Goal: Task Accomplishment & Management: Complete application form

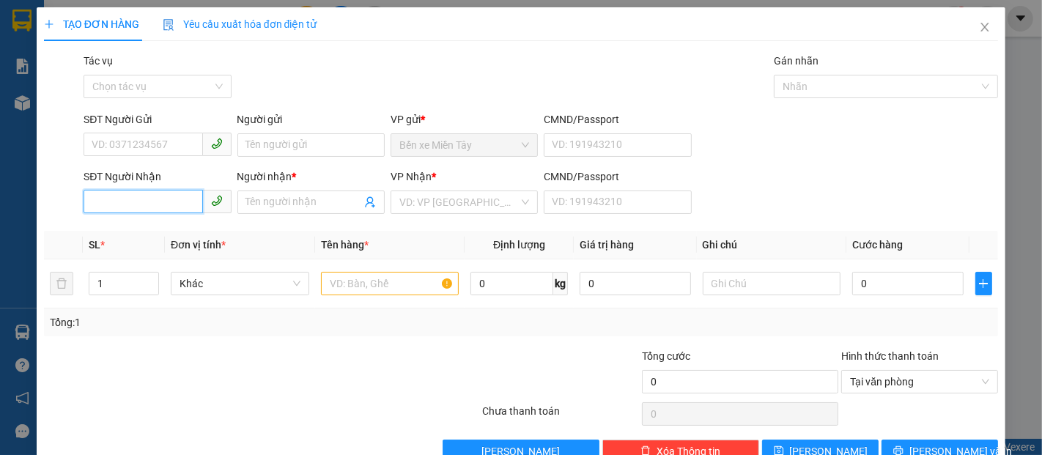
click at [179, 203] on input "SĐT Người Nhận" at bounding box center [143, 201] width 119 height 23
type input "0918080816"
drag, startPoint x: 164, startPoint y: 201, endPoint x: 0, endPoint y: 125, distance: 180.9
click at [0, 125] on div "TẠO ĐƠN HÀNG Yêu cầu xuất hóa đơn điện tử Transit Pickup Surcharge Ids Transit …" at bounding box center [521, 227] width 1042 height 455
type input "948"
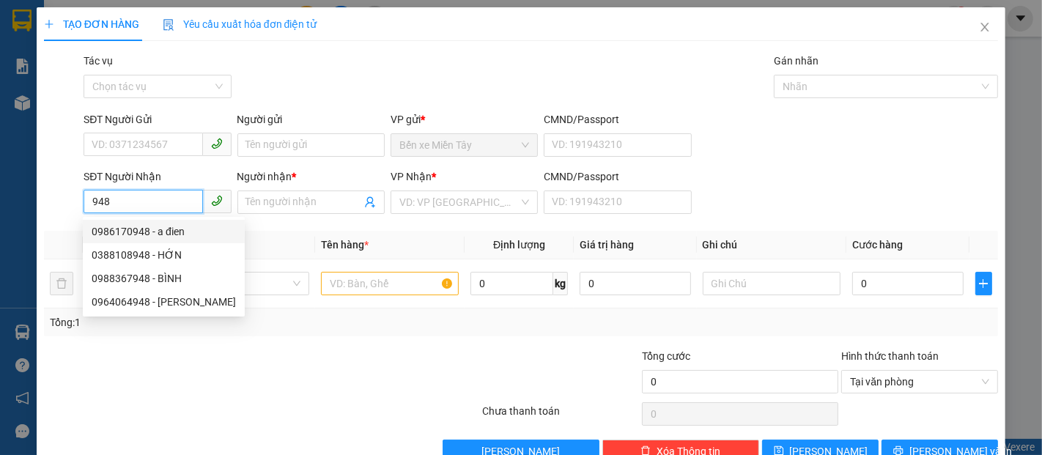
drag, startPoint x: 138, startPoint y: 207, endPoint x: 0, endPoint y: 206, distance: 138.5
click at [0, 205] on div "TẠO ĐƠN HÀNG Yêu cầu xuất hóa đơn điện tử Transit Pickup Surcharge Ids Transit …" at bounding box center [521, 227] width 1042 height 455
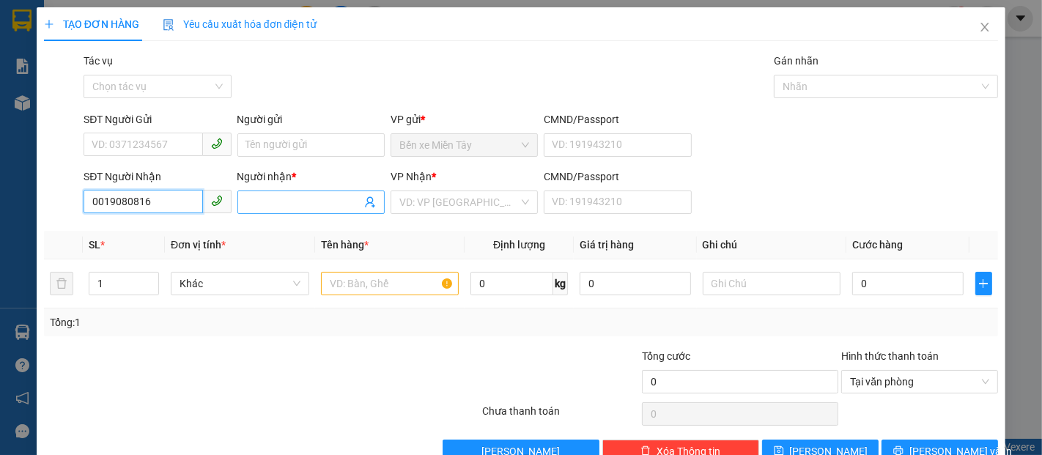
type input "0019080816"
click at [267, 201] on input "Người nhận *" at bounding box center [303, 202] width 115 height 16
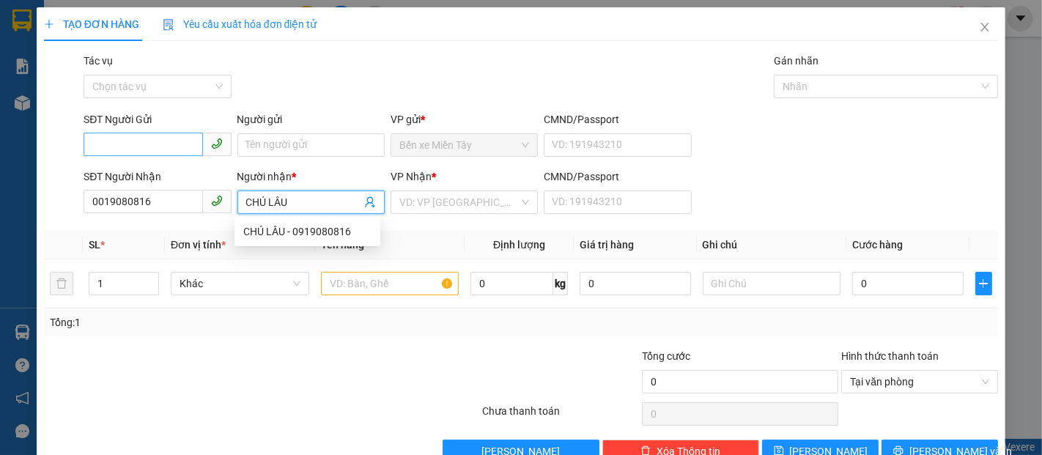
type input "CHÚ LÂU"
drag, startPoint x: 136, startPoint y: 145, endPoint x: 146, endPoint y: 145, distance: 9.5
click at [136, 145] on input "SĐT Người Gửi" at bounding box center [143, 144] width 119 height 23
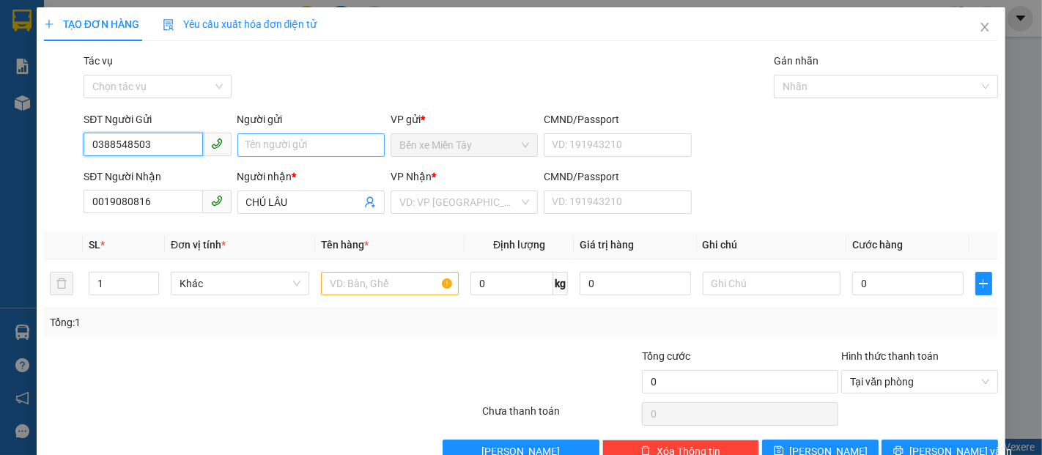
type input "0388548503"
click at [308, 145] on input "Người gửi" at bounding box center [310, 144] width 147 height 23
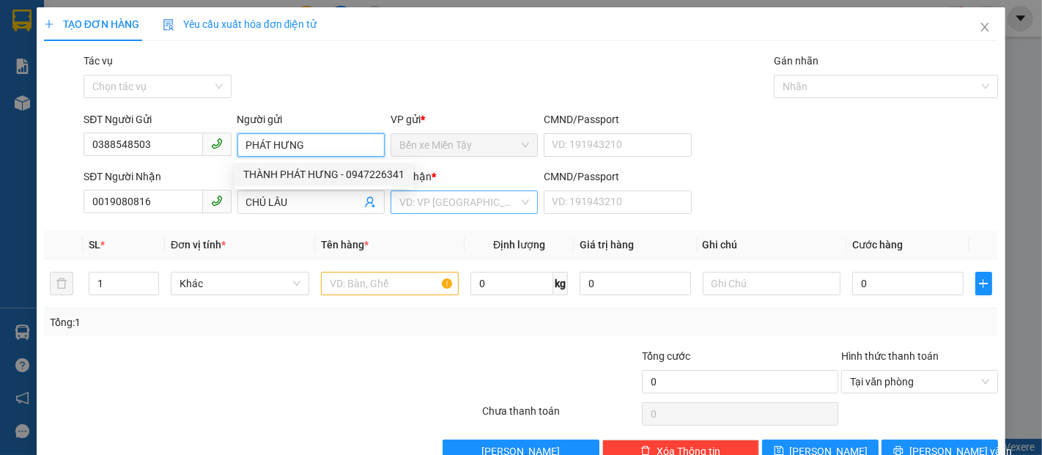
type input "PHÁT HƯNG"
click at [464, 209] on input "search" at bounding box center [458, 202] width 119 height 22
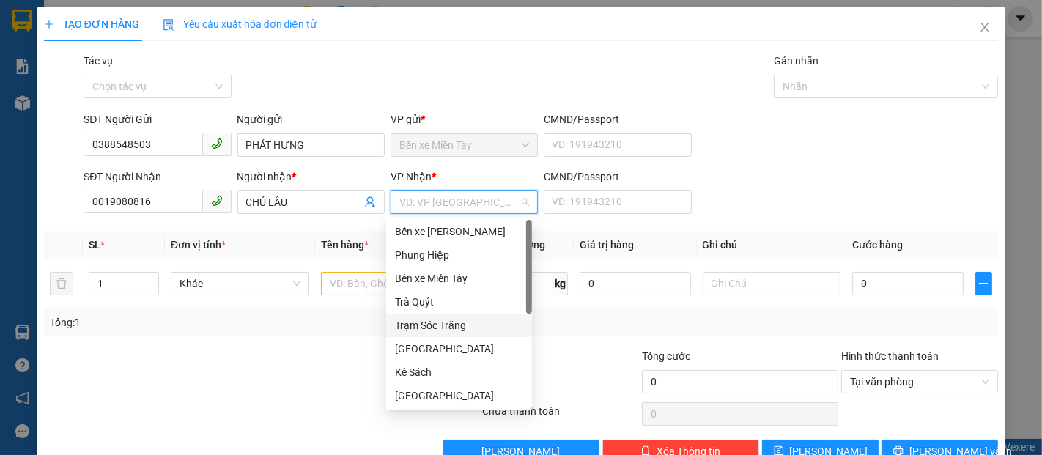
click at [437, 324] on div "Trạm Sóc Trăng" at bounding box center [459, 325] width 128 height 16
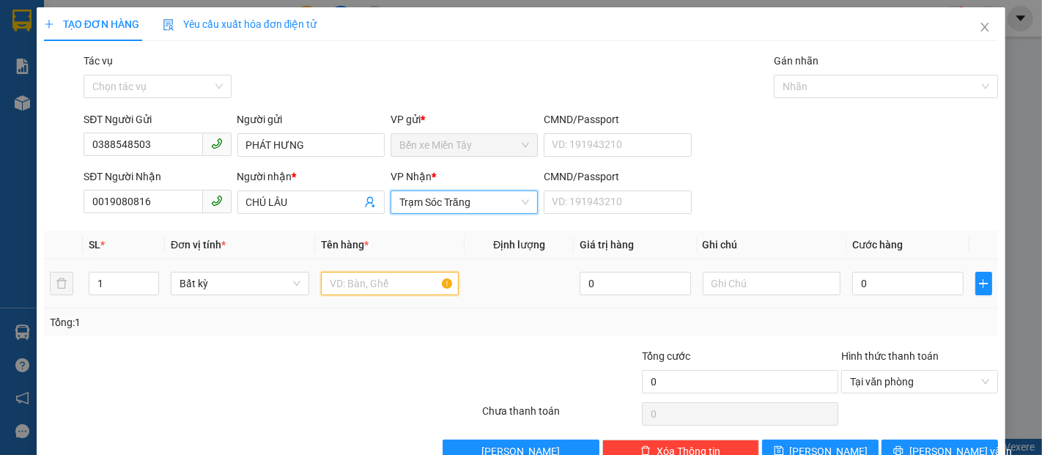
drag, startPoint x: 346, startPoint y: 278, endPoint x: 357, endPoint y: 284, distance: 12.8
click at [346, 278] on input "text" at bounding box center [390, 283] width 138 height 23
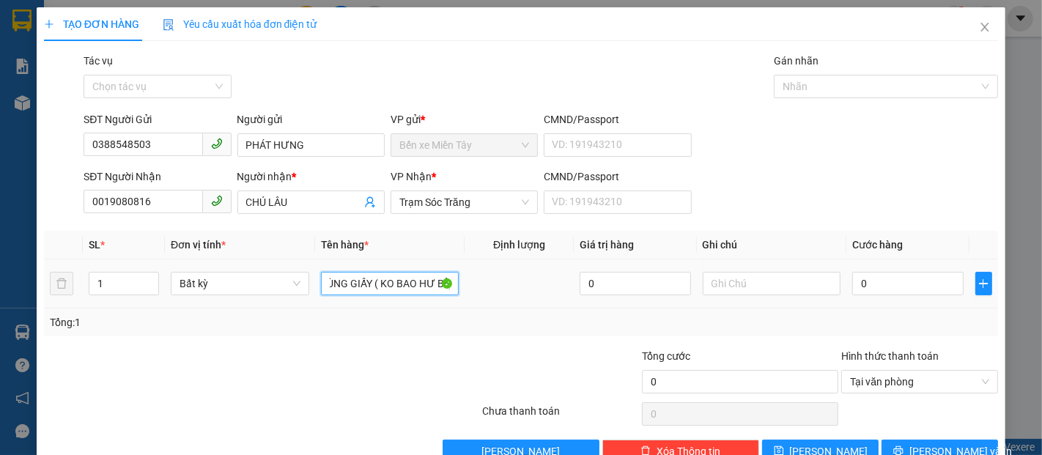
scroll to position [0, 27]
type input "1 THÙNG GIẤY ( KO BAO HƯ BỂ)"
click at [891, 276] on input "0" at bounding box center [907, 283] width 111 height 23
type input "4"
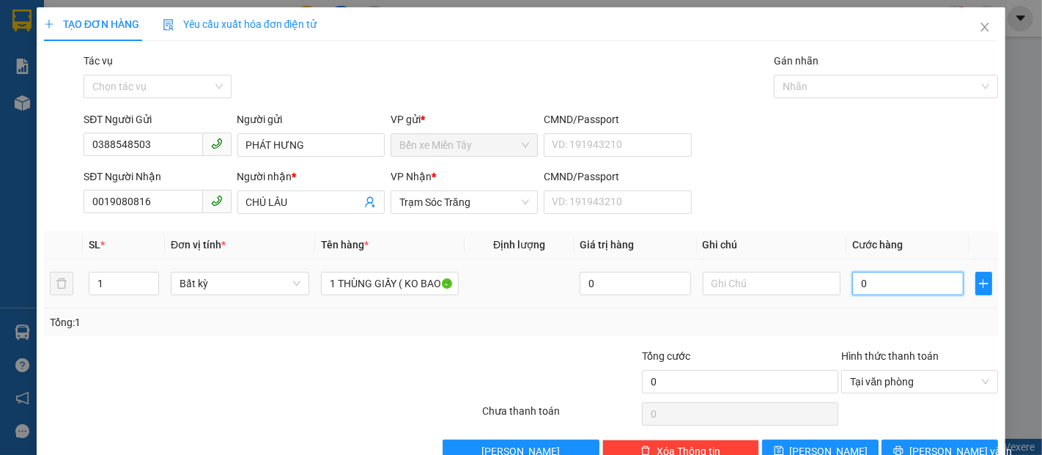
type input "4"
type input "40"
type input "400"
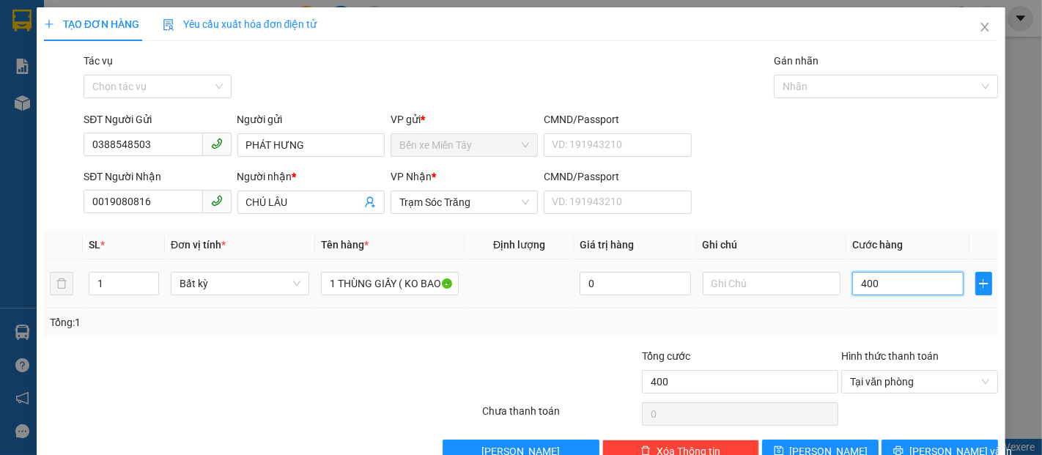
type input "4.000"
type input "40.000"
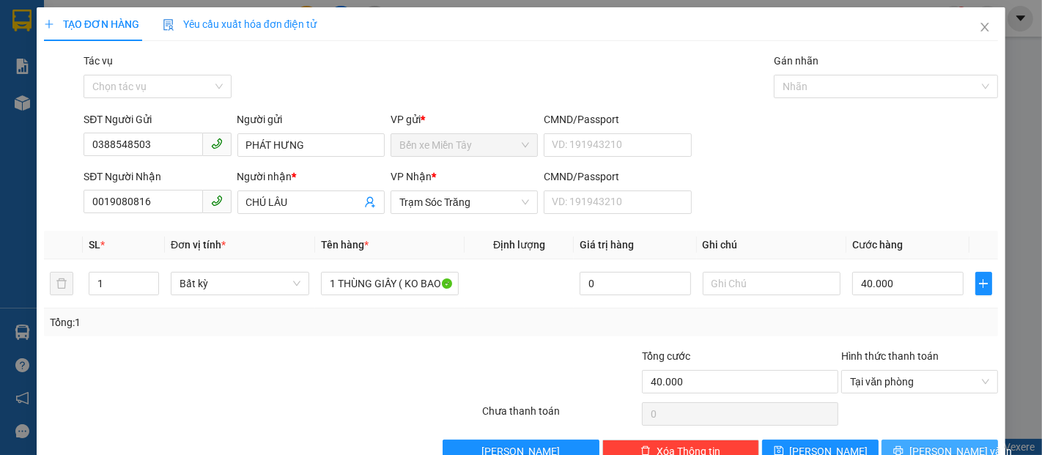
click at [915, 442] on button "[PERSON_NAME] và In" at bounding box center [939, 451] width 116 height 23
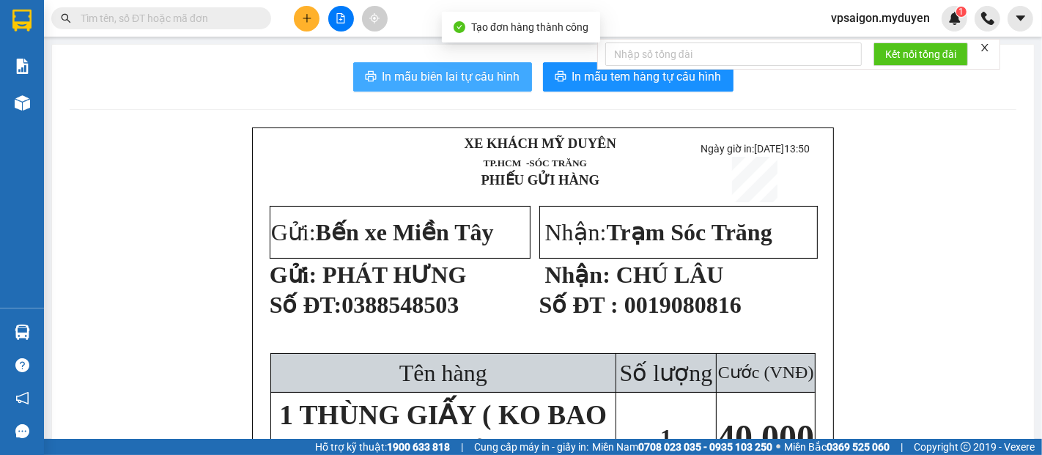
click at [499, 80] on span "In mẫu biên lai tự cấu hình" at bounding box center [451, 76] width 138 height 18
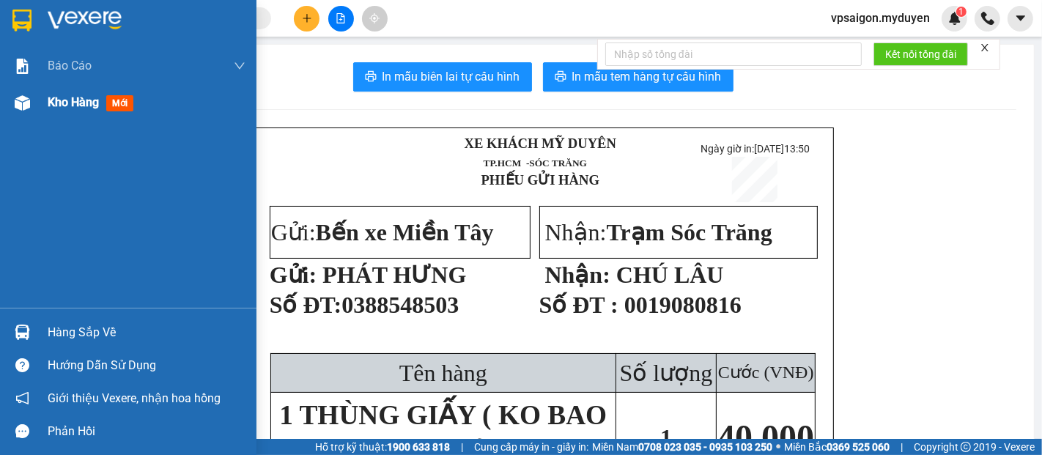
click at [54, 111] on div "Kho hàng mới" at bounding box center [94, 102] width 92 height 18
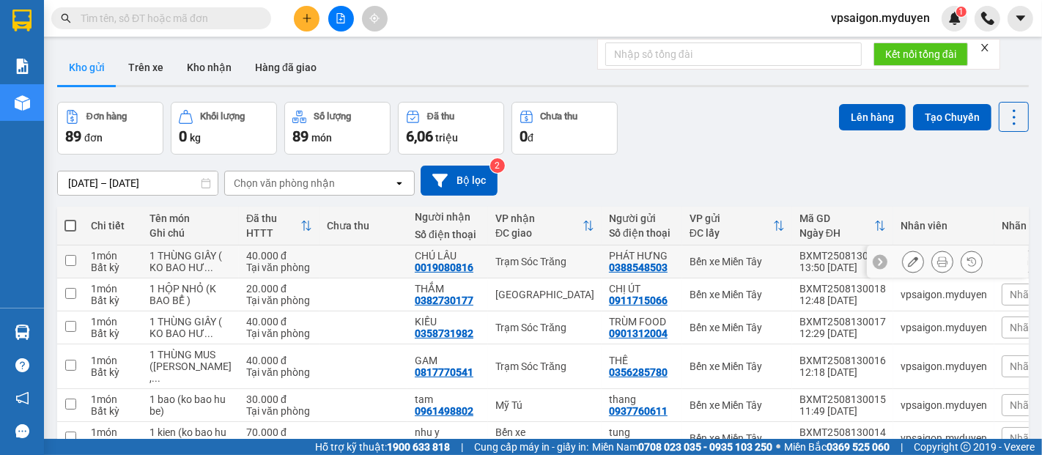
click at [908, 267] on icon at bounding box center [913, 261] width 10 height 10
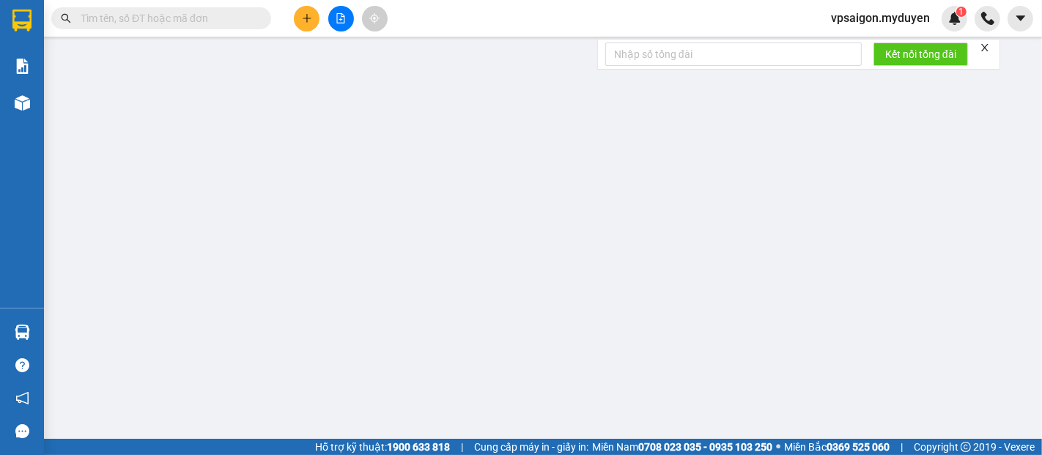
type input "0388548503"
type input "0019080816"
type input "40.000"
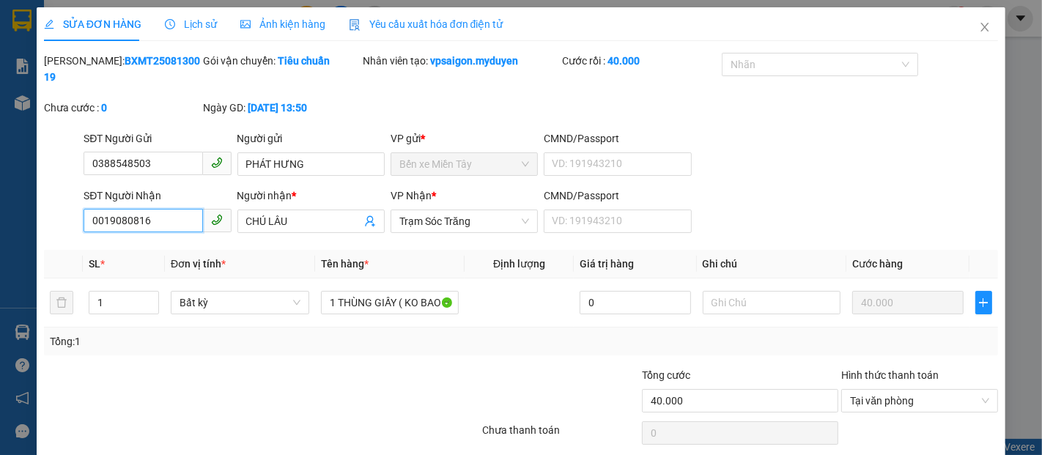
click at [100, 209] on input "0019080816" at bounding box center [143, 220] width 119 height 23
click at [102, 209] on input "0019080816" at bounding box center [143, 220] width 119 height 23
type input "0919080816"
click at [897, 440] on div "Total Paid Fee 40.000 Total UnPaid Fee 0 Cash Collection Total Fee Mã ĐH: BXMT2…" at bounding box center [521, 267] width 954 height 429
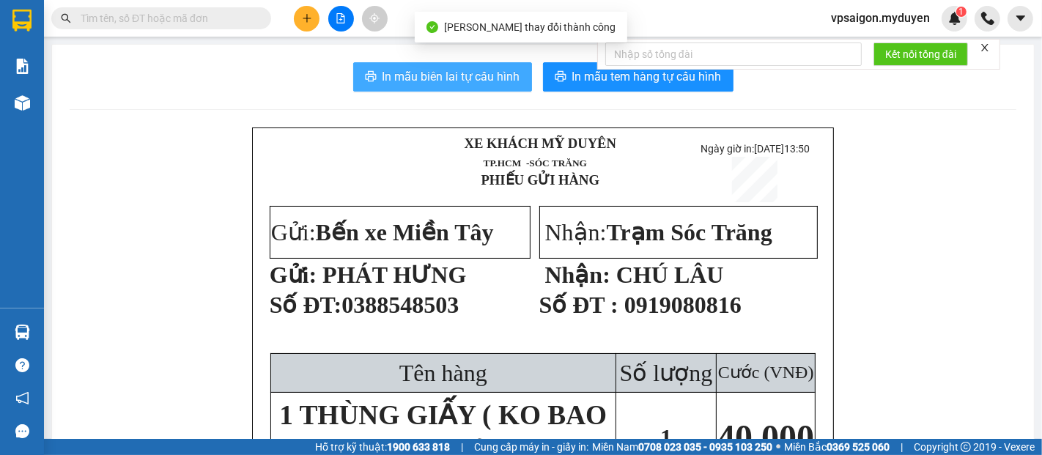
click at [491, 81] on span "In mẫu biên lai tự cấu hình" at bounding box center [451, 76] width 138 height 18
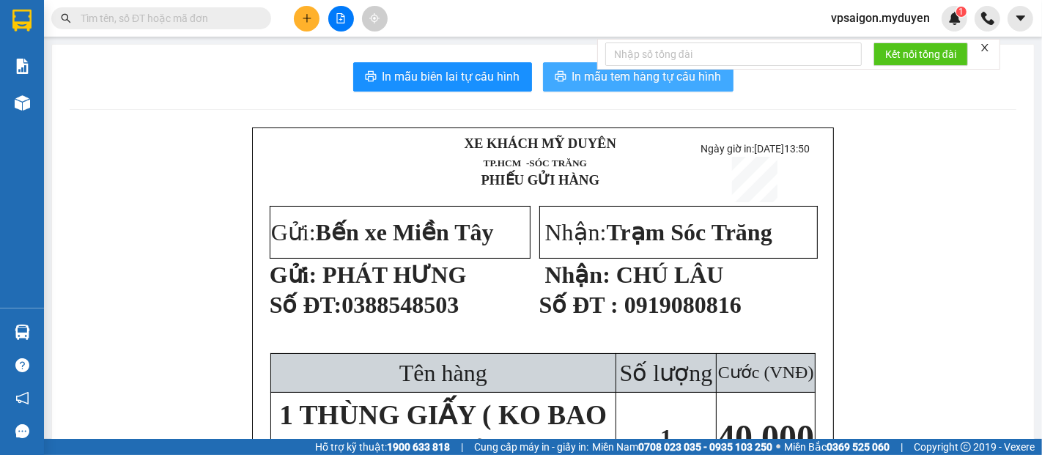
click at [629, 78] on span "In mẫu tem hàng tự cấu hình" at bounding box center [646, 76] width 149 height 18
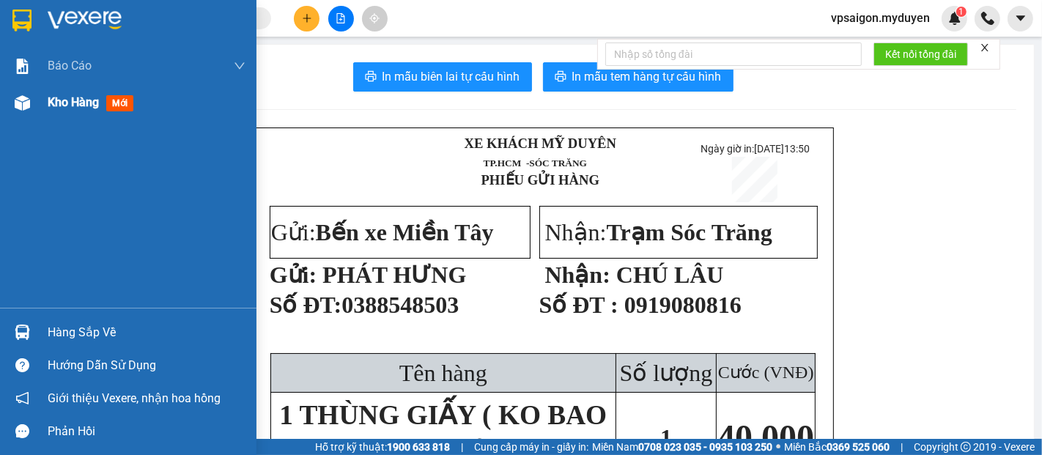
click at [94, 115] on div "Kho hàng mới" at bounding box center [147, 102] width 198 height 37
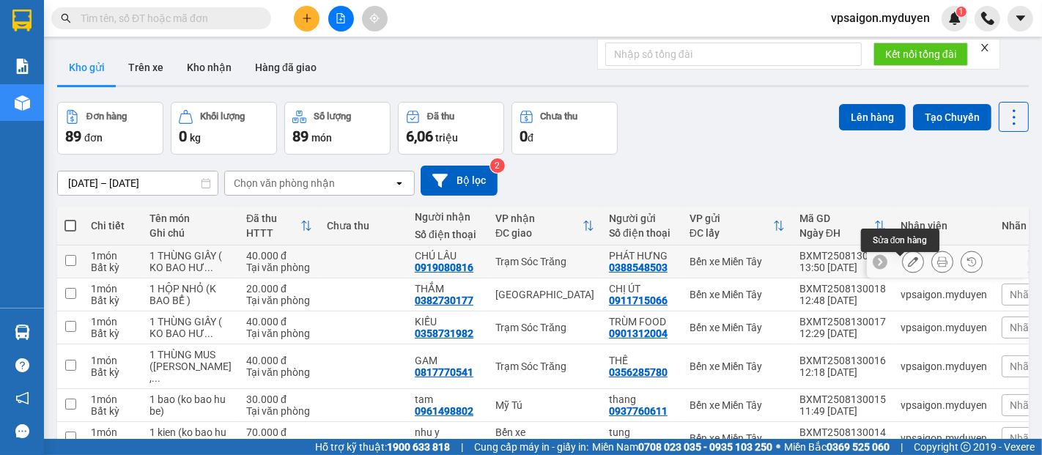
click at [908, 265] on icon at bounding box center [913, 261] width 10 height 10
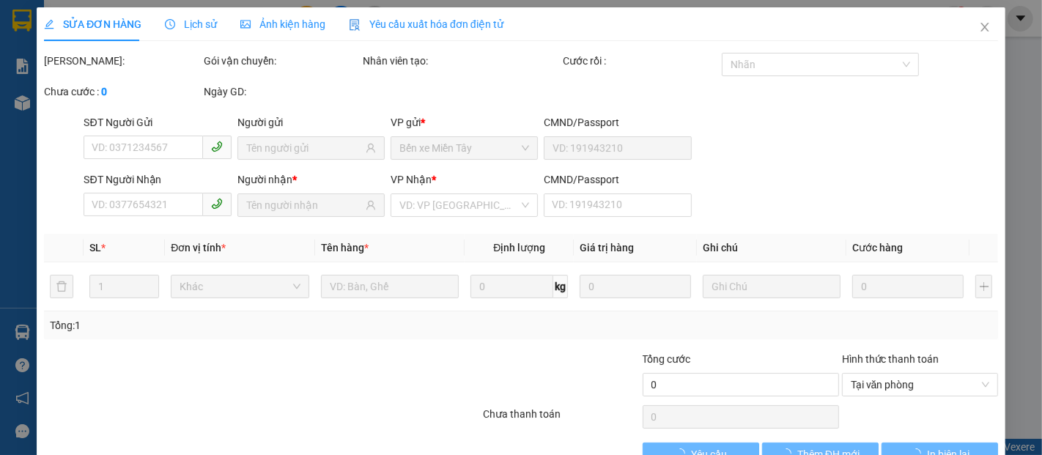
type input "0388548503"
type input "0919080816"
type input "40.000"
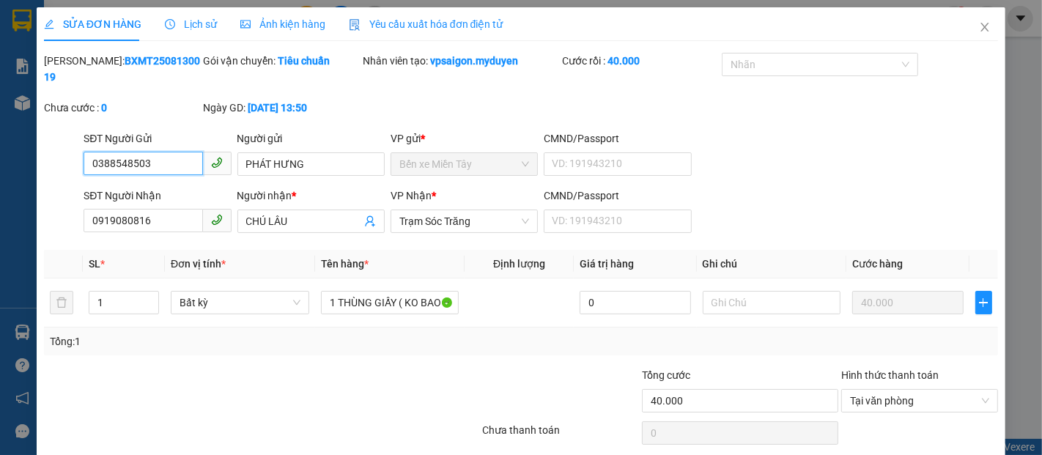
click at [137, 152] on input "0388548503" at bounding box center [143, 163] width 119 height 23
type input "0388548553"
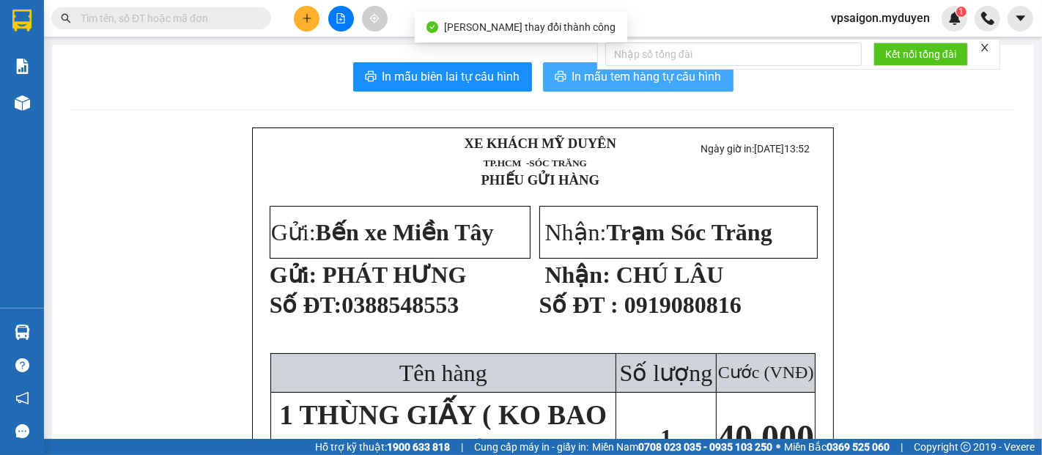
click at [621, 86] on button "In mẫu tem hàng tự cấu hình" at bounding box center [638, 76] width 190 height 29
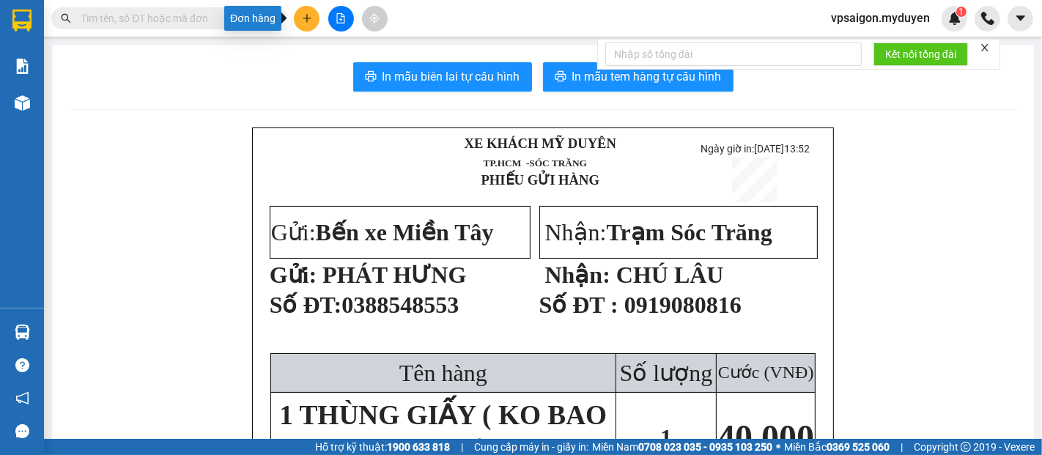
click at [305, 25] on button at bounding box center [307, 19] width 26 height 26
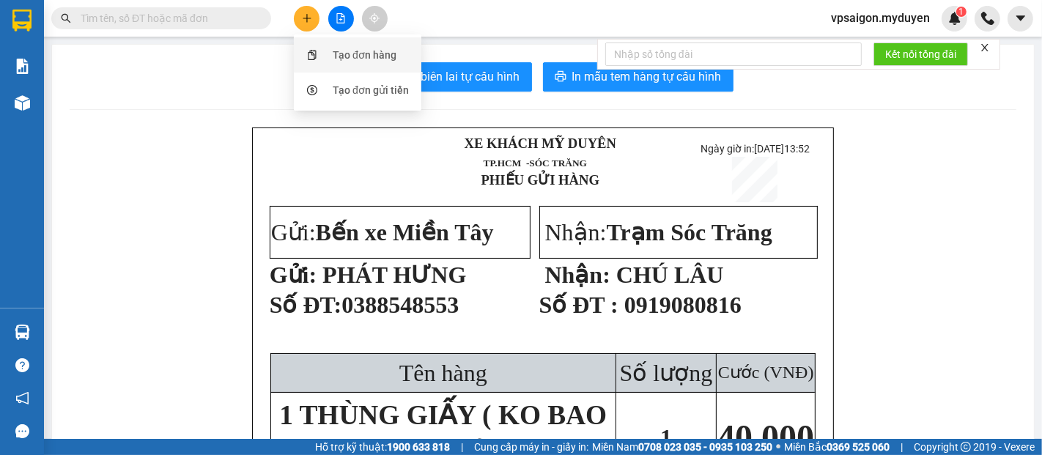
click at [328, 53] on div "Tạo đơn hàng" at bounding box center [358, 55] width 110 height 28
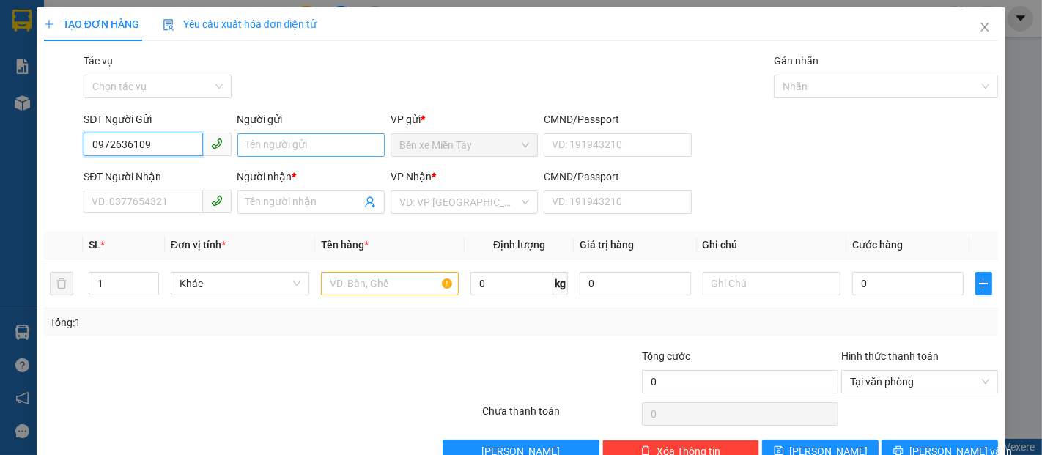
type input "0972636109"
click at [286, 146] on input "Người gửi" at bounding box center [310, 144] width 147 height 23
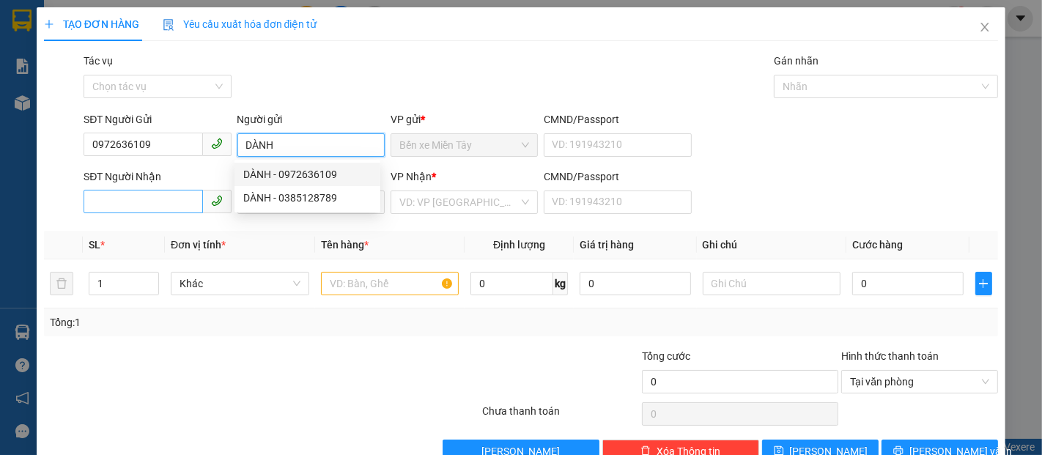
type input "DÀNH"
click at [155, 204] on input "SĐT Người Nhận" at bounding box center [143, 201] width 119 height 23
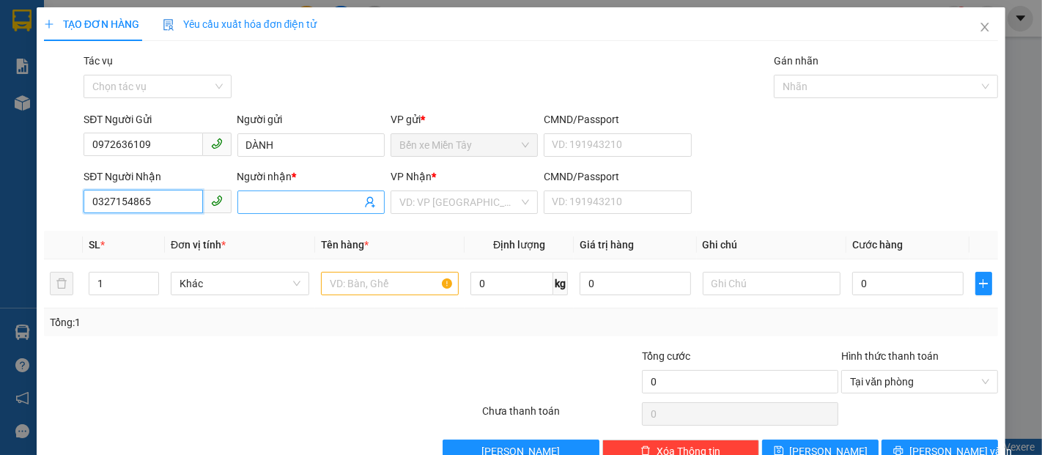
type input "0327154865"
drag, startPoint x: 316, startPoint y: 199, endPoint x: 302, endPoint y: 202, distance: 14.9
click at [313, 199] on input "Người nhận *" at bounding box center [303, 202] width 115 height 16
type input "TÁM BÒ"
click at [447, 205] on input "search" at bounding box center [458, 202] width 119 height 22
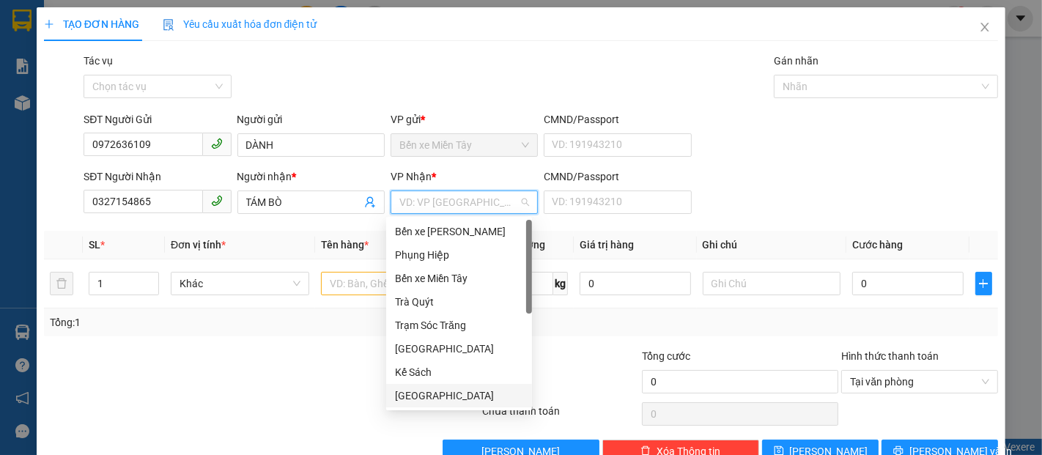
drag, startPoint x: 417, startPoint y: 398, endPoint x: 412, endPoint y: 345, distance: 53.0
click at [417, 397] on div "[GEOGRAPHIC_DATA]" at bounding box center [459, 395] width 128 height 16
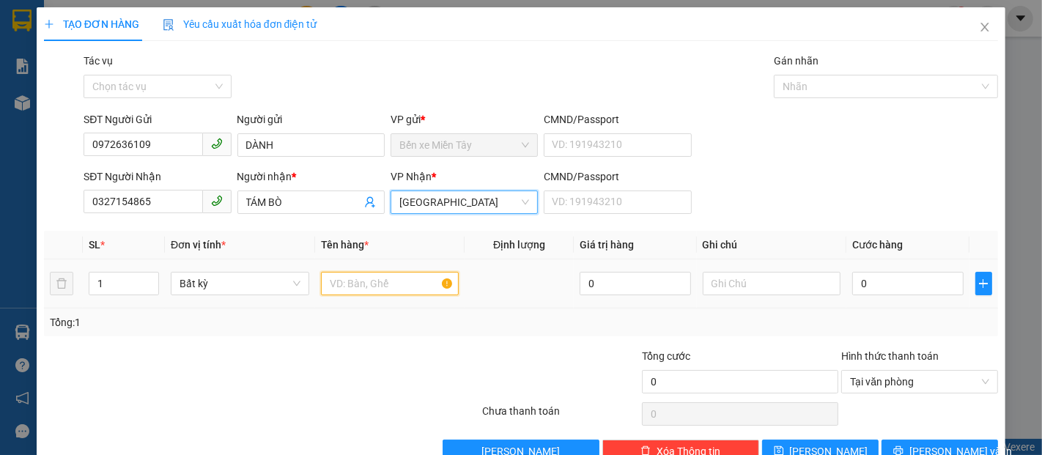
click at [376, 286] on input "text" at bounding box center [390, 283] width 138 height 23
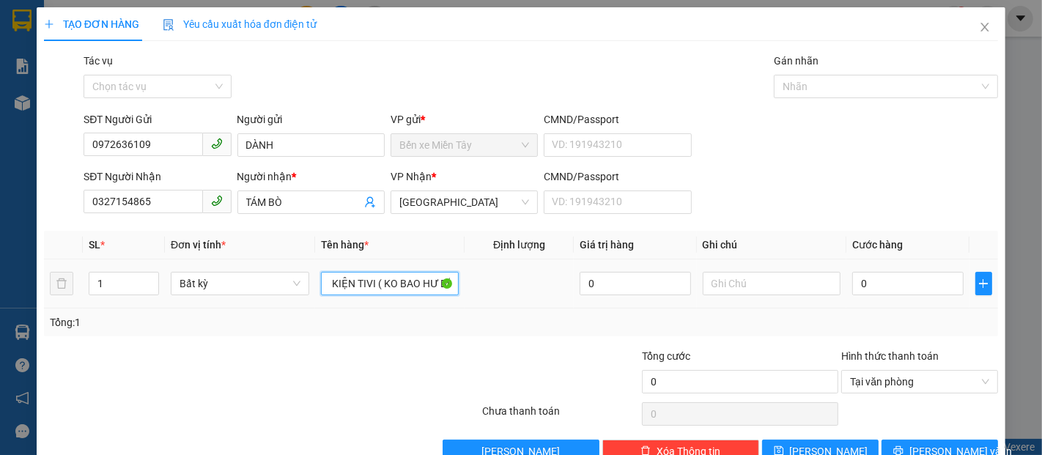
scroll to position [0, 10]
type input "1 KIỆN TIVI ( KO BAO HƯ BỂ)"
click at [874, 287] on input "0" at bounding box center [907, 283] width 111 height 23
type input "7"
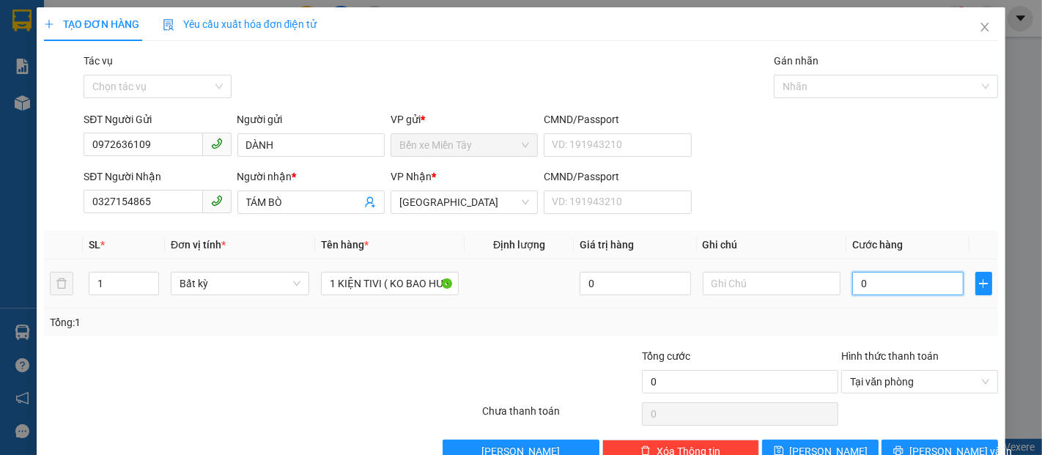
type input "7"
type input "70"
type input "700"
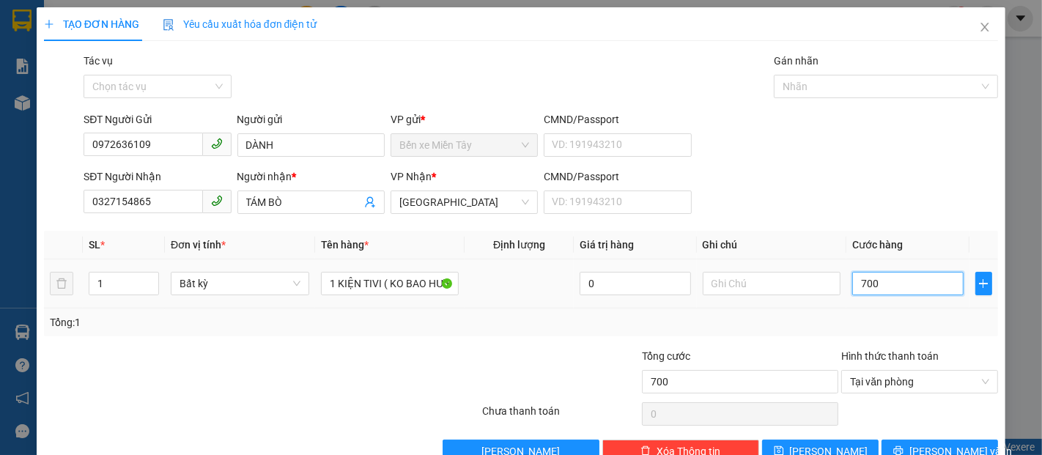
type input "7.000"
type input "70.000"
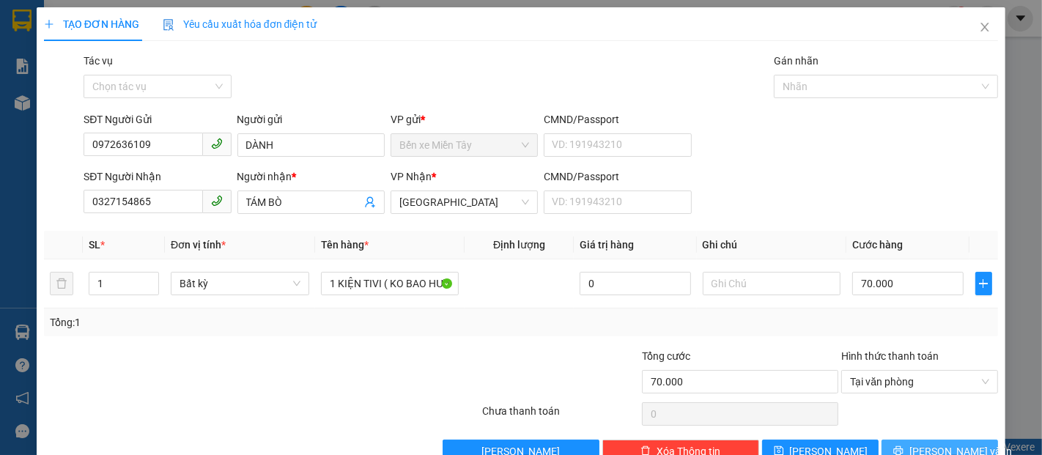
click at [938, 449] on span "[PERSON_NAME] và In" at bounding box center [960, 451] width 103 height 16
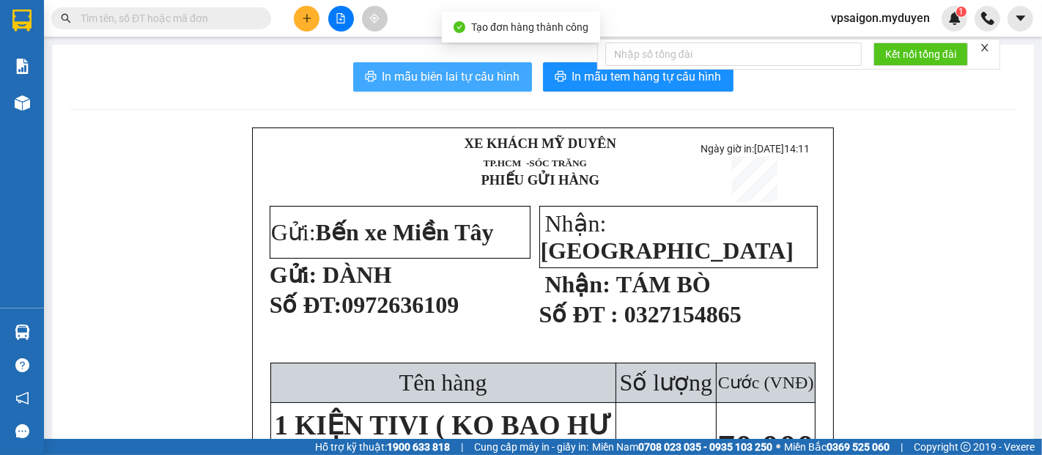
click at [431, 73] on span "In mẫu biên lai tự cấu hình" at bounding box center [451, 76] width 138 height 18
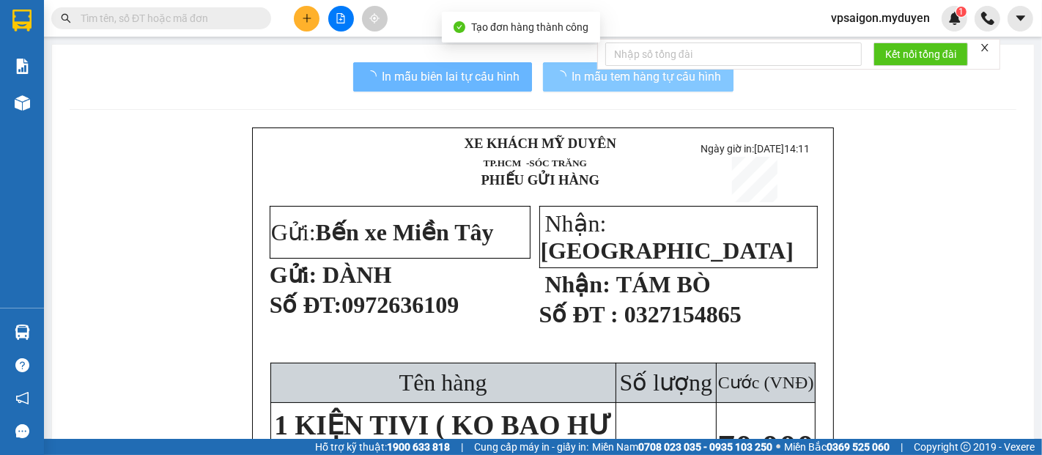
click at [616, 82] on span "In mẫu tem hàng tự cấu hình" at bounding box center [646, 76] width 149 height 18
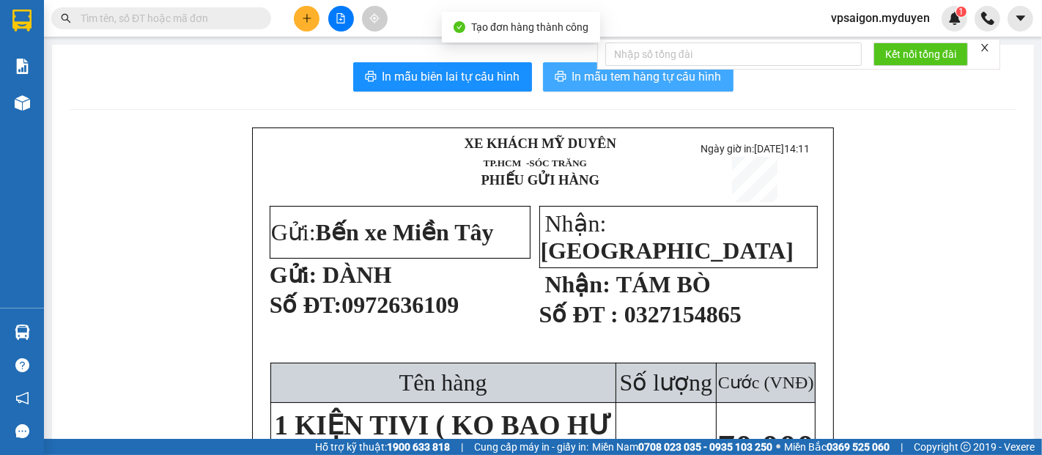
click at [616, 82] on span "In mẫu tem hàng tự cấu hình" at bounding box center [646, 76] width 149 height 18
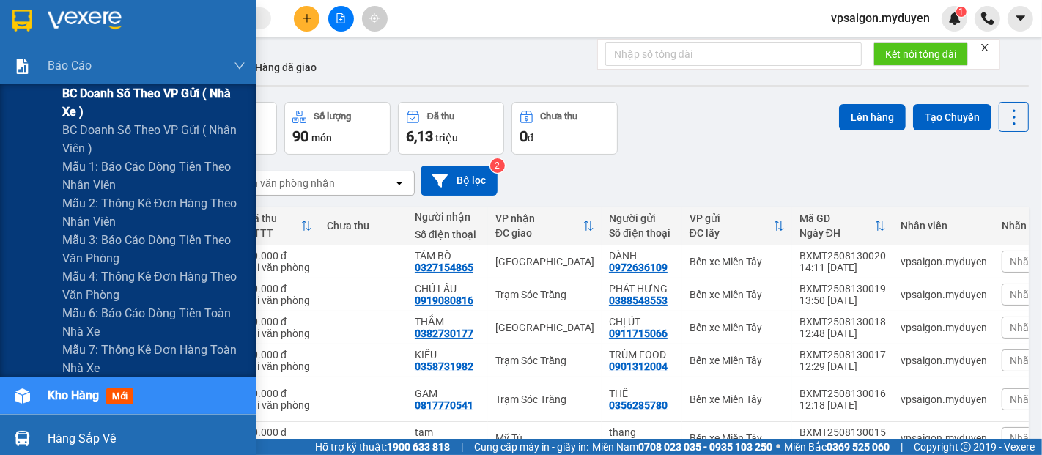
click at [167, 98] on span "BC doanh số theo VP gửi ( nhà xe )" at bounding box center [153, 102] width 183 height 37
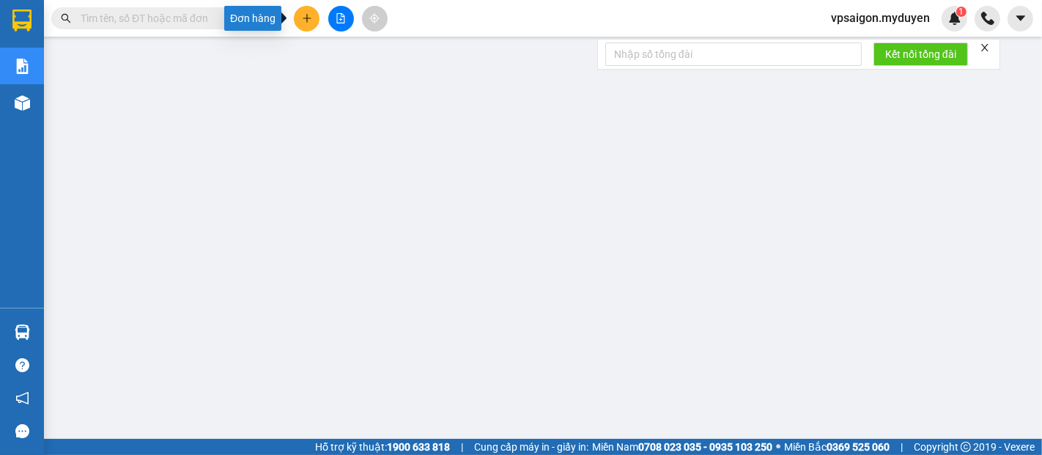
click at [299, 13] on button at bounding box center [307, 19] width 26 height 26
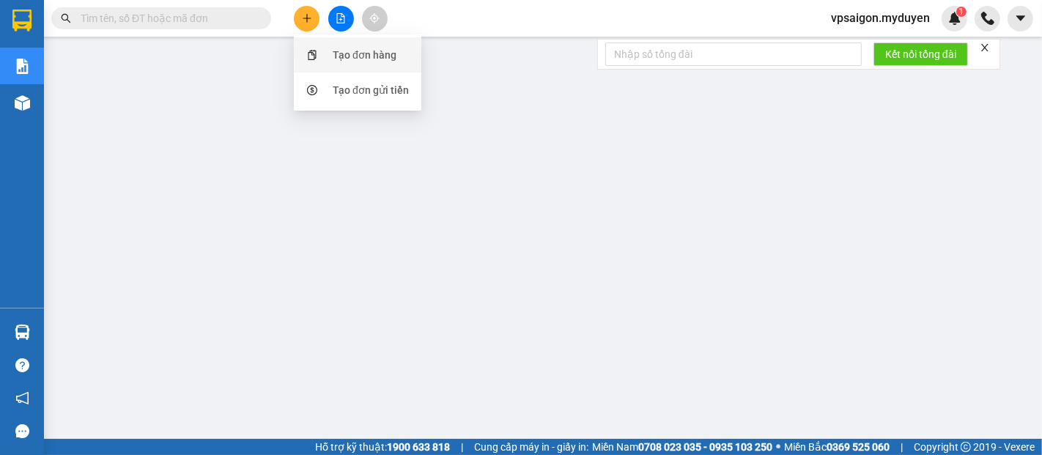
click at [336, 49] on div "Tạo đơn hàng" at bounding box center [365, 55] width 64 height 16
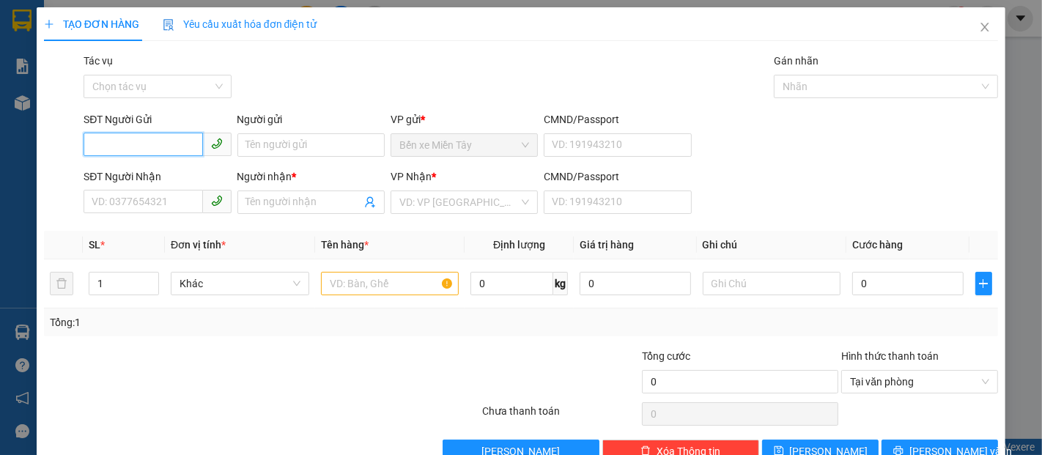
click at [141, 138] on input "SĐT Người Gửi" at bounding box center [143, 144] width 119 height 23
click at [155, 170] on div "0919369876 - THÀNH CÔNG" at bounding box center [157, 174] width 131 height 16
type input "0919369876"
type input "THÀNH CÔNG"
type input "0378106007"
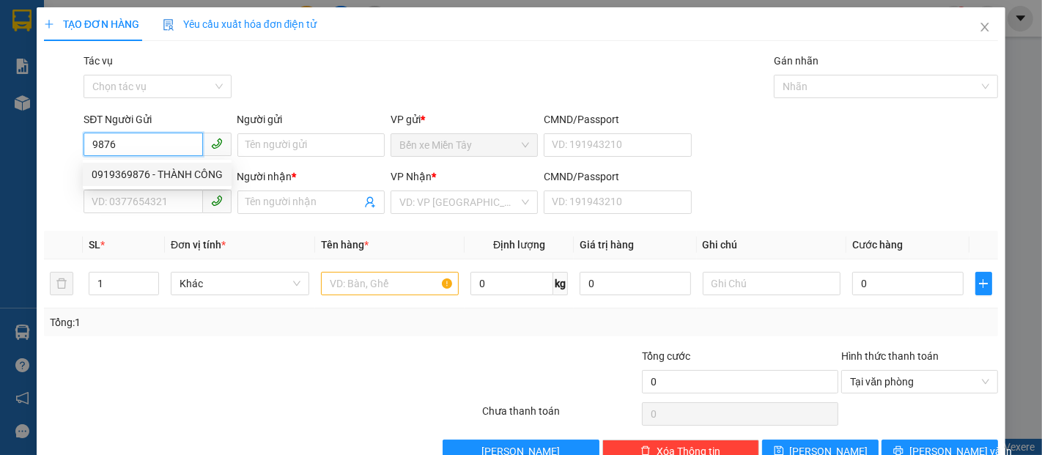
type input "RỒNG BẠCH KIM"
type input "120.000"
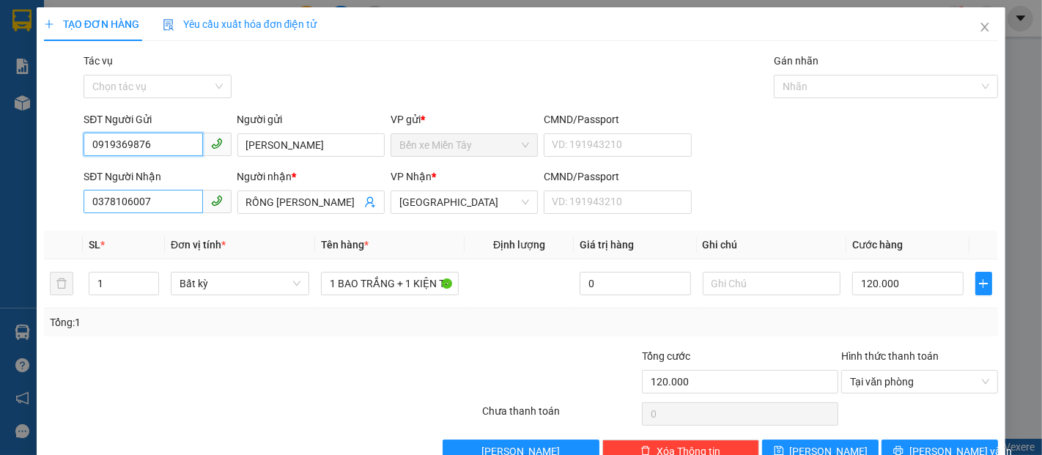
type input "0919369876"
drag, startPoint x: 150, startPoint y: 197, endPoint x: 134, endPoint y: 227, distance: 34.1
click at [144, 210] on input "0378106007" at bounding box center [143, 201] width 119 height 23
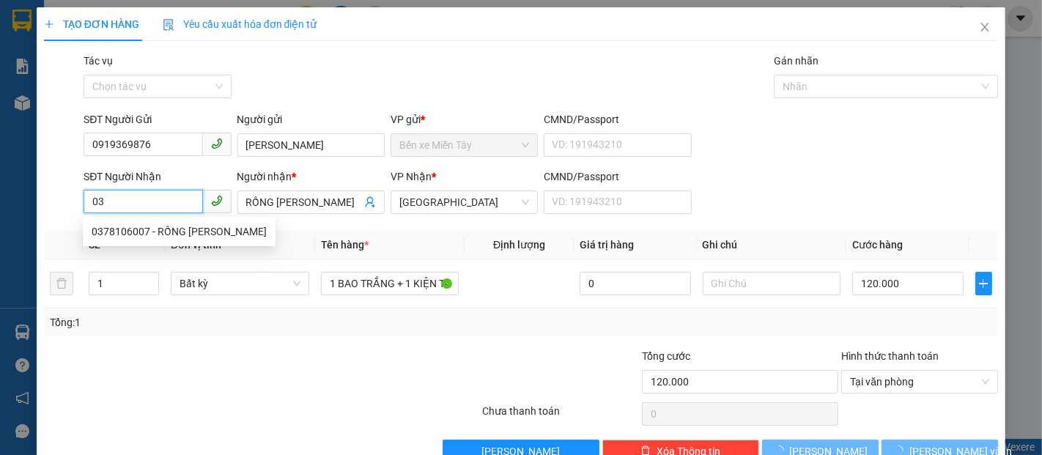
type input "0"
click at [135, 233] on div "0378106007 - RỒNG BẠCH KIM" at bounding box center [179, 231] width 175 height 16
type input "0378106007"
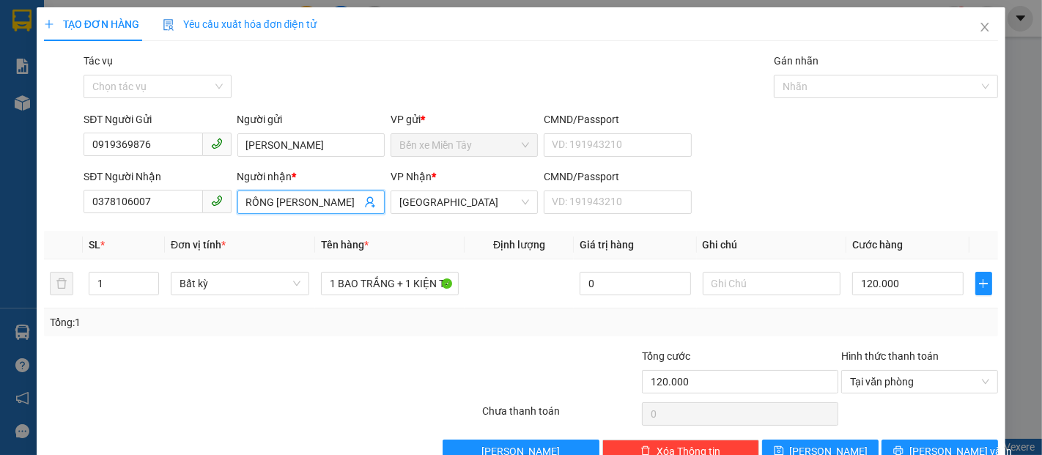
click at [324, 196] on input "RỒNG BẠCH KIM" at bounding box center [303, 202] width 115 height 16
click at [270, 203] on input "RỒNG BẠCH" at bounding box center [303, 202] width 115 height 16
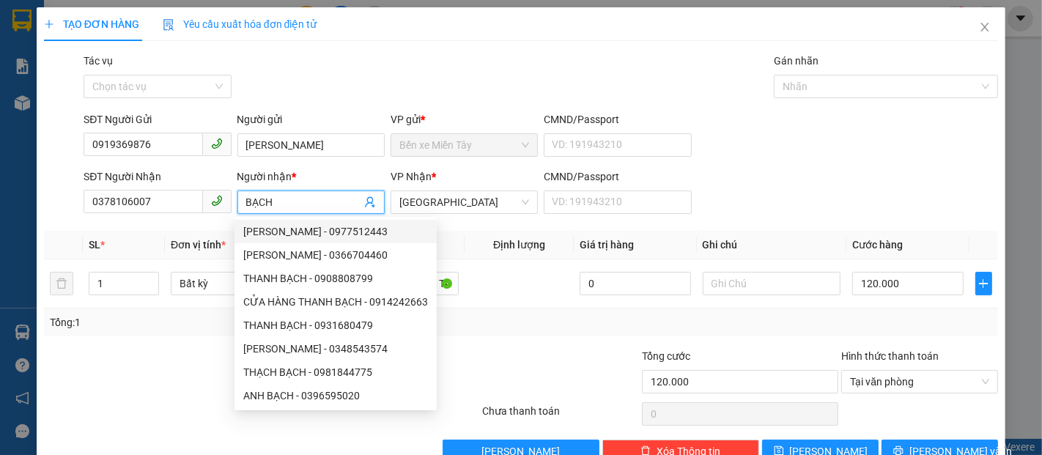
click at [286, 199] on input "BẠCH" at bounding box center [303, 202] width 115 height 16
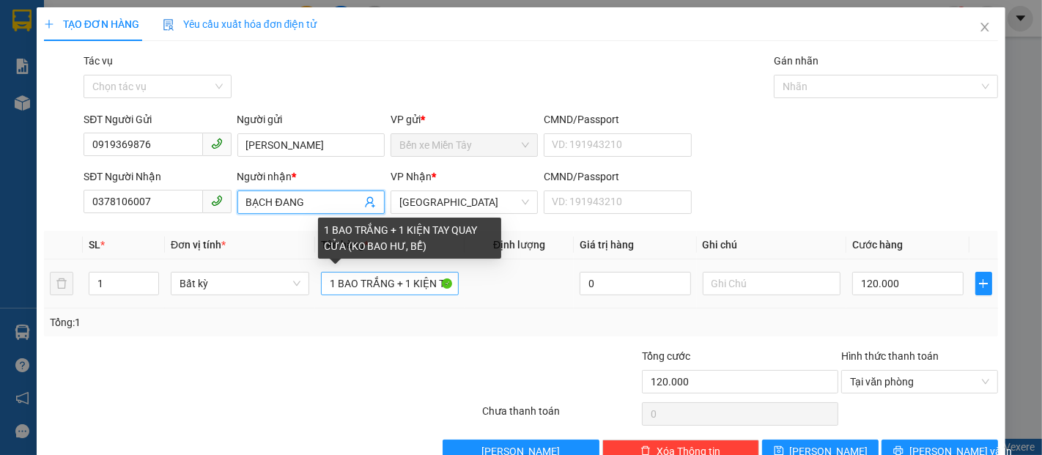
type input "BẠCH ĐANG"
click at [437, 285] on input "1 BAO TRẮNG + 1 KIỆN TAY QUAY CỬA (KO BAO HƯ, BỂ)" at bounding box center [390, 283] width 138 height 23
drag, startPoint x: 437, startPoint y: 281, endPoint x: 447, endPoint y: 275, distance: 11.8
click at [437, 282] on input "1 BAO TRẮNG TAY QUAY CỬA (KO BAO HƯ, BỂ)" at bounding box center [390, 283] width 138 height 23
click at [418, 285] on input "1 BAO TRẮNG T CỬA (KO BAO HƯ, BỂ)" at bounding box center [390, 283] width 138 height 23
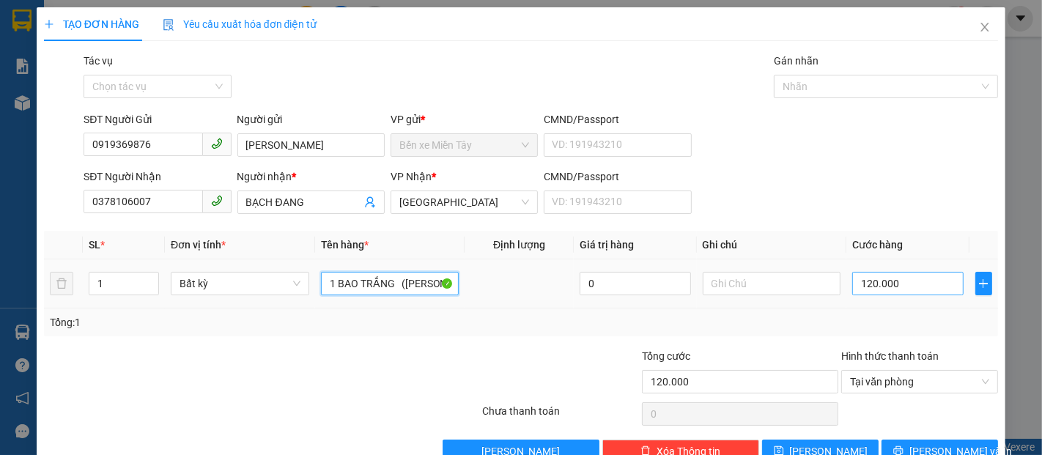
type input "1 BAO TRẮNG (KO BAO HƯ, BỂ)"
click at [852, 284] on input "120.000" at bounding box center [907, 283] width 111 height 23
type input "4"
type input "40"
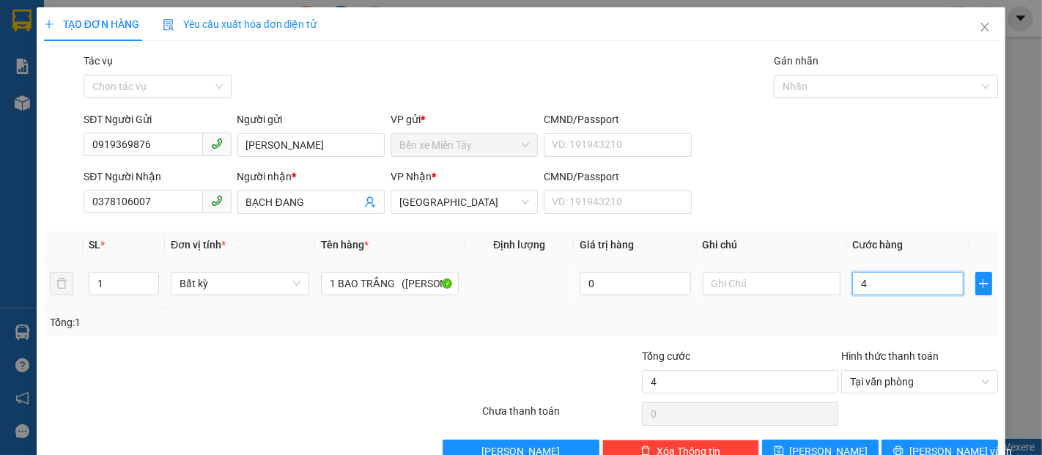
type input "40"
type input "400"
type input "4.000"
type input "40.000"
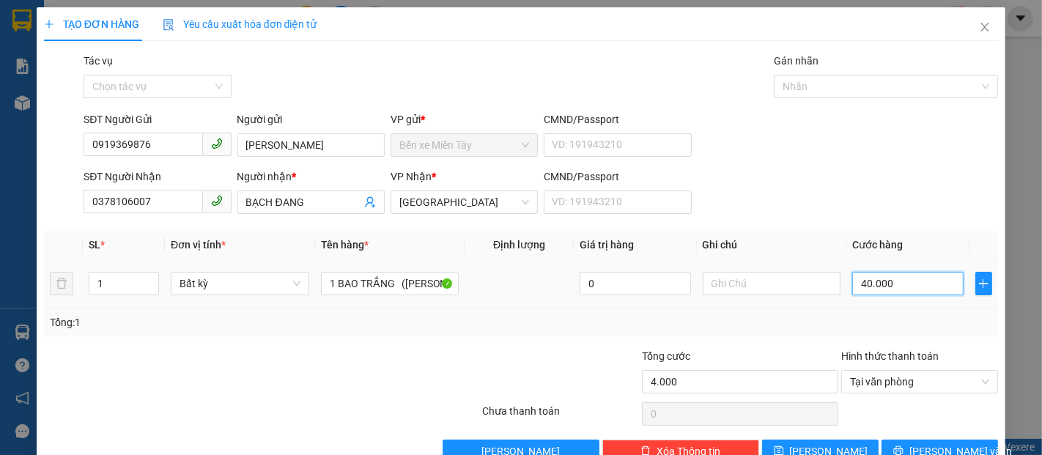
type input "40.000"
type input "400.000"
type input "40.000"
click at [902, 448] on icon "printer" at bounding box center [898, 451] width 10 height 10
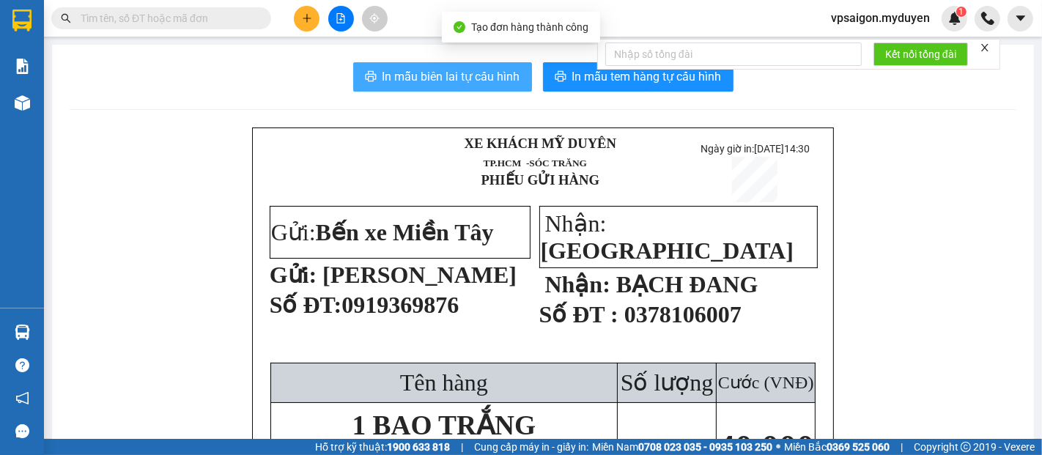
click at [501, 63] on button "In mẫu biên lai tự cấu hình" at bounding box center [442, 76] width 179 height 29
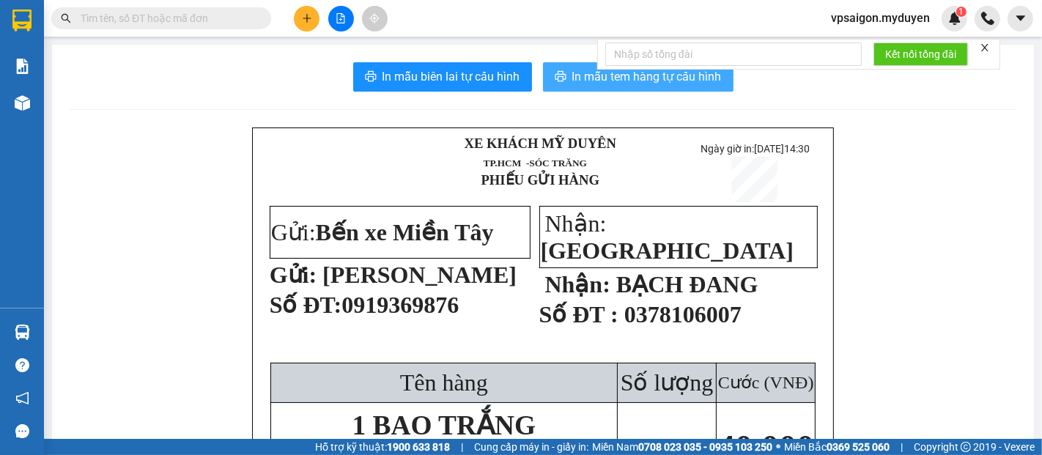
click at [618, 75] on span "In mẫu tem hàng tự cấu hình" at bounding box center [646, 76] width 149 height 18
click at [315, 27] on button at bounding box center [307, 19] width 26 height 26
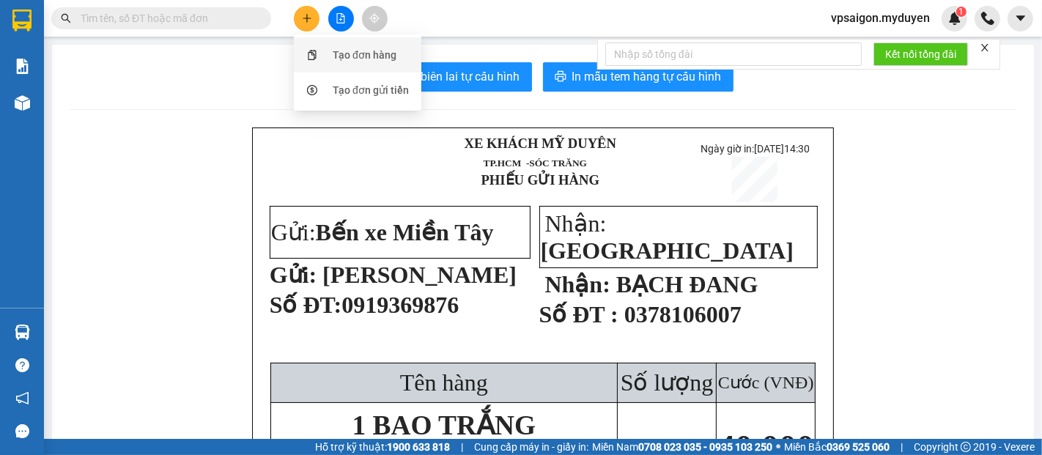
click at [372, 55] on div "Tạo đơn hàng" at bounding box center [365, 55] width 64 height 16
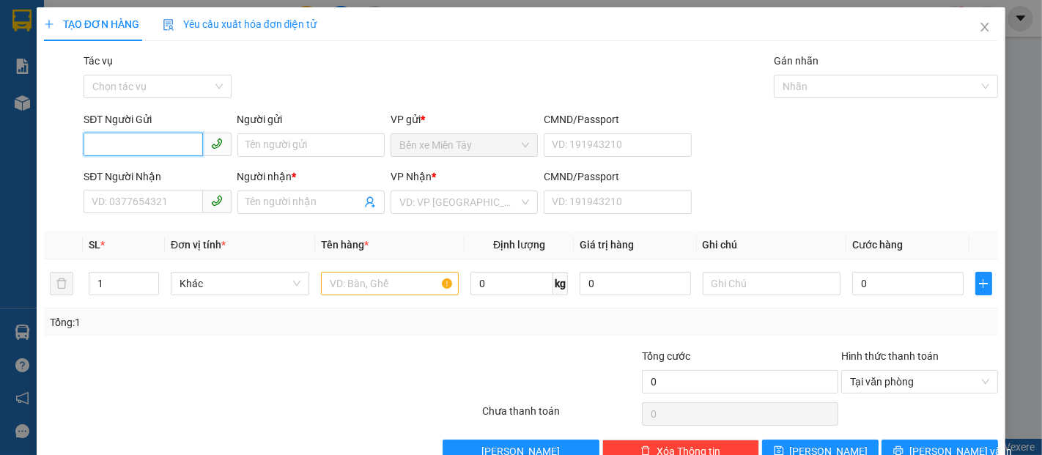
click at [125, 143] on input "SĐT Người Gửi" at bounding box center [143, 144] width 119 height 23
type input "0906710687"
click at [152, 171] on div "0906710687 - KỲ LÂN" at bounding box center [156, 174] width 128 height 16
type input "KỲ LÂN"
type input "0939780145"
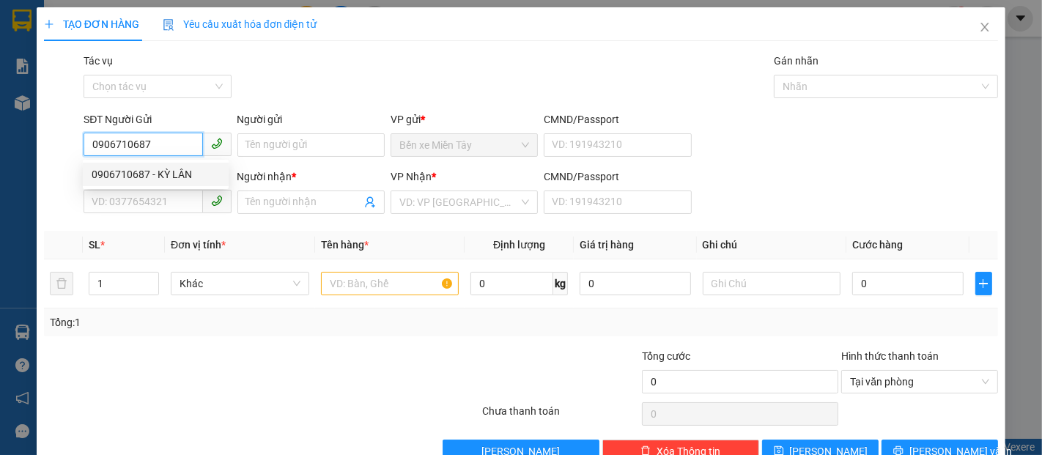
type input "NHÀN"
type input "60.000"
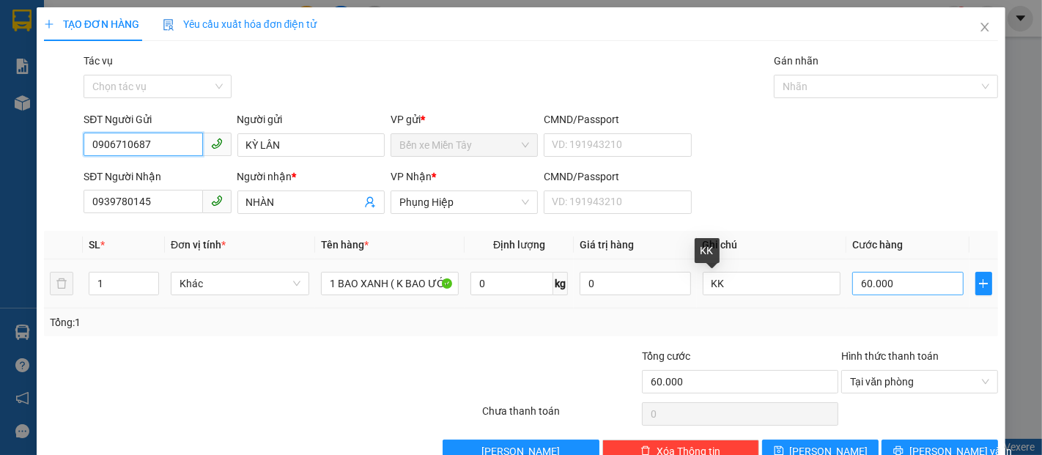
type input "0906710687"
click at [852, 282] on input "60.000" at bounding box center [907, 283] width 111 height 23
click at [852, 286] on input "60.000" at bounding box center [907, 283] width 111 height 23
drag, startPoint x: 844, startPoint y: 286, endPoint x: 894, endPoint y: 286, distance: 50.5
click at [894, 286] on input "60.000" at bounding box center [907, 283] width 111 height 23
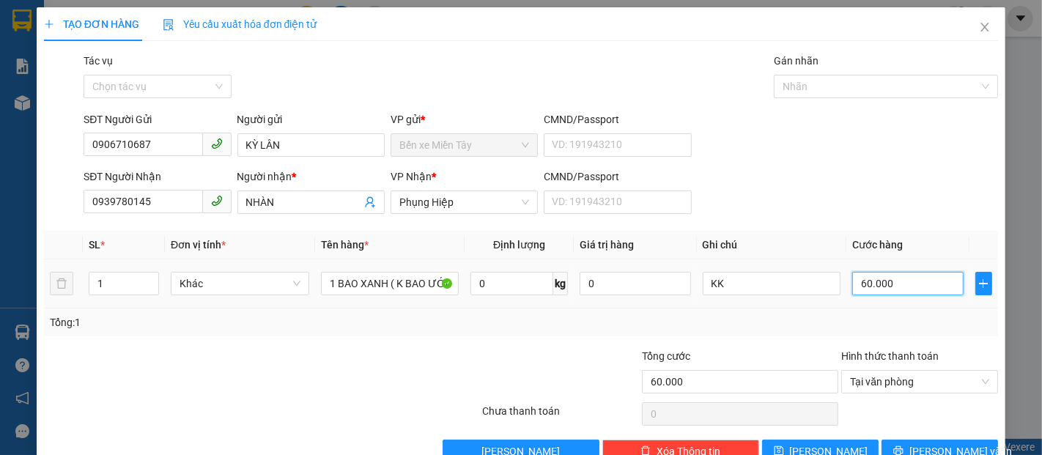
type input "0"
drag, startPoint x: 844, startPoint y: 278, endPoint x: 875, endPoint y: 282, distance: 31.1
click at [875, 282] on input "0" at bounding box center [907, 283] width 111 height 23
type input "7"
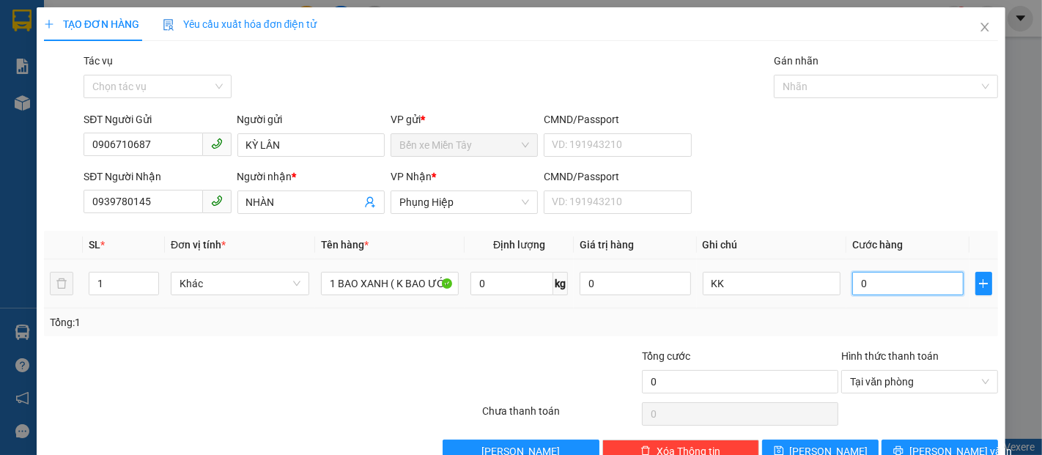
type input "7"
type input "70"
type input "700"
type input "7.000"
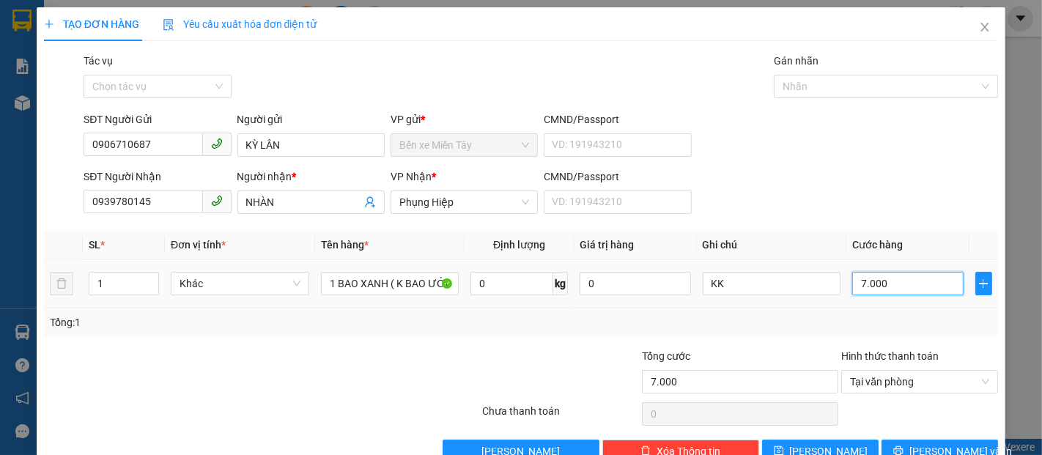
type input "70.000"
click at [917, 442] on button "[PERSON_NAME] và In" at bounding box center [939, 451] width 116 height 23
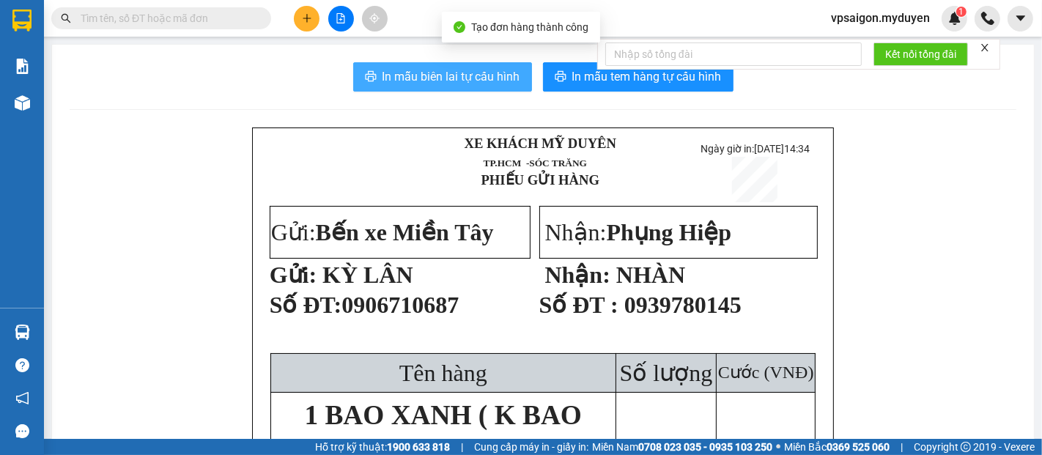
click at [466, 75] on span "In mẫu biên lai tự cấu hình" at bounding box center [451, 76] width 138 height 18
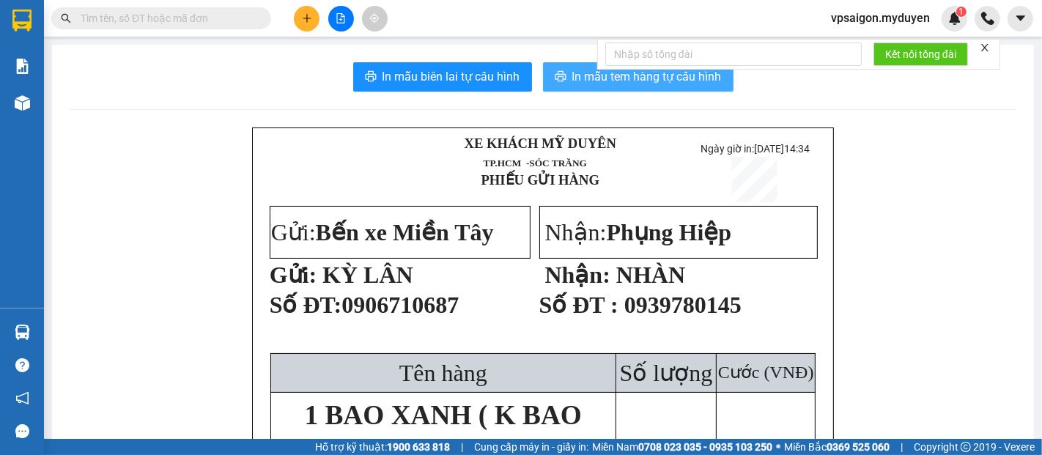
click at [594, 86] on button "In mẫu tem hàng tự cấu hình" at bounding box center [638, 76] width 190 height 29
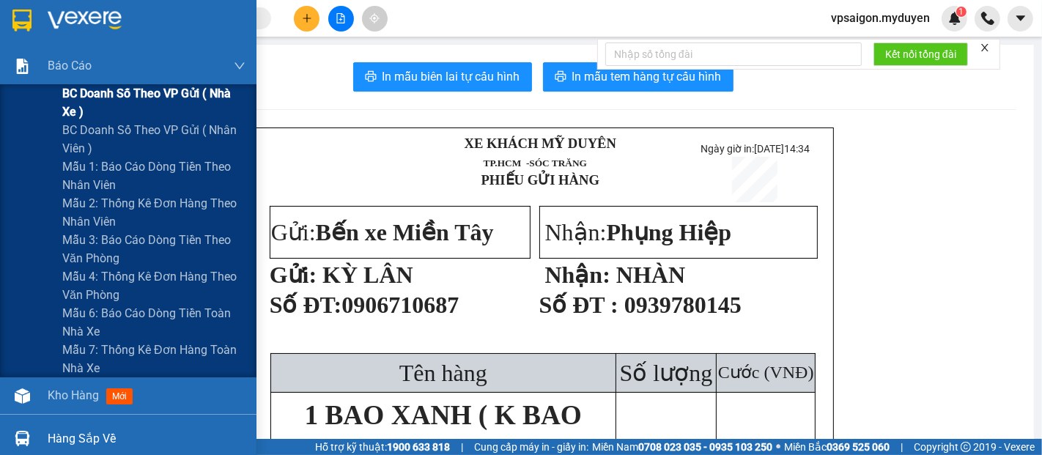
click at [123, 88] on span "BC doanh số theo VP gửi ( nhà xe )" at bounding box center [153, 102] width 183 height 37
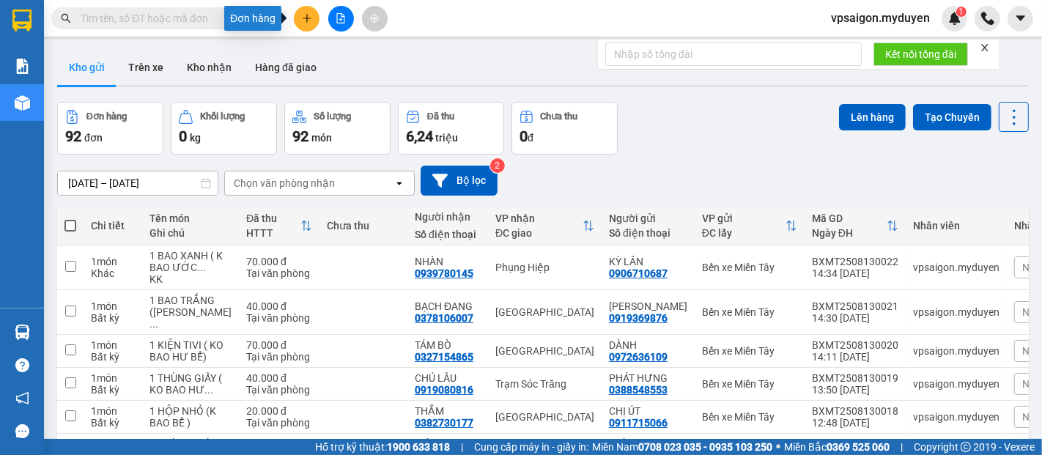
click at [305, 24] on button at bounding box center [307, 19] width 26 height 26
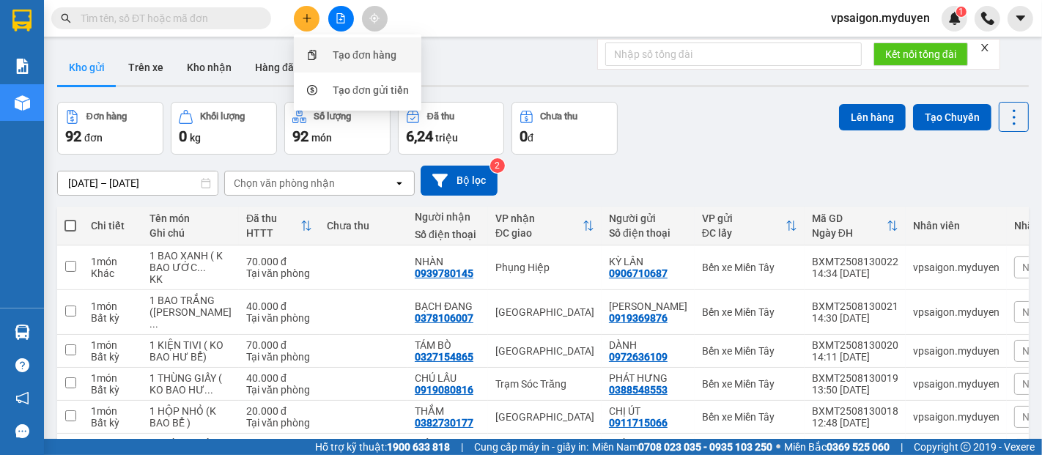
click at [352, 57] on div "Tạo đơn hàng" at bounding box center [365, 55] width 64 height 16
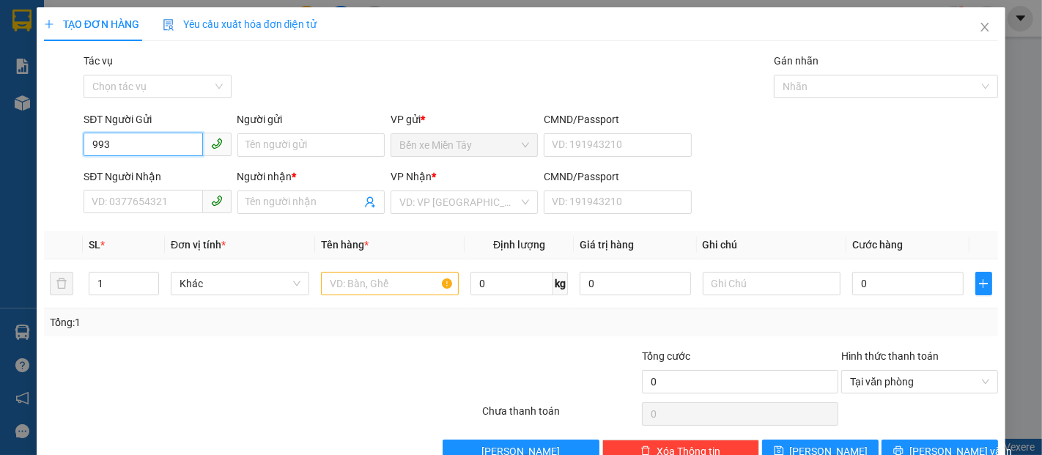
click at [154, 145] on input "993" at bounding box center [143, 144] width 119 height 23
click at [180, 171] on div "0912439993 - SƠN" at bounding box center [156, 174] width 128 height 16
type input "0912439993"
type input "SƠN"
type input "0342683812"
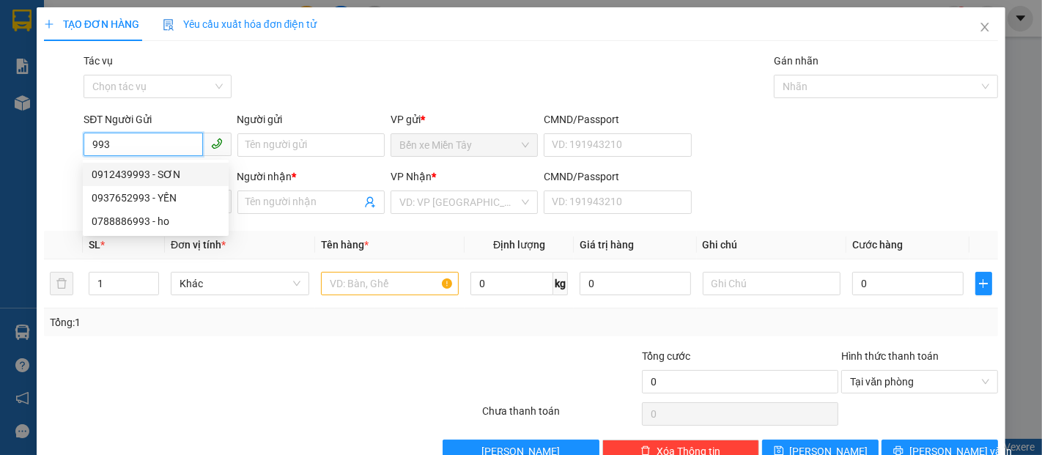
type input "PHÁT"
type input "40.000"
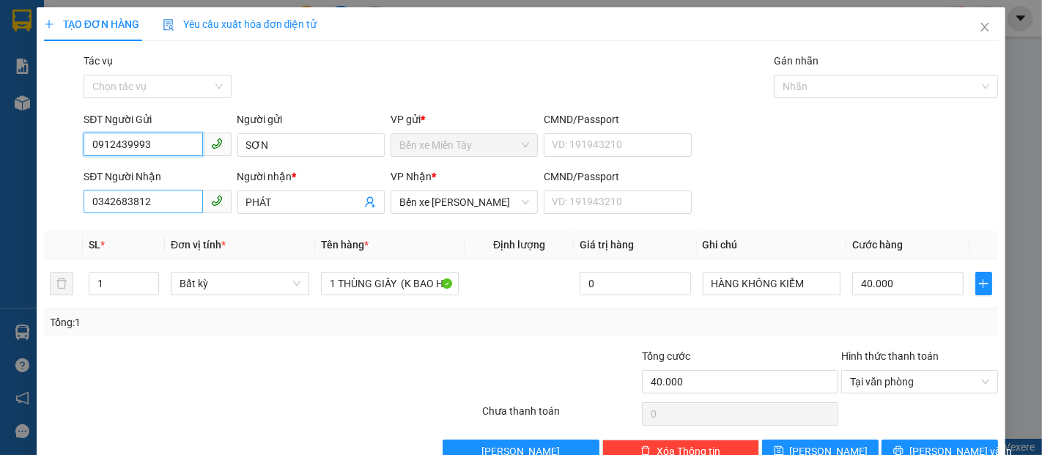
type input "0912439993"
drag, startPoint x: 164, startPoint y: 201, endPoint x: 80, endPoint y: 212, distance: 85.0
click at [75, 210] on div "SĐT Người Nhận 0342683812 Người nhận * PHÁT VP Nhận * Bến xe Trần Đề CMND/Passp…" at bounding box center [520, 193] width 957 height 51
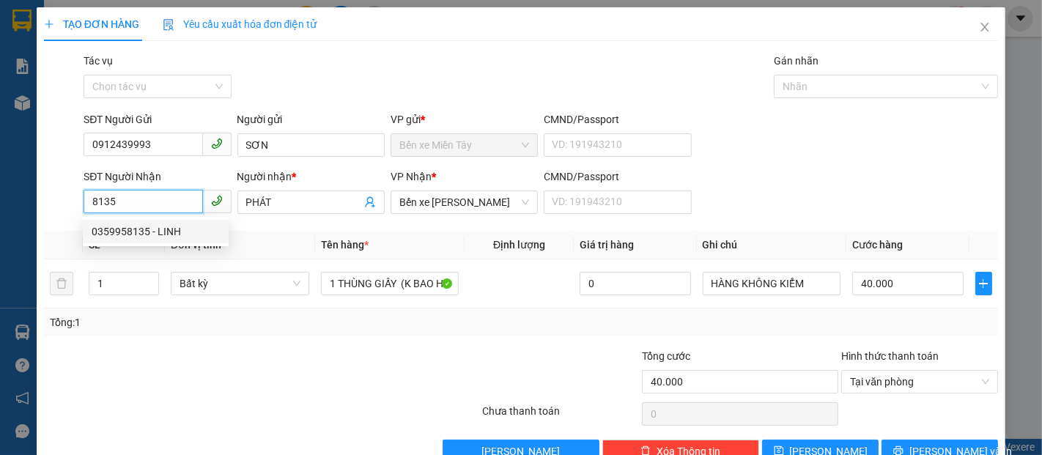
click at [157, 227] on div "0359958135 - LINH" at bounding box center [156, 231] width 128 height 16
type input "0359958135"
type input "LINH"
type input "60.000"
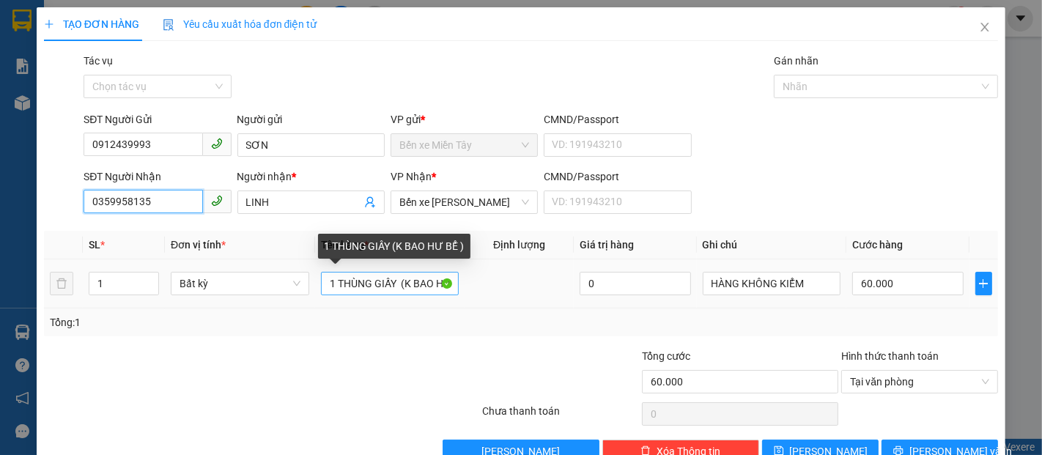
type input "0359958135"
click at [330, 282] on input "1 THÙNG GIẤY (K BAO HƯ BỂ )" at bounding box center [390, 283] width 138 height 23
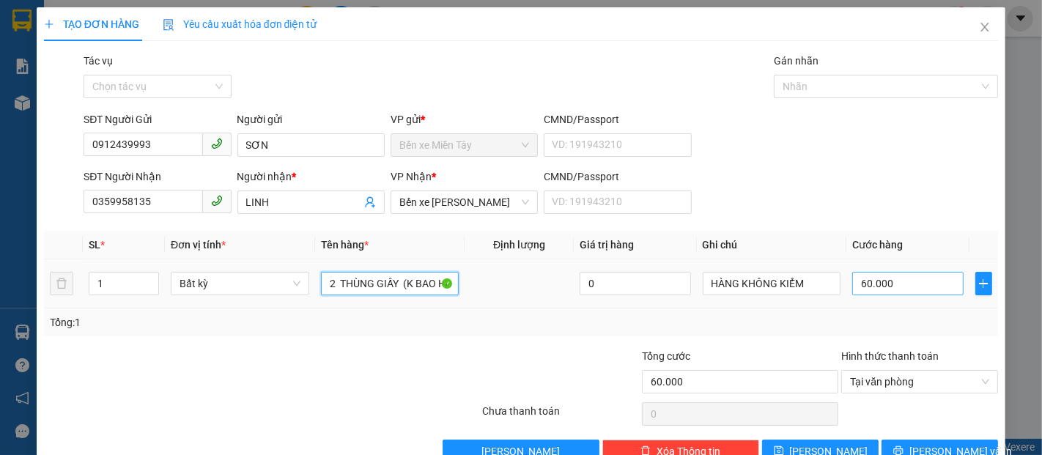
type input "2 THÙNG GIẤY (K BAO HƯ BỂ )"
click at [902, 281] on input "60.000" at bounding box center [907, 283] width 111 height 23
type input "1"
type input "10"
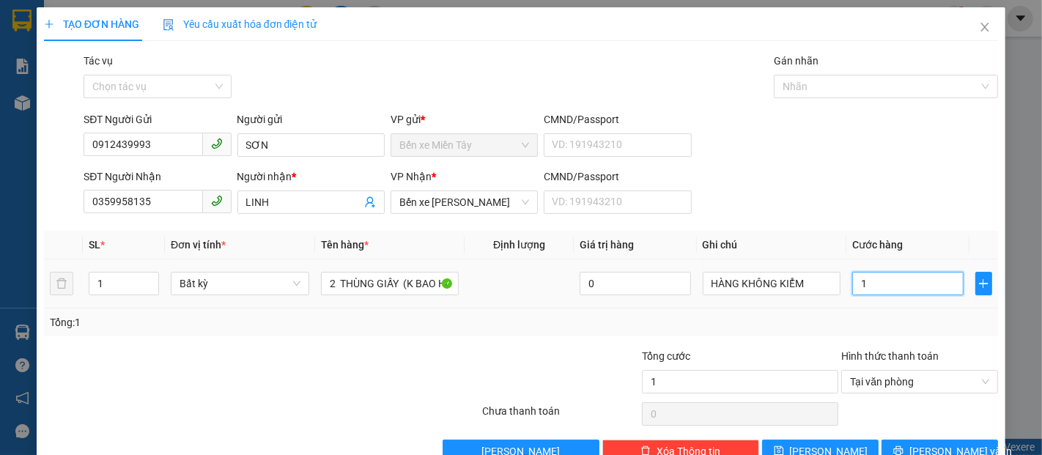
type input "10"
type input "100"
type input "1.000"
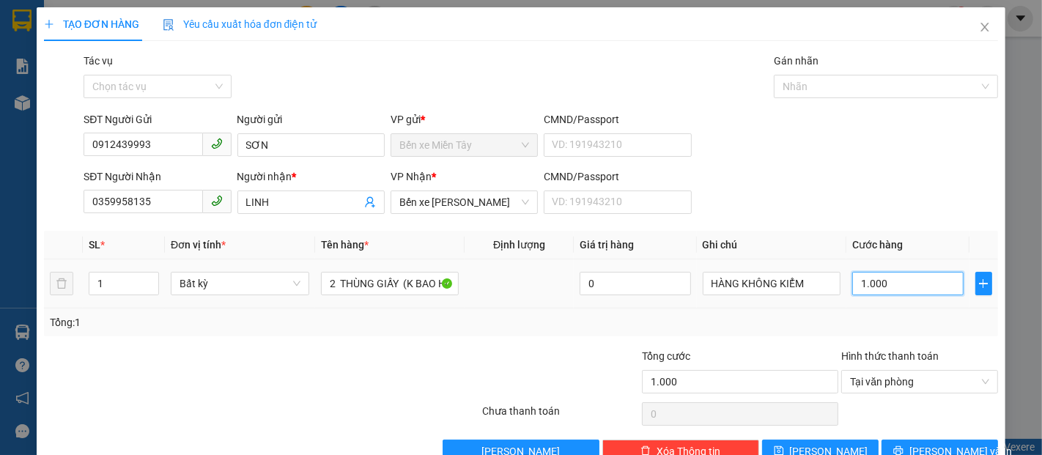
type input "10.000"
type input "100.000"
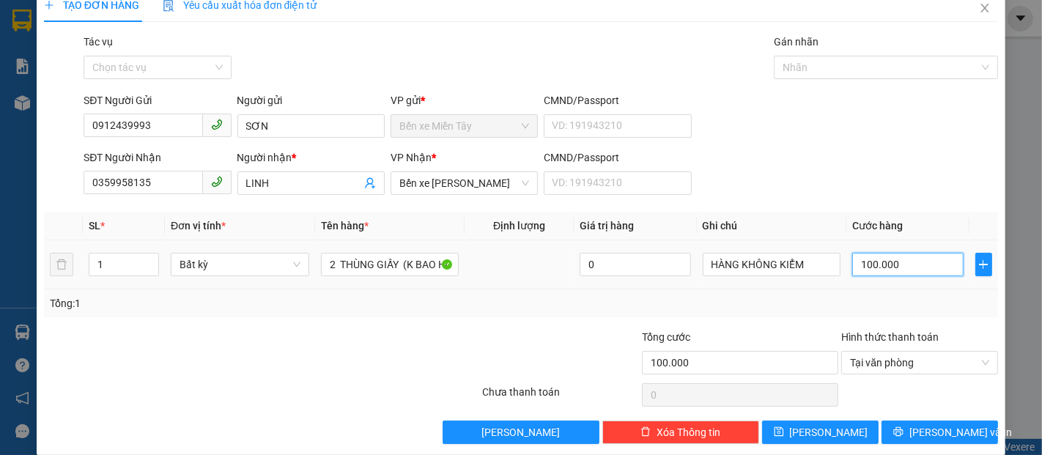
scroll to position [35, 0]
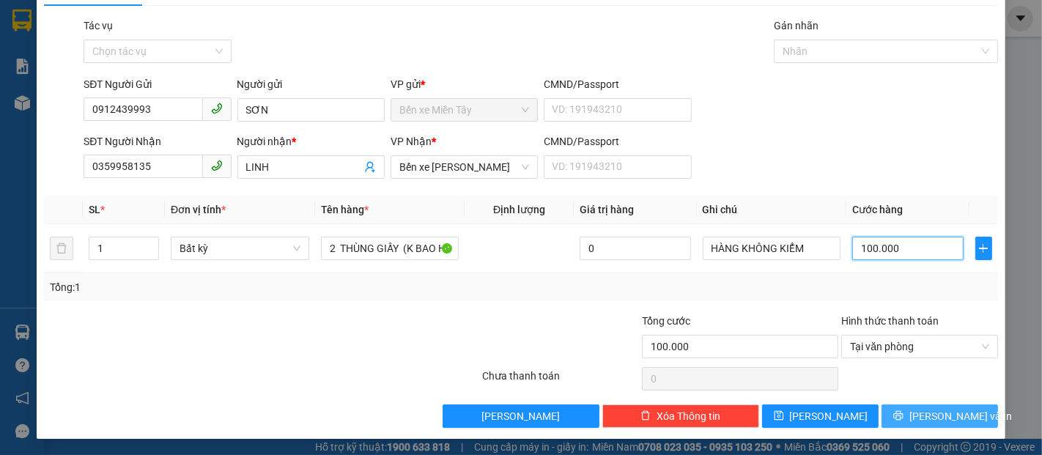
type input "100.000"
click at [956, 414] on span "[PERSON_NAME] và In" at bounding box center [960, 416] width 103 height 16
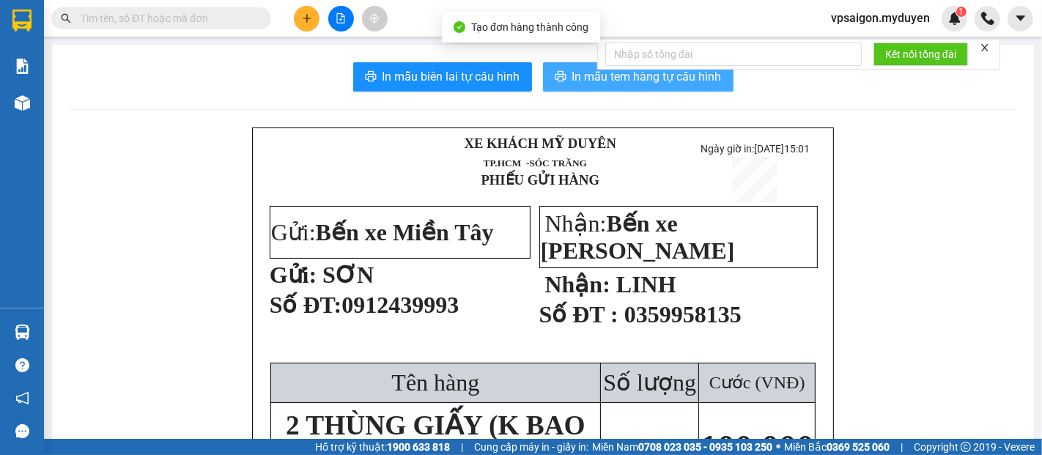
click at [572, 82] on span "In mẫu tem hàng tự cấu hình" at bounding box center [646, 76] width 149 height 18
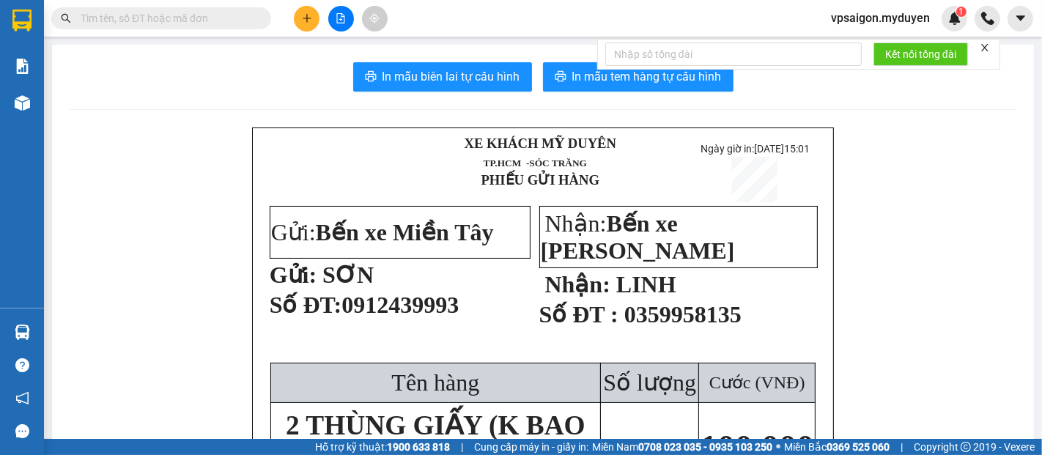
scroll to position [85, 0]
click at [309, 21] on icon "plus" at bounding box center [307, 18] width 10 height 10
click at [359, 51] on div "Tạo đơn hàng" at bounding box center [365, 55] width 64 height 16
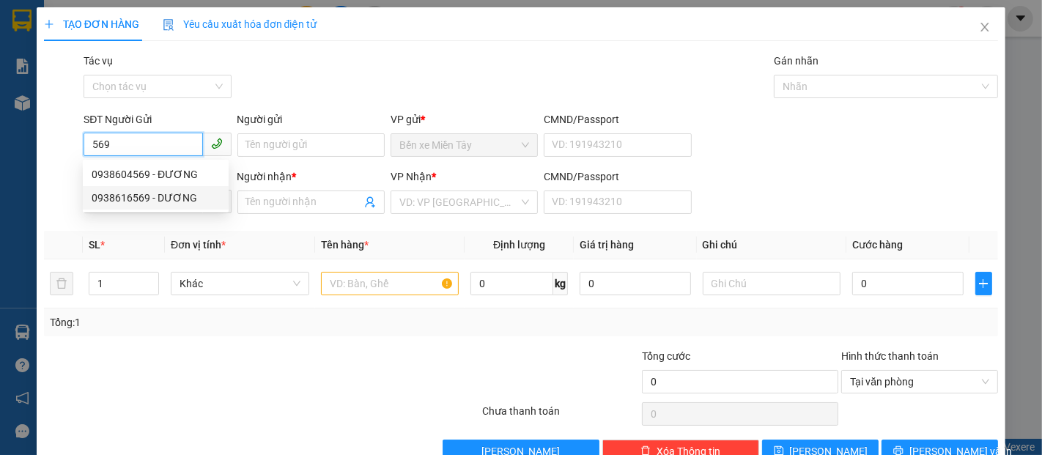
click at [188, 197] on div "0938616569 - DƯƠNG" at bounding box center [156, 198] width 128 height 16
type input "0938616569"
type input "DƯƠNG"
type input "0346939633"
type input "HOÀI THANH"
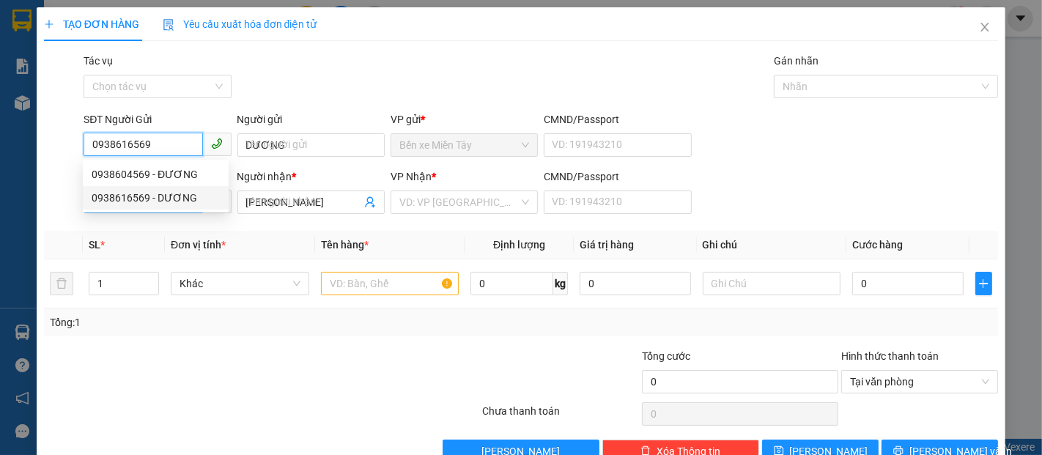
type input "30.000"
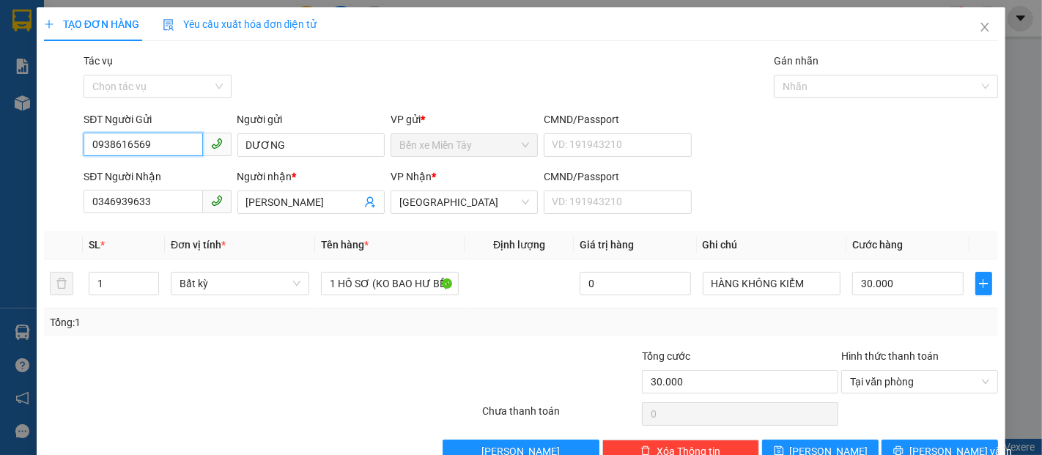
drag, startPoint x: 131, startPoint y: 149, endPoint x: 0, endPoint y: 168, distance: 132.5
click at [0, 168] on div "TẠO ĐƠN HÀNG Yêu cầu xuất hóa đơn điện tử Transit Pickup Surcharge Ids Transit …" at bounding box center [521, 227] width 1042 height 455
click at [145, 175] on div "0938604569 - ĐƯƠNG" at bounding box center [156, 174] width 128 height 16
type input "0938604569"
type input "ĐƯƠNG"
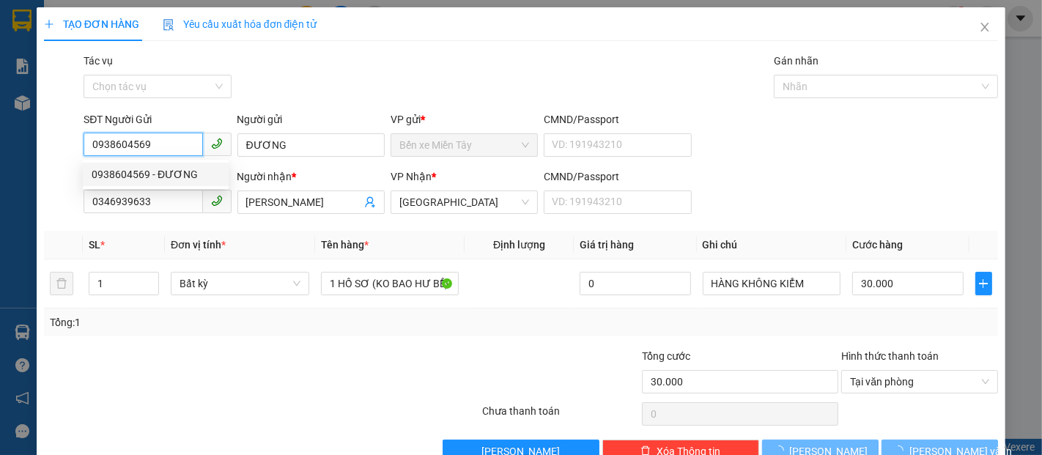
type input "100.000"
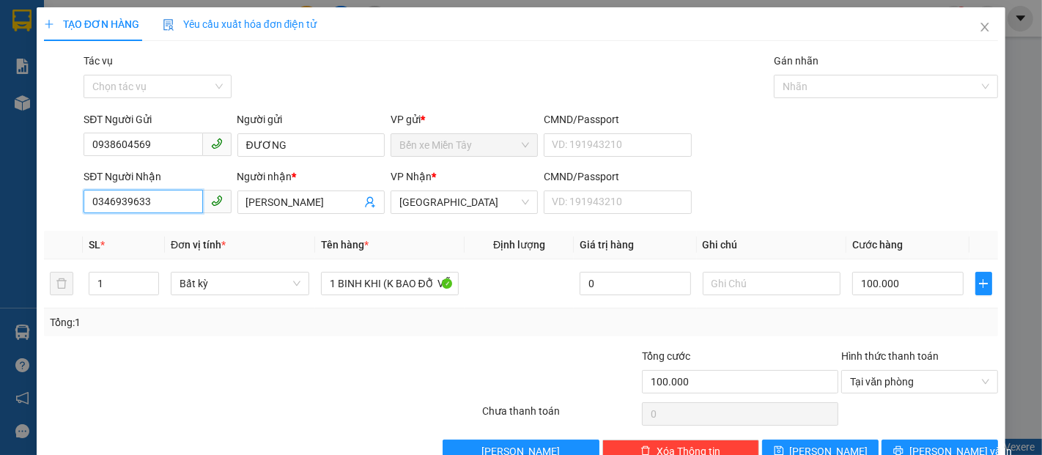
drag, startPoint x: 167, startPoint y: 206, endPoint x: 0, endPoint y: 208, distance: 167.0
click at [0, 208] on div "TẠO ĐƠN HÀNG Yêu cầu xuất hóa đơn điện tử Transit Pickup Surcharge Ids Transit …" at bounding box center [521, 227] width 1042 height 455
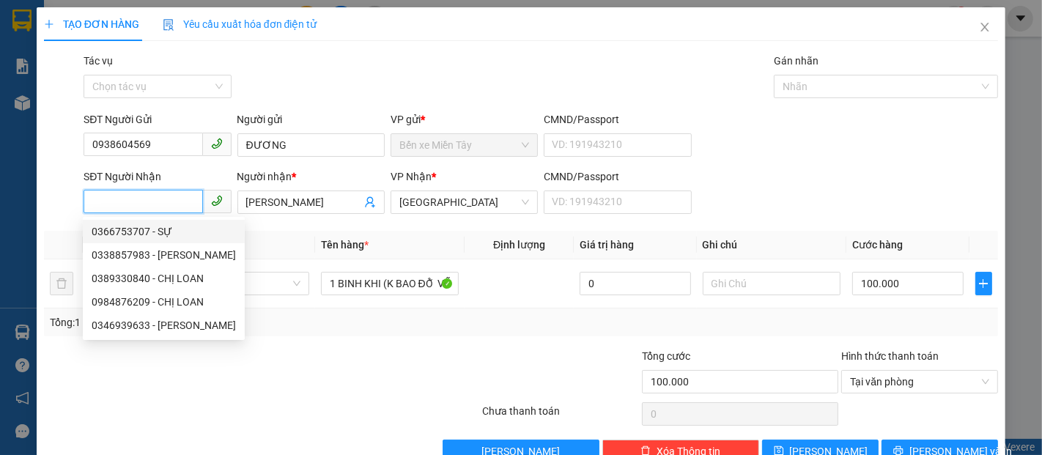
click at [119, 233] on div "0366753707 - SỰ" at bounding box center [164, 231] width 144 height 16
type input "0366753707"
type input "SỰ"
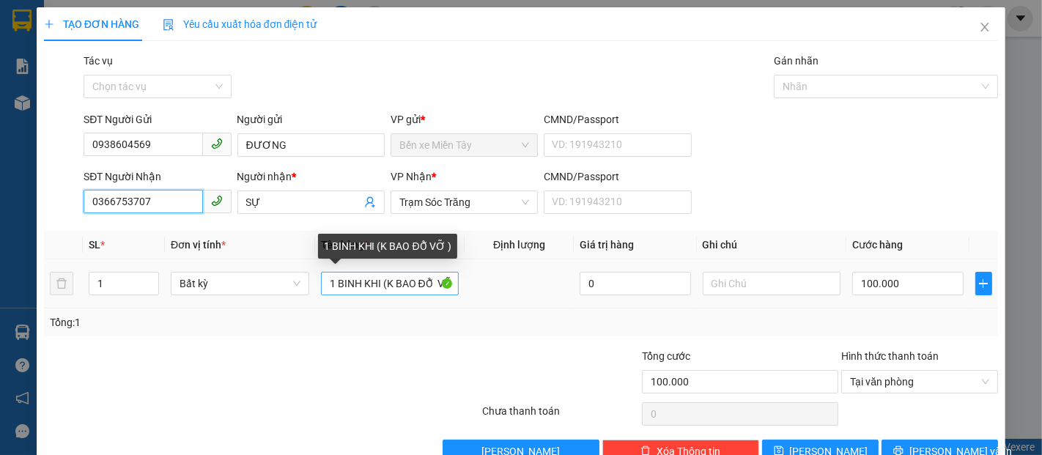
type input "0366753707"
click at [368, 287] on input "1 BINH KHI (K BAO ĐỖ VỠ )" at bounding box center [390, 283] width 138 height 23
click at [377, 285] on input "1 BINH KHI (K BAO ĐỖ VỠ )" at bounding box center [390, 283] width 138 height 23
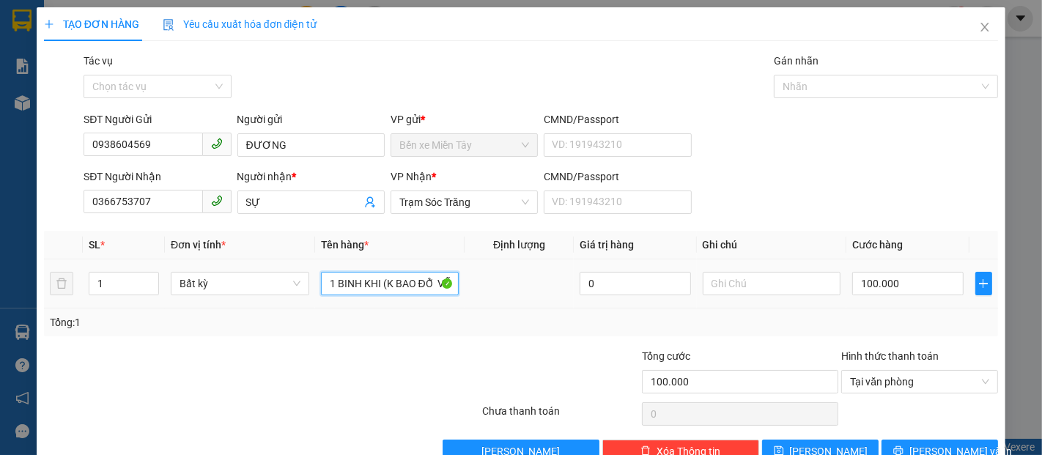
drag, startPoint x: 377, startPoint y: 285, endPoint x: 340, endPoint y: 297, distance: 38.7
click at [340, 297] on td "1 BINH KHI (K BAO ĐỖ VỠ )" at bounding box center [390, 283] width 150 height 49
click at [382, 287] on input "1 BÌNH NITƠ(K BAO ĐỖ VỠ )" at bounding box center [390, 283] width 138 height 23
type input "1 BÌNH NITƠ (K BAO ĐỖ VỠ )"
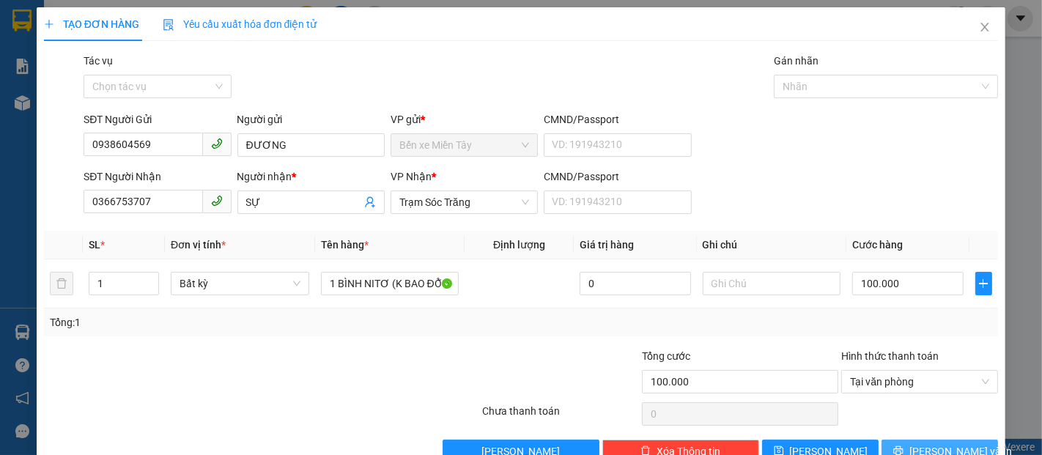
drag, startPoint x: 939, startPoint y: 442, endPoint x: 931, endPoint y: 437, distance: 9.6
click at [938, 443] on span "[PERSON_NAME] và In" at bounding box center [960, 451] width 103 height 16
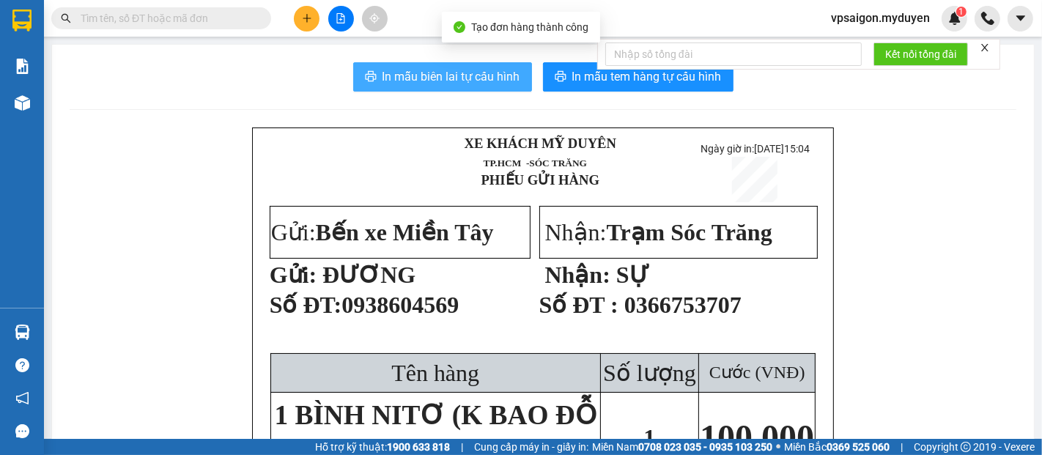
click at [445, 73] on span "In mẫu biên lai tự cấu hình" at bounding box center [451, 76] width 138 height 18
click at [353, 62] on button "In mẫu biên lai tự cấu hình" at bounding box center [442, 76] width 179 height 29
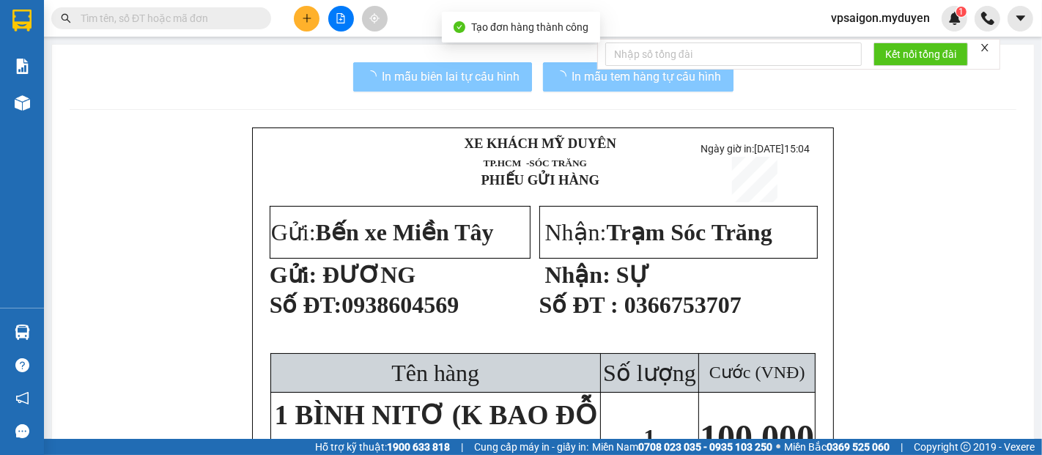
click at [543, 81] on button "In mẫu tem hàng tự cấu hình" at bounding box center [638, 76] width 190 height 29
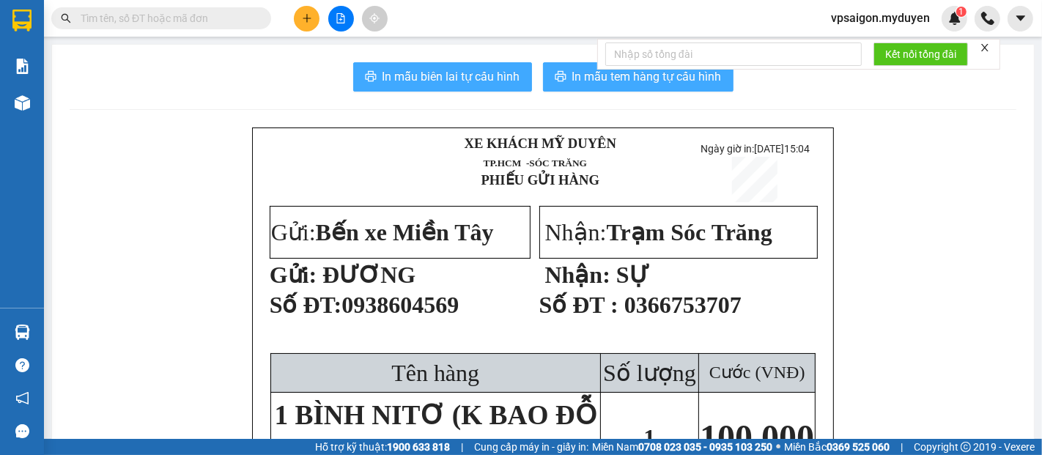
click at [543, 81] on button "In mẫu tem hàng tự cấu hình" at bounding box center [638, 76] width 190 height 29
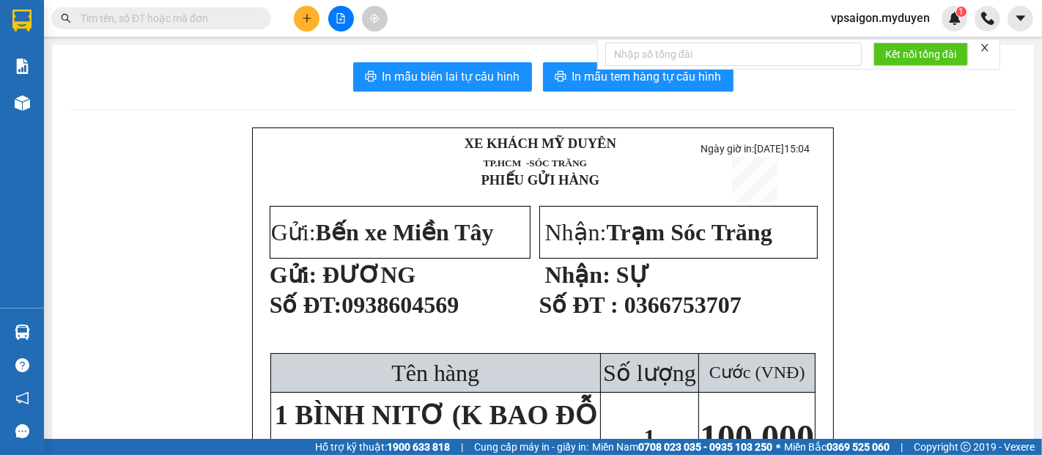
click at [308, 27] on button at bounding box center [307, 19] width 26 height 26
click at [375, 51] on div "Tạo đơn hàng" at bounding box center [365, 55] width 64 height 16
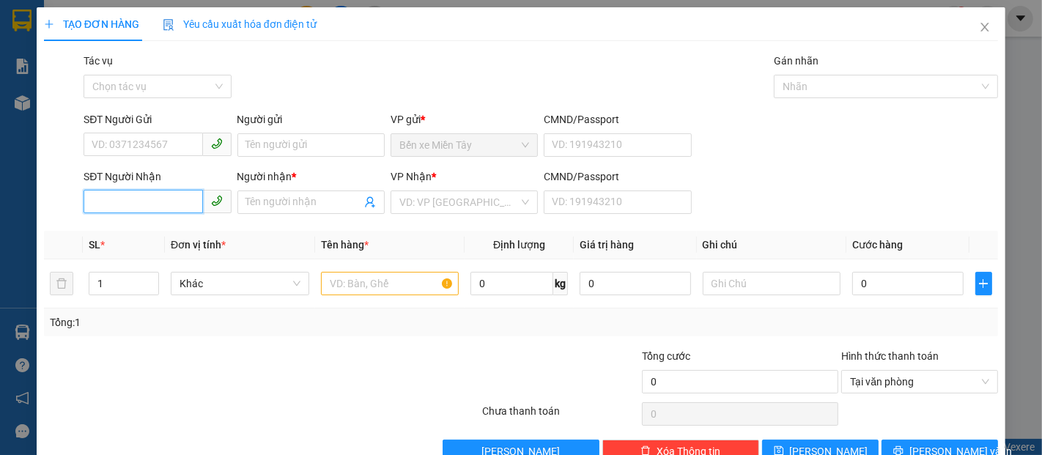
click at [168, 195] on input "SĐT Người Nhận" at bounding box center [143, 201] width 119 height 23
click at [168, 226] on div "0868091226 - NHƠN" at bounding box center [156, 231] width 128 height 16
type input "0868091226"
type input "NHƠN"
type input "50.000"
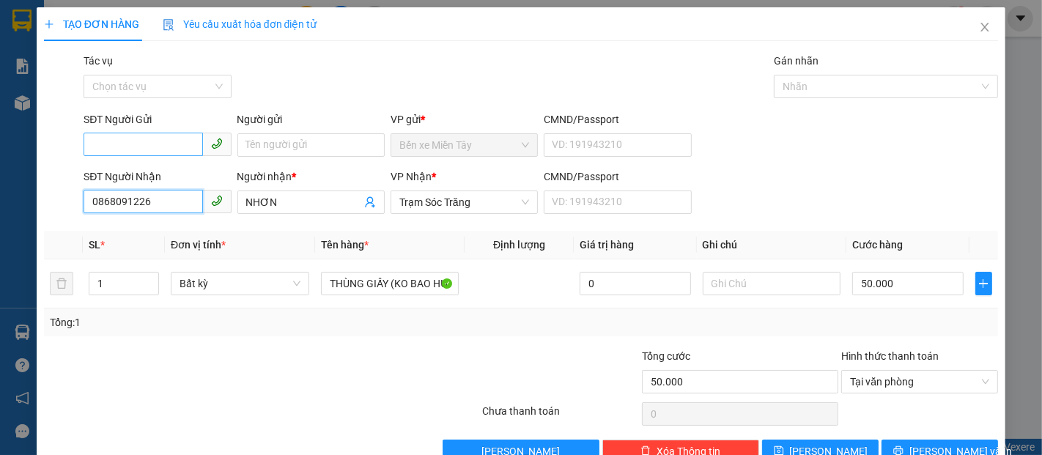
type input "0868091226"
click at [168, 138] on input "SĐT Người Gửi" at bounding box center [143, 144] width 119 height 23
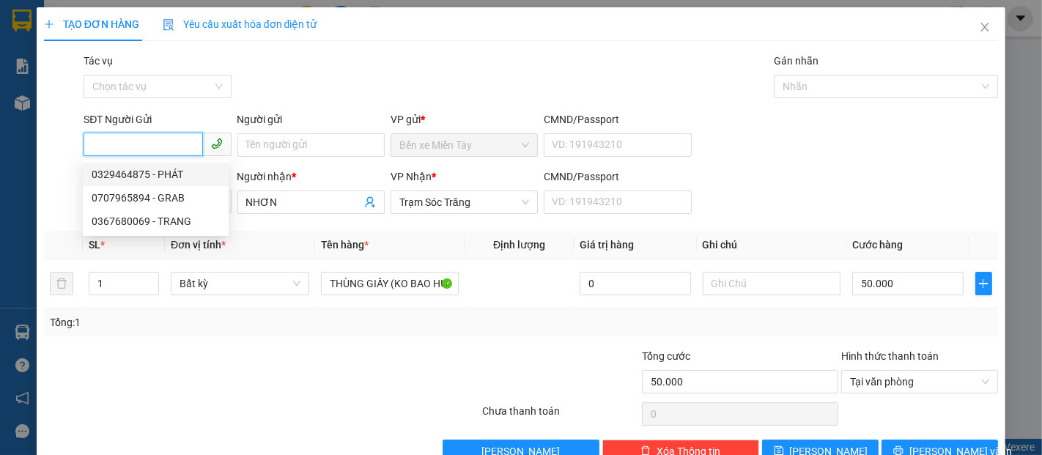
click at [179, 174] on div "0329464875 - PHÁT" at bounding box center [156, 174] width 128 height 16
type input "0329464875"
type input "PHÁT"
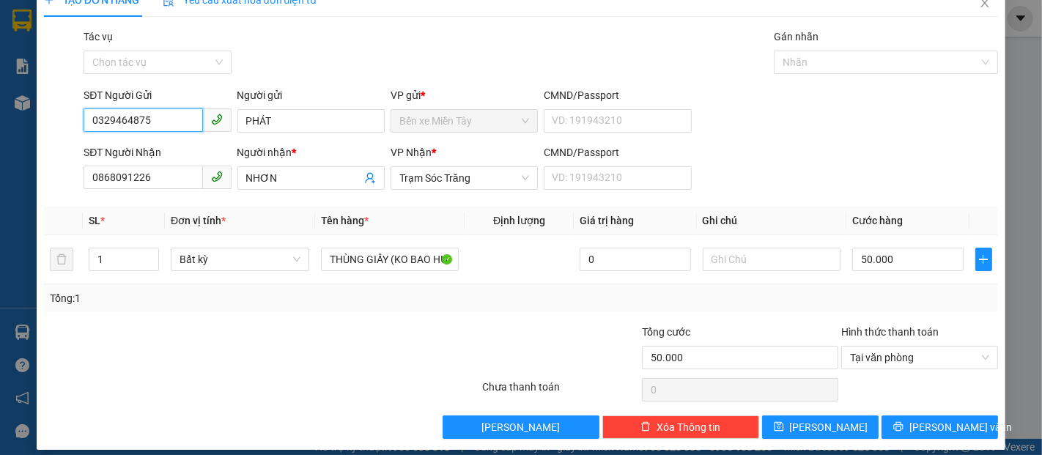
scroll to position [35, 0]
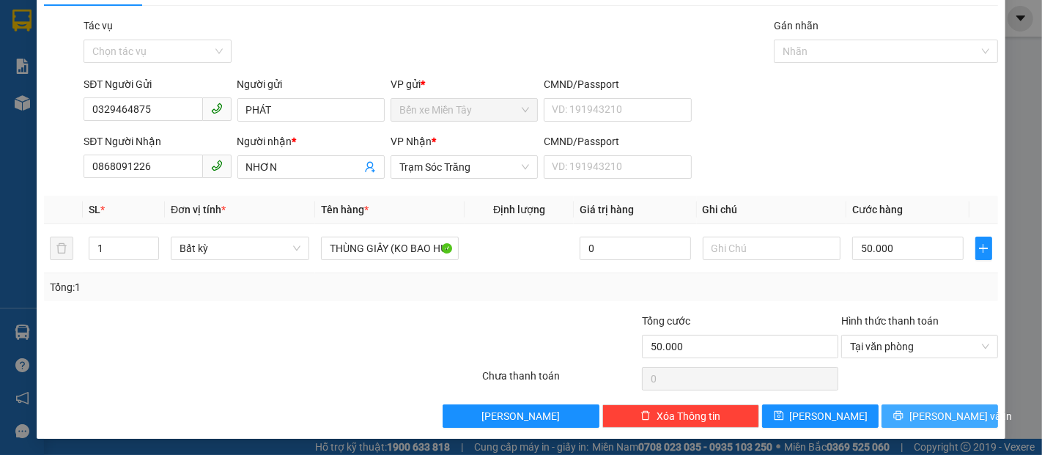
click at [963, 420] on button "Lưu và In" at bounding box center [939, 415] width 116 height 23
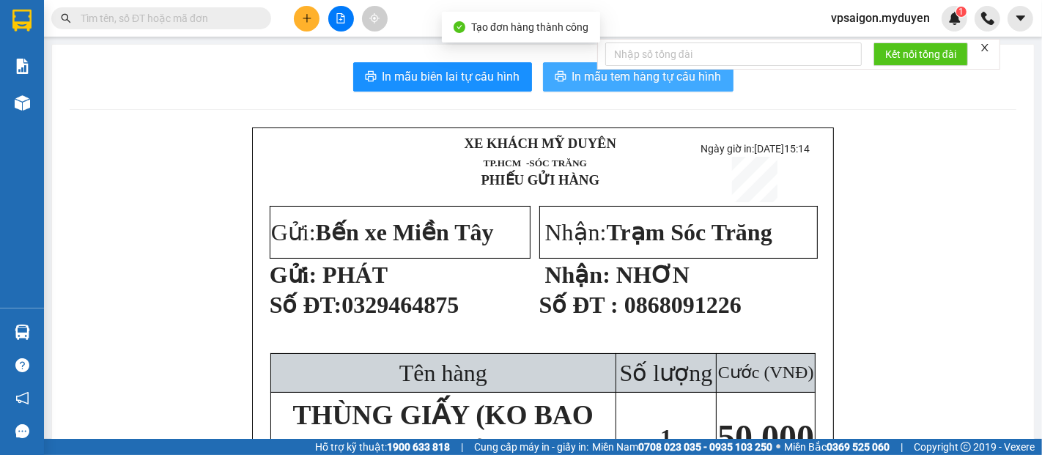
click at [595, 80] on span "In mẫu tem hàng tự cấu hình" at bounding box center [646, 76] width 149 height 18
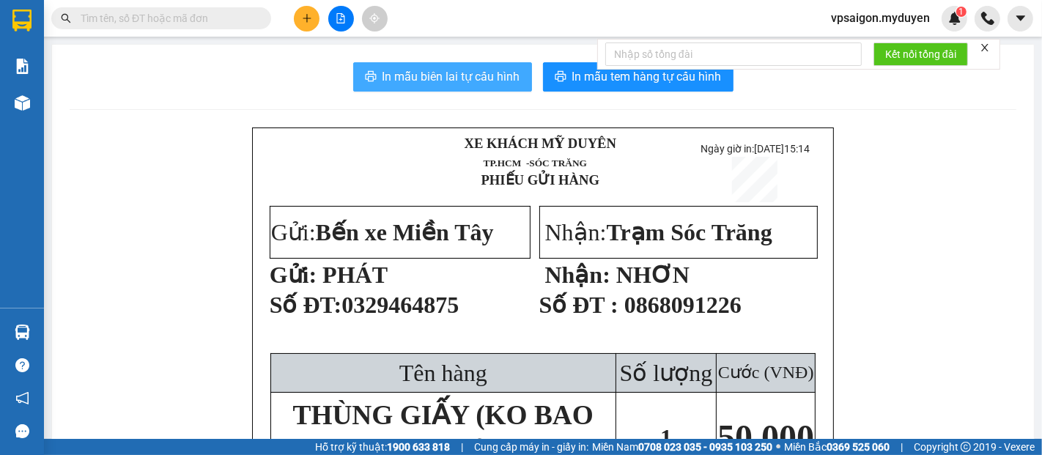
click at [423, 70] on span "In mẫu biên lai tự cấu hình" at bounding box center [451, 76] width 138 height 18
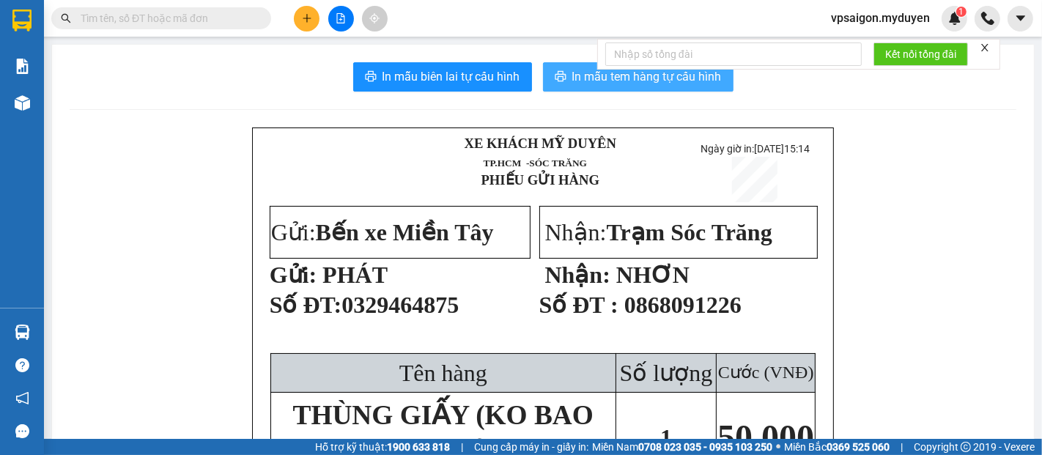
click at [601, 81] on span "In mẫu tem hàng tự cấu hình" at bounding box center [646, 76] width 149 height 18
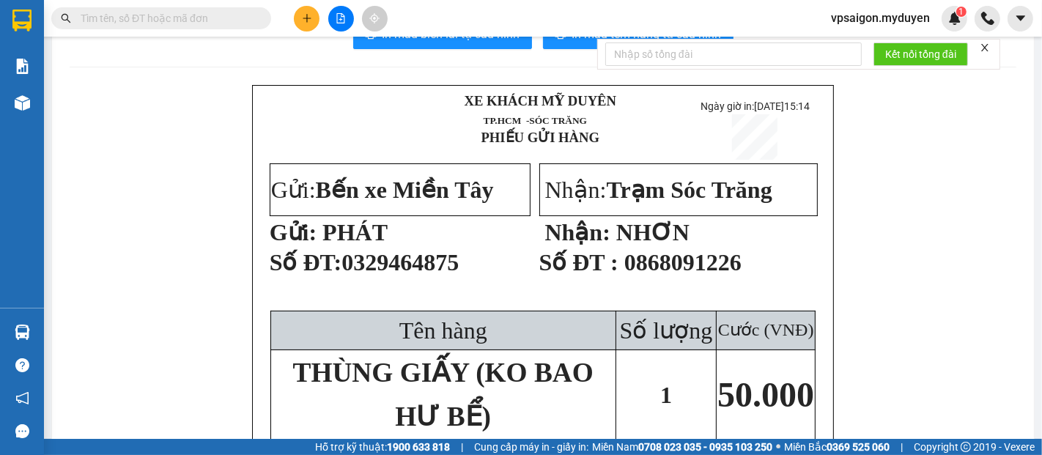
scroll to position [81, 0]
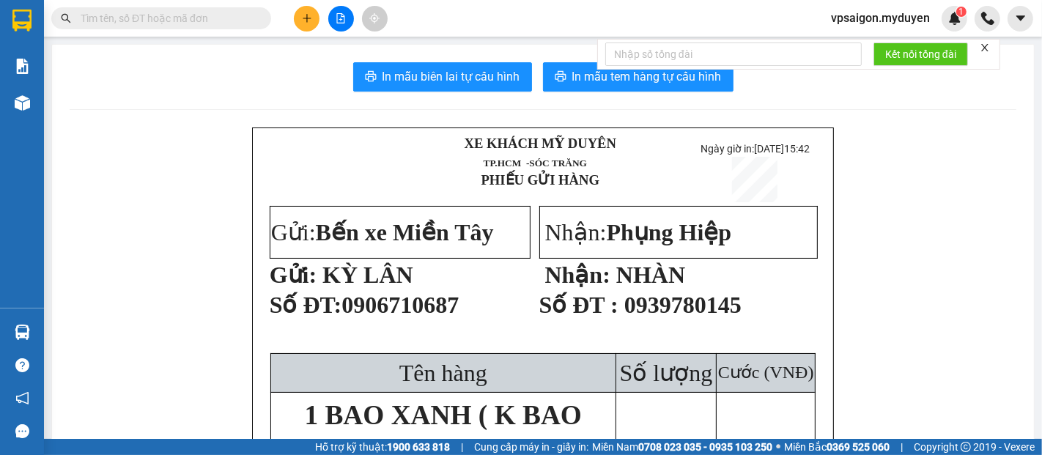
click at [305, 22] on icon "plus" at bounding box center [307, 18] width 10 height 10
click at [357, 59] on div "Tạo đơn hàng" at bounding box center [365, 55] width 64 height 16
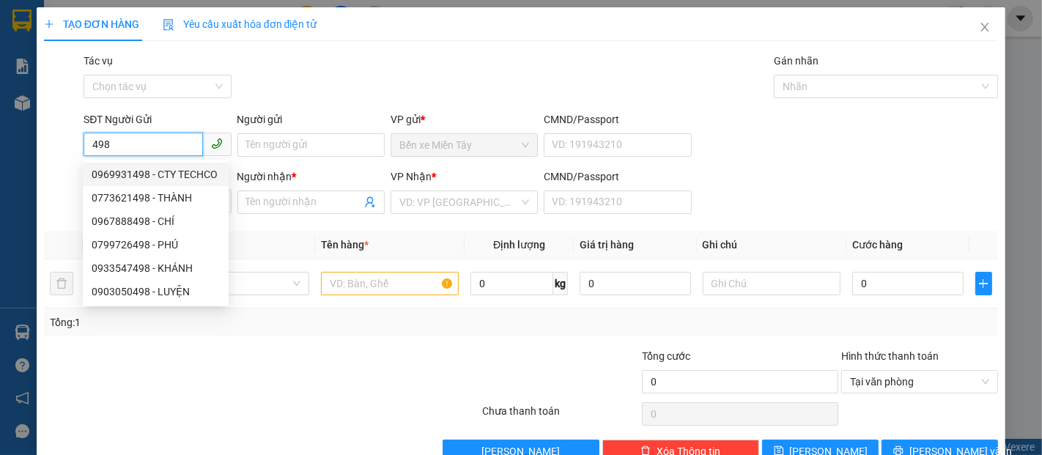
click at [178, 177] on div "0969931498 - CTY TECHCO" at bounding box center [156, 174] width 128 height 16
type input "0969931498"
type input "CTY TECHCO"
type input "0368215430"
type input "MR [PERSON_NAME]"
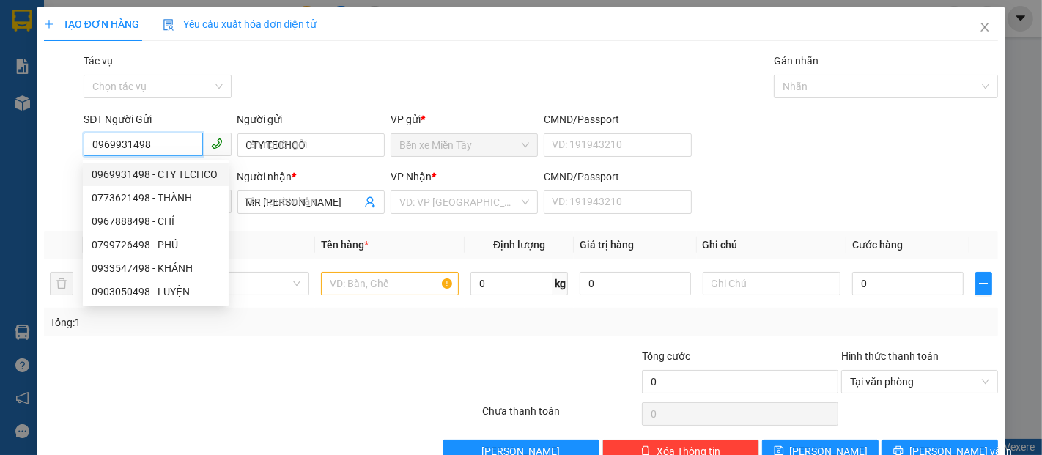
type input "250.000"
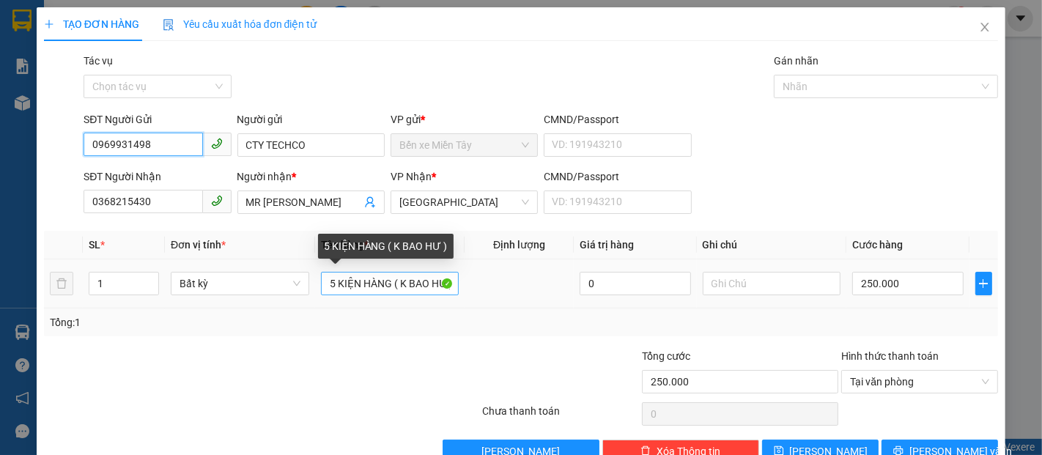
type input "0969931498"
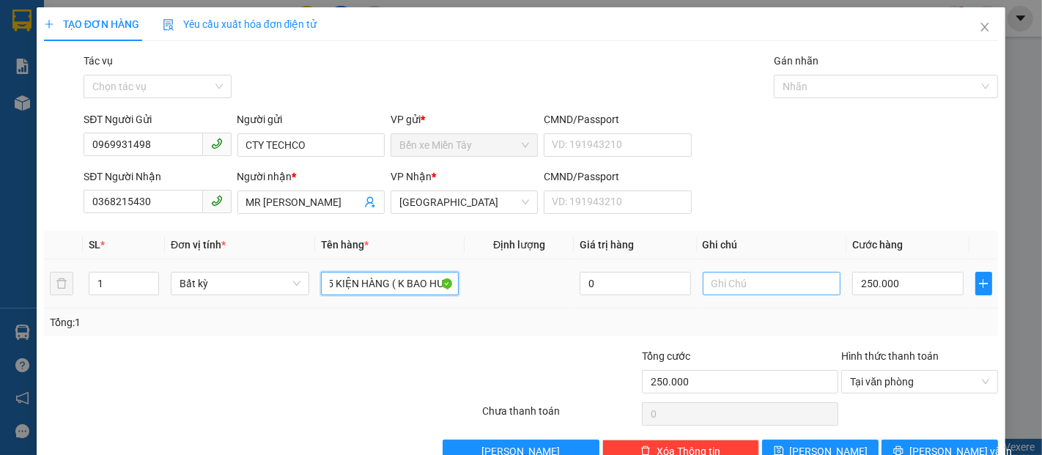
drag, startPoint x: 324, startPoint y: 284, endPoint x: 793, endPoint y: 284, distance: 468.1
click at [793, 284] on tr "1 Bất kỳ 5 KIỆN HÀNG ( K BAO HƯ ) 0 250.000" at bounding box center [521, 283] width 954 height 49
type input "7 KIỆN GIẤY ( KO BAO HƯ BỂ)"
click at [875, 283] on input "250.000" at bounding box center [907, 283] width 111 height 23
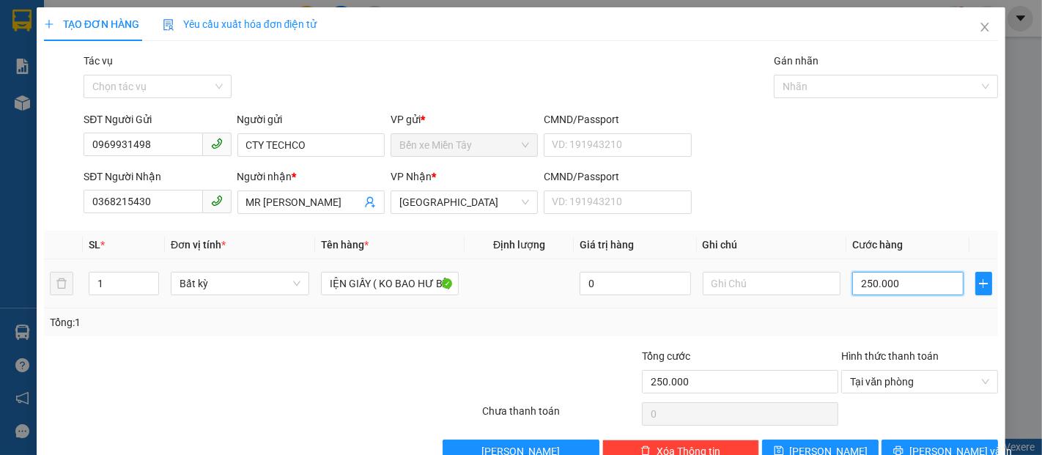
scroll to position [0, 0]
type input "4"
type input "40"
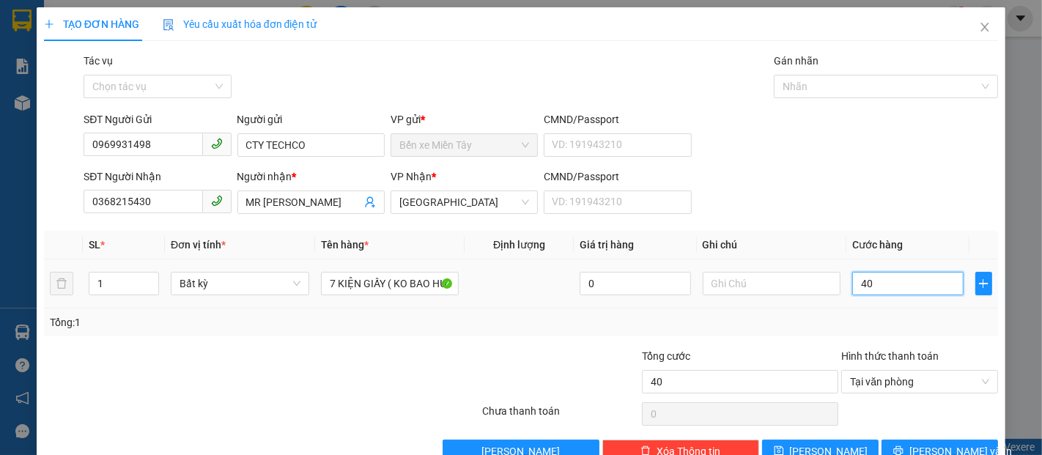
type input "400"
type input "4.000"
type input "40.000"
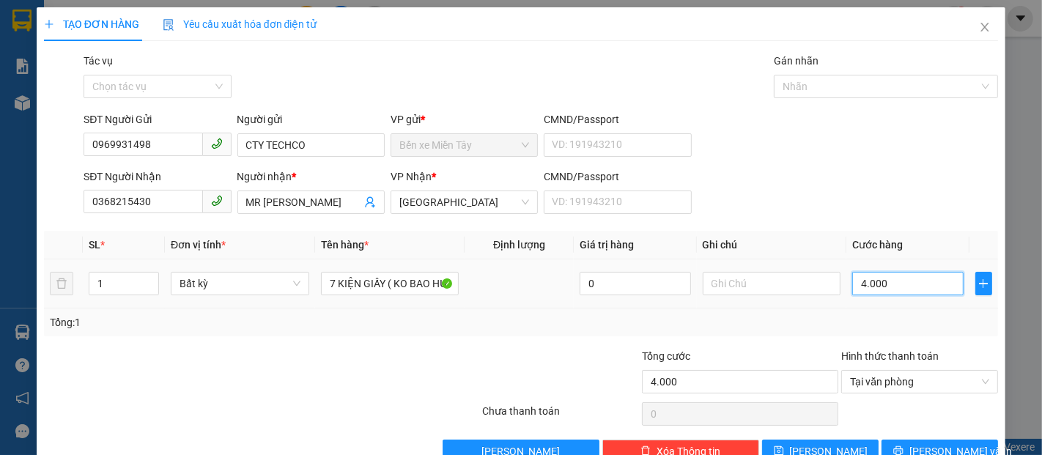
type input "40.000"
type input "400.000"
click at [927, 444] on span "[PERSON_NAME] và In" at bounding box center [960, 451] width 103 height 16
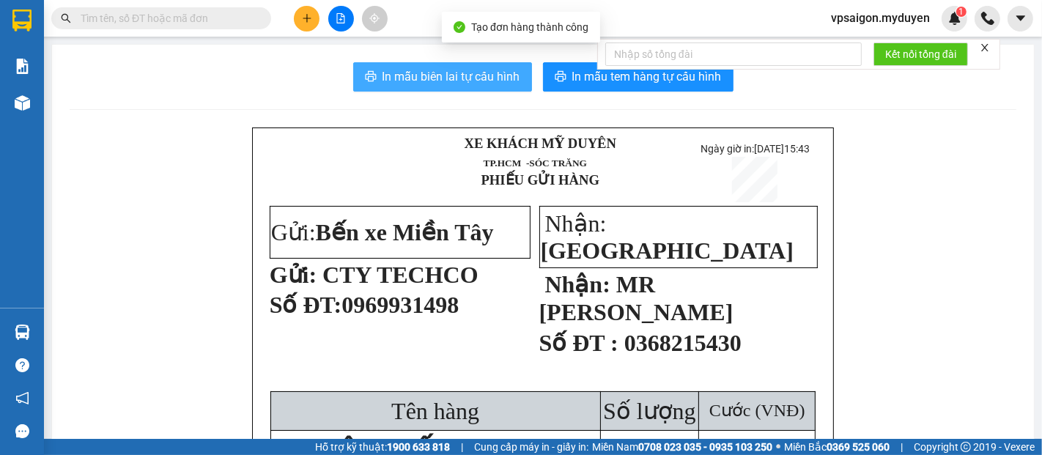
click at [481, 86] on button "In mẫu biên lai tự cấu hình" at bounding box center [442, 76] width 179 height 29
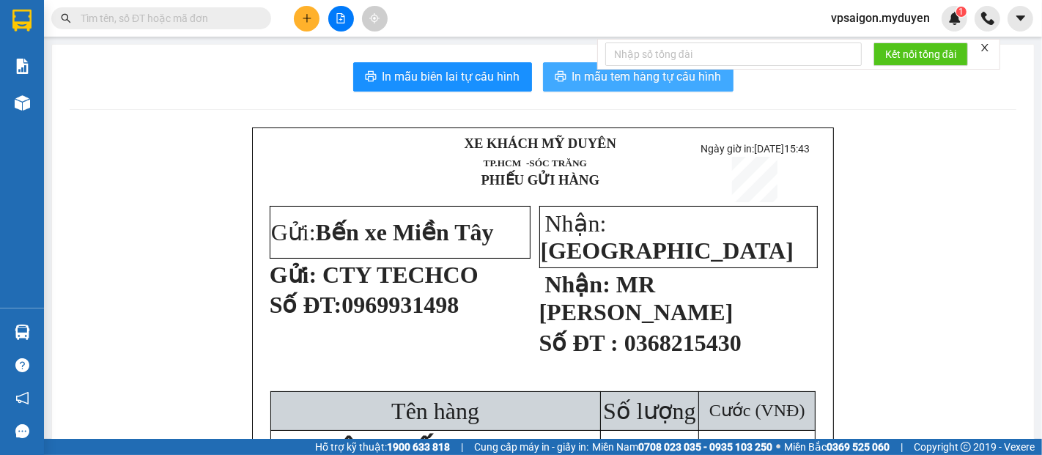
click at [580, 74] on span "In mẫu tem hàng tự cấu hình" at bounding box center [646, 76] width 149 height 18
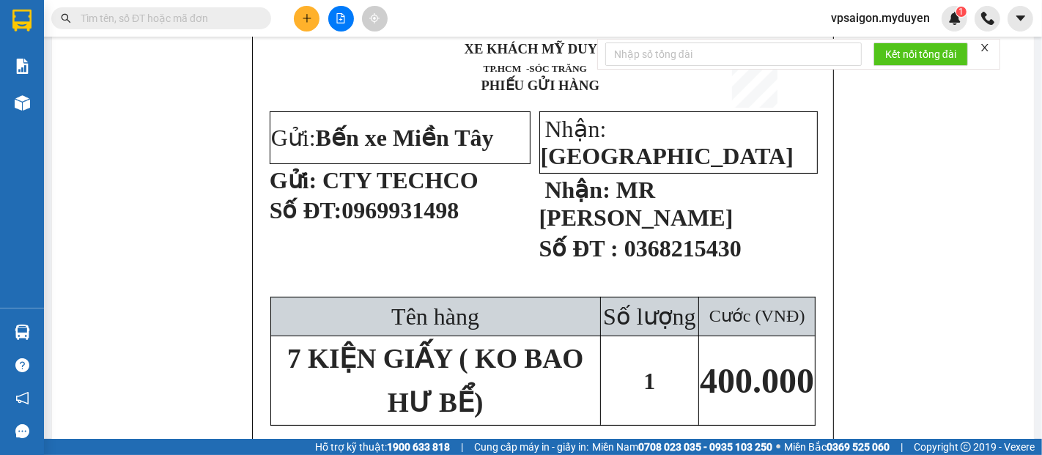
scroll to position [163, 0]
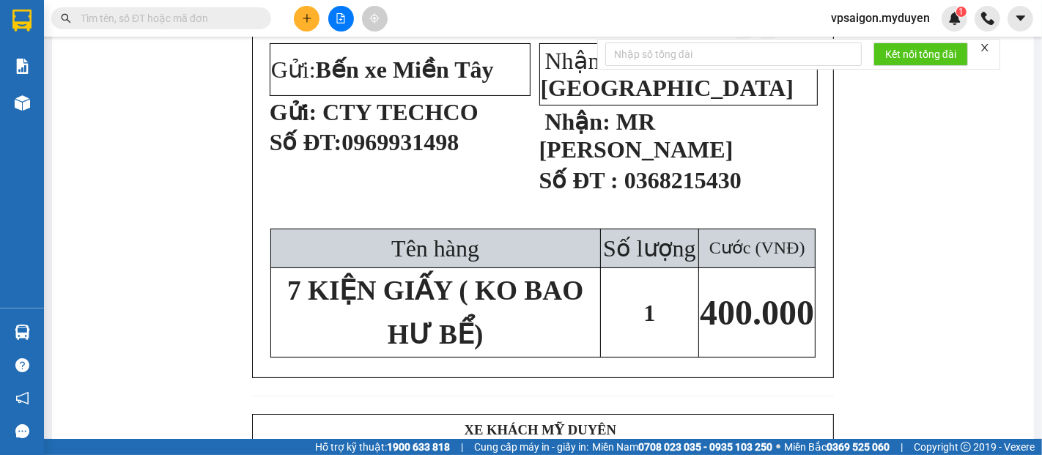
click at [303, 24] on button at bounding box center [307, 19] width 26 height 26
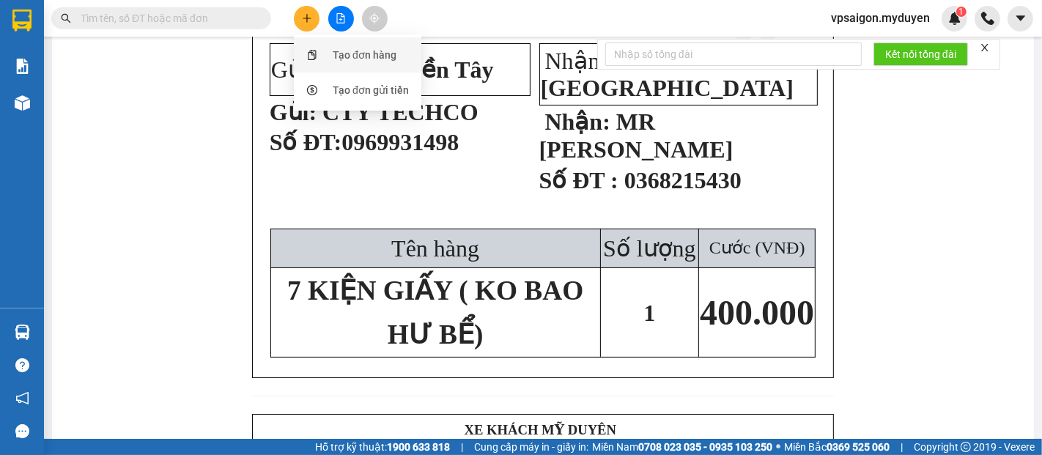
click at [363, 62] on div "Tạo đơn hàng" at bounding box center [365, 55] width 64 height 16
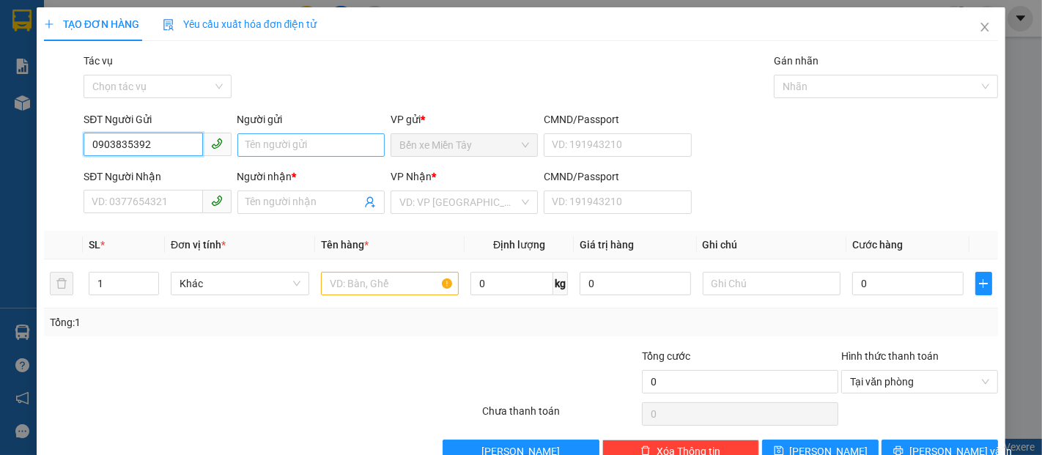
type input "0903835392"
click at [324, 145] on input "Người gửi" at bounding box center [310, 144] width 147 height 23
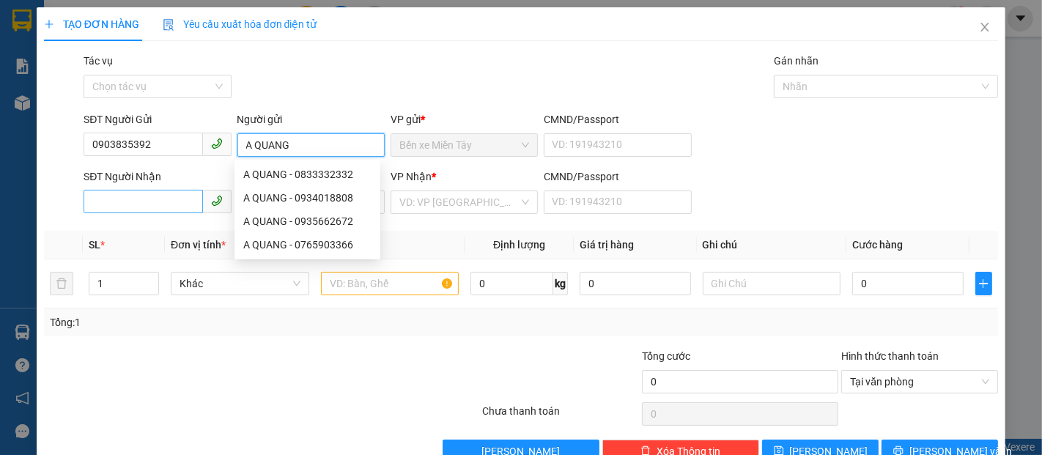
type input "A QUANG"
click at [130, 201] on input "SĐT Người Nhận" at bounding box center [143, 201] width 119 height 23
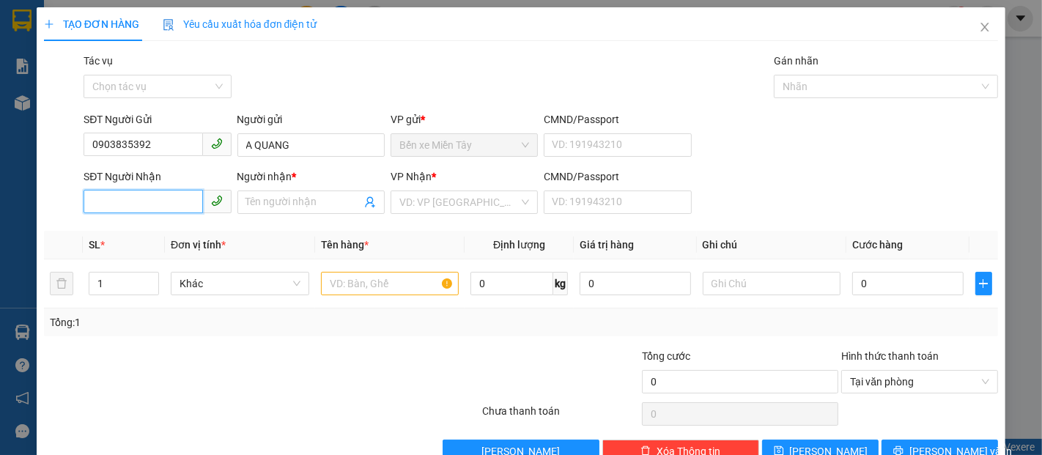
type input "3"
click at [111, 208] on input "0395112892" at bounding box center [143, 201] width 119 height 23
type input "0395112892"
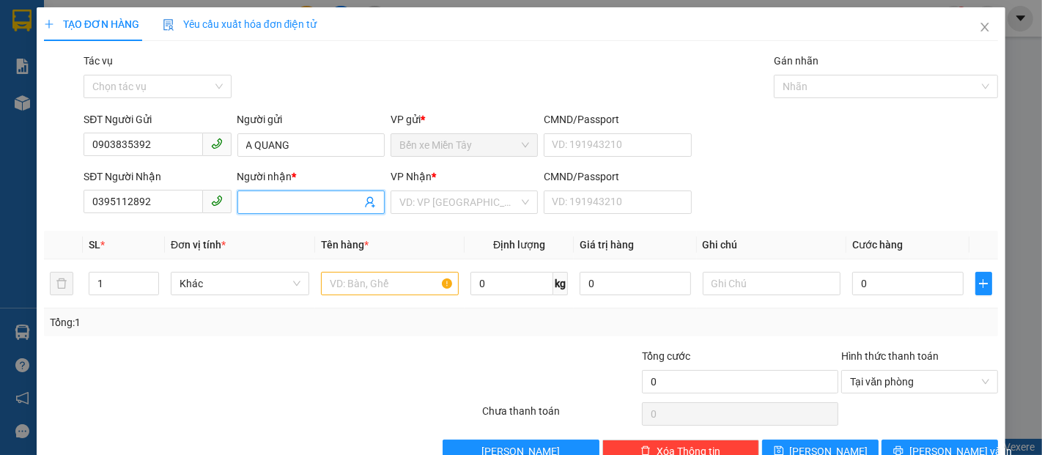
click at [305, 196] on input "Người nhận *" at bounding box center [303, 202] width 115 height 16
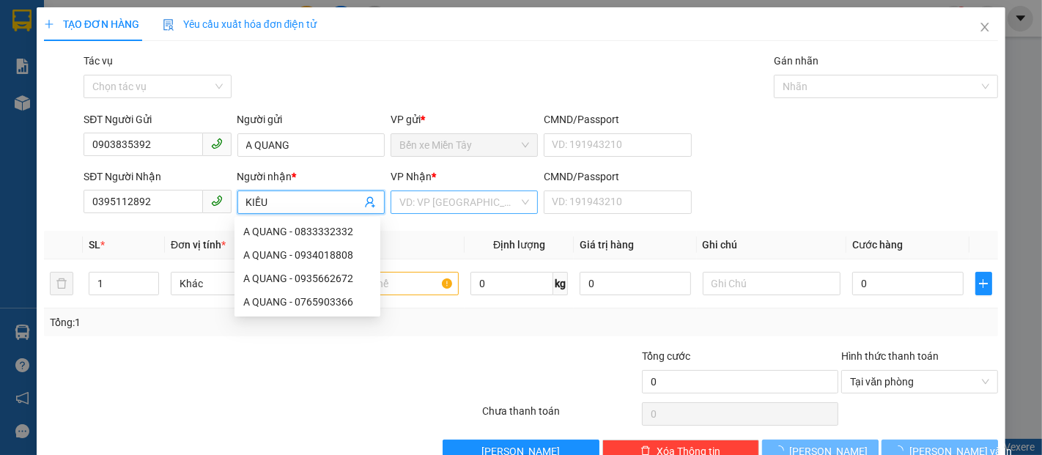
type input "KIỀU"
click at [451, 199] on input "search" at bounding box center [458, 202] width 119 height 22
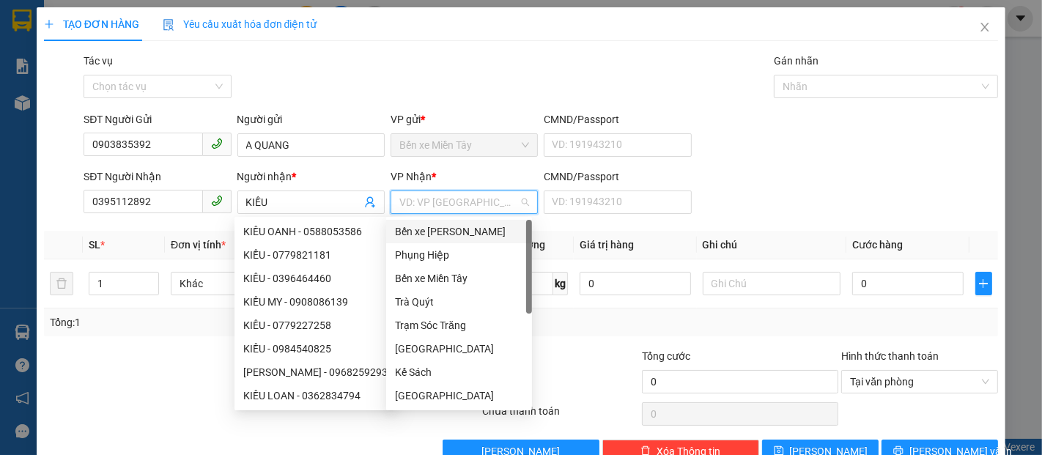
type input "D"
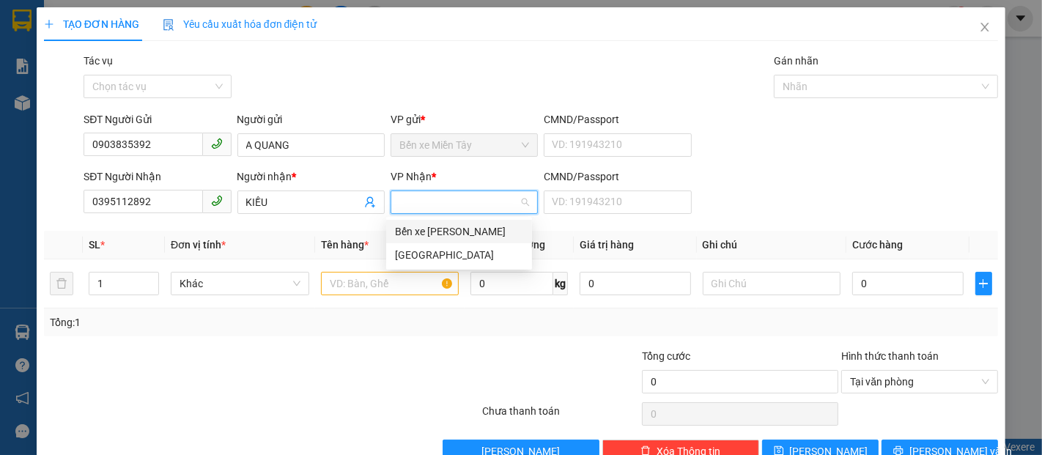
type input "Đ"
click at [445, 258] on div "[GEOGRAPHIC_DATA]" at bounding box center [459, 255] width 128 height 16
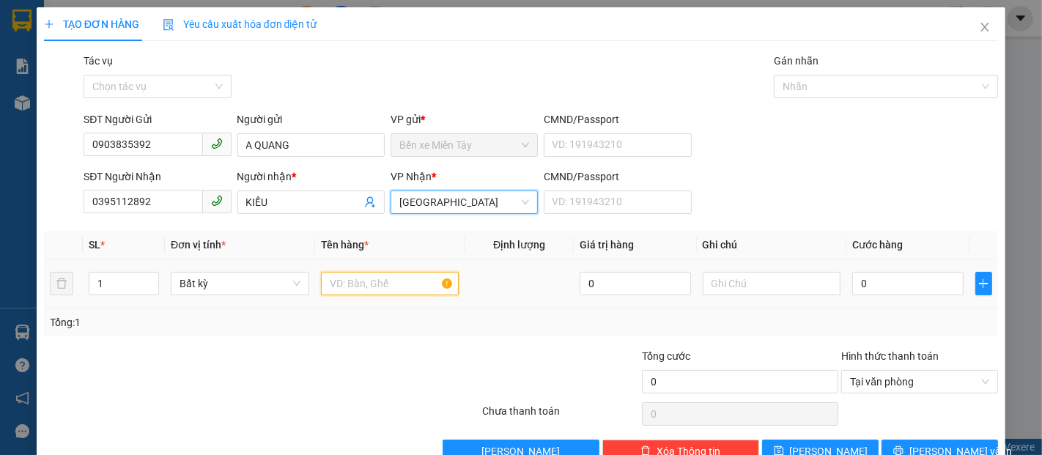
click at [410, 288] on input "text" at bounding box center [390, 283] width 138 height 23
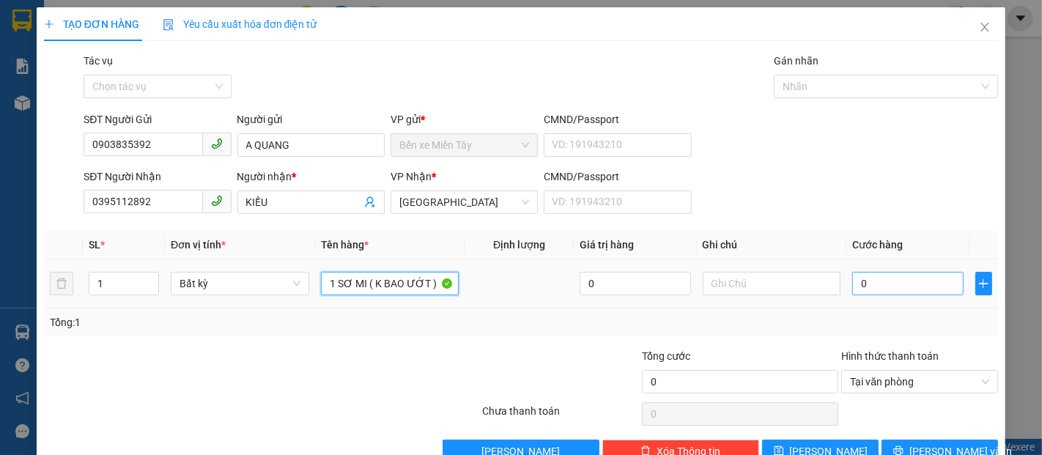
type input "1 SƠ MI ( K BAO ƯỚT )"
click at [883, 286] on input "0" at bounding box center [907, 283] width 111 height 23
type input "3"
type input "30"
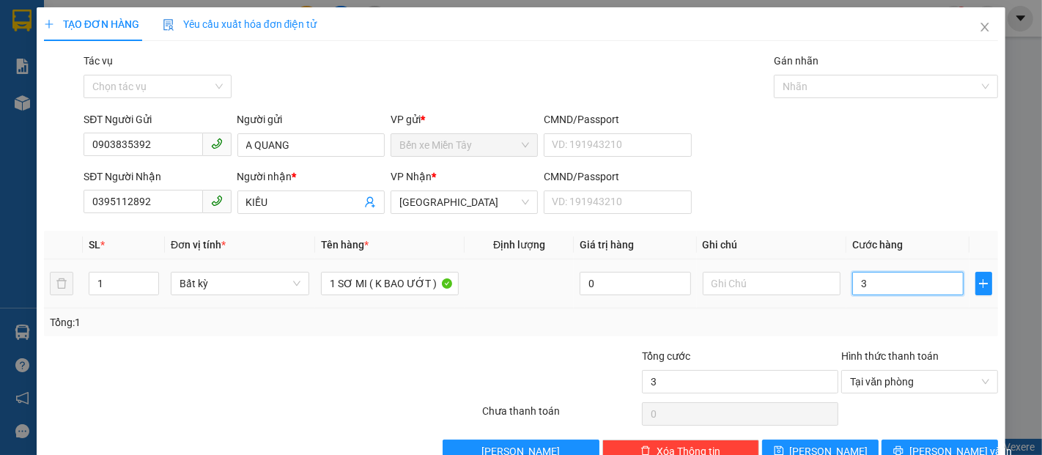
type input "30"
type input "300"
type input "3.000"
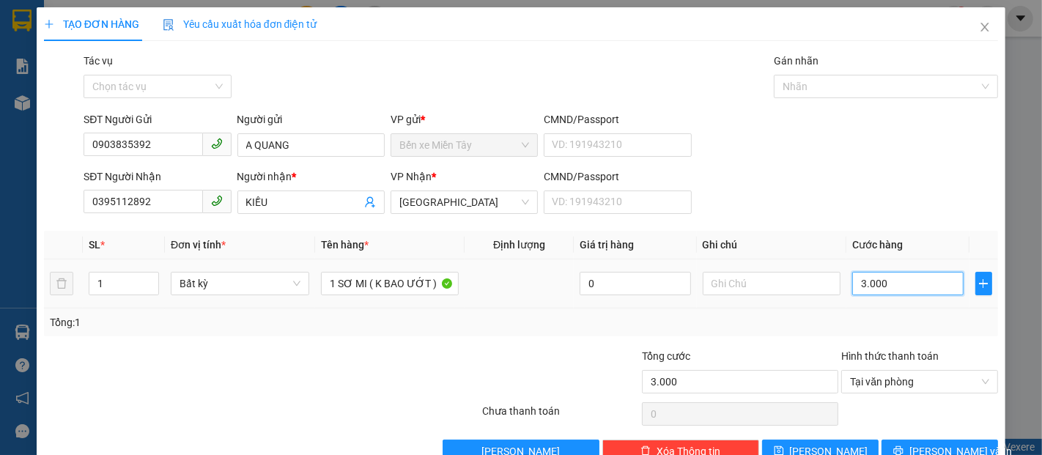
type input "30.000"
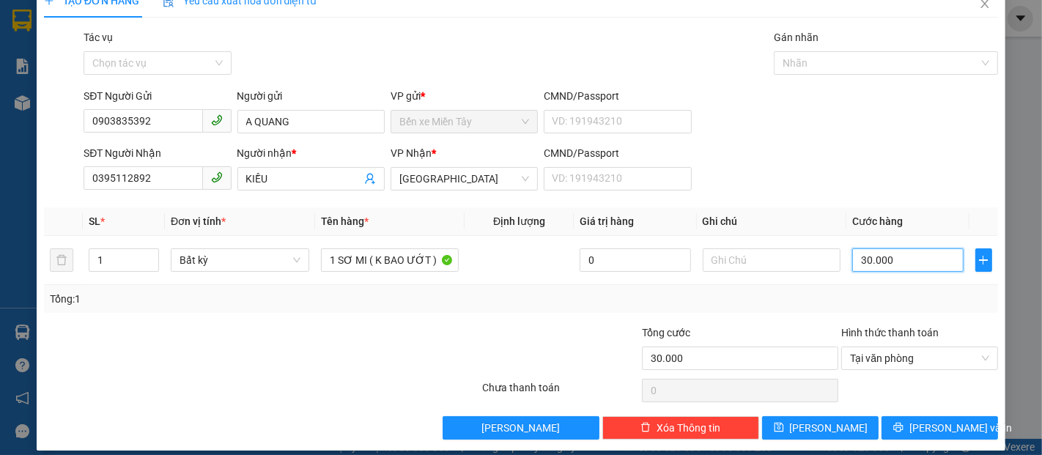
scroll to position [35, 0]
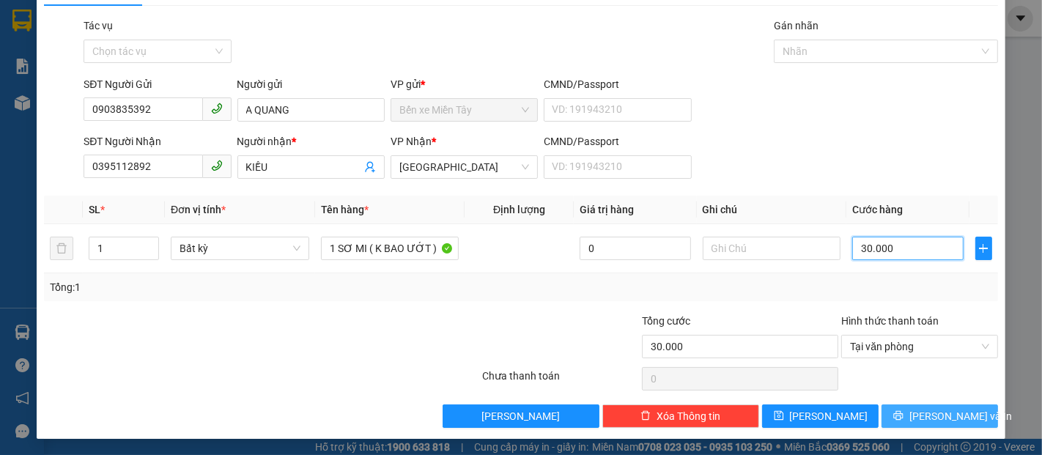
type input "30.000"
click at [968, 409] on button "[PERSON_NAME] và In" at bounding box center [939, 415] width 116 height 23
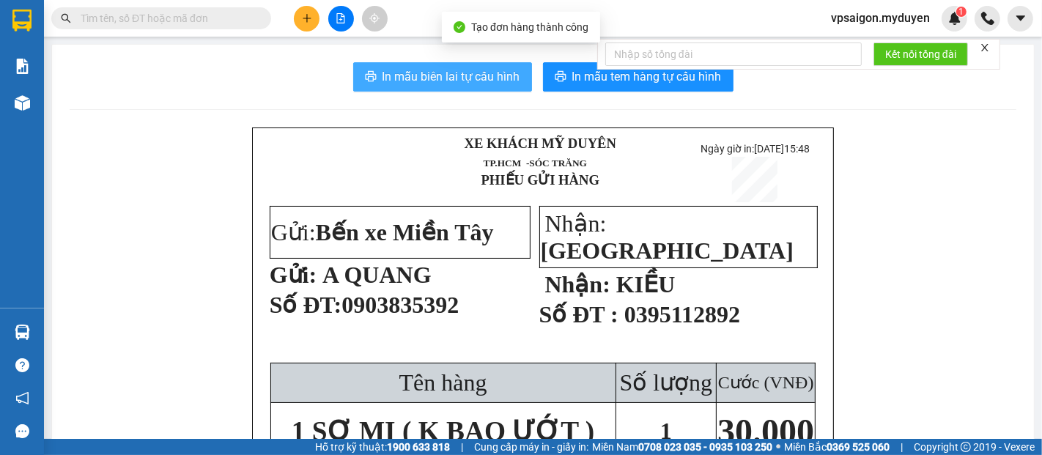
click at [491, 86] on button "In mẫu biên lai tự cấu hình" at bounding box center [442, 76] width 179 height 29
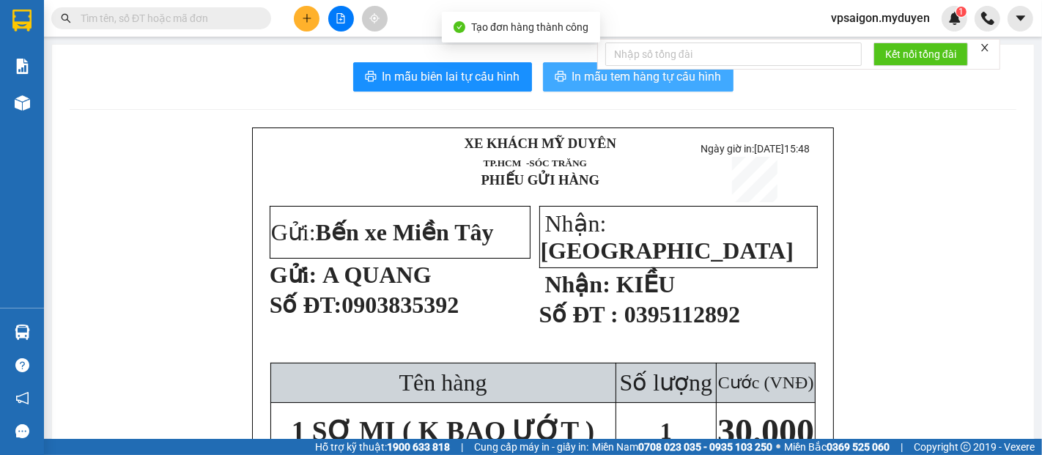
click at [603, 86] on button "In mẫu tem hàng tự cấu hình" at bounding box center [638, 76] width 190 height 29
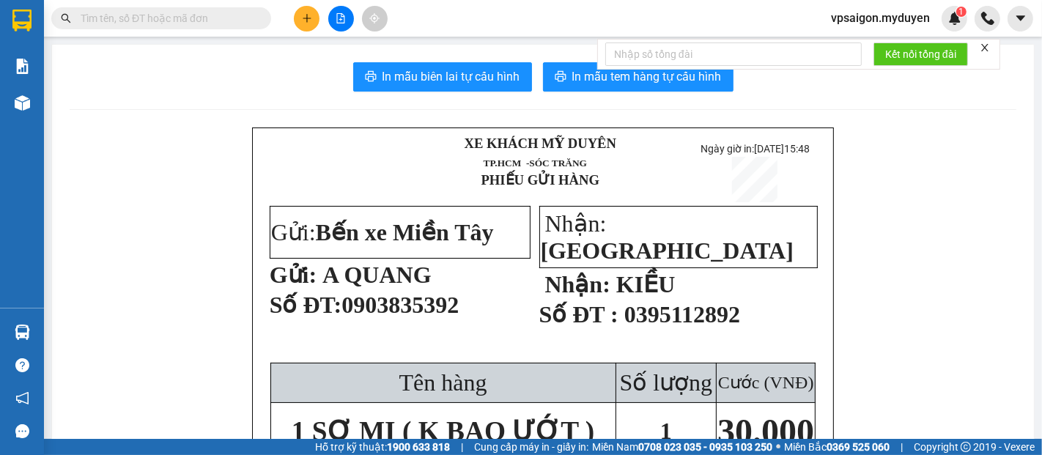
click at [297, 18] on button at bounding box center [307, 19] width 26 height 26
click at [362, 53] on div "Tạo đơn hàng" at bounding box center [365, 55] width 64 height 16
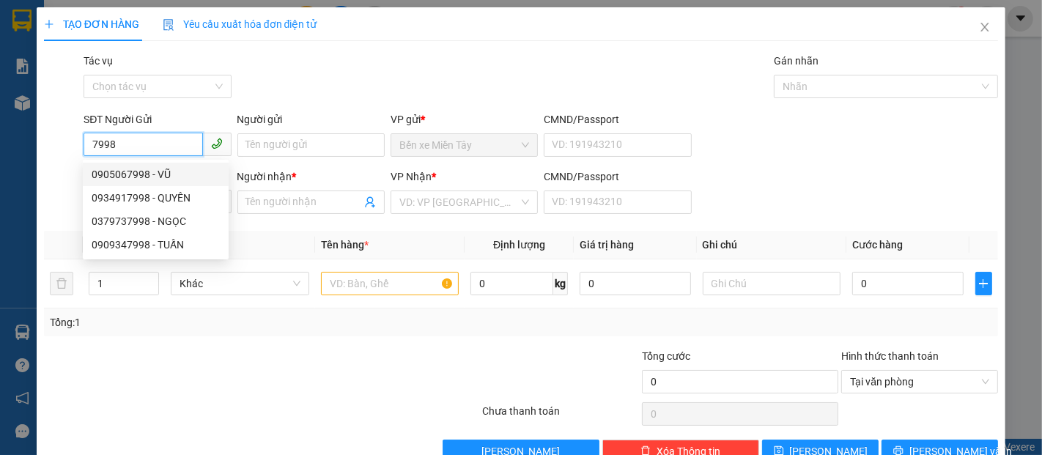
click at [167, 175] on div "0905067998 - VŨ" at bounding box center [156, 174] width 128 height 16
type input "0905067998"
type input "VŨ"
type input "0914128198"
type input "LỘC"
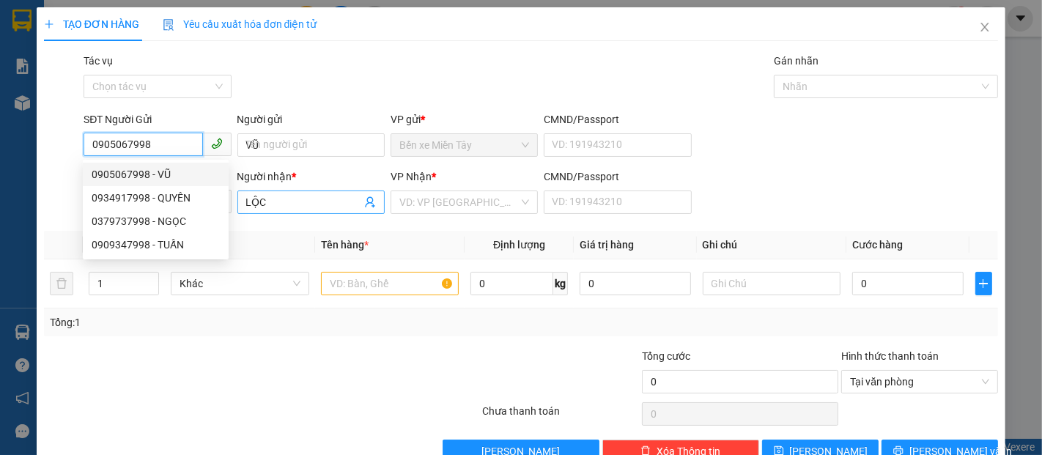
type input "50.000"
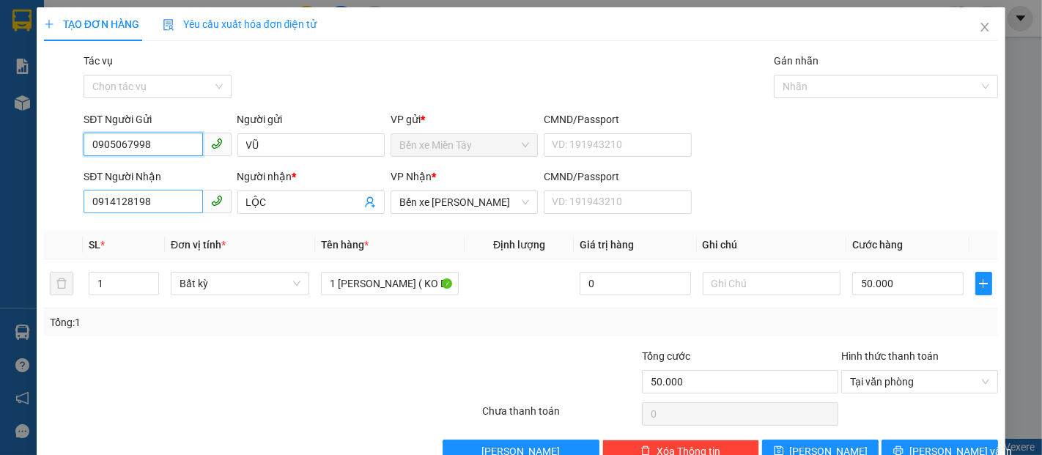
type input "0905067998"
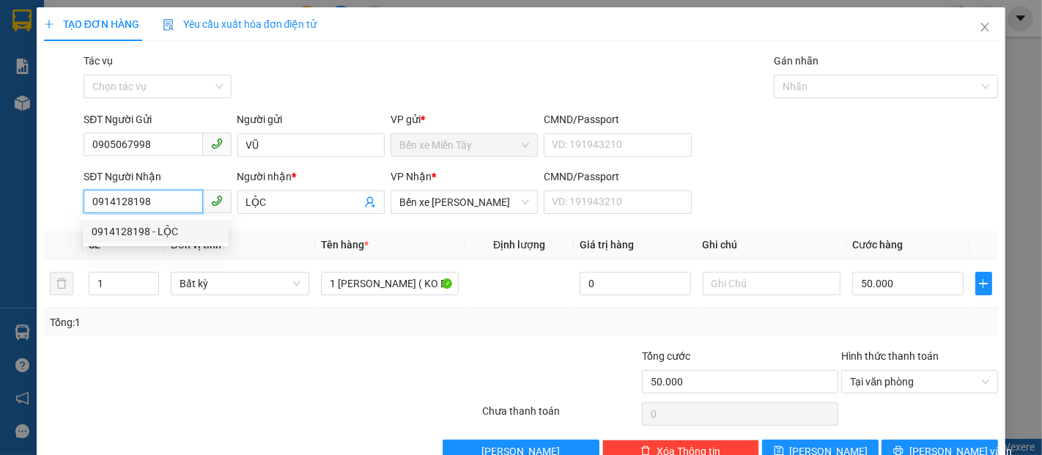
drag, startPoint x: 170, startPoint y: 204, endPoint x: 34, endPoint y: 214, distance: 136.6
click at [34, 214] on div "TẠO ĐƠN HÀNG Yêu cầu xuất hóa đơn điện tử Transit Pickup Surcharge Ids Transit …" at bounding box center [521, 227] width 1042 height 455
click at [913, 286] on input "50.000" at bounding box center [907, 283] width 111 height 23
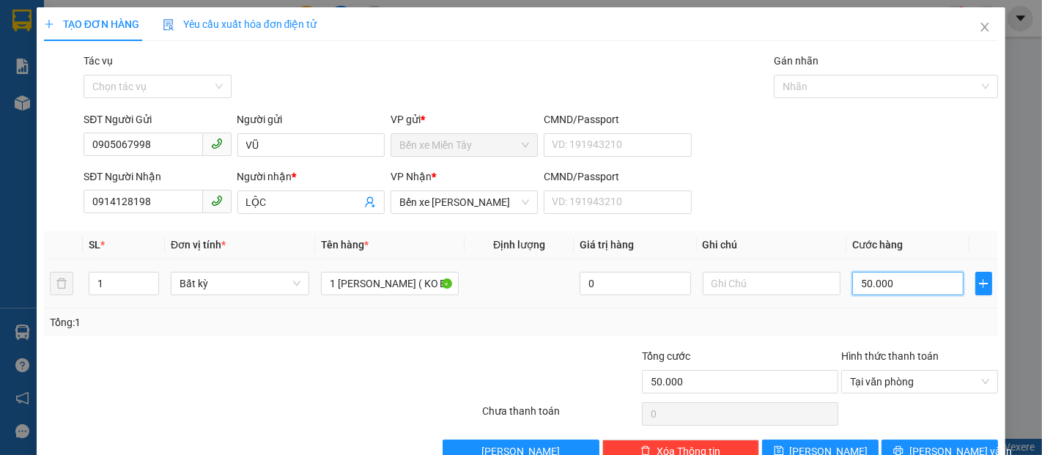
type input "4"
type input "40"
type input "400"
type input "4.000"
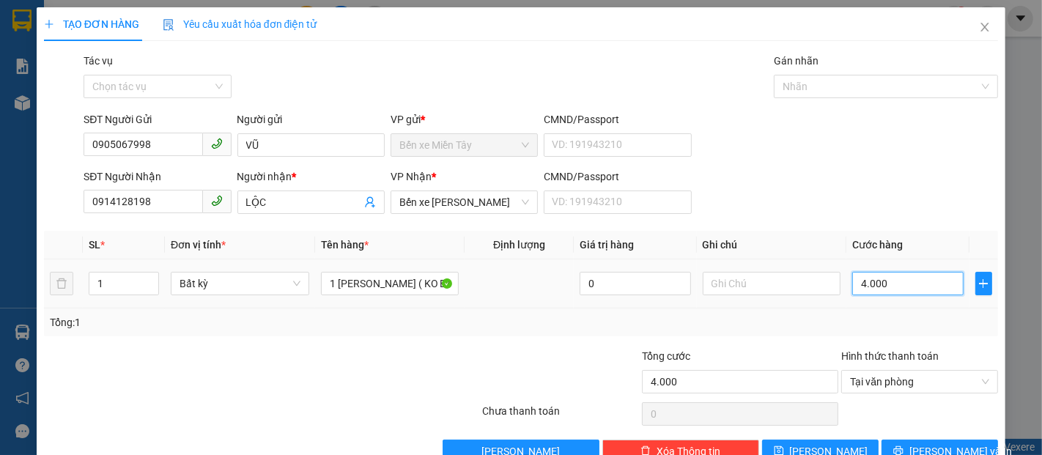
type input "40.000"
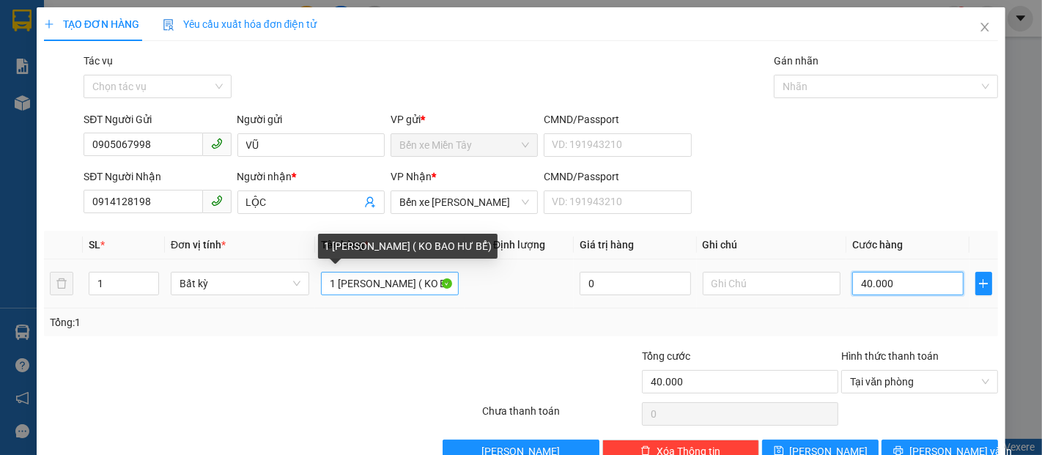
type input "40.000"
click at [386, 289] on input "1 THUNG GIAY ( KO BAO HƯ BỂ)" at bounding box center [390, 283] width 138 height 23
drag, startPoint x: 395, startPoint y: 285, endPoint x: 332, endPoint y: 285, distance: 63.0
click at [332, 285] on input "1 THUNG GIAY ( KO BAO HƯ BỂ)" at bounding box center [390, 283] width 138 height 23
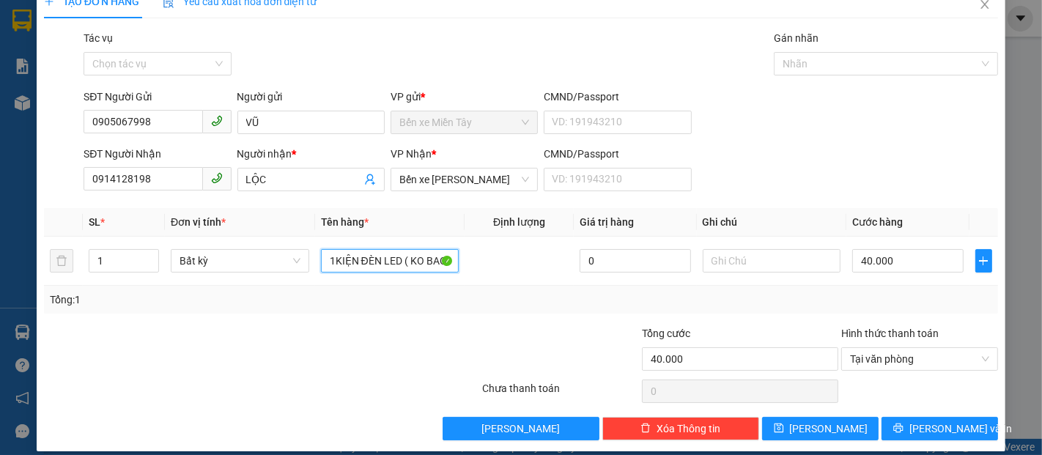
scroll to position [35, 0]
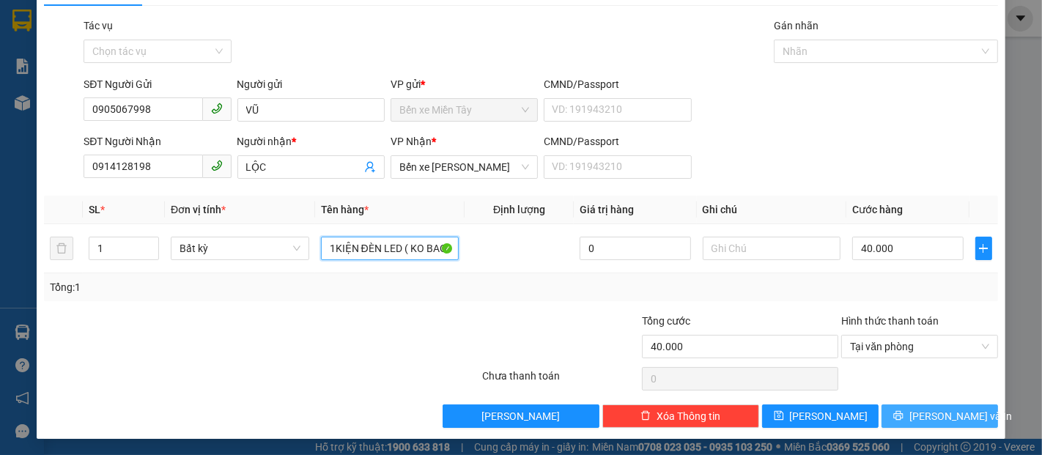
type input "1KIỆN ĐÈN LED ( KO BAO HƯ BỂ)"
drag, startPoint x: 943, startPoint y: 420, endPoint x: 942, endPoint y: 406, distance: 13.9
click at [943, 420] on span "Lưu và In" at bounding box center [960, 416] width 103 height 16
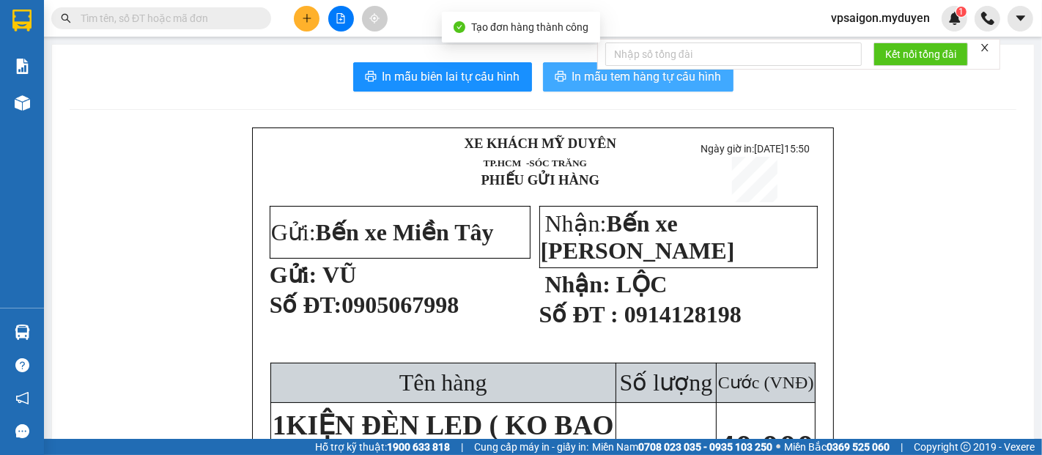
click at [601, 76] on span "In mẫu tem hàng tự cấu hình" at bounding box center [646, 76] width 149 height 18
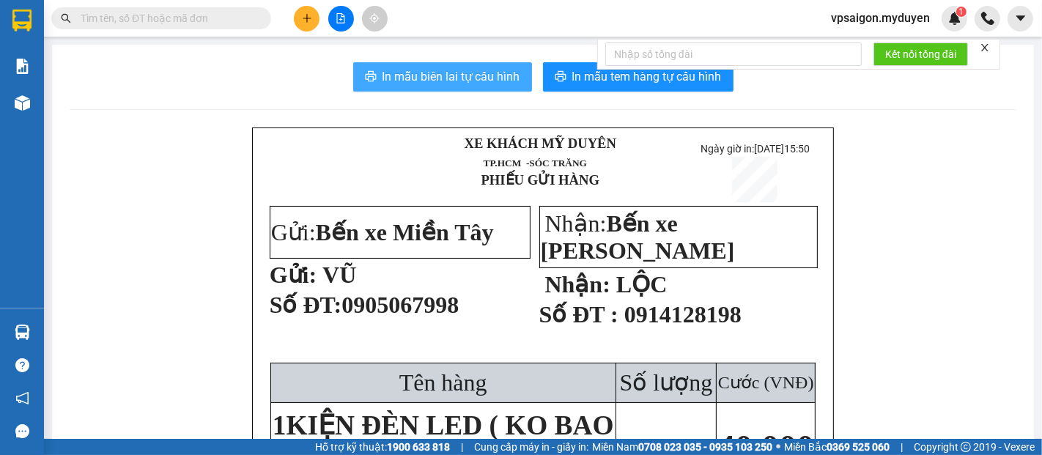
click at [465, 77] on span "In mẫu biên lai tự cấu hình" at bounding box center [451, 76] width 138 height 18
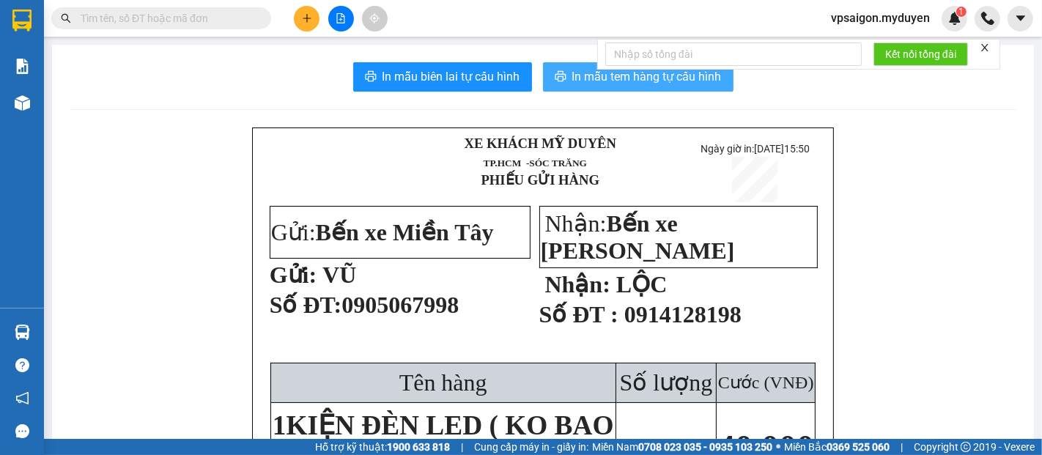
click at [564, 80] on button "In mẫu tem hàng tự cấu hình" at bounding box center [638, 76] width 190 height 29
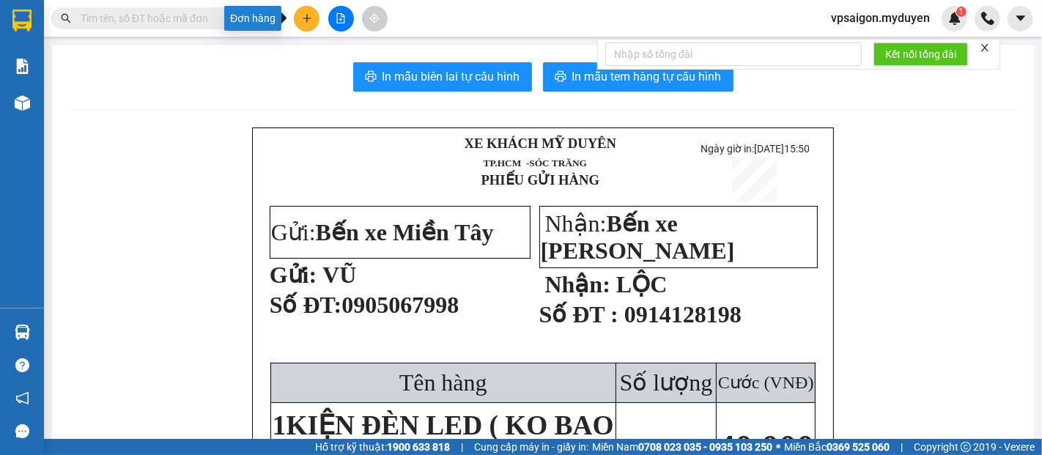
drag, startPoint x: 314, startPoint y: 9, endPoint x: 267, endPoint y: 38, distance: 55.3
click at [314, 10] on button at bounding box center [307, 19] width 26 height 26
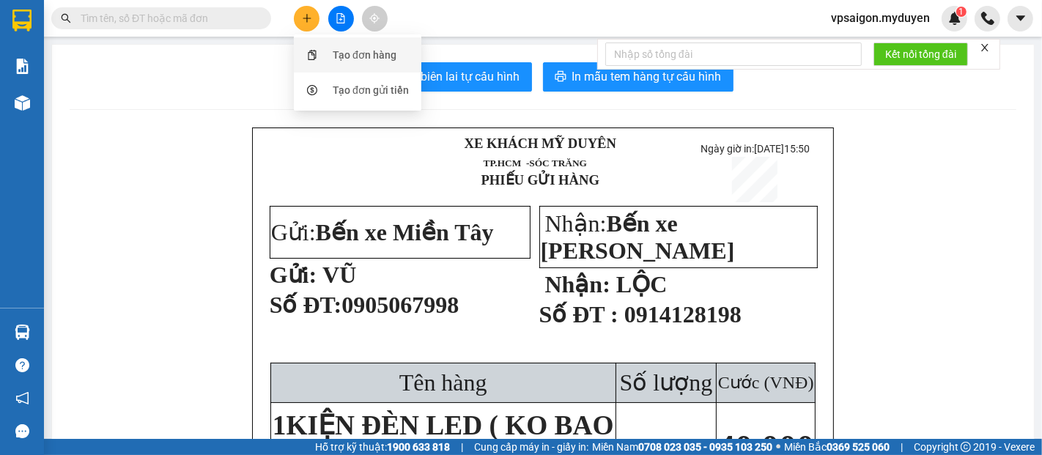
click at [371, 58] on div "Tạo đơn hàng" at bounding box center [365, 55] width 64 height 16
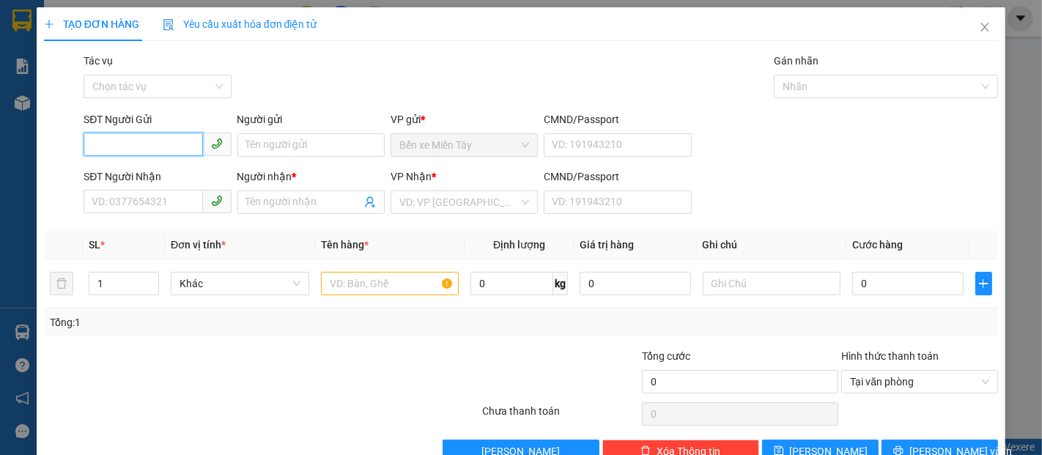
drag, startPoint x: 168, startPoint y: 145, endPoint x: 193, endPoint y: 100, distance: 51.2
click at [179, 127] on div "SĐT Người Gửi VD: 0371234567" at bounding box center [157, 136] width 147 height 51
click at [172, 174] on div "0933399926 - KHÁNH" at bounding box center [156, 174] width 128 height 16
type input "0933399926"
type input "KHÁNH"
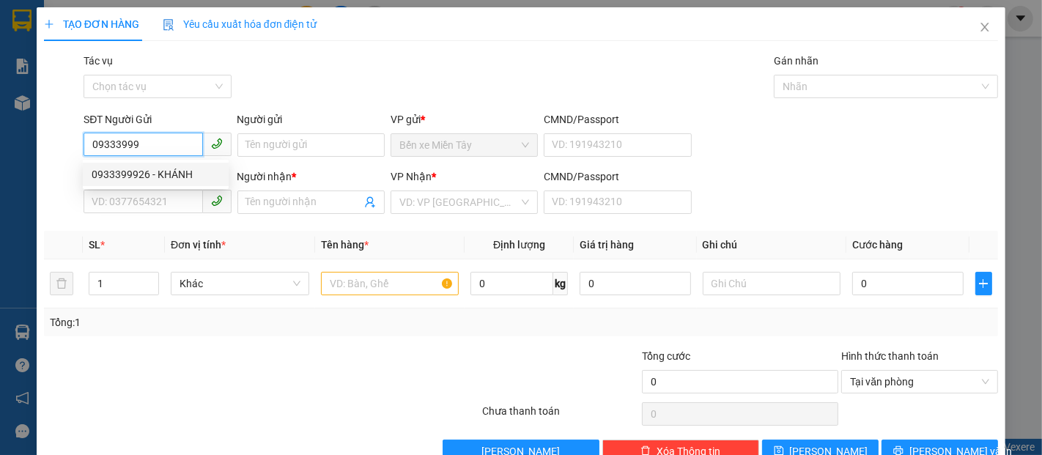
type input "0787075261"
type input "ĐỨC"
type input "70.000"
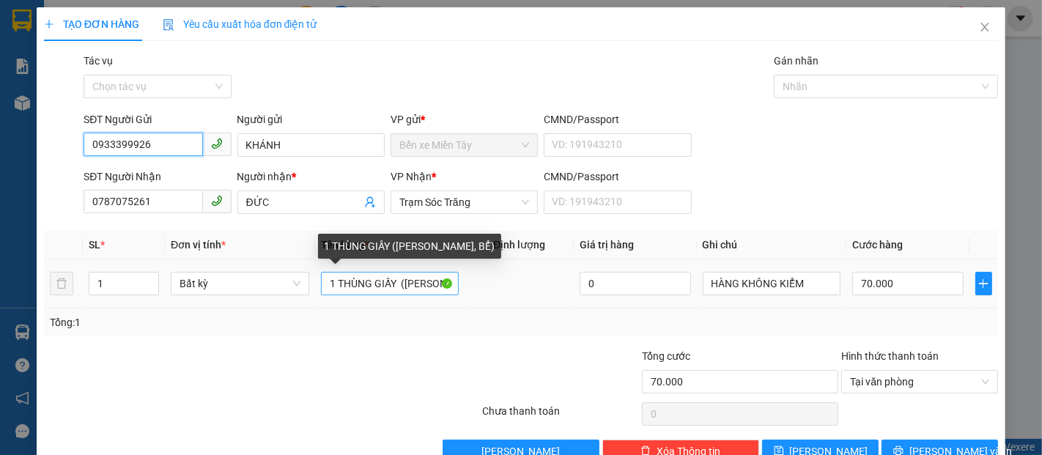
type input "0933399926"
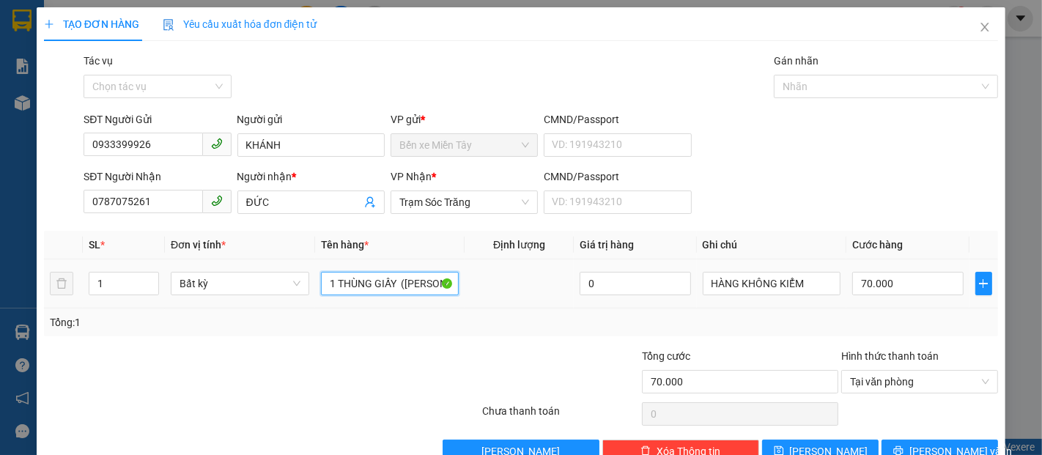
drag, startPoint x: 391, startPoint y: 290, endPoint x: 335, endPoint y: 297, distance: 56.9
click at [335, 297] on div "1 THÙNG GIẤY (KO BAO HƯ, BỂ)" at bounding box center [390, 283] width 138 height 29
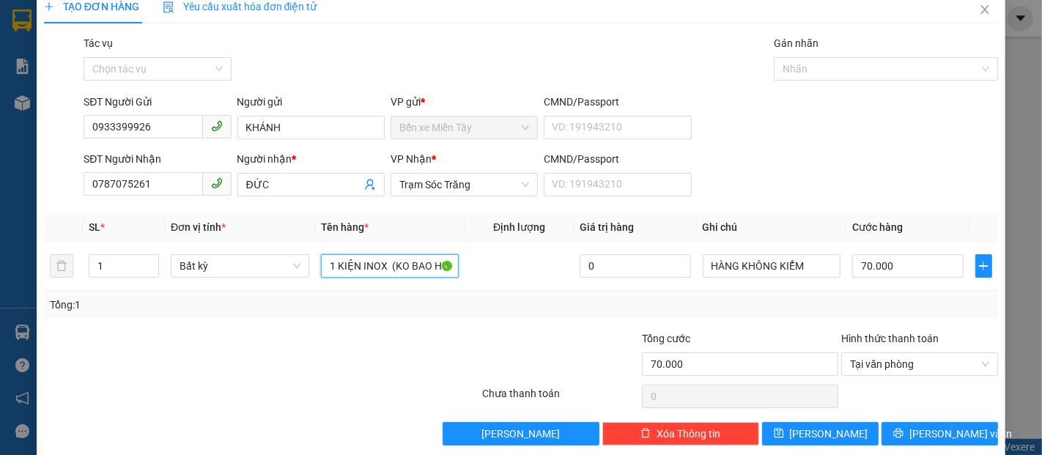
scroll to position [35, 0]
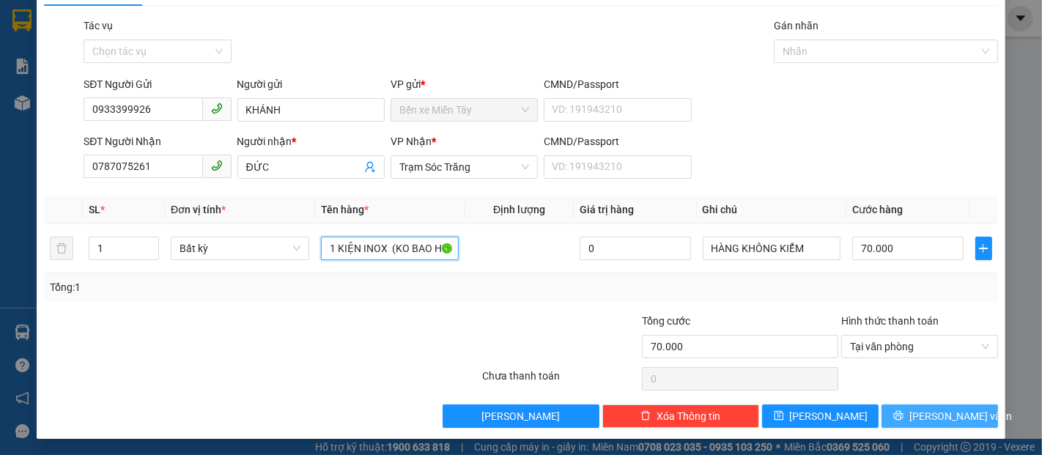
type input "1 KIỆN INOX (KO BAO HƯ, BỂ)"
click at [956, 413] on span "[PERSON_NAME] và In" at bounding box center [960, 416] width 103 height 16
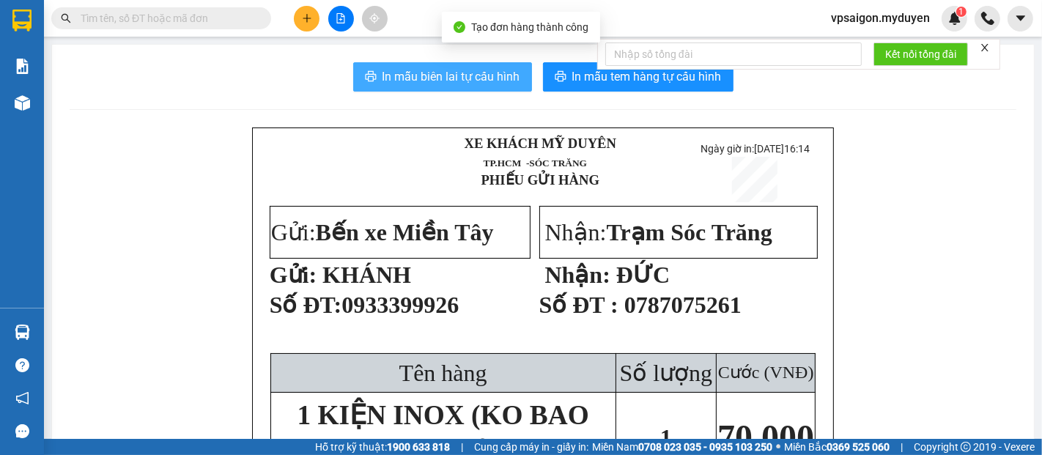
click at [478, 76] on span "In mẫu biên lai tự cấu hình" at bounding box center [451, 76] width 138 height 18
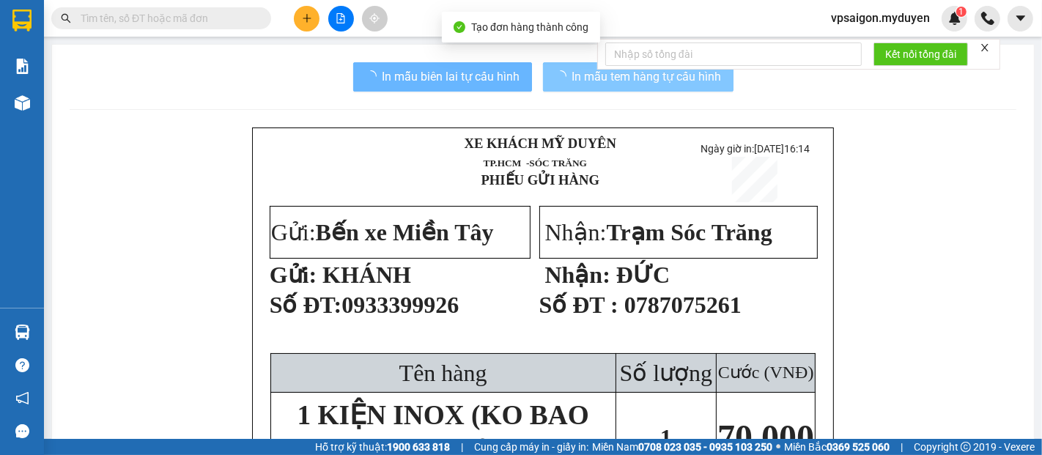
click at [663, 81] on span "In mẫu tem hàng tự cấu hình" at bounding box center [646, 76] width 149 height 18
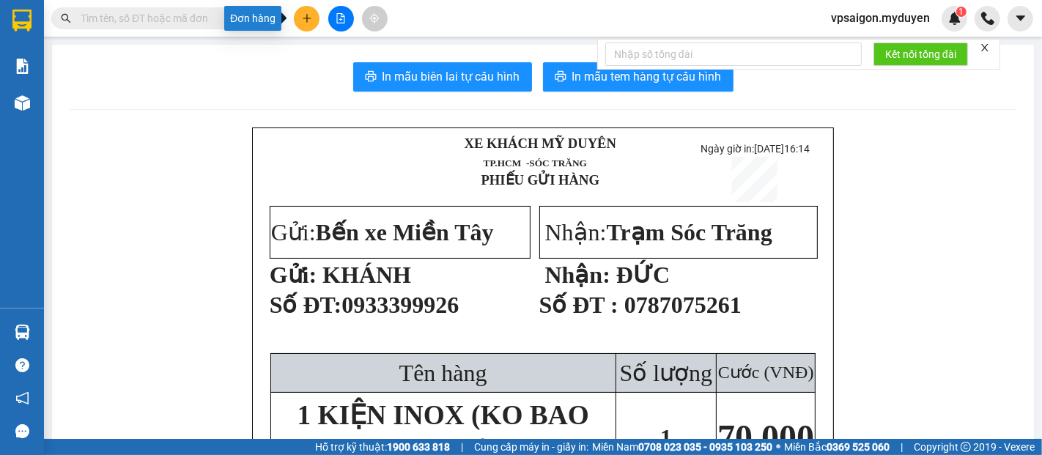
click at [295, 23] on button at bounding box center [307, 19] width 26 height 26
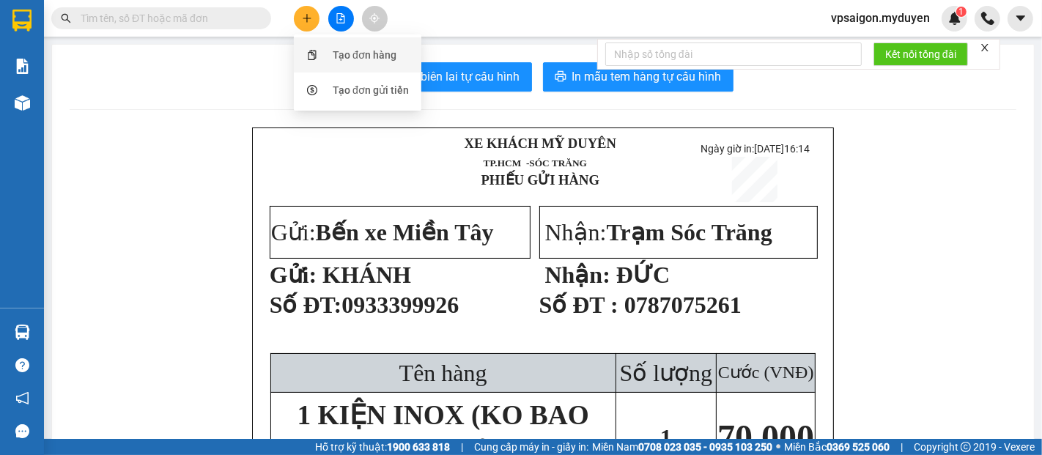
click at [318, 48] on div at bounding box center [312, 55] width 18 height 16
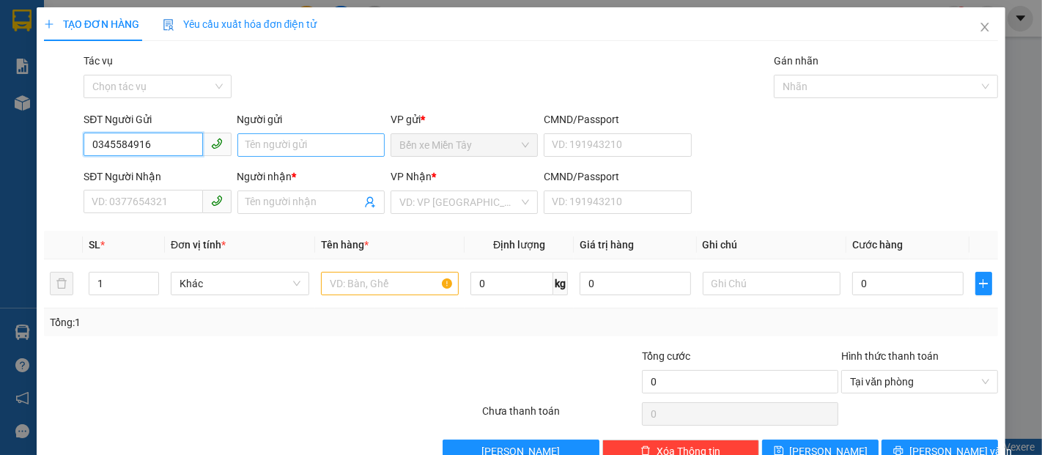
type input "0345584916"
click at [334, 141] on input "Người gửi" at bounding box center [310, 144] width 147 height 23
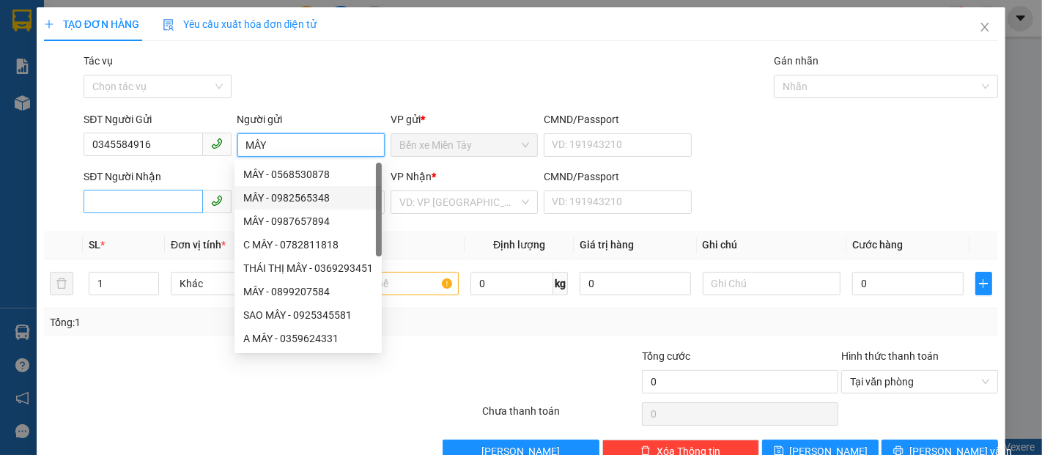
type input "MÂY"
click at [103, 203] on input "SĐT Người Nhận" at bounding box center [143, 201] width 119 height 23
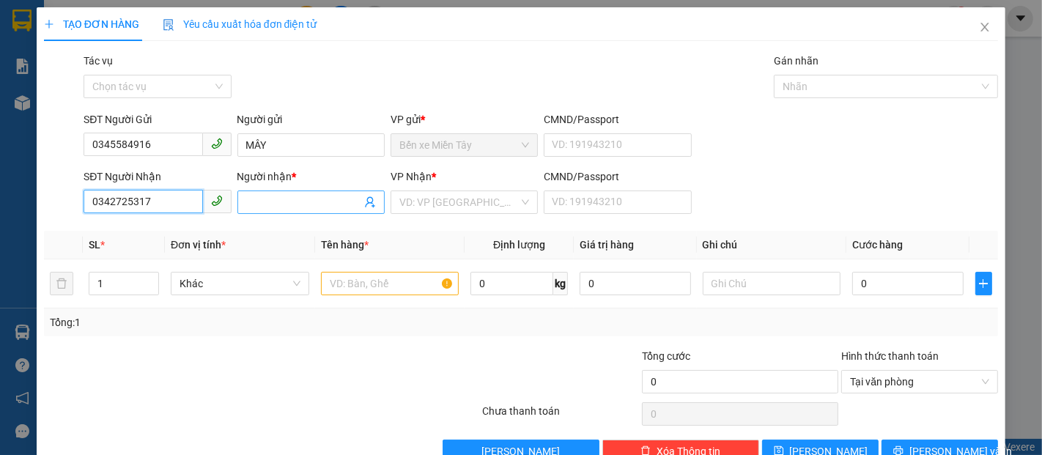
type input "0342725317"
click at [275, 204] on input "Người nhận *" at bounding box center [303, 202] width 115 height 16
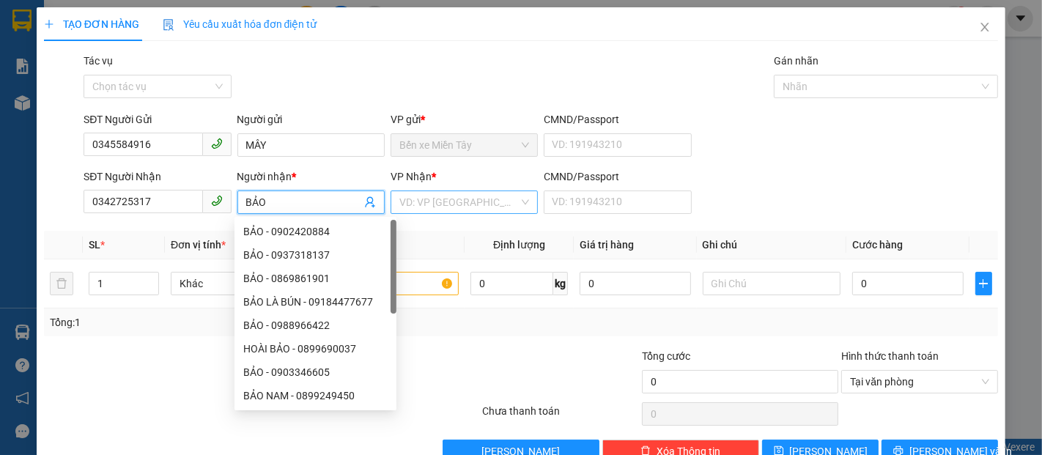
type input "BẢO"
click at [434, 199] on input "search" at bounding box center [458, 202] width 119 height 22
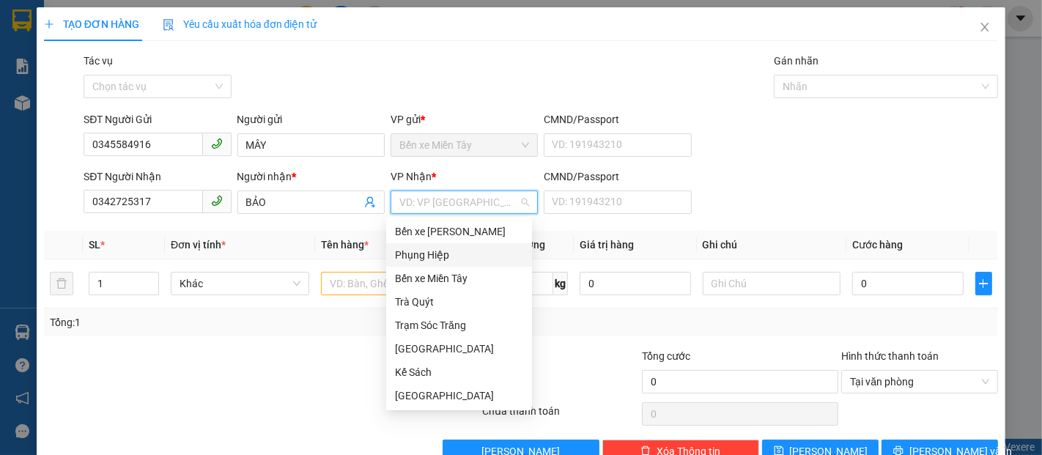
click at [431, 248] on div "Phụng Hiệp" at bounding box center [459, 255] width 128 height 16
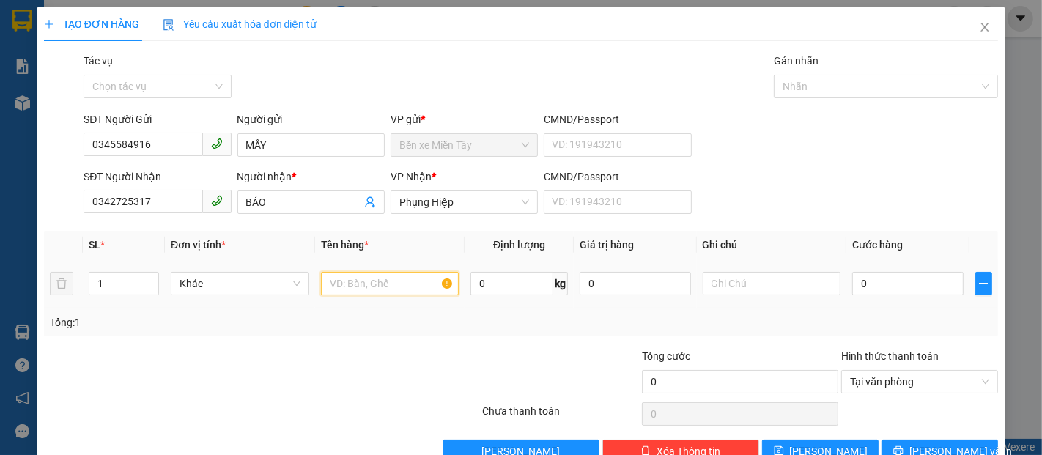
drag, startPoint x: 366, startPoint y: 291, endPoint x: 373, endPoint y: 315, distance: 25.1
click at [366, 291] on input "text" at bounding box center [390, 283] width 138 height 23
type input "1 SƠ MI"
click at [867, 281] on input "0" at bounding box center [907, 283] width 111 height 23
type input "2"
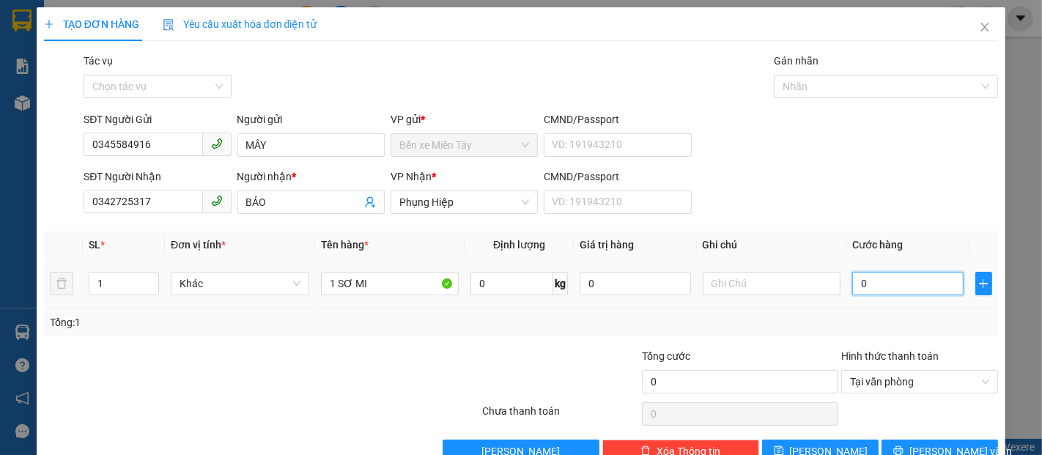
type input "2"
type input "20"
type input "200"
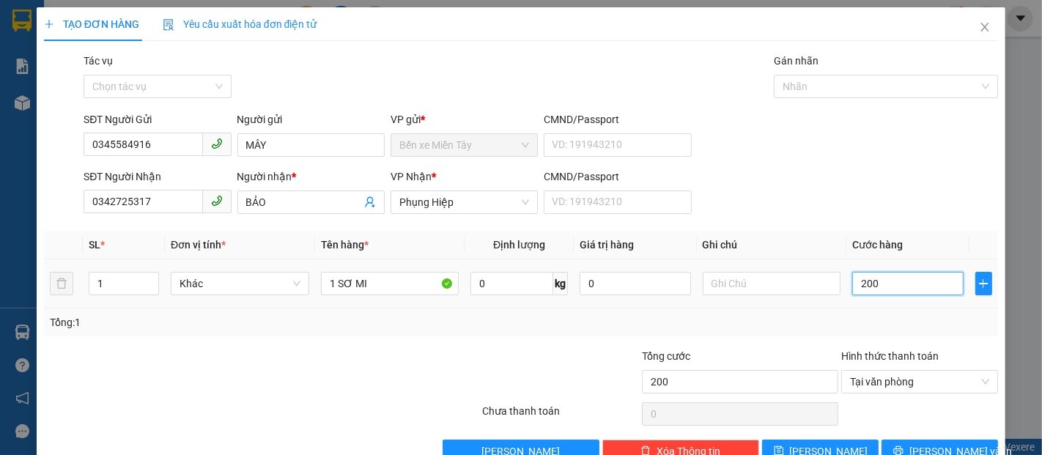
type input "2.000"
type input "20.000"
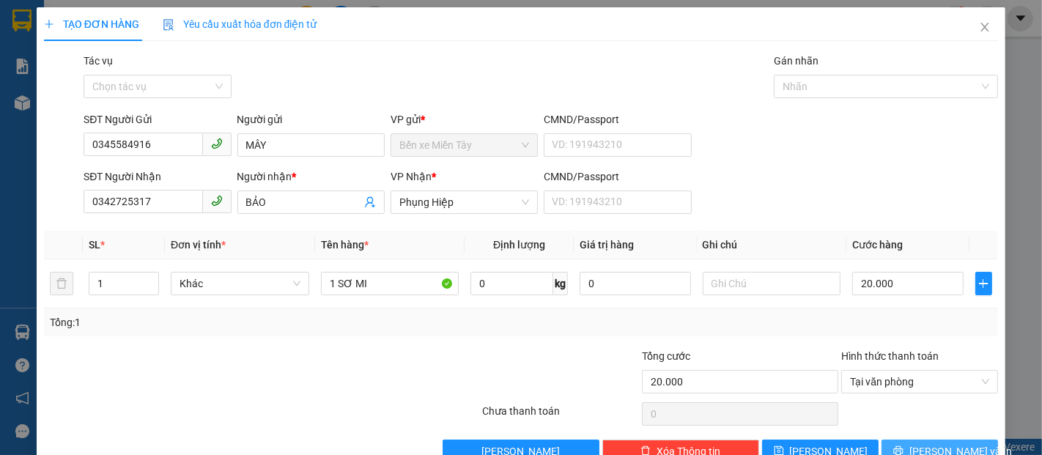
click at [885, 441] on button "[PERSON_NAME] và In" at bounding box center [939, 451] width 116 height 23
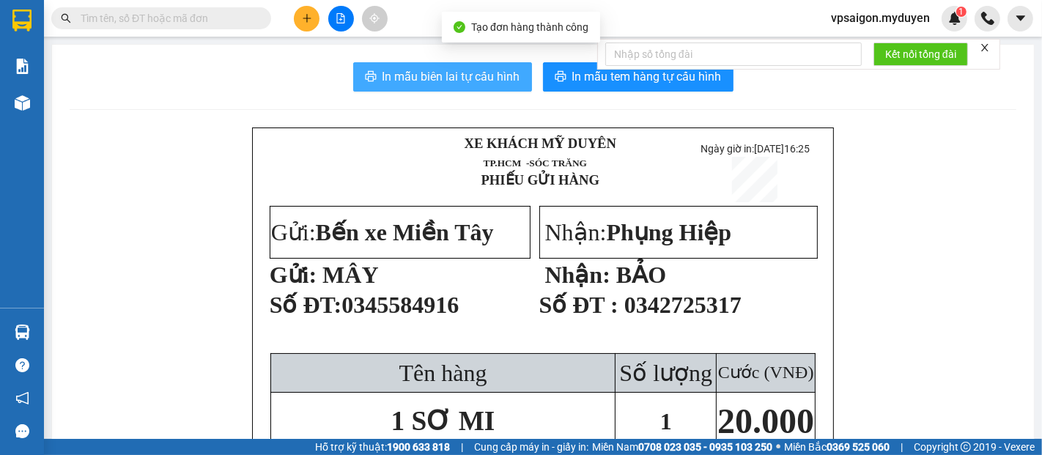
click at [426, 82] on span "In mẫu biên lai tự cấu hình" at bounding box center [451, 76] width 138 height 18
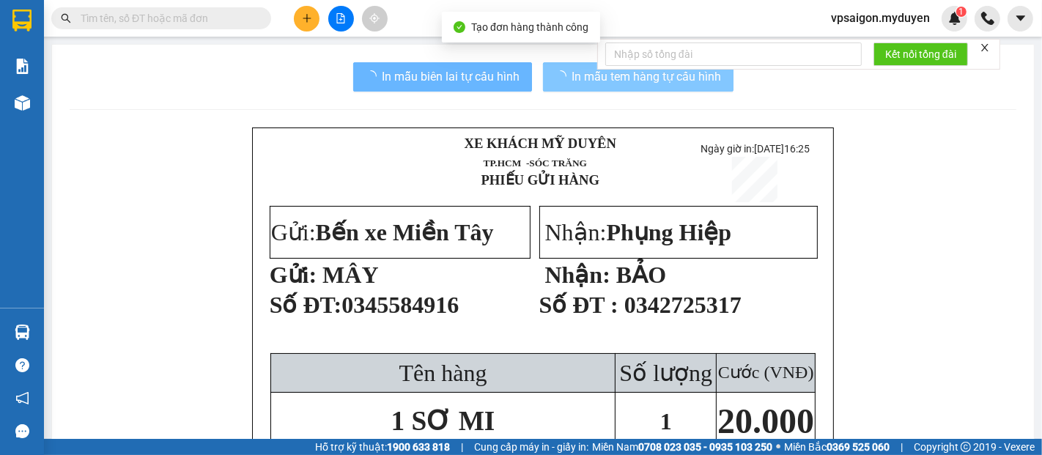
drag, startPoint x: 426, startPoint y: 81, endPoint x: 595, endPoint y: 78, distance: 168.5
click at [595, 78] on span "In mẫu tem hàng tự cấu hình" at bounding box center [646, 76] width 149 height 18
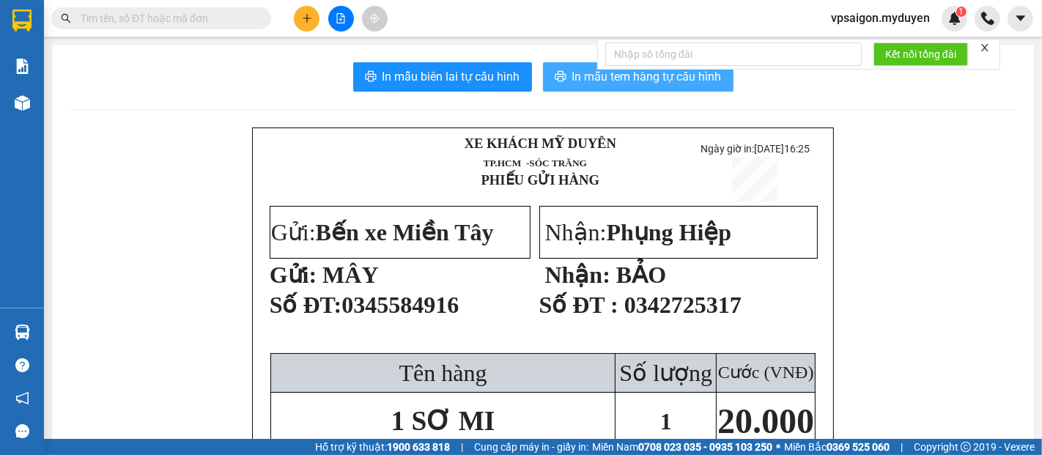
click at [595, 78] on span "In mẫu tem hàng tự cấu hình" at bounding box center [646, 76] width 149 height 18
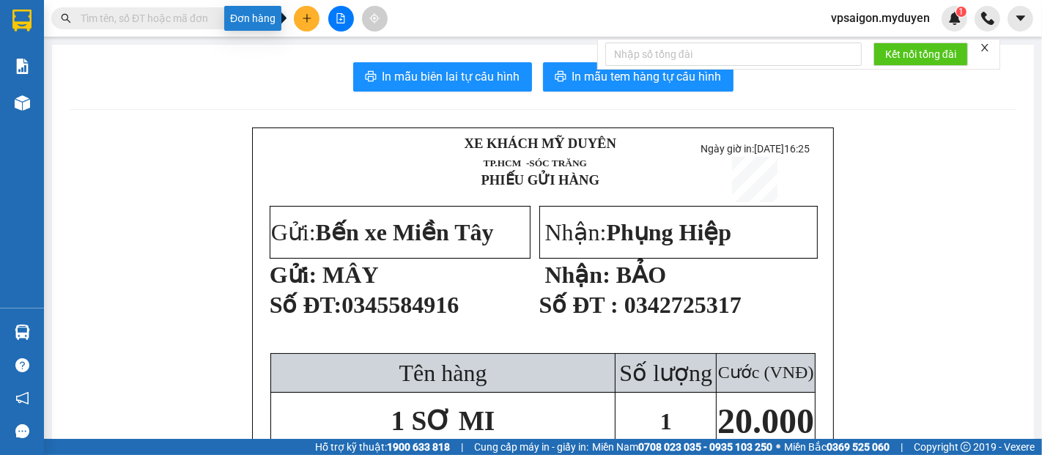
click at [305, 22] on icon "plus" at bounding box center [307, 18] width 10 height 10
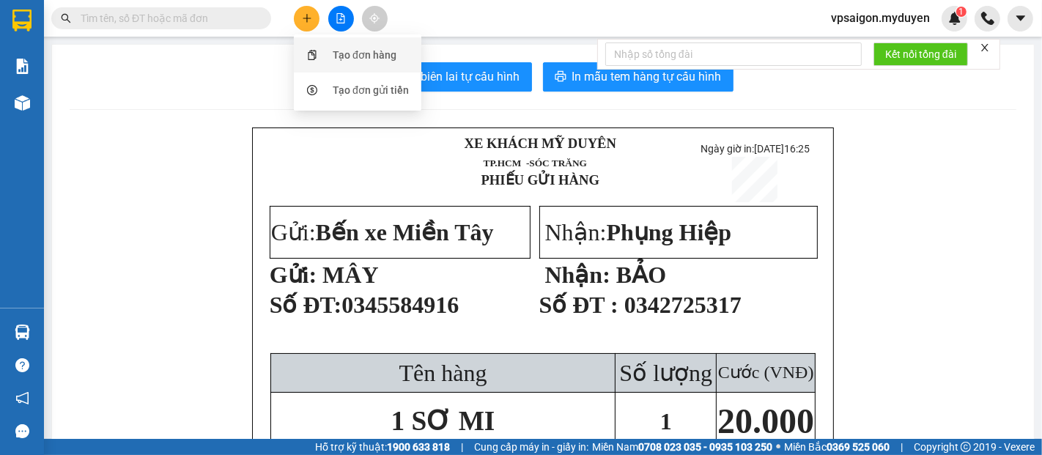
click at [322, 59] on div "Tạo đơn hàng" at bounding box center [358, 55] width 110 height 28
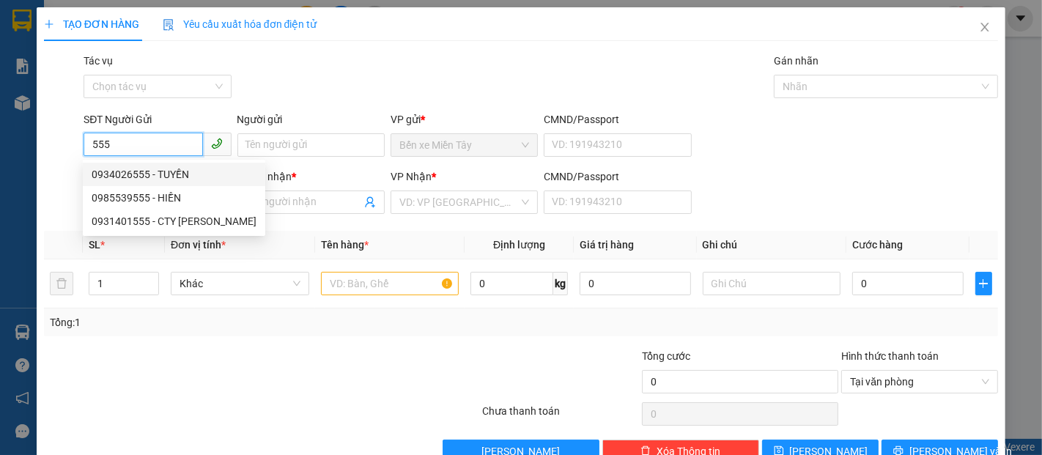
click at [160, 175] on div "0934026555 - TUYỀN" at bounding box center [174, 174] width 165 height 16
type input "0934026555"
type input "TUYỀN"
type input "0962727225"
type input "QUỐC LIỀN"
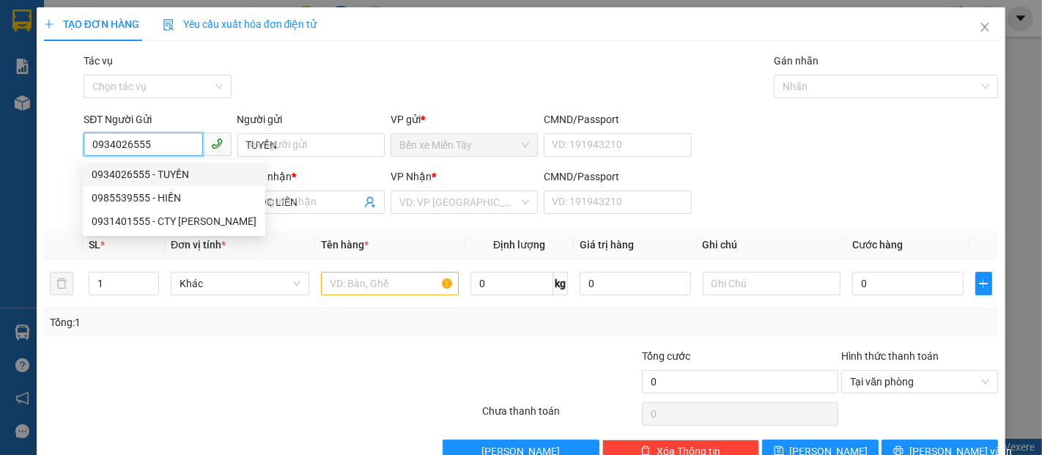
type input "20.000"
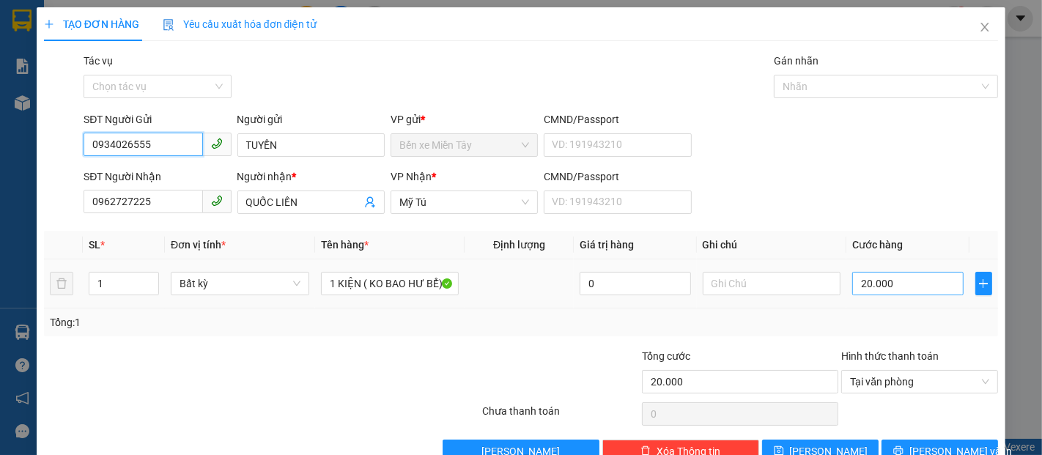
type input "0934026555"
click at [874, 287] on input "20.000" at bounding box center [907, 283] width 111 height 23
type input "3"
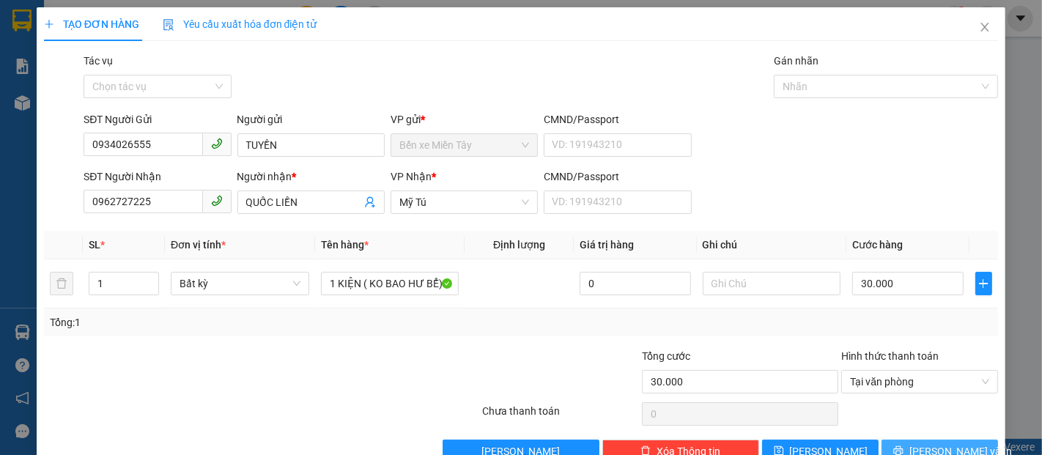
click at [910, 444] on button "[PERSON_NAME] và In" at bounding box center [939, 451] width 116 height 23
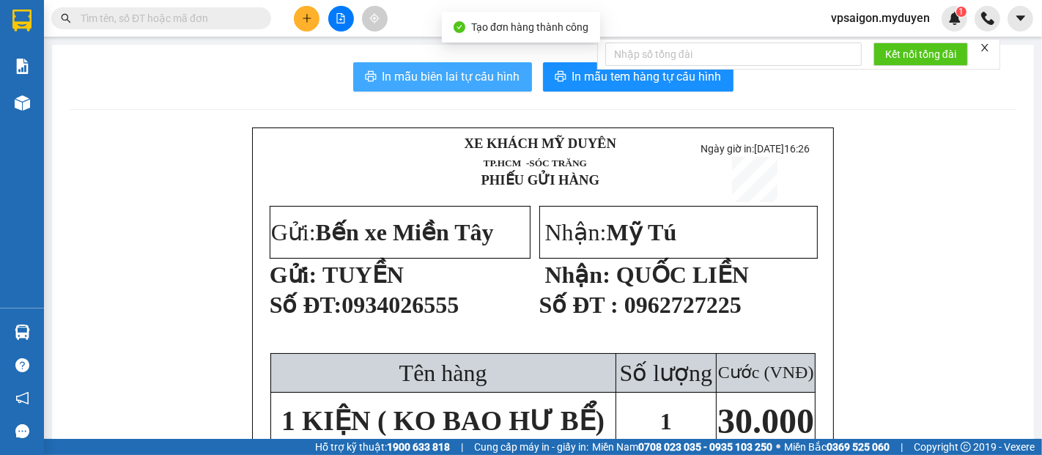
click at [469, 73] on span "In mẫu biên lai tự cấu hình" at bounding box center [451, 76] width 138 height 18
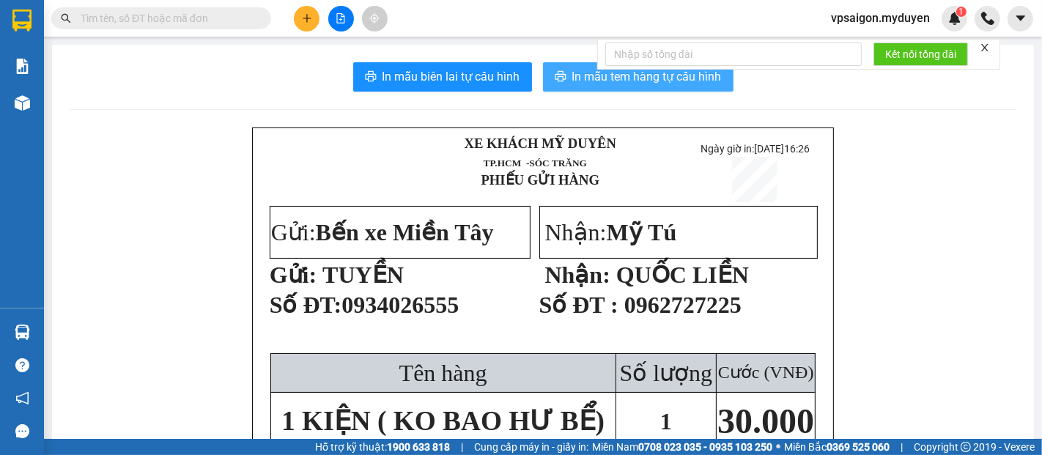
click at [601, 83] on span "In mẫu tem hàng tự cấu hình" at bounding box center [646, 76] width 149 height 18
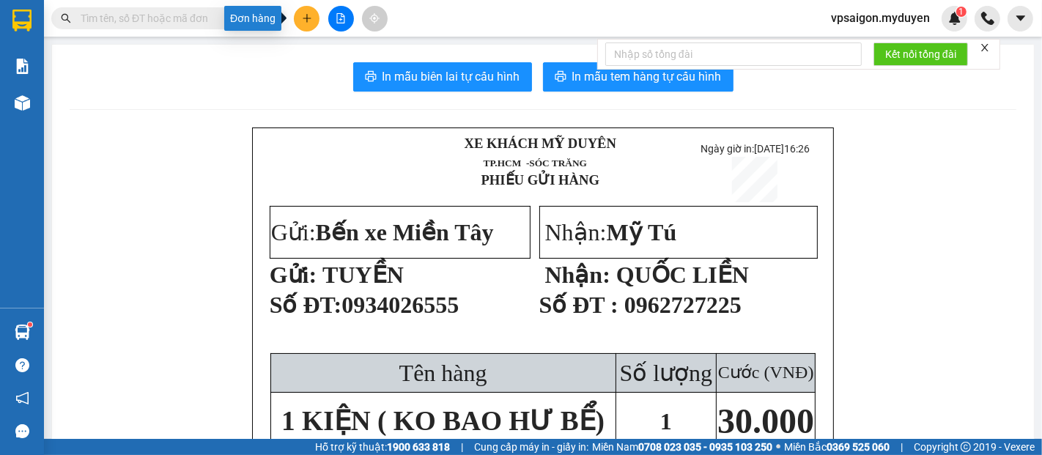
click at [314, 22] on button at bounding box center [307, 19] width 26 height 26
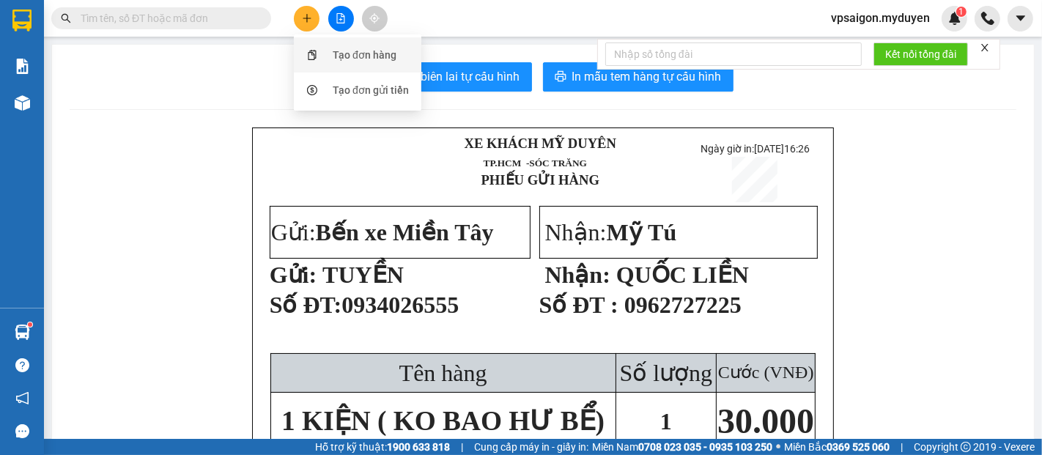
click at [311, 63] on div "Tạo đơn hàng" at bounding box center [358, 55] width 110 height 28
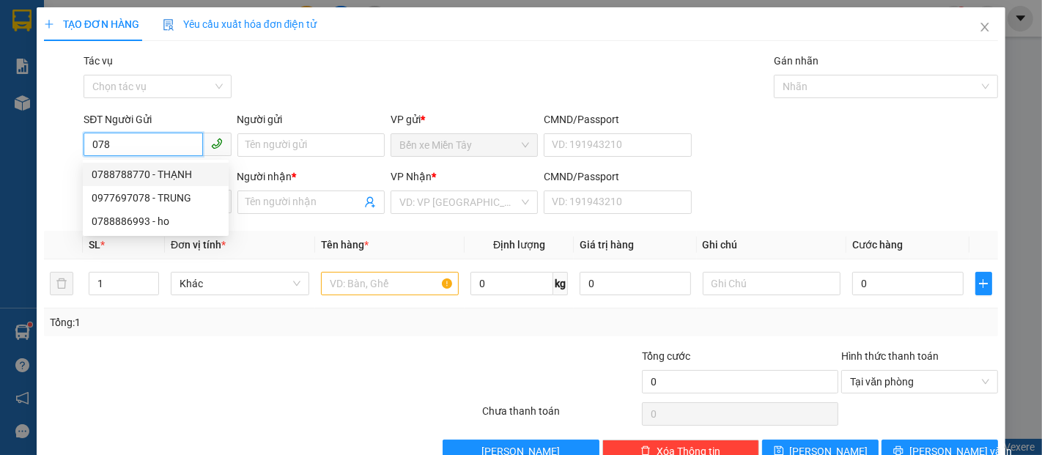
drag, startPoint x: 134, startPoint y: 150, endPoint x: 37, endPoint y: 136, distance: 98.4
click at [37, 137] on div "TẠO ĐƠN HÀNG Yêu cầu xuất hóa đơn điện tử Transit Pickup Surcharge Ids Transit …" at bounding box center [521, 240] width 968 height 467
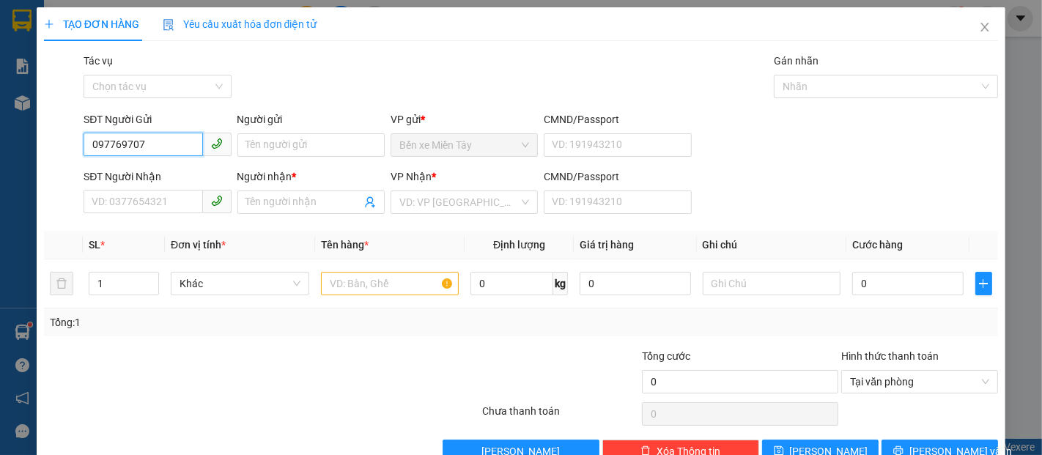
type input "0977697078"
click at [185, 171] on div "0977697078 - TRUNG" at bounding box center [156, 174] width 128 height 16
type input "TRUNG"
type input "0919522447"
type input "YẾN SÀO THÀNH TÂM"
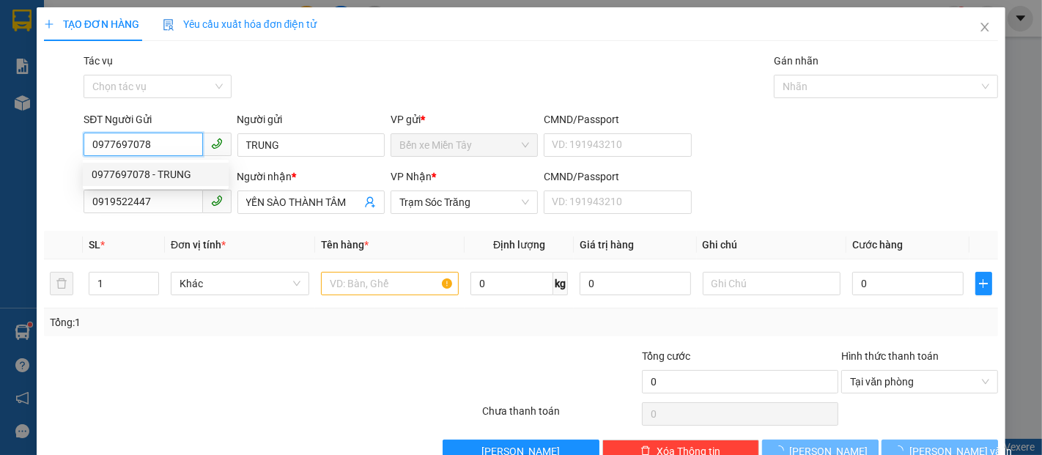
type input "80.000"
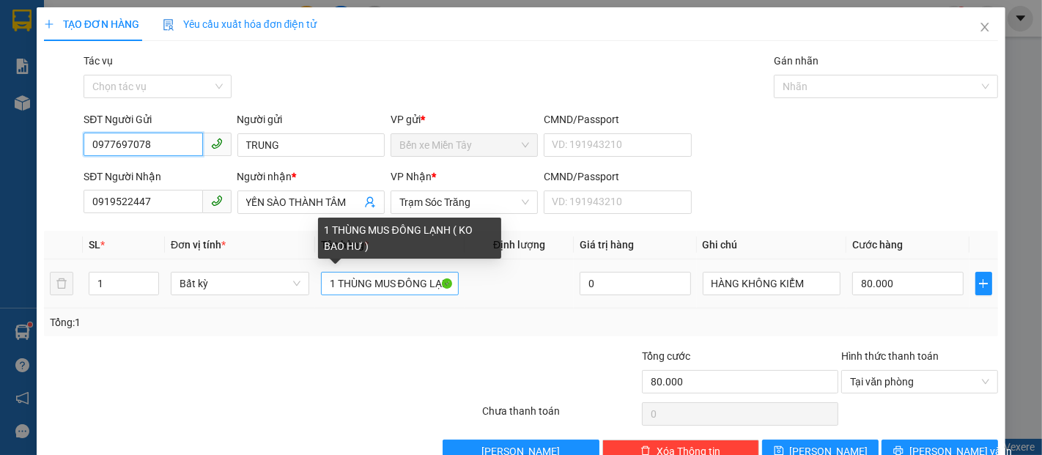
type input "0977697078"
drag, startPoint x: 401, startPoint y: 286, endPoint x: 519, endPoint y: 286, distance: 117.2
click at [519, 286] on tr "1 Bất kỳ 1 THÙNG MUS ĐÔNG LẠNH ( KO BAO HƯ ) 0 HÀNG KHÔNG KIỂM 80.000" at bounding box center [521, 283] width 954 height 49
click at [437, 281] on input "1 THÙNG MUS ĐÔNG LẠNH ( KO BAO HƯ )" at bounding box center [390, 283] width 138 height 23
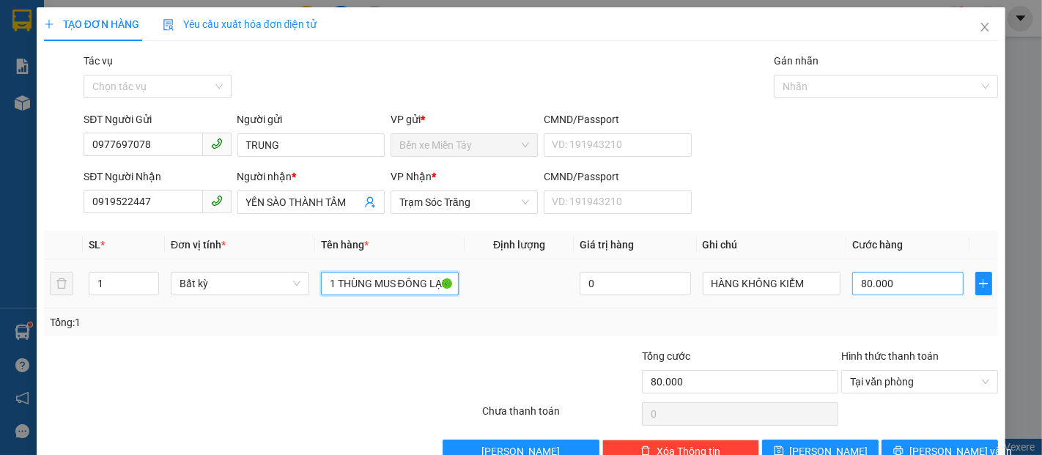
type input "1 THÙNG MUS ĐÔNG LẠNH ( KO BAO HƯ BỂ )"
click at [897, 283] on input "80.000" at bounding box center [907, 283] width 111 height 23
type input "4"
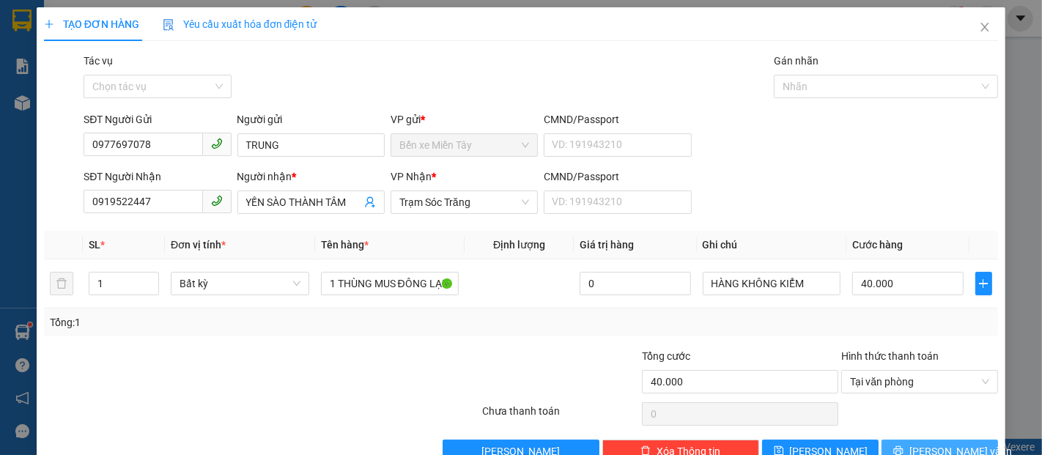
click at [916, 447] on span "[PERSON_NAME] và In" at bounding box center [960, 451] width 103 height 16
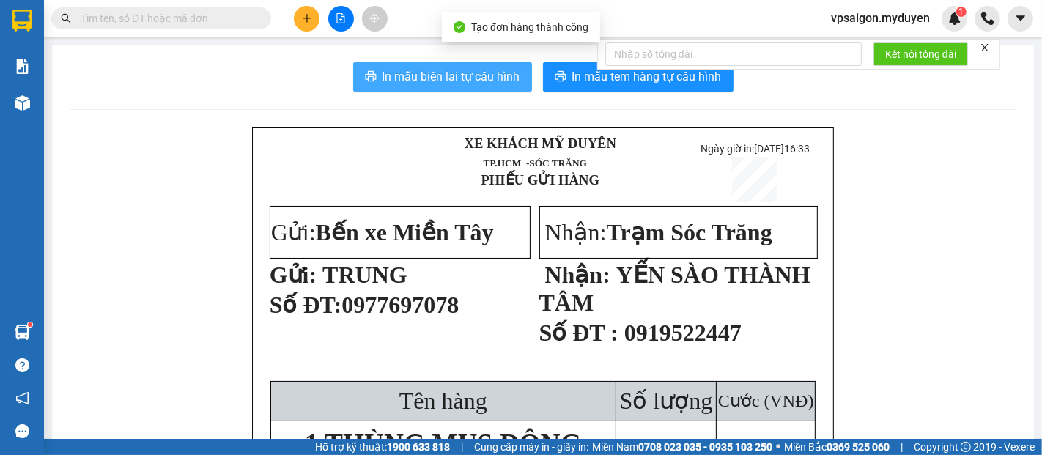
click at [434, 84] on span "In mẫu biên lai tự cấu hình" at bounding box center [451, 76] width 138 height 18
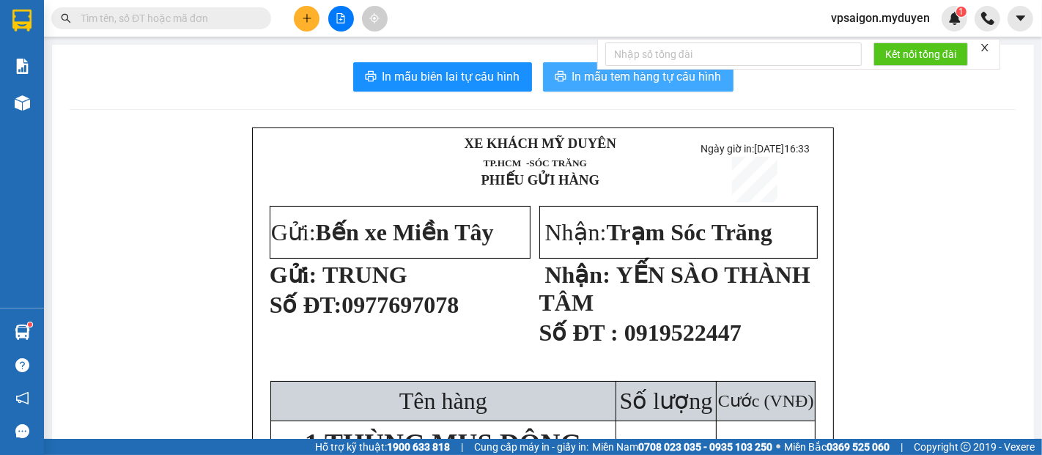
click at [544, 78] on button "In mẫu tem hàng tự cấu hình" at bounding box center [638, 76] width 190 height 29
click at [544, 77] on button "In mẫu tem hàng tự cấu hình" at bounding box center [638, 76] width 190 height 29
click at [300, 27] on button at bounding box center [307, 19] width 26 height 26
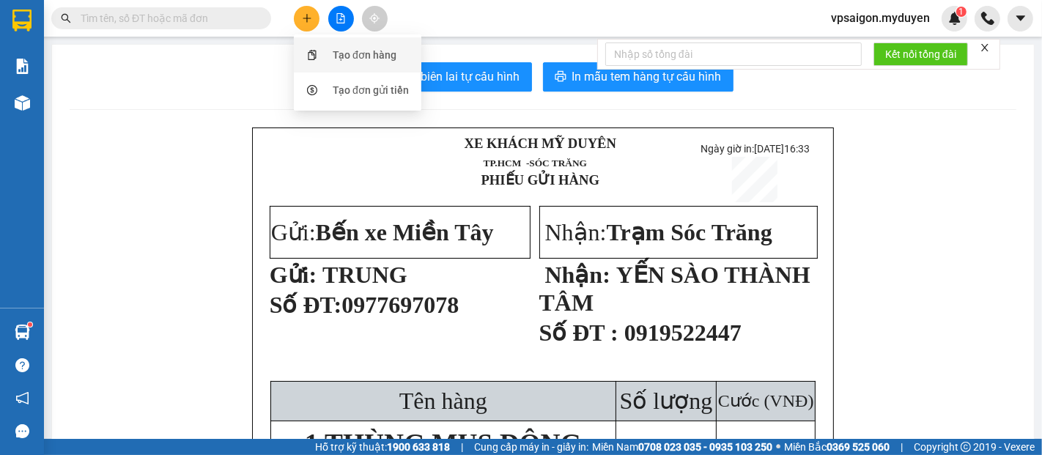
click at [358, 53] on div "Tạo đơn hàng" at bounding box center [365, 55] width 64 height 16
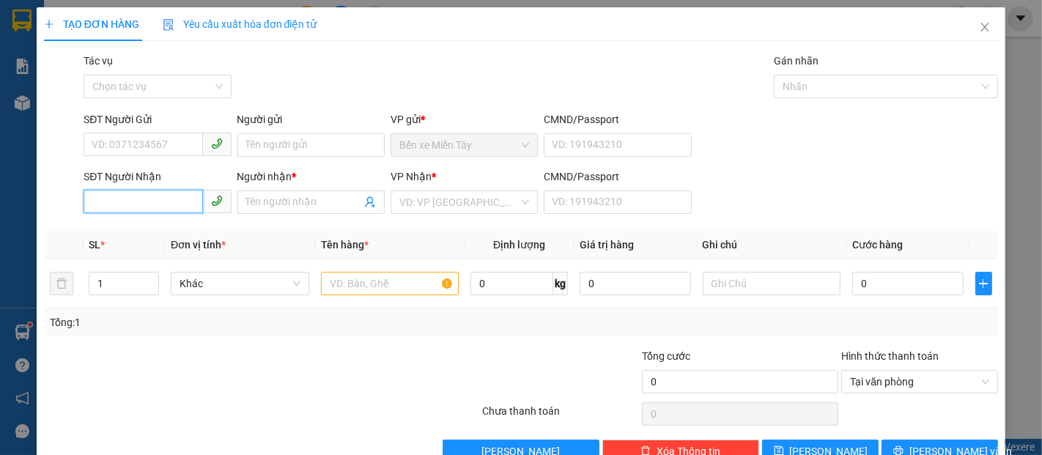
click at [159, 205] on input "SĐT Người Nhận" at bounding box center [143, 201] width 119 height 23
click at [157, 202] on input "9434" at bounding box center [143, 201] width 119 height 23
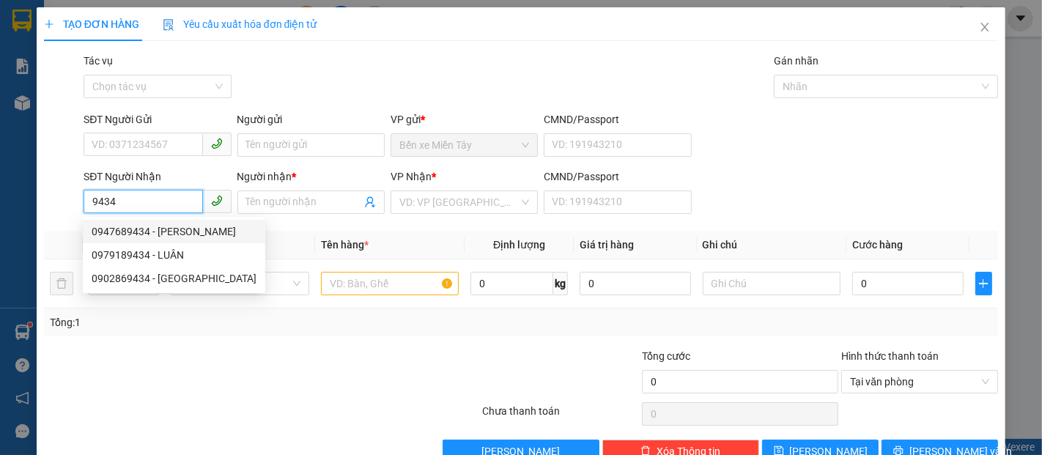
click at [168, 229] on div "0947689434 - NHU" at bounding box center [174, 231] width 165 height 16
type input "0947689434"
type input "NHU"
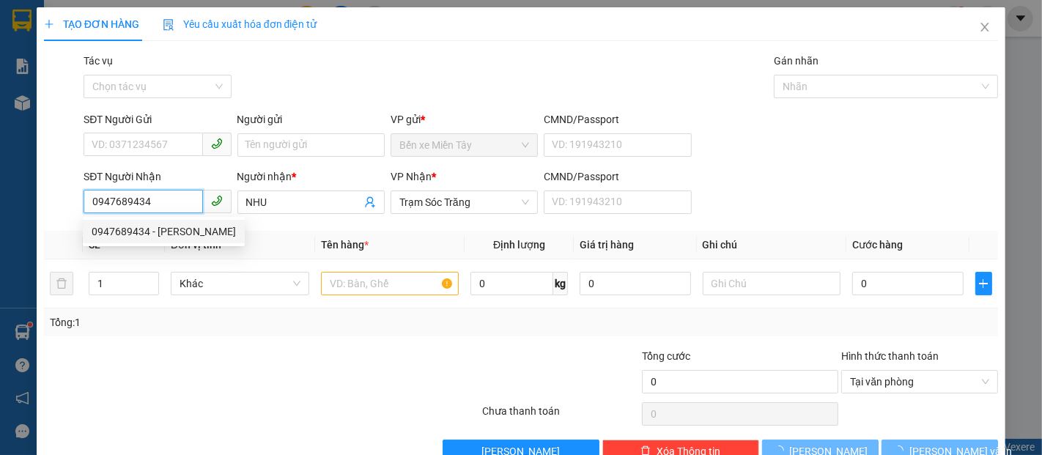
type input "50.000"
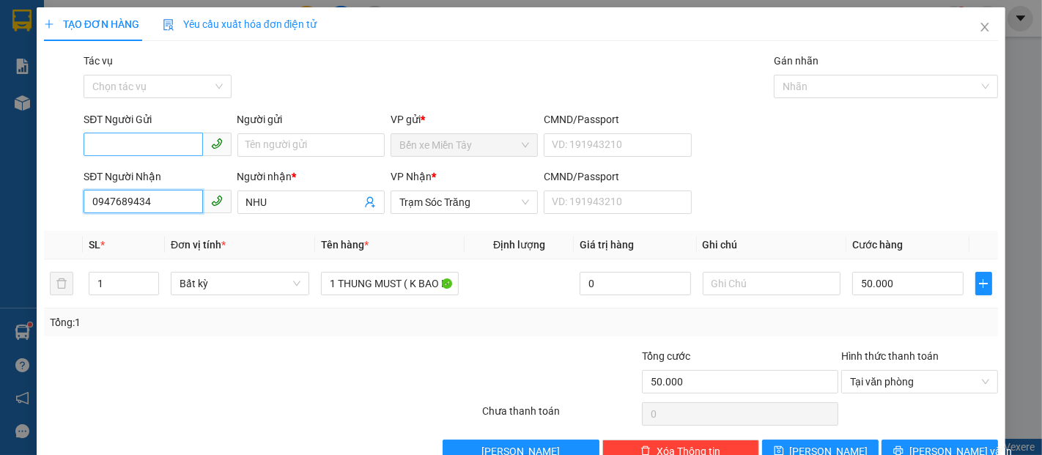
type input "0947689434"
click at [152, 139] on input "SĐT Người Gửi" at bounding box center [143, 144] width 119 height 23
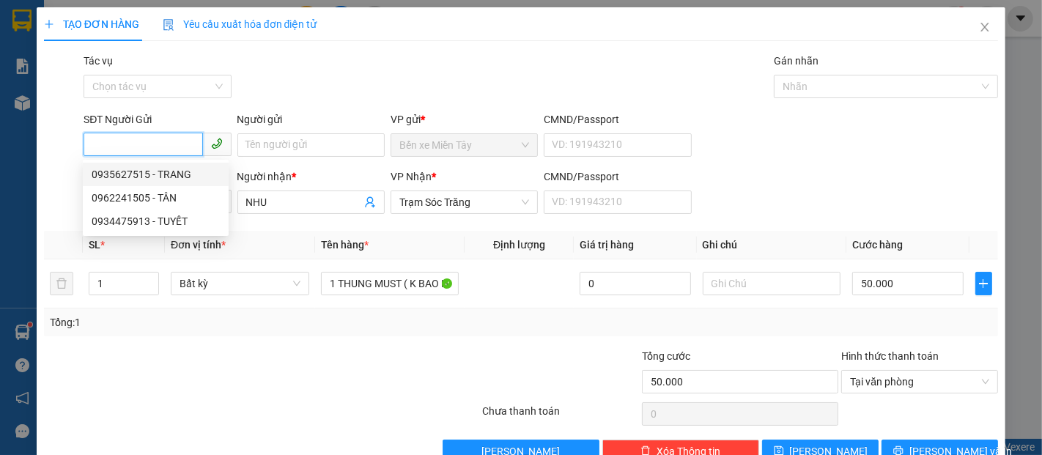
drag, startPoint x: 163, startPoint y: 168, endPoint x: 200, endPoint y: 159, distance: 38.6
click at [164, 168] on div "0935627515 - TRANG" at bounding box center [156, 174] width 128 height 16
type input "0935627515"
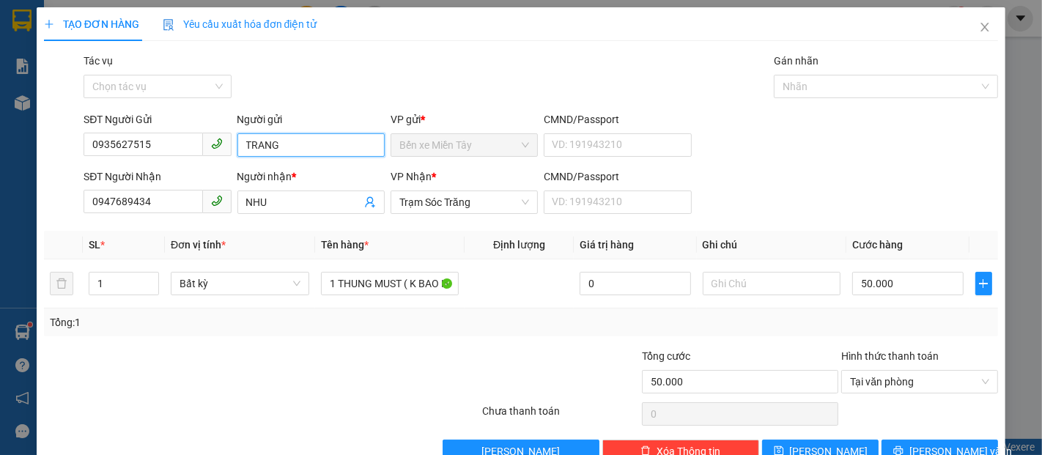
click at [293, 142] on input "TRANG" at bounding box center [310, 144] width 147 height 23
type input "TRANG-FOOD"
click at [883, 296] on div "50.000" at bounding box center [907, 283] width 111 height 29
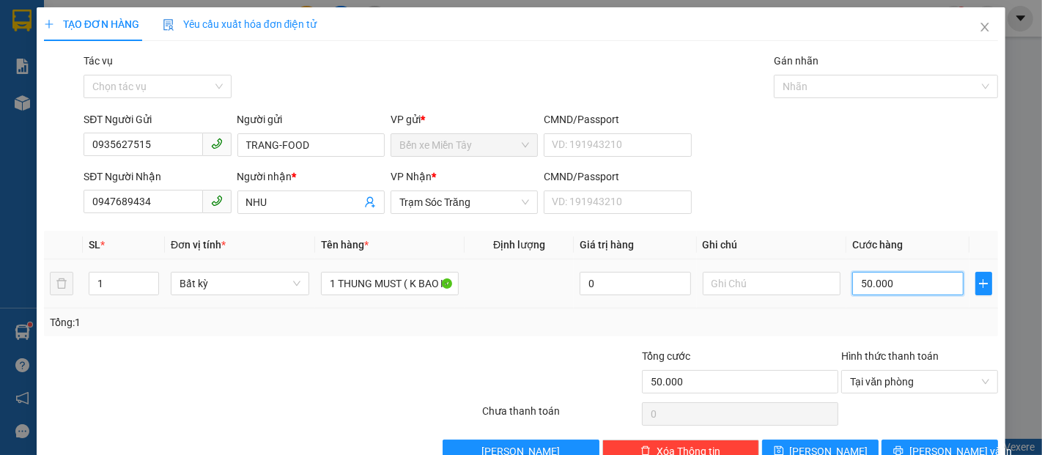
click at [882, 288] on input "50.000" at bounding box center [907, 283] width 111 height 23
click at [952, 443] on span "[PERSON_NAME] và In" at bounding box center [960, 451] width 103 height 16
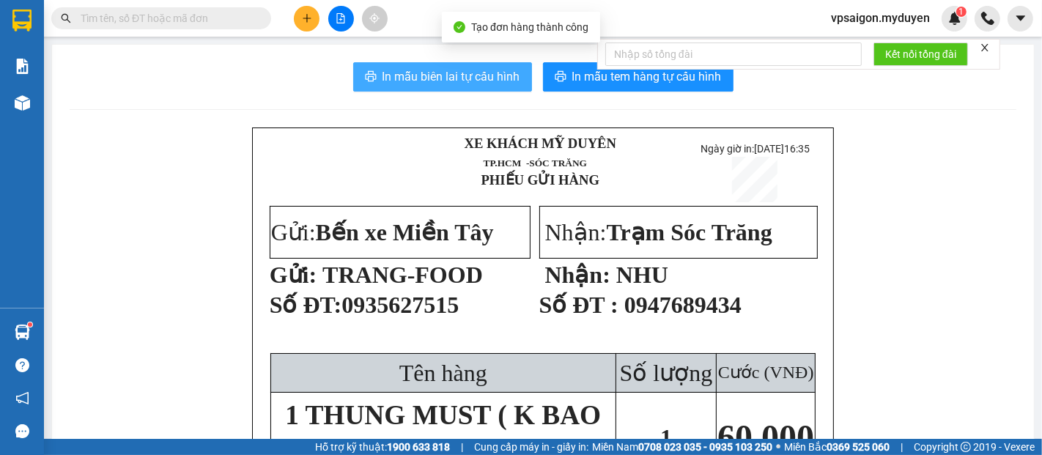
click at [451, 81] on span "In mẫu biên lai tự cấu hình" at bounding box center [451, 76] width 138 height 18
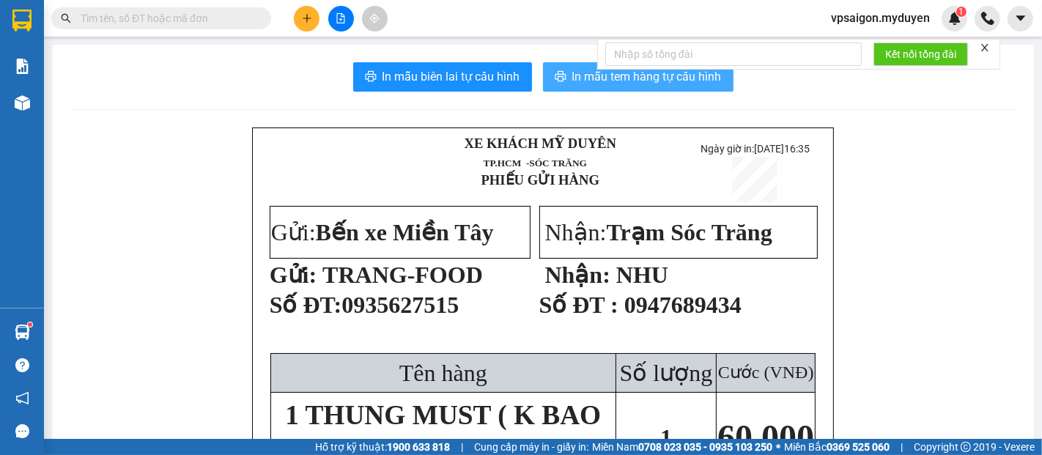
click at [623, 84] on span "In mẫu tem hàng tự cấu hình" at bounding box center [646, 76] width 149 height 18
click at [300, 21] on button at bounding box center [307, 19] width 26 height 26
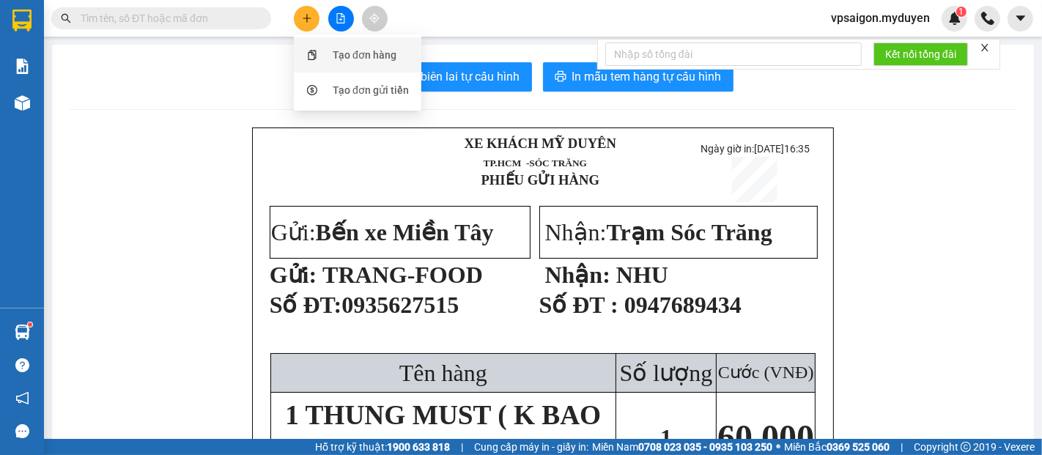
click at [383, 49] on div "Tạo đơn hàng" at bounding box center [365, 55] width 64 height 16
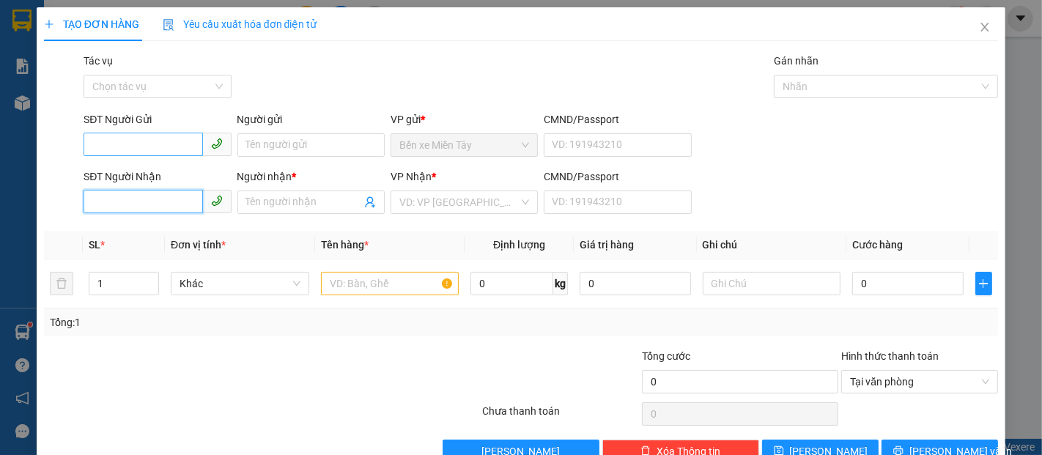
drag, startPoint x: 145, startPoint y: 203, endPoint x: 152, endPoint y: 152, distance: 51.0
click at [143, 197] on input "SĐT Người Nhận" at bounding box center [143, 201] width 119 height 23
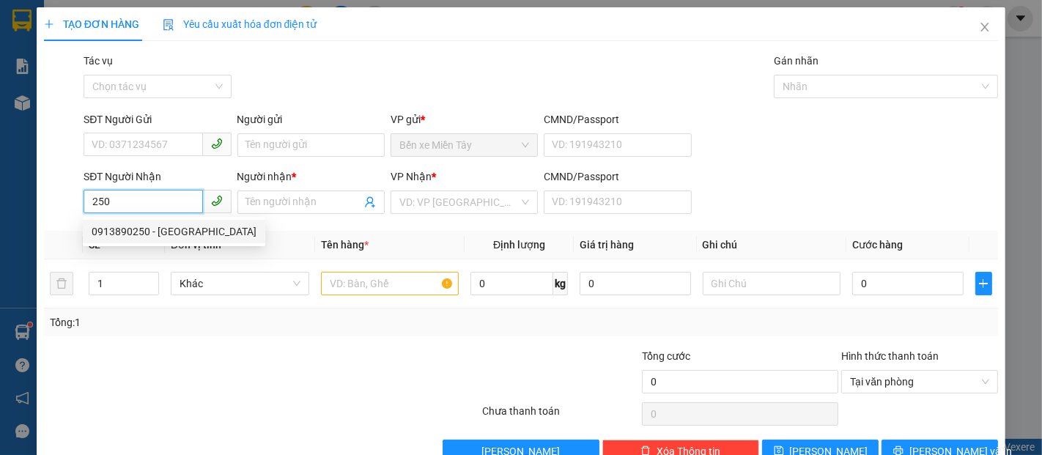
click at [182, 229] on div "0913890250 - THÁI DƯƠNG" at bounding box center [174, 231] width 165 height 16
type input "0913890250"
type input "THÁI DƯƠNG"
type input "120.000"
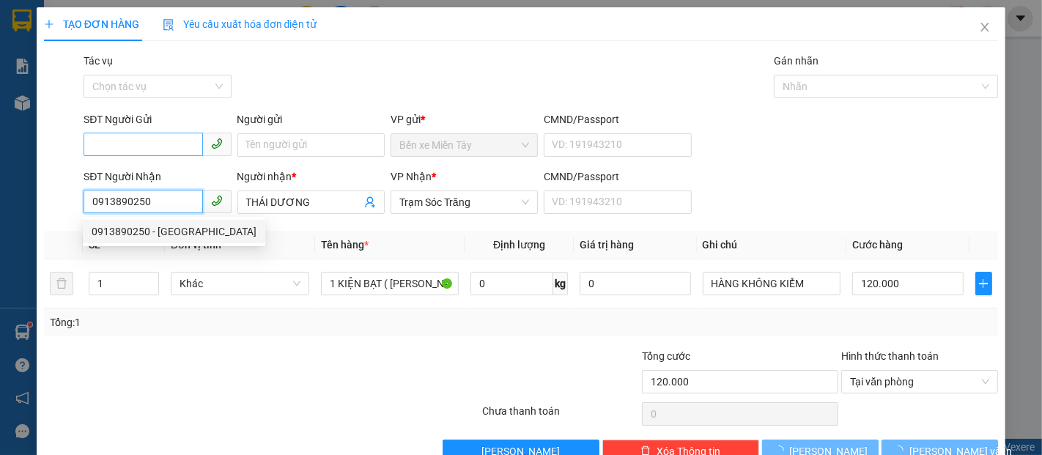
type input "0913890250"
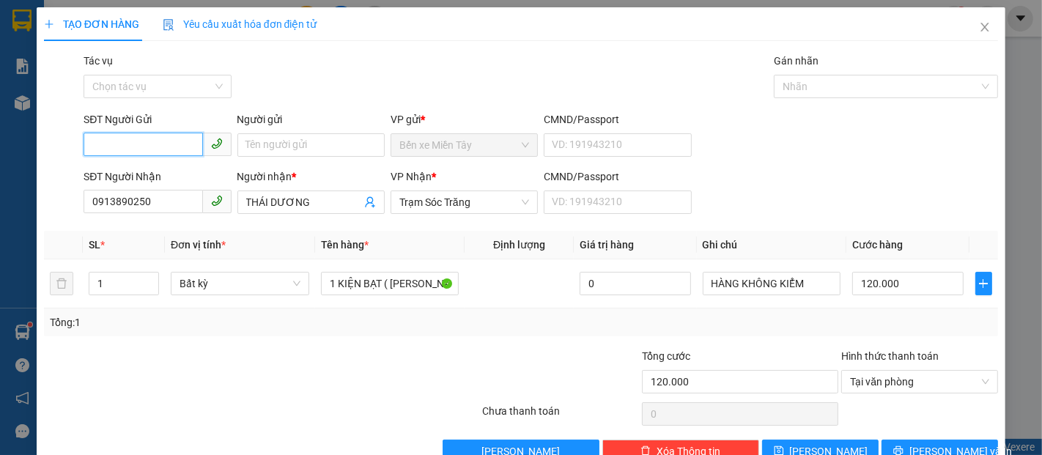
click at [143, 150] on input "SĐT Người Gửi" at bounding box center [143, 144] width 119 height 23
click at [173, 170] on div "0983388808 - TÂN ĐẠI THỐNG" at bounding box center [174, 174] width 165 height 16
type input "0983388808"
type input "TÂN ĐẠI THỐNG"
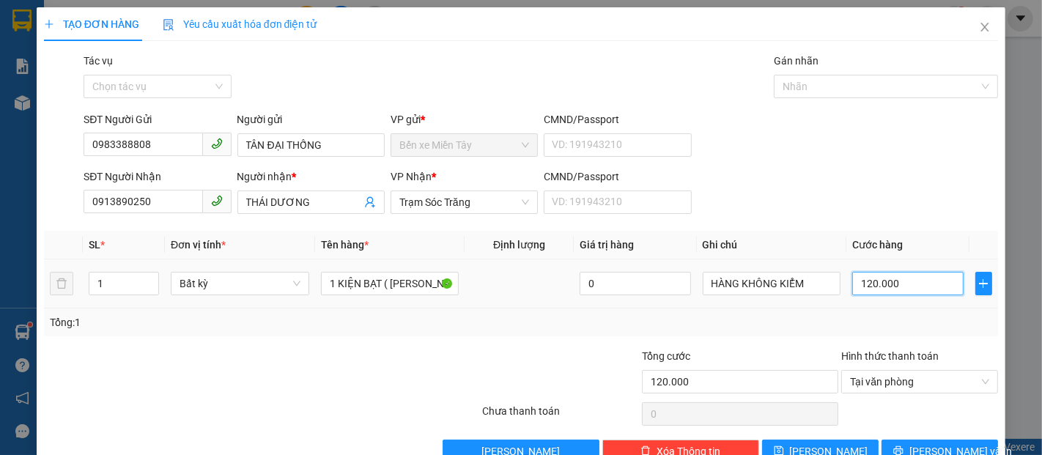
click at [891, 285] on input "120.000" at bounding box center [907, 283] width 111 height 23
drag, startPoint x: 943, startPoint y: 415, endPoint x: 920, endPoint y: 365, distance: 55.0
click at [943, 443] on span "[PERSON_NAME] và In" at bounding box center [960, 451] width 103 height 16
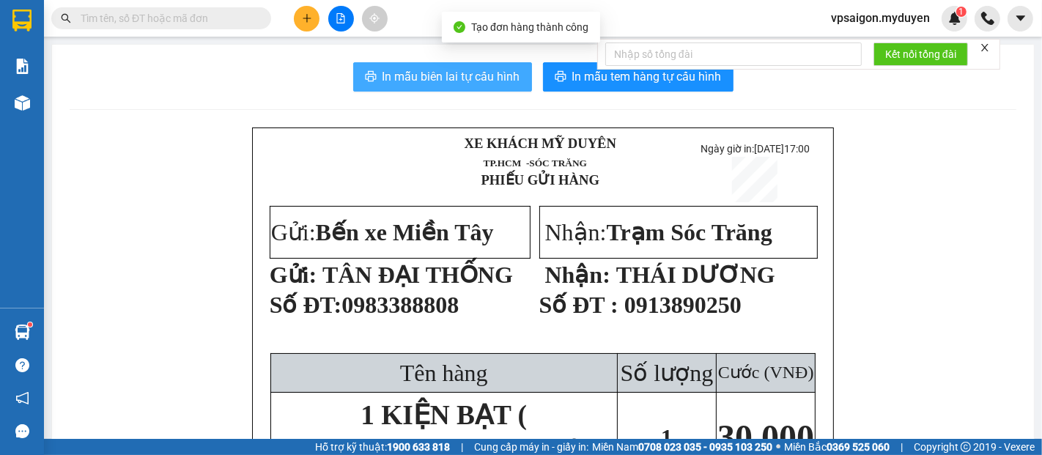
click at [500, 91] on button "In mẫu biên lai tự cấu hình" at bounding box center [442, 76] width 179 height 29
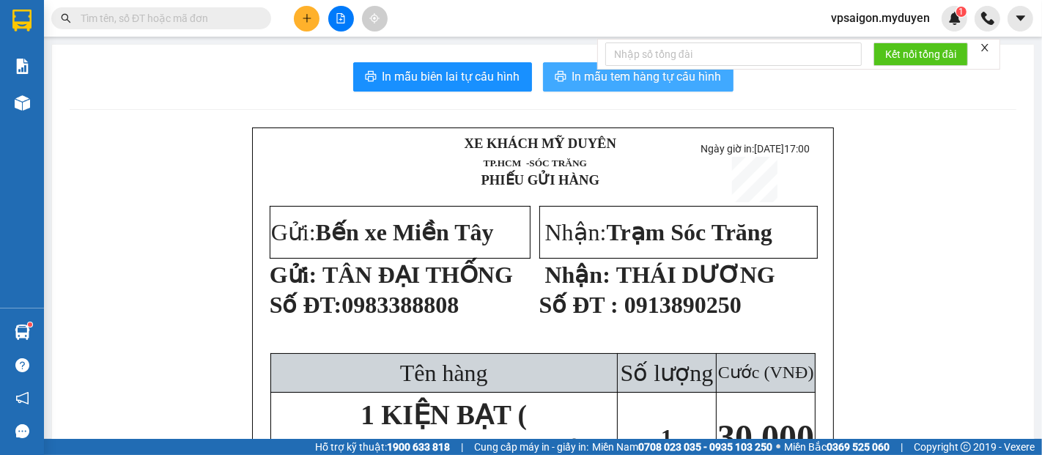
drag, startPoint x: 498, startPoint y: 86, endPoint x: 662, endPoint y: 81, distance: 164.2
click at [662, 81] on span "In mẫu tem hàng tự cấu hình" at bounding box center [646, 76] width 149 height 18
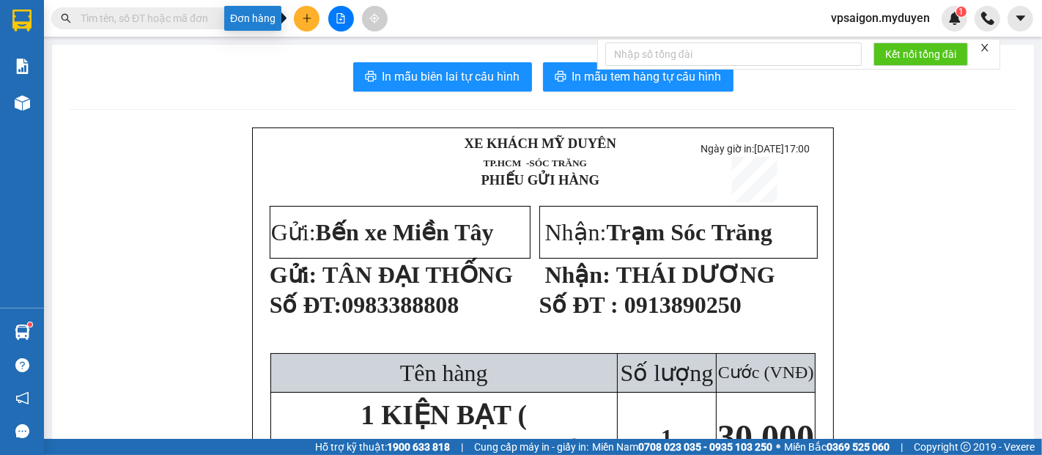
click at [311, 18] on icon "plus" at bounding box center [307, 18] width 10 height 10
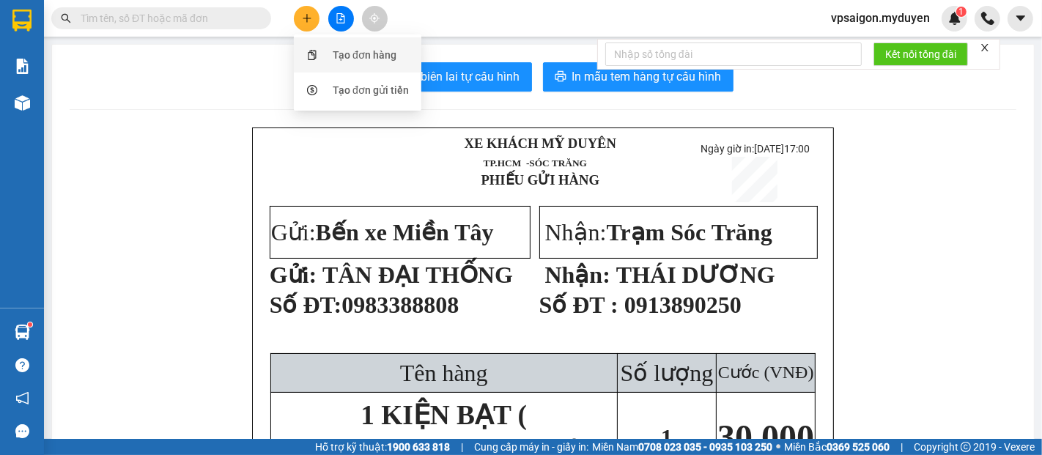
click at [363, 49] on div "Tạo đơn hàng" at bounding box center [365, 55] width 64 height 16
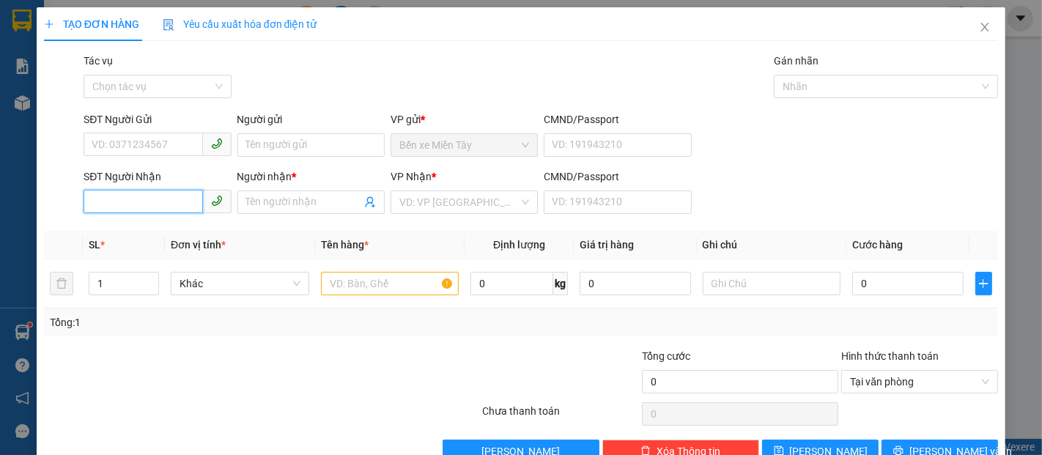
click at [155, 197] on input "SĐT Người Nhận" at bounding box center [143, 201] width 119 height 23
click at [141, 151] on input "SĐT Người Gửi" at bounding box center [143, 144] width 119 height 23
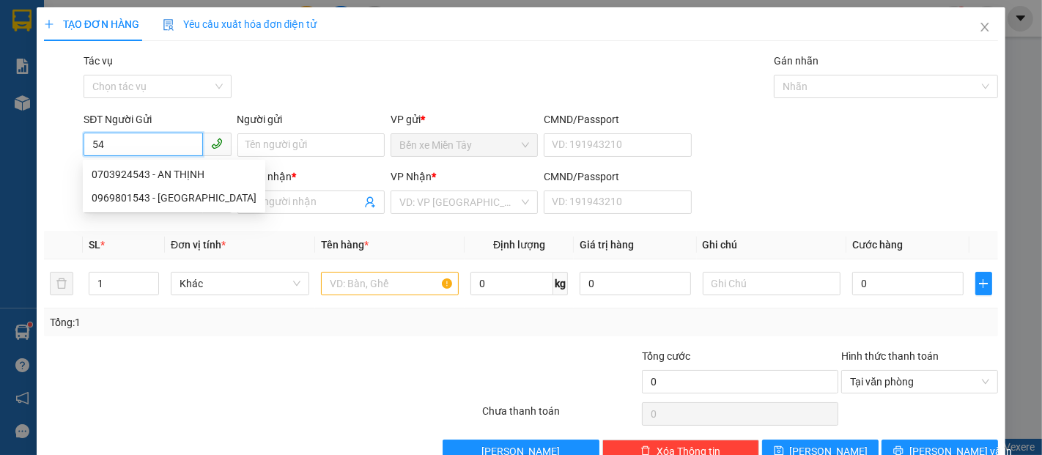
type input "5"
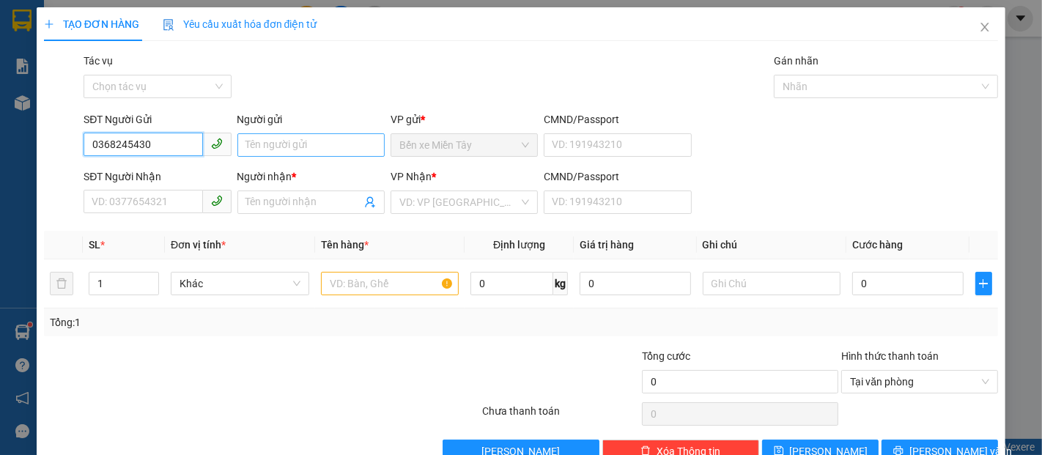
type input "0368245430"
click at [303, 149] on input "Người gửi" at bounding box center [310, 144] width 147 height 23
type input "D"
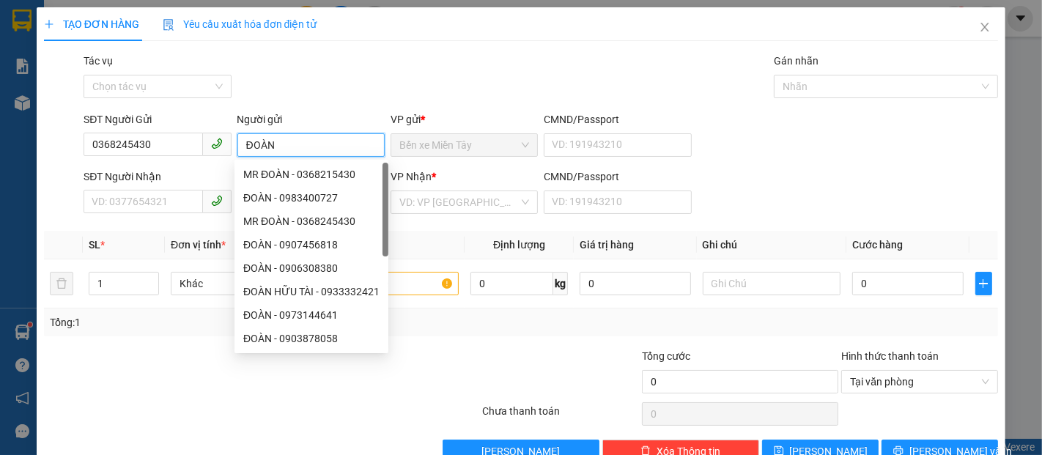
click at [241, 145] on input "ĐOÀN" at bounding box center [310, 144] width 147 height 23
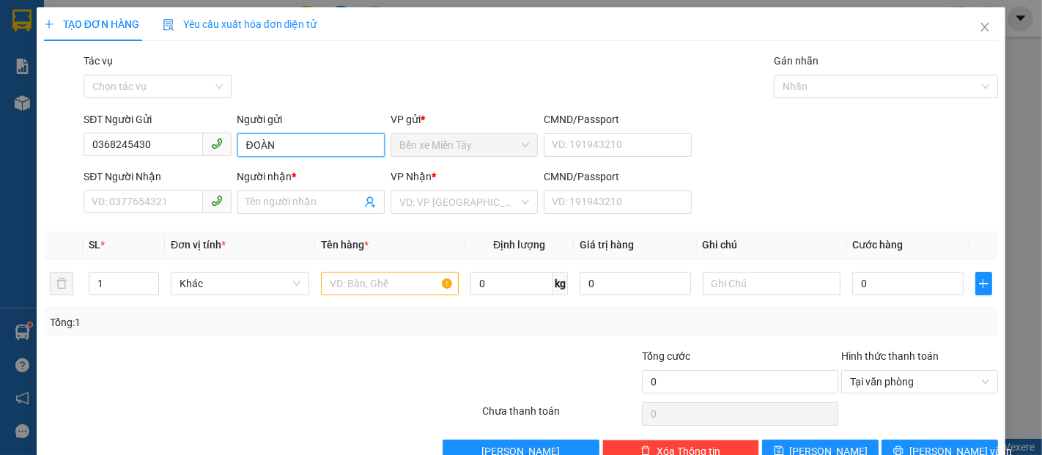
click at [245, 145] on input "ĐOÀN" at bounding box center [310, 144] width 147 height 23
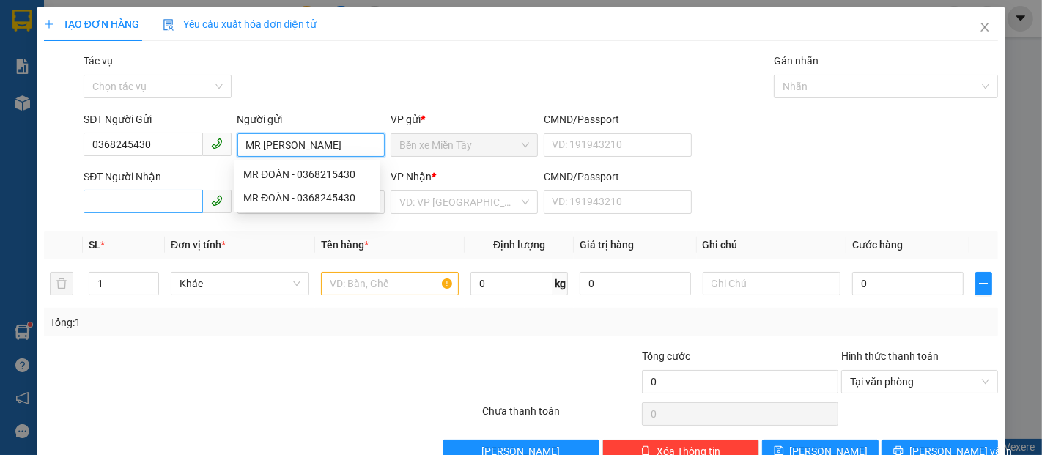
type input "MR ĐOÀN"
click at [187, 210] on input "SĐT Người Nhận" at bounding box center [143, 201] width 119 height 23
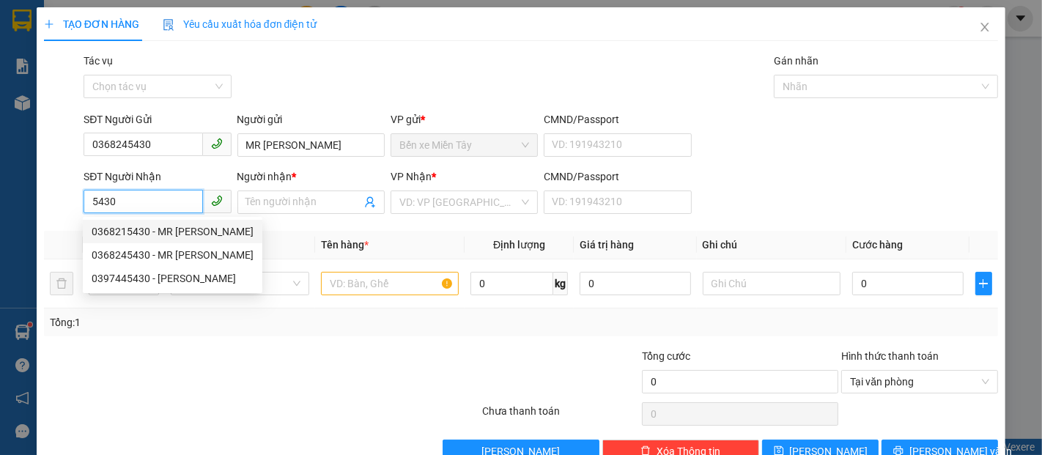
click at [171, 231] on div "0368215430 - MR ĐOÀN" at bounding box center [173, 231] width 162 height 16
type input "0368215430"
type input "MR ĐOÀN"
type input "400.000"
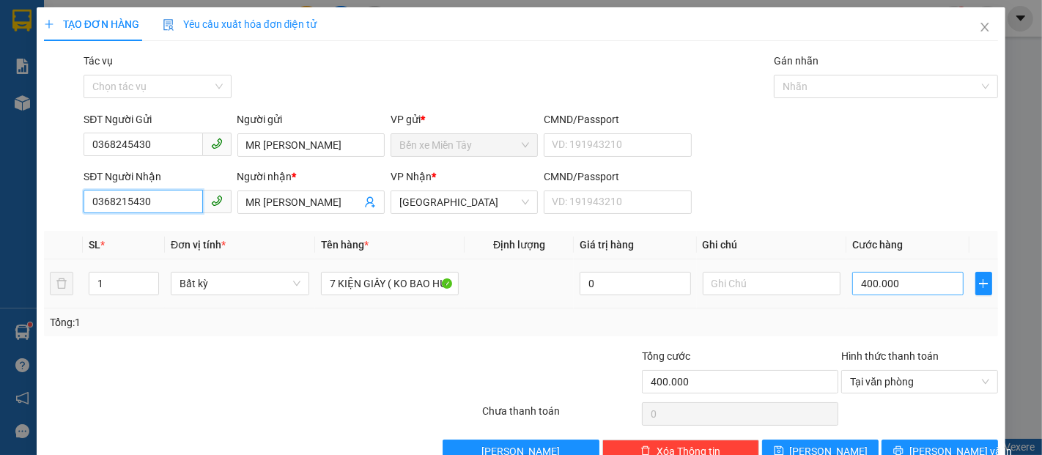
type input "0368215430"
click at [893, 285] on input "400.000" at bounding box center [907, 283] width 111 height 23
type input "3"
type input "30"
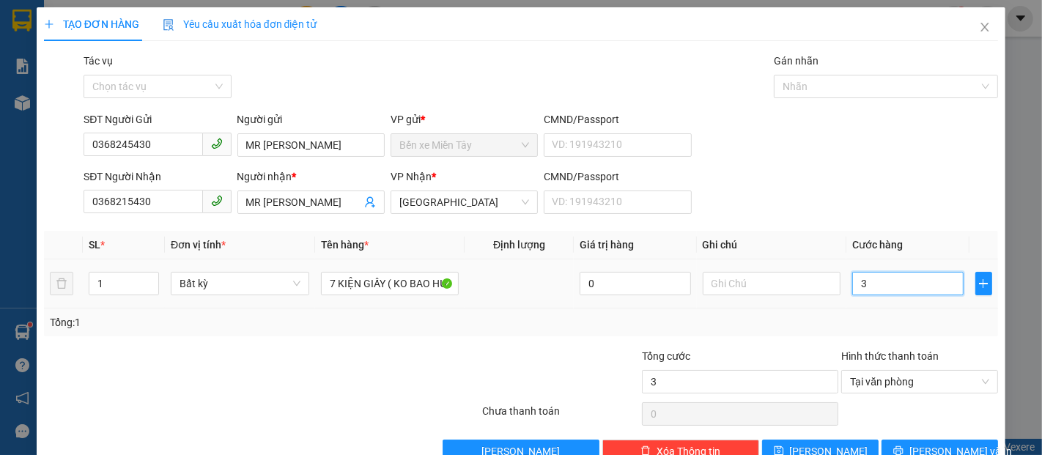
type input "30"
type input "300"
type input "3.000"
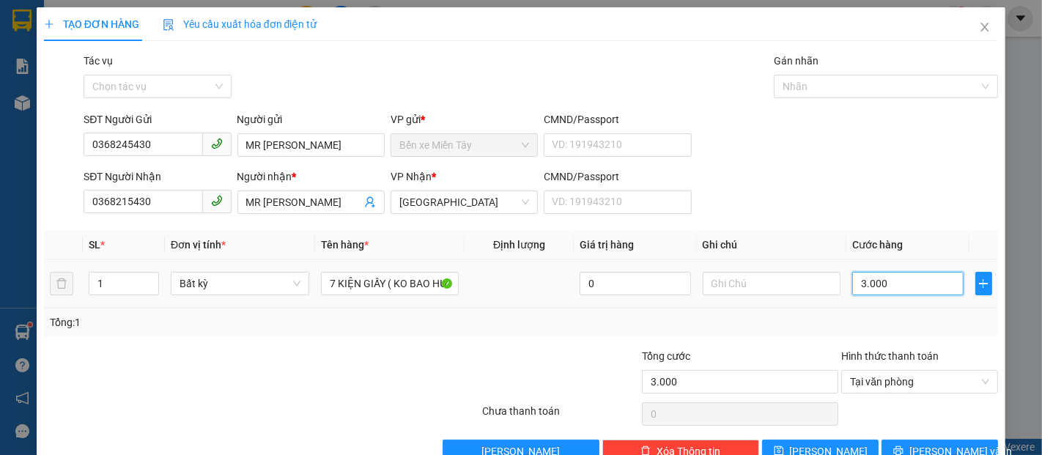
type input "30.000"
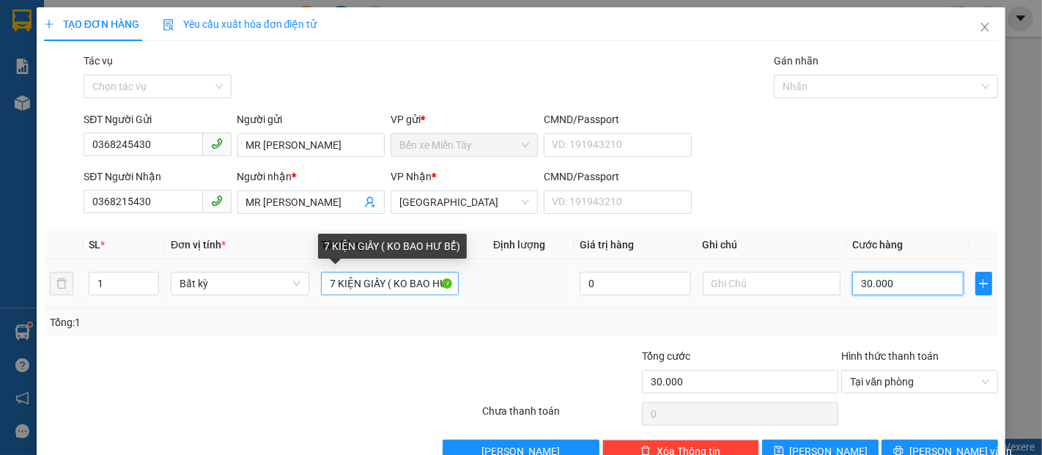
type input "30.000"
drag, startPoint x: 378, startPoint y: 285, endPoint x: 326, endPoint y: 287, distance: 52.1
click at [326, 287] on input "7 KIỆN GIẤY ( KO BAO HƯ BỂ)" at bounding box center [390, 283] width 138 height 23
click at [380, 285] on input "7 KIỆN GIẤY ( KO BAO HƯ BỂ)" at bounding box center [390, 283] width 138 height 23
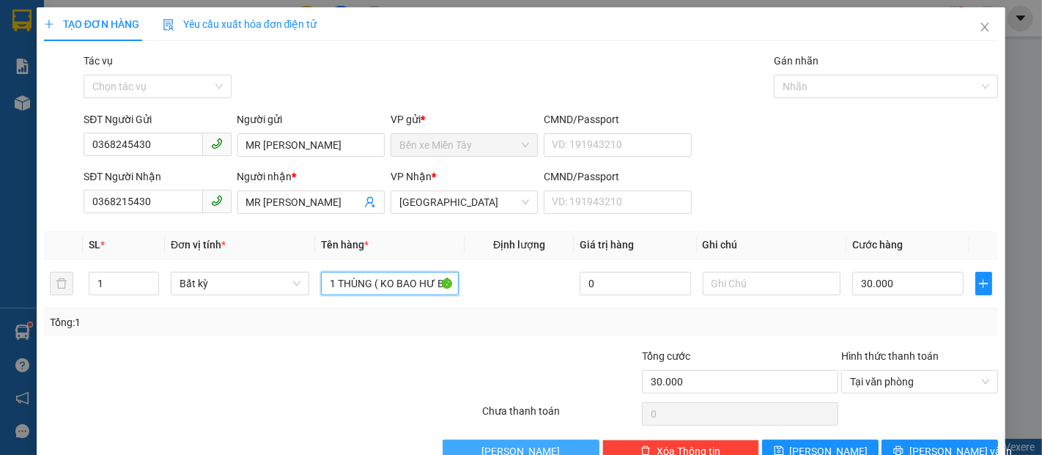
type input "1 THÙNG ( KO BAO HƯ BỂ)"
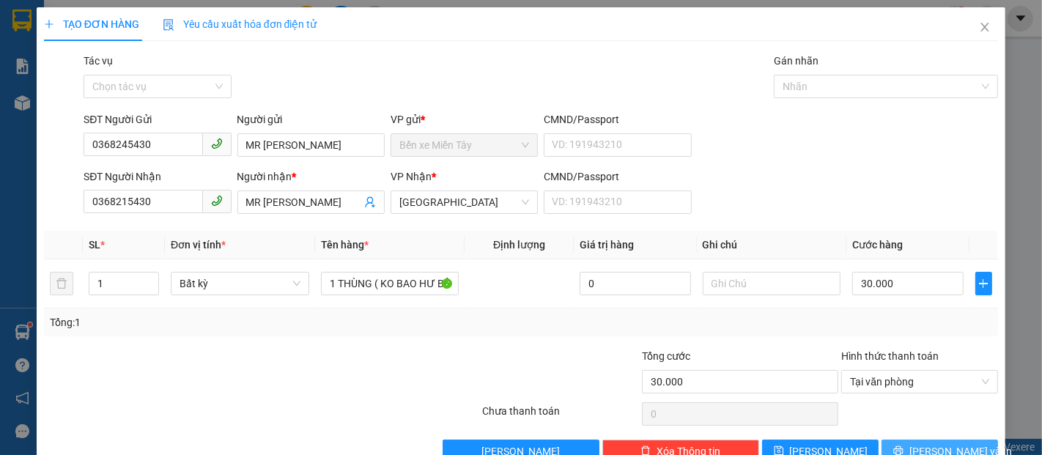
drag, startPoint x: 937, startPoint y: 416, endPoint x: 915, endPoint y: 391, distance: 33.2
click at [932, 443] on span "[PERSON_NAME] và In" at bounding box center [960, 451] width 103 height 16
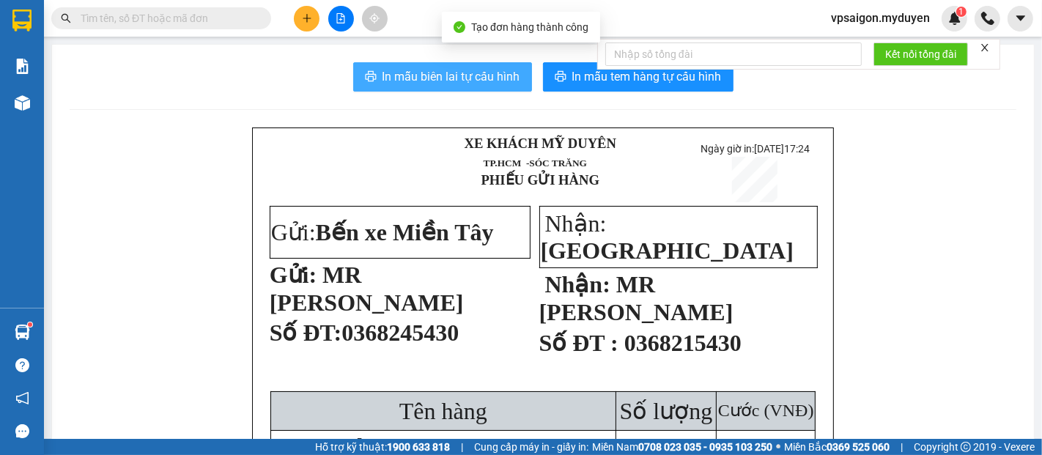
click at [492, 86] on button "In mẫu biên lai tự cấu hình" at bounding box center [442, 76] width 179 height 29
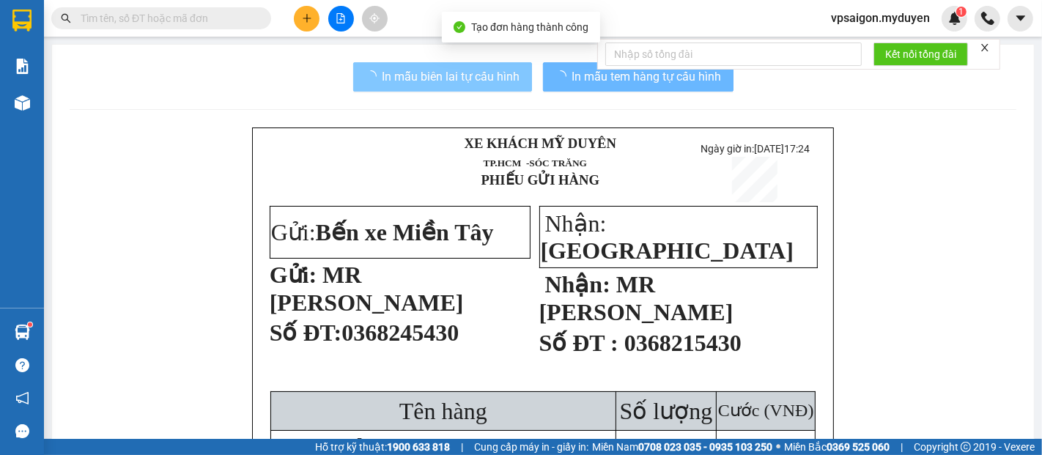
click at [631, 82] on span "In mẫu tem hàng tự cấu hình" at bounding box center [646, 76] width 149 height 18
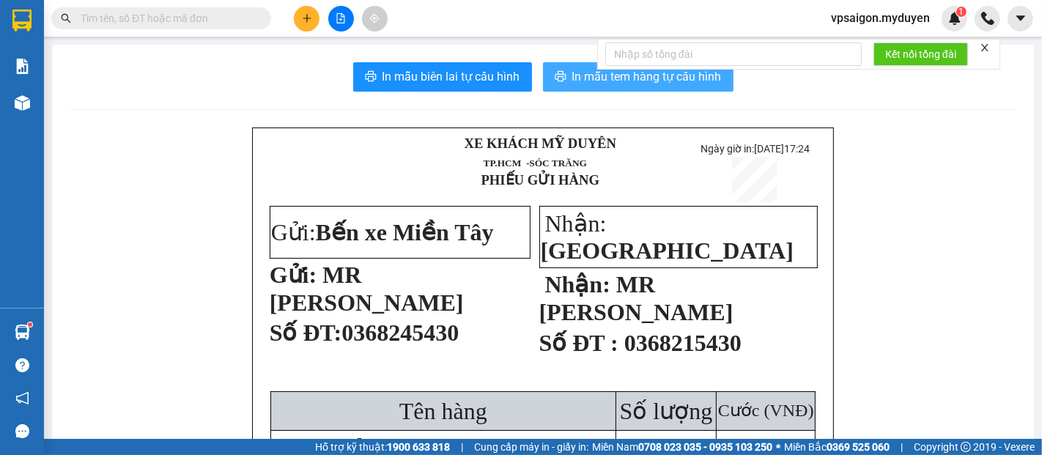
drag, startPoint x: 492, startPoint y: 86, endPoint x: 631, endPoint y: 82, distance: 138.5
click at [631, 82] on span "In mẫu tem hàng tự cấu hình" at bounding box center [646, 76] width 149 height 18
click at [308, 22] on icon "plus" at bounding box center [307, 18] width 10 height 10
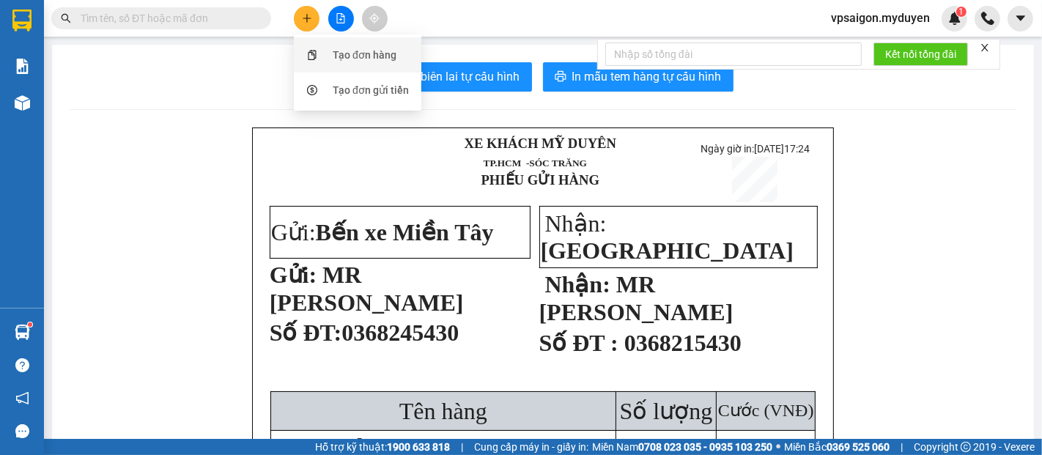
click at [360, 58] on div "Tạo đơn hàng" at bounding box center [365, 55] width 64 height 16
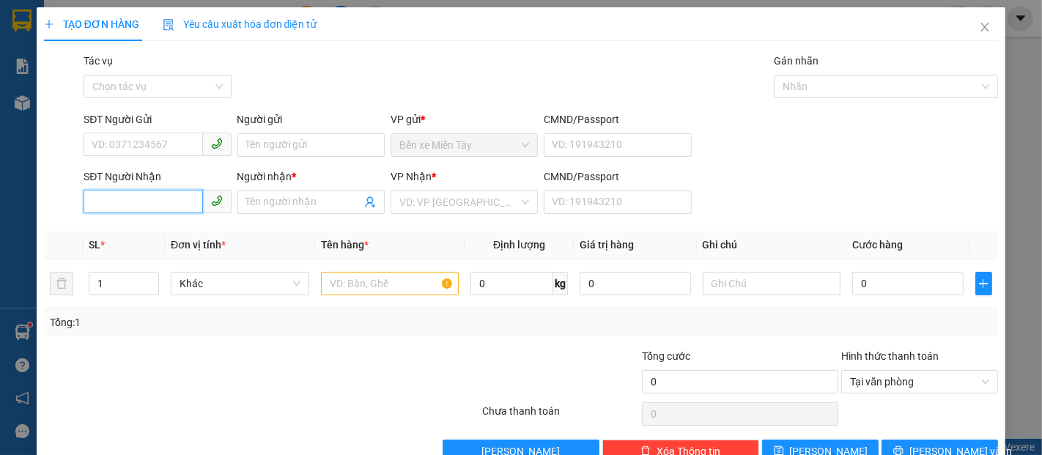
click at [172, 199] on input "SĐT Người Nhận" at bounding box center [143, 201] width 119 height 23
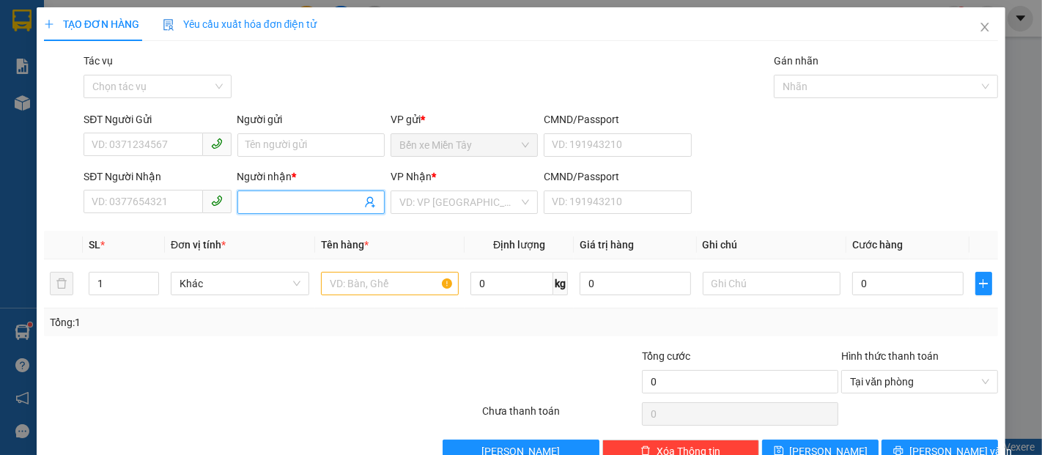
click at [289, 209] on span at bounding box center [310, 201] width 147 height 23
type input "D"
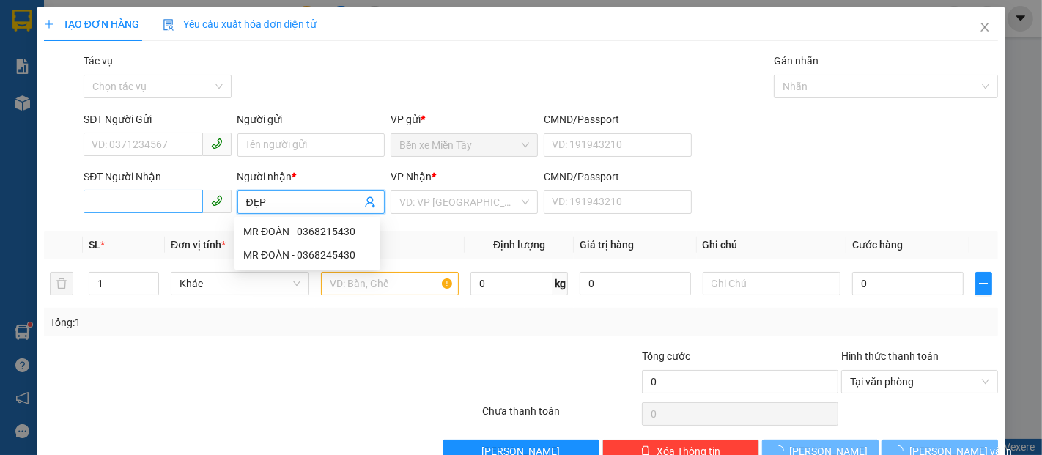
type input "ĐẸP"
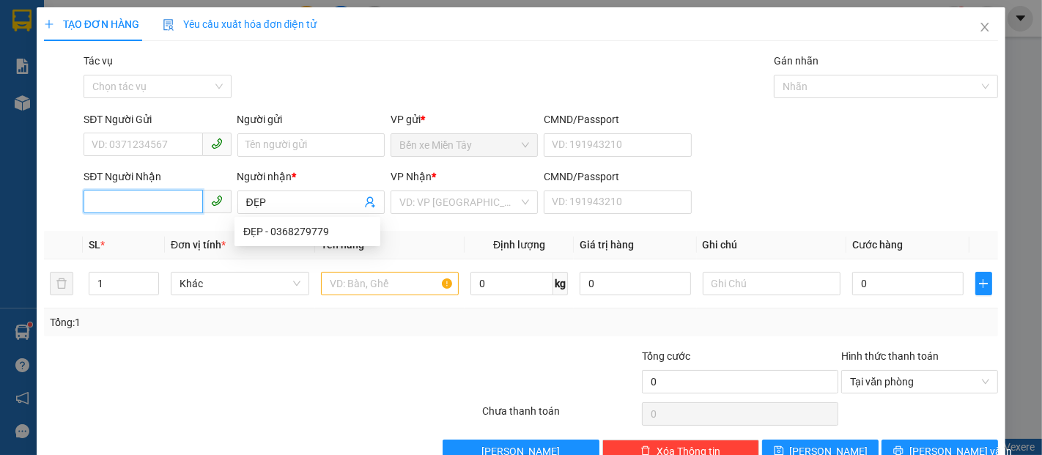
click at [167, 206] on input "SĐT Người Nhận" at bounding box center [143, 201] width 119 height 23
type input "0907422579"
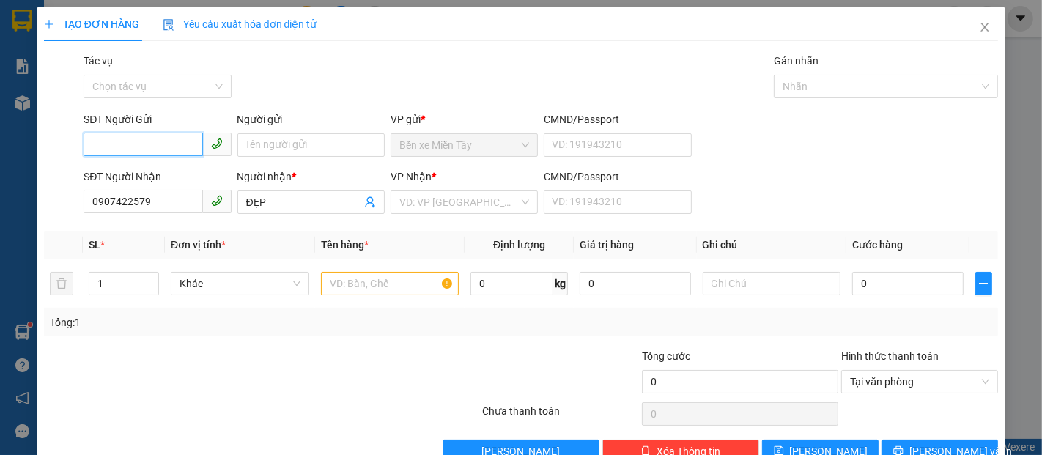
click at [155, 138] on input "SĐT Người Gửi" at bounding box center [143, 144] width 119 height 23
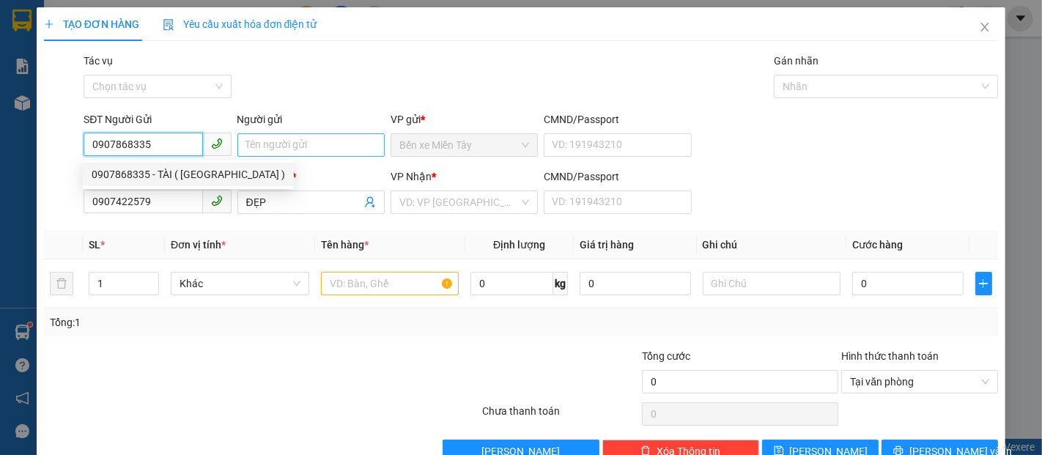
type input "0907868335"
click at [283, 139] on input "Người gửi" at bounding box center [310, 144] width 147 height 23
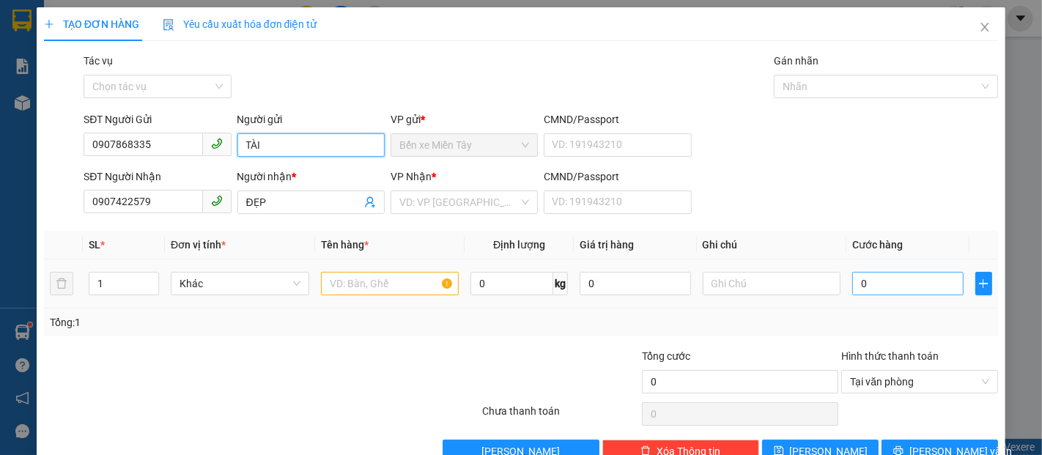
type input "TÀI"
click at [861, 280] on input "0" at bounding box center [907, 283] width 111 height 23
type input "2"
click at [861, 279] on input "2" at bounding box center [907, 283] width 111 height 23
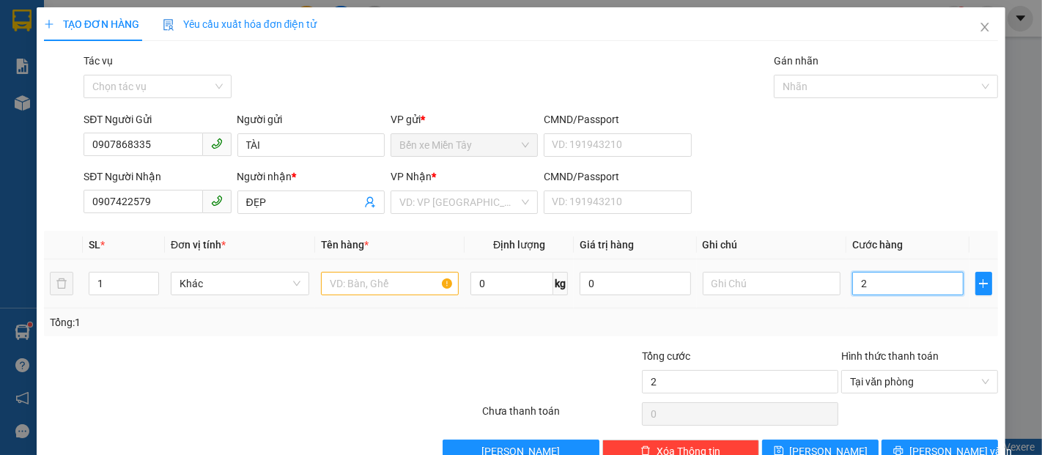
type input "0"
drag, startPoint x: 861, startPoint y: 292, endPoint x: 848, endPoint y: 295, distance: 13.7
click at [852, 295] on input "0" at bounding box center [907, 283] width 111 height 23
type input "3"
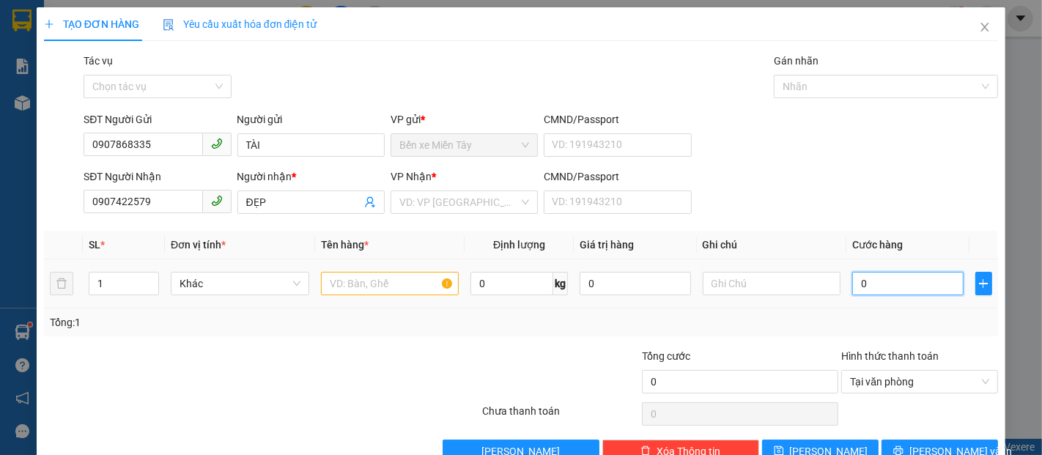
type input "3"
type input "30"
type input "300"
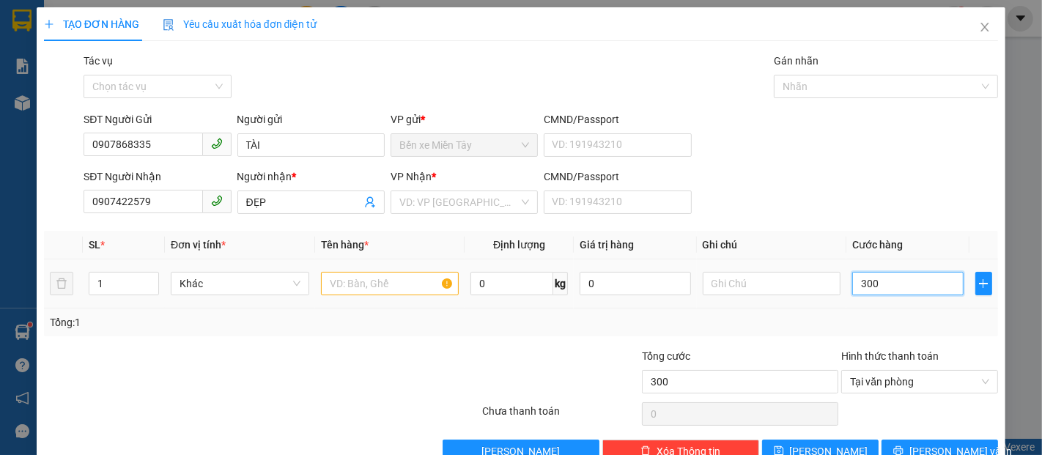
type input "3.000"
type input "30.000"
type input "300.000"
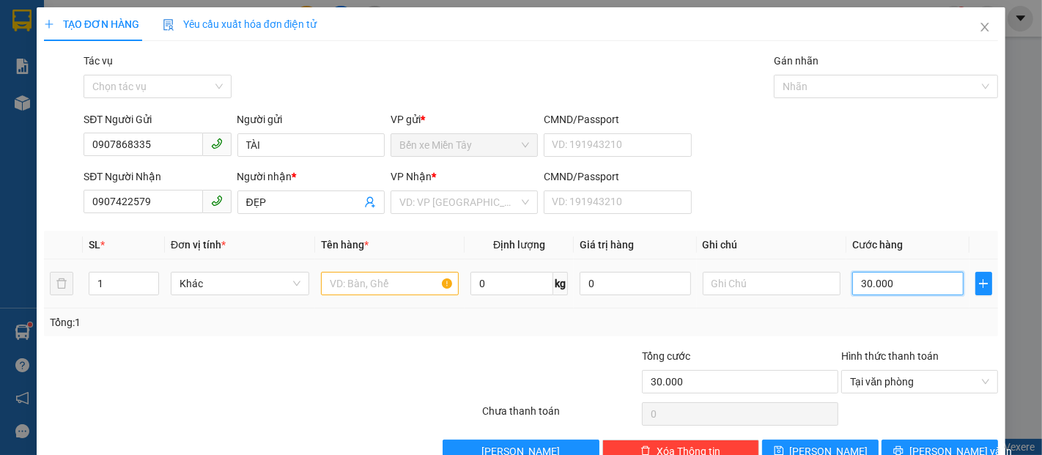
type input "300.000"
type input "30.000"
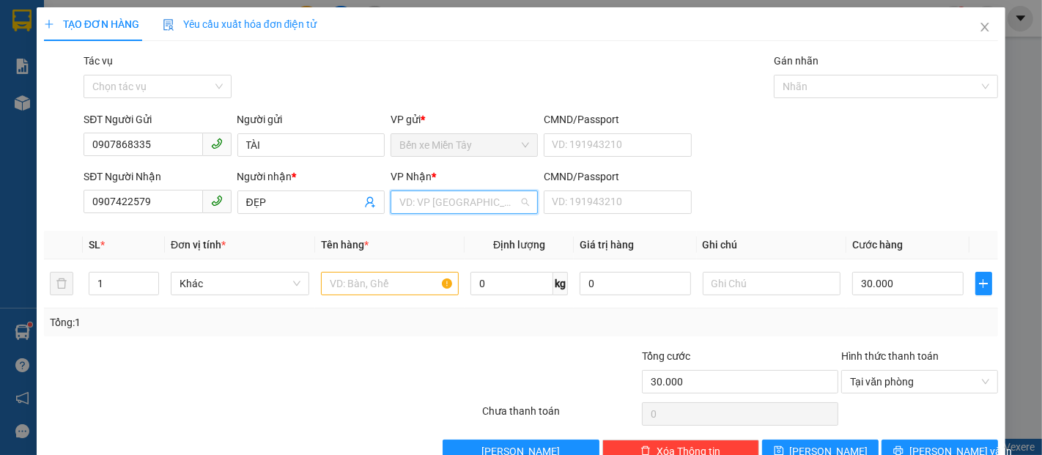
click at [423, 204] on input "search" at bounding box center [458, 202] width 119 height 22
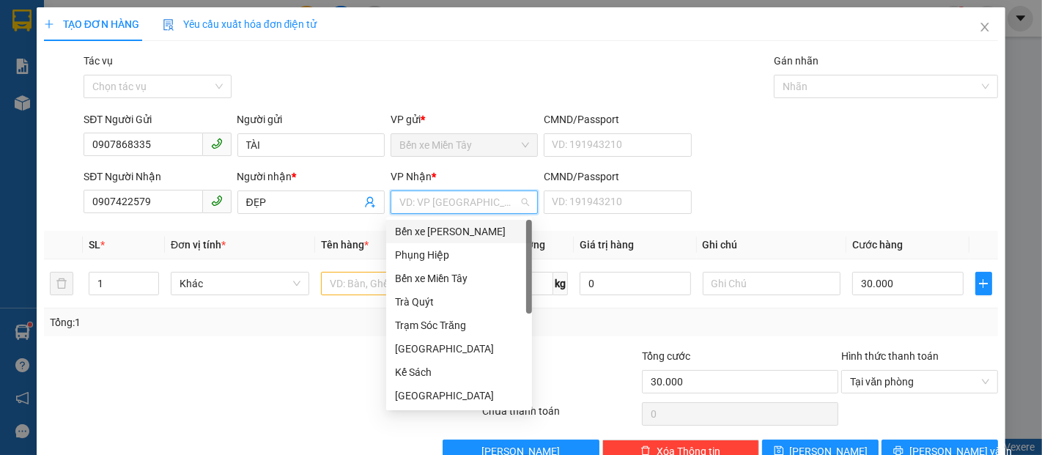
click at [480, 233] on div "Bến xe Trần Đề" at bounding box center [459, 231] width 128 height 16
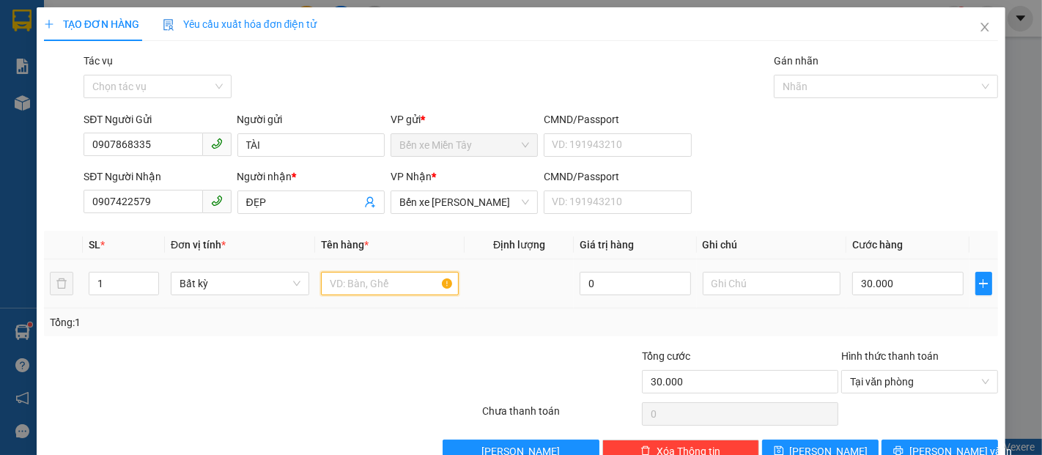
click at [338, 290] on input "text" at bounding box center [390, 283] width 138 height 23
type input "1 KIỆN GIẤY ( K BAO ƯỚT )"
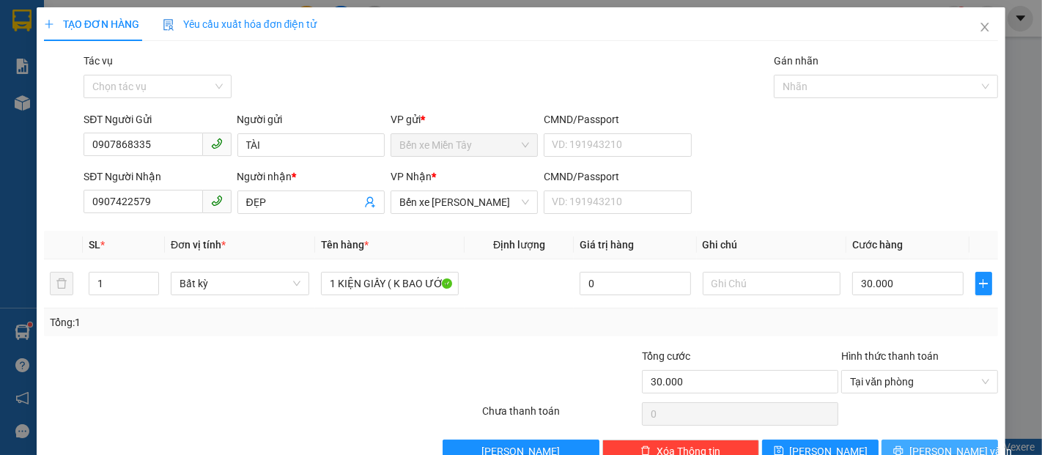
click at [954, 443] on span "[PERSON_NAME] và In" at bounding box center [960, 451] width 103 height 16
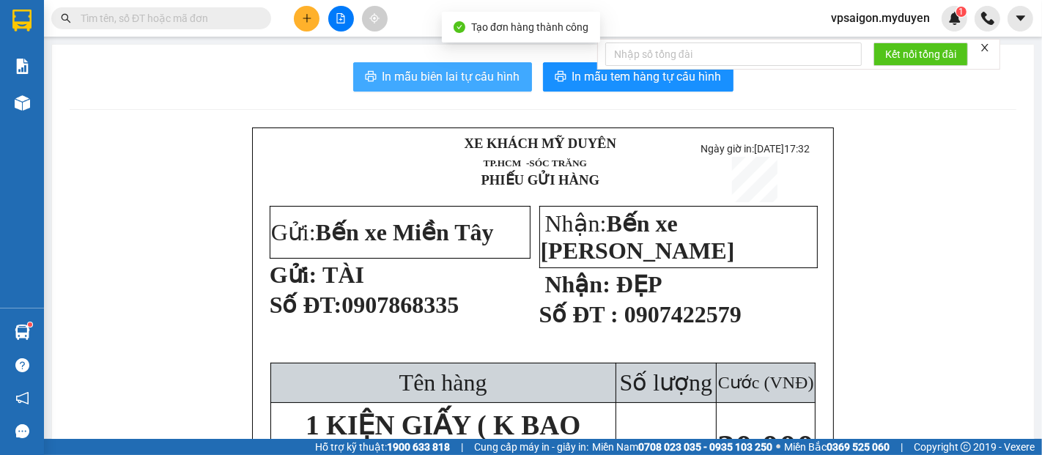
click at [422, 75] on span "In mẫu biên lai tự cấu hình" at bounding box center [451, 76] width 138 height 18
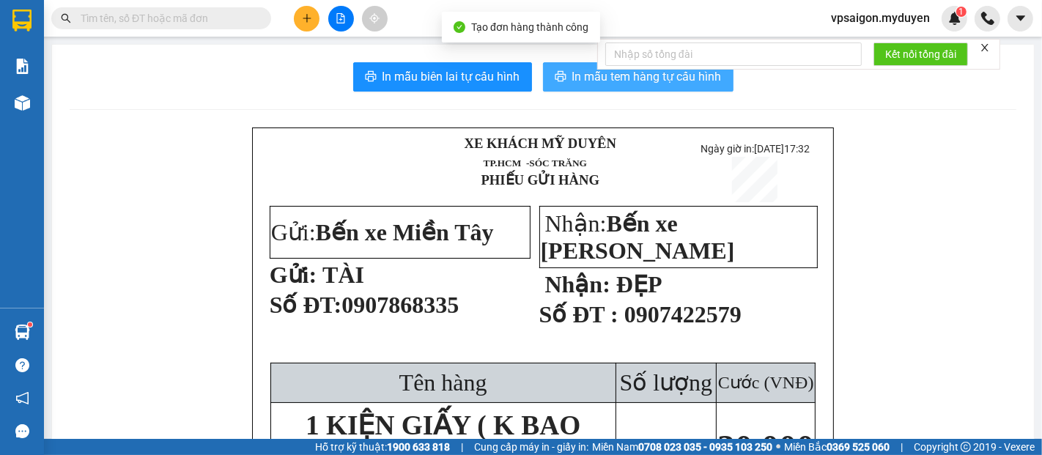
click at [635, 82] on span "In mẫu tem hàng tự cấu hình" at bounding box center [646, 76] width 149 height 18
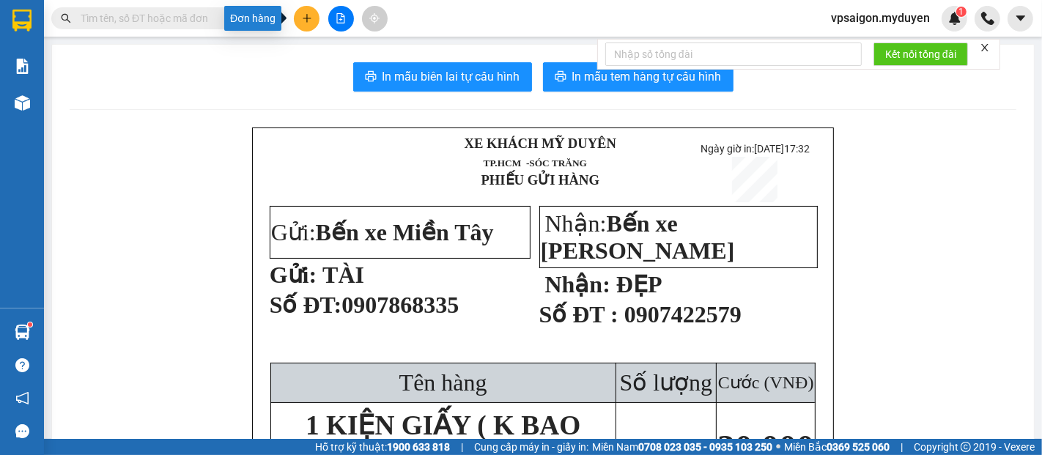
click at [306, 16] on icon "plus" at bounding box center [306, 18] width 1 height 8
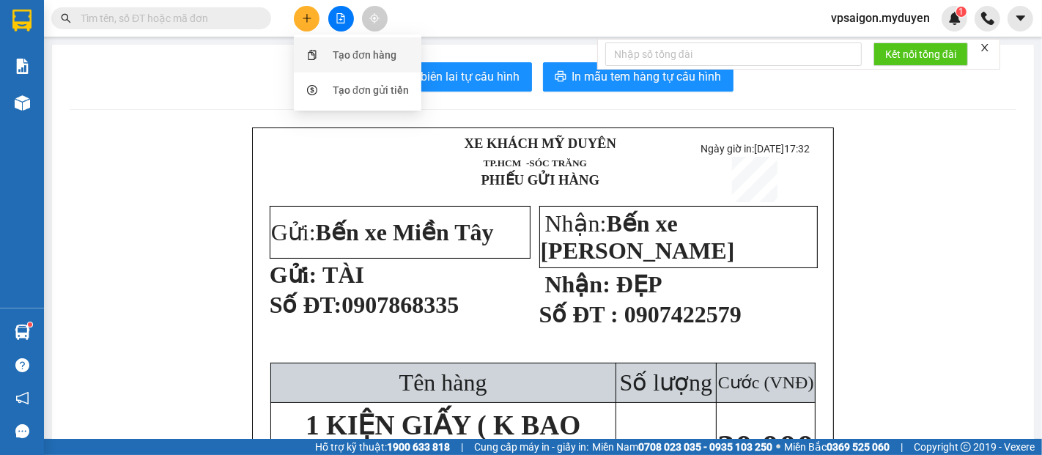
click at [375, 51] on div "Tạo đơn hàng" at bounding box center [365, 55] width 64 height 16
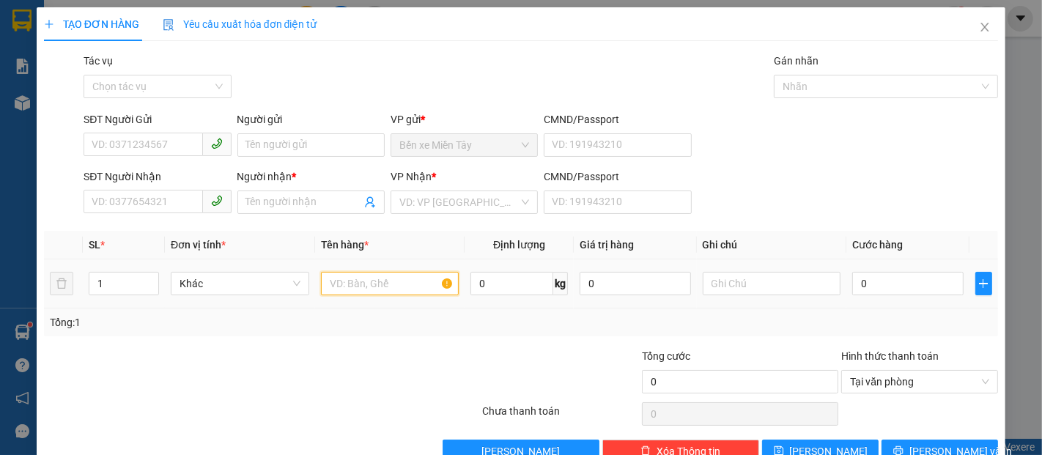
click at [400, 295] on input "text" at bounding box center [390, 283] width 138 height 23
type input "2 KIỆN BẠT"
click at [926, 286] on input "0" at bounding box center [907, 283] width 111 height 23
type input "1"
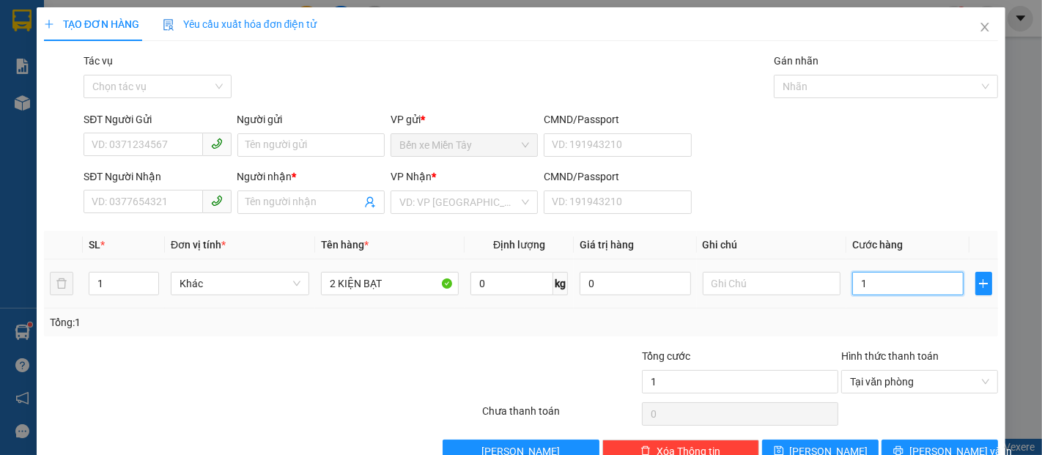
type input "10"
type input "100"
type input "1.000"
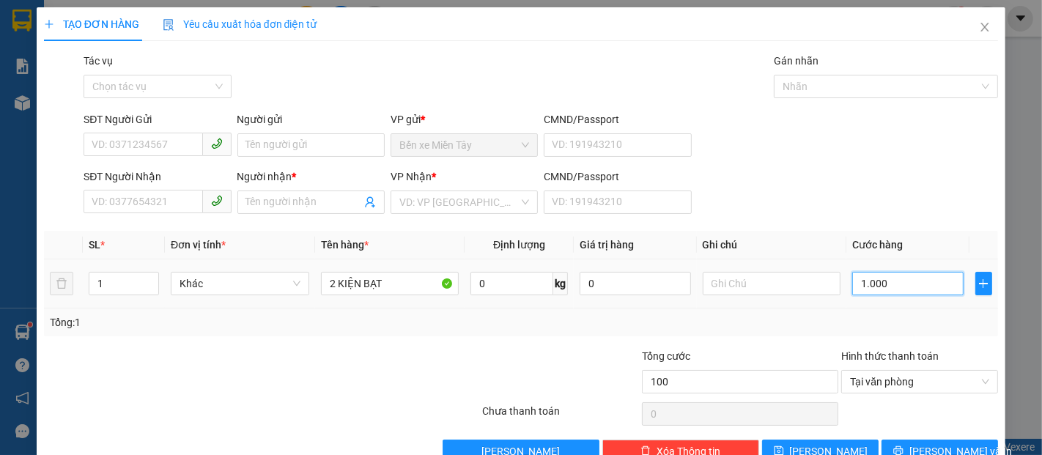
type input "1.000"
type input "10.000"
type input "100.000"
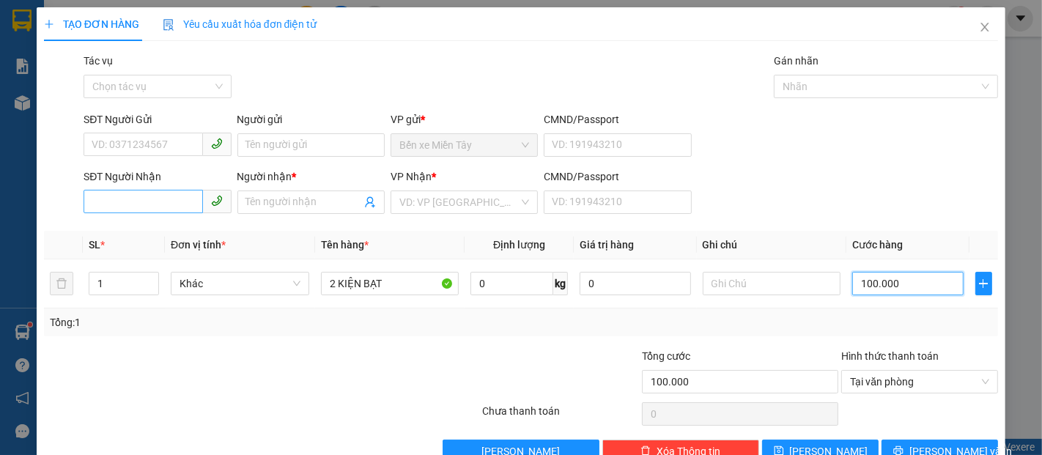
type input "100.000"
click at [168, 204] on input "SĐT Người Nhận" at bounding box center [143, 201] width 119 height 23
click at [453, 199] on input "search" at bounding box center [458, 202] width 119 height 22
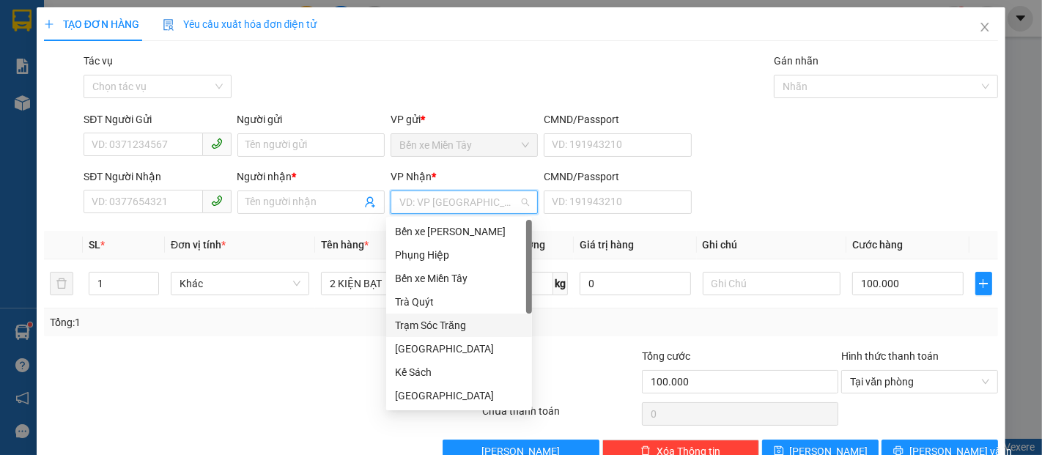
click at [457, 324] on div "Trạm Sóc Trăng" at bounding box center [459, 325] width 128 height 16
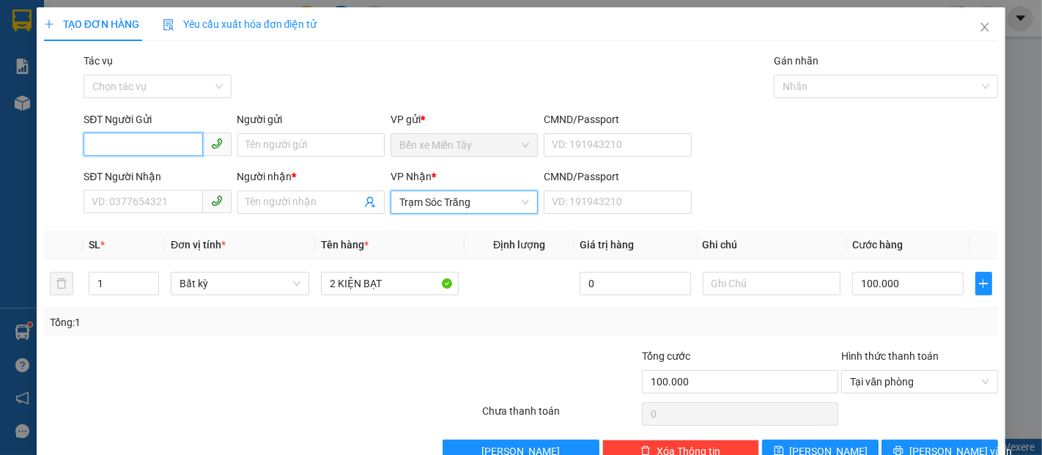
click at [167, 146] on input "SĐT Người Gửi" at bounding box center [143, 144] width 119 height 23
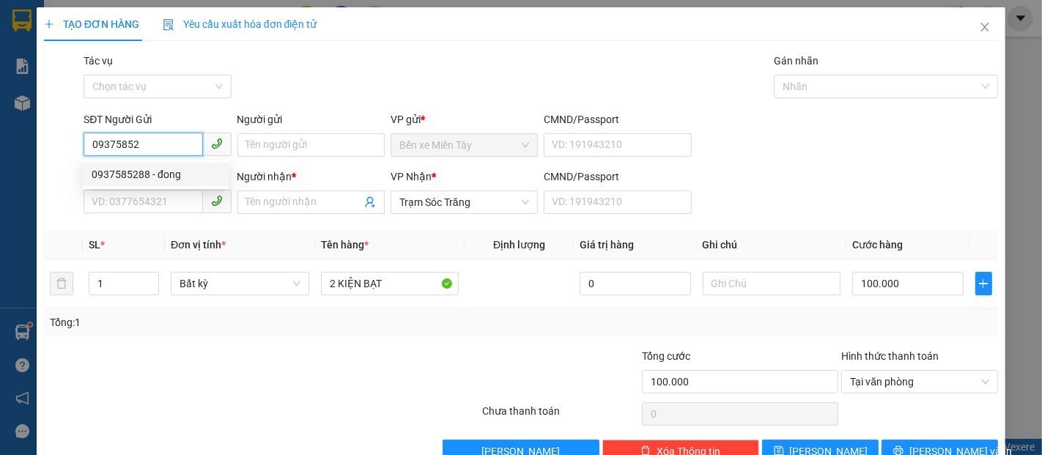
click at [171, 168] on div "0937585288 - đong" at bounding box center [156, 174] width 128 height 16
type input "0937585288"
type input "đong"
type input "140.000"
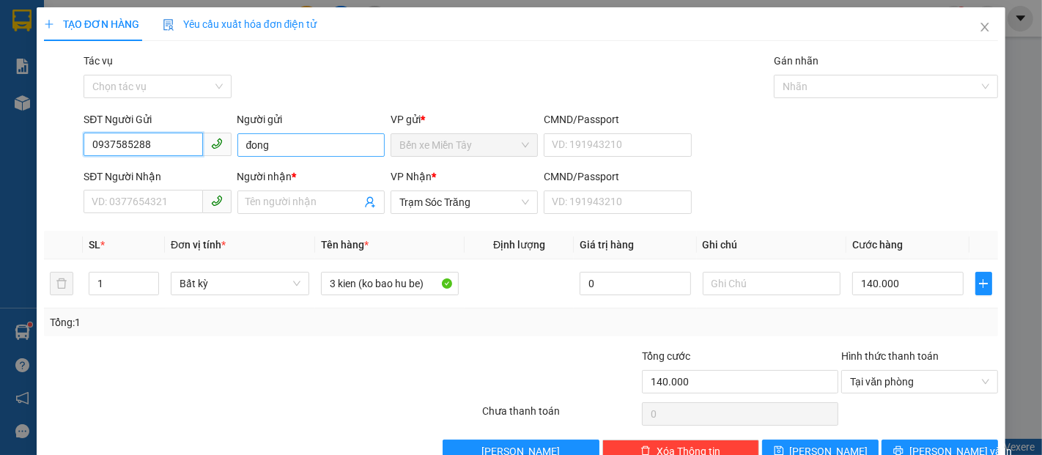
type input "0937585288"
click at [283, 150] on input "đong" at bounding box center [310, 144] width 147 height 23
type input "đ"
type input "D"
type input "ĐÔNG"
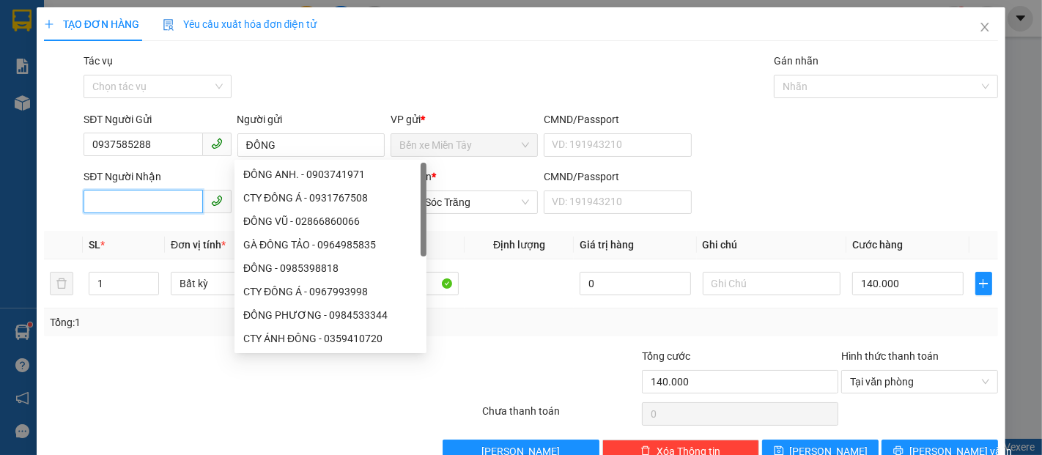
click at [126, 207] on input "SĐT Người Nhận" at bounding box center [143, 201] width 119 height 23
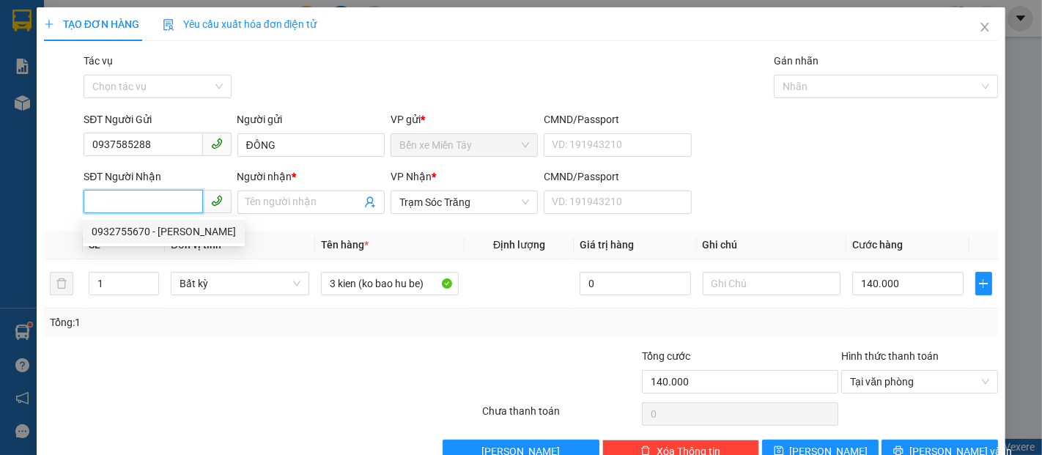
click at [167, 233] on div "0932755670 - thuong" at bounding box center [164, 231] width 144 height 16
type input "0932755670"
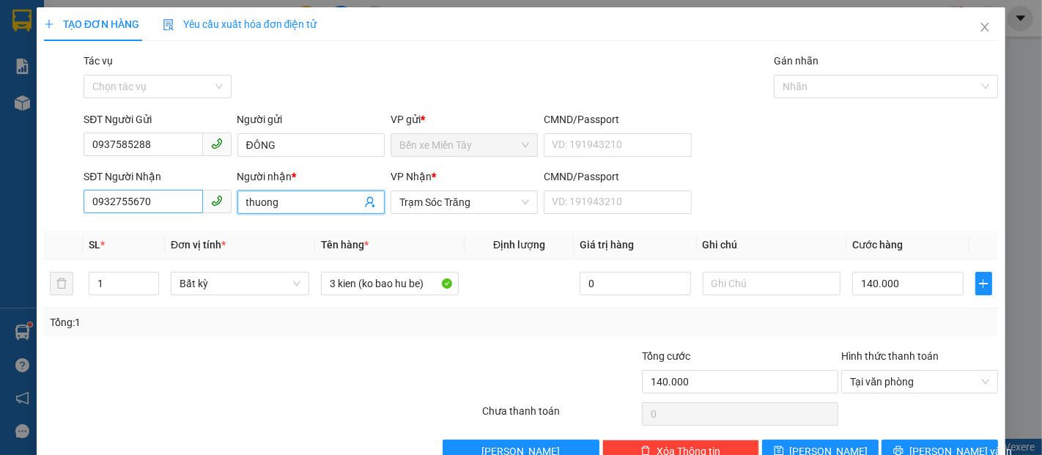
drag, startPoint x: 288, startPoint y: 206, endPoint x: 178, endPoint y: 206, distance: 109.9
click at [178, 206] on div "SĐT Người Nhận 0932755670 Người nhận * thuong VP Nhận * Trạm Sóc Trăng CMND/Pas…" at bounding box center [541, 193] width 920 height 51
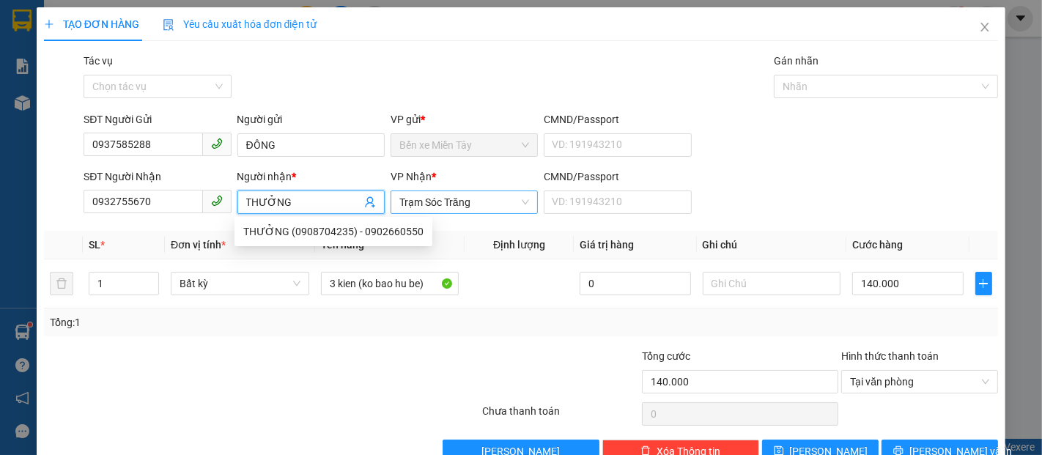
click at [486, 204] on span "Trạm Sóc Trăng" at bounding box center [464, 202] width 130 height 22
type input "THƯỞNG"
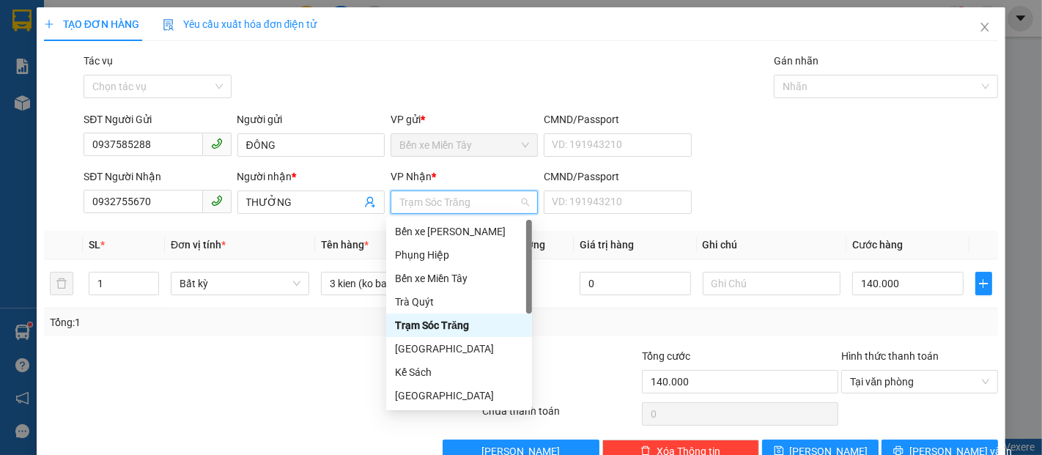
click at [459, 324] on div "Trạm Sóc Trăng" at bounding box center [459, 325] width 128 height 16
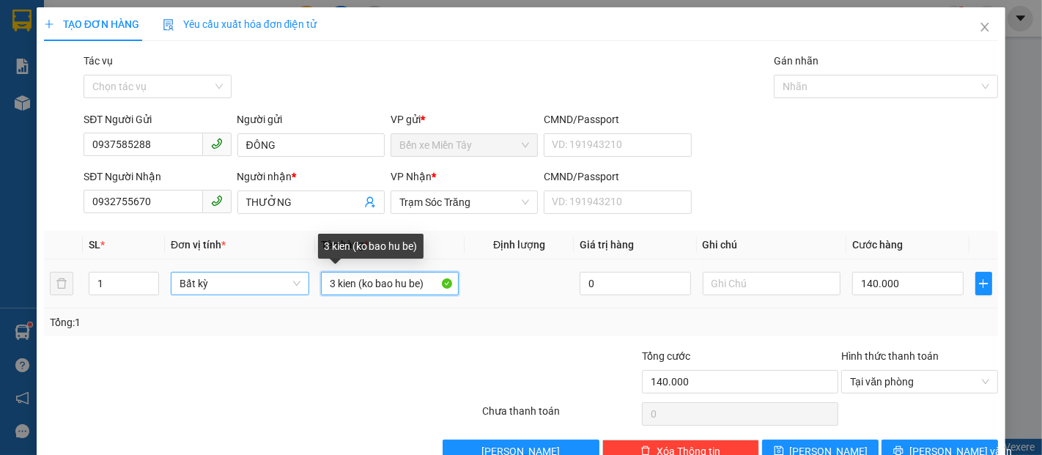
drag, startPoint x: 352, startPoint y: 289, endPoint x: 302, endPoint y: 284, distance: 50.1
click at [302, 284] on tr "1 Bất kỳ 3 kien (ko bao hu be) 0 140.000" at bounding box center [521, 283] width 954 height 49
type input "2 KIỆN BẠT (ko bao hu be)"
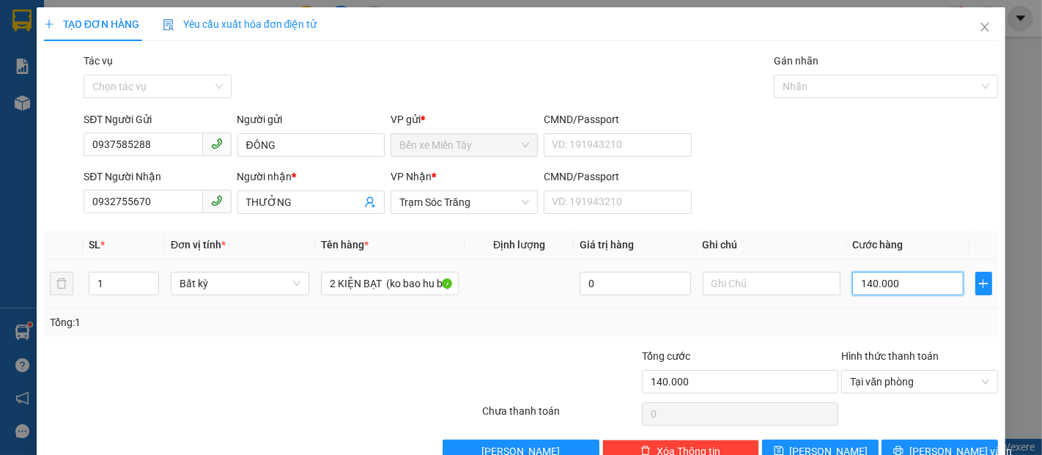
click at [937, 286] on input "140.000" at bounding box center [907, 283] width 111 height 23
click at [935, 443] on span "[PERSON_NAME] và In" at bounding box center [960, 451] width 103 height 16
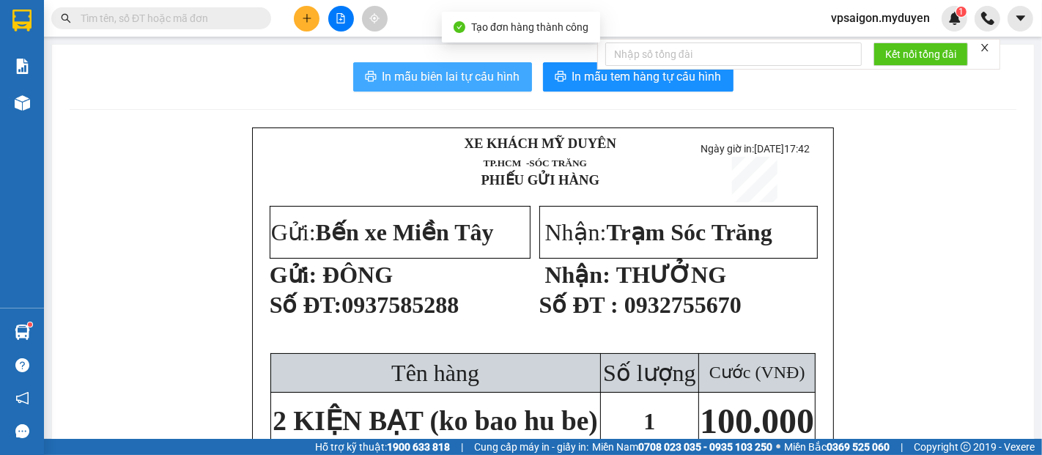
click at [469, 71] on span "In mẫu biên lai tự cấu hình" at bounding box center [451, 76] width 138 height 18
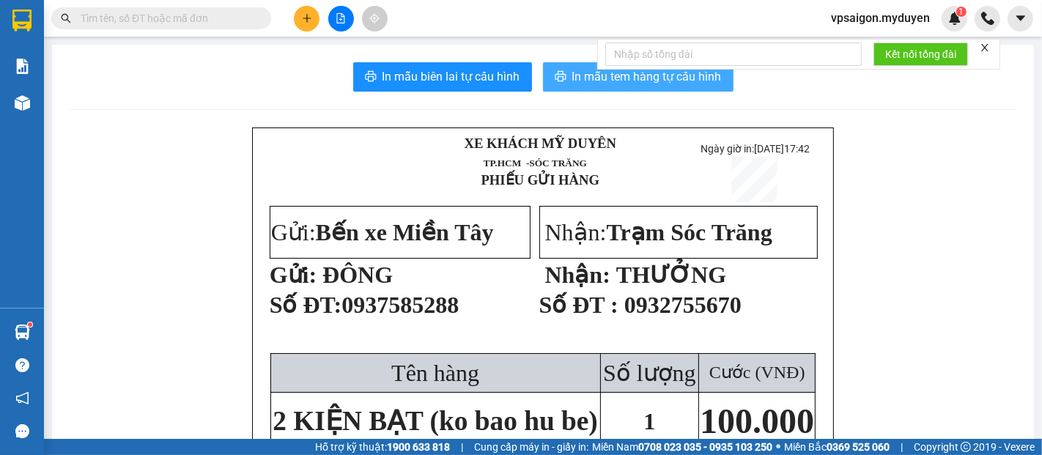
click at [670, 87] on button "In mẫu tem hàng tự cấu hình" at bounding box center [638, 76] width 190 height 29
click at [574, 78] on span "In mẫu tem hàng tự cấu hình" at bounding box center [646, 76] width 149 height 18
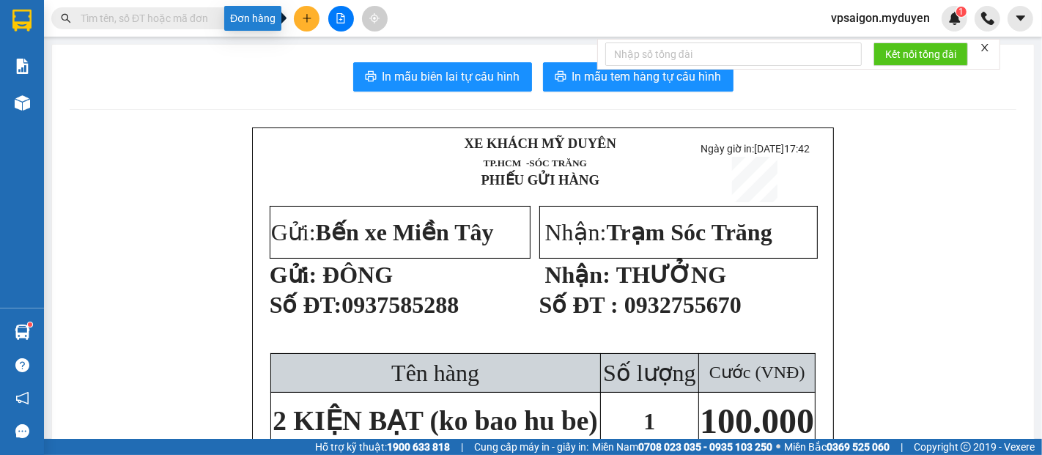
click at [311, 15] on icon "plus" at bounding box center [307, 18] width 10 height 10
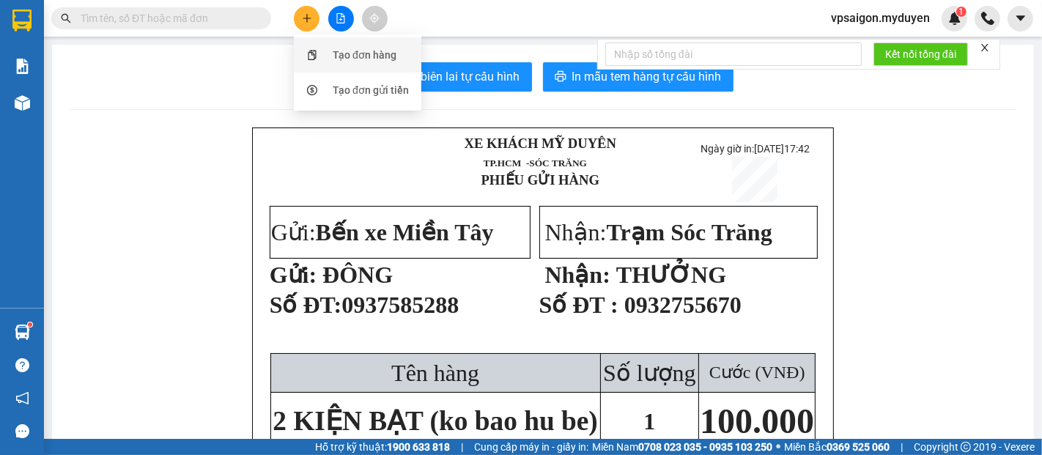
click at [325, 59] on div "Tạo đơn hàng" at bounding box center [358, 55] width 110 height 28
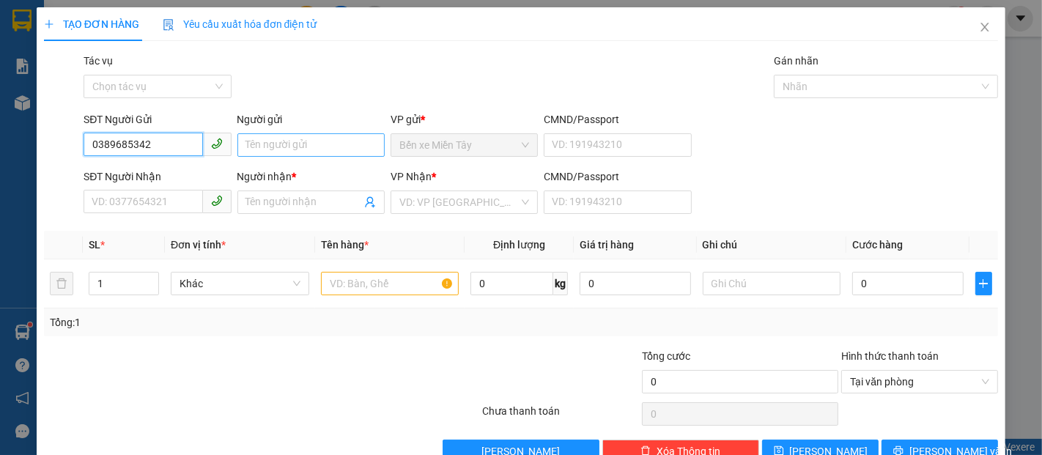
type input "0389685342"
click at [270, 147] on input "Người gửi" at bounding box center [310, 144] width 147 height 23
type input "NGỌC LÊN"
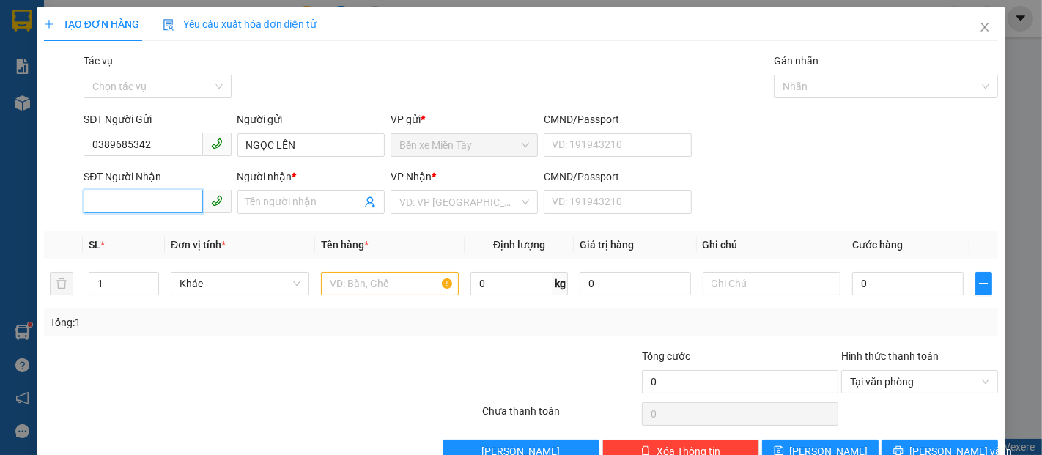
click at [146, 198] on input "SĐT Người Nhận" at bounding box center [143, 201] width 119 height 23
type input "0352612100"
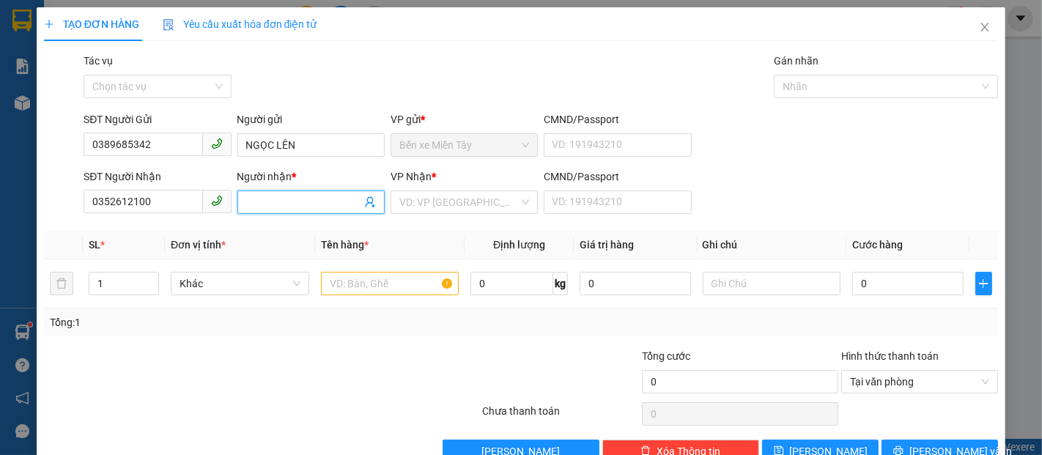
click at [251, 198] on input "Người nhận *" at bounding box center [303, 202] width 115 height 16
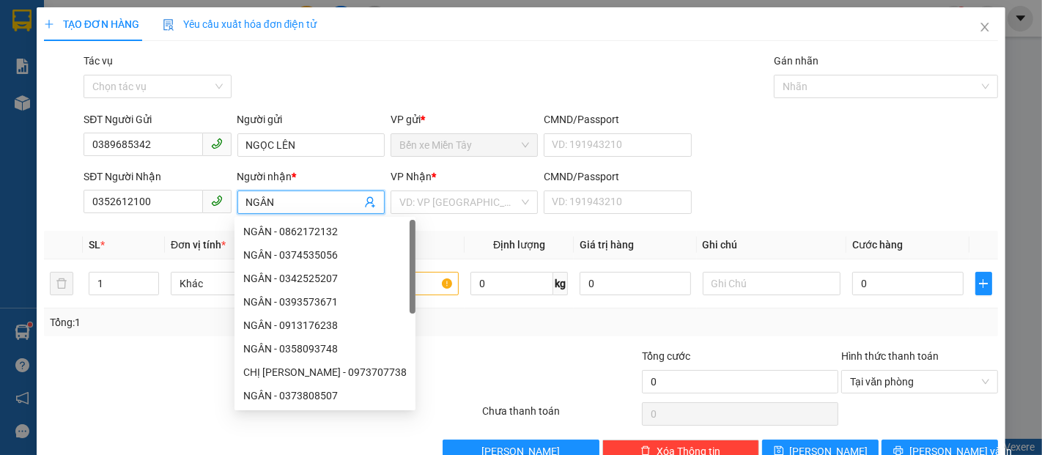
drag, startPoint x: 308, startPoint y: 201, endPoint x: 255, endPoint y: 201, distance: 53.5
click at [255, 201] on input "NGÂN" at bounding box center [303, 202] width 115 height 16
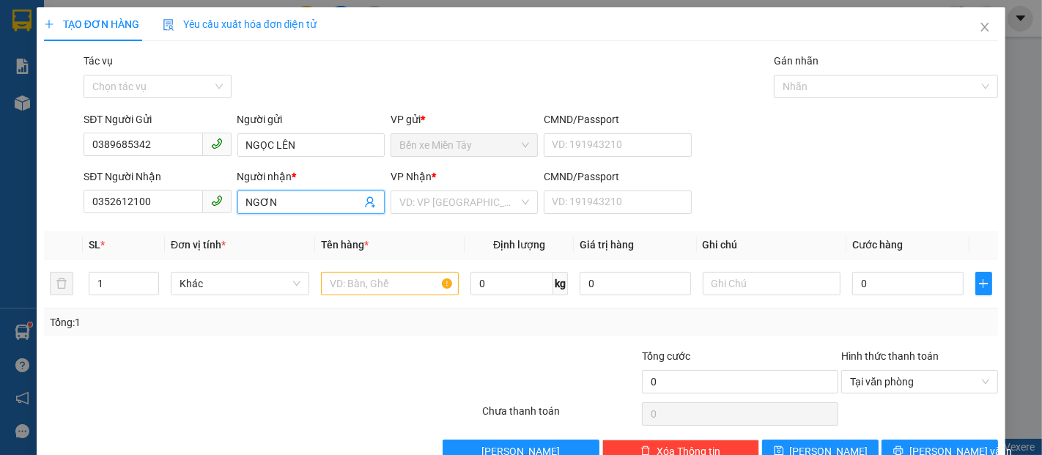
type input "NGƠN"
click at [448, 215] on div "VP Nhận * VD: VP Sài Gòn" at bounding box center [463, 193] width 147 height 51
click at [446, 209] on input "search" at bounding box center [458, 202] width 119 height 22
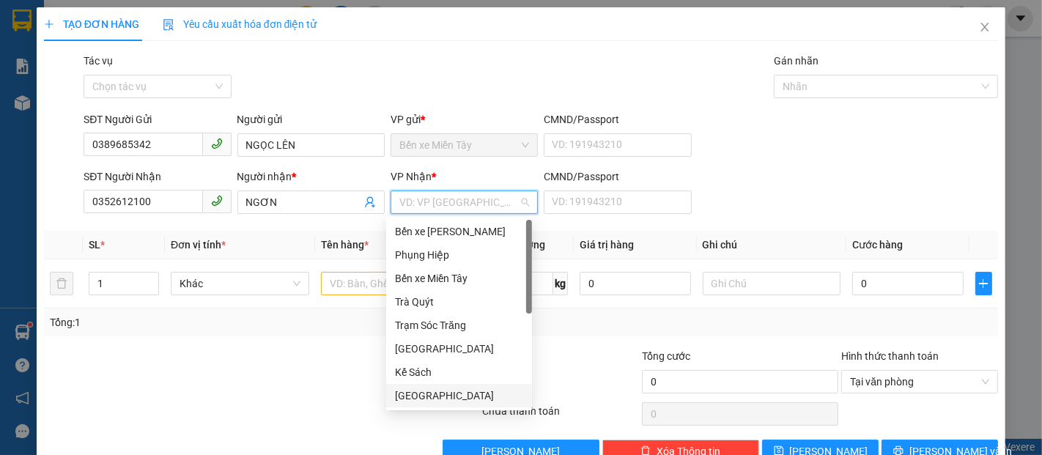
click at [412, 391] on div "[GEOGRAPHIC_DATA]" at bounding box center [459, 395] width 128 height 16
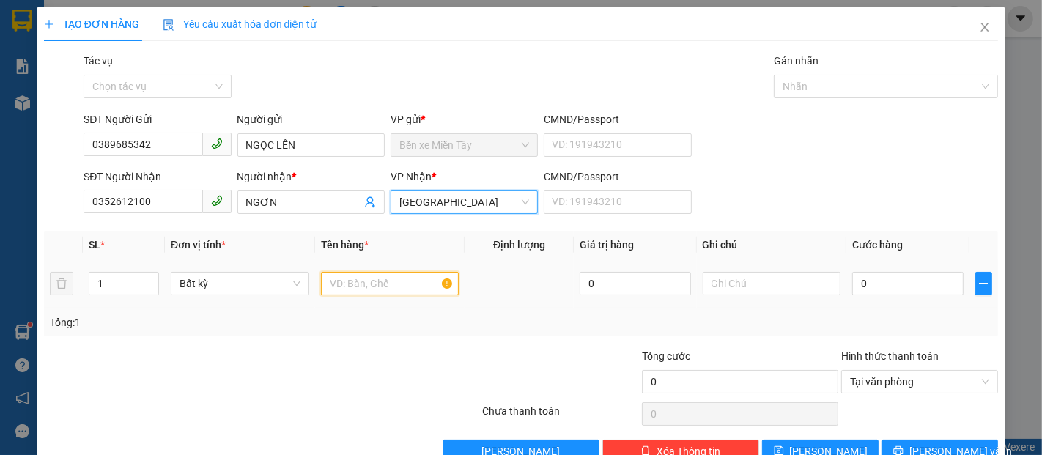
click at [360, 290] on input "text" at bounding box center [390, 283] width 138 height 23
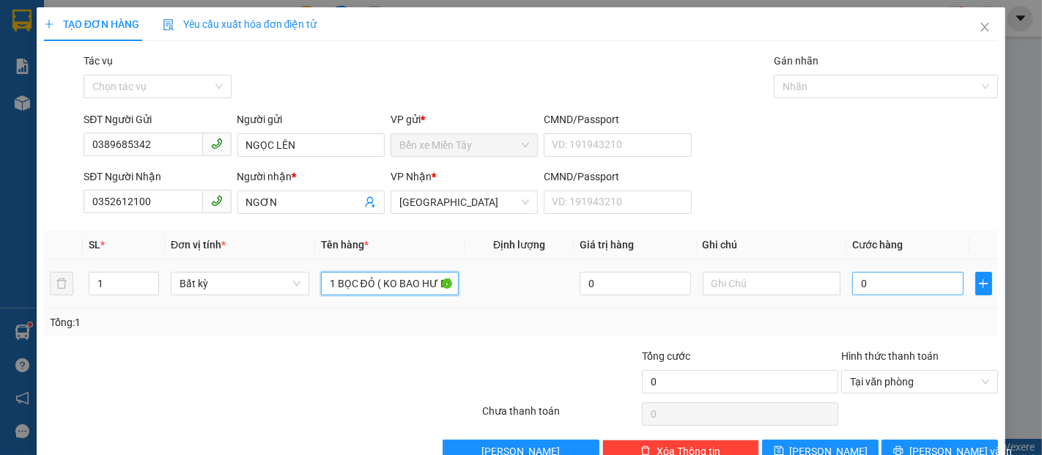
type input "1 BỌC ĐỎ ( KO BAO HƯ BỂ)"
click at [905, 277] on input "0" at bounding box center [907, 283] width 111 height 23
type input "4"
type input "40"
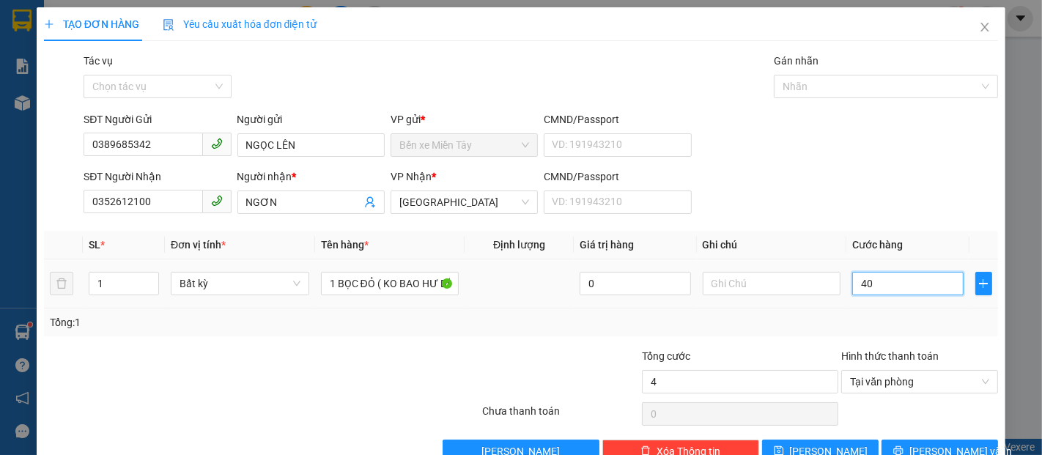
type input "40"
type input "400"
type input "4.000"
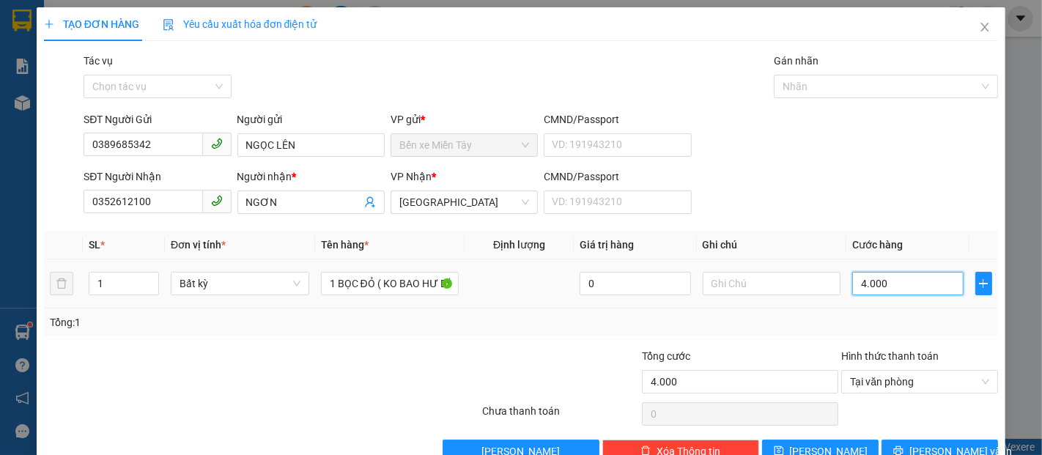
type input "40.000"
drag, startPoint x: 927, startPoint y: 442, endPoint x: 885, endPoint y: 431, distance: 43.9
click at [927, 443] on span "[PERSON_NAME] và In" at bounding box center [960, 451] width 103 height 16
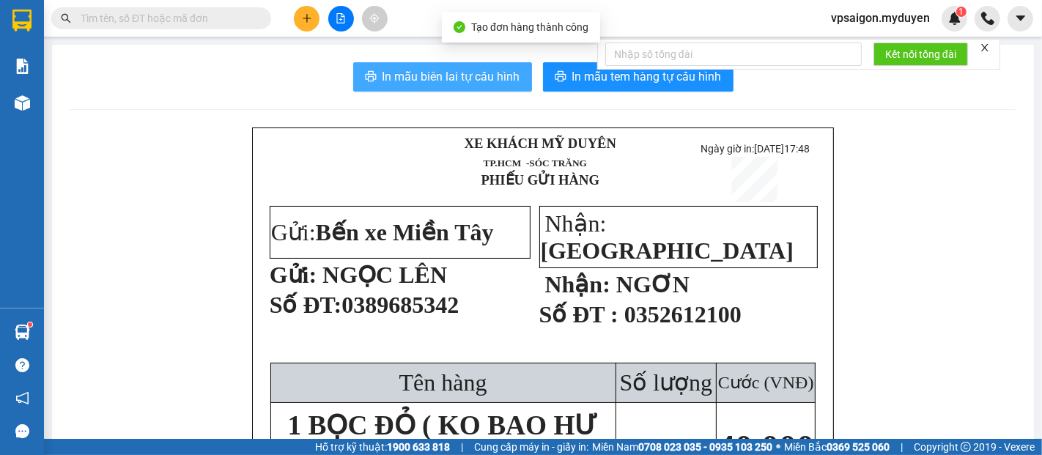
click at [435, 71] on span "In mẫu biên lai tự cấu hình" at bounding box center [451, 76] width 138 height 18
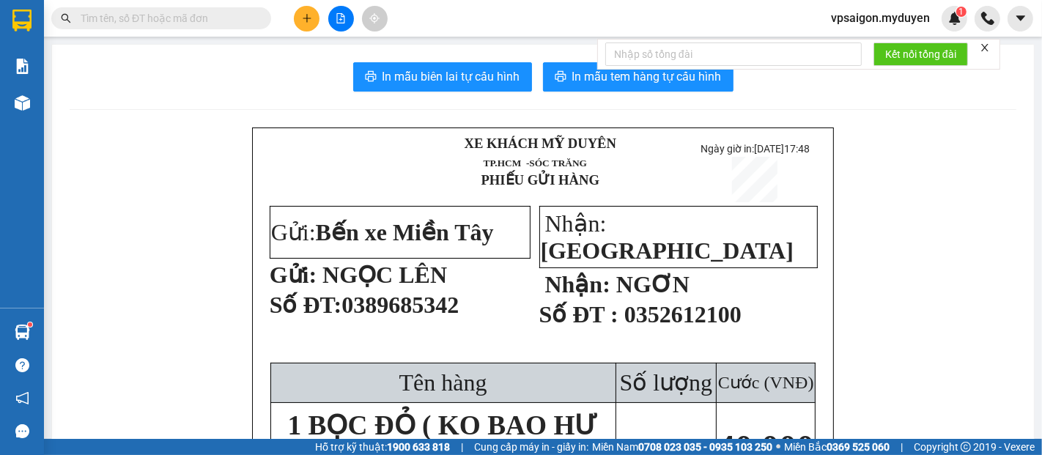
drag, startPoint x: 684, startPoint y: 174, endPoint x: 670, endPoint y: 150, distance: 27.6
click at [690, 170] on p at bounding box center [755, 179] width 130 height 45
click at [631, 89] on button "In mẫu tem hàng tự cấu hình" at bounding box center [638, 76] width 190 height 29
click at [627, 88] on button "In mẫu tem hàng tự cấu hình" at bounding box center [638, 76] width 190 height 29
drag, startPoint x: 292, startPoint y: 10, endPoint x: 298, endPoint y: 18, distance: 9.9
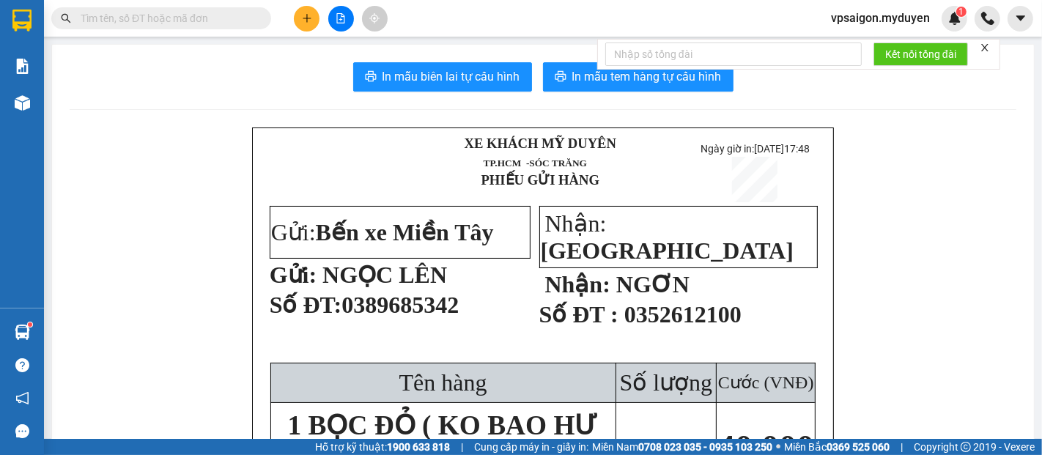
click at [294, 15] on div at bounding box center [341, 19] width 110 height 26
click at [308, 27] on button at bounding box center [307, 19] width 26 height 26
click at [365, 52] on div "Tạo đơn hàng" at bounding box center [365, 55] width 64 height 16
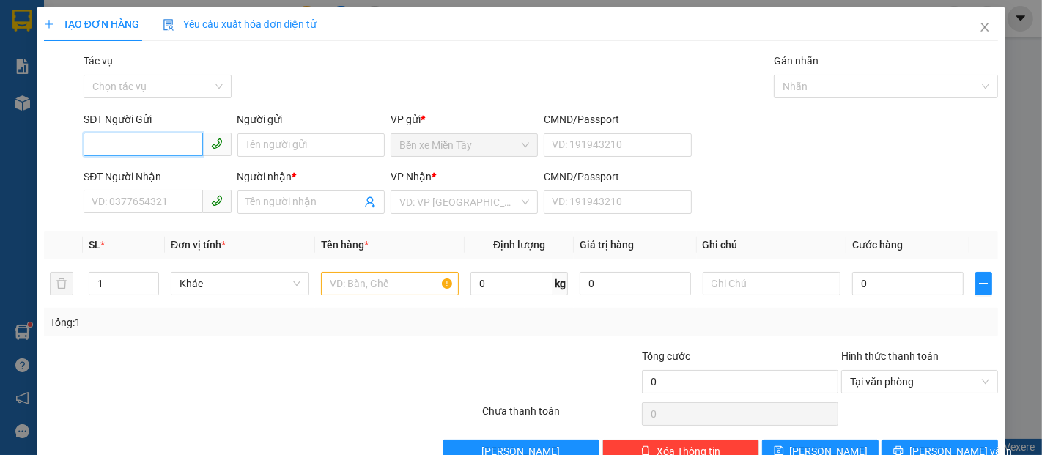
click at [145, 144] on input "SĐT Người Gửi" at bounding box center [143, 144] width 119 height 23
type input "0938277303"
click at [176, 178] on div "0938277303 - A JET" at bounding box center [156, 174] width 128 height 16
type input "A JET"
type input "0989206385"
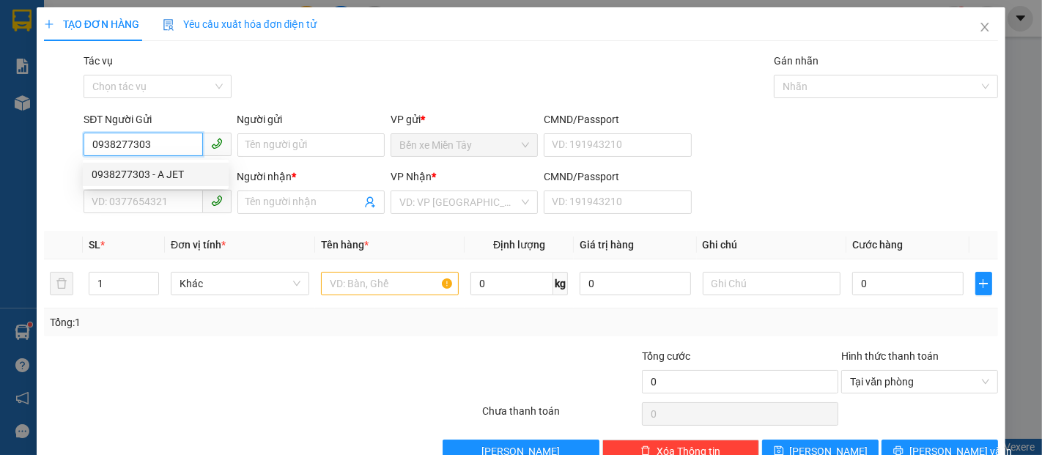
type input "VINH"
type input "100.000"
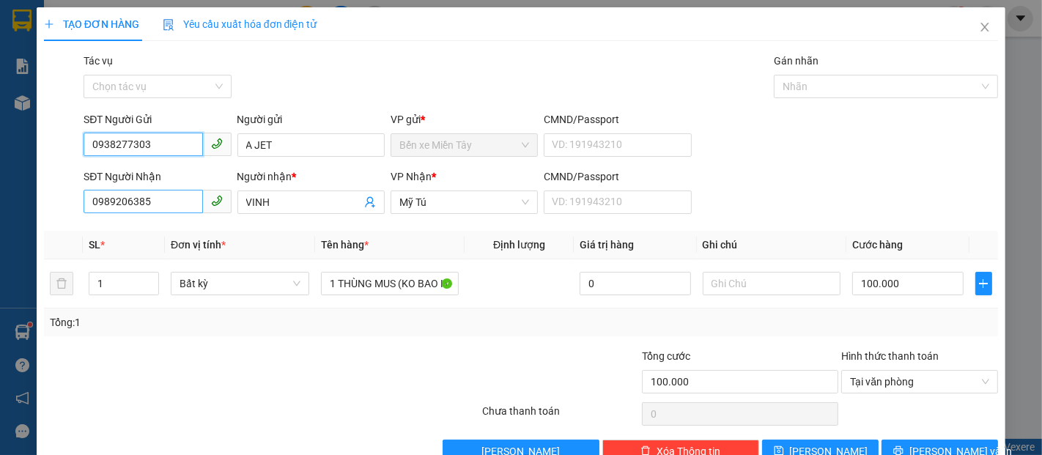
type input "0938277303"
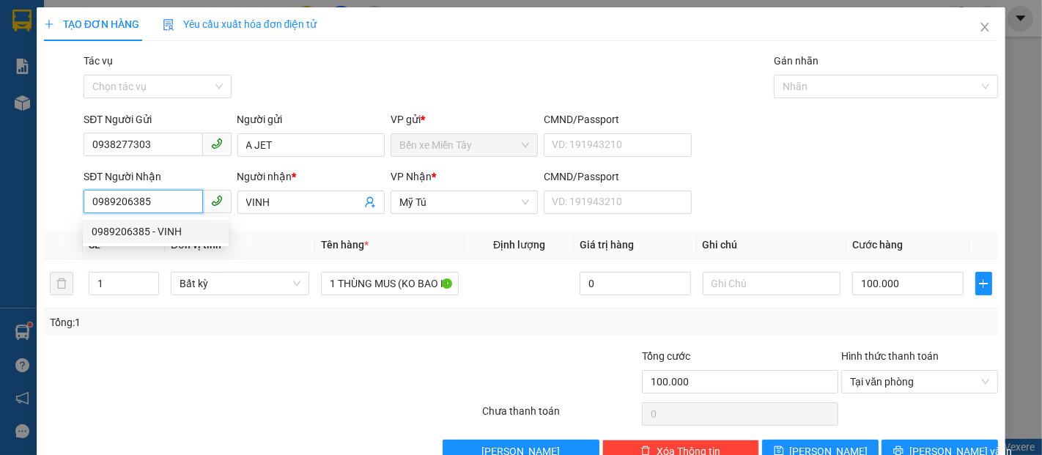
drag, startPoint x: 159, startPoint y: 204, endPoint x: 34, endPoint y: 204, distance: 124.5
click at [34, 204] on div "TẠO ĐƠN HÀNG Yêu cầu xuất hóa đơn điện tử Transit Pickup Surcharge Ids Transit …" at bounding box center [521, 227] width 1042 height 455
type input "0939328585"
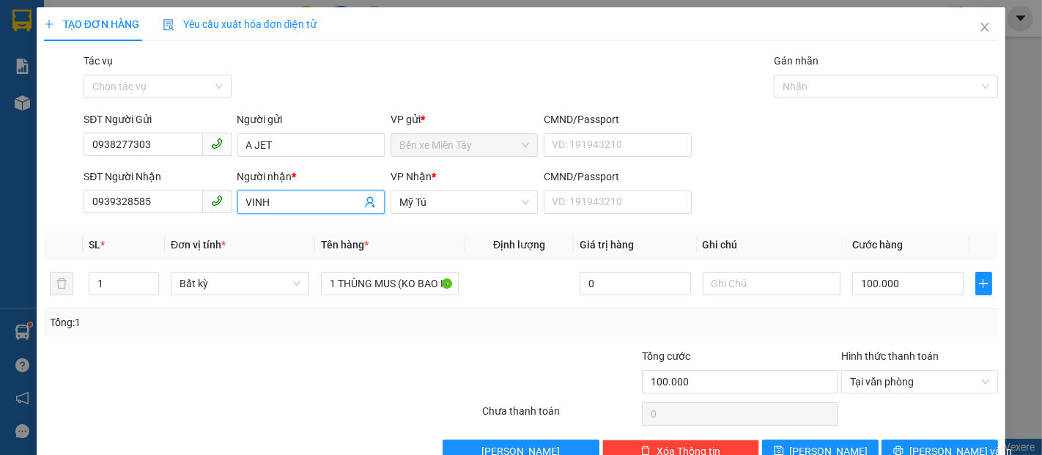
drag, startPoint x: 280, startPoint y: 201, endPoint x: 218, endPoint y: 212, distance: 62.5
click at [218, 212] on div "SĐT Người Nhận 0939328585 Người nhận * VINH VINH VP Nhận * Mỹ Tú CMND/Passport …" at bounding box center [541, 193] width 920 height 51
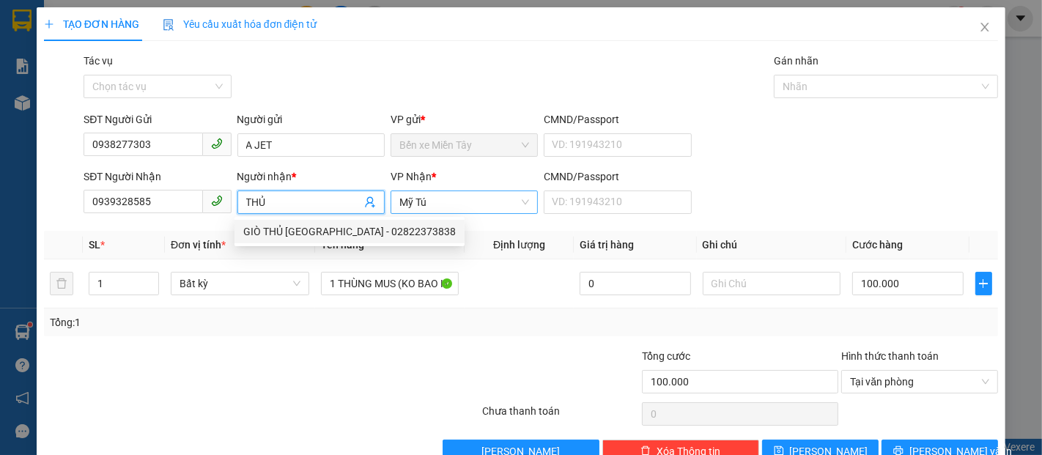
click at [444, 209] on span "Mỹ Tú" at bounding box center [464, 202] width 130 height 22
type input "THỦ"
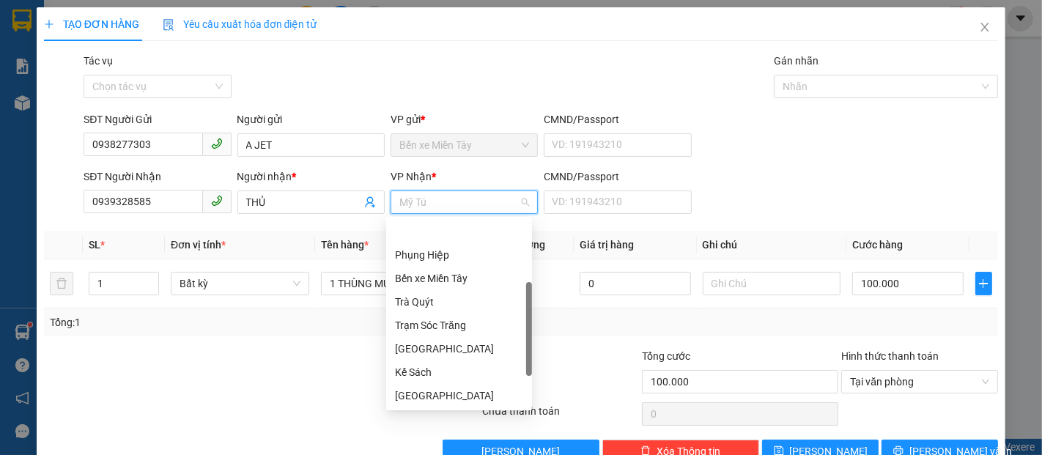
click at [429, 434] on div "Mỹ Tú" at bounding box center [459, 442] width 128 height 16
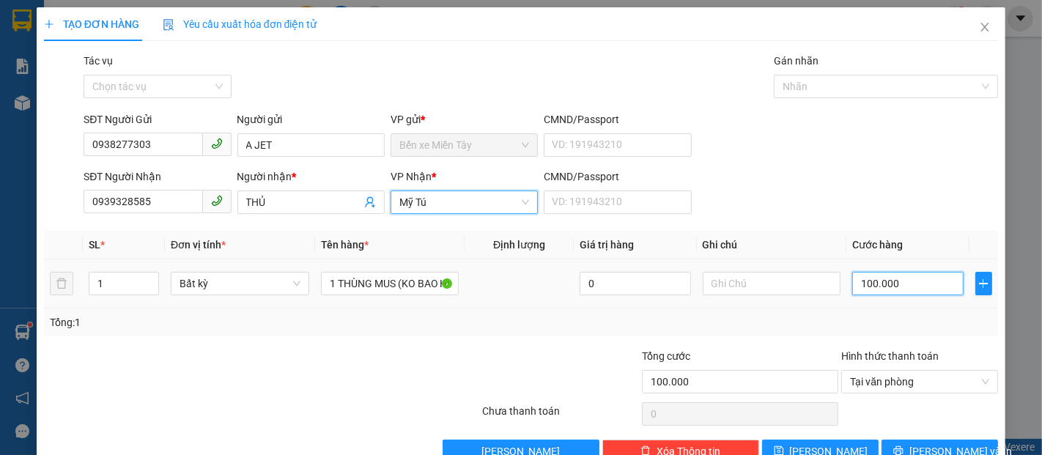
click at [927, 278] on input "100.000" at bounding box center [907, 283] width 111 height 23
type input "5"
type input "50"
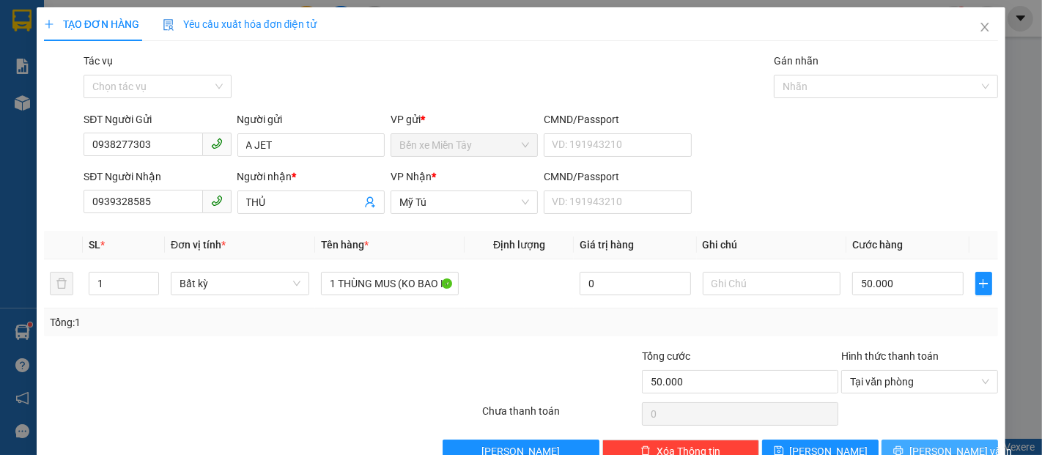
click at [940, 443] on span "[PERSON_NAME] và In" at bounding box center [960, 451] width 103 height 16
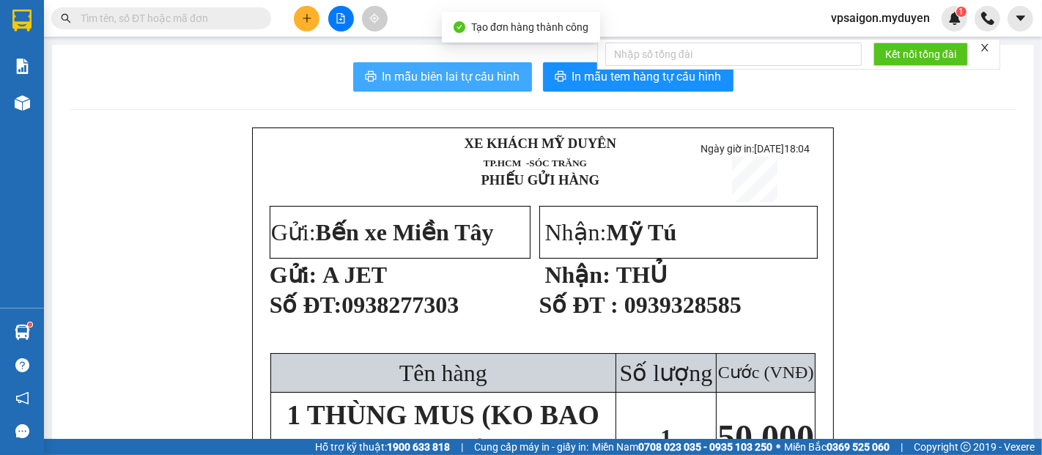
click at [498, 83] on span "In mẫu biên lai tự cấu hình" at bounding box center [451, 76] width 138 height 18
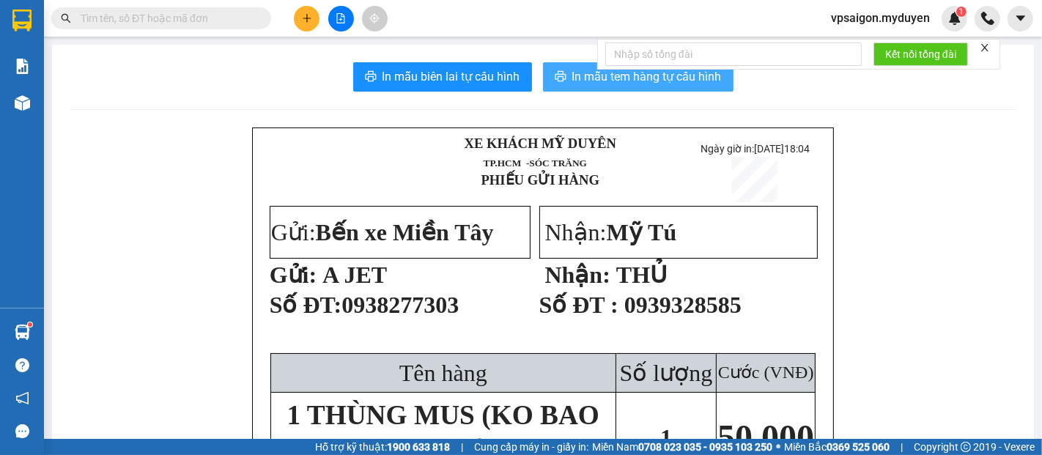
click at [619, 84] on span "In mẫu tem hàng tự cấu hình" at bounding box center [646, 76] width 149 height 18
click at [310, 10] on button at bounding box center [307, 19] width 26 height 26
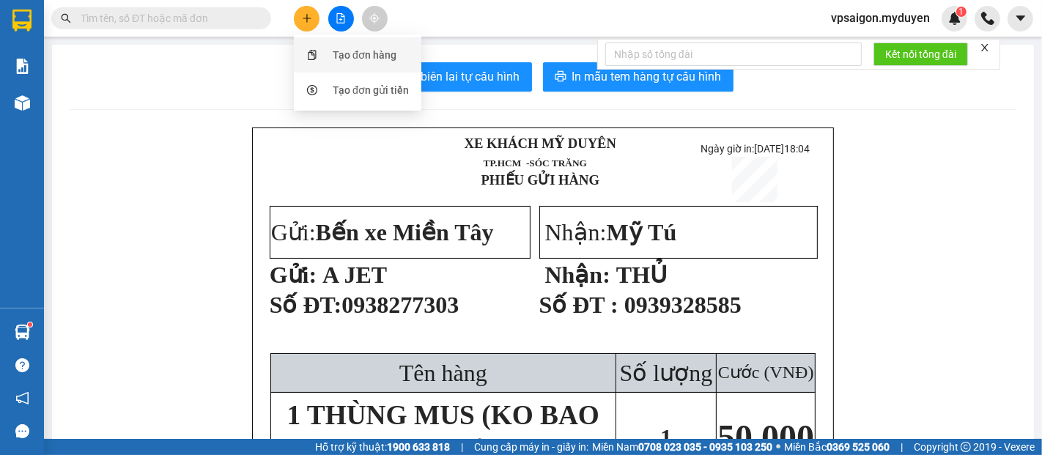
click at [363, 55] on div "Tạo đơn hàng" at bounding box center [365, 55] width 64 height 16
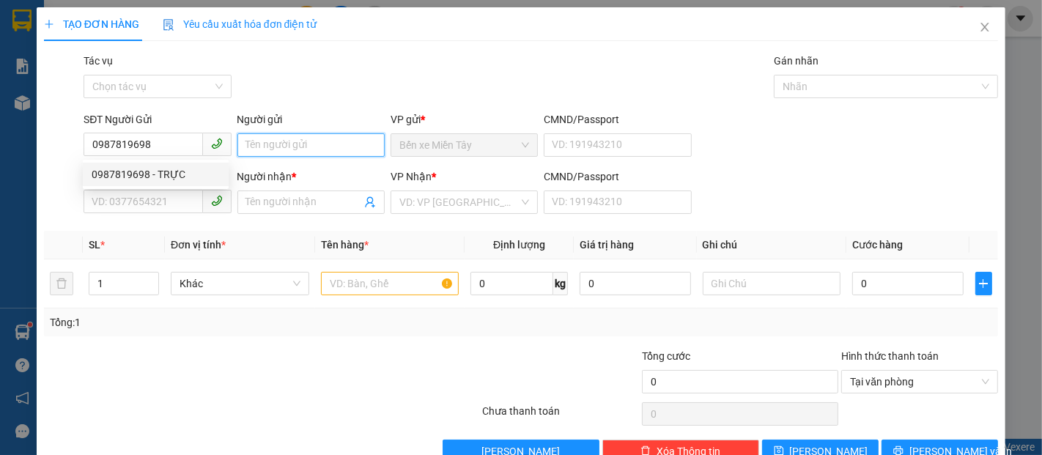
click at [308, 152] on input "Người gửi" at bounding box center [310, 144] width 147 height 23
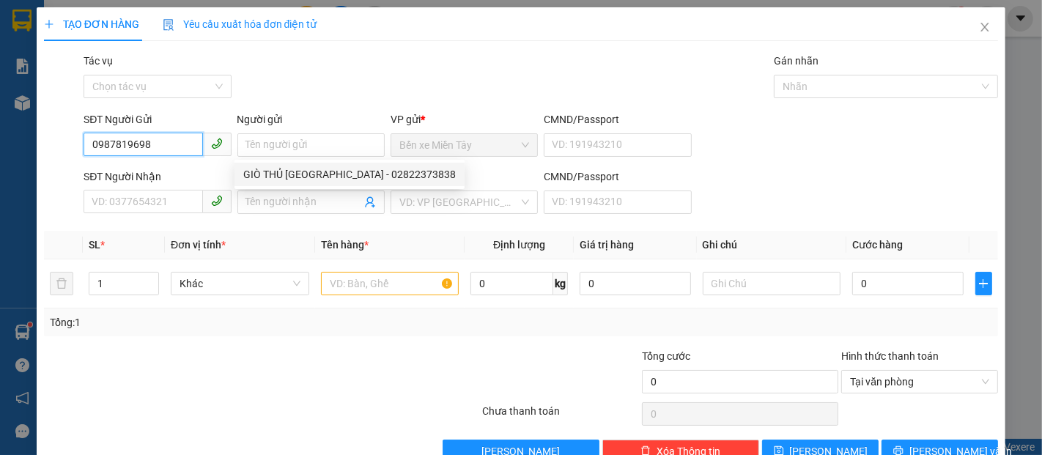
click at [152, 145] on input "0987819698" at bounding box center [143, 144] width 119 height 23
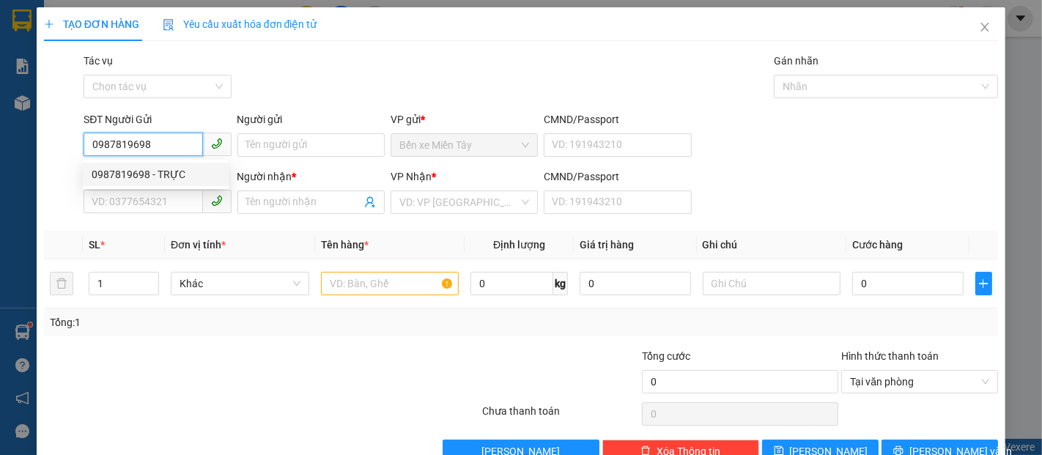
click at [171, 171] on div "0987819698 - TRỰC" at bounding box center [156, 174] width 128 height 16
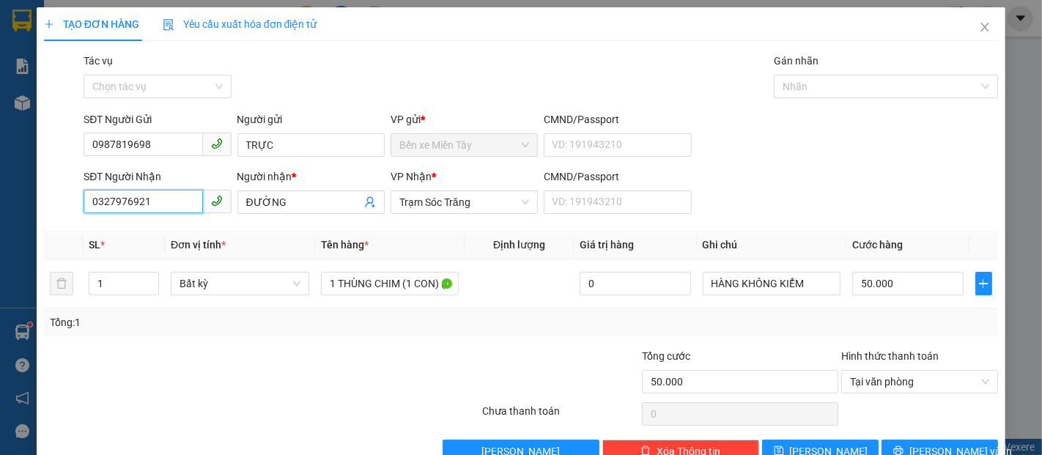
drag, startPoint x: 158, startPoint y: 198, endPoint x: 59, endPoint y: 198, distance: 99.6
click at [59, 198] on div "SĐT Người Nhận 0327976921 0327976921 Người nhận * ĐƯỜNG VP Nhận * Trạm Sóc Trăn…" at bounding box center [520, 193] width 957 height 51
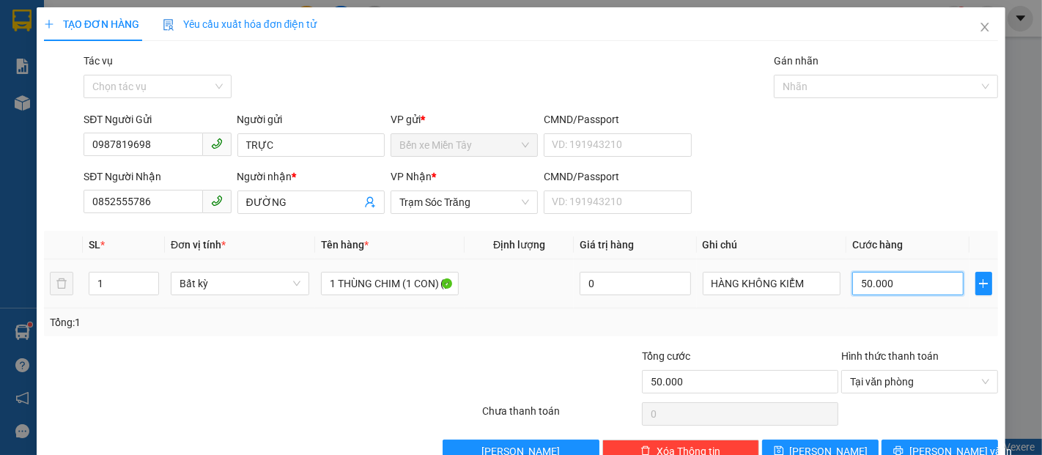
click at [921, 289] on input "50.000" at bounding box center [907, 283] width 111 height 23
click at [419, 288] on input "1 THÙNG CHIM (1 CON) (KO BAO CHẾT)" at bounding box center [390, 283] width 138 height 23
click at [951, 443] on span "[PERSON_NAME] và In" at bounding box center [960, 451] width 103 height 16
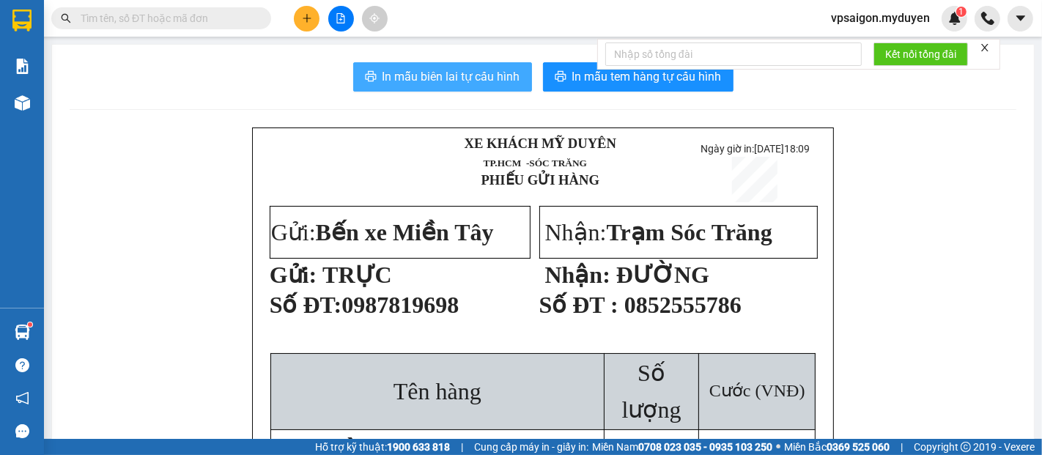
click at [445, 86] on span "In mẫu biên lai tự cấu hình" at bounding box center [451, 76] width 138 height 18
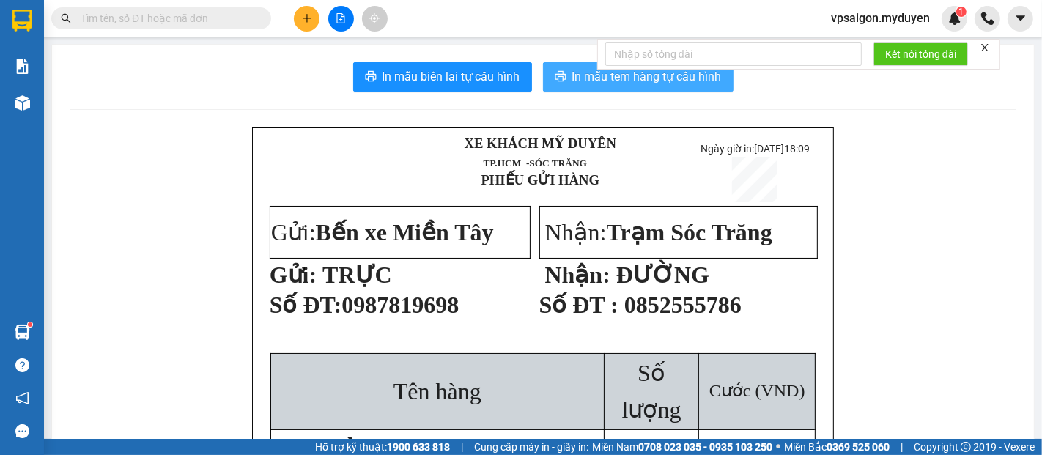
click at [575, 81] on span "In mẫu tem hàng tự cấu hình" at bounding box center [646, 76] width 149 height 18
click at [313, 19] on button at bounding box center [307, 19] width 26 height 26
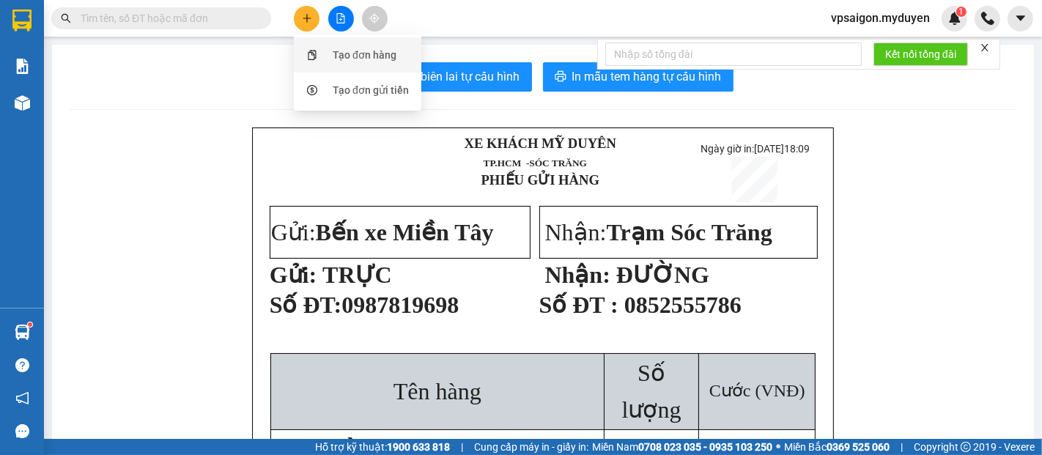
click at [357, 53] on div "Tạo đơn hàng" at bounding box center [365, 55] width 64 height 16
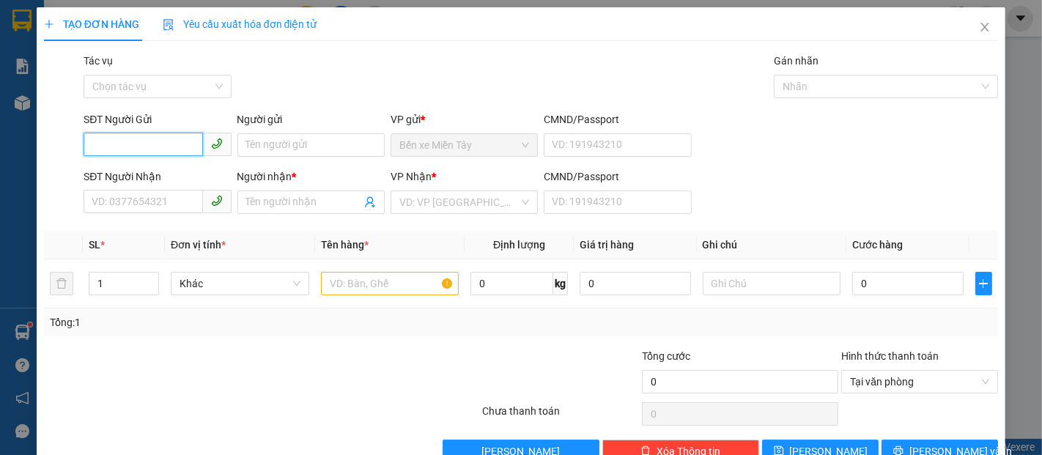
click at [157, 146] on input "SĐT Người Gửi" at bounding box center [143, 144] width 119 height 23
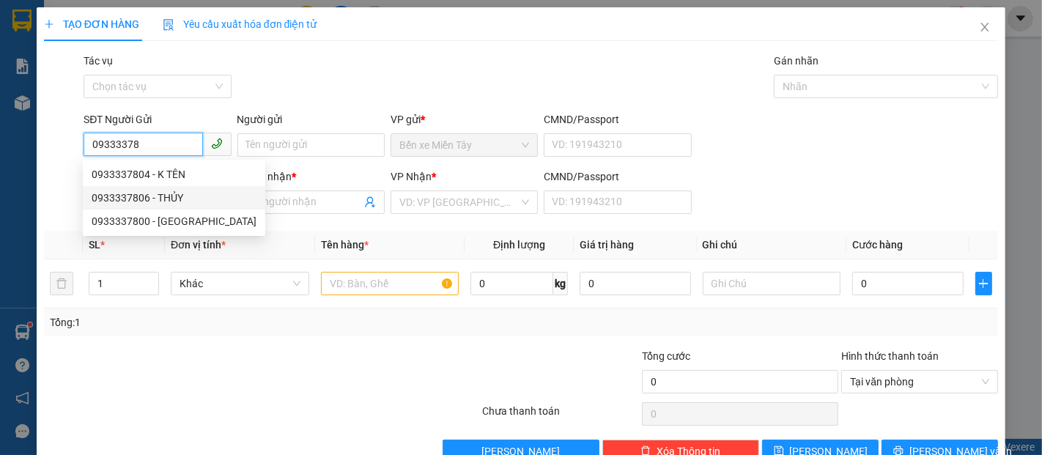
click at [170, 198] on div "0933337806 - THỦY" at bounding box center [174, 198] width 165 height 16
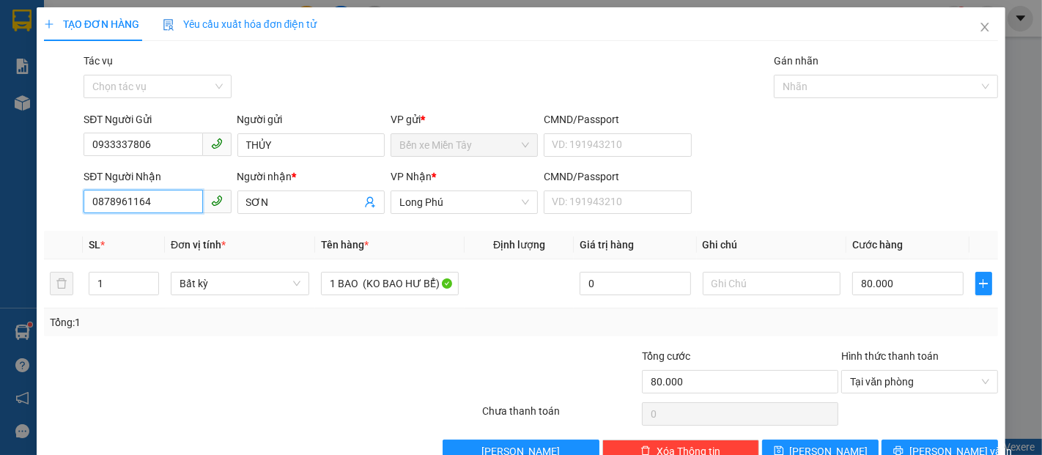
drag, startPoint x: 178, startPoint y: 198, endPoint x: 88, endPoint y: 215, distance: 91.8
click at [88, 215] on div "SĐT Người Nhận 0878961164" at bounding box center [157, 193] width 147 height 51
click at [122, 228] on div "0393221193 - LINH" at bounding box center [156, 231] width 128 height 16
click at [920, 286] on input "80.000" at bounding box center [907, 283] width 111 height 23
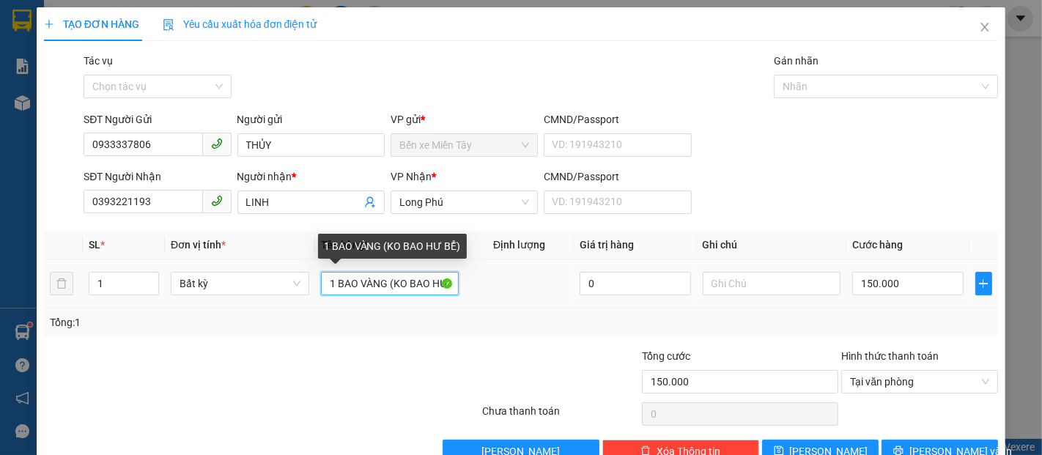
drag, startPoint x: 385, startPoint y: 280, endPoint x: 360, endPoint y: 284, distance: 26.0
click at [360, 284] on input "1 BAO VÀNG (KO BAO HƯ BỂ)" at bounding box center [390, 283] width 138 height 23
click at [393, 272] on input "1 BAO TRẮNG (KO BAO HƯ BỂ)" at bounding box center [390, 283] width 138 height 23
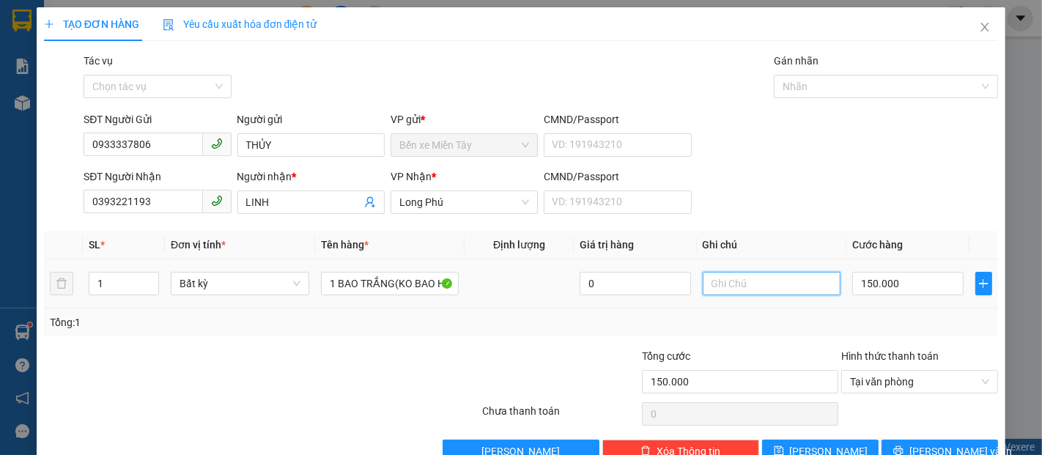
click at [800, 272] on input "text" at bounding box center [771, 283] width 138 height 23
click at [652, 272] on input "0" at bounding box center [634, 283] width 111 height 23
click at [714, 272] on input "text" at bounding box center [771, 283] width 138 height 23
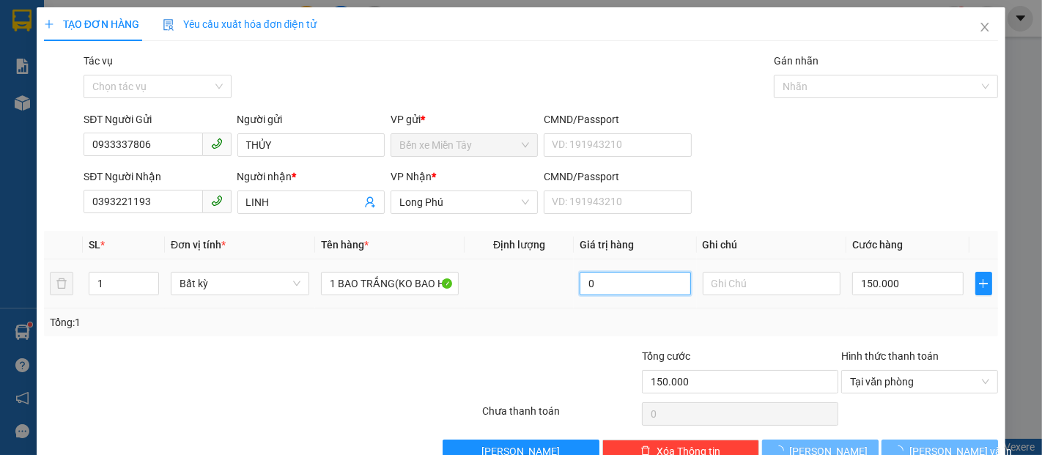
click at [596, 272] on input "0" at bounding box center [634, 283] width 111 height 23
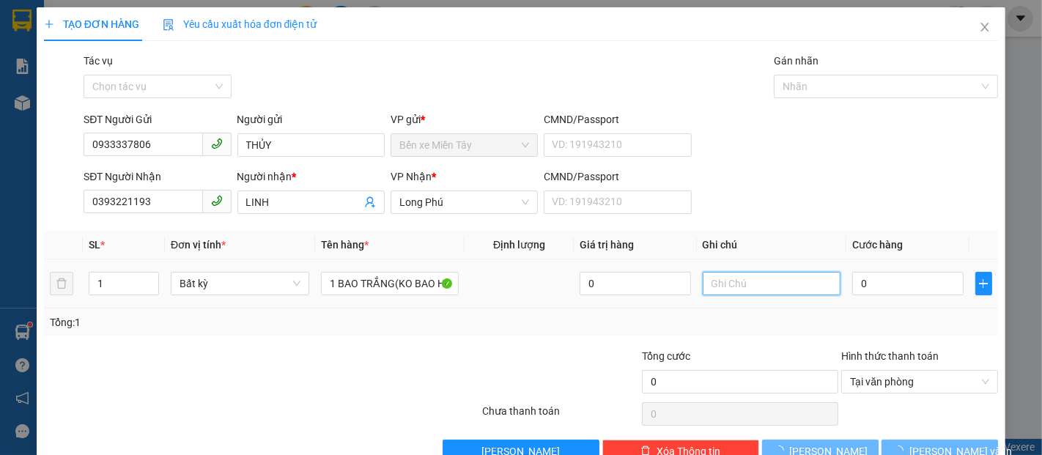
click at [738, 272] on input "text" at bounding box center [771, 283] width 138 height 23
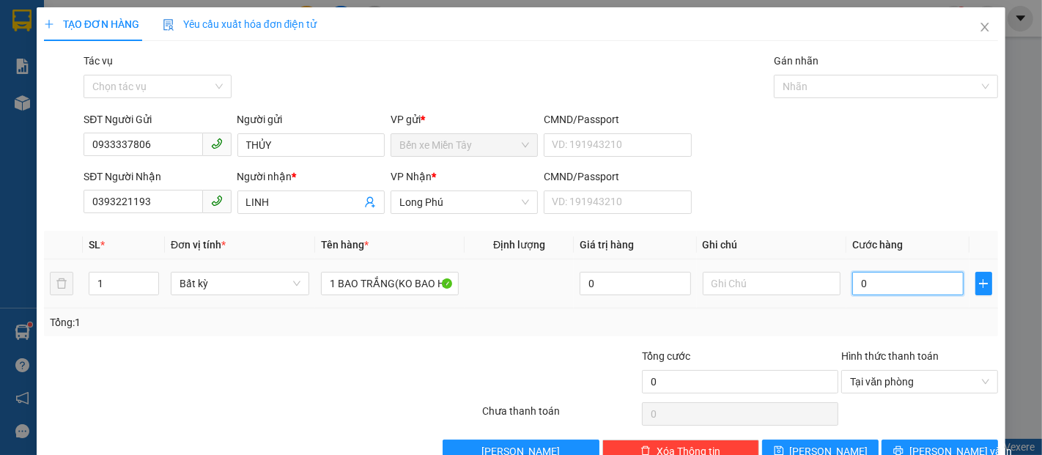
click at [919, 272] on input "0" at bounding box center [907, 283] width 111 height 23
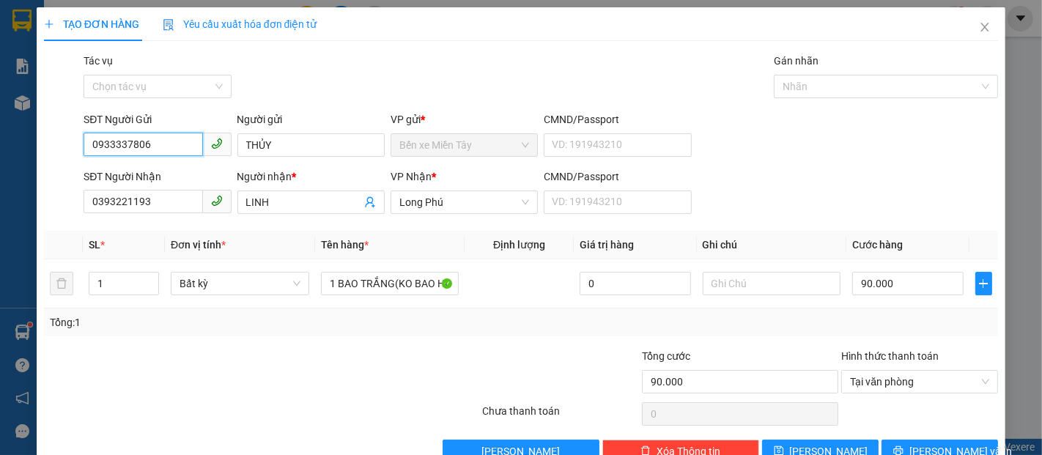
drag, startPoint x: 170, startPoint y: 108, endPoint x: 158, endPoint y: 107, distance: 11.8
click at [168, 133] on input "0933337806" at bounding box center [143, 144] width 119 height 23
drag, startPoint x: 946, startPoint y: 407, endPoint x: 943, endPoint y: 398, distance: 9.3
click at [946, 443] on span "[PERSON_NAME] và In" at bounding box center [960, 451] width 103 height 16
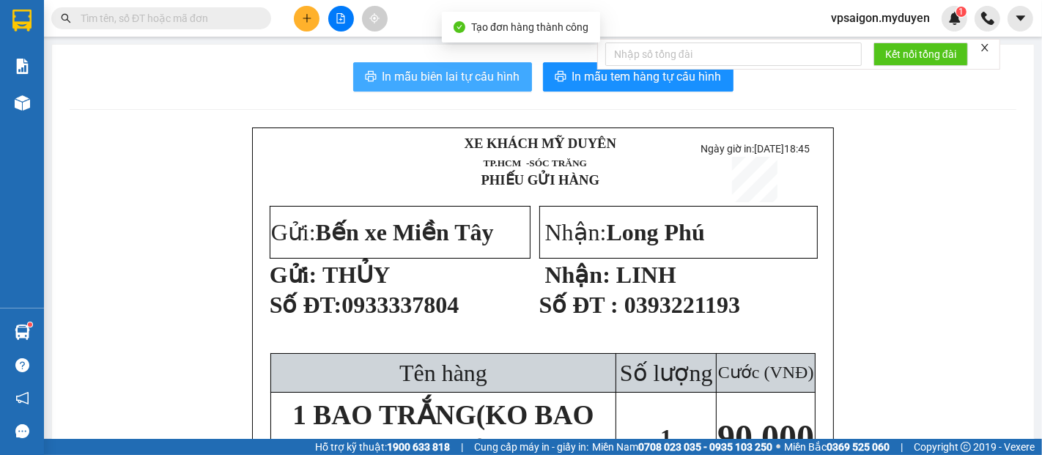
click at [456, 82] on span "In mẫu biên lai tự cấu hình" at bounding box center [451, 76] width 138 height 18
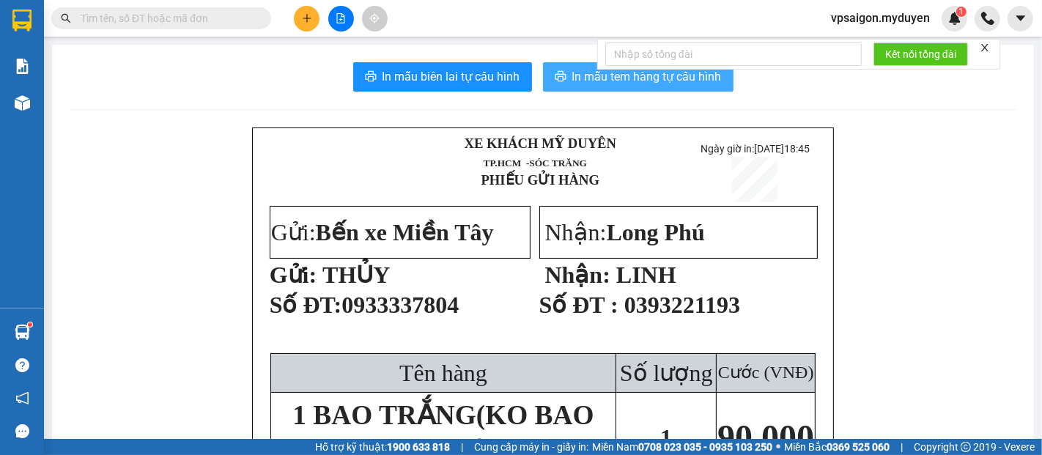
click at [670, 82] on span "In mẫu tem hàng tự cấu hình" at bounding box center [646, 76] width 149 height 18
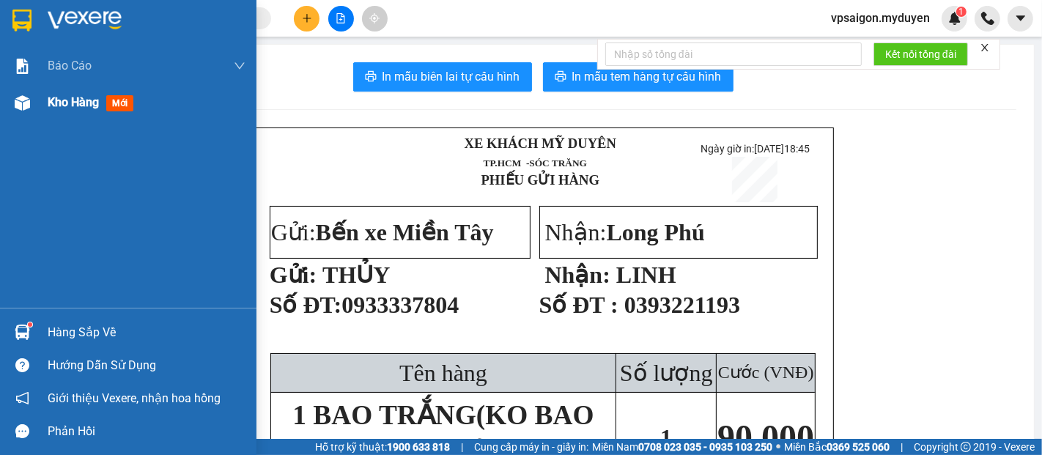
click at [74, 108] on span "Kho hàng" at bounding box center [73, 102] width 51 height 14
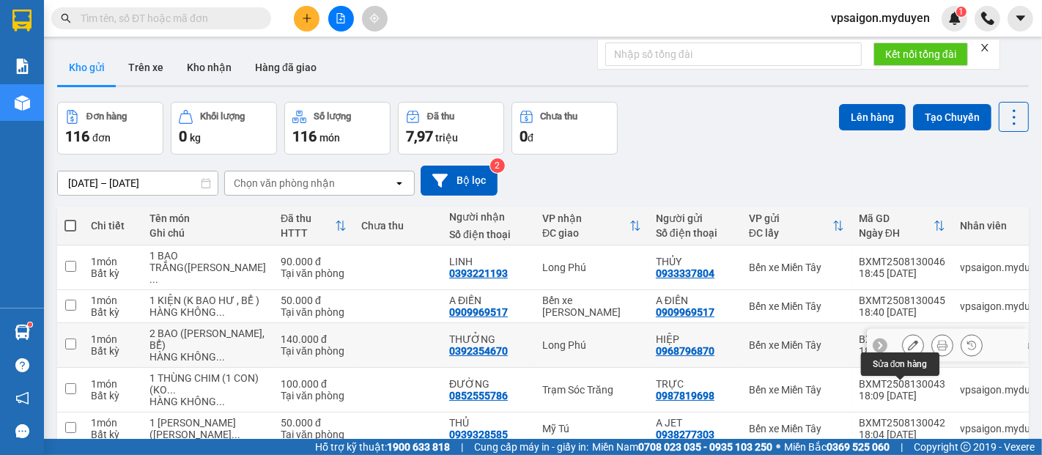
click at [902, 333] on button at bounding box center [912, 346] width 21 height 26
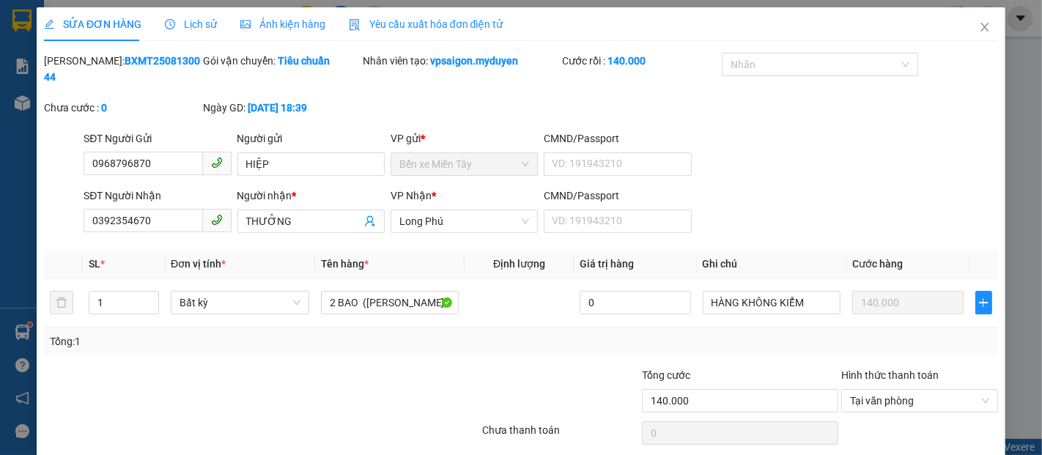
drag, startPoint x: 960, startPoint y: 409, endPoint x: 932, endPoint y: 388, distance: 34.6
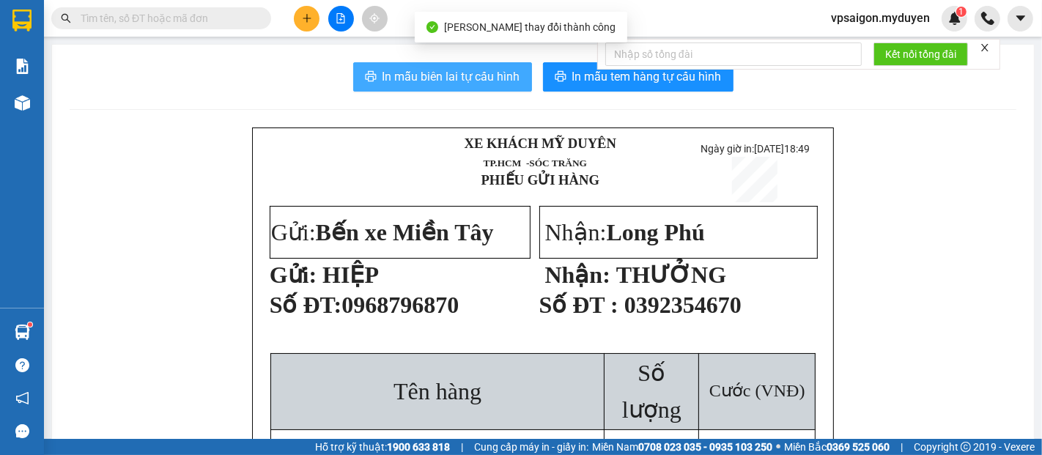
click at [442, 85] on span "In mẫu biên lai tự cấu hình" at bounding box center [451, 76] width 138 height 18
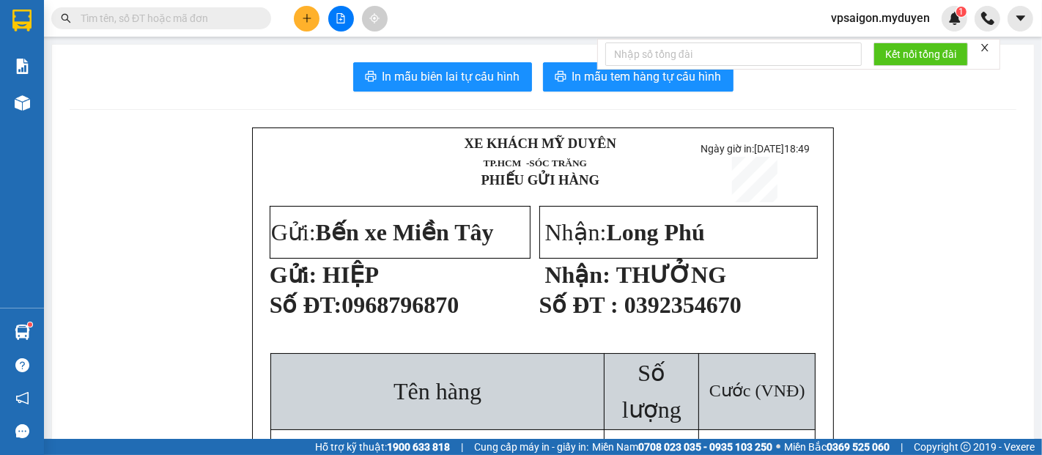
drag, startPoint x: 651, startPoint y: 70, endPoint x: 665, endPoint y: 92, distance: 26.6
click at [651, 70] on div "Kết nối tổng đài" at bounding box center [798, 54] width 403 height 31
click at [661, 84] on span "In mẫu tem hàng tự cấu hình" at bounding box center [646, 76] width 149 height 18
click at [694, 87] on button "In mẫu tem hàng tự cấu hình" at bounding box center [638, 76] width 190 height 29
click at [302, 19] on icon "plus" at bounding box center [307, 18] width 10 height 10
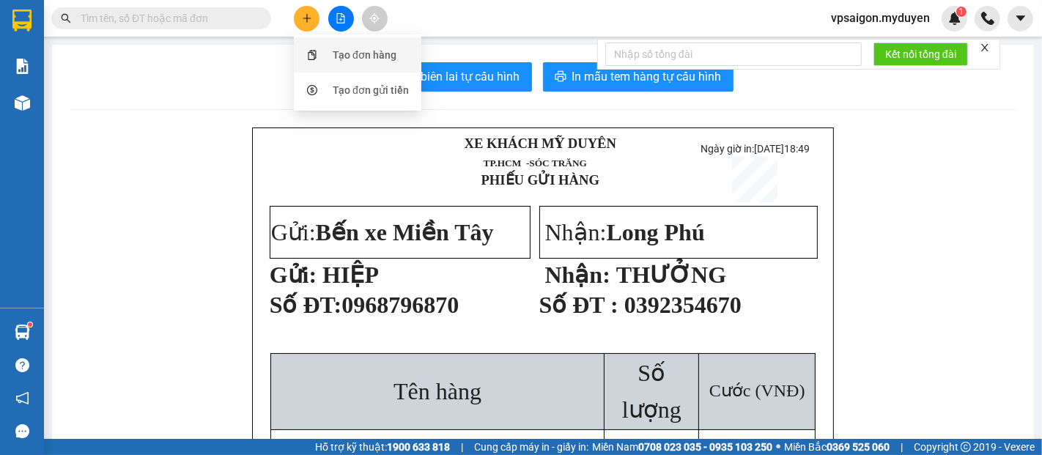
click at [327, 57] on div "Tạo đơn hàng" at bounding box center [358, 55] width 110 height 28
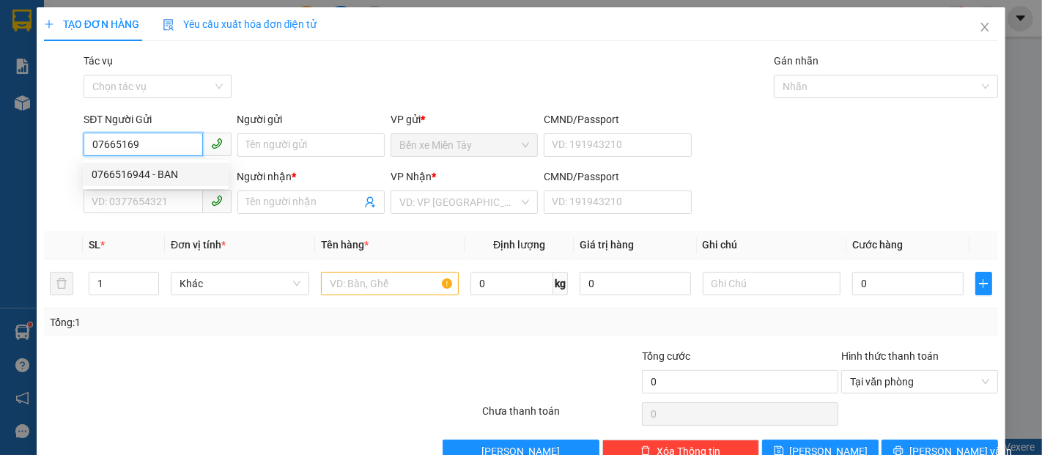
click at [129, 167] on div "0766516944 - BAN" at bounding box center [156, 174] width 128 height 16
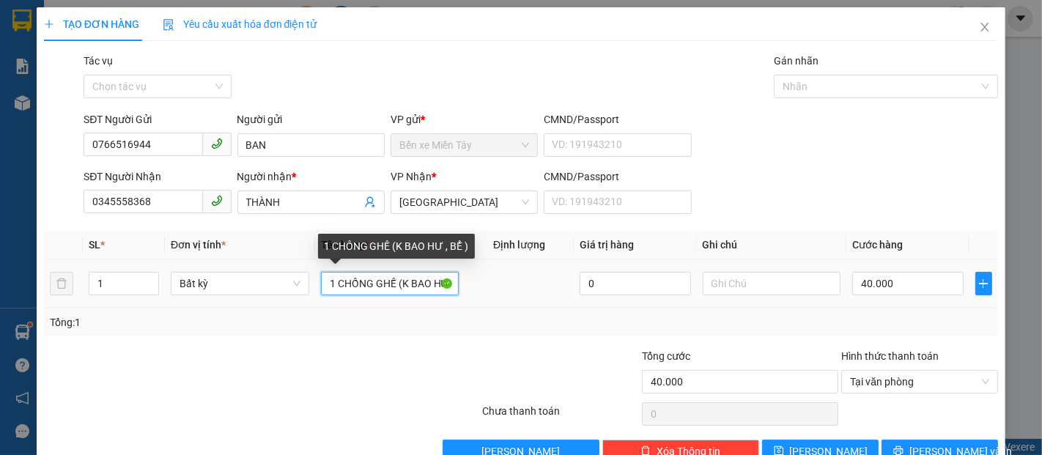
drag, startPoint x: 392, startPoint y: 286, endPoint x: 323, endPoint y: 286, distance: 68.9
click at [323, 286] on input "1 CHỒNG GHẾ (K BAO HƯ , BỂ )" at bounding box center [390, 283] width 138 height 23
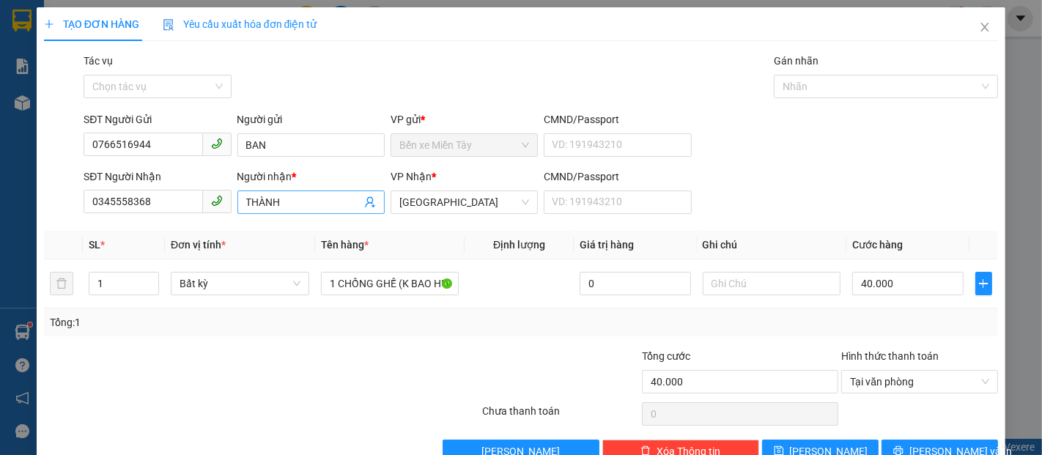
click at [289, 196] on input "THÀNH" at bounding box center [303, 202] width 115 height 16
drag, startPoint x: 390, startPoint y: 287, endPoint x: 334, endPoint y: 301, distance: 58.1
click at [334, 301] on td "1 CHỒNG GHẾ (K BAO HƯ , BỂ )" at bounding box center [390, 283] width 150 height 49
click at [912, 283] on input "40.000" at bounding box center [907, 283] width 111 height 23
click at [911, 452] on button "[PERSON_NAME] và In" at bounding box center [939, 451] width 116 height 23
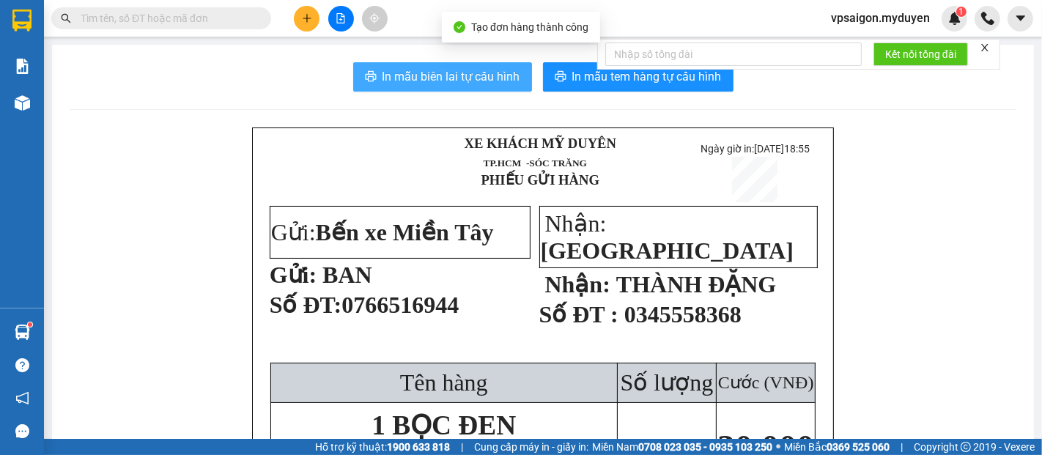
click at [388, 71] on span "In mẫu biên lai tự cấu hình" at bounding box center [451, 76] width 138 height 18
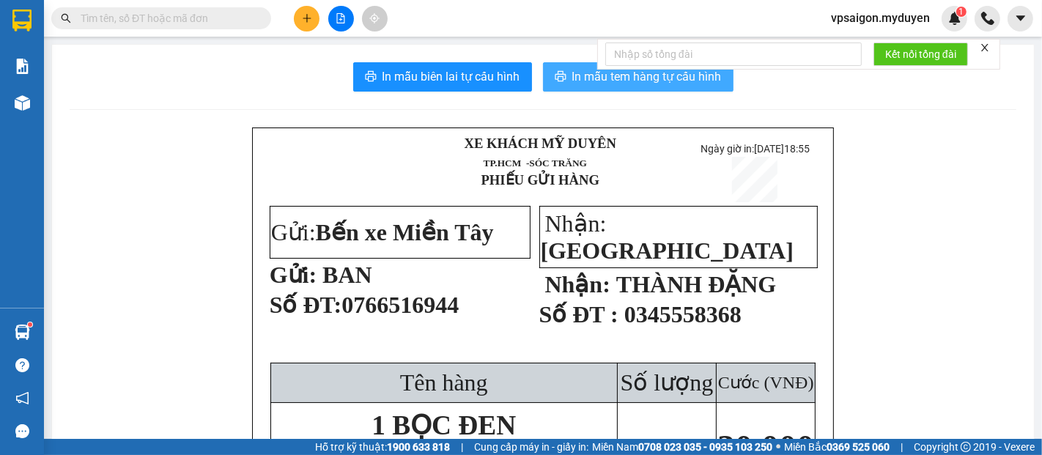
click at [609, 85] on span "In mẫu tem hàng tự cấu hình" at bounding box center [646, 76] width 149 height 18
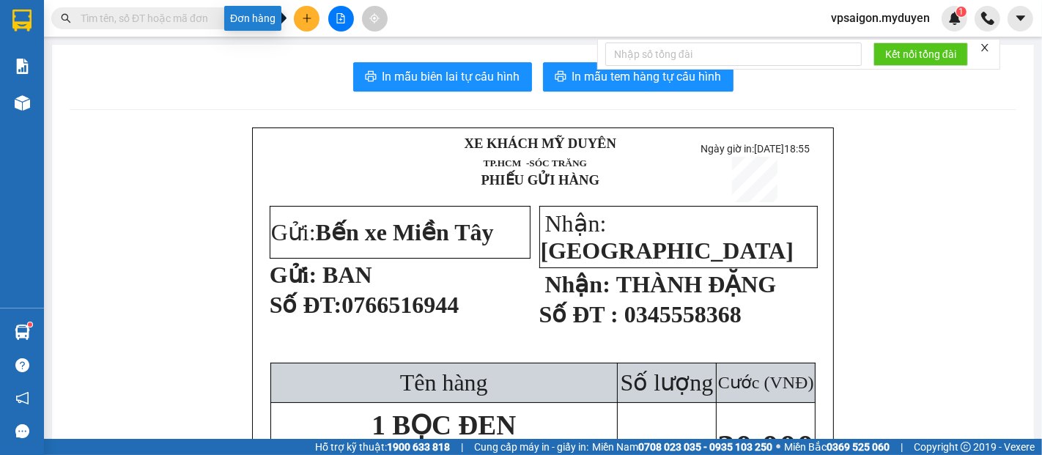
click at [317, 22] on button at bounding box center [307, 19] width 26 height 26
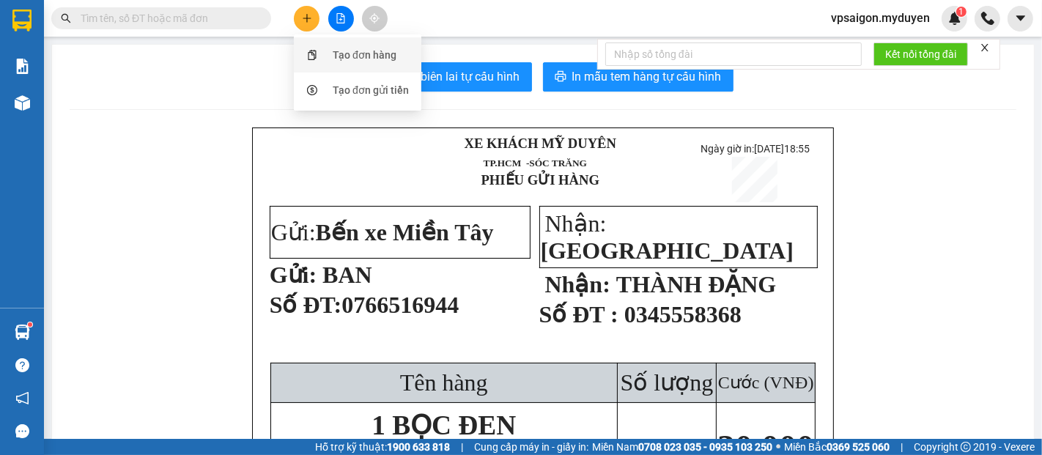
click at [355, 54] on div "Tạo đơn hàng" at bounding box center [365, 55] width 64 height 16
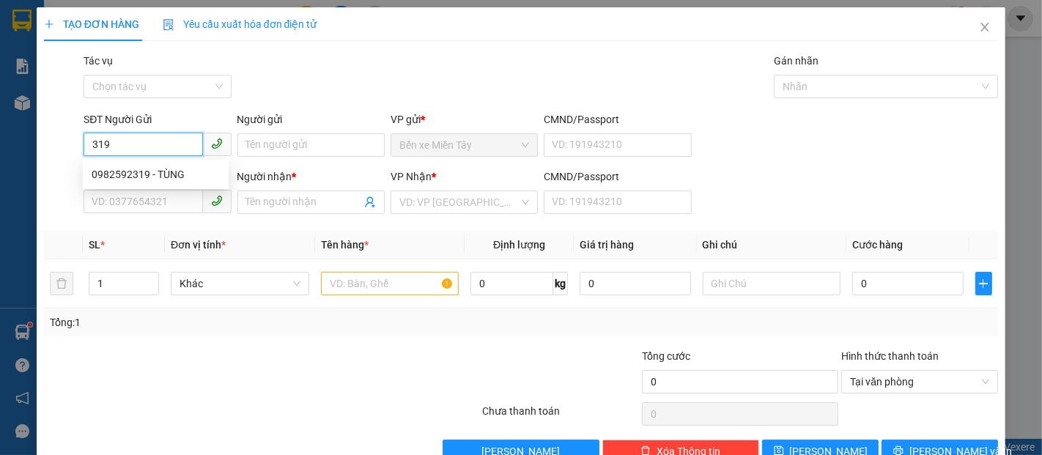
drag, startPoint x: 155, startPoint y: 171, endPoint x: 410, endPoint y: 219, distance: 260.2
click at [155, 171] on div "0982592319 - TÙNG" at bounding box center [156, 174] width 128 height 16
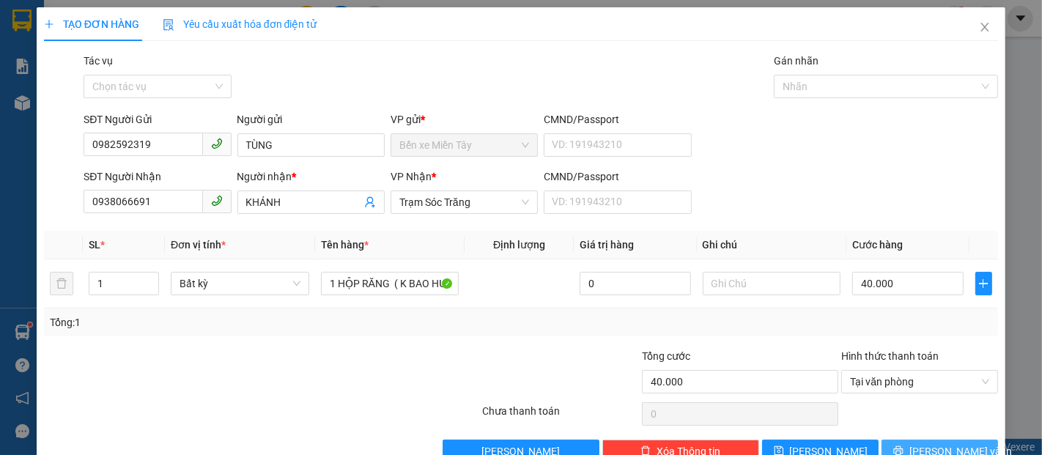
click at [897, 453] on button "[PERSON_NAME] và In" at bounding box center [939, 451] width 116 height 23
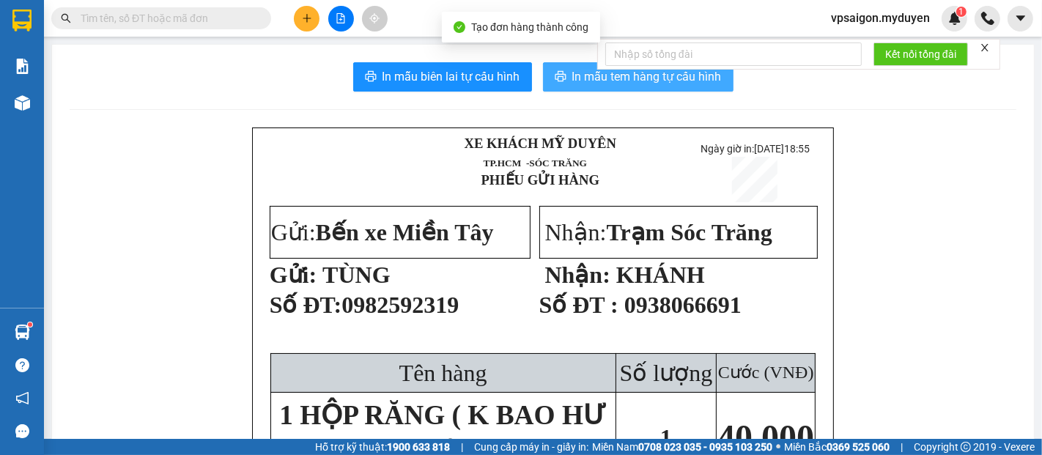
click at [641, 79] on span "In mẫu tem hàng tự cấu hình" at bounding box center [646, 76] width 149 height 18
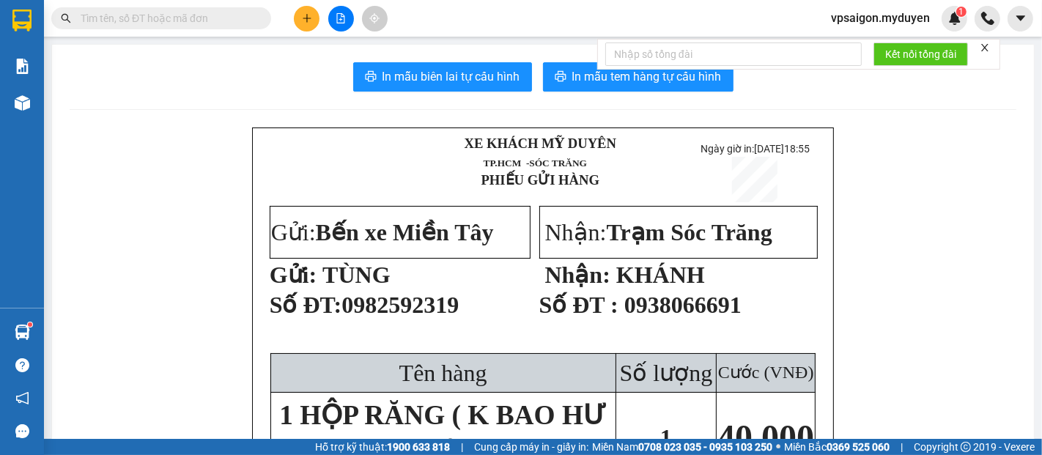
drag, startPoint x: 319, startPoint y: 285, endPoint x: 408, endPoint y: 285, distance: 89.4
click at [408, 285] on p "Gửi: TÙNG" at bounding box center [399, 275] width 259 height 28
drag, startPoint x: 622, startPoint y: 292, endPoint x: 677, endPoint y: 311, distance: 58.1
click at [674, 301] on td "Nhận: Trạm Sóc Trăng Nhận: KHÁNH Số ĐT : 0938066691" at bounding box center [677, 279] width 279 height 148
click at [476, 280] on p "Gửi: TÙNG" at bounding box center [399, 275] width 259 height 28
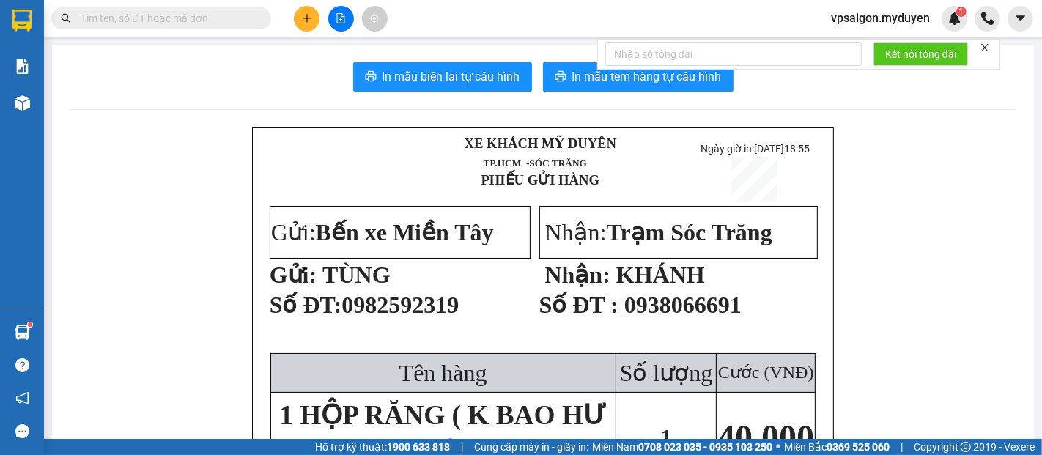
click at [308, 16] on icon "plus" at bounding box center [307, 18] width 10 height 10
click at [367, 60] on div "Tạo đơn hàng" at bounding box center [365, 55] width 64 height 16
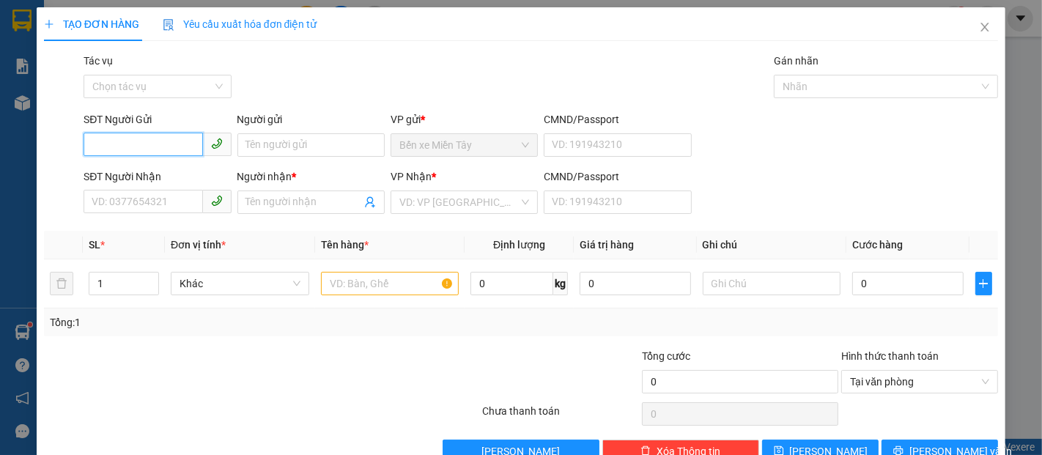
click at [118, 147] on input "SĐT Người Gửi" at bounding box center [143, 144] width 119 height 23
click at [151, 168] on div "0983899887 - NGA" at bounding box center [156, 174] width 128 height 16
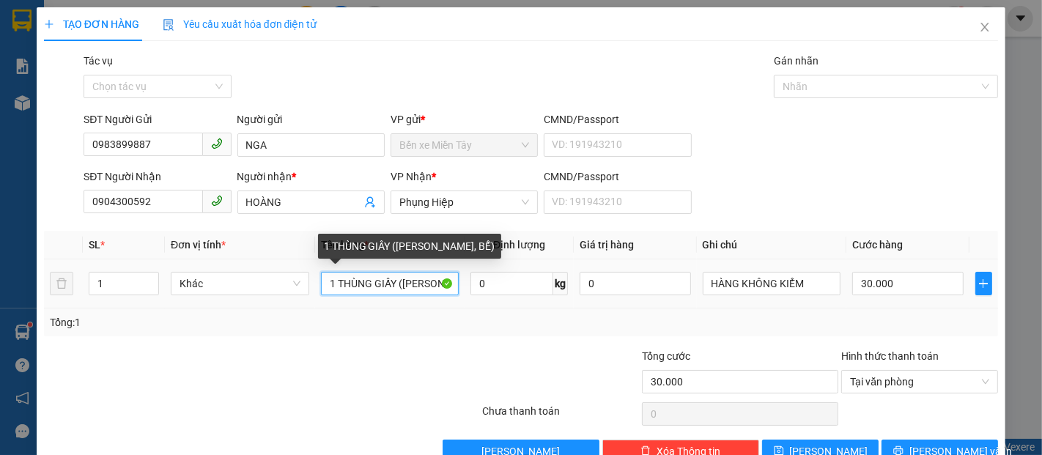
drag, startPoint x: 392, startPoint y: 284, endPoint x: 305, endPoint y: 286, distance: 86.4
click at [305, 286] on tr "1 Khác 1 THÙNG GIẤY (KO BAO HƯ, BỂ) 0 kg 0 HÀNG KHÔNG KIỂM 30.000" at bounding box center [521, 283] width 954 height 49
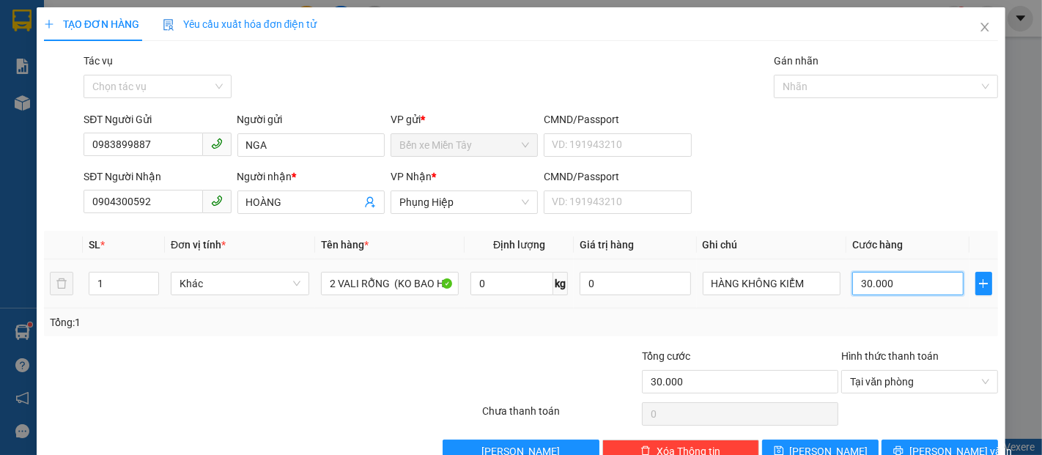
click at [902, 283] on input "30.000" at bounding box center [907, 283] width 111 height 23
drag, startPoint x: 897, startPoint y: 294, endPoint x: 808, endPoint y: 294, distance: 89.4
click at [808, 294] on tr "1 Khác 2 VALI RỖNG (KO BAO HƯ, BỂ) 0 kg 0 HÀNG KHÔNG KIỂM 100.000" at bounding box center [521, 283] width 954 height 49
click at [944, 443] on span "[PERSON_NAME] và In" at bounding box center [960, 451] width 103 height 16
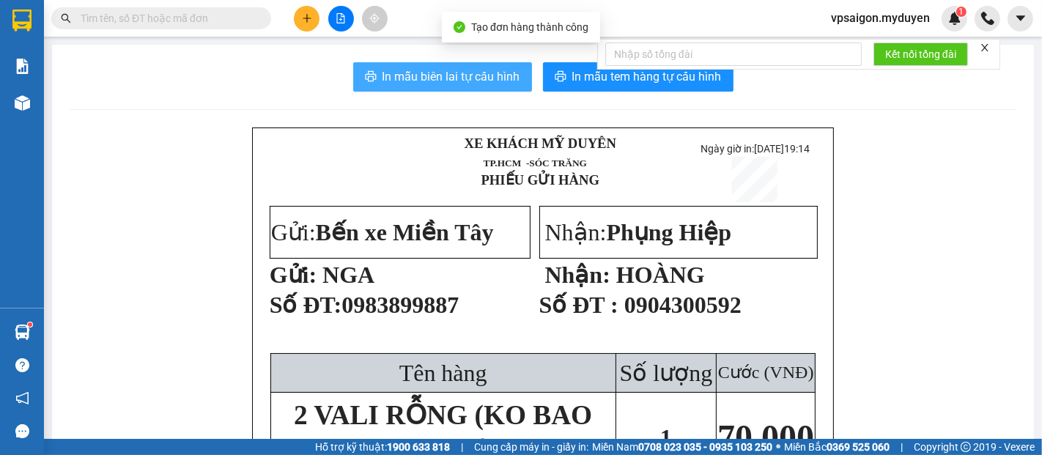
click at [473, 86] on button "In mẫu biên lai tự cấu hình" at bounding box center [442, 76] width 179 height 29
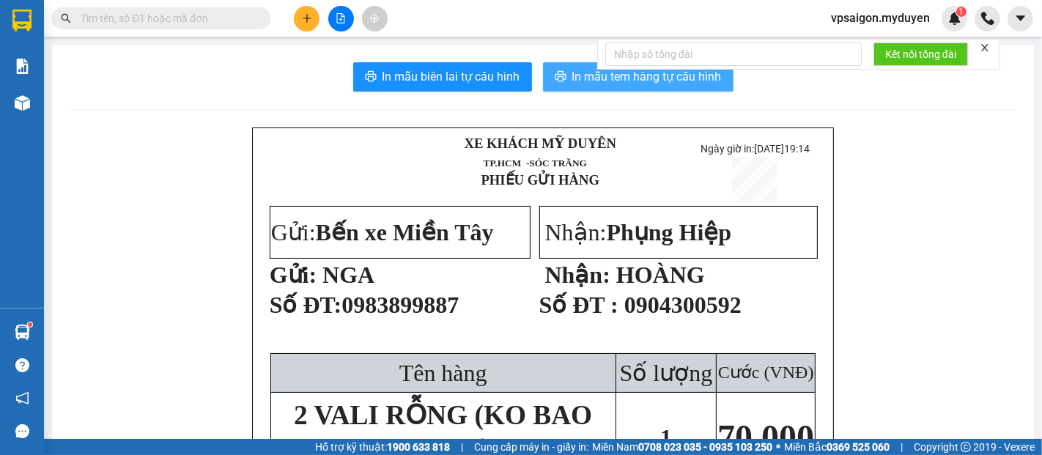
click at [585, 90] on button "In mẫu tem hàng tự cấu hình" at bounding box center [638, 76] width 190 height 29
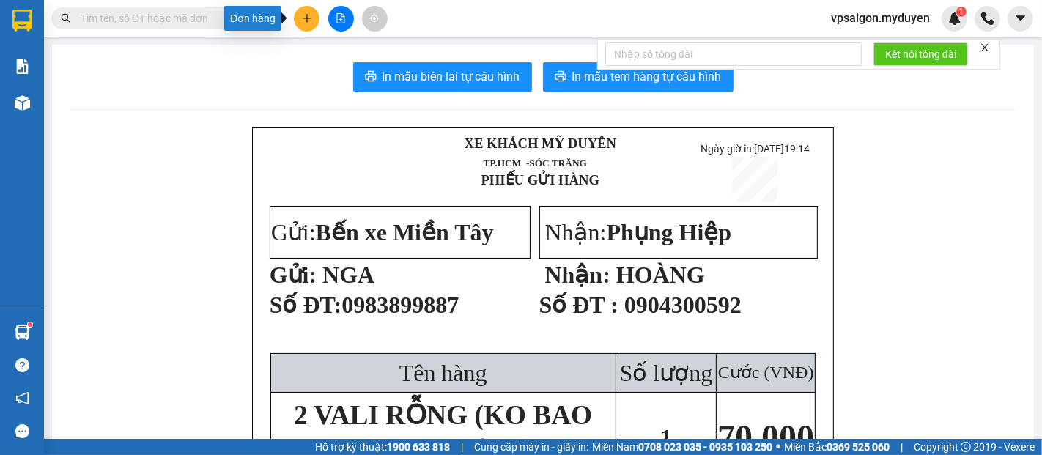
click at [299, 15] on button at bounding box center [307, 19] width 26 height 26
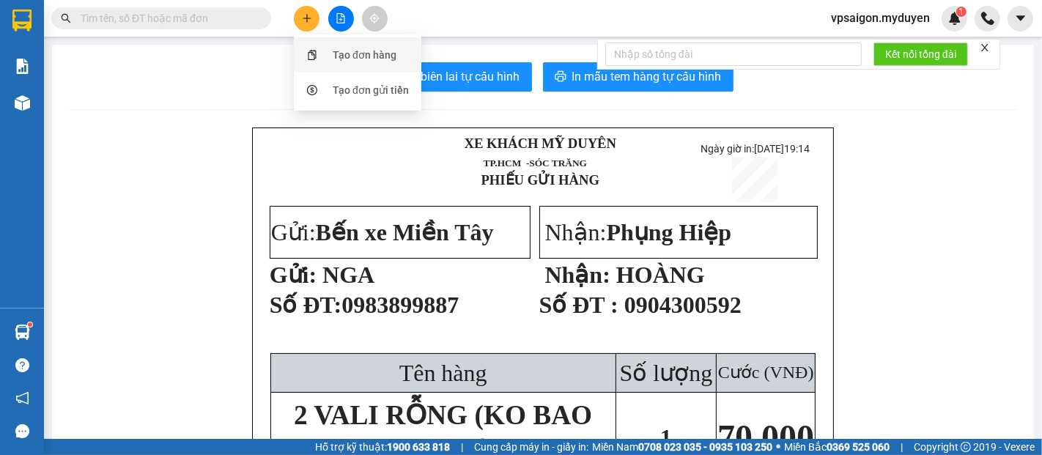
click at [367, 59] on div "Tạo đơn hàng" at bounding box center [365, 55] width 64 height 16
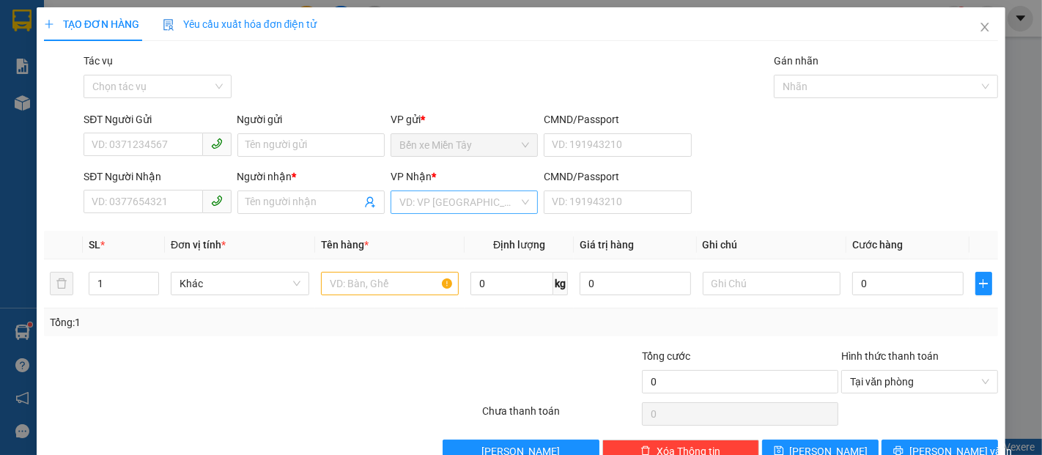
click at [434, 208] on input "search" at bounding box center [458, 202] width 119 height 22
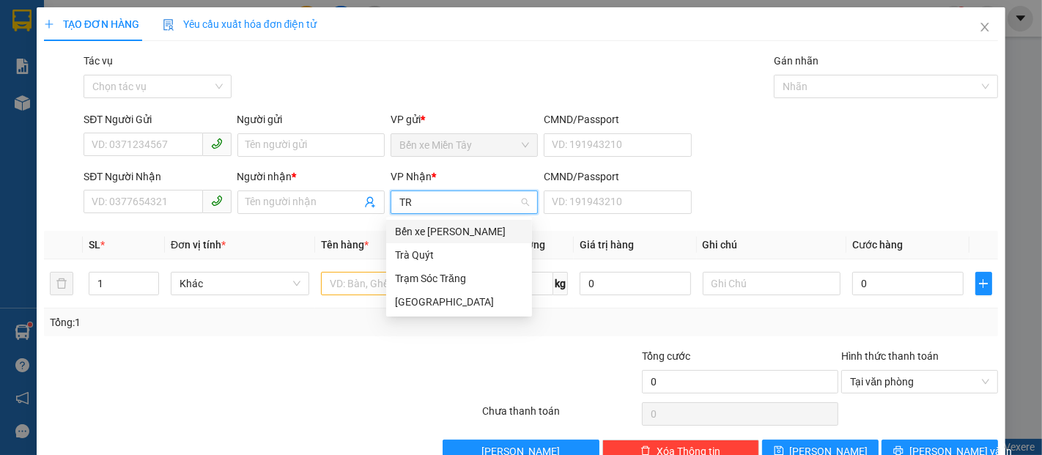
click at [435, 233] on div "Bến xe Trần Đề" at bounding box center [459, 231] width 128 height 16
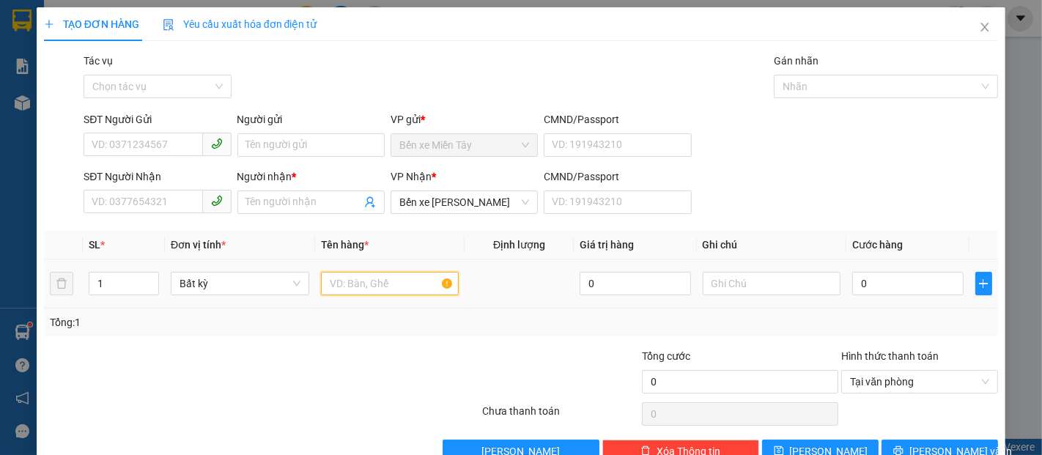
click at [368, 295] on input "text" at bounding box center [390, 283] width 138 height 23
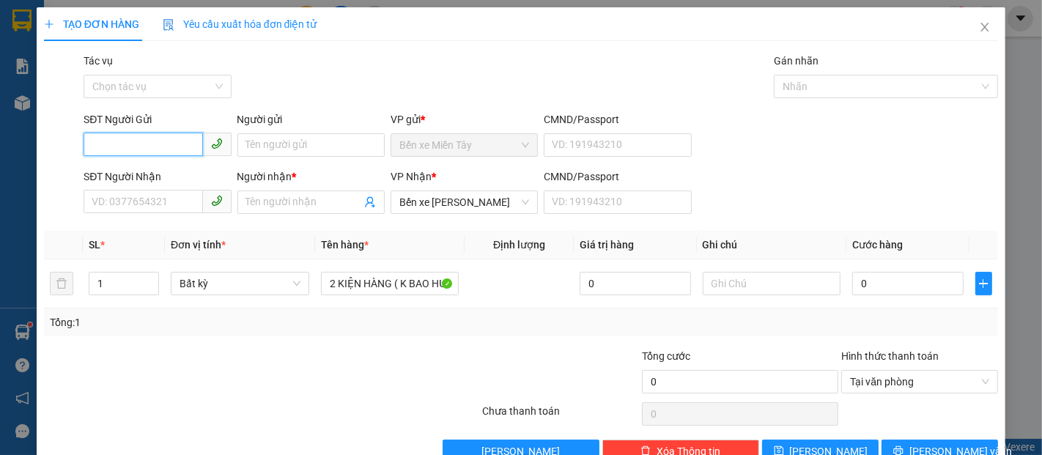
click at [157, 144] on input "SĐT Người Gửi" at bounding box center [143, 144] width 119 height 23
click at [170, 174] on div "0937885956 - PHU" at bounding box center [156, 174] width 128 height 16
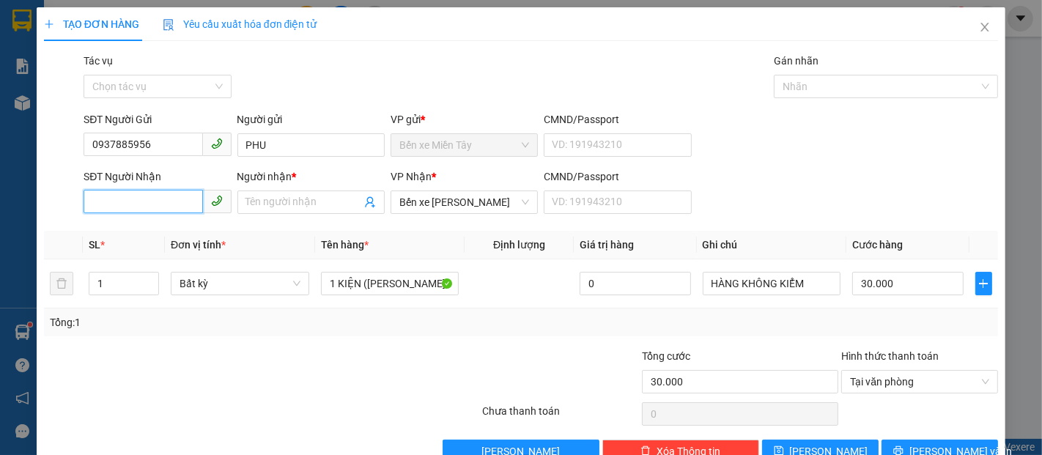
click at [156, 200] on input "SĐT Người Nhận" at bounding box center [143, 201] width 119 height 23
click at [178, 239] on div "0867894990 - TUẤN" at bounding box center [156, 231] width 128 height 16
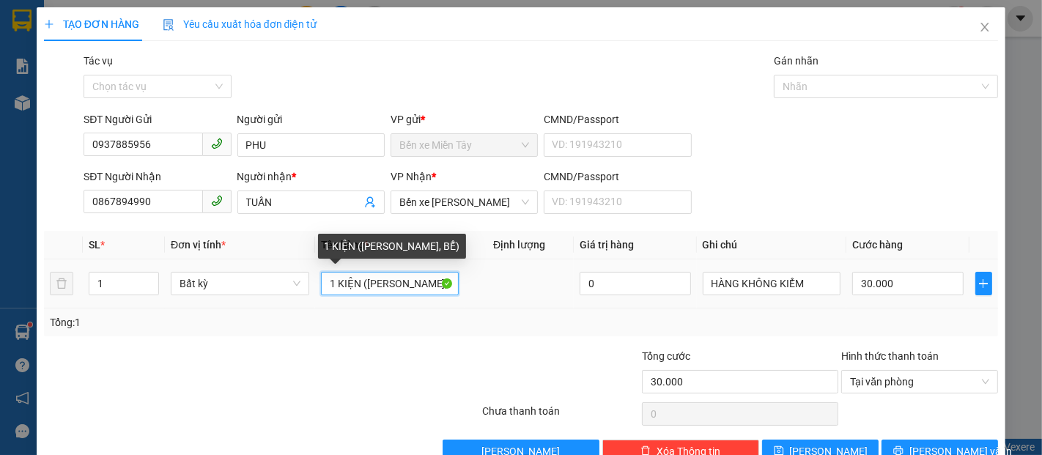
click at [333, 282] on input "1 KIỆN (KO BAO HƯ, BỂ)" at bounding box center [390, 283] width 138 height 23
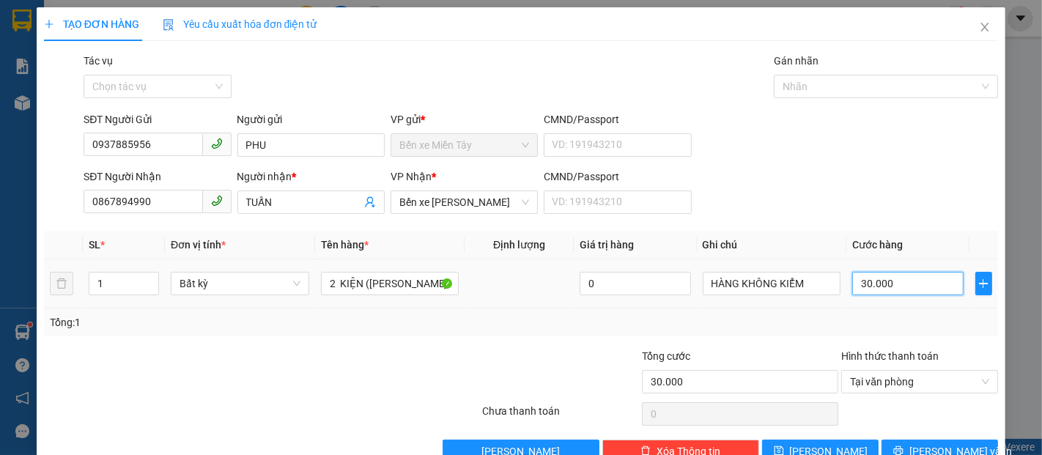
click at [894, 282] on input "30.000" at bounding box center [907, 283] width 111 height 23
drag, startPoint x: 903, startPoint y: 280, endPoint x: 827, endPoint y: 292, distance: 77.1
click at [827, 292] on tr "1 Bất kỳ 2 KIỆN (KO BAO HƯ, BỂ) 0 HÀNG KHÔNG KIỂM 100.000" at bounding box center [521, 283] width 954 height 49
drag, startPoint x: 856, startPoint y: 278, endPoint x: 847, endPoint y: 281, distance: 9.1
click at [852, 281] on input "0" at bounding box center [907, 283] width 111 height 23
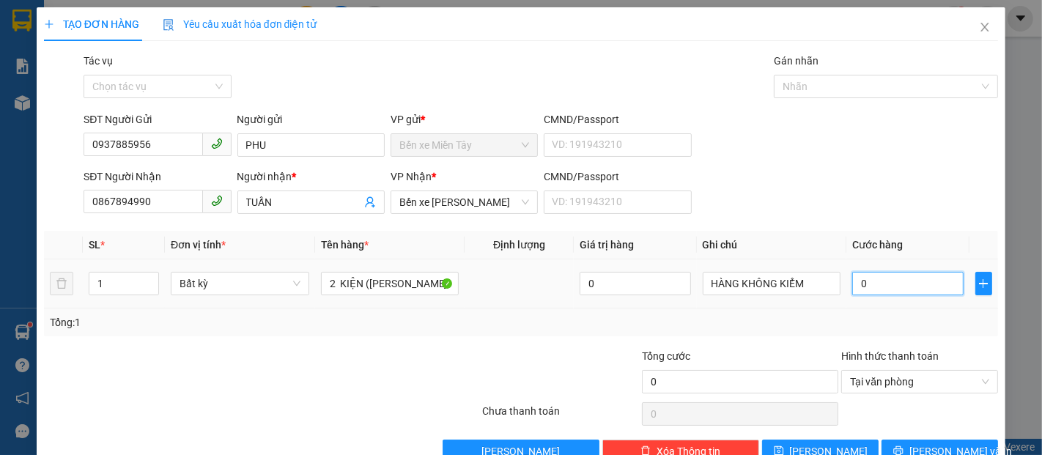
click at [867, 283] on input "0" at bounding box center [907, 283] width 111 height 23
drag, startPoint x: 856, startPoint y: 283, endPoint x: 844, endPoint y: 286, distance: 12.8
click at [852, 286] on input "0" at bounding box center [907, 283] width 111 height 23
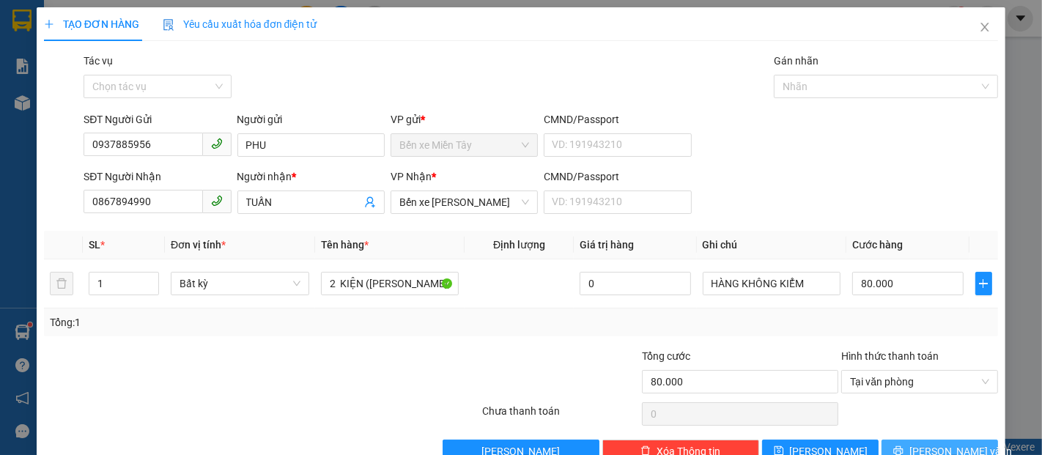
click at [938, 443] on span "[PERSON_NAME] và In" at bounding box center [960, 451] width 103 height 16
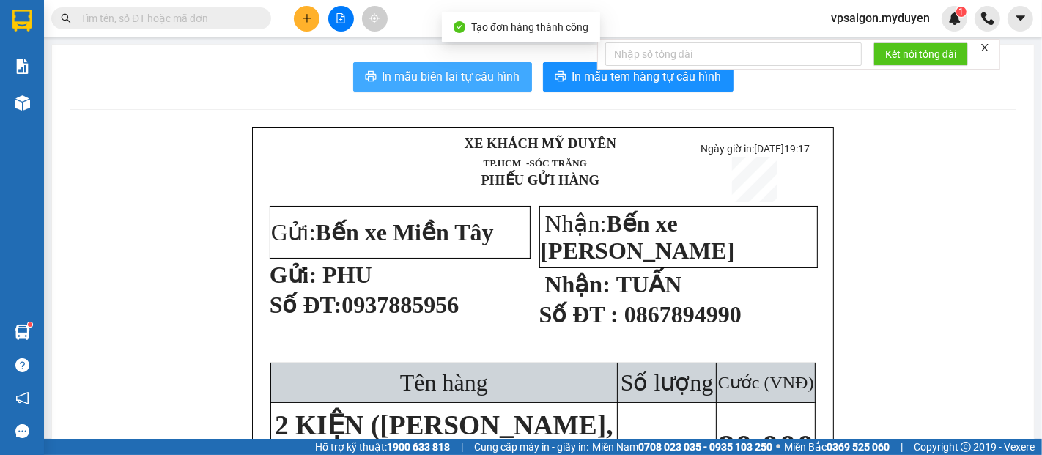
click at [481, 84] on span "In mẫu biên lai tự cấu hình" at bounding box center [451, 76] width 138 height 18
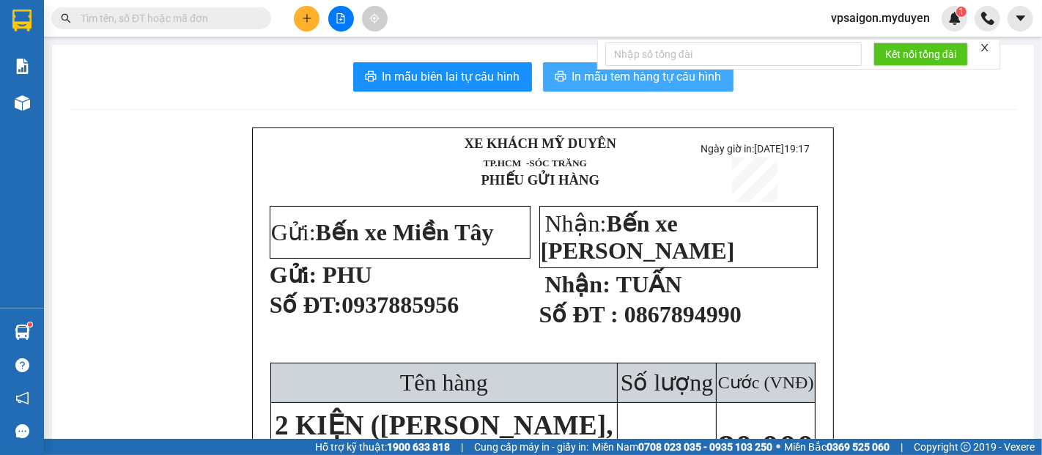
click at [686, 84] on span "In mẫu tem hàng tự cấu hình" at bounding box center [646, 76] width 149 height 18
click at [580, 86] on span "In mẫu tem hàng tự cấu hình" at bounding box center [646, 76] width 149 height 18
click at [315, 32] on div "Kết quả tìm kiếm ( 0 ) Bộ lọc No Data vpsaigon.myduyen 1" at bounding box center [521, 18] width 1042 height 37
click at [313, 28] on button at bounding box center [307, 19] width 26 height 26
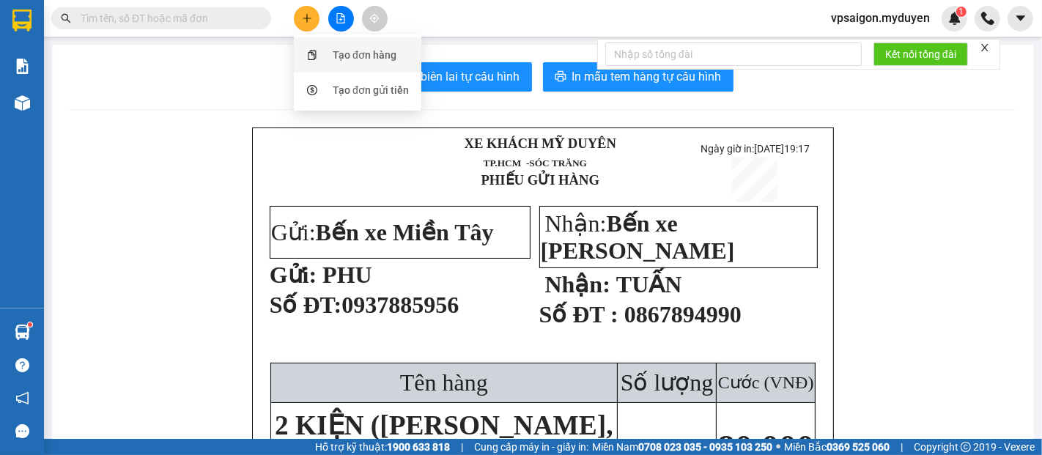
click at [368, 61] on div "Tạo đơn hàng" at bounding box center [365, 55] width 64 height 16
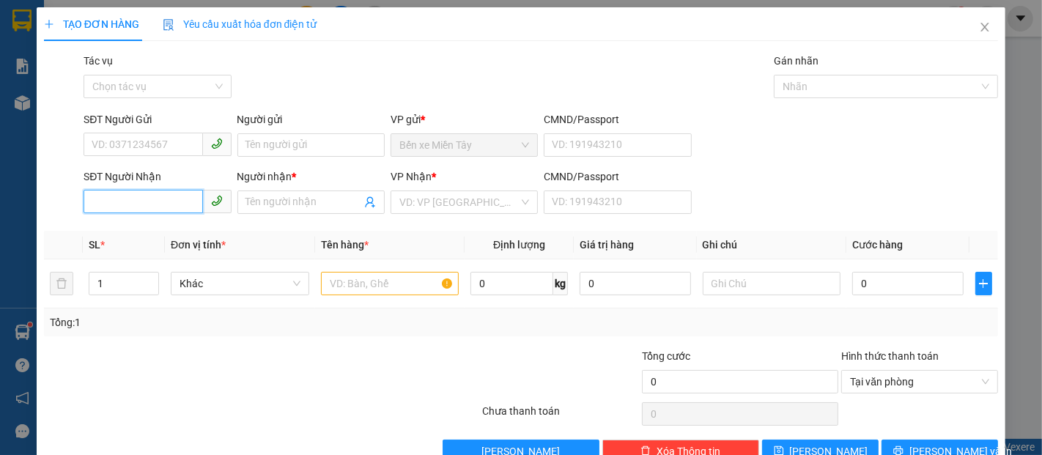
click at [149, 193] on input "SĐT Người Nhận" at bounding box center [143, 201] width 119 height 23
click at [190, 234] on div "0977813099 - PHỤNG" at bounding box center [156, 231] width 128 height 16
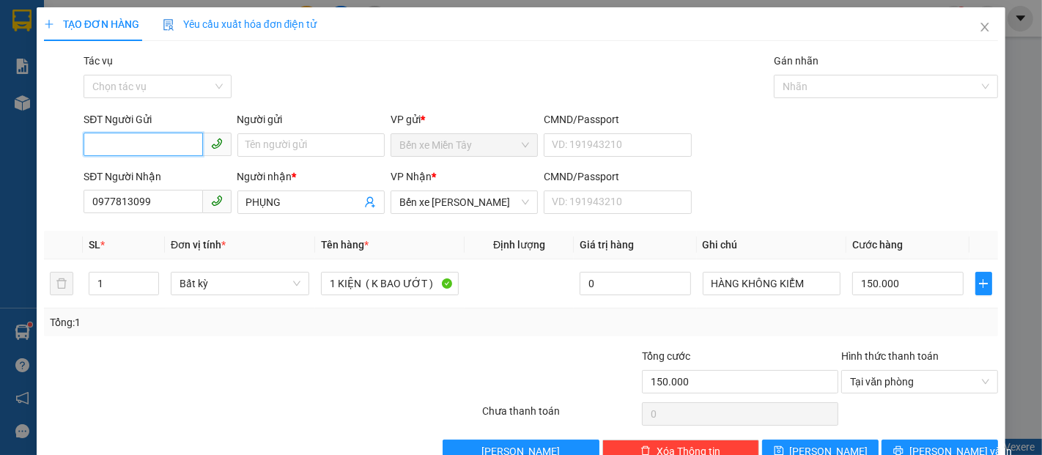
click at [169, 151] on input "SĐT Người Gửi" at bounding box center [143, 144] width 119 height 23
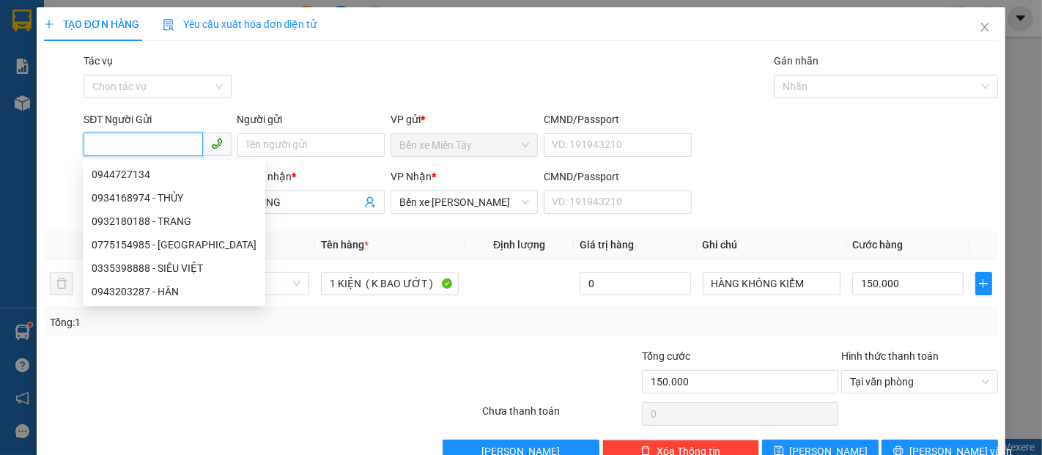
click at [170, 149] on input "SĐT Người Gửi" at bounding box center [143, 144] width 119 height 23
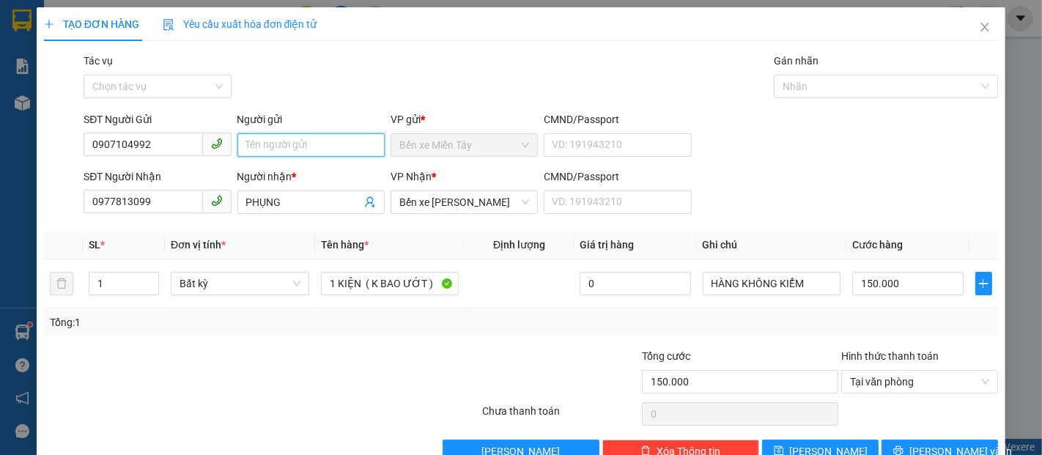
click at [270, 140] on input "Người gửi" at bounding box center [310, 144] width 147 height 23
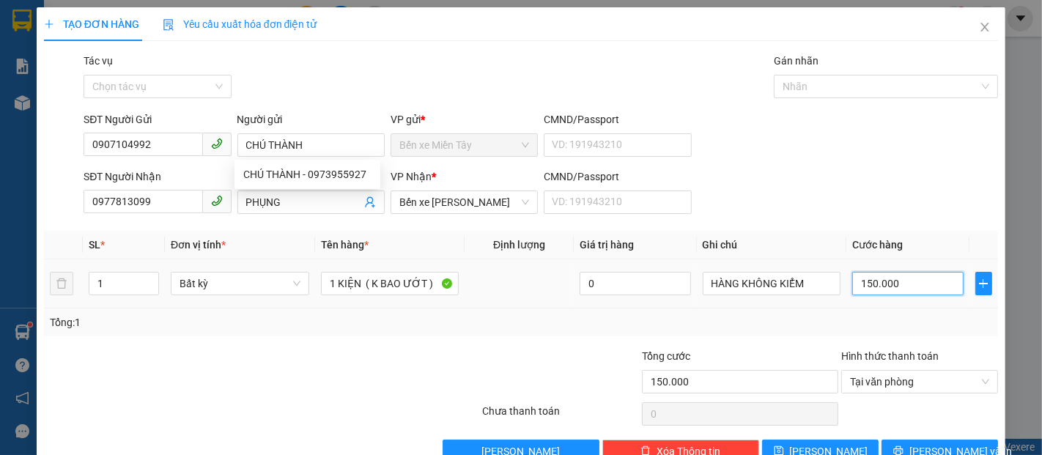
click at [918, 281] on input "150.000" at bounding box center [907, 283] width 111 height 23
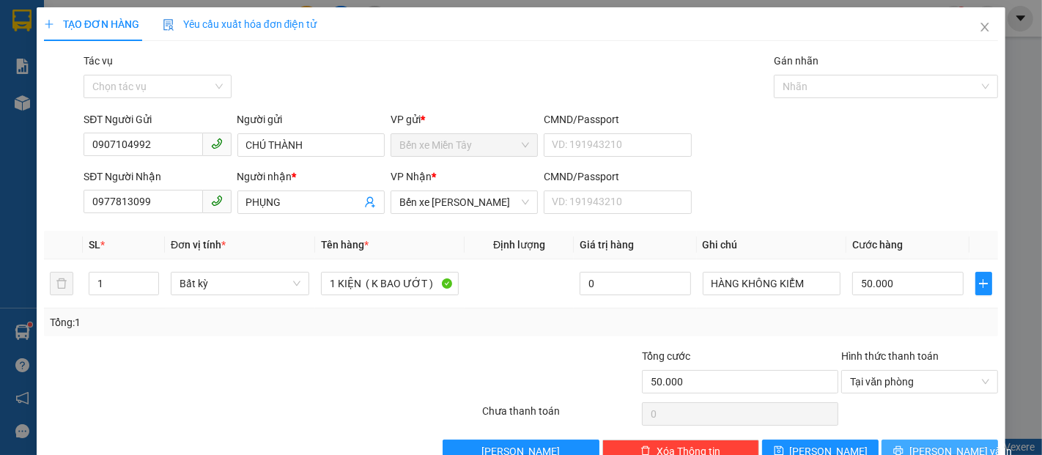
click at [917, 443] on span "[PERSON_NAME] và In" at bounding box center [960, 451] width 103 height 16
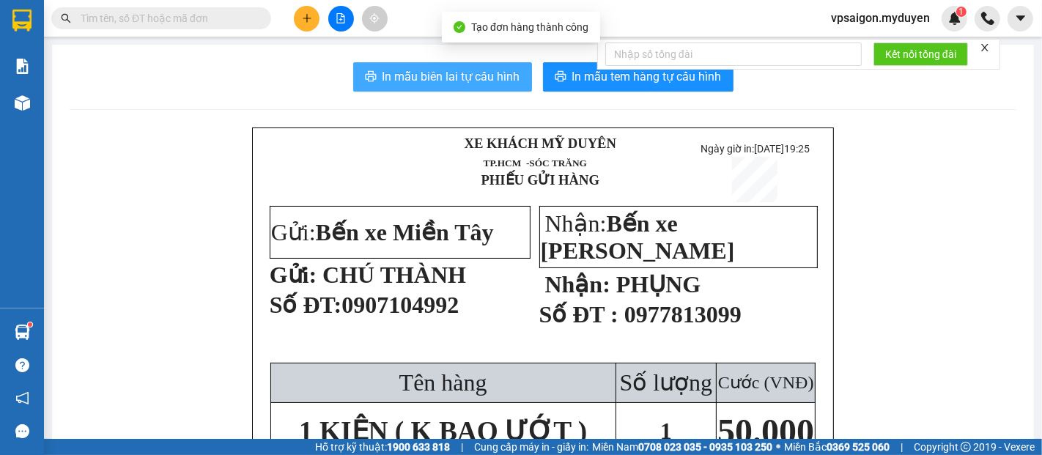
click at [442, 85] on span "In mẫu biên lai tự cấu hình" at bounding box center [451, 76] width 138 height 18
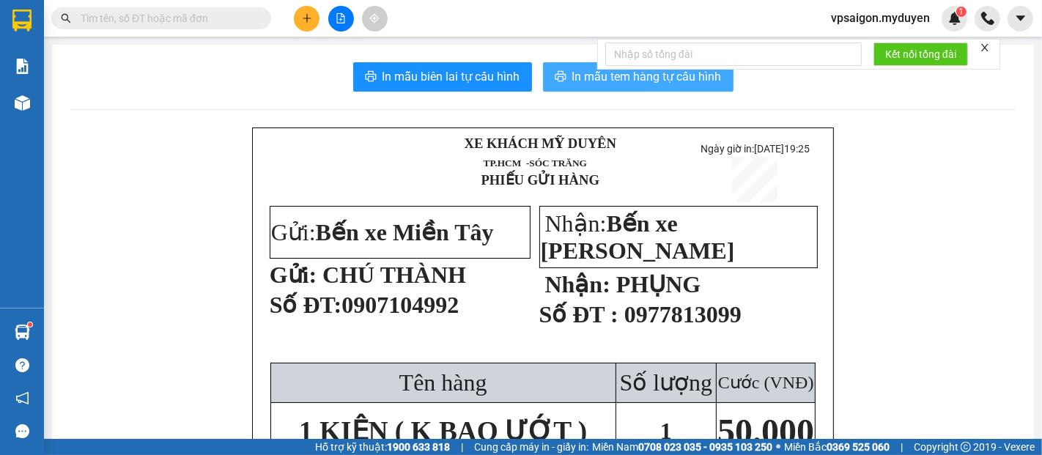
click at [587, 81] on span "In mẫu tem hàng tự cấu hình" at bounding box center [646, 76] width 149 height 18
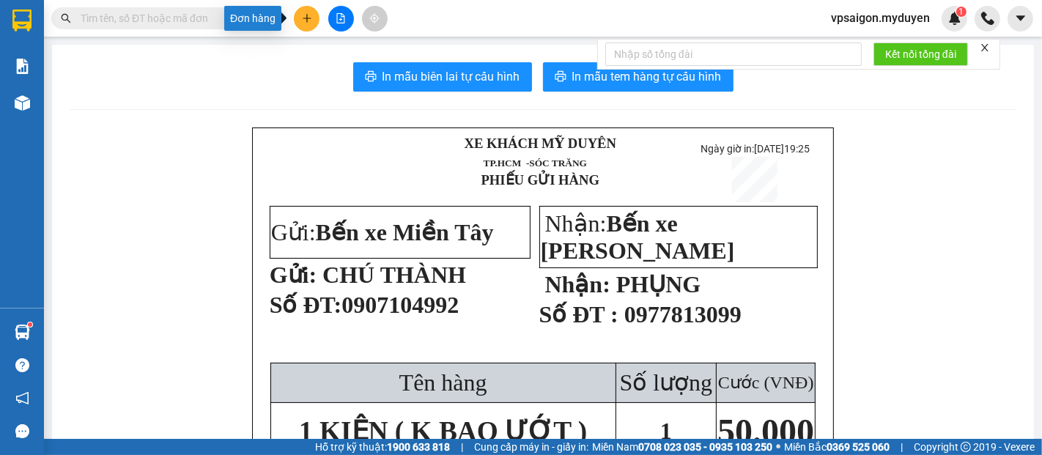
click at [302, 16] on icon "plus" at bounding box center [307, 18] width 10 height 10
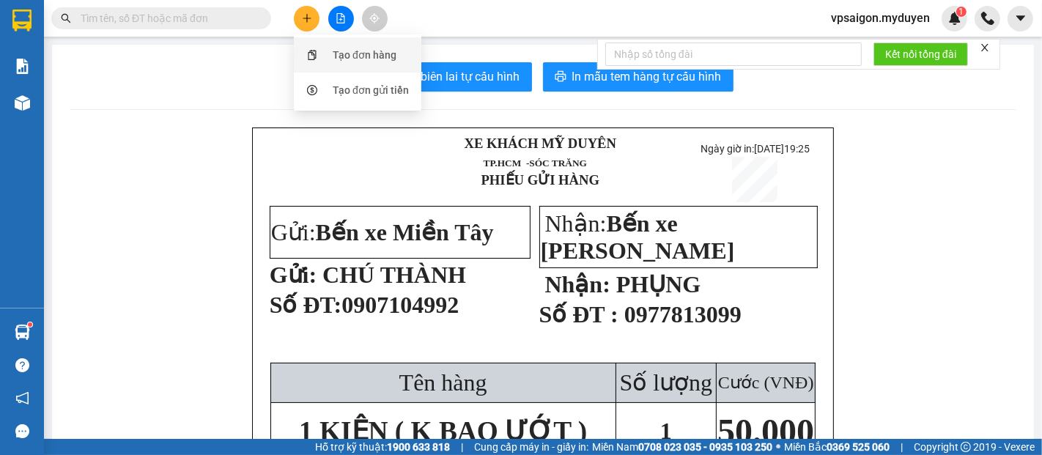
click at [404, 56] on div "Tạo đơn hàng" at bounding box center [358, 55] width 110 height 28
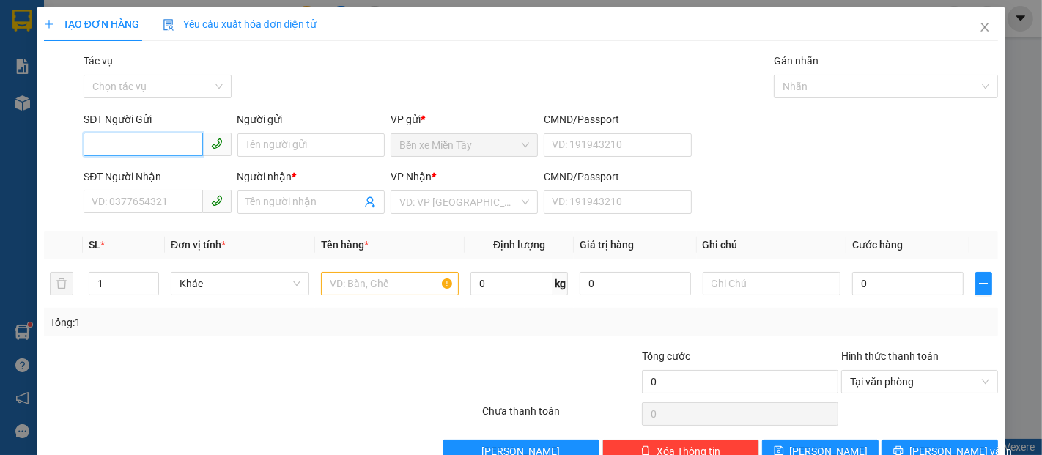
click at [155, 149] on input "SĐT Người Gửi" at bounding box center [143, 144] width 119 height 23
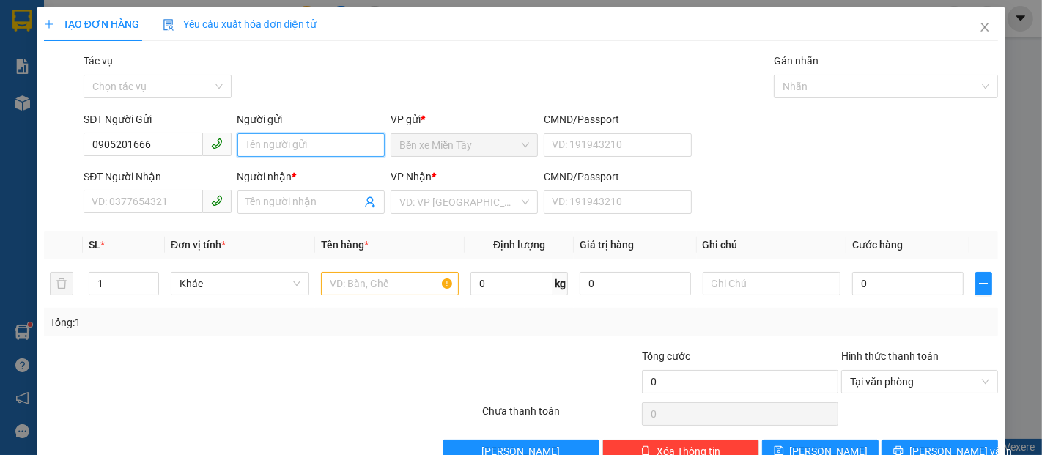
click at [240, 150] on input "Người gửi" at bounding box center [310, 144] width 147 height 23
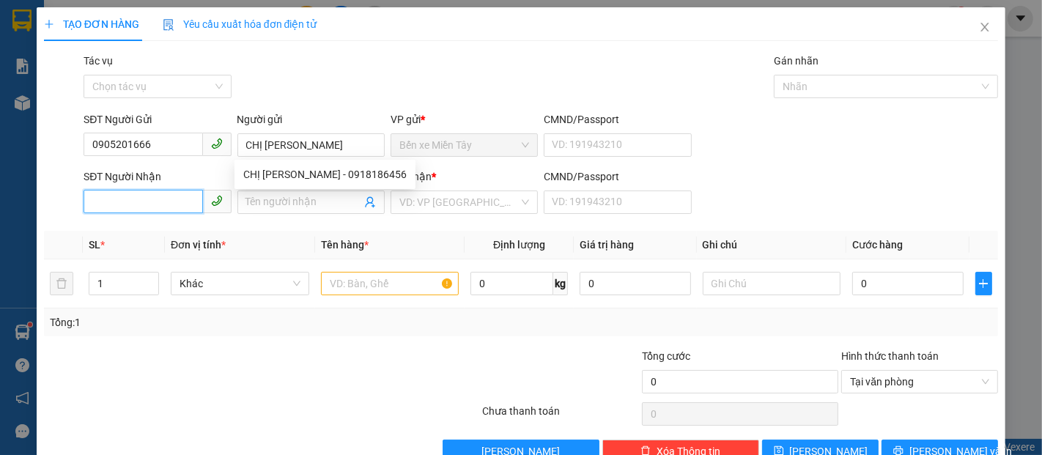
click at [164, 204] on input "SĐT Người Nhận" at bounding box center [143, 201] width 119 height 23
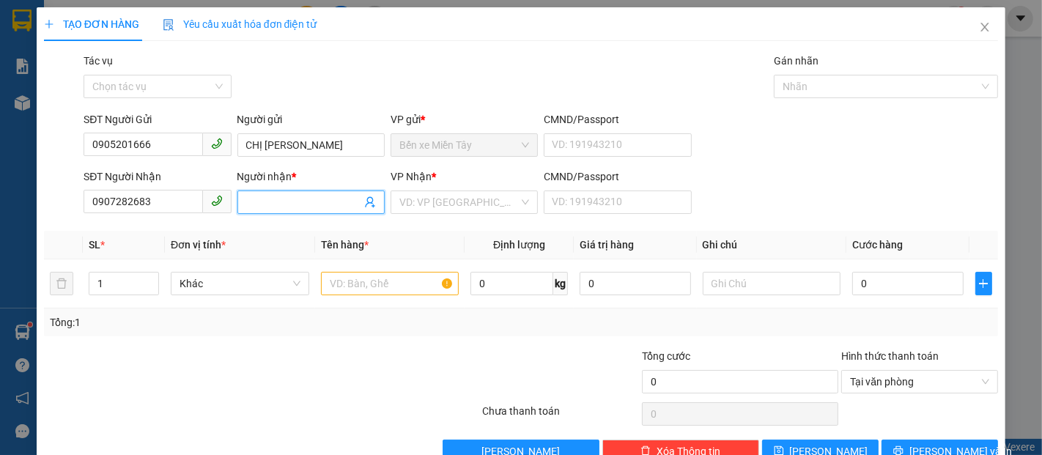
click at [299, 206] on input "Người nhận *" at bounding box center [303, 202] width 115 height 16
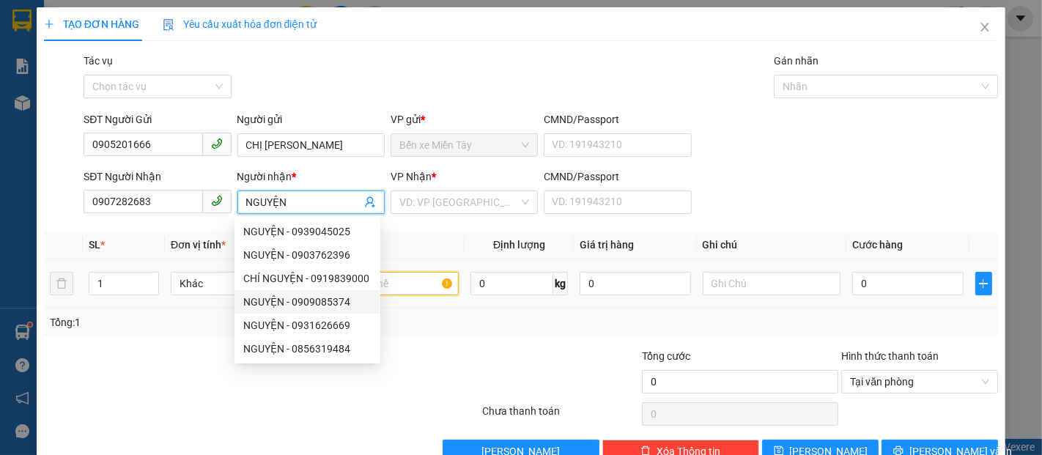
click at [407, 289] on input "text" at bounding box center [390, 283] width 138 height 23
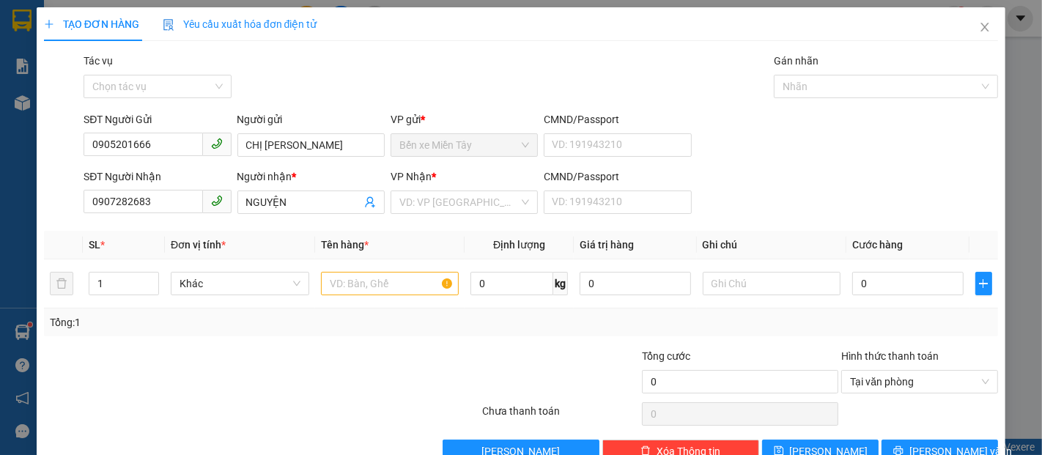
click at [476, 188] on div "VP Nhận *" at bounding box center [463, 179] width 147 height 22
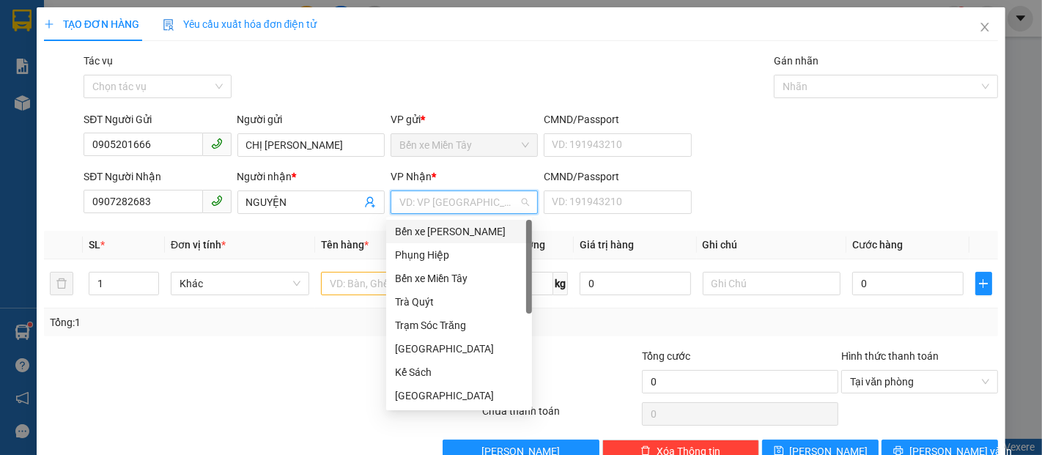
click at [476, 196] on input "search" at bounding box center [458, 202] width 119 height 22
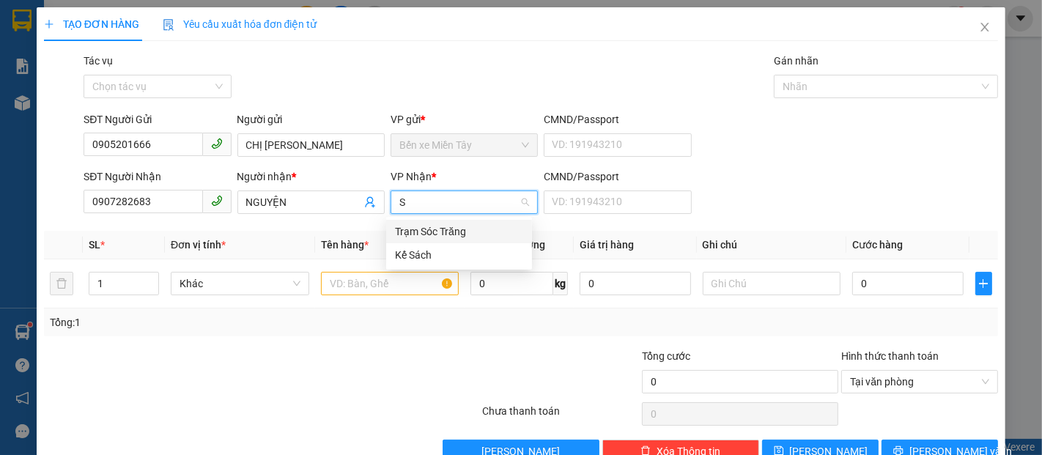
click at [474, 233] on div "Trạm Sóc Trăng" at bounding box center [459, 231] width 128 height 16
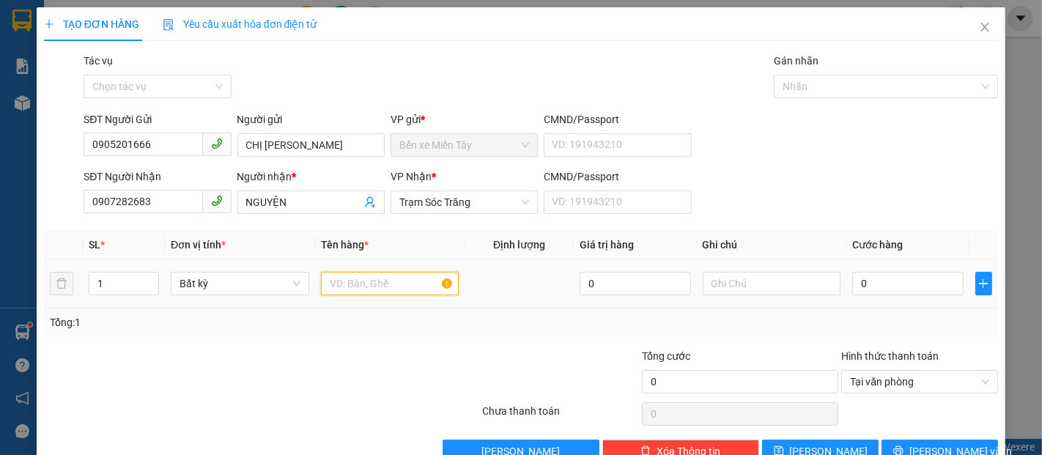
click at [420, 283] on input "text" at bounding box center [390, 283] width 138 height 23
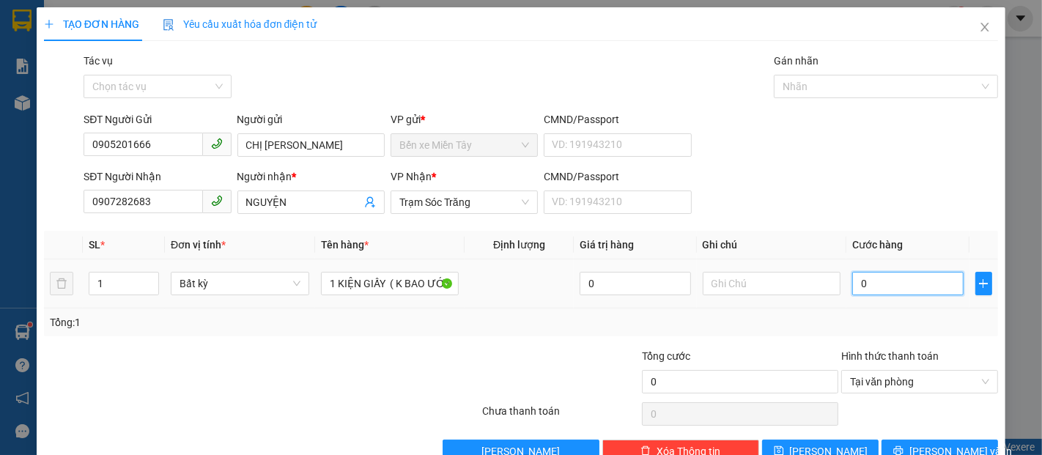
click at [881, 287] on input "0" at bounding box center [907, 283] width 111 height 23
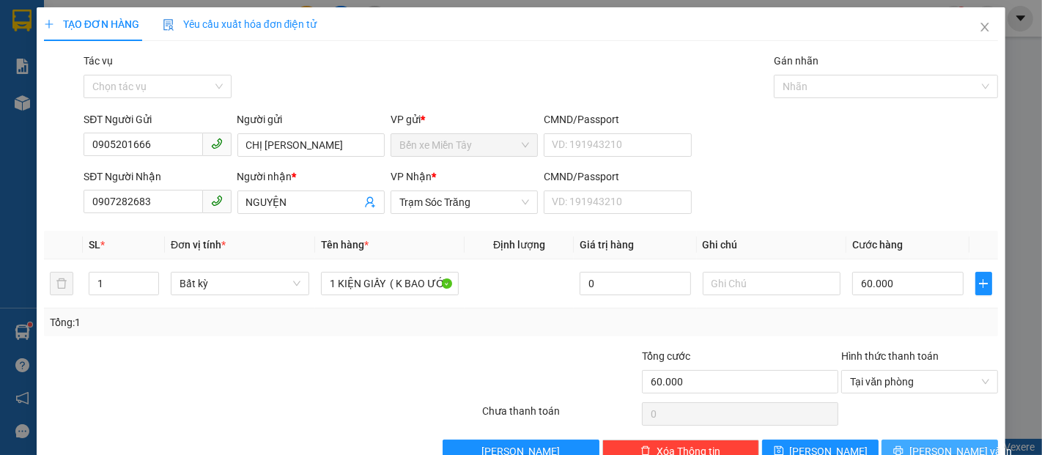
click at [919, 443] on span "[PERSON_NAME] và In" at bounding box center [960, 451] width 103 height 16
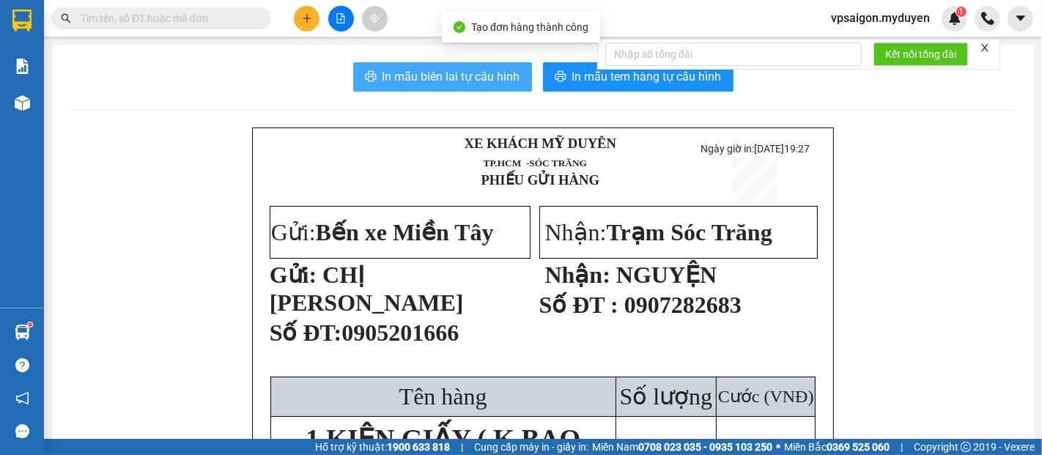
click at [498, 75] on span "In mẫu biên lai tự cấu hình" at bounding box center [451, 76] width 138 height 18
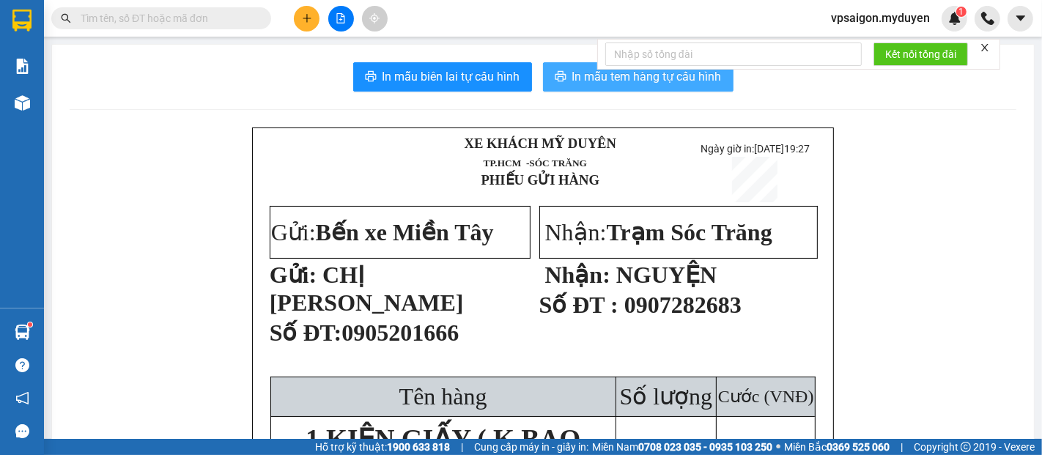
drag, startPoint x: 574, startPoint y: 86, endPoint x: 585, endPoint y: 83, distance: 11.4
click at [576, 86] on button "In mẫu tem hàng tự cấu hình" at bounding box center [638, 76] width 190 height 29
drag, startPoint x: 322, startPoint y: 30, endPoint x: 312, endPoint y: 26, distance: 10.2
click at [312, 26] on div at bounding box center [341, 19] width 110 height 26
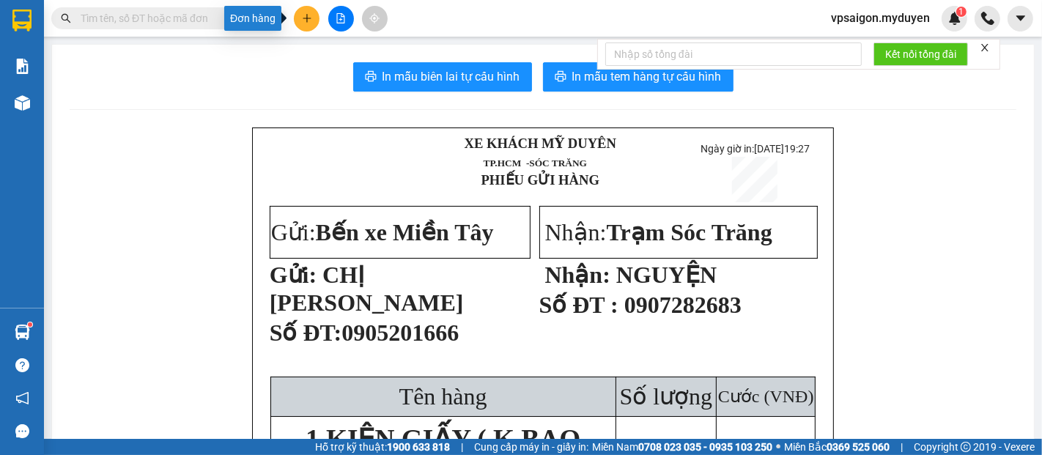
click at [304, 21] on icon "plus" at bounding box center [307, 18] width 10 height 10
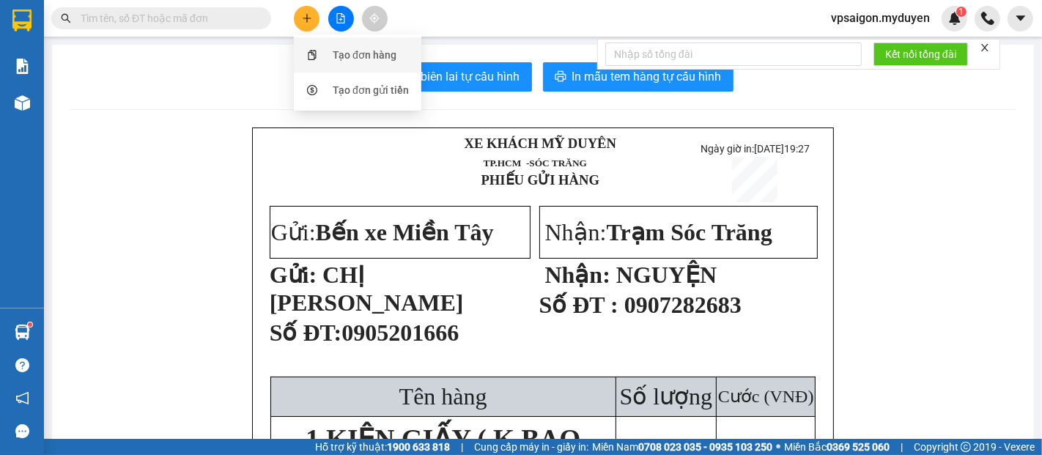
click at [385, 57] on div "Tạo đơn hàng" at bounding box center [365, 55] width 64 height 16
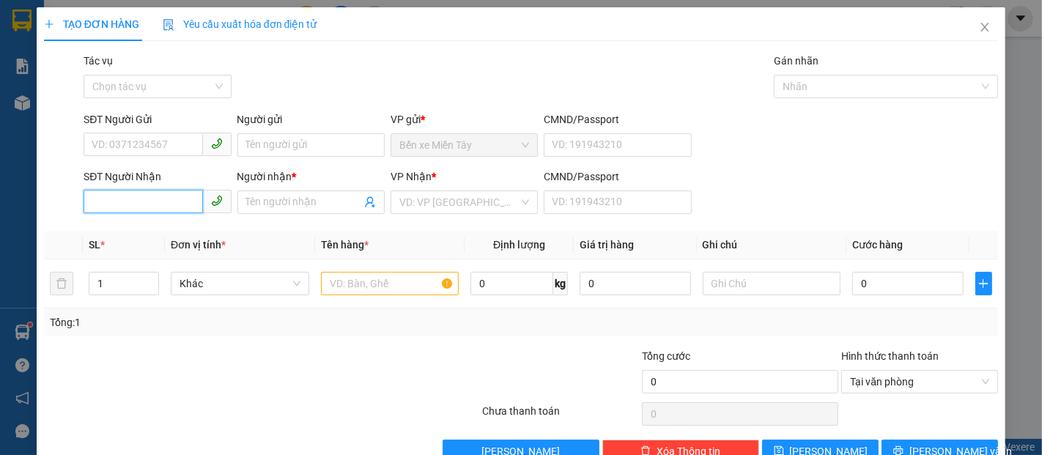
click at [158, 197] on input "SĐT Người Nhận" at bounding box center [143, 201] width 119 height 23
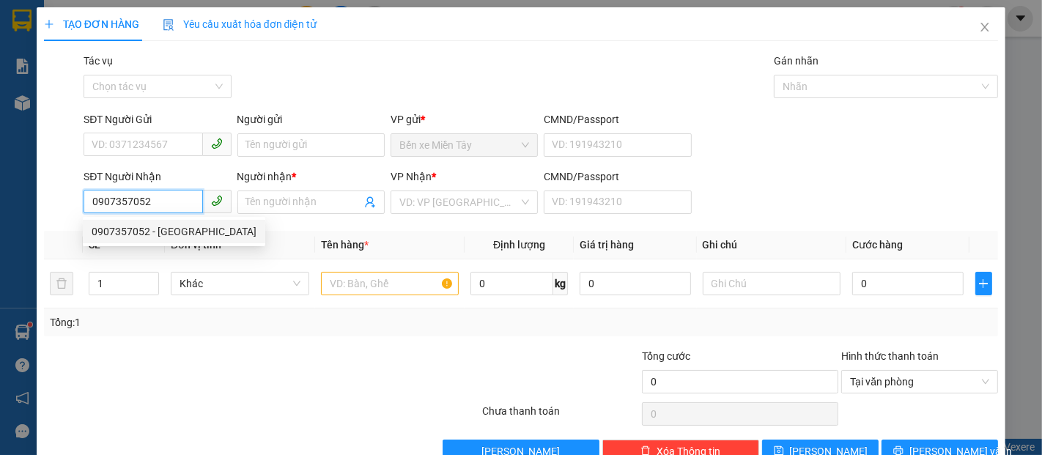
click at [188, 234] on div "0907357052 - HỒNG ANH" at bounding box center [174, 231] width 165 height 16
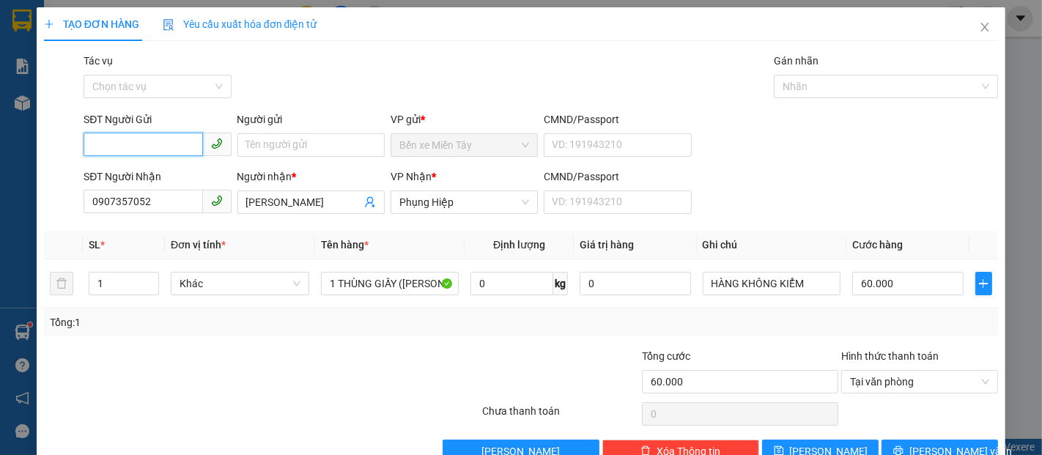
click at [155, 145] on input "SĐT Người Gửi" at bounding box center [143, 144] width 119 height 23
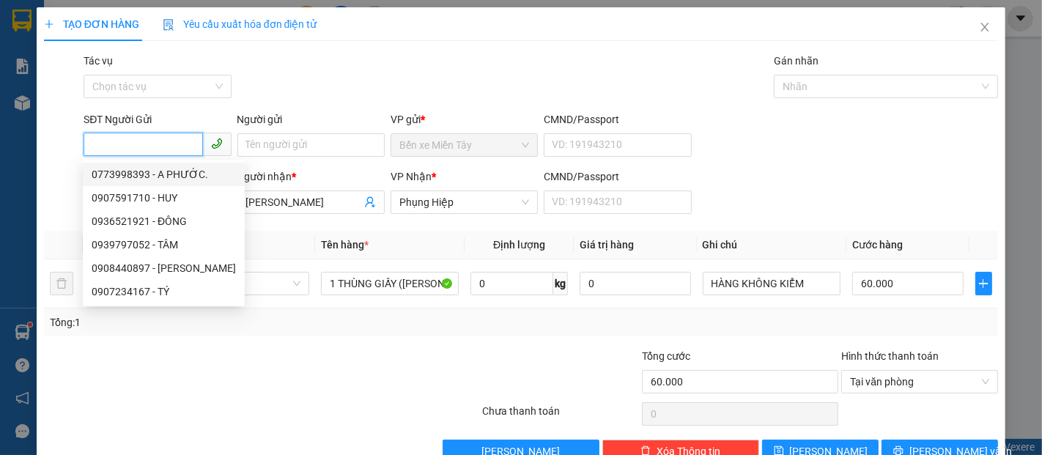
click at [173, 168] on div "0773998393 - A PHƯỚC." at bounding box center [164, 174] width 144 height 16
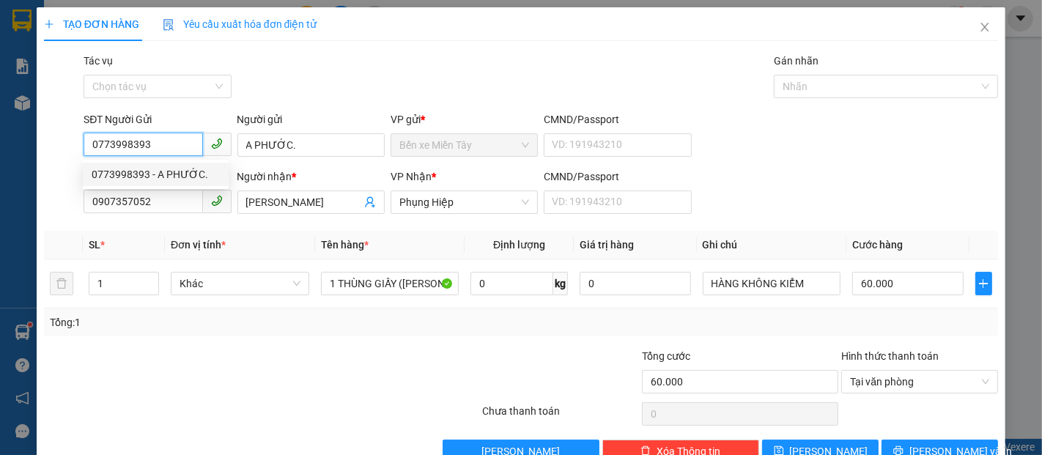
drag, startPoint x: 158, startPoint y: 147, endPoint x: 92, endPoint y: 155, distance: 66.4
click at [92, 155] on input "0773998393" at bounding box center [143, 144] width 119 height 23
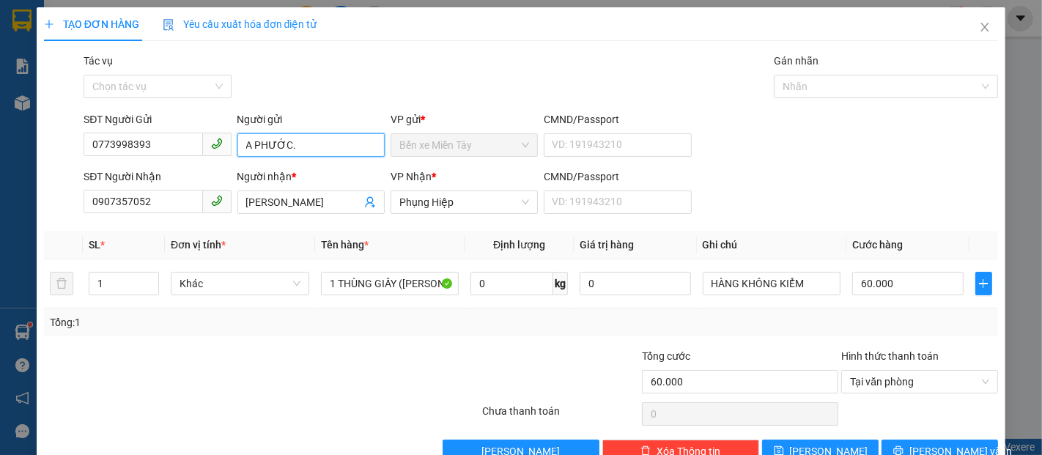
drag, startPoint x: 275, startPoint y: 138, endPoint x: 265, endPoint y: 138, distance: 10.3
click at [265, 138] on input "A PHƯỚC." at bounding box center [310, 144] width 147 height 23
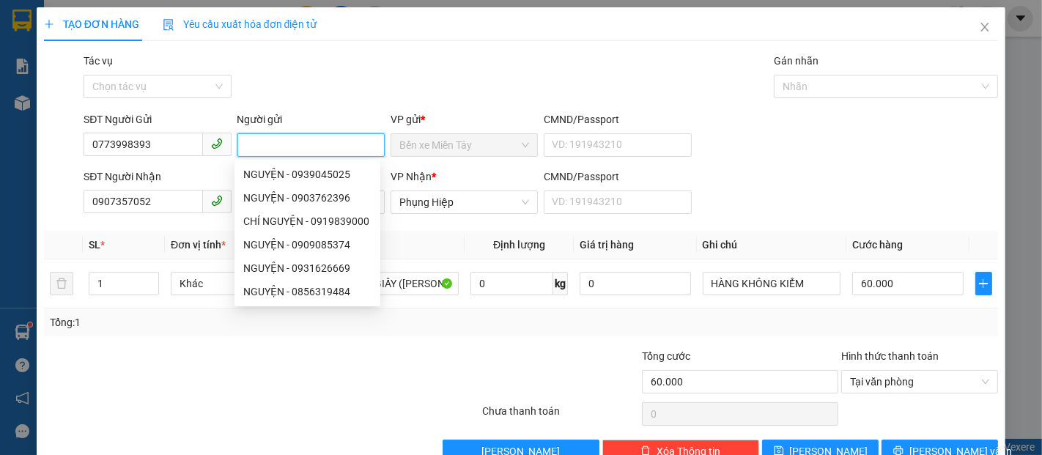
drag, startPoint x: 299, startPoint y: 138, endPoint x: 218, endPoint y: 147, distance: 81.1
click at [220, 147] on div "SĐT Người Gửi 0773998393 Người gửi VP gửi * Bến xe Miền Tây CMND/Passport VD: 1…" at bounding box center [541, 136] width 920 height 51
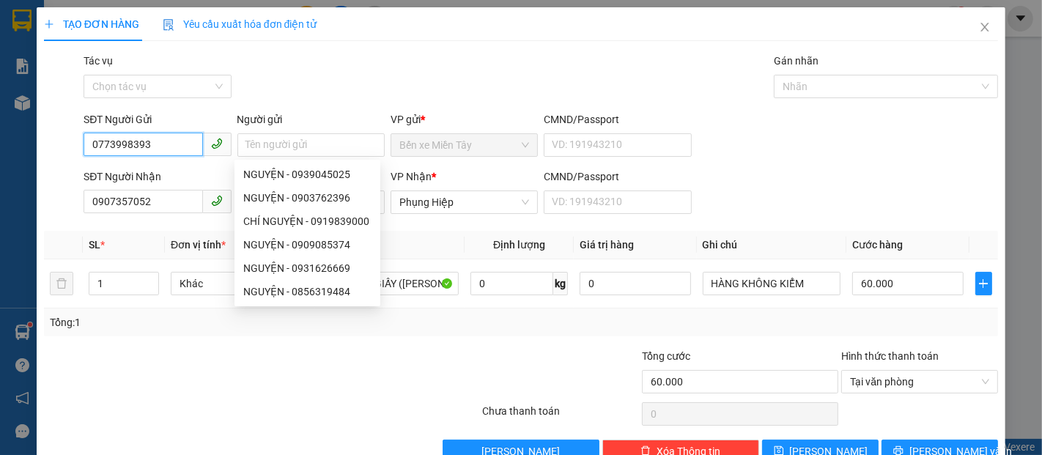
click at [154, 144] on input "0773998393" at bounding box center [143, 144] width 119 height 23
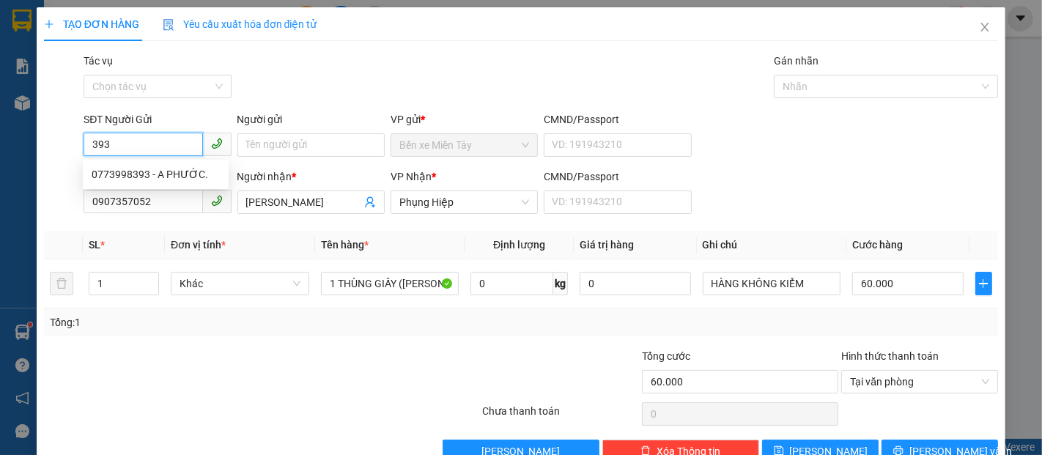
drag, startPoint x: 129, startPoint y: 144, endPoint x: 68, endPoint y: 144, distance: 60.8
click at [68, 144] on div "SĐT Người Gửi 393 Người gửi Tên người gửi VP gửi * Bến xe Miền Tây CMND/Passpor…" at bounding box center [520, 136] width 957 height 51
drag, startPoint x: 130, startPoint y: 152, endPoint x: 78, endPoint y: 155, distance: 51.4
click at [78, 155] on div "SĐT Người Gửi 39 Người gửi Tên người gửi VP gửi * Bến xe Miền Tây CMND/Passport…" at bounding box center [520, 136] width 957 height 51
click at [144, 175] on div "0907591710 - HUY" at bounding box center [156, 174] width 128 height 16
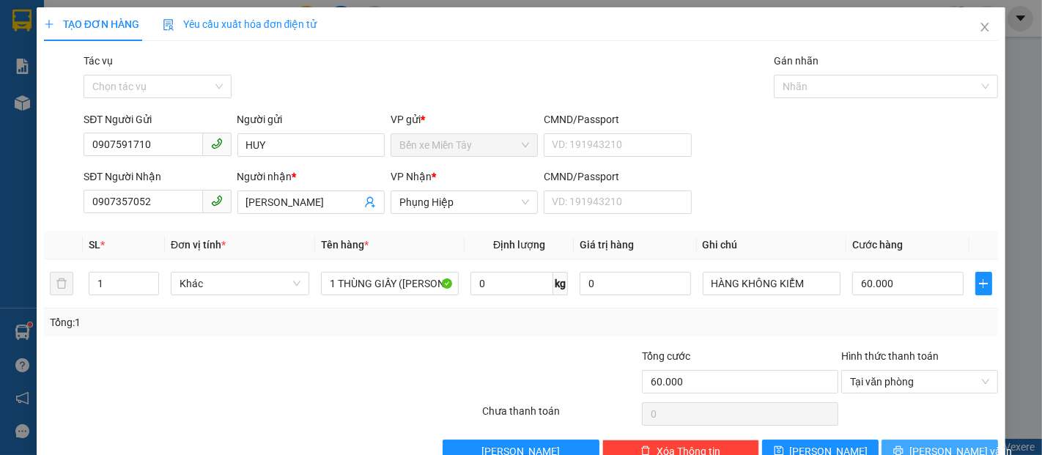
click at [949, 443] on span "[PERSON_NAME] và In" at bounding box center [960, 451] width 103 height 16
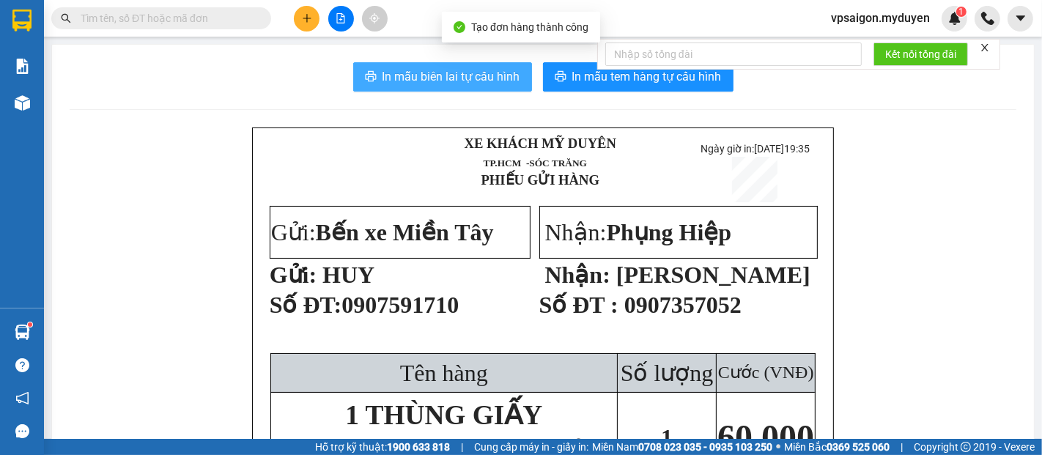
click at [473, 77] on span "In mẫu biên lai tự cấu hình" at bounding box center [451, 76] width 138 height 18
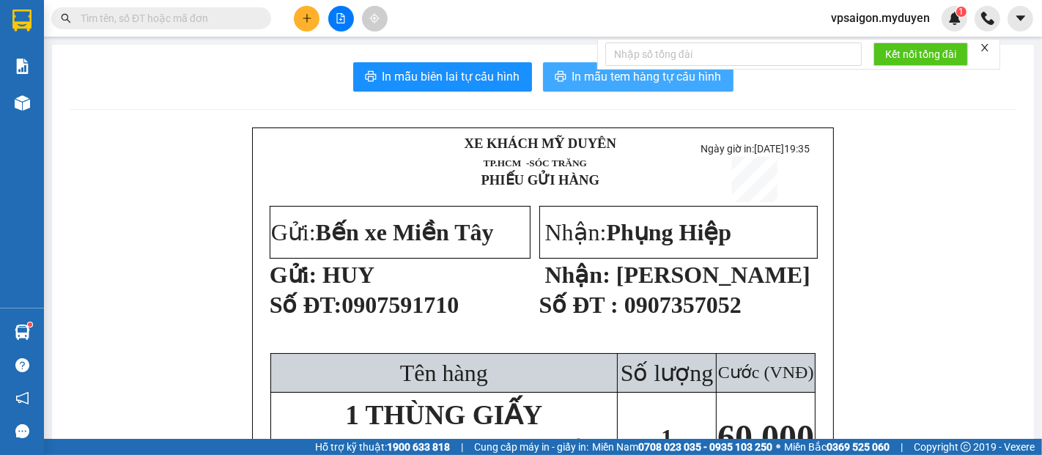
click at [596, 75] on span "In mẫu tem hàng tự cấu hình" at bounding box center [646, 76] width 149 height 18
click at [310, 15] on icon "plus" at bounding box center [307, 18] width 10 height 10
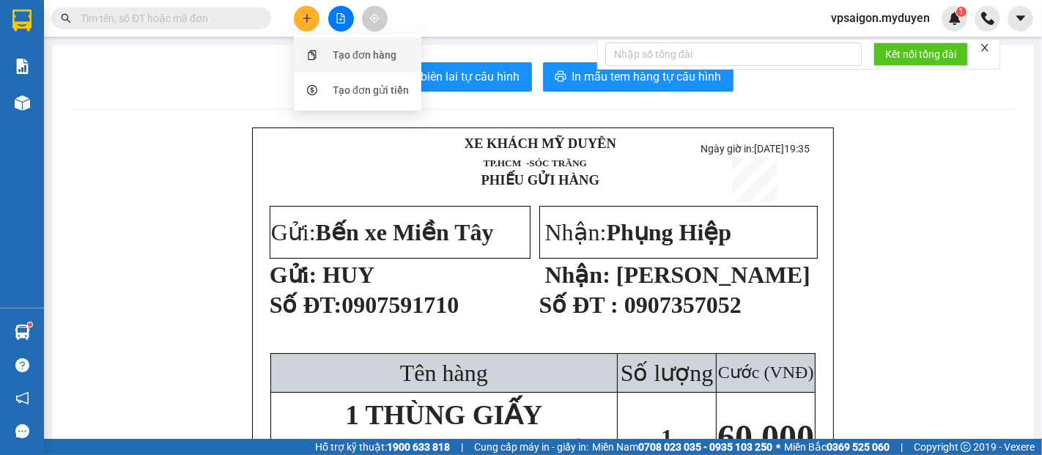
click at [335, 51] on div "Tạo đơn hàng" at bounding box center [365, 55] width 64 height 16
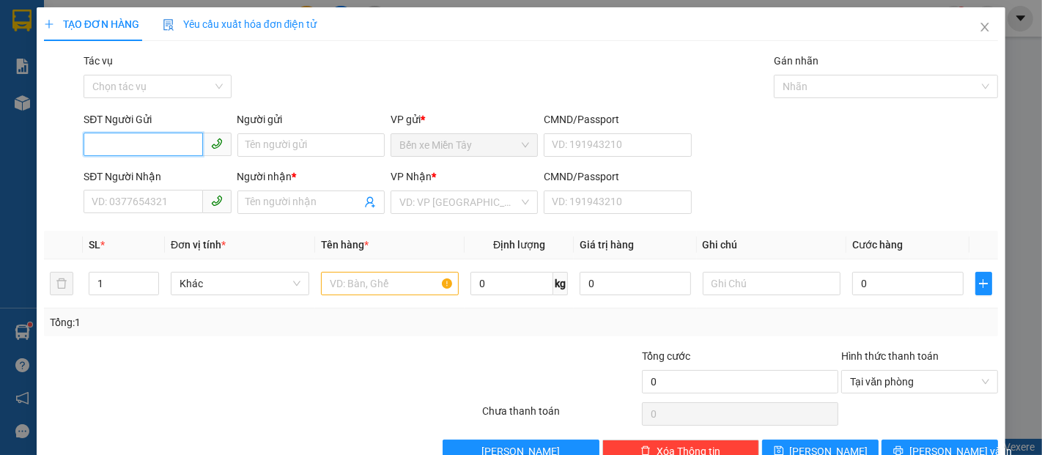
click at [145, 144] on input "SĐT Người Gửi" at bounding box center [143, 144] width 119 height 23
click at [166, 179] on div "0984693260 - HIẾU" at bounding box center [156, 174] width 128 height 16
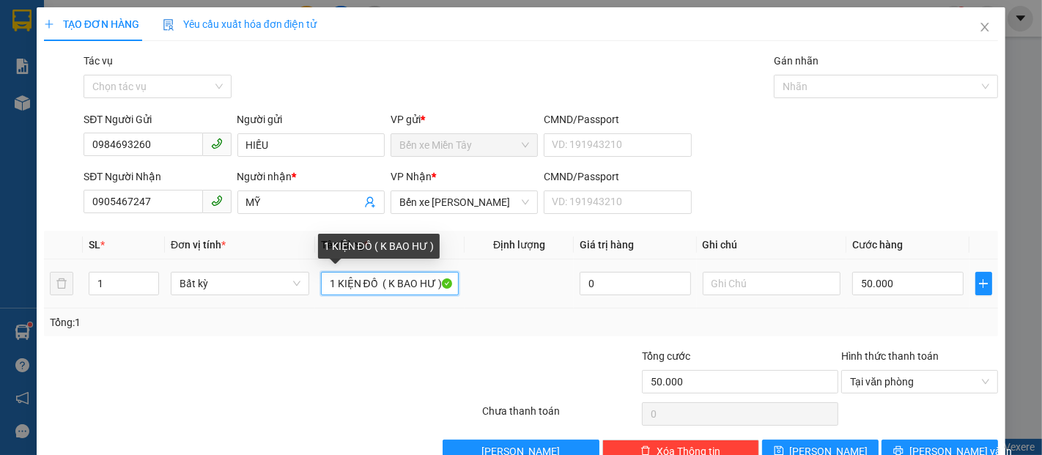
drag, startPoint x: 378, startPoint y: 286, endPoint x: 357, endPoint y: 278, distance: 21.8
click at [374, 285] on input "1 KIỆN ĐỒ ( K BAO HƯ )" at bounding box center [390, 283] width 138 height 23
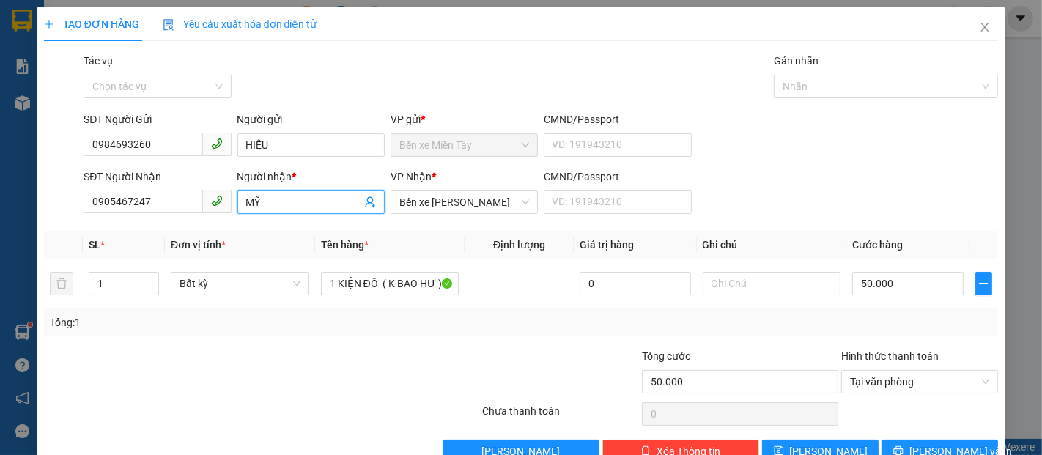
drag, startPoint x: 268, startPoint y: 199, endPoint x: 223, endPoint y: 199, distance: 44.7
click at [223, 199] on div "SĐT Người Nhận 0905467247 Người nhận * MỸ MỸ VP Nhận * Bến xe Trần Đề CMND/Pass…" at bounding box center [541, 193] width 920 height 51
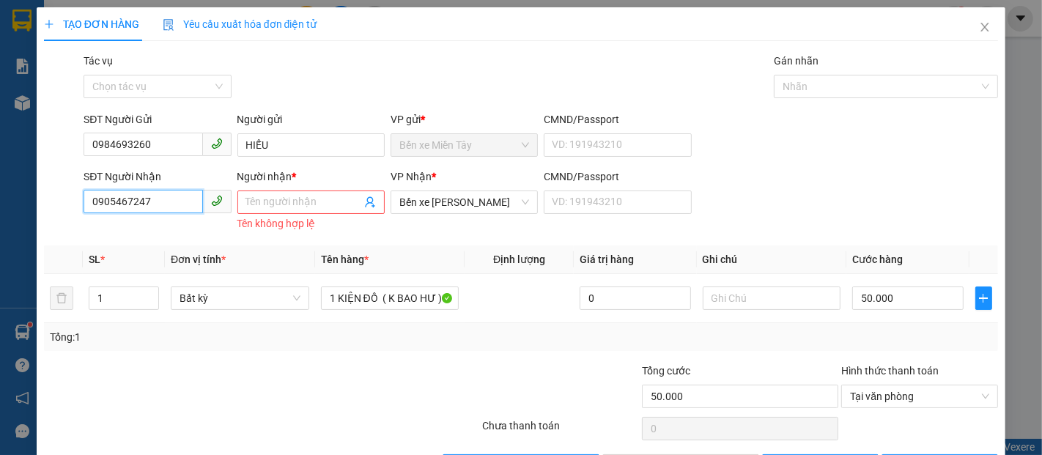
drag, startPoint x: 160, startPoint y: 196, endPoint x: 62, endPoint y: 215, distance: 99.3
click at [62, 215] on div "SĐT Người Nhận 0905467247 Người nhận * Tên người nhận Tên không hợp lệ VP Nhận …" at bounding box center [520, 201] width 957 height 66
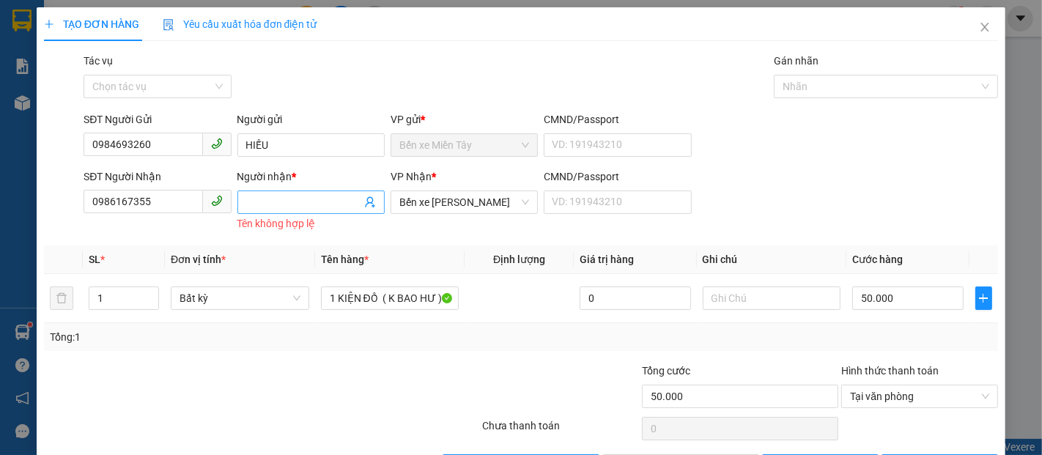
click at [293, 207] on input "Người nhận *" at bounding box center [303, 202] width 115 height 16
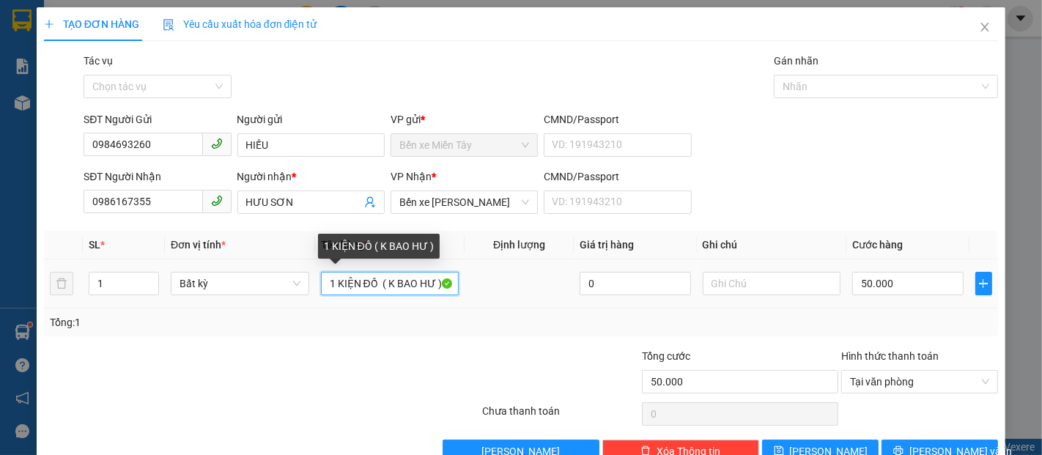
drag, startPoint x: 376, startPoint y: 282, endPoint x: 315, endPoint y: 285, distance: 60.9
click at [315, 285] on td "1 KIỆN ĐỒ ( K BAO HƯ )" at bounding box center [390, 283] width 150 height 49
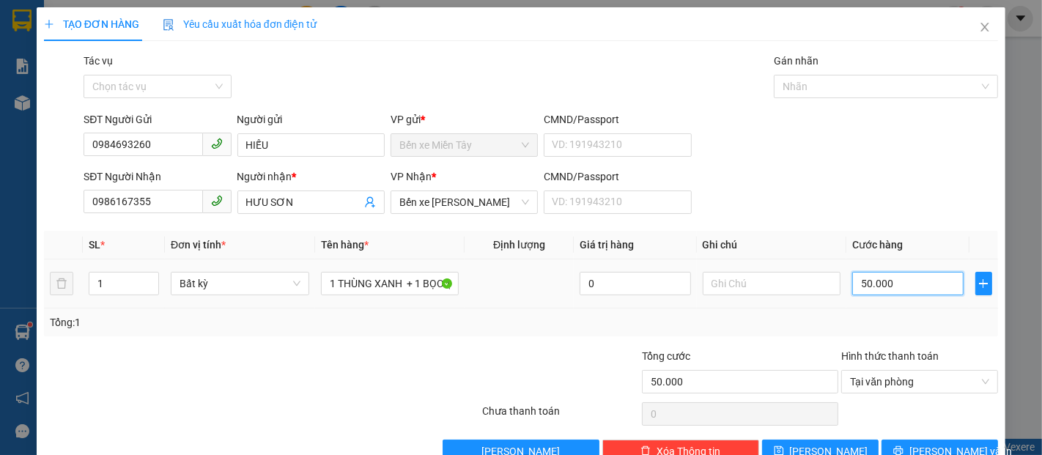
click at [921, 285] on input "50.000" at bounding box center [907, 283] width 111 height 23
drag, startPoint x: 973, startPoint y: 414, endPoint x: 950, endPoint y: 368, distance: 51.4
click at [972, 440] on button "[PERSON_NAME] và In" at bounding box center [939, 451] width 116 height 23
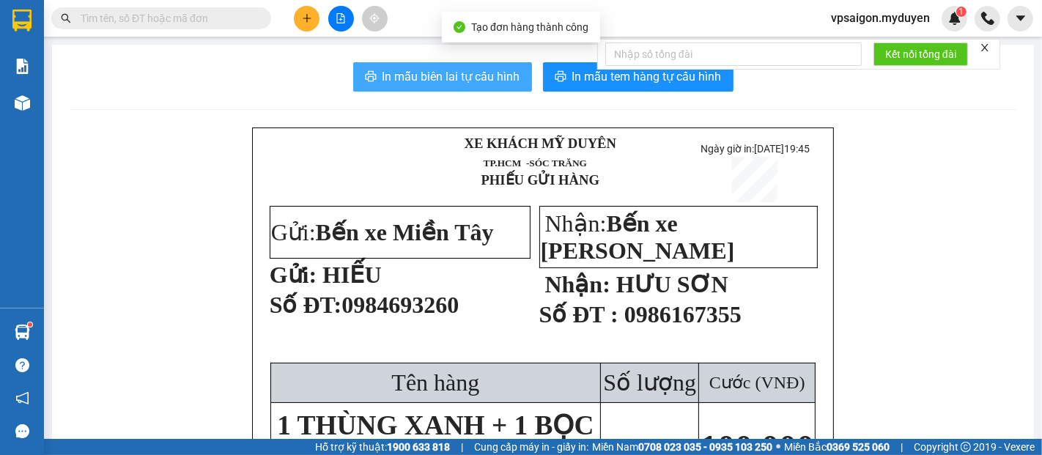
click at [448, 79] on span "In mẫu biên lai tự cấu hình" at bounding box center [451, 76] width 138 height 18
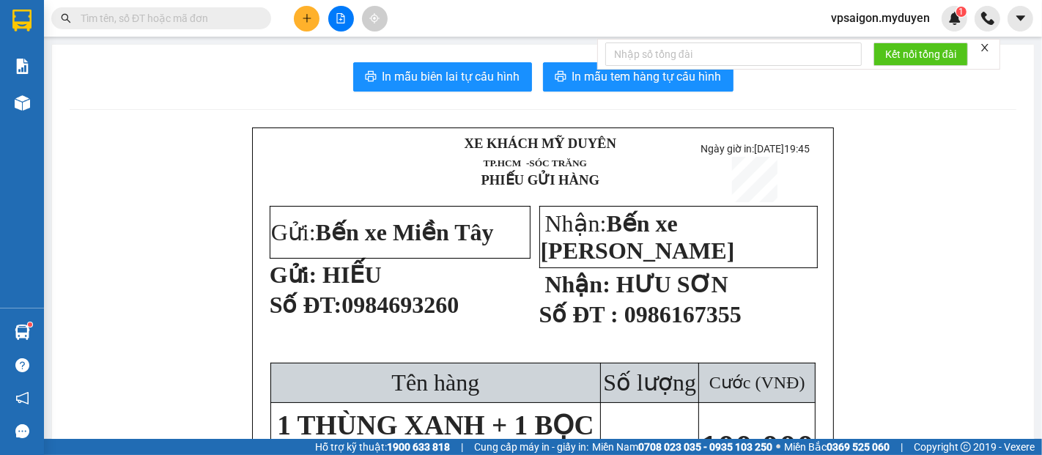
click at [699, 87] on button "In mẫu tem hàng tự cấu hình" at bounding box center [638, 76] width 190 height 29
click at [601, 83] on span "In mẫu tem hàng tự cấu hình" at bounding box center [646, 76] width 149 height 18
click at [305, 24] on button at bounding box center [307, 19] width 26 height 26
click at [365, 51] on div "Tạo đơn hàng" at bounding box center [365, 55] width 64 height 16
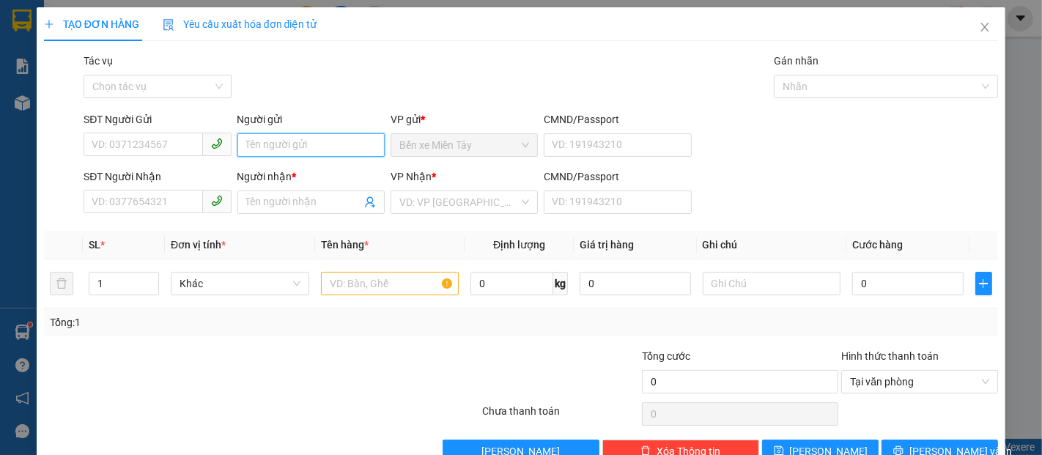
click at [308, 139] on input "Người gửi" at bounding box center [310, 144] width 147 height 23
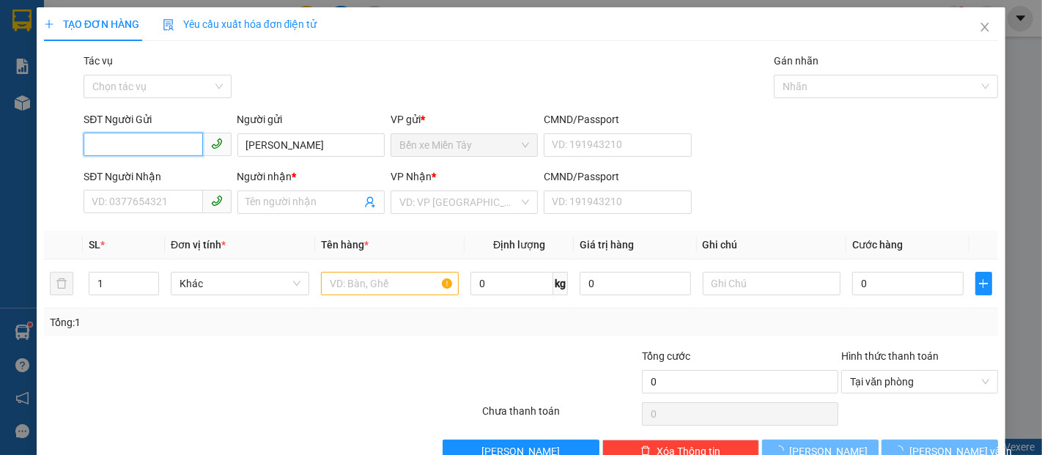
click at [169, 151] on input "SĐT Người Gửi" at bounding box center [143, 144] width 119 height 23
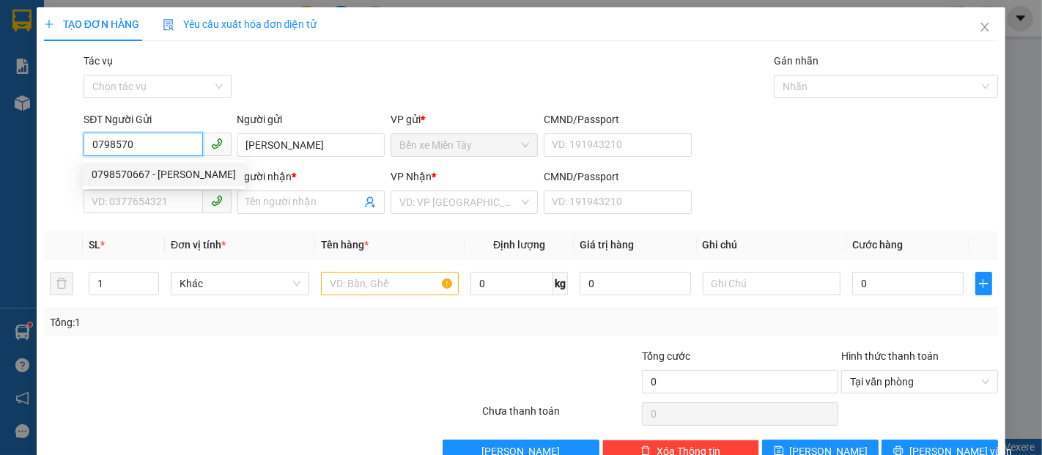
click at [164, 174] on div "0798570667 - KIM THƠ" at bounding box center [164, 174] width 144 height 16
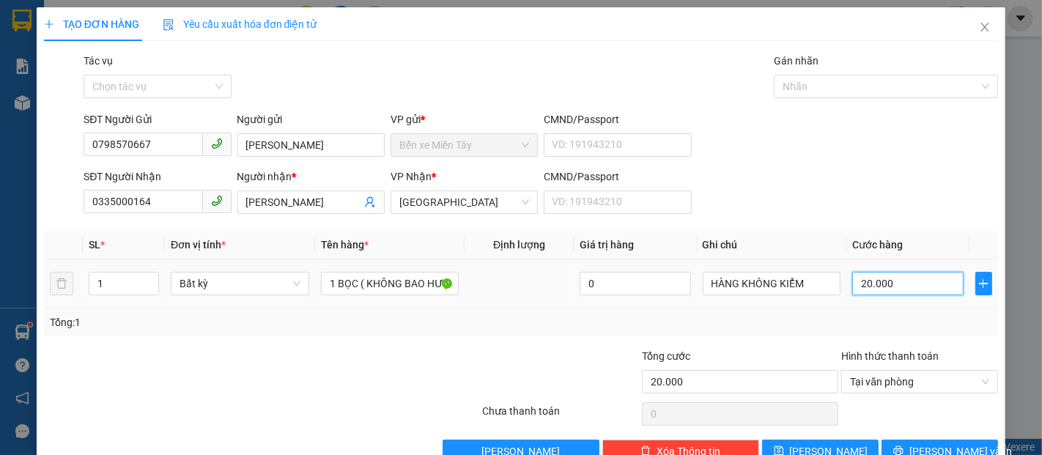
click at [886, 286] on input "20.000" at bounding box center [907, 283] width 111 height 23
drag, startPoint x: 960, startPoint y: 417, endPoint x: 960, endPoint y: 394, distance: 22.7
click at [960, 440] on button "[PERSON_NAME] và In" at bounding box center [939, 451] width 116 height 23
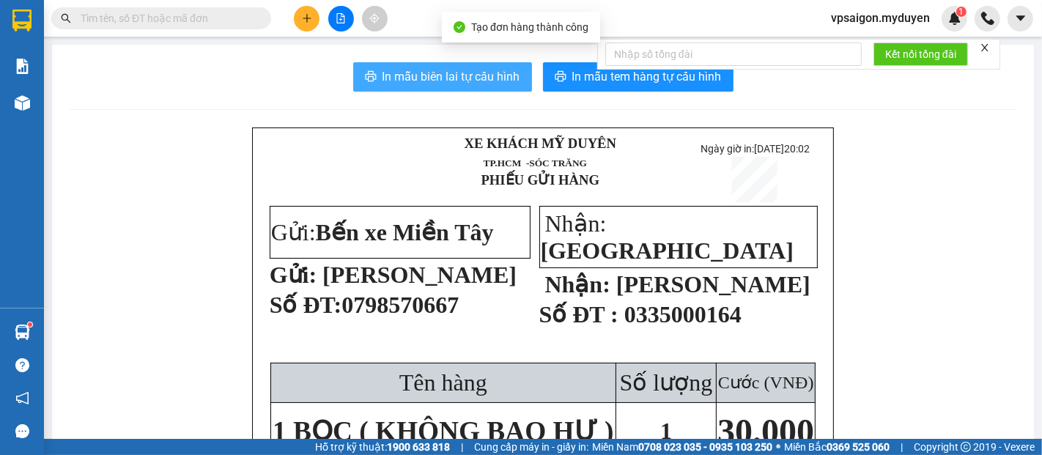
click at [404, 65] on button "In mẫu biên lai tự cấu hình" at bounding box center [442, 76] width 179 height 29
click at [428, 84] on span "In mẫu biên lai tự cấu hình" at bounding box center [451, 76] width 138 height 18
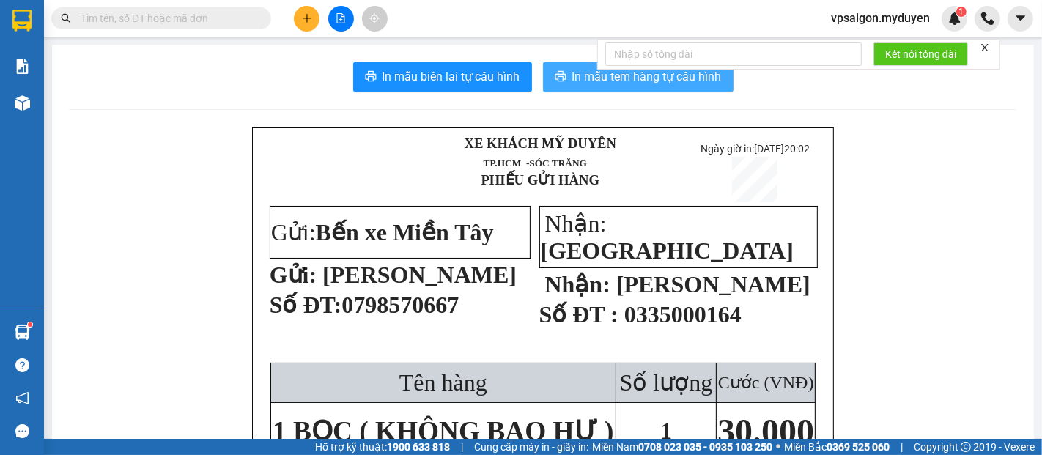
click at [674, 84] on span "In mẫu tem hàng tự cấu hình" at bounding box center [646, 76] width 149 height 18
click at [318, 18] on button at bounding box center [307, 19] width 26 height 26
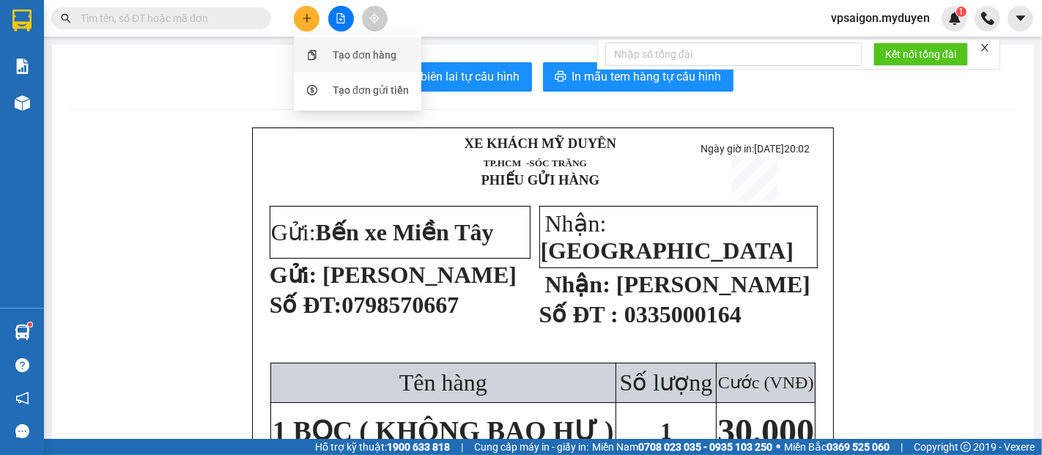
click at [384, 56] on div "Tạo đơn hàng" at bounding box center [365, 55] width 64 height 16
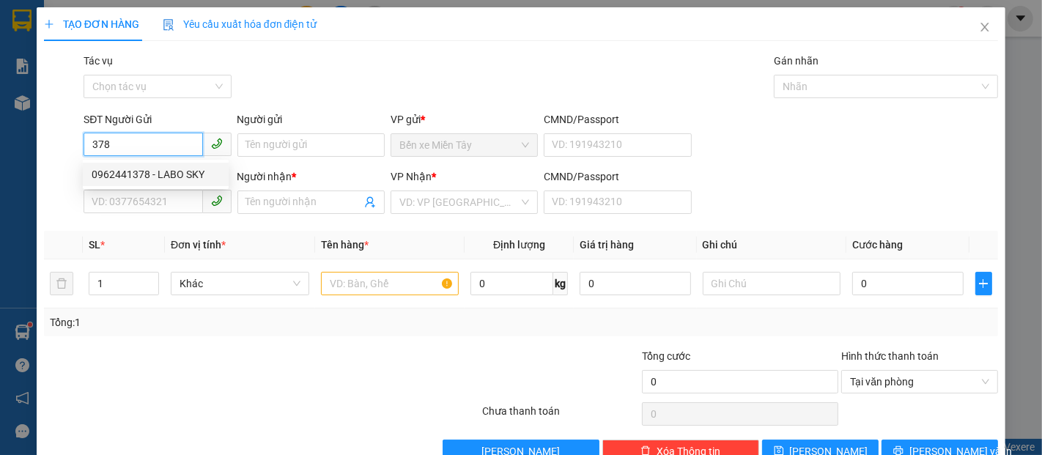
click at [174, 171] on div "0962441378 - LABO SKY" at bounding box center [156, 174] width 128 height 16
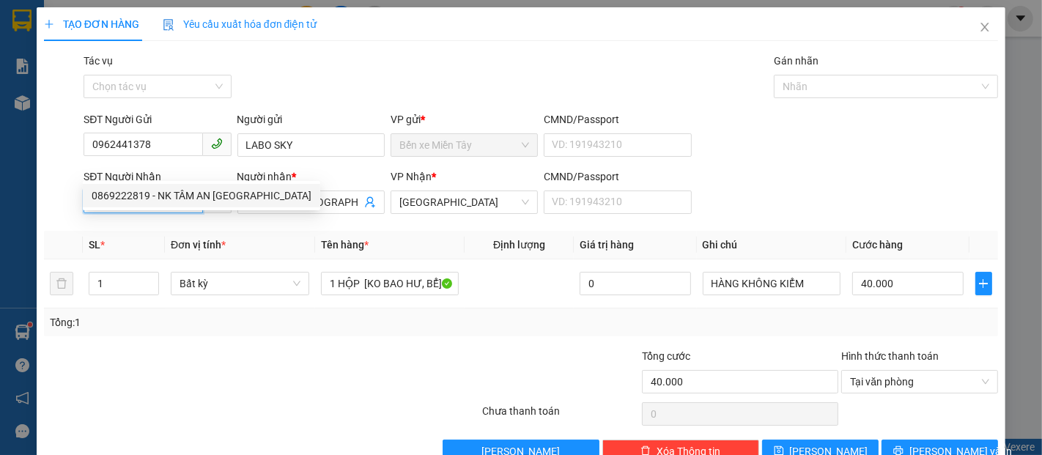
drag, startPoint x: 164, startPoint y: 162, endPoint x: 23, endPoint y: 174, distance: 141.2
click at [23, 174] on div "TẠO ĐƠN HÀNG Yêu cầu xuất hóa đơn điện tử Transit Pickup Surcharge Ids Transit …" at bounding box center [521, 227] width 1042 height 455
click at [459, 348] on div at bounding box center [402, 373] width 160 height 51
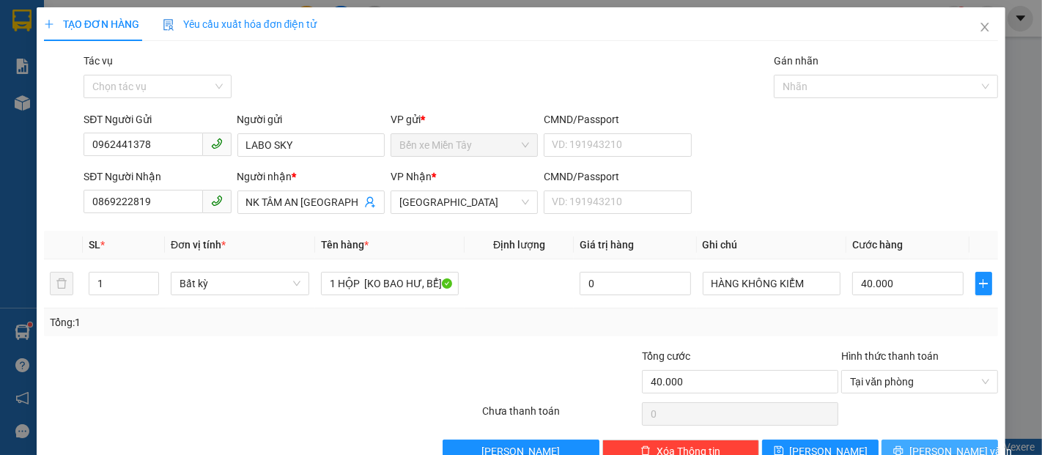
click at [946, 443] on span "[PERSON_NAME] và In" at bounding box center [960, 451] width 103 height 16
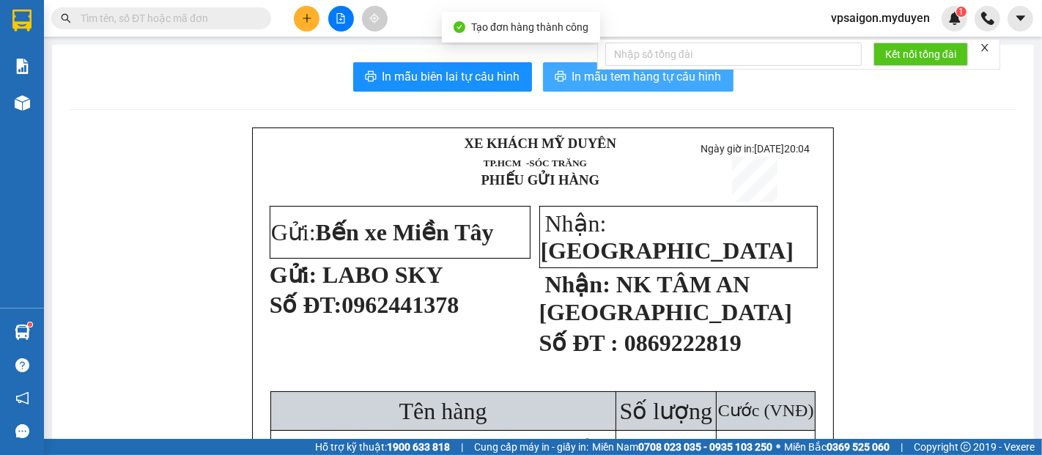
click at [584, 78] on span "In mẫu tem hàng tự cấu hình" at bounding box center [646, 76] width 149 height 18
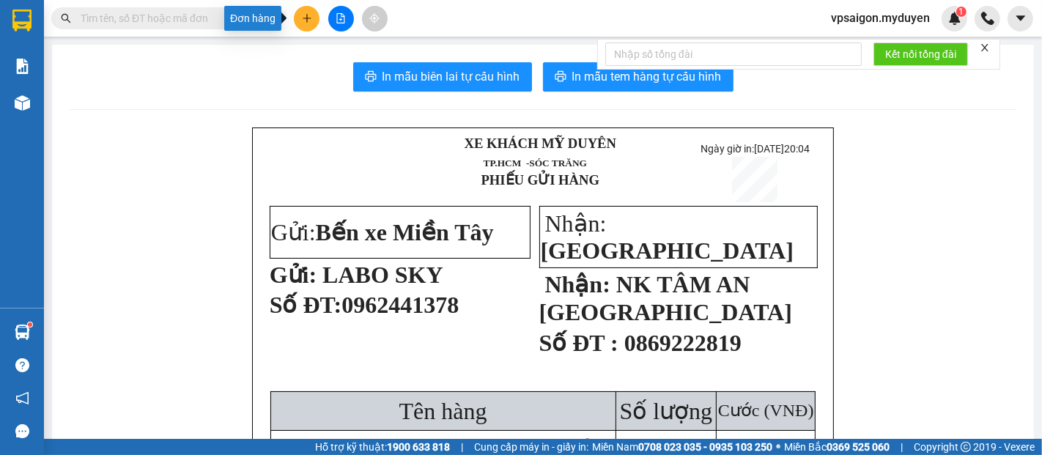
click at [308, 17] on icon "plus" at bounding box center [307, 18] width 10 height 10
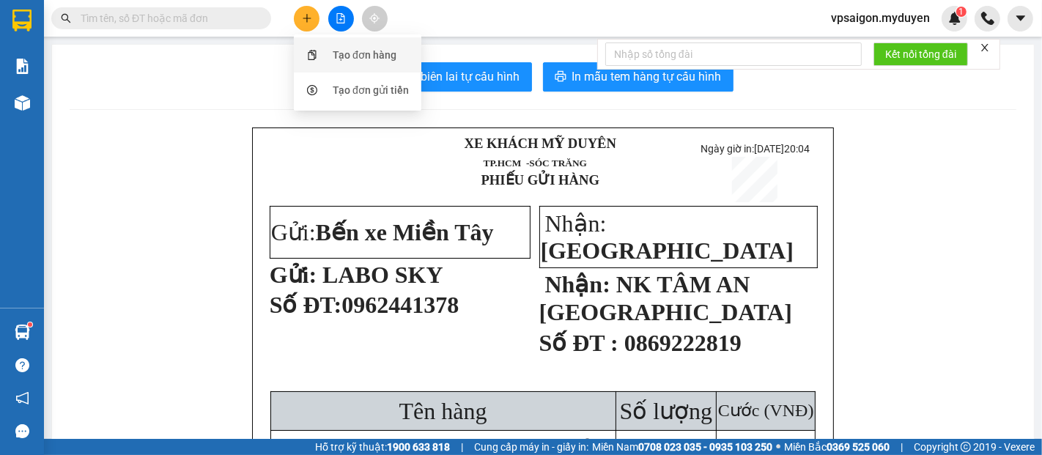
click at [366, 52] on div "Tạo đơn hàng" at bounding box center [365, 55] width 64 height 16
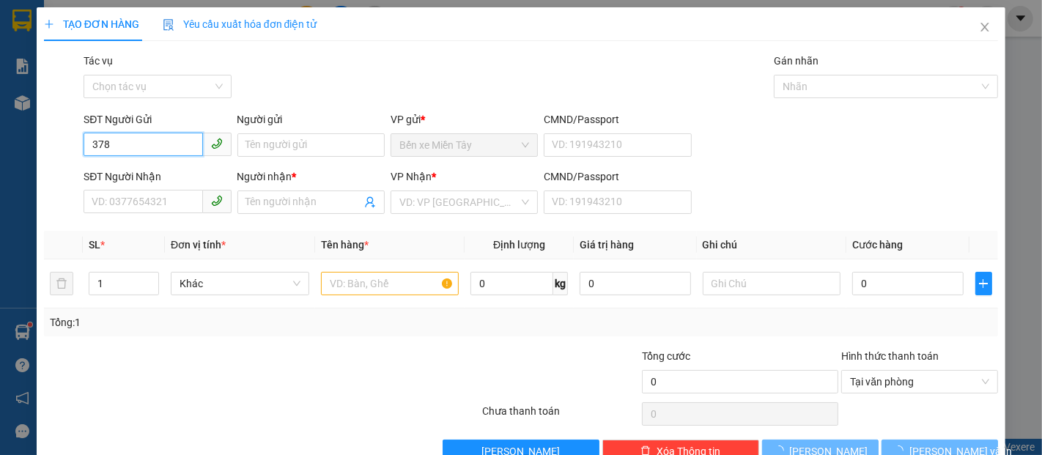
click at [166, 141] on input "378" at bounding box center [143, 144] width 119 height 23
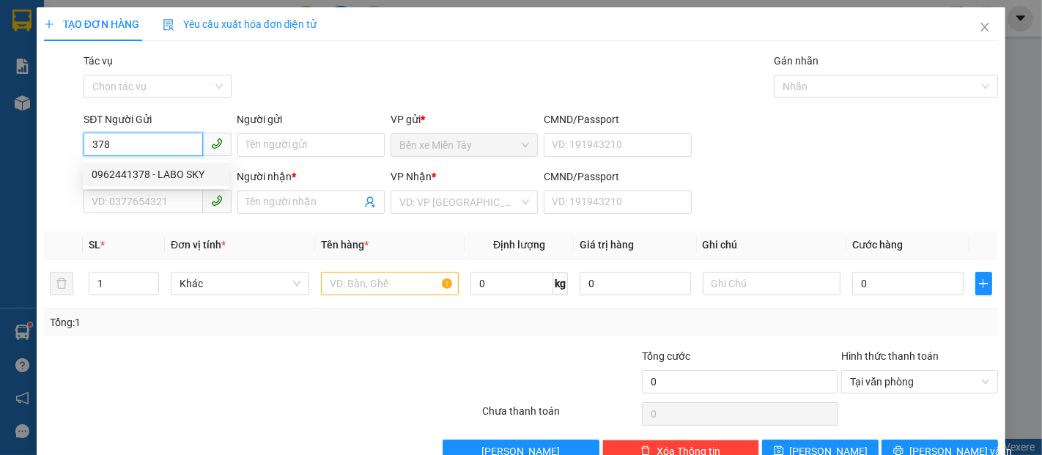
click at [174, 175] on div "0962441378 - LABO SKY" at bounding box center [156, 174] width 128 height 16
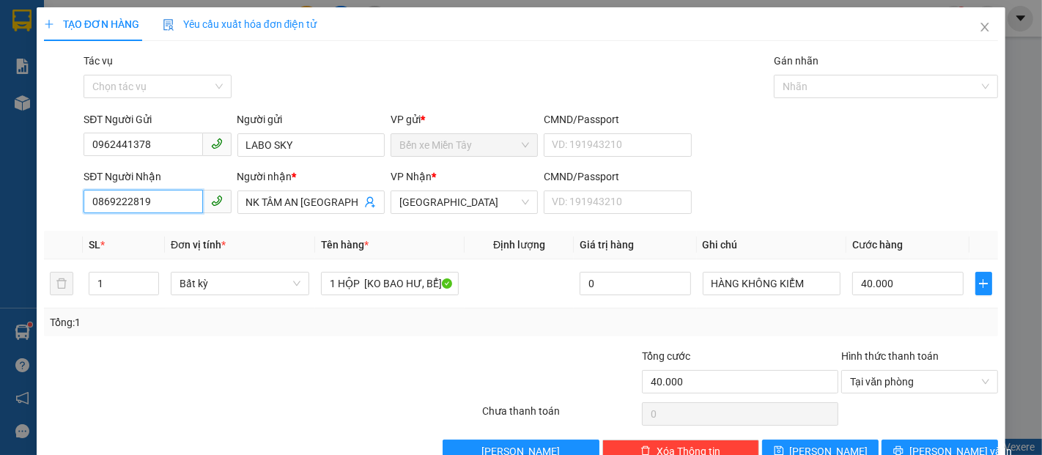
drag, startPoint x: 169, startPoint y: 204, endPoint x: 46, endPoint y: 204, distance: 123.1
click at [46, 204] on div "SĐT Người Nhận 0869222819 Người nhận * NK TÂM AN ĐẠI NGÃI VP Nhận * Đại Ngãi CM…" at bounding box center [520, 193] width 957 height 51
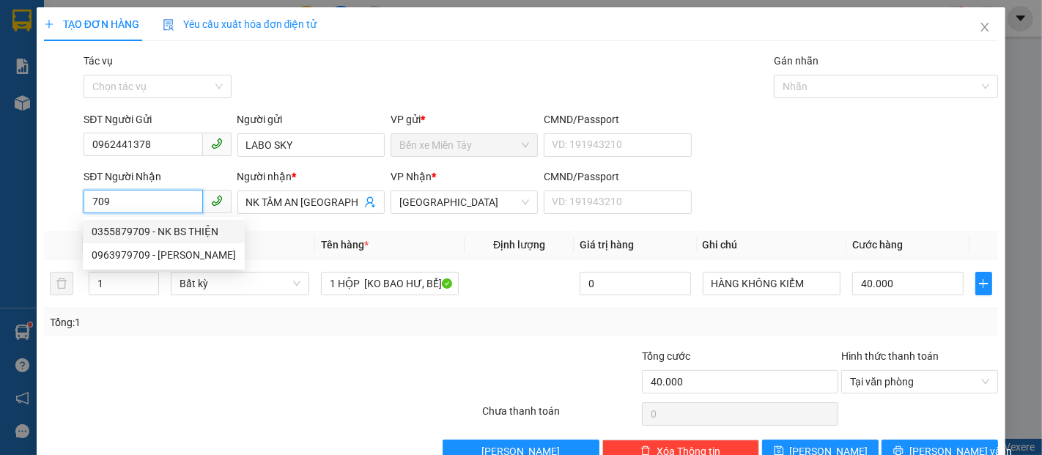
click at [152, 234] on div "0355879709 - NK BS THIỆN" at bounding box center [164, 231] width 144 height 16
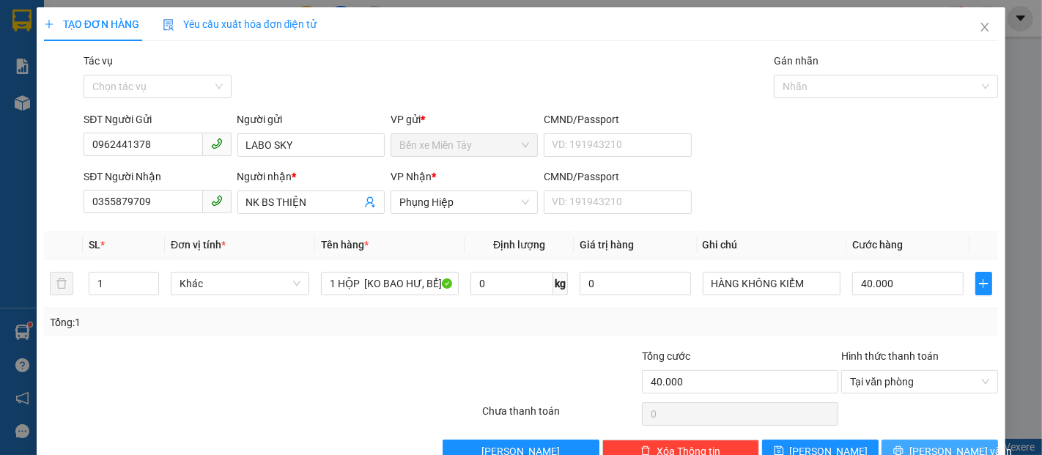
click at [945, 443] on span "[PERSON_NAME] và In" at bounding box center [960, 451] width 103 height 16
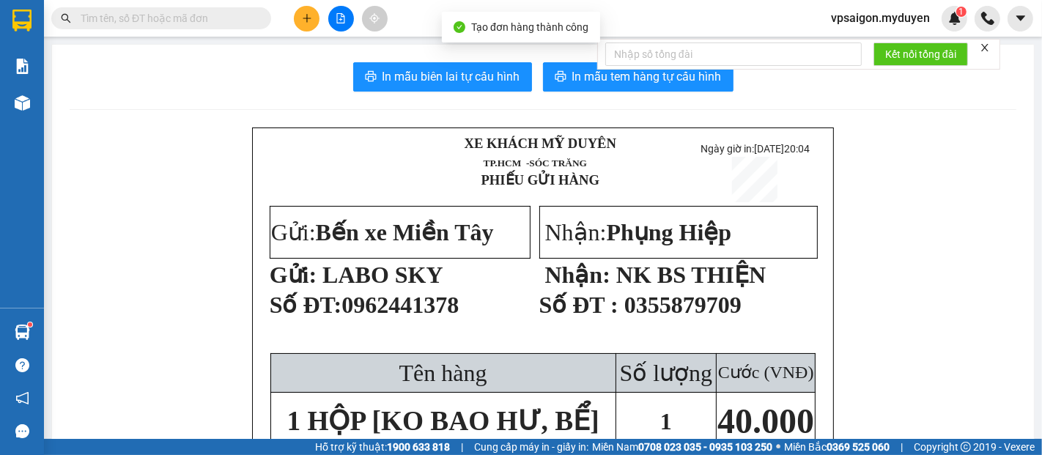
click at [599, 70] on div "Kết nối tổng đài" at bounding box center [798, 54] width 403 height 31
click at [590, 76] on span "In mẫu tem hàng tự cấu hình" at bounding box center [646, 76] width 149 height 18
click at [316, 19] on button at bounding box center [307, 19] width 26 height 26
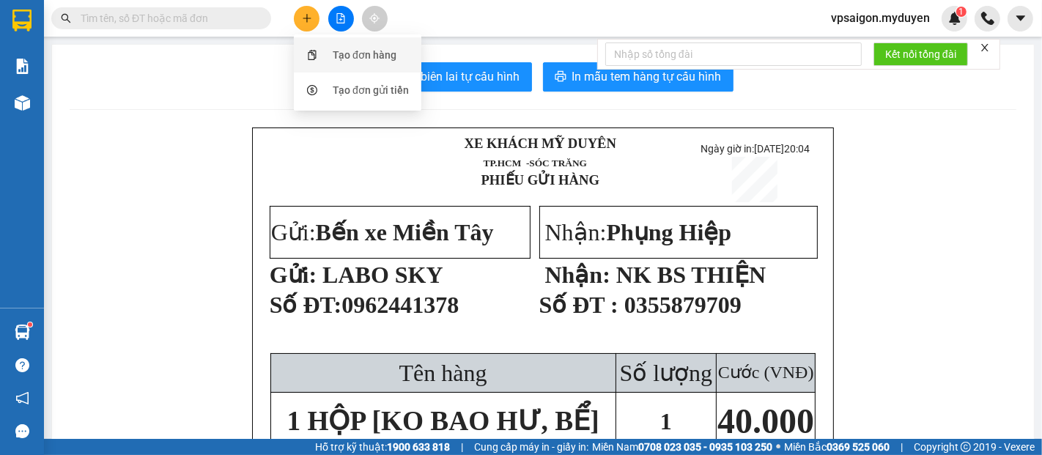
click at [364, 49] on div "Tạo đơn hàng" at bounding box center [365, 55] width 64 height 16
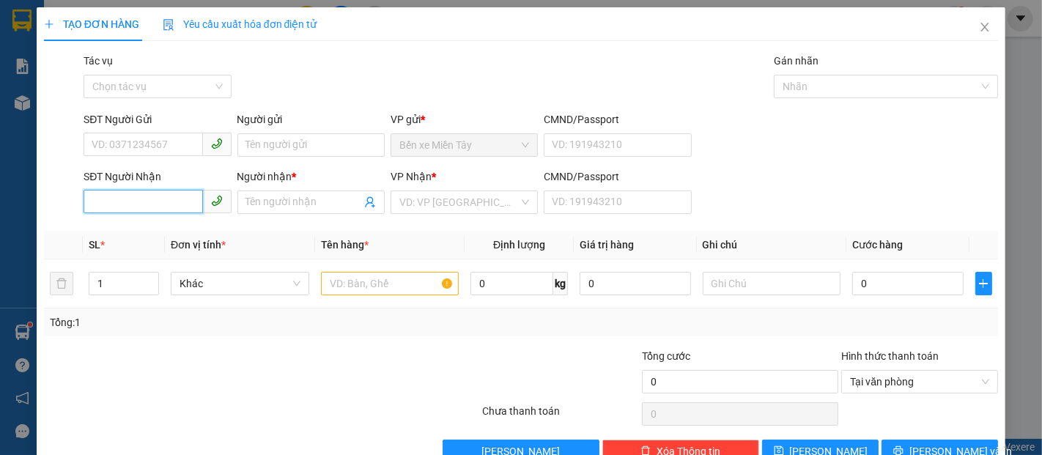
click at [165, 192] on input "SĐT Người Nhận" at bounding box center [143, 201] width 119 height 23
click at [311, 199] on input "Người nhận *" at bounding box center [303, 202] width 115 height 16
click at [363, 292] on input "text" at bounding box center [390, 283] width 138 height 23
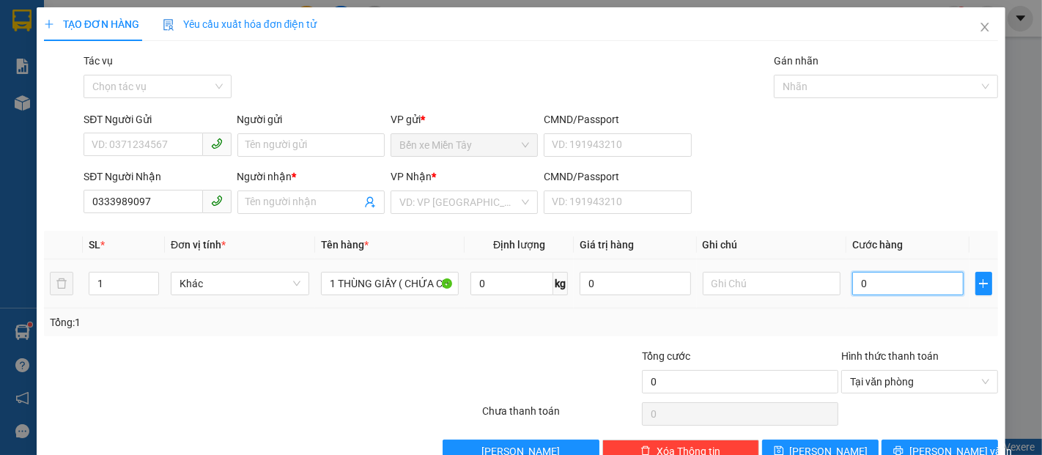
click at [881, 285] on input "0" at bounding box center [907, 283] width 111 height 23
click at [472, 212] on input "search" at bounding box center [458, 202] width 119 height 22
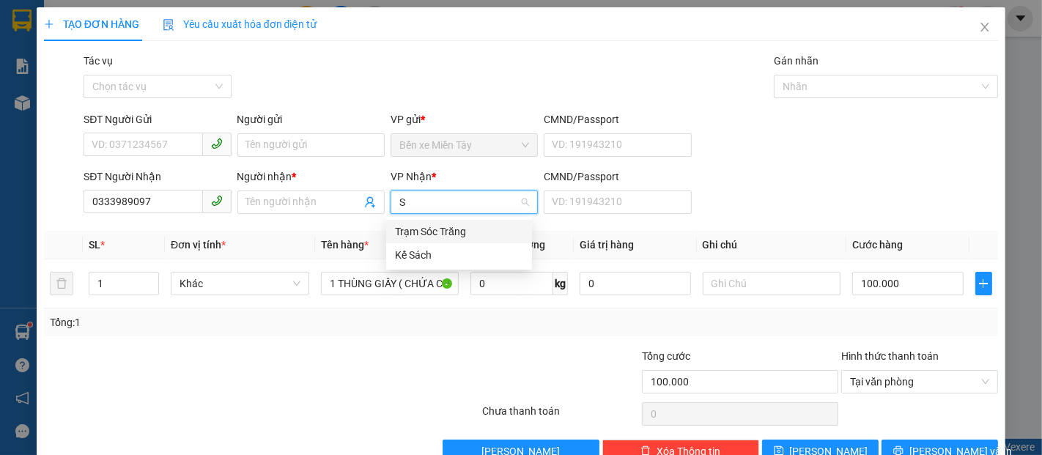
click at [459, 234] on div "Trạm Sóc Trăng" at bounding box center [459, 231] width 128 height 16
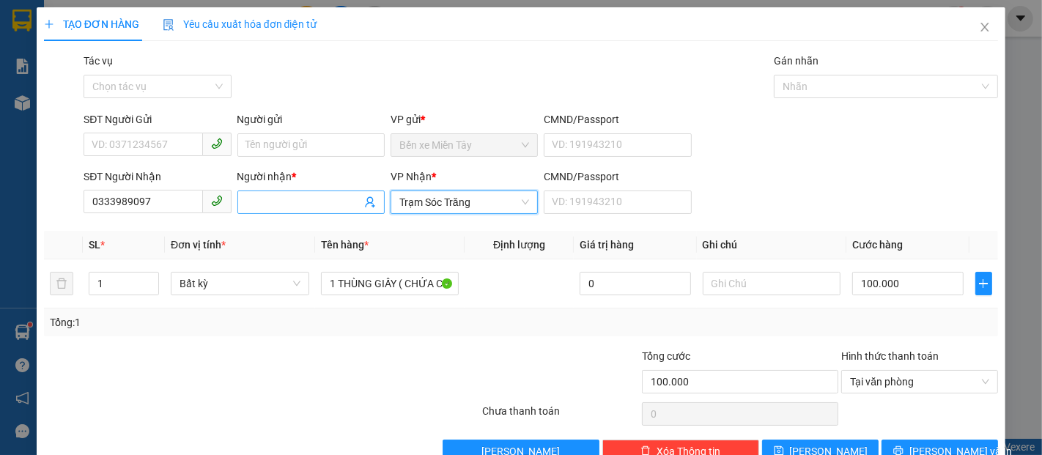
click at [291, 199] on input "Người nhận *" at bounding box center [303, 202] width 115 height 16
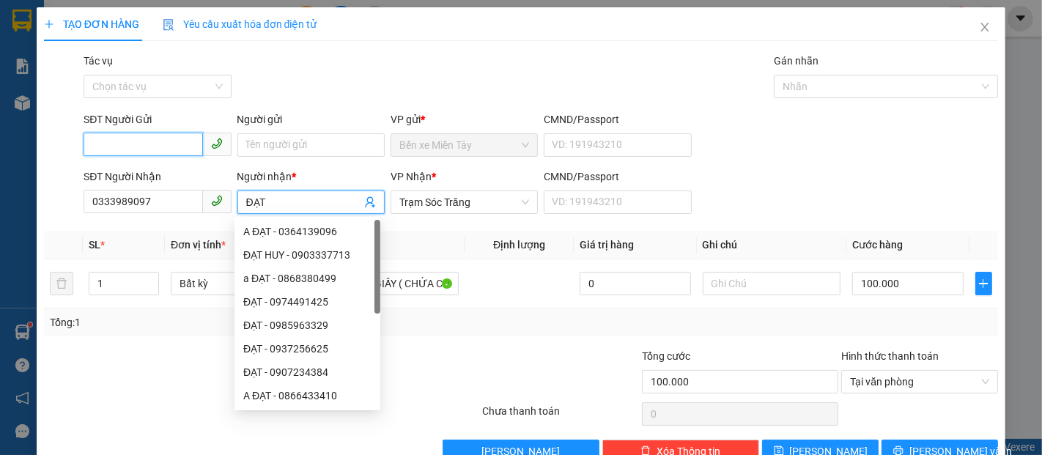
click at [152, 152] on input "SĐT Người Gửi" at bounding box center [143, 144] width 119 height 23
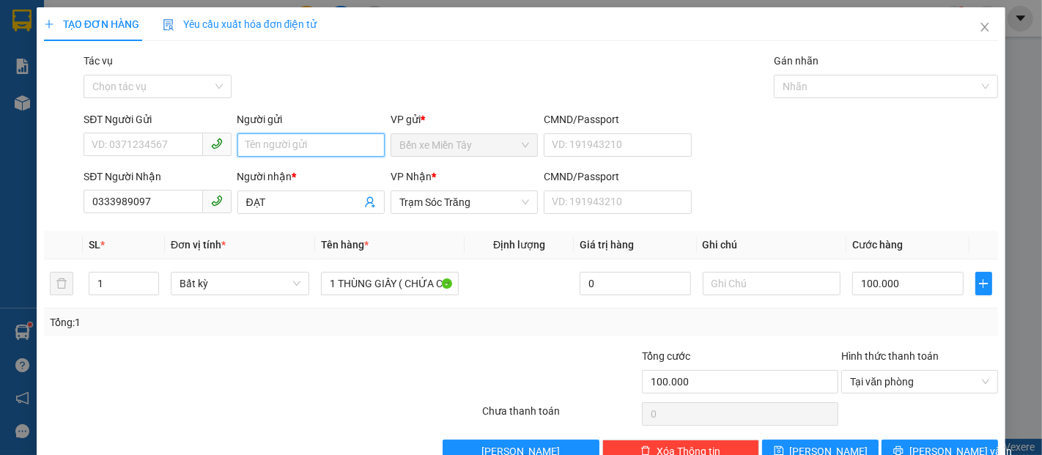
click at [256, 151] on input "Người gửi" at bounding box center [310, 144] width 147 height 23
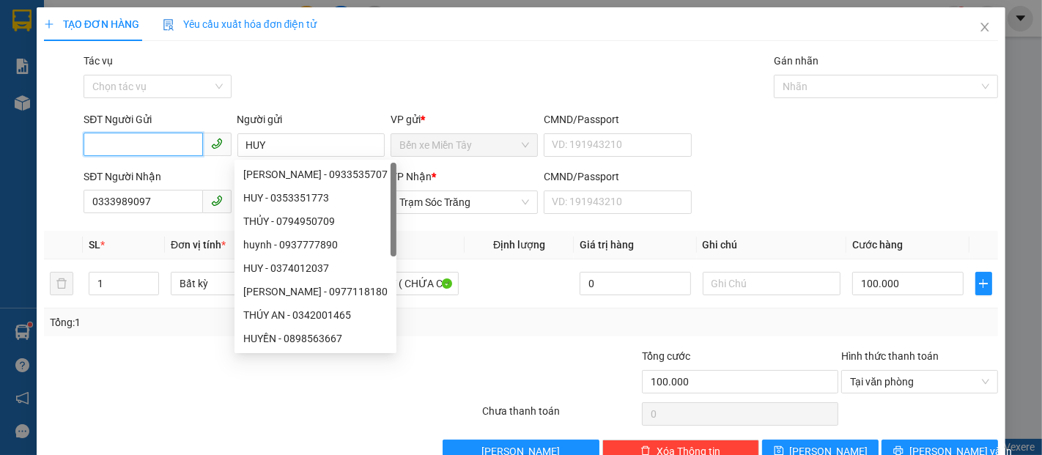
click at [157, 141] on input "SĐT Người Gửi" at bounding box center [143, 144] width 119 height 23
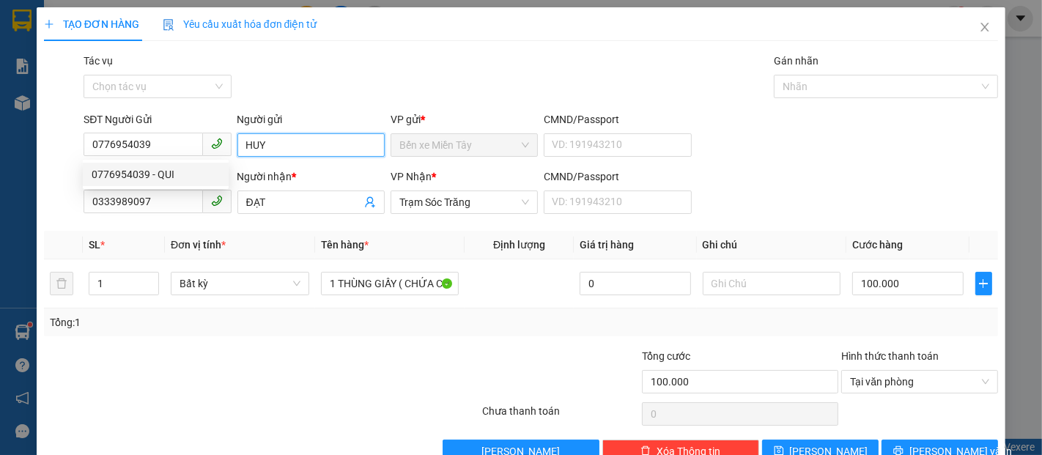
click at [283, 150] on input "HUY" at bounding box center [310, 144] width 147 height 23
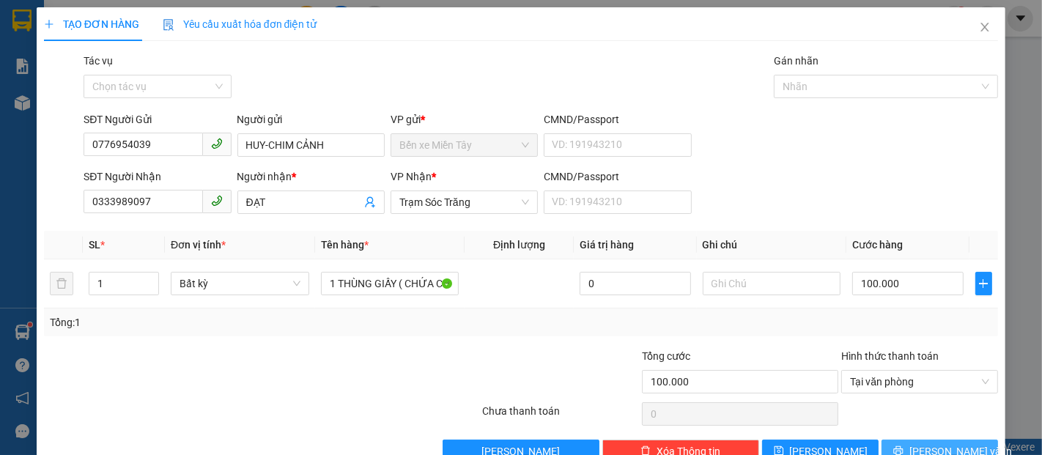
drag, startPoint x: 926, startPoint y: 411, endPoint x: 904, endPoint y: 400, distance: 24.6
click at [921, 443] on span "[PERSON_NAME] và In" at bounding box center [960, 451] width 103 height 16
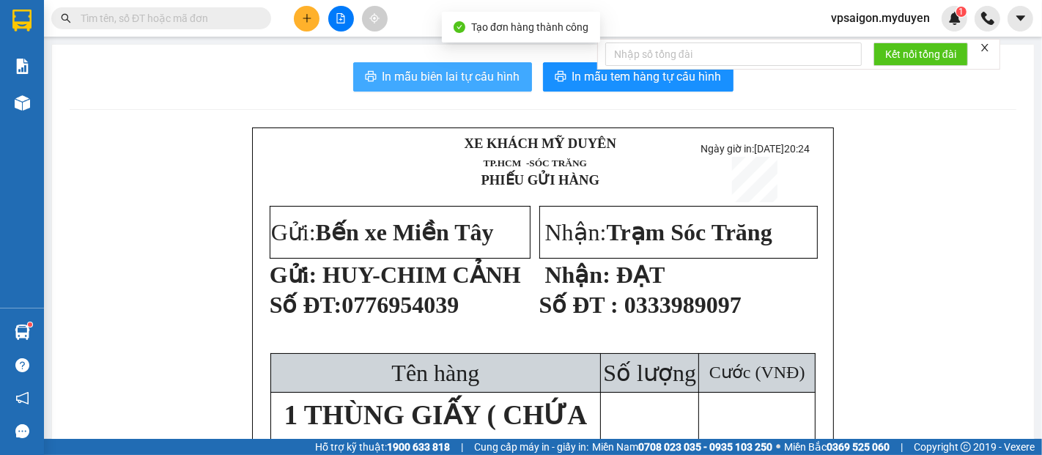
click at [473, 81] on span "In mẫu biên lai tự cấu hình" at bounding box center [451, 76] width 138 height 18
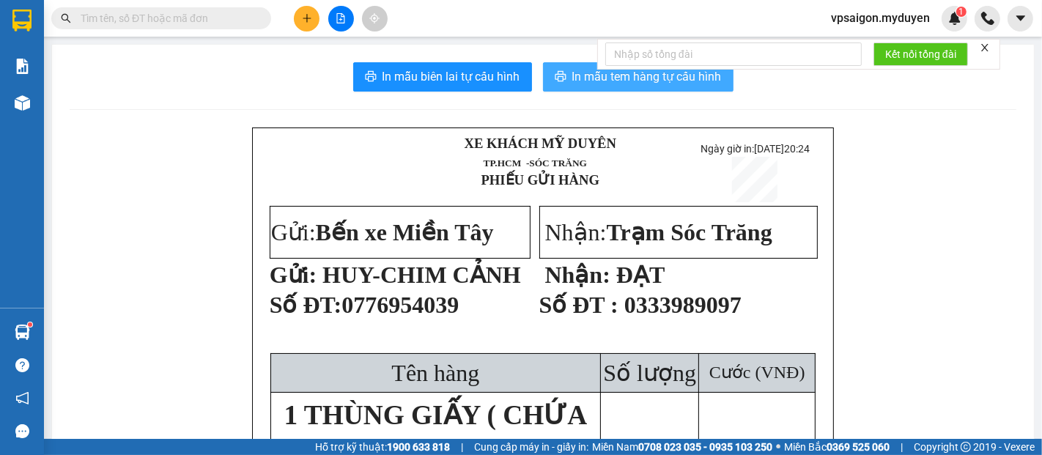
click at [563, 77] on button "In mẫu tem hàng tự cấu hình" at bounding box center [638, 76] width 190 height 29
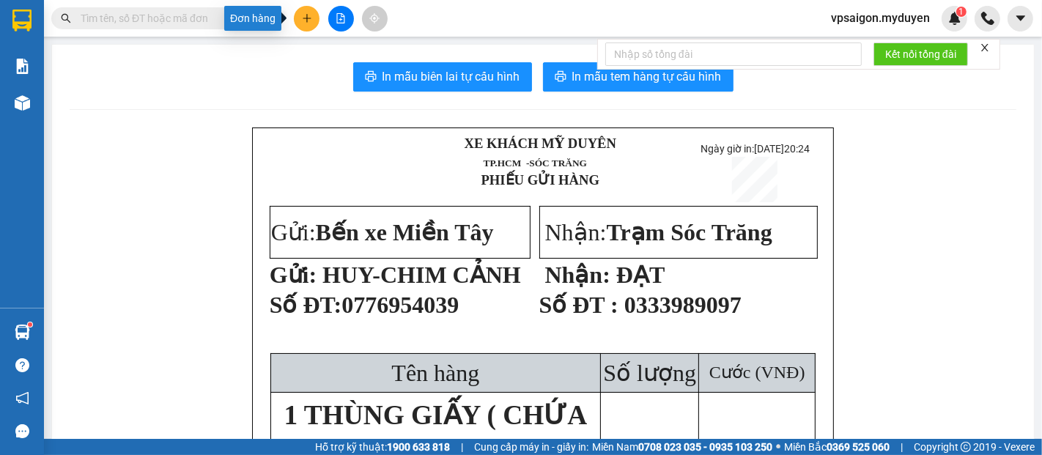
click at [303, 16] on icon "plus" at bounding box center [307, 18] width 10 height 10
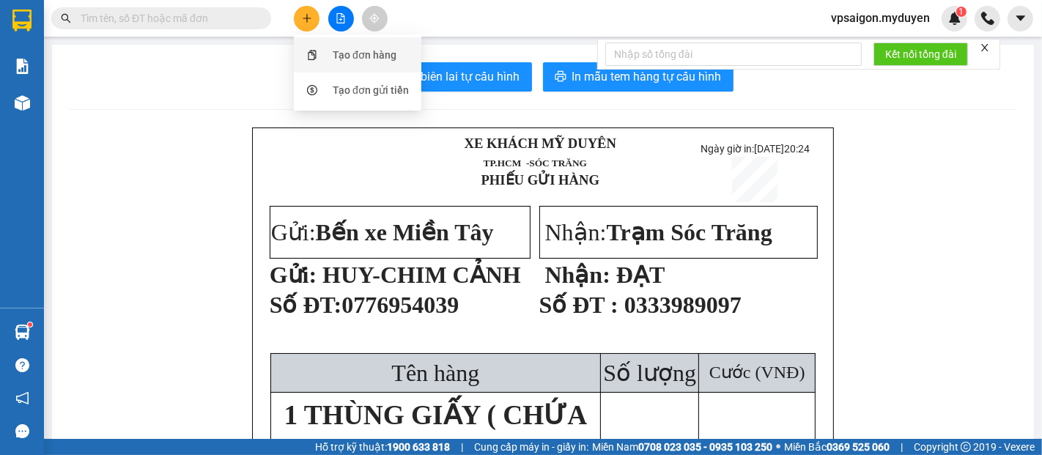
click at [389, 53] on div "Tạo đơn hàng" at bounding box center [365, 55] width 64 height 16
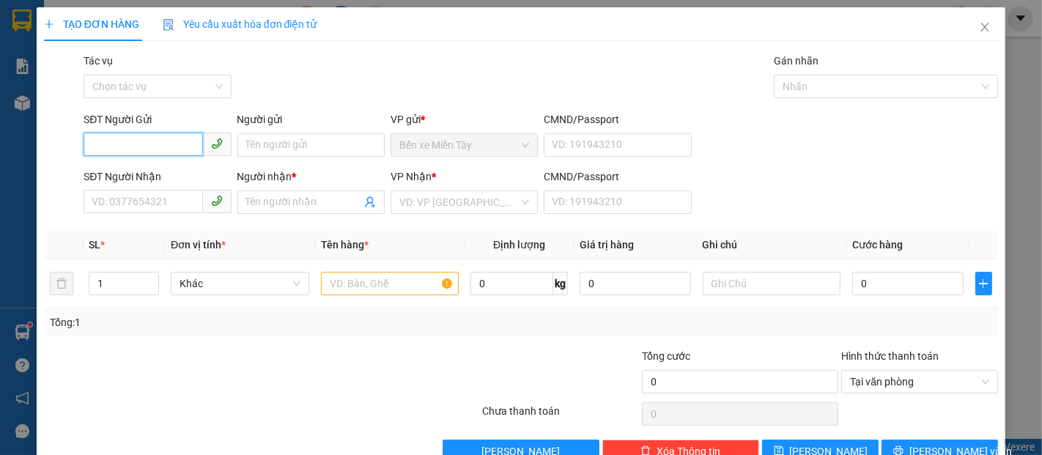
click at [187, 139] on input "SĐT Người Gửi" at bounding box center [143, 144] width 119 height 23
click at [158, 170] on div "0939414139 - MINH" at bounding box center [156, 174] width 128 height 16
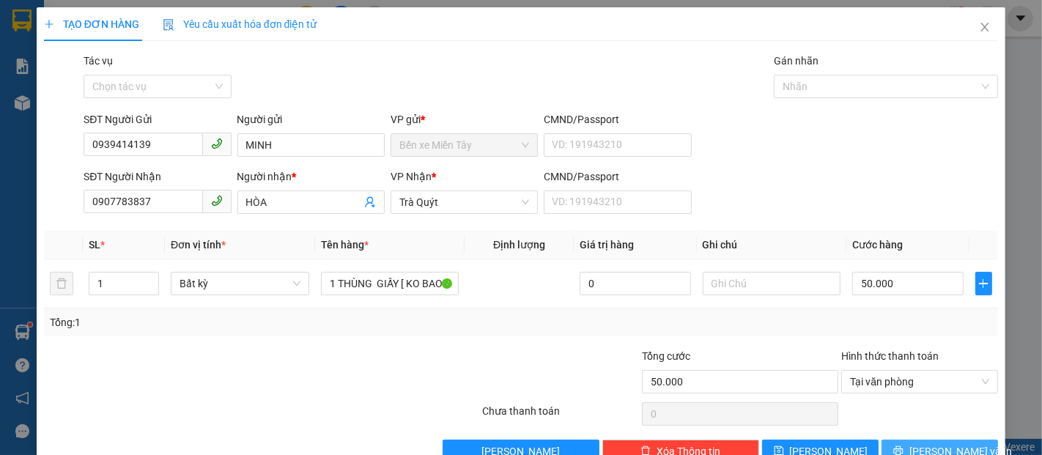
click at [922, 443] on span "[PERSON_NAME] và In" at bounding box center [960, 451] width 103 height 16
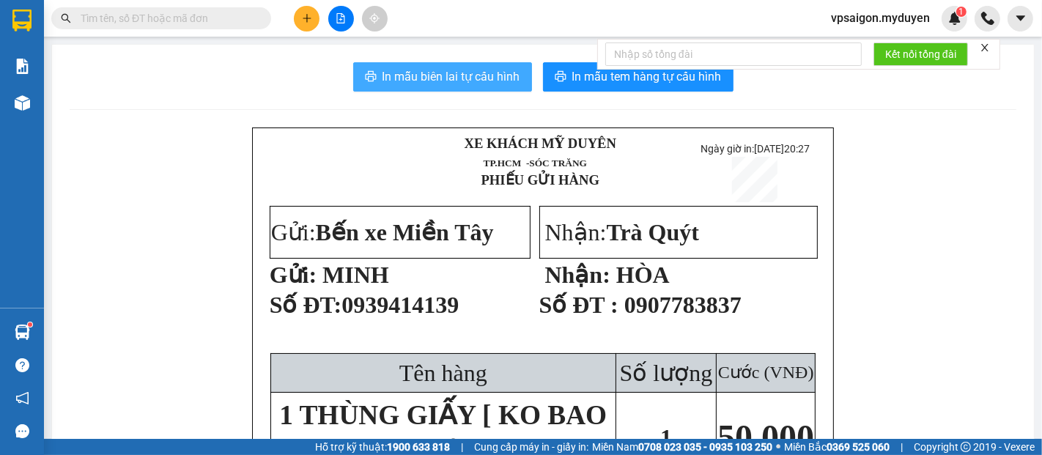
click at [471, 69] on span "In mẫu biên lai tự cấu hình" at bounding box center [451, 76] width 138 height 18
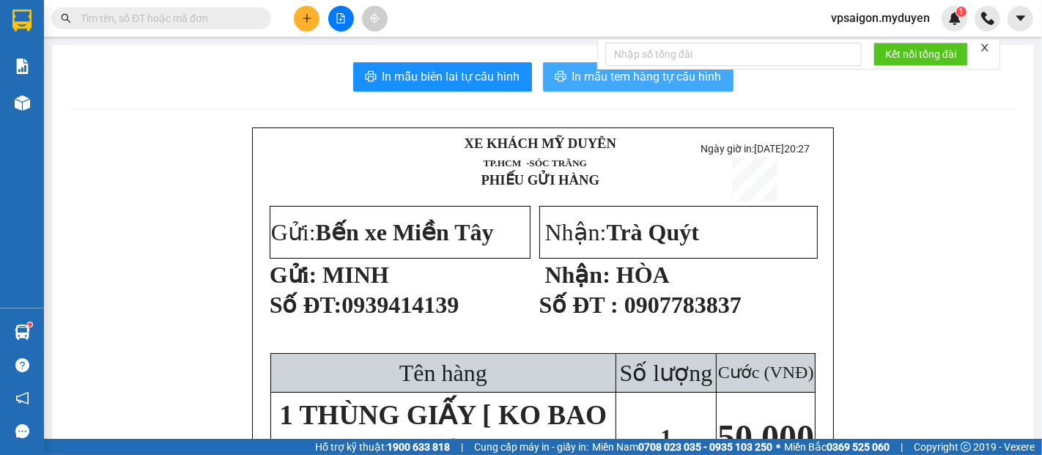
click at [584, 75] on span "In mẫu tem hàng tự cấu hình" at bounding box center [646, 76] width 149 height 18
click at [292, 22] on div at bounding box center [341, 19] width 110 height 26
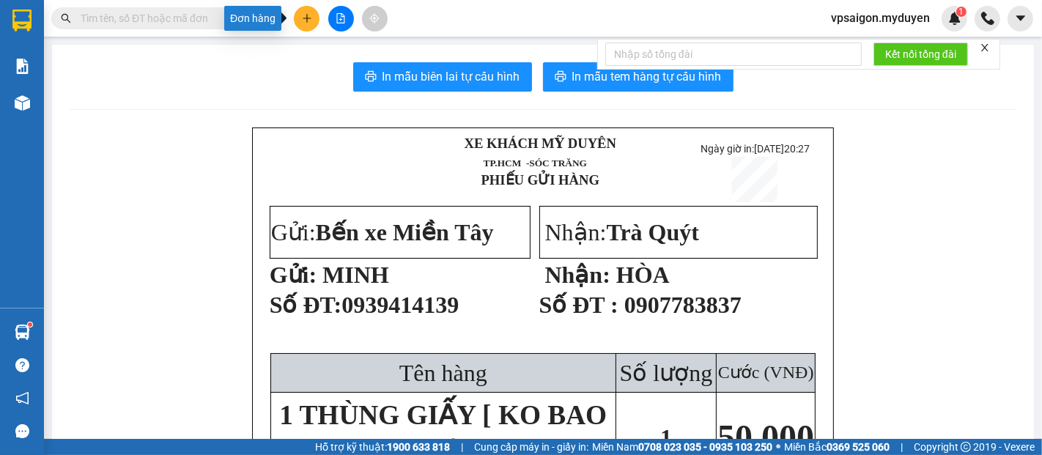
click at [309, 18] on icon "plus" at bounding box center [307, 18] width 8 height 1
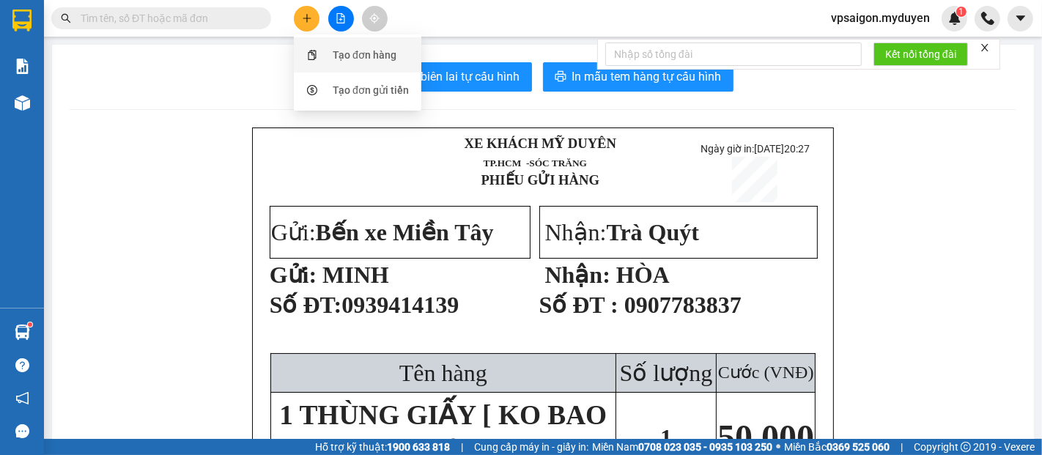
click at [360, 54] on div "Tạo đơn hàng" at bounding box center [365, 55] width 64 height 16
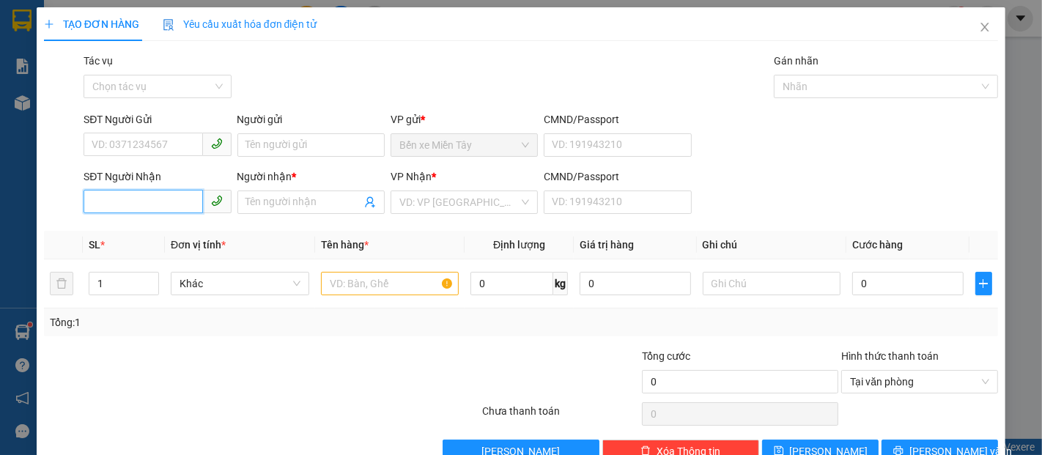
click at [135, 197] on input "SĐT Người Nhận" at bounding box center [143, 201] width 119 height 23
click at [182, 227] on div "0939048467 - HOÀNG" at bounding box center [156, 231] width 128 height 16
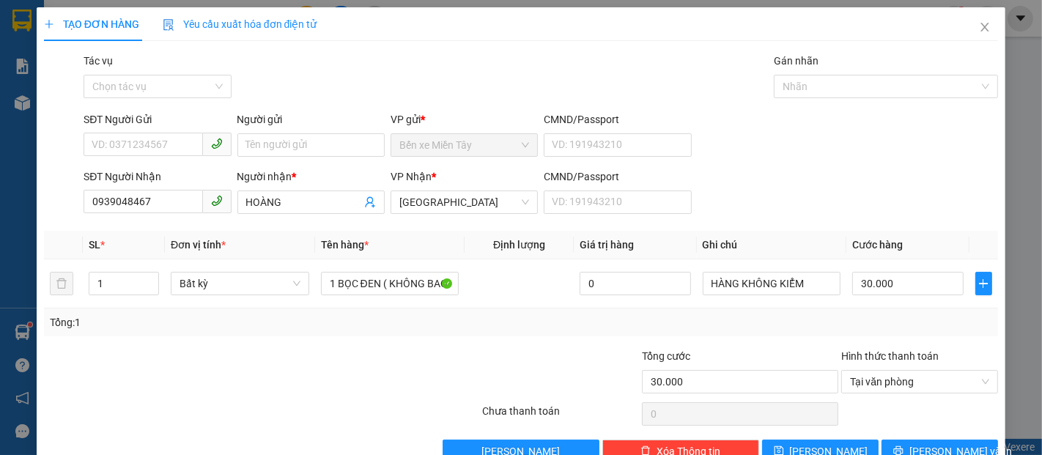
click at [151, 130] on div "SĐT Người Gửi" at bounding box center [157, 122] width 147 height 22
click at [155, 138] on input "SĐT Người Gửi" at bounding box center [143, 144] width 119 height 23
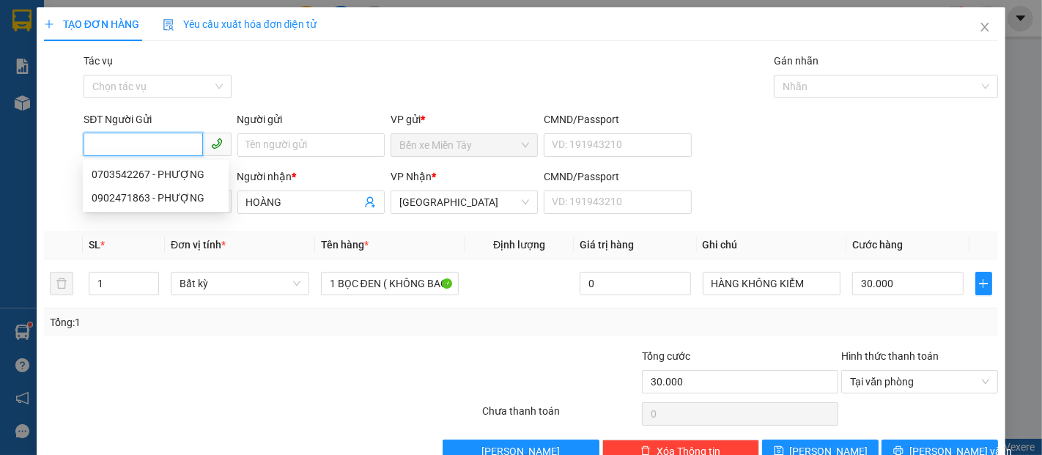
click at [155, 138] on input "SĐT Người Gửi" at bounding box center [143, 144] width 119 height 23
click at [156, 143] on input "SĐT Người Gửi" at bounding box center [143, 144] width 119 height 23
click at [186, 173] on div "0703542267 - PHƯỢNG" at bounding box center [156, 174] width 128 height 16
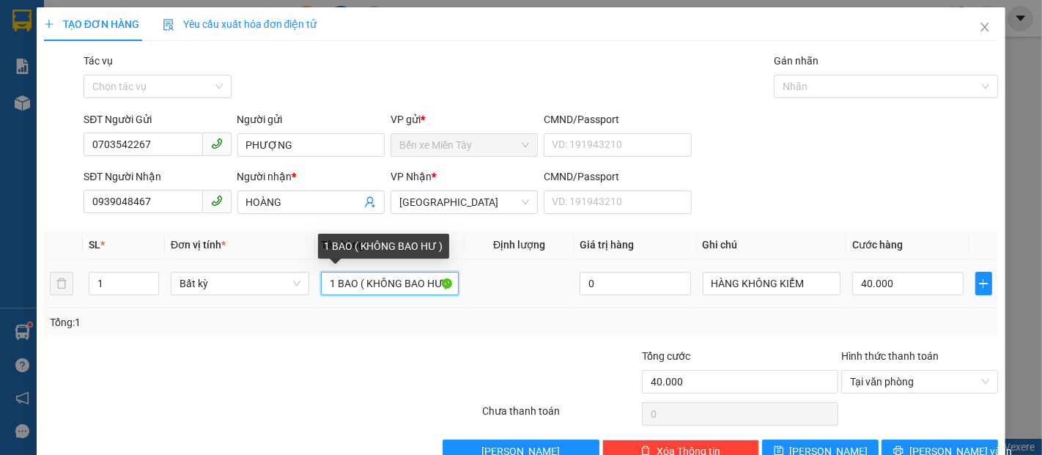
drag, startPoint x: 355, startPoint y: 284, endPoint x: 324, endPoint y: 288, distance: 30.3
click at [324, 288] on input "1 BAO ( KHÔNG BAO HƯ )" at bounding box center [390, 283] width 138 height 23
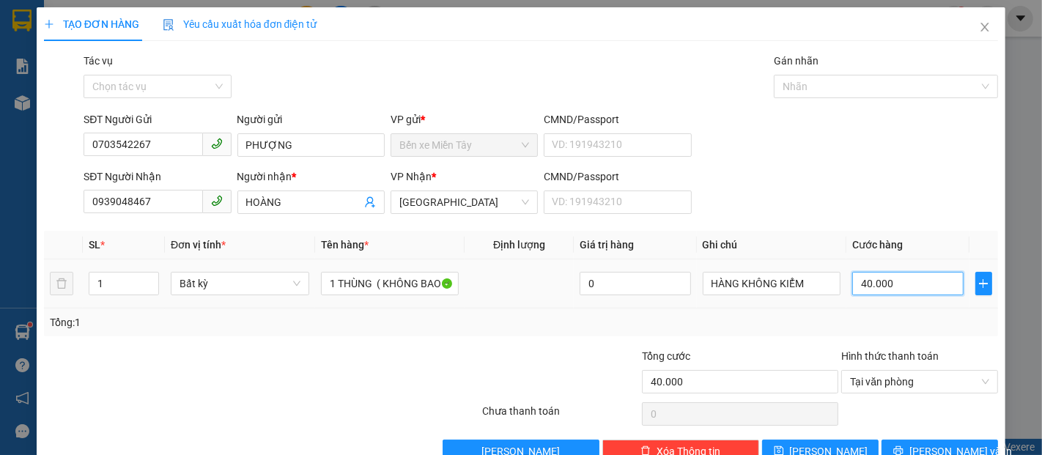
click at [908, 292] on input "40.000" at bounding box center [907, 283] width 111 height 23
drag, startPoint x: 897, startPoint y: 244, endPoint x: 844, endPoint y: 246, distance: 52.8
click at [852, 272] on input "30.000" at bounding box center [907, 283] width 111 height 23
drag, startPoint x: 932, startPoint y: 418, endPoint x: 908, endPoint y: 401, distance: 28.9
click at [932, 443] on span "[PERSON_NAME] và In" at bounding box center [960, 451] width 103 height 16
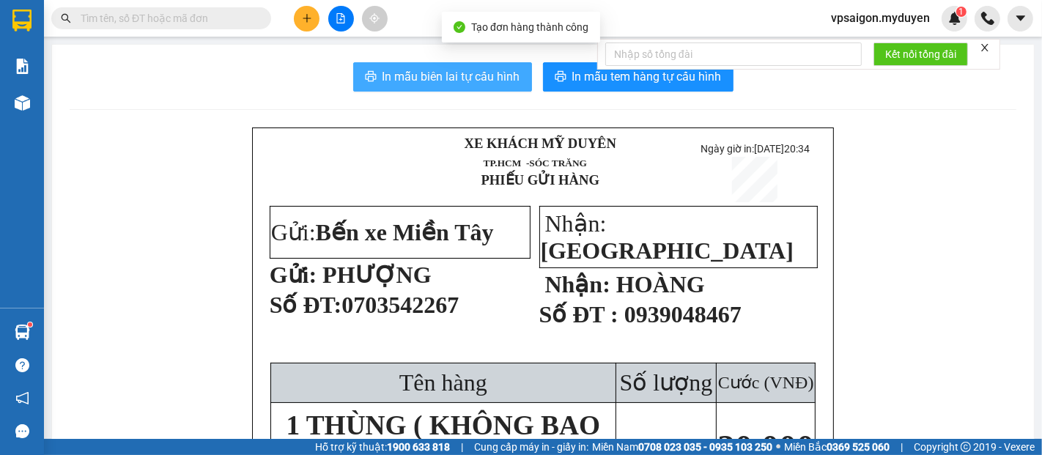
click at [466, 78] on span "In mẫu biên lai tự cấu hình" at bounding box center [451, 76] width 138 height 18
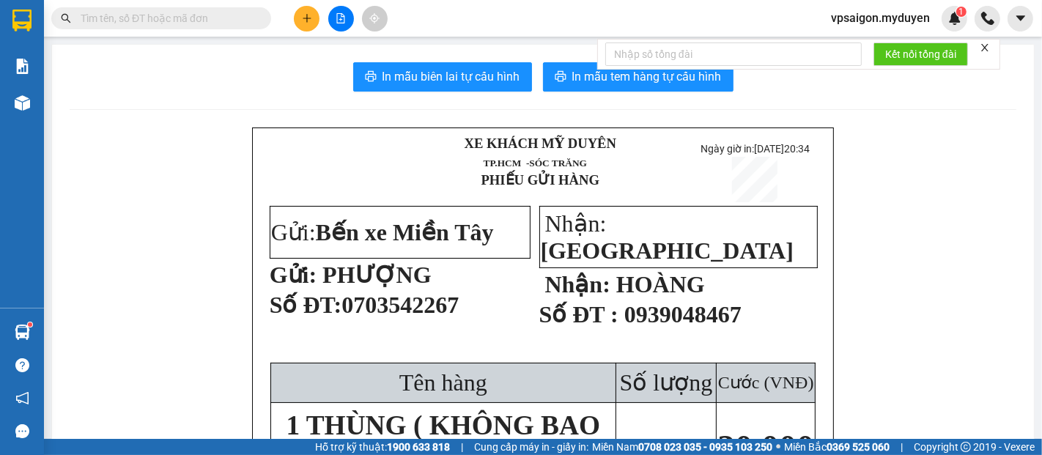
drag, startPoint x: 630, startPoint y: 316, endPoint x: 716, endPoint y: 315, distance: 86.4
click at [716, 315] on span "0939048467" at bounding box center [682, 314] width 117 height 26
click at [614, 78] on span "In mẫu tem hàng tự cấu hình" at bounding box center [646, 76] width 149 height 18
click at [311, 26] on button at bounding box center [307, 19] width 26 height 26
click at [372, 57] on div "Tạo đơn hàng" at bounding box center [365, 55] width 64 height 16
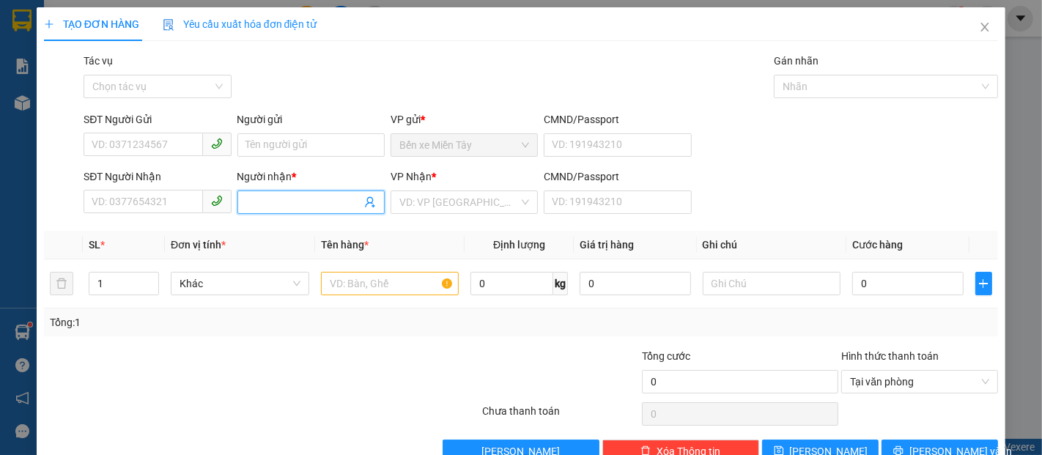
click at [339, 206] on input "Người nhận *" at bounding box center [303, 202] width 115 height 16
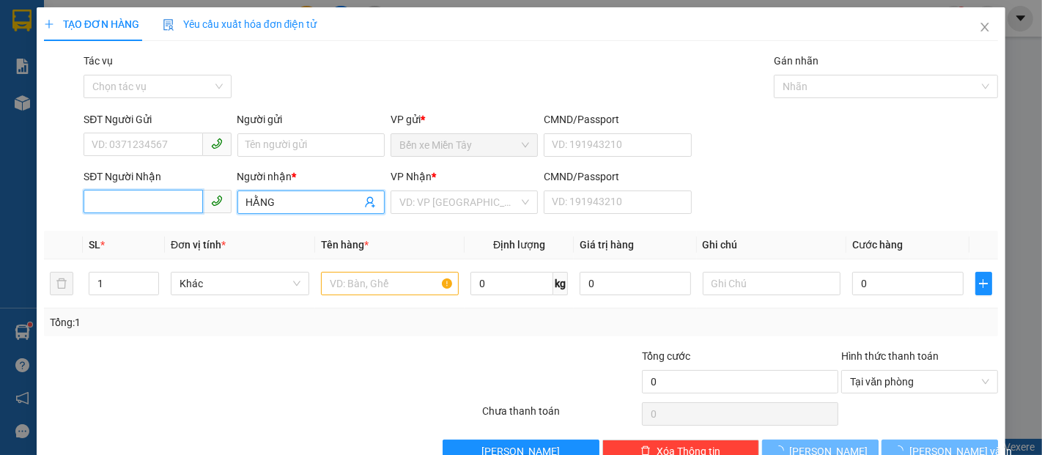
click at [167, 196] on input "SĐT Người Nhận" at bounding box center [143, 201] width 119 height 23
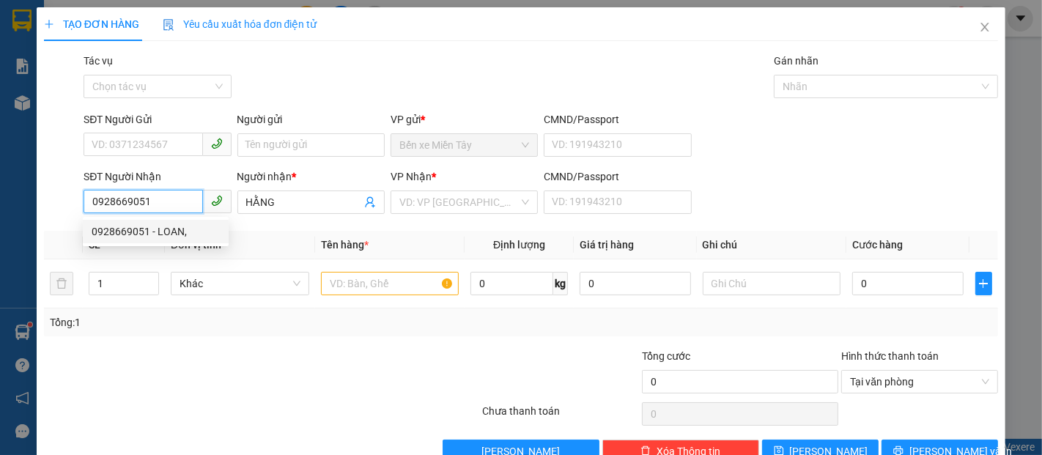
click at [146, 230] on div "0928669051 - LOAN," at bounding box center [156, 231] width 128 height 16
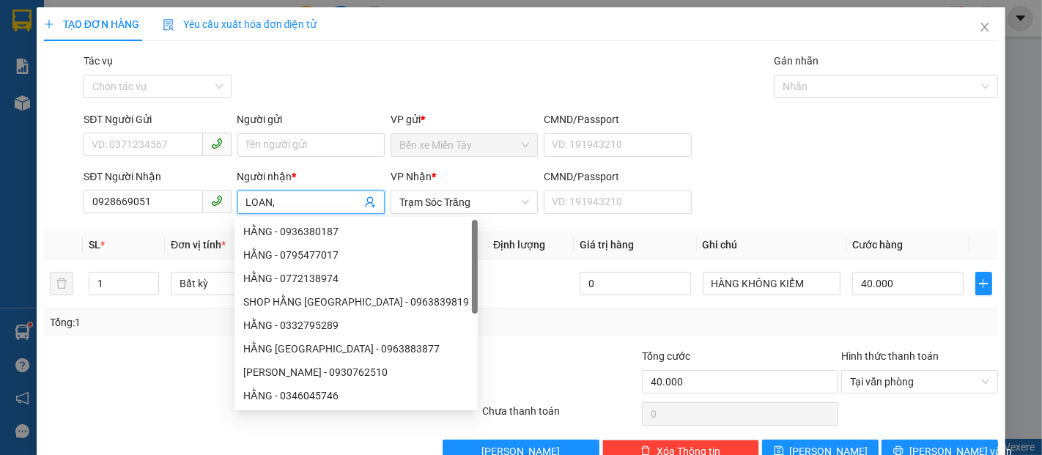
drag, startPoint x: 290, startPoint y: 204, endPoint x: 229, endPoint y: 205, distance: 60.8
click at [229, 205] on div "SĐT Người Nhận 0928669051 Người nhận * LOAN, VP Nhận * Trạm Sóc Trăng CMND/Pass…" at bounding box center [541, 193] width 920 height 51
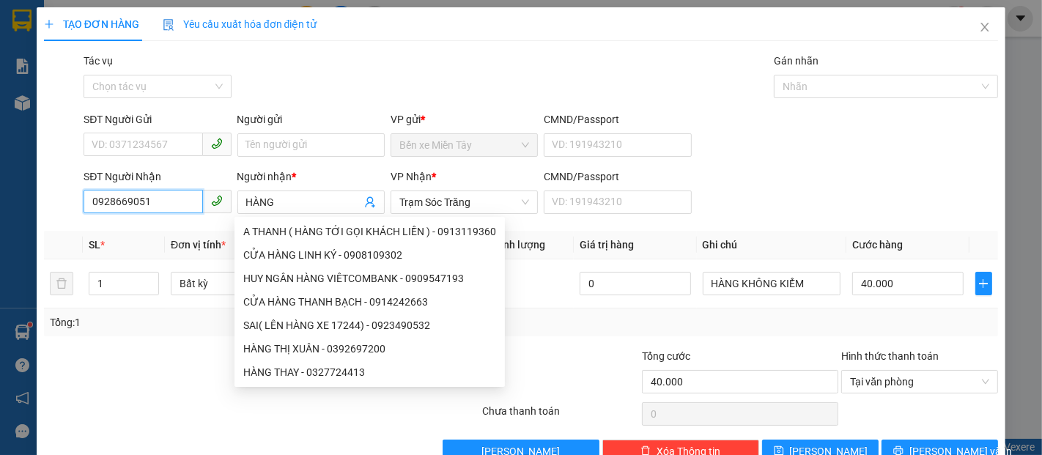
click at [153, 198] on input "0928669051" at bounding box center [143, 201] width 119 height 23
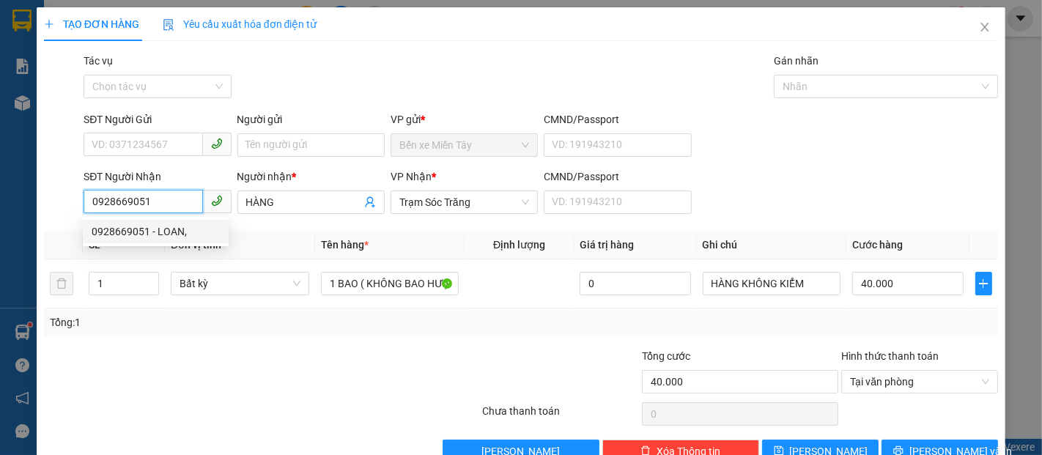
click at [105, 206] on input "0928669051" at bounding box center [143, 201] width 119 height 23
click at [125, 204] on input "0928669051" at bounding box center [143, 201] width 119 height 23
click at [157, 204] on input "0928669051" at bounding box center [143, 201] width 119 height 23
click at [270, 200] on input "HÀNG" at bounding box center [303, 202] width 115 height 16
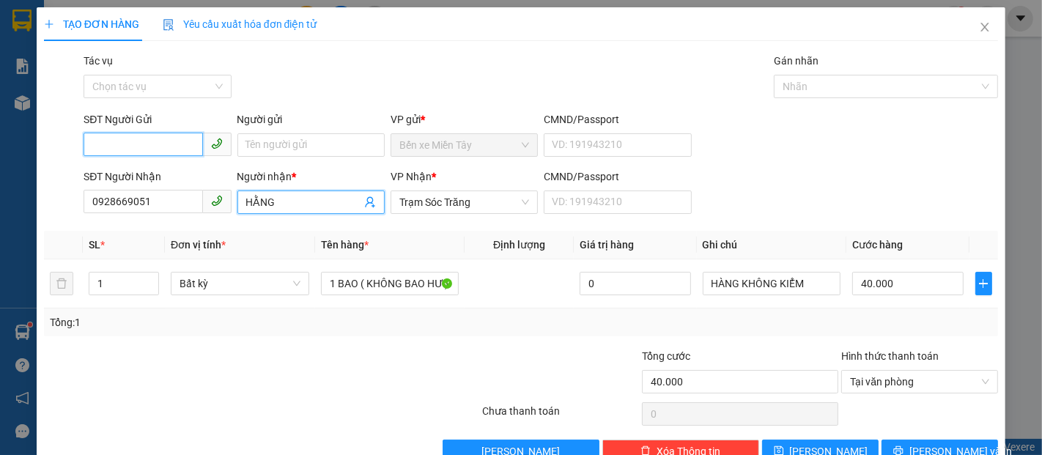
click at [153, 134] on input "SĐT Người Gửi" at bounding box center [143, 144] width 119 height 23
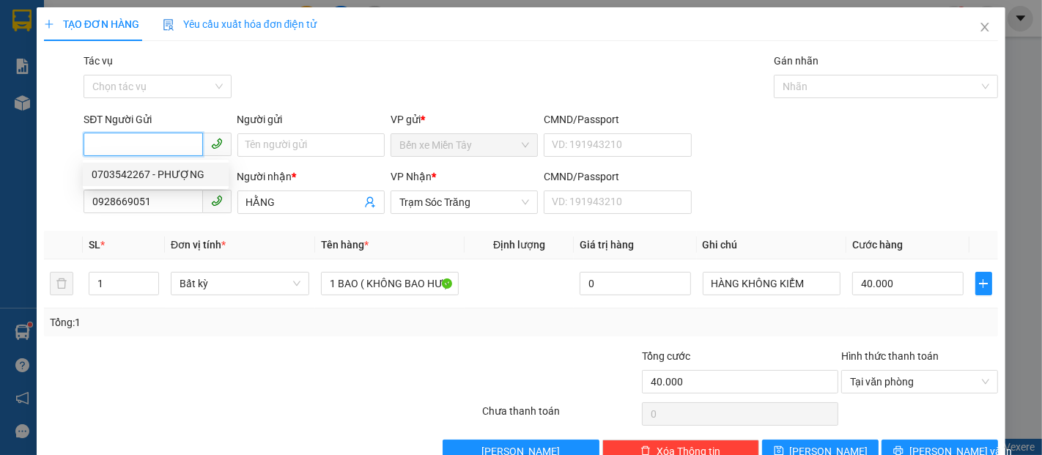
click at [170, 173] on div "0703542267 - PHƯỢNG" at bounding box center [156, 174] width 128 height 16
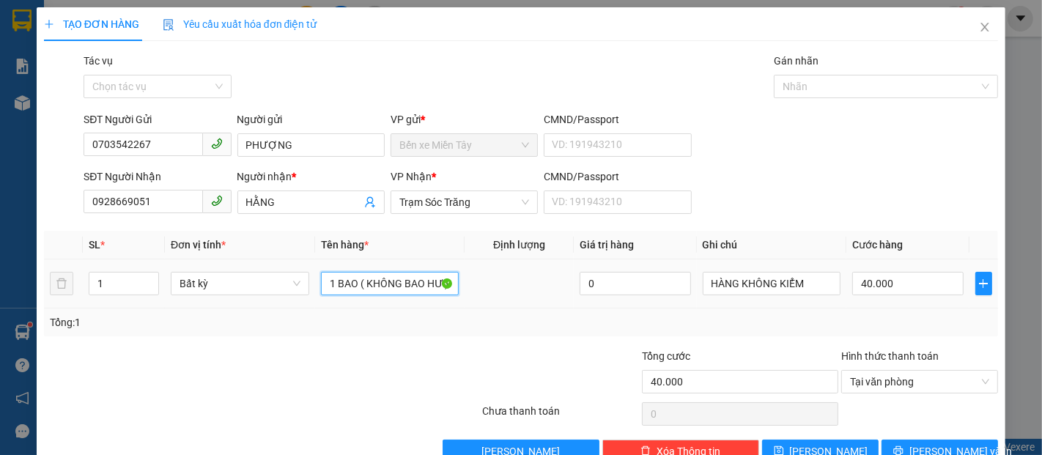
click at [361, 286] on input "1 BAO ( KHÔNG BAO HƯ )" at bounding box center [390, 283] width 138 height 23
click at [354, 286] on input "1 BAO ( KHÔNG BAO HƯ )" at bounding box center [390, 283] width 138 height 23
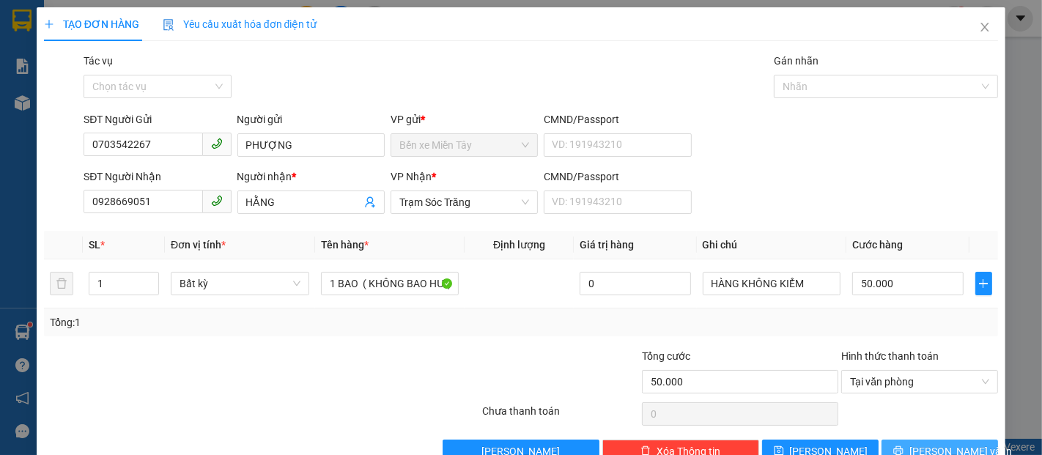
click at [930, 443] on span "[PERSON_NAME] và In" at bounding box center [960, 451] width 103 height 16
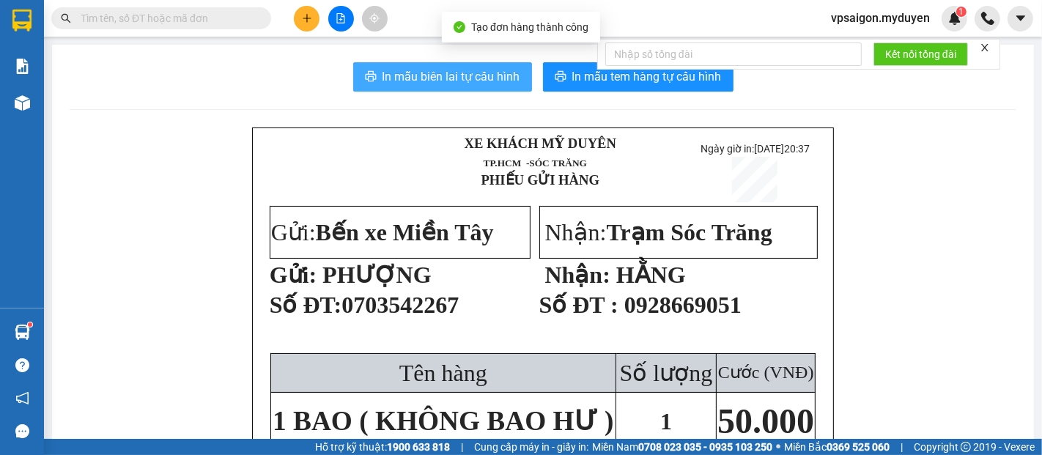
click at [469, 81] on span "In mẫu biên lai tự cấu hình" at bounding box center [451, 76] width 138 height 18
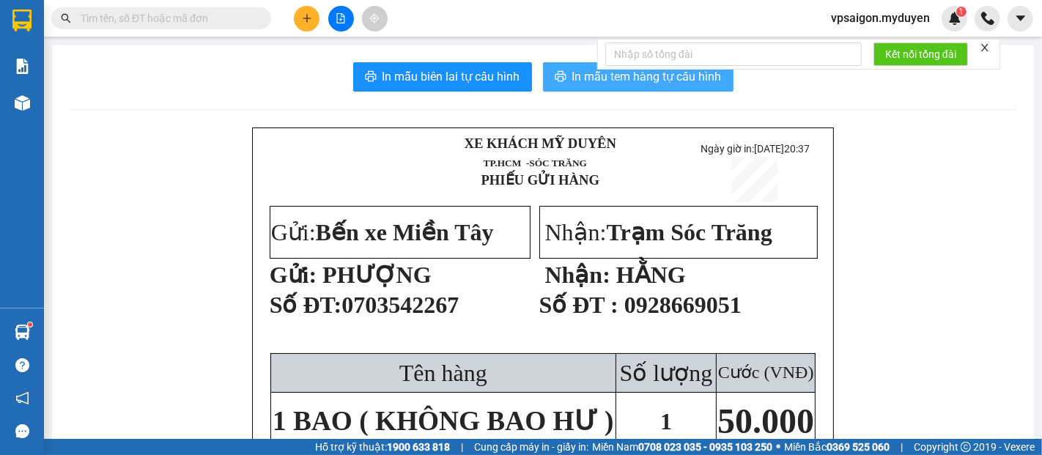
click at [620, 84] on span "In mẫu tem hàng tự cấu hình" at bounding box center [646, 76] width 149 height 18
drag, startPoint x: 776, startPoint y: 127, endPoint x: 336, endPoint y: 153, distance: 440.2
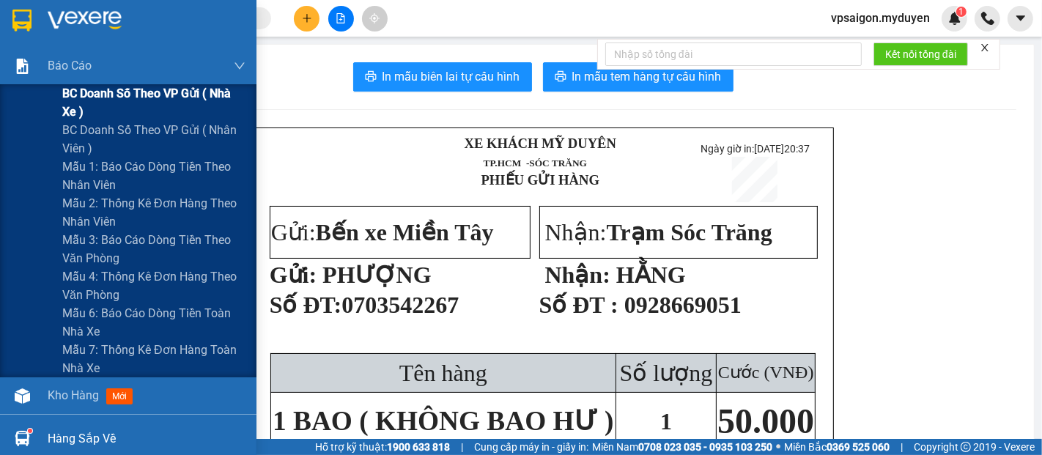
click at [154, 86] on span "BC doanh số theo VP gửi ( nhà xe )" at bounding box center [153, 102] width 183 height 37
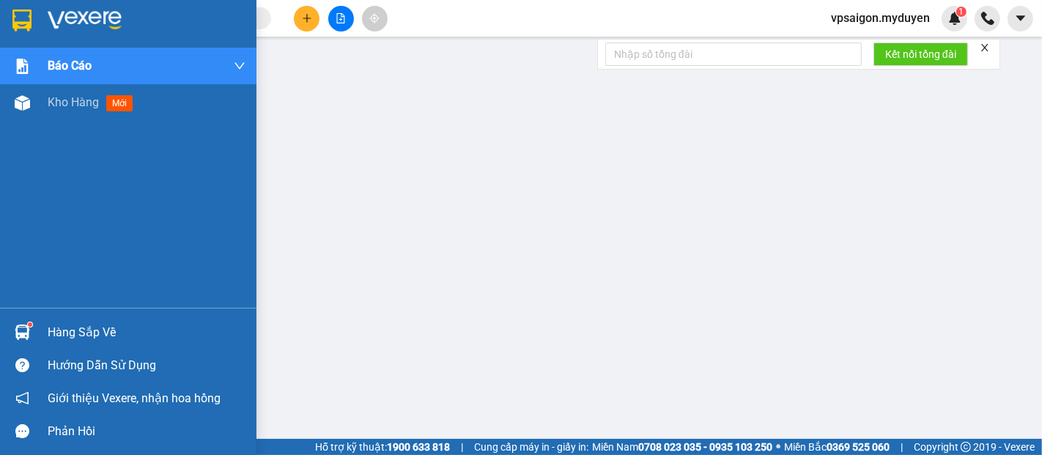
click at [26, 333] on img at bounding box center [22, 331] width 15 height 15
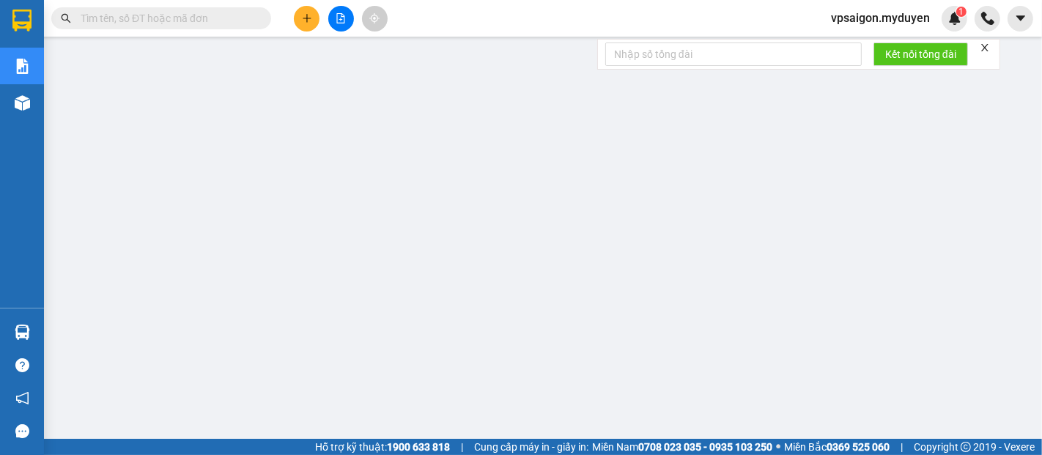
click at [314, 23] on button at bounding box center [307, 19] width 26 height 26
click at [366, 57] on div "Tạo đơn hàng" at bounding box center [365, 55] width 64 height 16
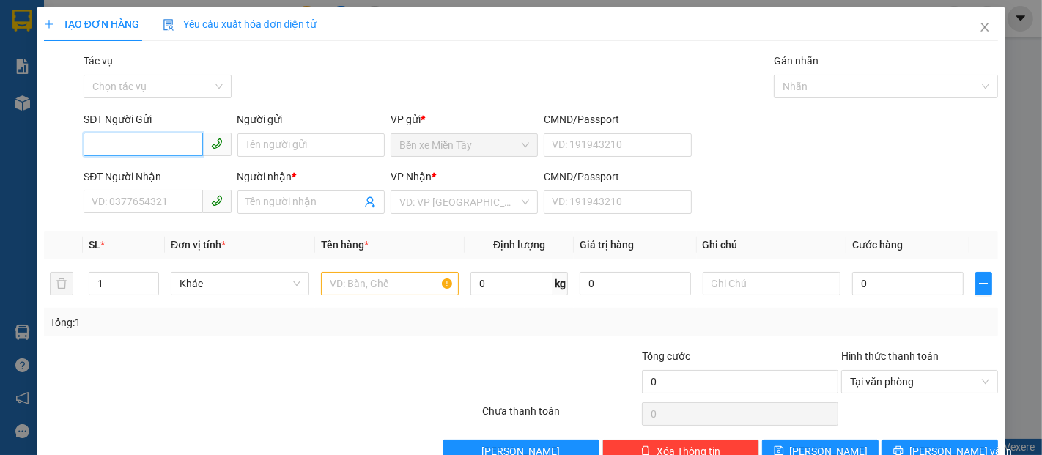
click at [134, 151] on input "SĐT Người Gửi" at bounding box center [143, 144] width 119 height 23
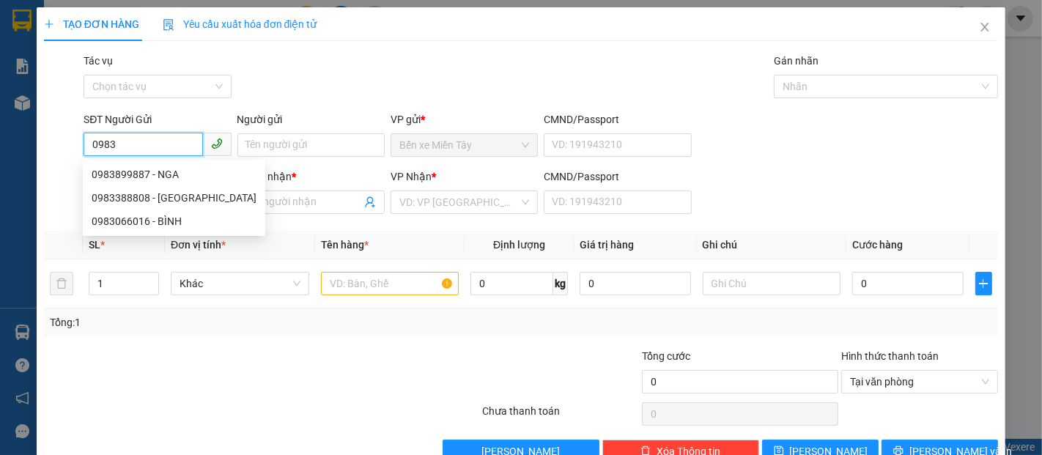
drag, startPoint x: 134, startPoint y: 151, endPoint x: 86, endPoint y: 152, distance: 48.4
click at [86, 152] on input "0983" at bounding box center [143, 144] width 119 height 23
click at [271, 245] on th "Đơn vị tính *" at bounding box center [240, 245] width 150 height 29
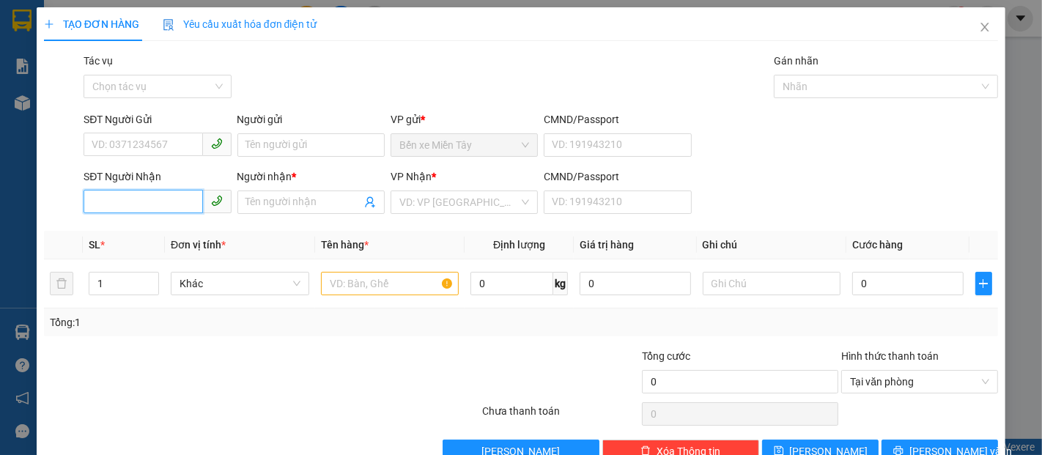
click at [147, 210] on input "SĐT Người Nhận" at bounding box center [143, 201] width 119 height 23
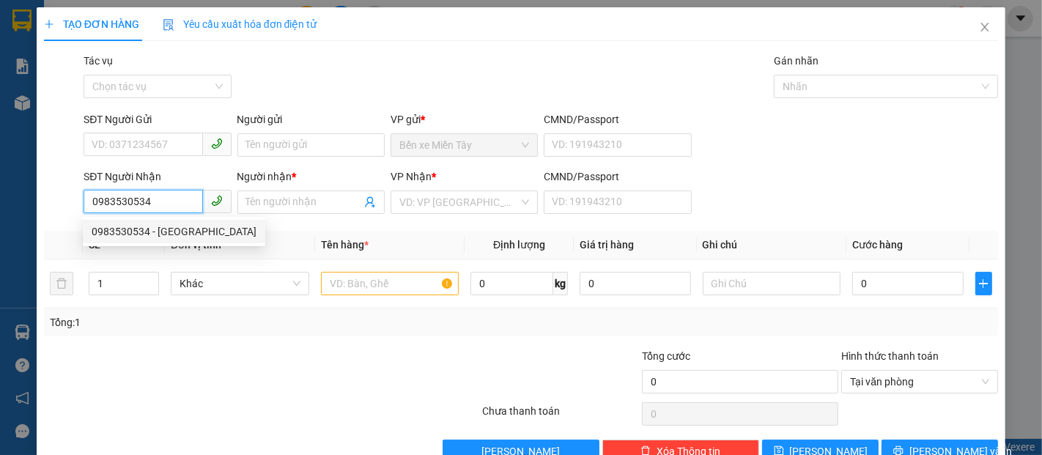
click at [167, 227] on div "0983530534 - ANH MỸ" at bounding box center [174, 231] width 165 height 16
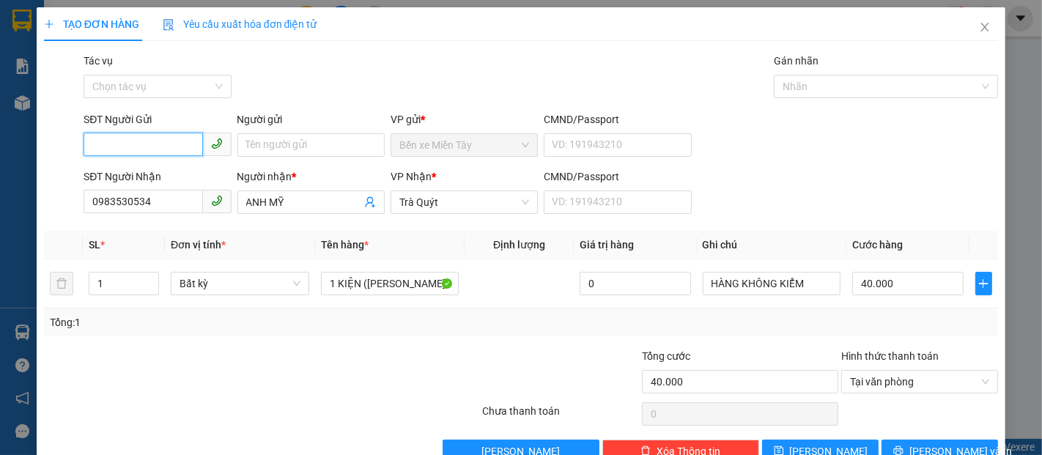
click at [177, 144] on input "SĐT Người Gửi" at bounding box center [143, 144] width 119 height 23
click at [187, 177] on div "0338884255 - KHƯƠNG" at bounding box center [156, 174] width 128 height 16
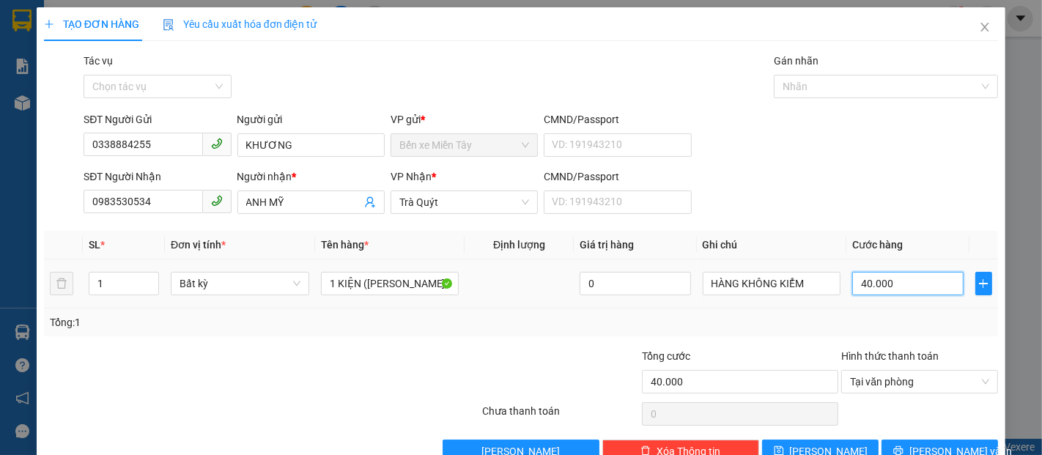
click at [888, 280] on input "40.000" at bounding box center [907, 283] width 111 height 23
click at [949, 443] on span "[PERSON_NAME] và In" at bounding box center [960, 451] width 103 height 16
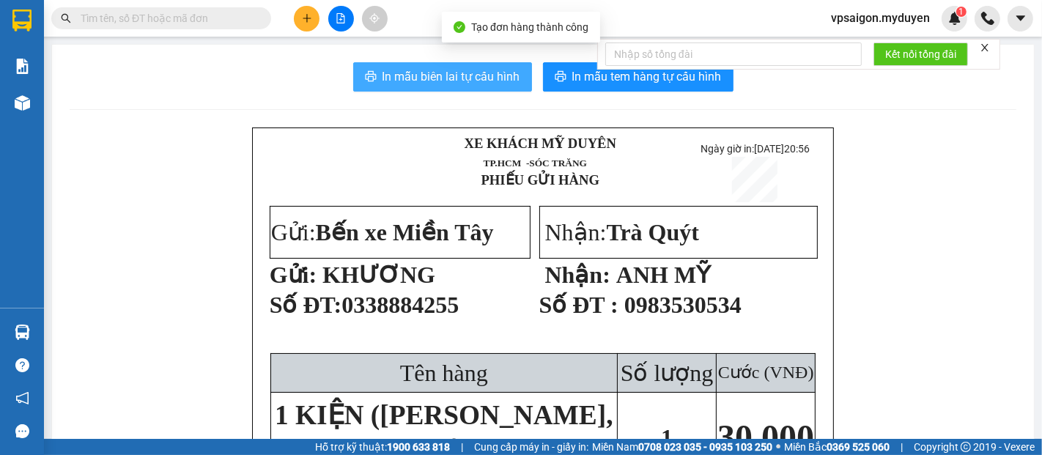
click at [479, 78] on span "In mẫu biên lai tự cấu hình" at bounding box center [451, 76] width 138 height 18
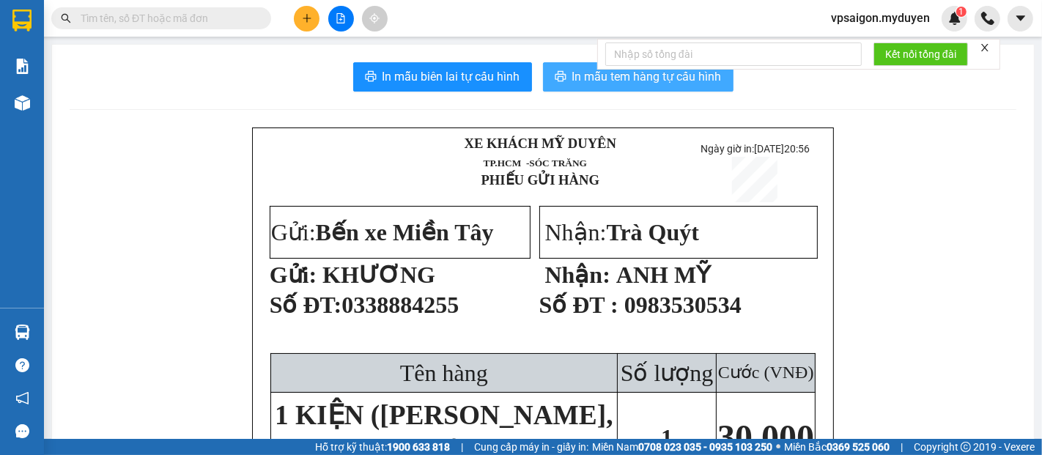
click at [674, 86] on span "In mẫu tem hàng tự cấu hình" at bounding box center [646, 76] width 149 height 18
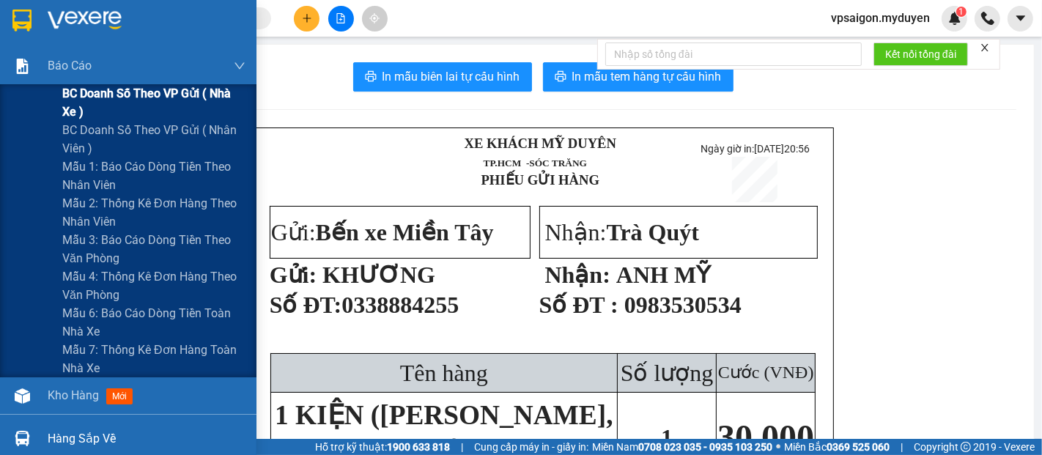
click at [135, 108] on span "BC doanh số theo VP gửi ( nhà xe )" at bounding box center [153, 102] width 183 height 37
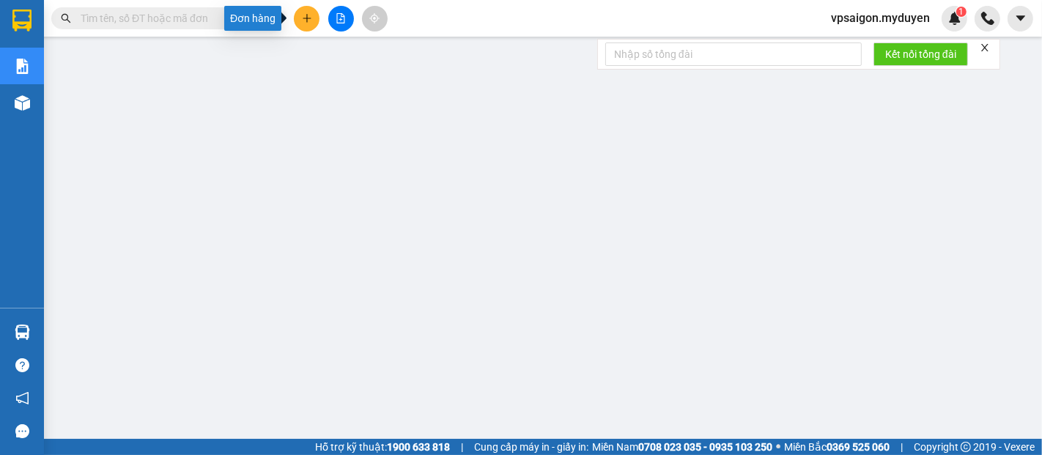
click at [305, 15] on icon "plus" at bounding box center [307, 18] width 10 height 10
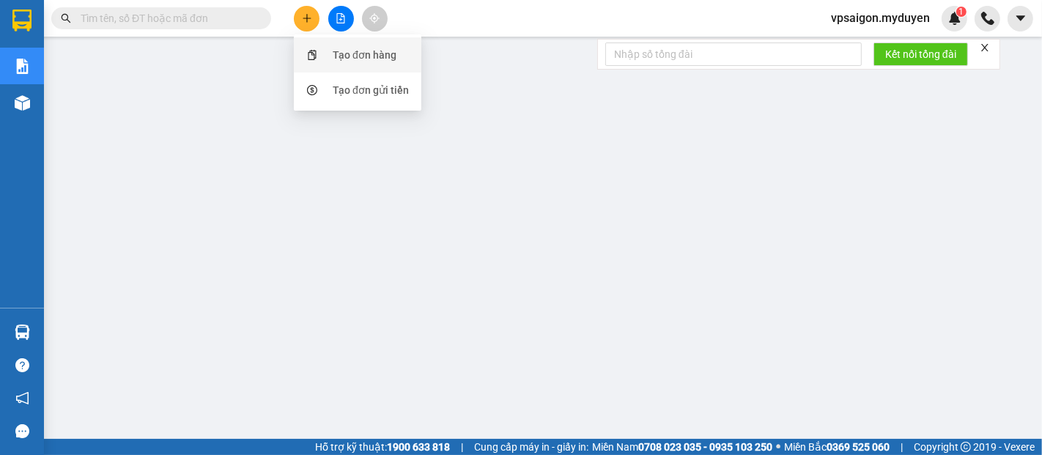
click at [357, 51] on div "Tạo đơn hàng" at bounding box center [365, 55] width 64 height 16
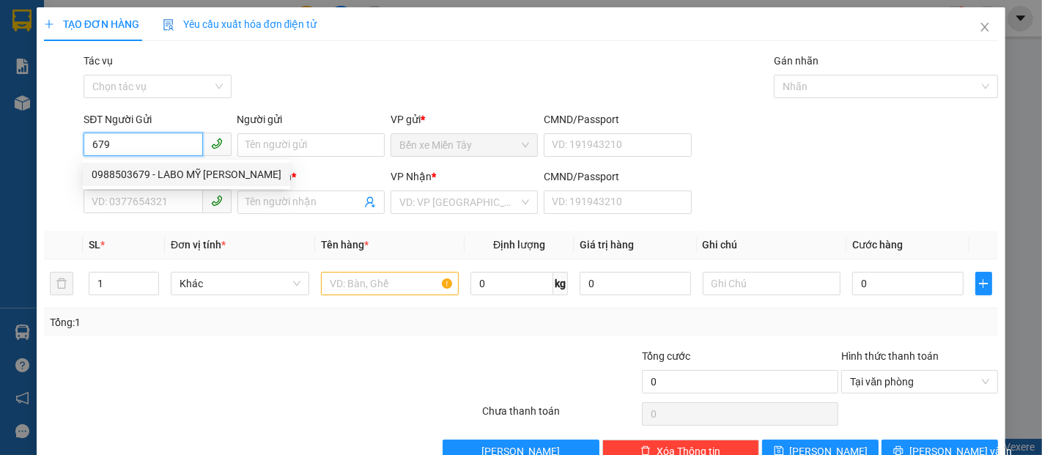
click at [179, 175] on div "0988503679 - LABO MỸ [PERSON_NAME]" at bounding box center [187, 174] width 190 height 16
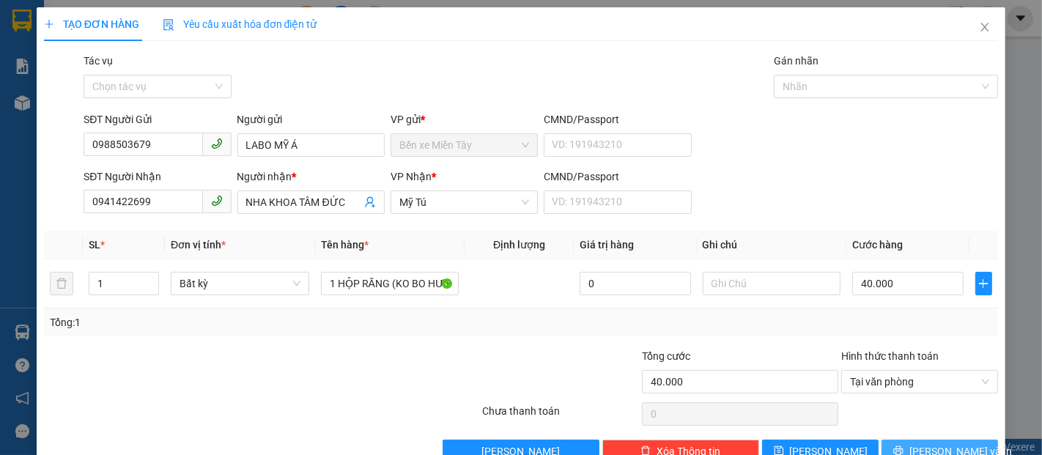
click at [935, 443] on span "[PERSON_NAME] và In" at bounding box center [960, 451] width 103 height 16
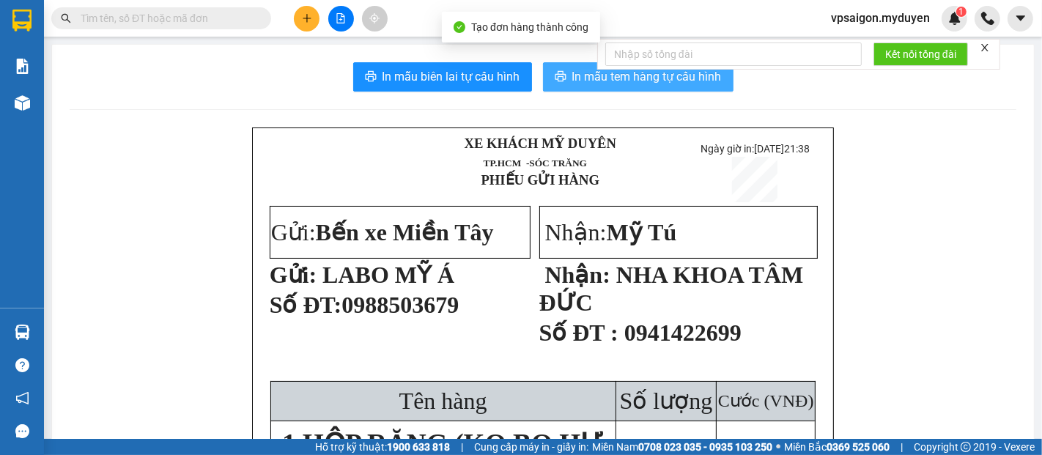
click at [572, 77] on span "In mẫu tem hàng tự cấu hình" at bounding box center [646, 76] width 149 height 18
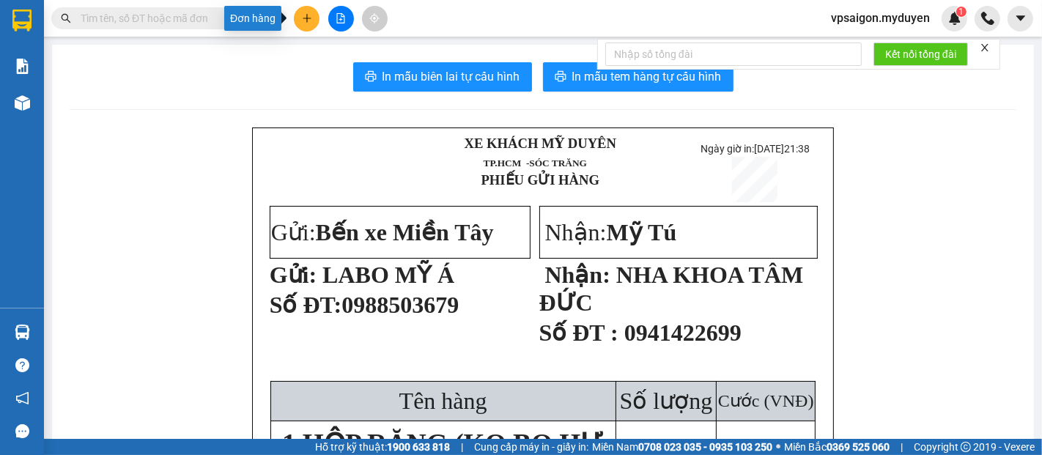
click at [304, 24] on button at bounding box center [307, 19] width 26 height 26
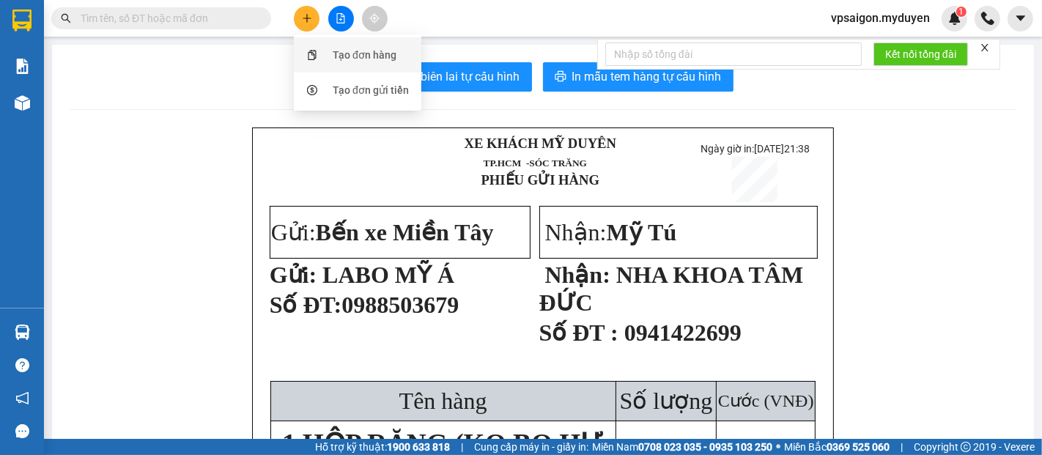
click at [375, 64] on div "Tạo đơn hàng" at bounding box center [358, 55] width 110 height 28
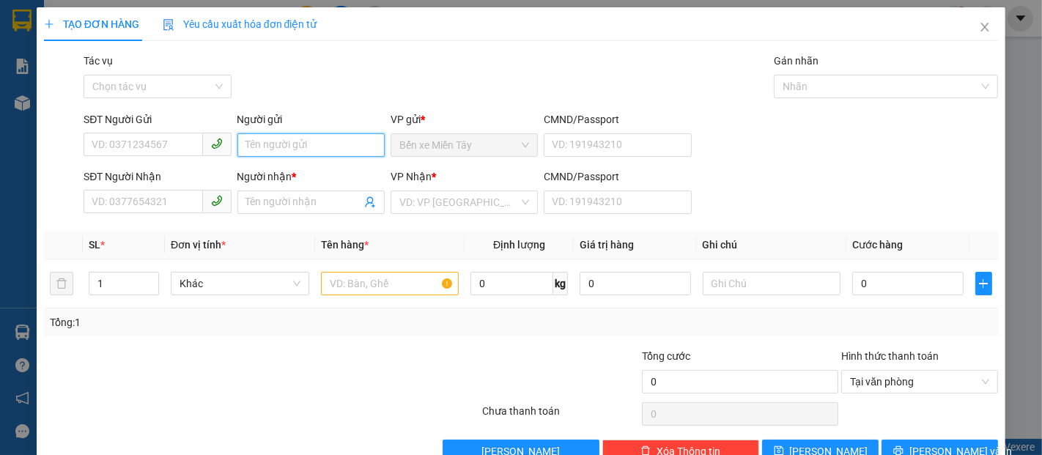
click at [253, 147] on input "Người gửi" at bounding box center [310, 144] width 147 height 23
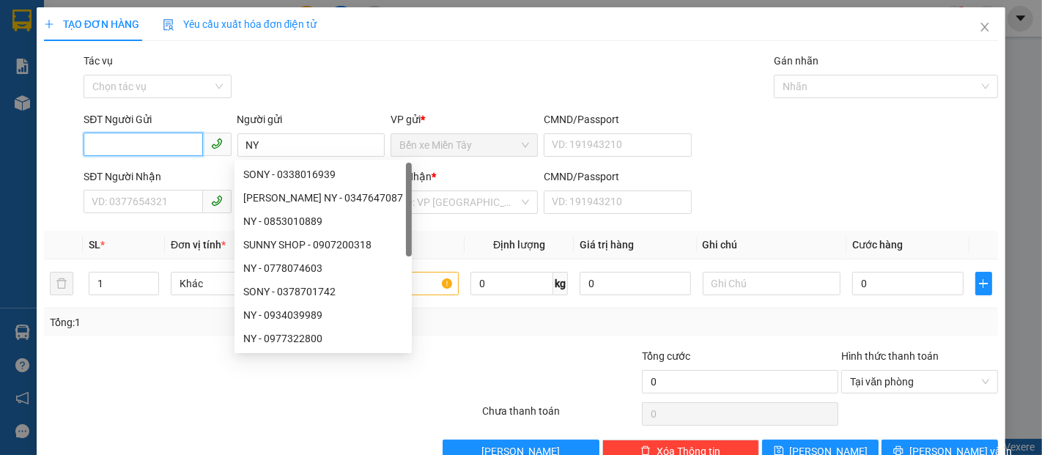
click at [155, 145] on input "SĐT Người Gửi" at bounding box center [143, 144] width 119 height 23
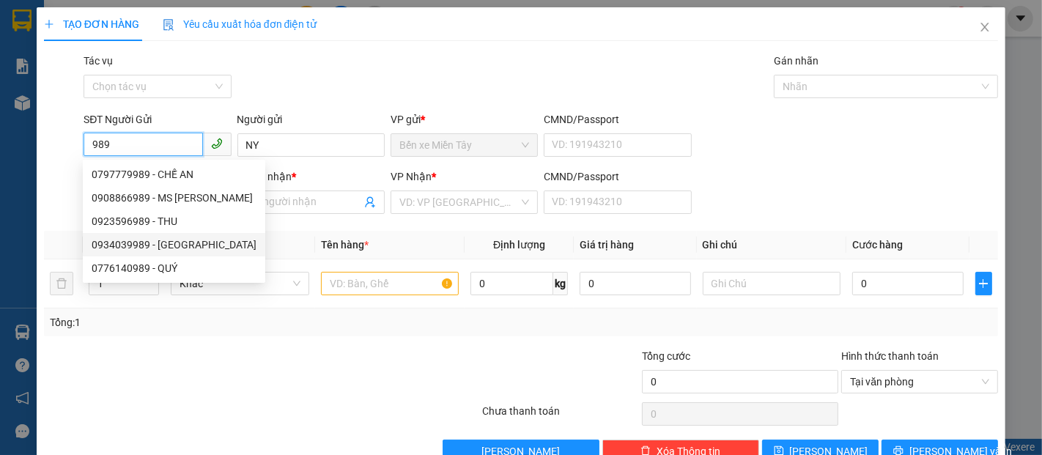
click at [143, 249] on div "0934039989 - NY" at bounding box center [174, 245] width 165 height 16
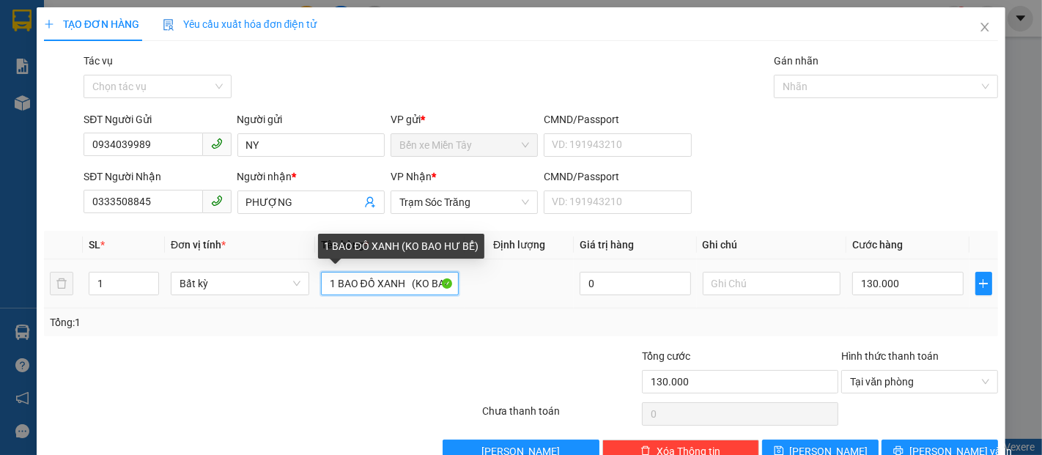
click at [330, 283] on input "1 BAO ĐỒ XANH (KO BAO HƯ BỂ)" at bounding box center [390, 283] width 138 height 23
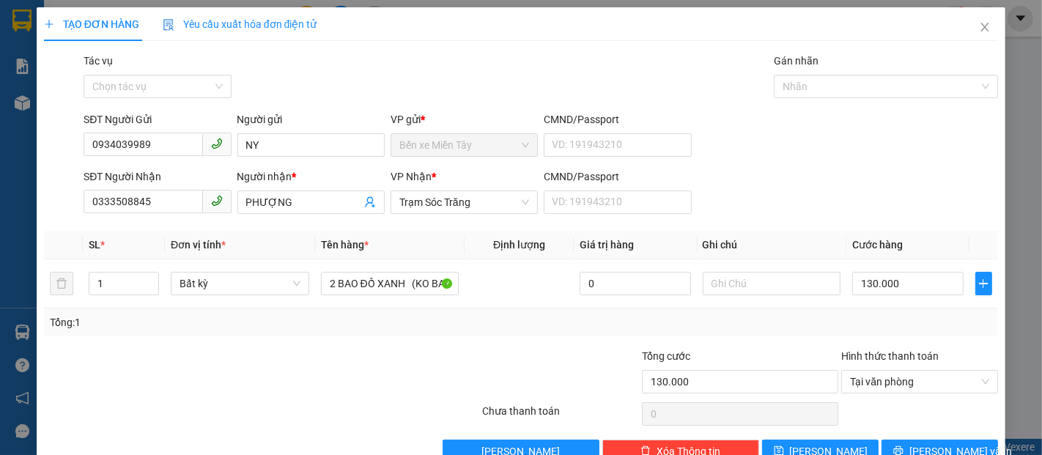
click at [313, 384] on div at bounding box center [181, 373] width 279 height 51
click at [900, 268] on td "23.000" at bounding box center [907, 283] width 122 height 49
click at [905, 272] on input "23.000" at bounding box center [907, 283] width 111 height 23
click at [925, 443] on span "[PERSON_NAME] và In" at bounding box center [960, 451] width 103 height 16
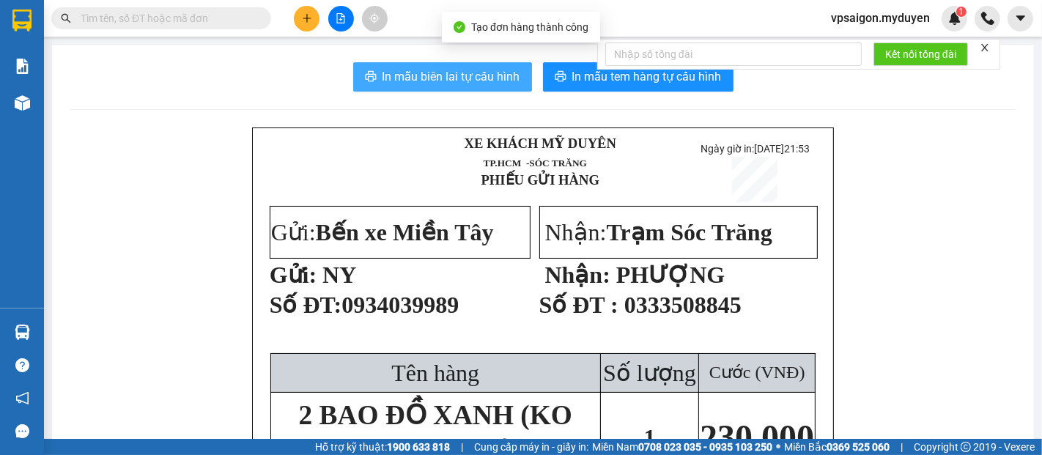
click at [477, 79] on span "In mẫu biên lai tự cấu hình" at bounding box center [451, 76] width 138 height 18
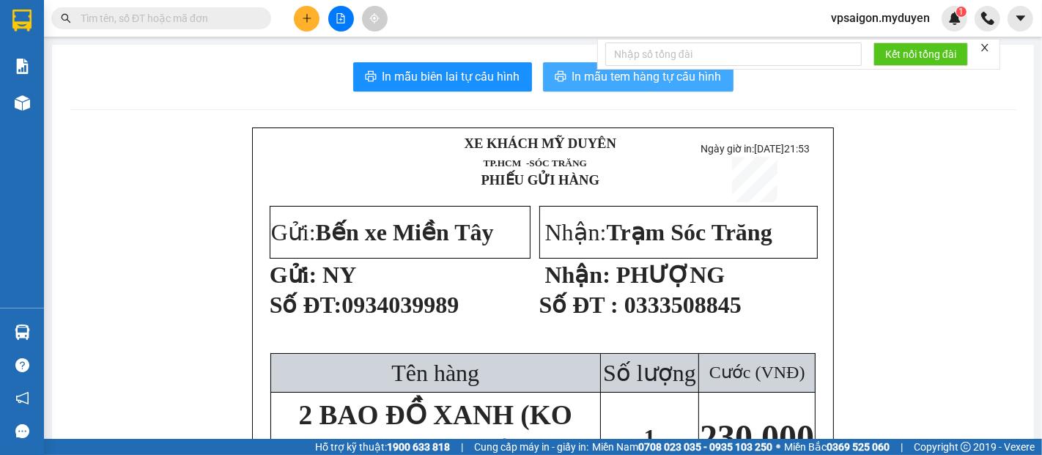
click at [680, 84] on span "In mẫu tem hàng tự cấu hình" at bounding box center [646, 76] width 149 height 18
click at [342, 262] on span "NY" at bounding box center [339, 275] width 34 height 26
click at [750, 418] on span "230.000" at bounding box center [757, 437] width 114 height 39
drag, startPoint x: 716, startPoint y: 366, endPoint x: 760, endPoint y: 366, distance: 43.2
click at [760, 418] on span "230.000" at bounding box center [757, 437] width 114 height 39
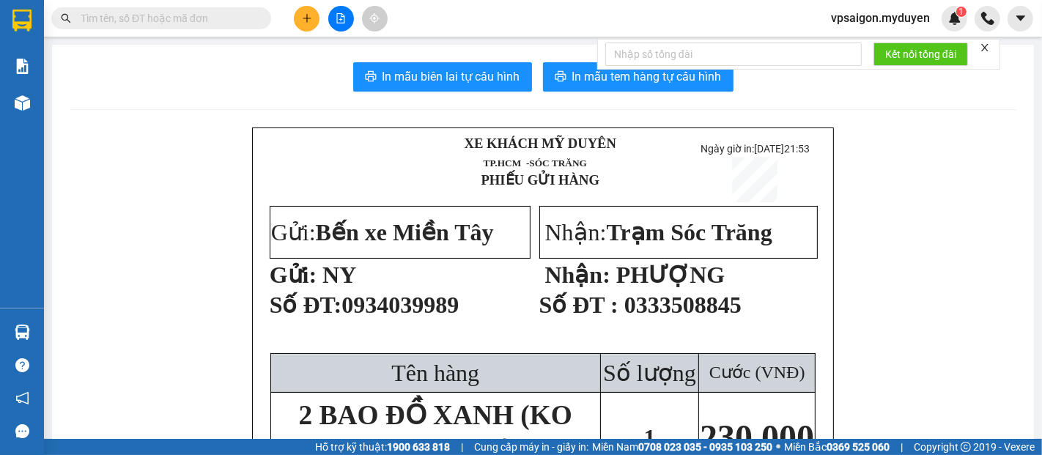
click at [740, 393] on td "230.000" at bounding box center [757, 437] width 116 height 89
drag, startPoint x: 694, startPoint y: 286, endPoint x: 757, endPoint y: 286, distance: 62.3
click at [757, 418] on span "230.000" at bounding box center [757, 437] width 114 height 39
click at [737, 393] on td "230.000" at bounding box center [757, 437] width 116 height 89
drag, startPoint x: 693, startPoint y: 210, endPoint x: 808, endPoint y: 204, distance: 115.2
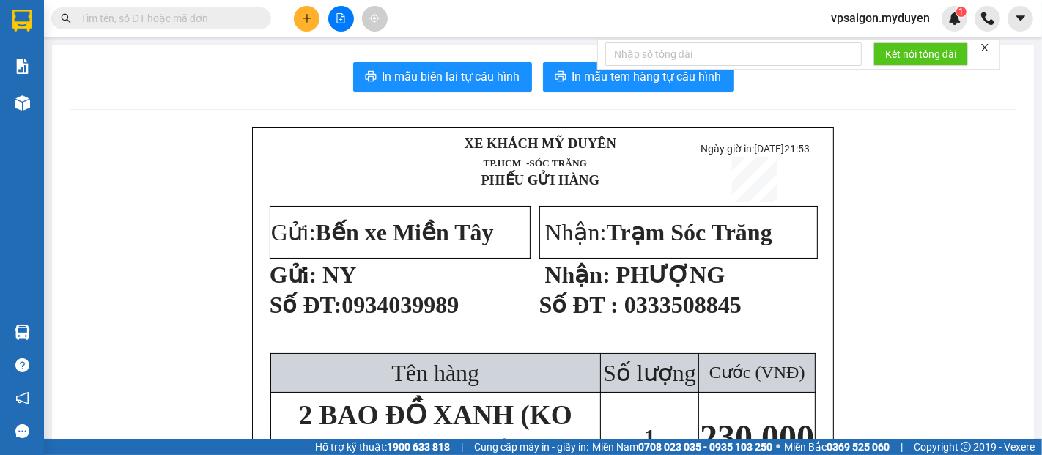
click at [808, 418] on span "230.000" at bounding box center [757, 437] width 114 height 39
click at [741, 418] on span "230.000" at bounding box center [757, 437] width 114 height 39
drag, startPoint x: 735, startPoint y: 365, endPoint x: 696, endPoint y: 365, distance: 39.6
click at [700, 418] on span "230.000" at bounding box center [757, 437] width 114 height 39
drag, startPoint x: 744, startPoint y: 366, endPoint x: 696, endPoint y: 366, distance: 48.3
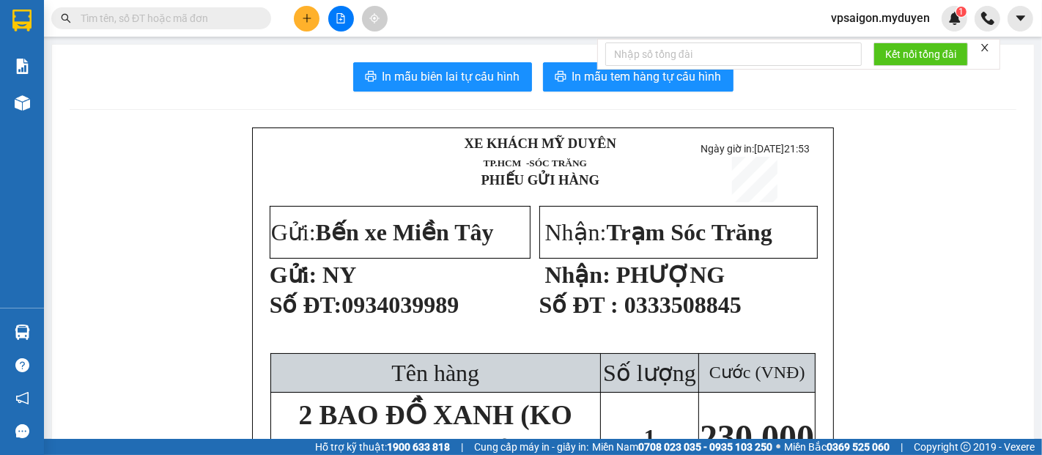
click at [700, 418] on span "230.000" at bounding box center [757, 437] width 114 height 39
drag, startPoint x: 347, startPoint y: 231, endPoint x: 489, endPoint y: 231, distance: 141.4
click at [489, 291] on p "Số ĐT: 0934039989" at bounding box center [399, 311] width 259 height 41
drag, startPoint x: 627, startPoint y: 231, endPoint x: 771, endPoint y: 231, distance: 144.3
click at [771, 291] on p "Số ĐT : 0333508845" at bounding box center [678, 311] width 278 height 41
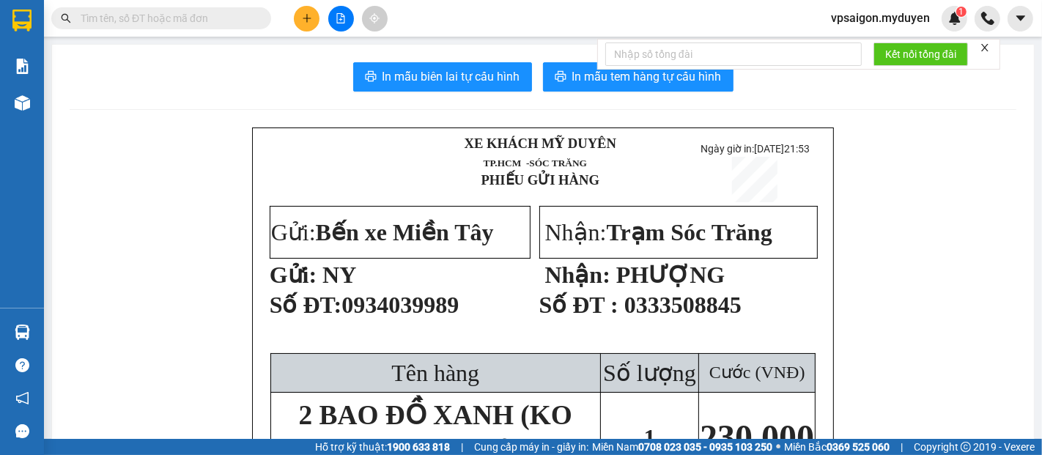
click at [386, 292] on span "0934039989" at bounding box center [399, 305] width 117 height 26
drag, startPoint x: 392, startPoint y: 234, endPoint x: 426, endPoint y: 234, distance: 34.4
click at [426, 292] on span "0934039989" at bounding box center [399, 305] width 117 height 26
drag, startPoint x: 464, startPoint y: 229, endPoint x: 270, endPoint y: 241, distance: 195.2
click at [270, 291] on p "Số ĐT: 0934039989" at bounding box center [399, 311] width 259 height 41
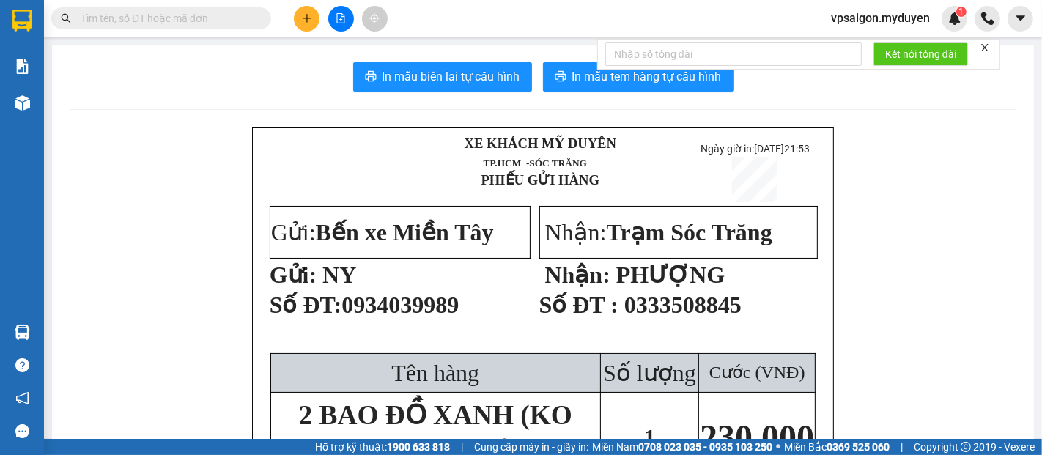
click at [327, 291] on p "Số ĐT: 0934039989" at bounding box center [399, 311] width 259 height 41
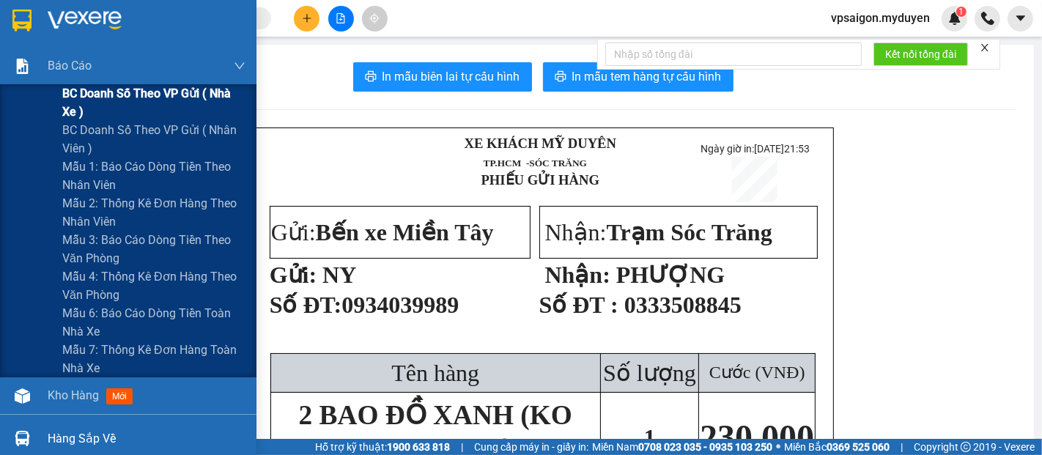
click at [111, 86] on span "BC doanh số theo VP gửi ( nhà xe )" at bounding box center [153, 102] width 183 height 37
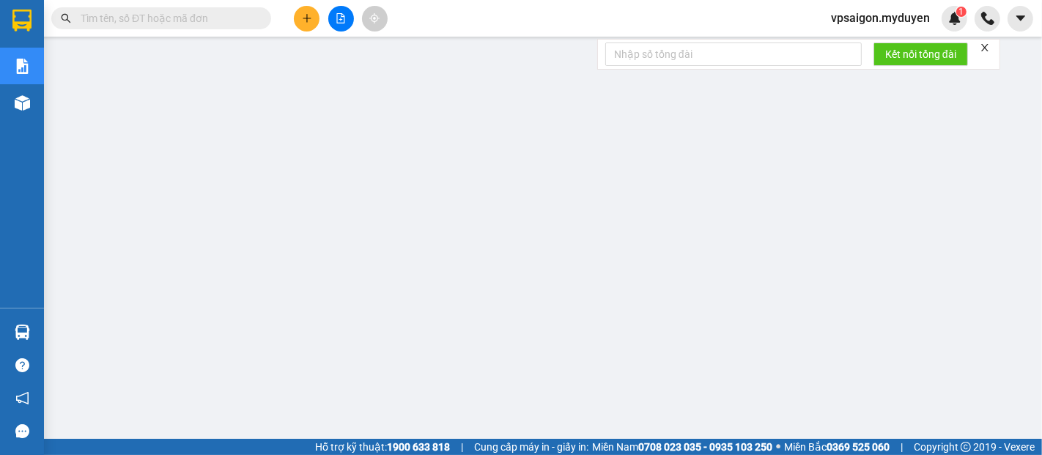
click at [306, 26] on button at bounding box center [307, 19] width 26 height 26
click at [363, 54] on div "Tạo đơn hàng" at bounding box center [365, 55] width 64 height 16
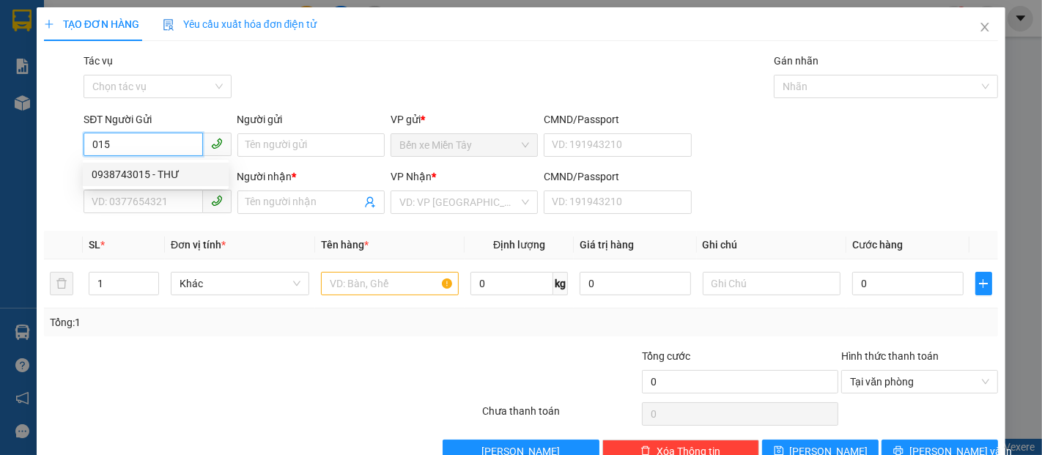
click at [171, 179] on div "0938743015 - THƯ" at bounding box center [156, 174] width 128 height 16
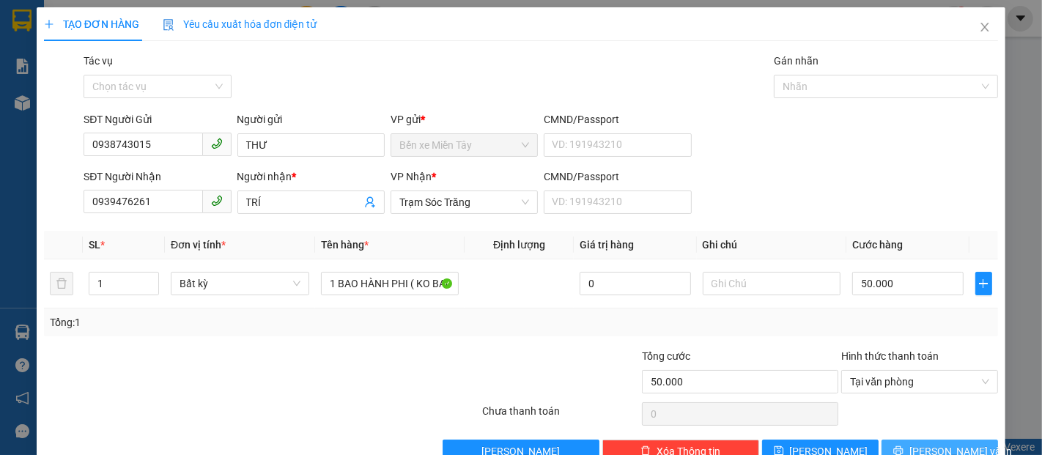
click at [933, 443] on span "[PERSON_NAME] và In" at bounding box center [960, 451] width 103 height 16
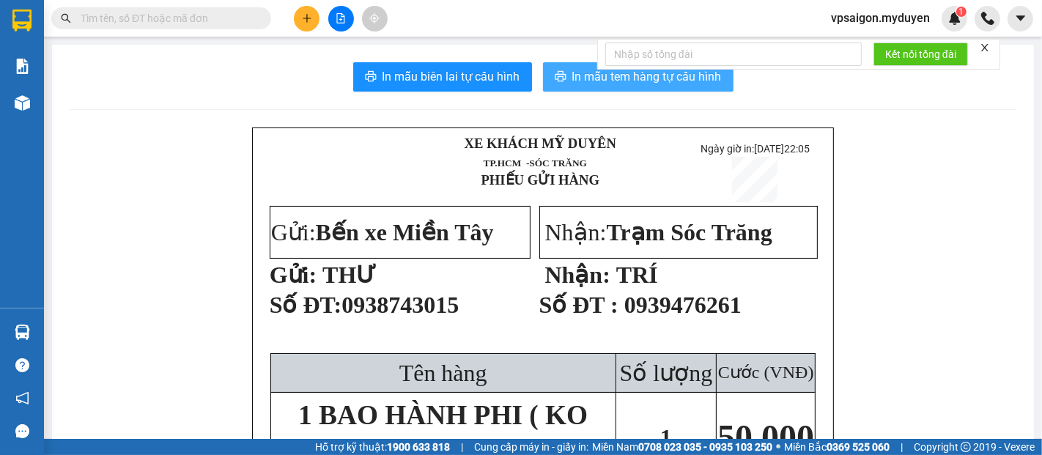
click at [544, 84] on button "In mẫu tem hàng tự cấu hình" at bounding box center [638, 76] width 190 height 29
click at [312, 21] on button at bounding box center [307, 19] width 26 height 26
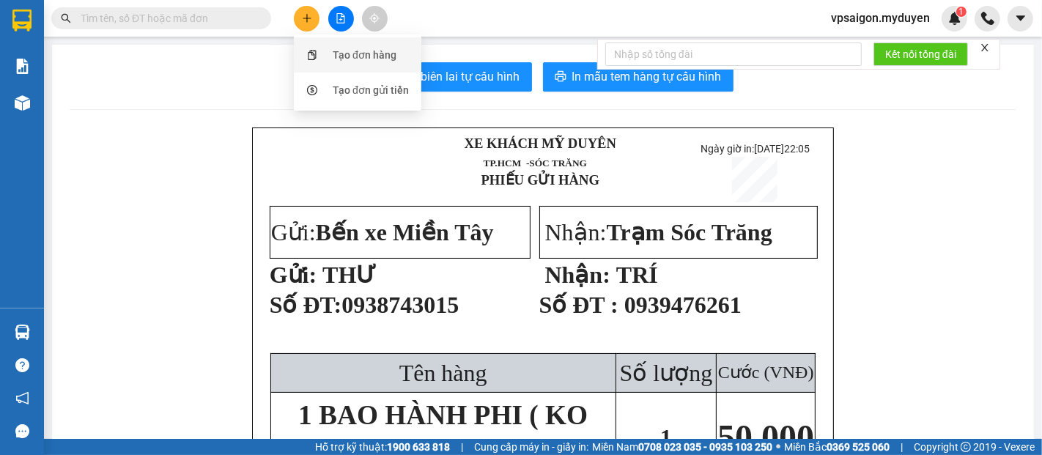
click at [373, 67] on div "Tạo đơn hàng" at bounding box center [358, 55] width 110 height 28
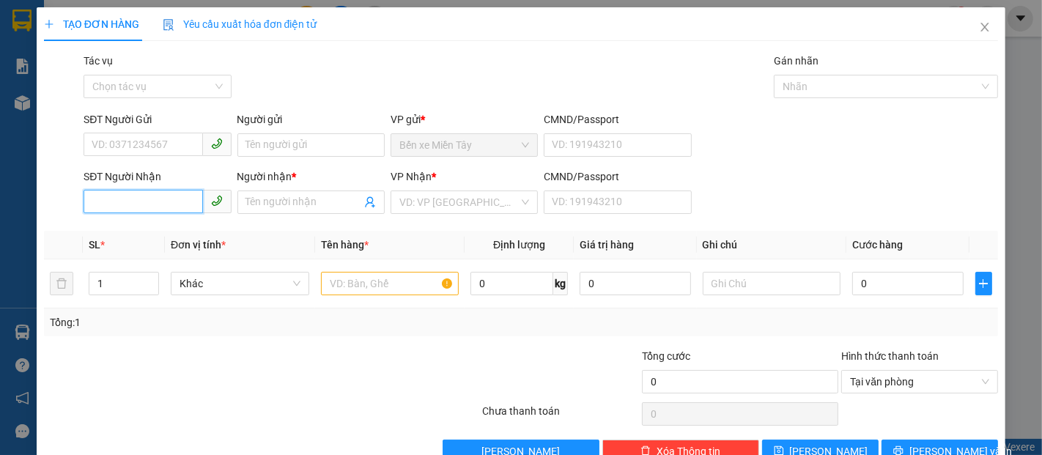
click at [163, 204] on input "SĐT Người Nhận" at bounding box center [143, 201] width 119 height 23
click at [163, 199] on input "4683" at bounding box center [143, 201] width 119 height 23
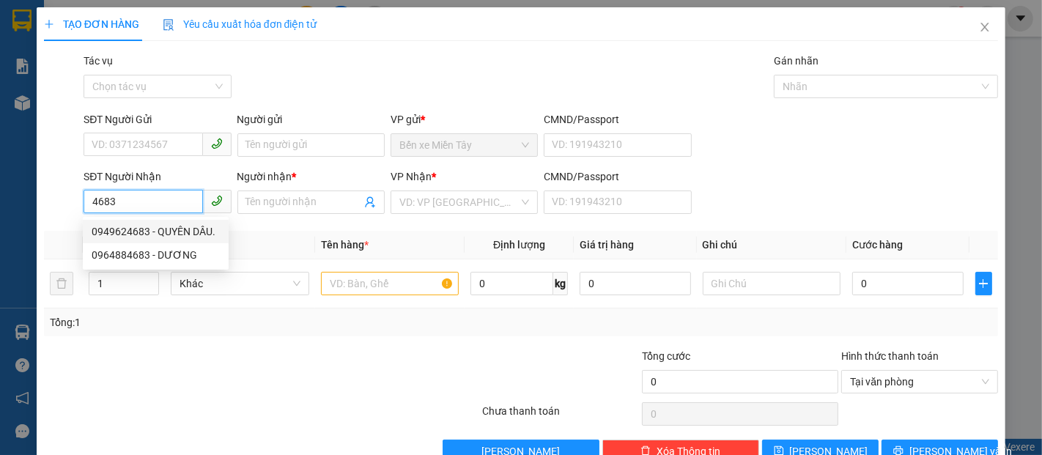
click at [199, 234] on div "0949624683 - QUYÊN DÂU." at bounding box center [156, 231] width 128 height 16
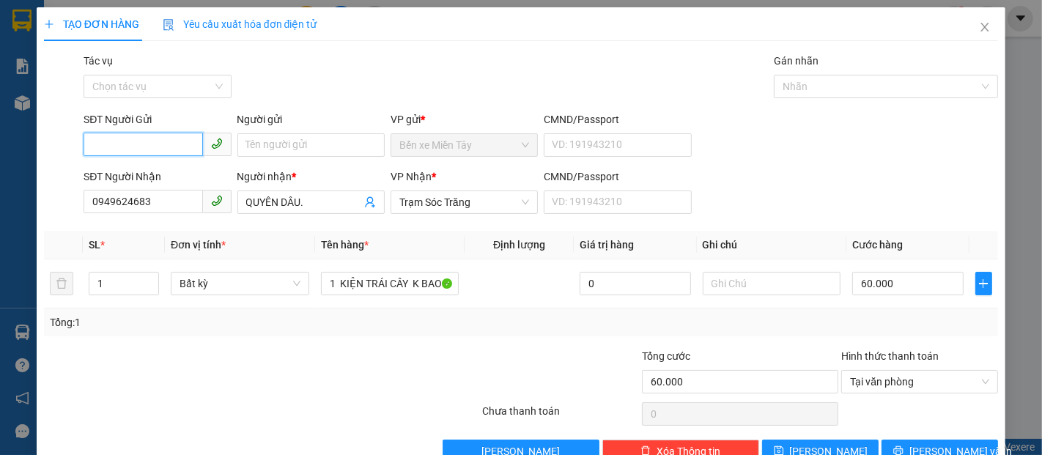
click at [147, 144] on input "SĐT Người Gửi" at bounding box center [143, 144] width 119 height 23
click at [170, 174] on div "0907084933 - NIỀM." at bounding box center [156, 174] width 128 height 16
click at [948, 443] on span "[PERSON_NAME] và In" at bounding box center [960, 451] width 103 height 16
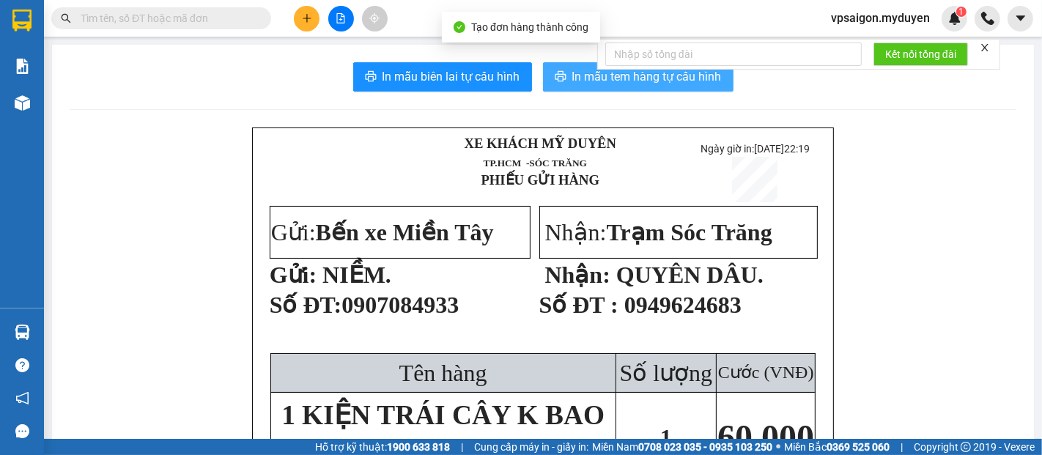
click at [663, 88] on button "In mẫu tem hàng tự cấu hình" at bounding box center [638, 76] width 190 height 29
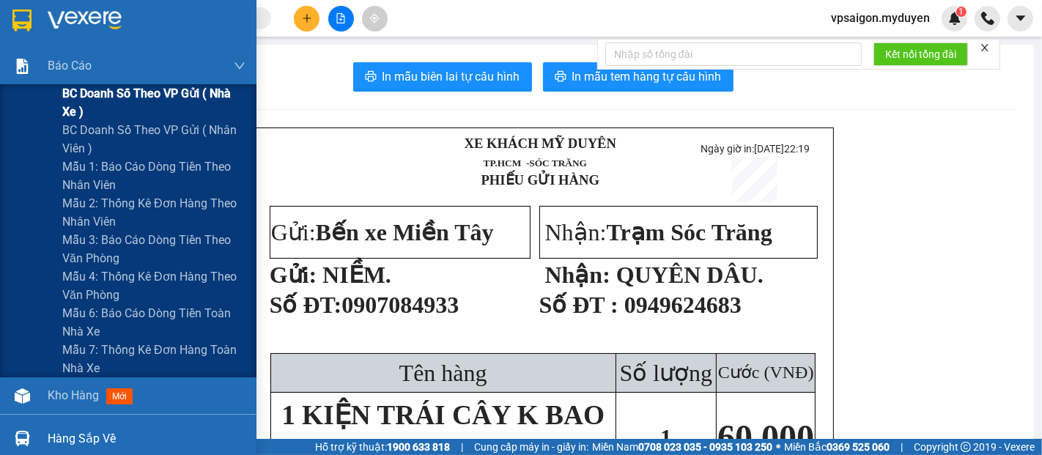
click at [100, 90] on span "BC doanh số theo VP gửi ( nhà xe )" at bounding box center [153, 102] width 183 height 37
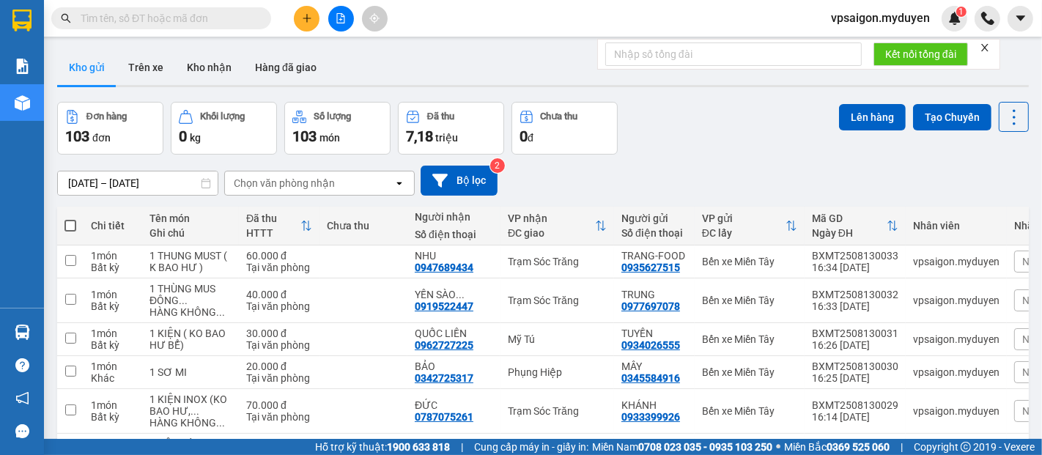
click at [307, 21] on icon "plus" at bounding box center [307, 18] width 10 height 10
click at [357, 57] on div "Tạo đơn hàng" at bounding box center [365, 55] width 64 height 16
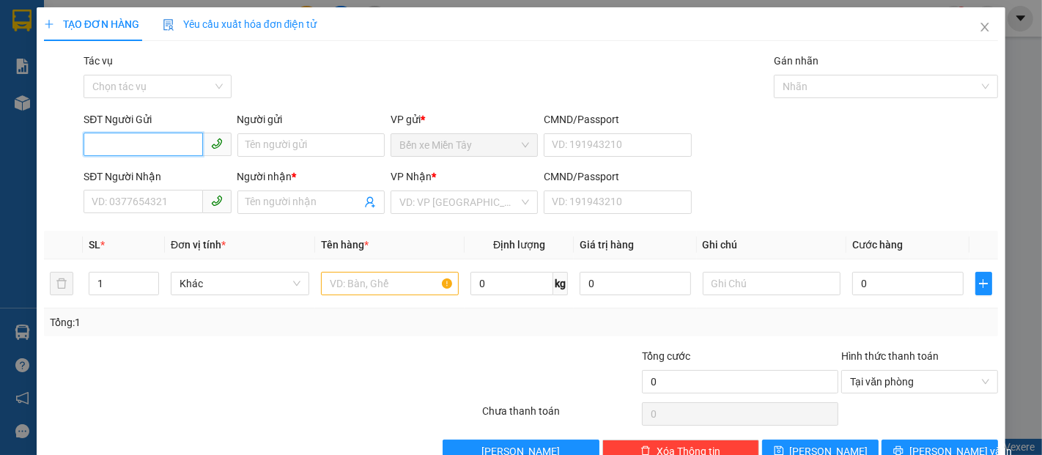
drag, startPoint x: 148, startPoint y: 145, endPoint x: 174, endPoint y: 99, distance: 53.2
click at [162, 130] on div "SĐT Người Gửi VD: 0371234567" at bounding box center [157, 136] width 147 height 51
type input "0"
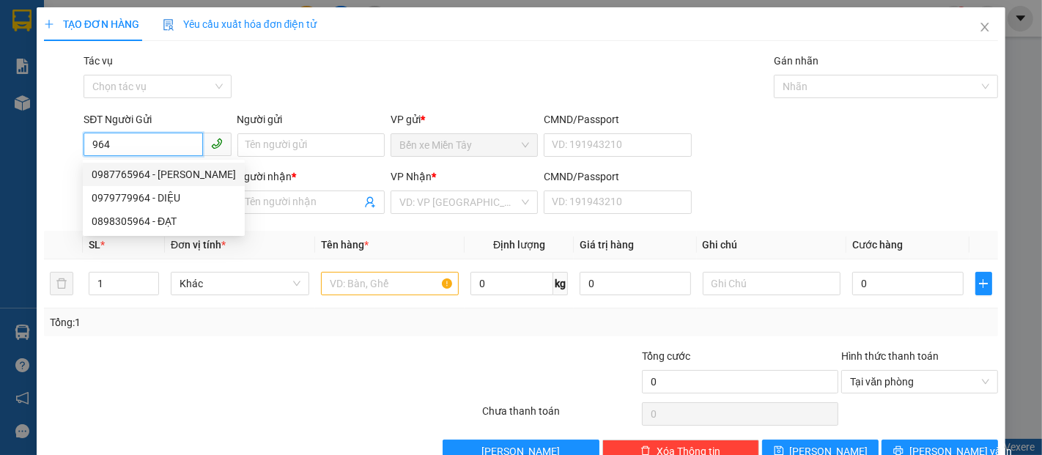
click at [174, 172] on div "0987765964 - [PERSON_NAME]" at bounding box center [164, 174] width 144 height 16
type input "0987765964"
type input "ĐÀO"
type input "0985226378"
type input "OANH"
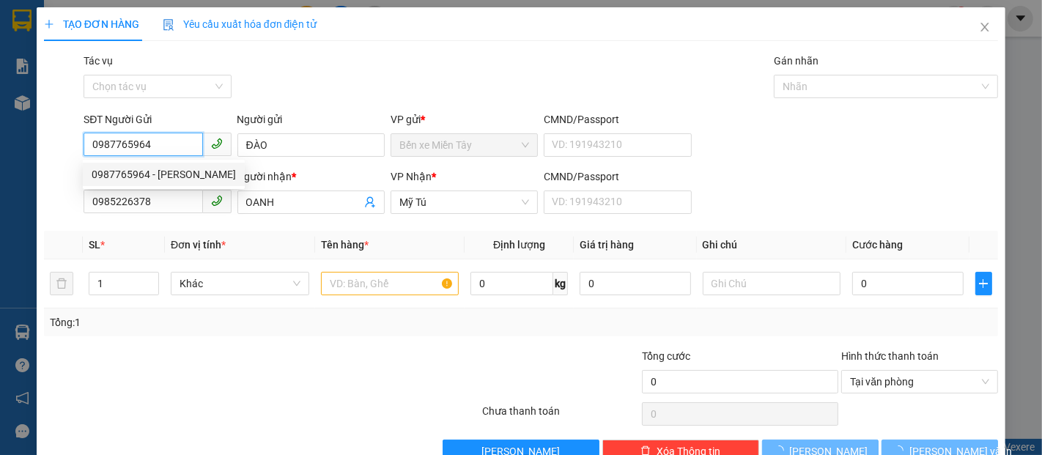
type input "30.000"
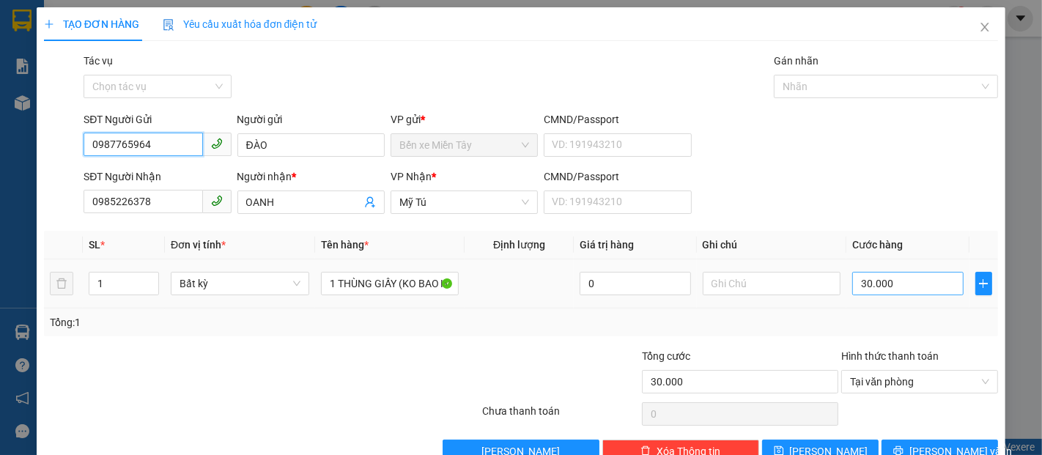
type input "0987765964"
click at [892, 288] on input "30.000" at bounding box center [907, 283] width 111 height 23
click at [891, 286] on input "30.000" at bounding box center [907, 283] width 111 height 23
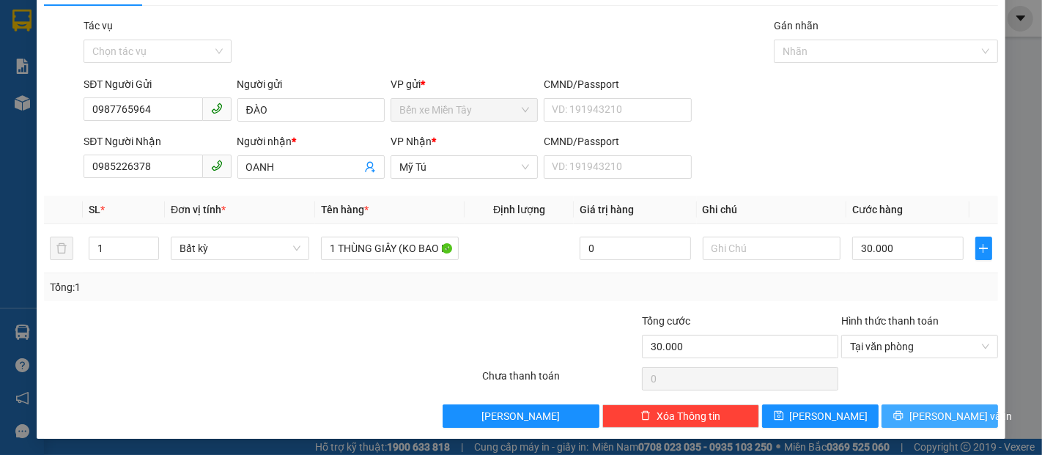
click at [957, 415] on button "[PERSON_NAME] và In" at bounding box center [939, 415] width 116 height 23
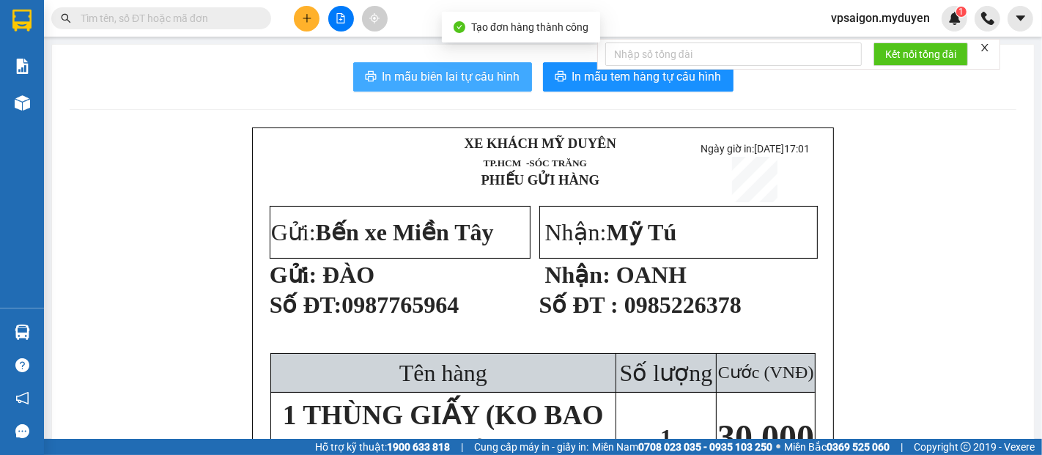
click at [450, 79] on span "In mẫu biên lai tự cấu hình" at bounding box center [451, 76] width 138 height 18
click at [630, 80] on span "In mẫu tem hàng tự cấu hình" at bounding box center [646, 76] width 149 height 18
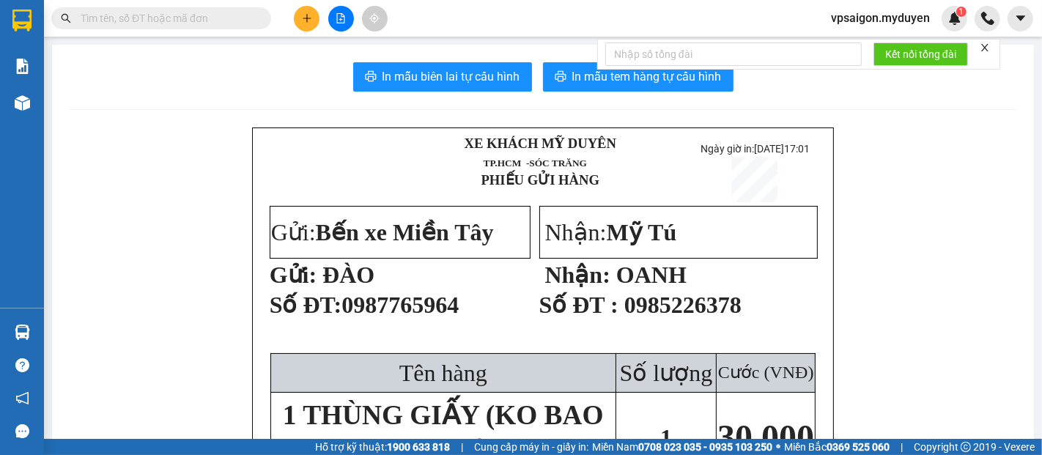
click at [305, 23] on icon "plus" at bounding box center [307, 18] width 10 height 10
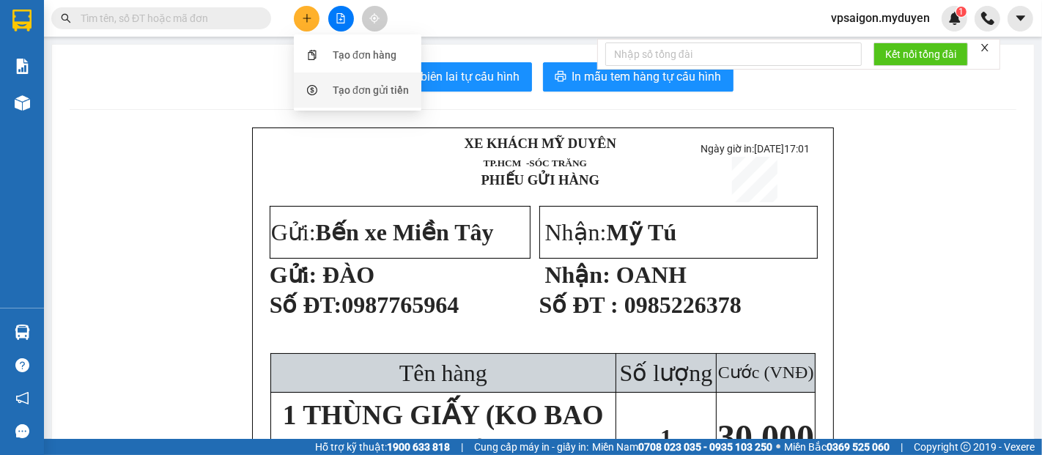
click at [373, 74] on li "Tạo đơn gửi tiền" at bounding box center [357, 90] width 127 height 35
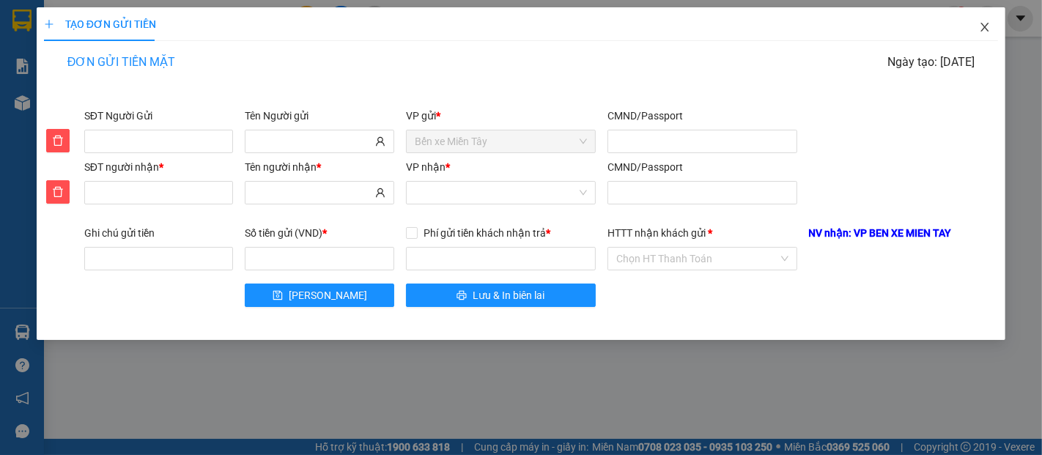
click at [987, 34] on span "Close" at bounding box center [984, 27] width 41 height 41
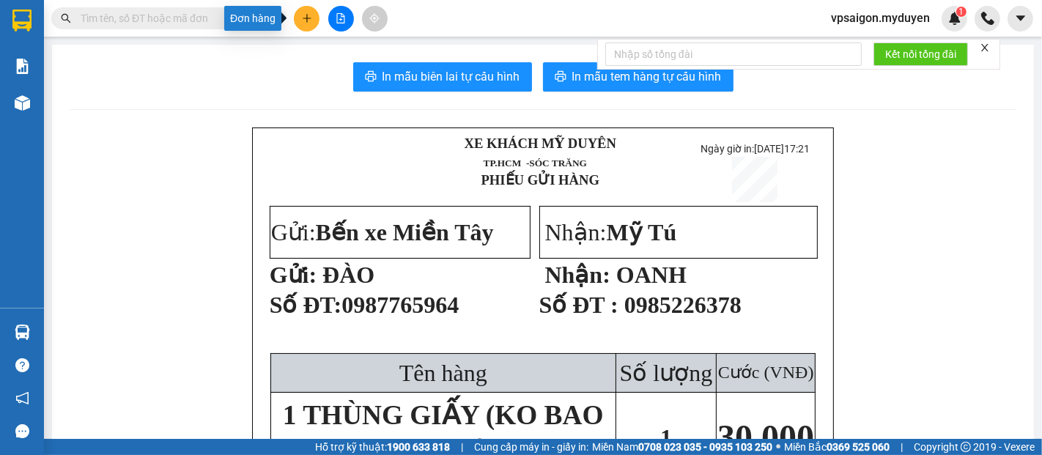
drag, startPoint x: 298, startPoint y: 24, endPoint x: 310, endPoint y: 29, distance: 12.8
click at [299, 24] on button at bounding box center [307, 19] width 26 height 26
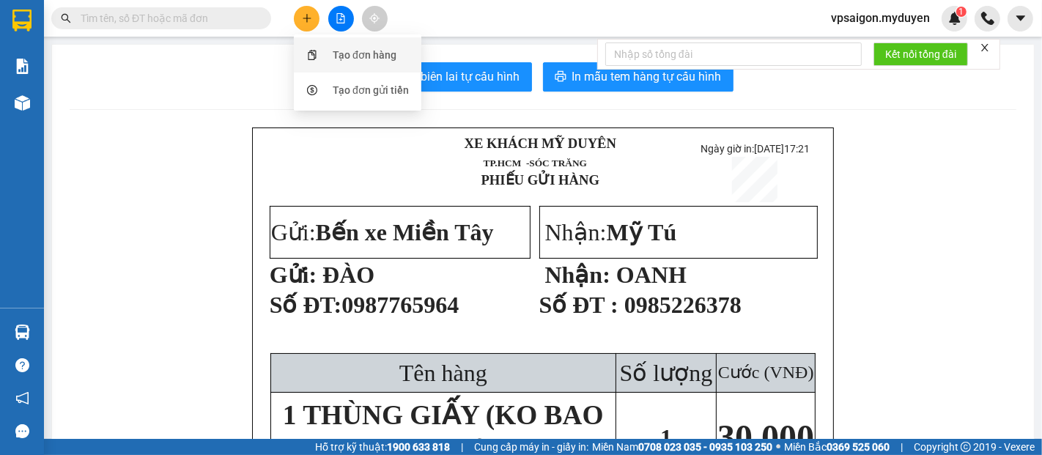
click at [347, 57] on div "Tạo đơn hàng" at bounding box center [365, 55] width 64 height 16
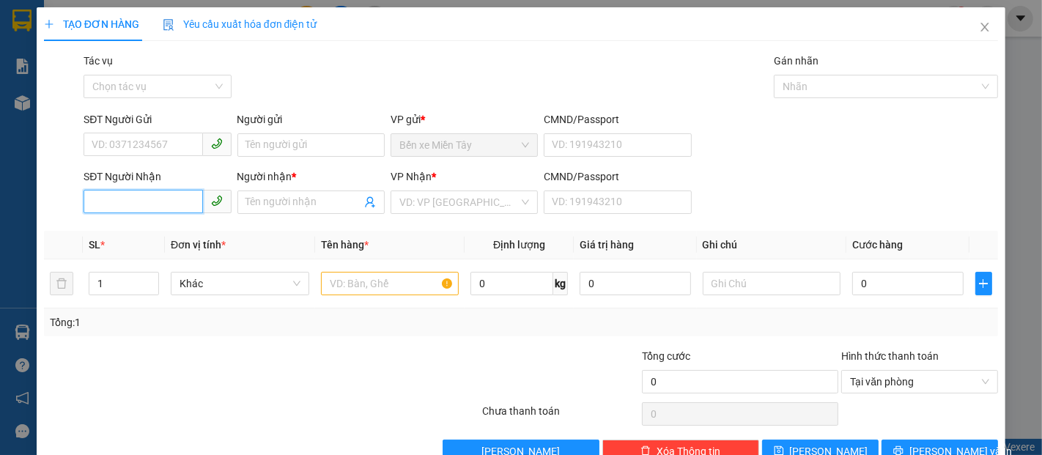
click at [140, 192] on input "SĐT Người Nhận" at bounding box center [143, 201] width 119 height 23
click at [176, 238] on div "0393573671 - NGÂN" at bounding box center [156, 231] width 128 height 16
type input "0393573671"
type input "NGÂN"
type input "30.000"
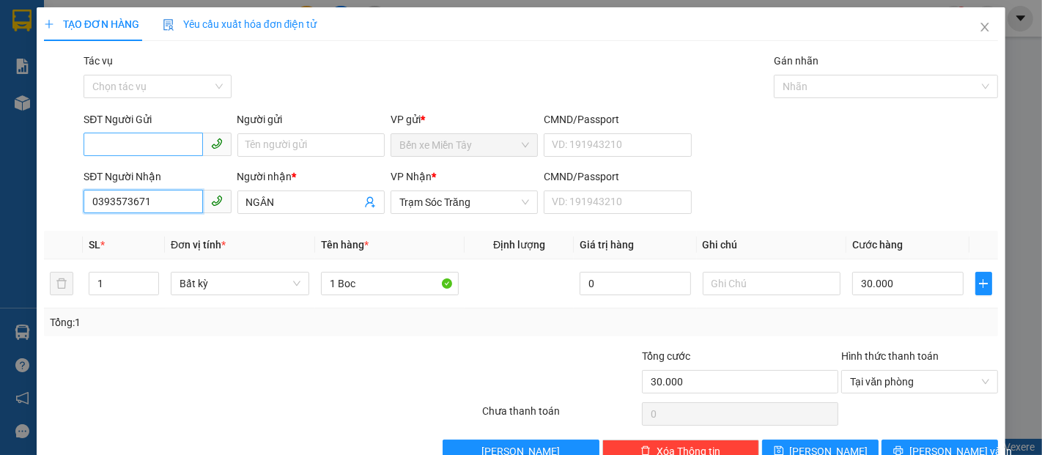
type input "0393573671"
click at [134, 151] on input "SĐT Người Gửi" at bounding box center [143, 144] width 119 height 23
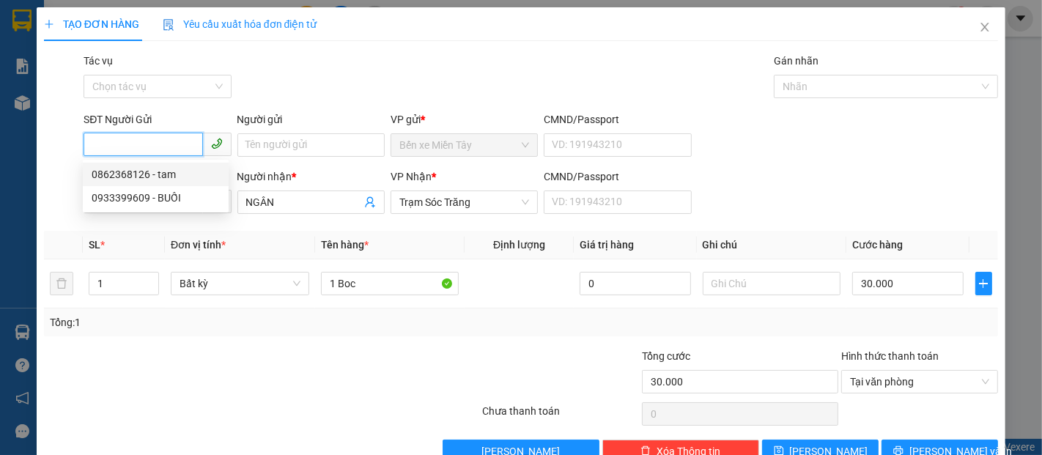
click at [171, 137] on input "SĐT Người Gửi" at bounding box center [143, 144] width 119 height 23
click at [184, 172] on div "0933399609 - BUỐI" at bounding box center [156, 174] width 128 height 16
type input "0933399609"
type input "BUỐI"
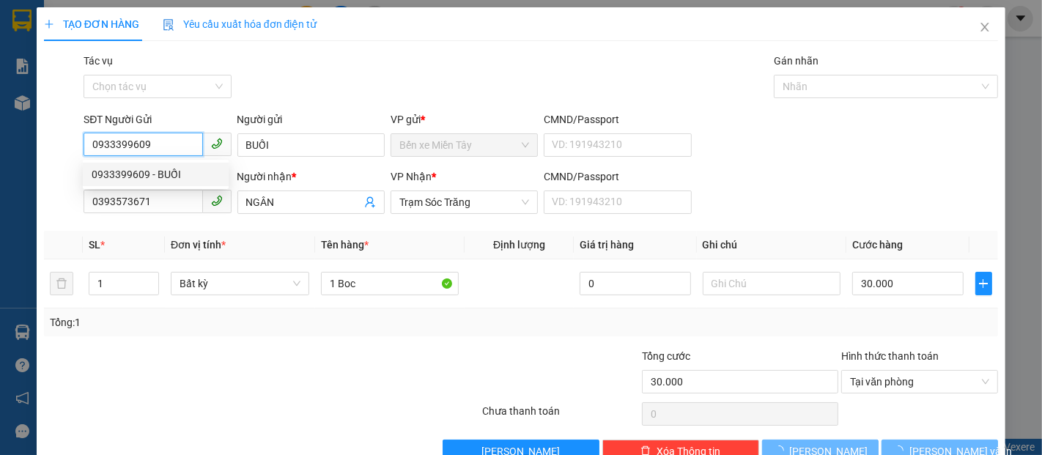
type input "50.000"
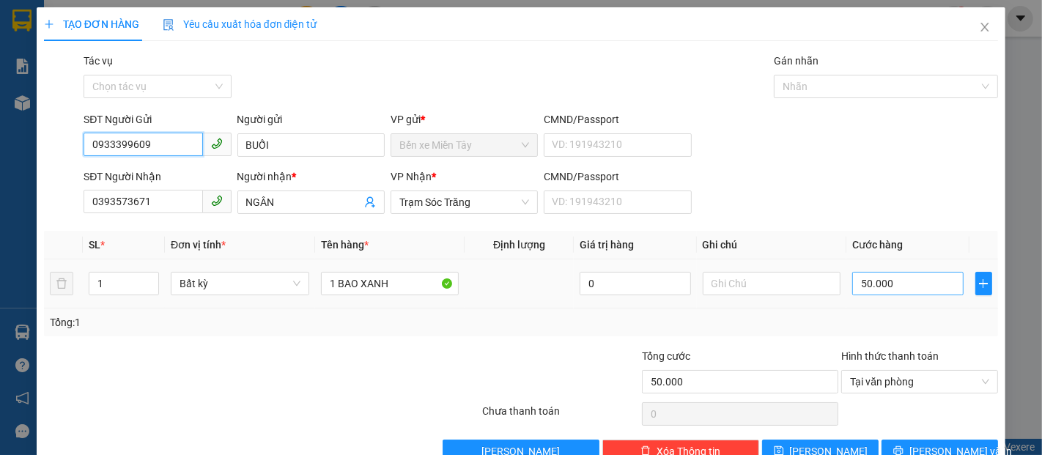
type input "0933399609"
click at [911, 287] on input "50.000" at bounding box center [907, 283] width 111 height 23
type input "2"
type input "20"
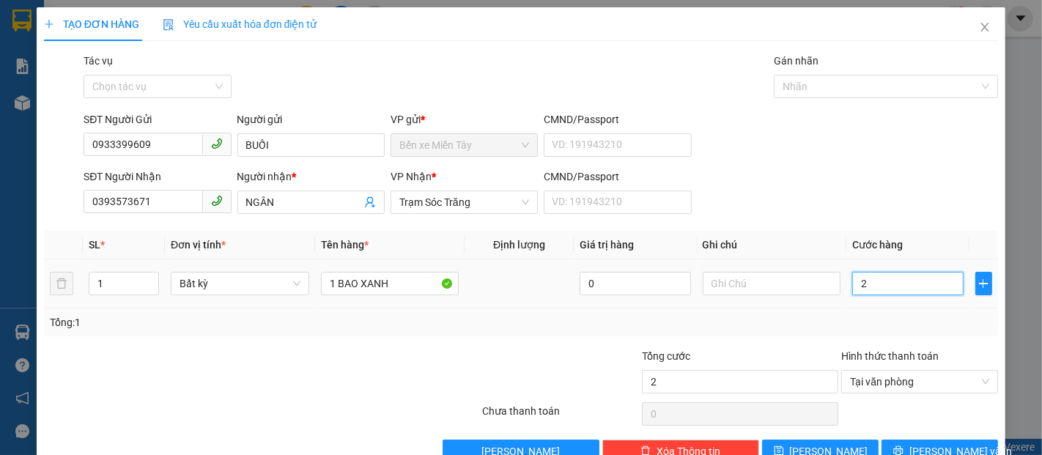
type input "20"
type input "200"
type input "2.000"
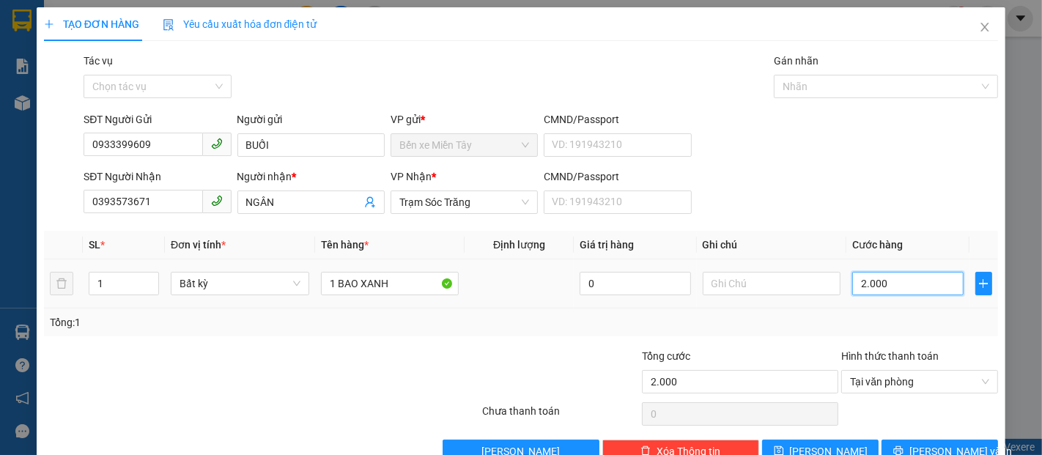
type input "20.000"
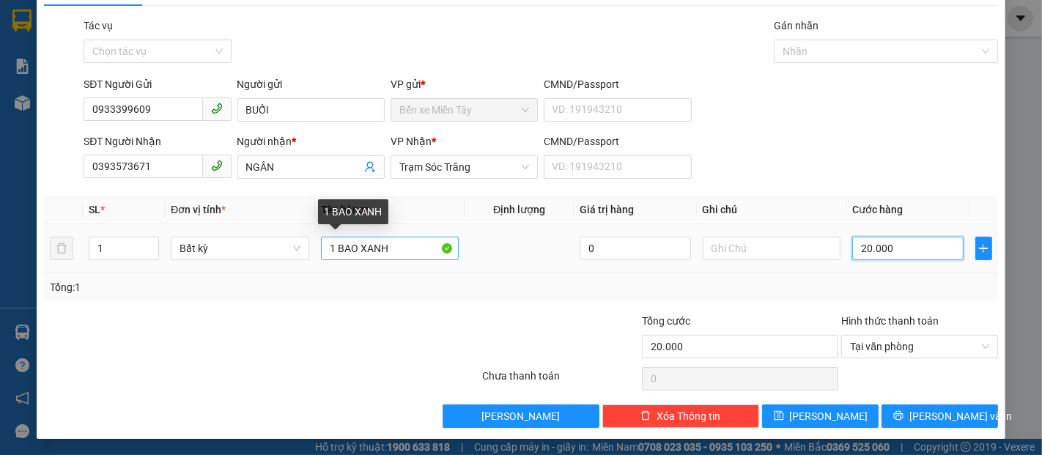
type input "20.000"
click at [396, 252] on input "1 BAO XANH" at bounding box center [390, 248] width 138 height 23
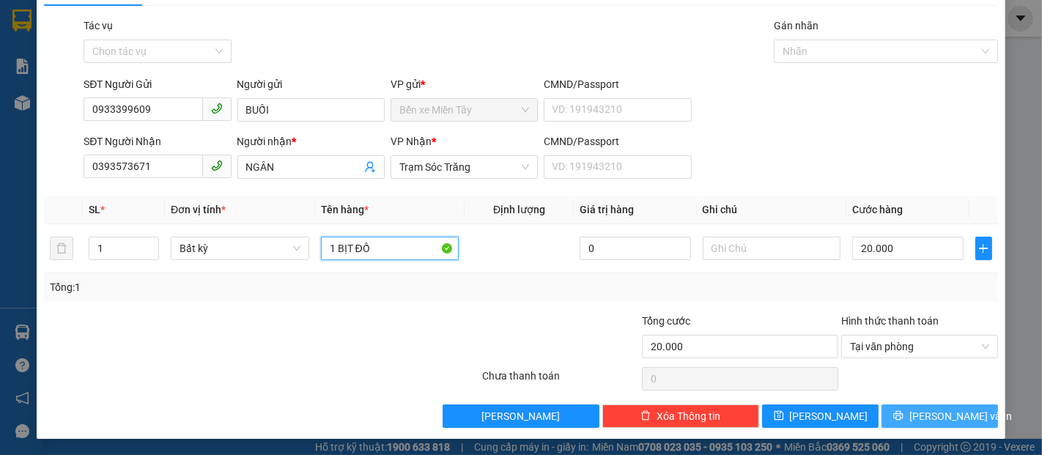
type input "1 BỊT ĐỒ"
click at [938, 421] on span "[PERSON_NAME] và In" at bounding box center [960, 416] width 103 height 16
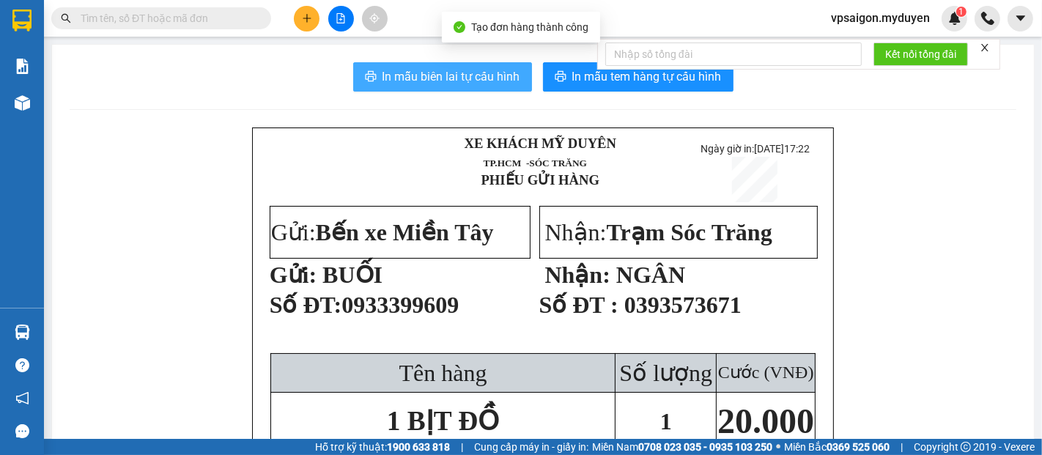
click at [494, 75] on span "In mẫu biên lai tự cấu hình" at bounding box center [451, 76] width 138 height 18
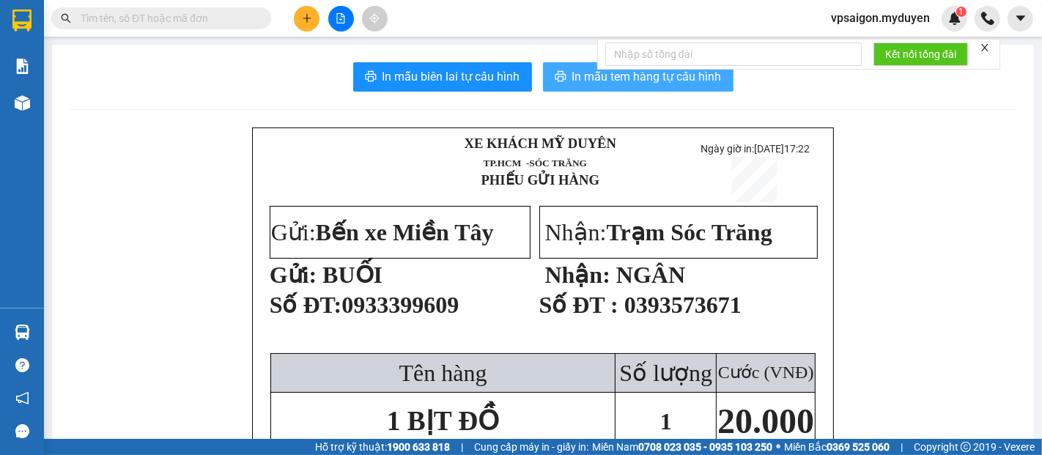
click at [658, 84] on span "In mẫu tem hàng tự cấu hình" at bounding box center [646, 76] width 149 height 18
click at [311, 24] on button at bounding box center [307, 19] width 26 height 26
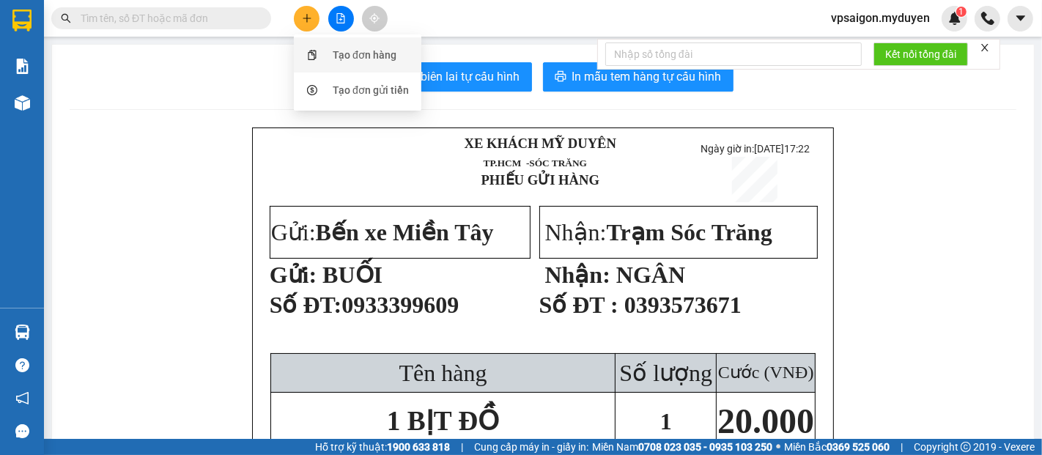
click at [459, 3] on div "Kết quả tìm kiếm ( 0 ) Bộ lọc No Data vpsaigon.myduyen 1" at bounding box center [521, 18] width 1042 height 37
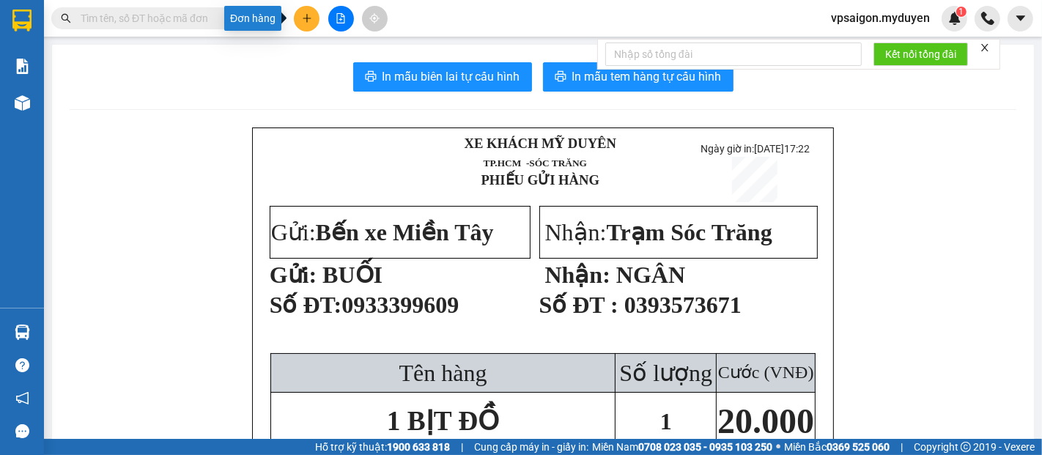
drag, startPoint x: 298, startPoint y: 15, endPoint x: 311, endPoint y: 18, distance: 13.5
click at [303, 15] on button at bounding box center [307, 19] width 26 height 26
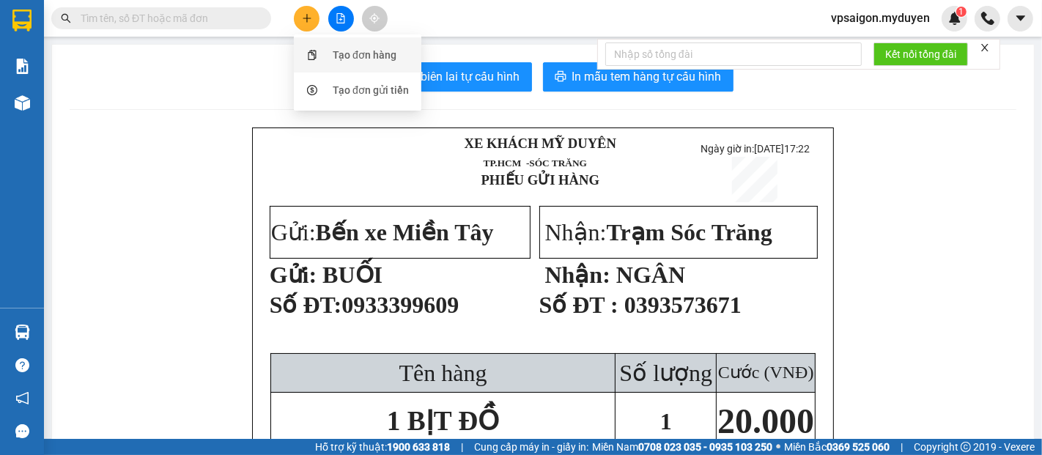
click at [328, 52] on div "Tạo đơn hàng" at bounding box center [358, 55] width 110 height 28
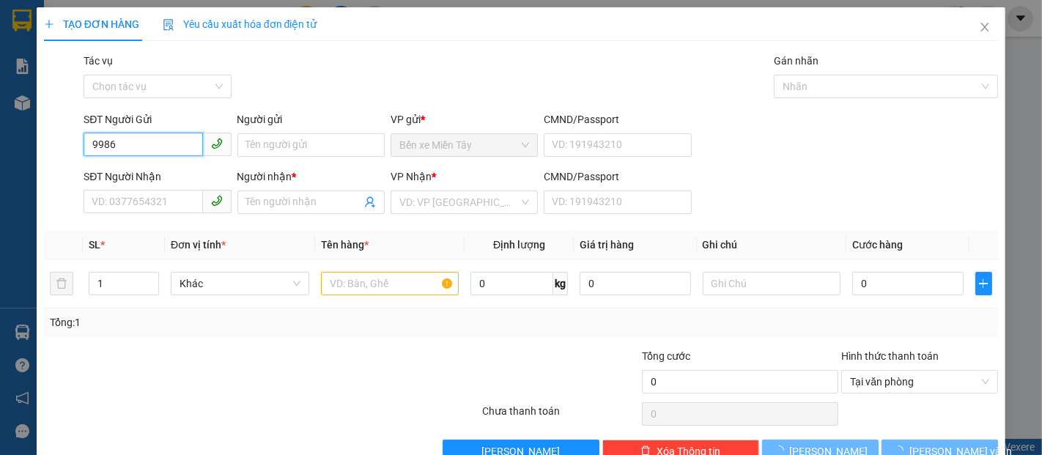
click at [170, 143] on input "9986" at bounding box center [143, 144] width 119 height 23
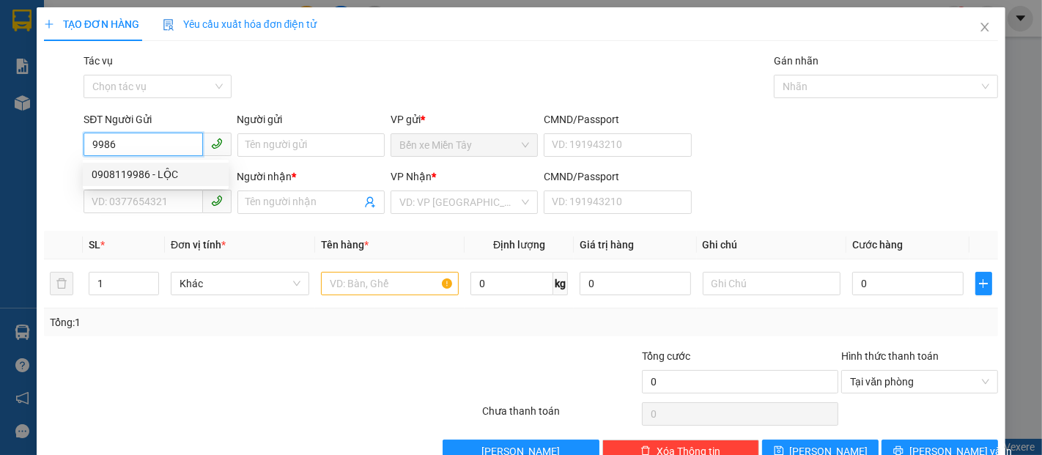
click at [176, 174] on div "0908119986 - LỘC" at bounding box center [156, 174] width 128 height 16
type input "0908119986"
type input "LỘC"
type input "0919199222"
type input "TUẤN ANH"
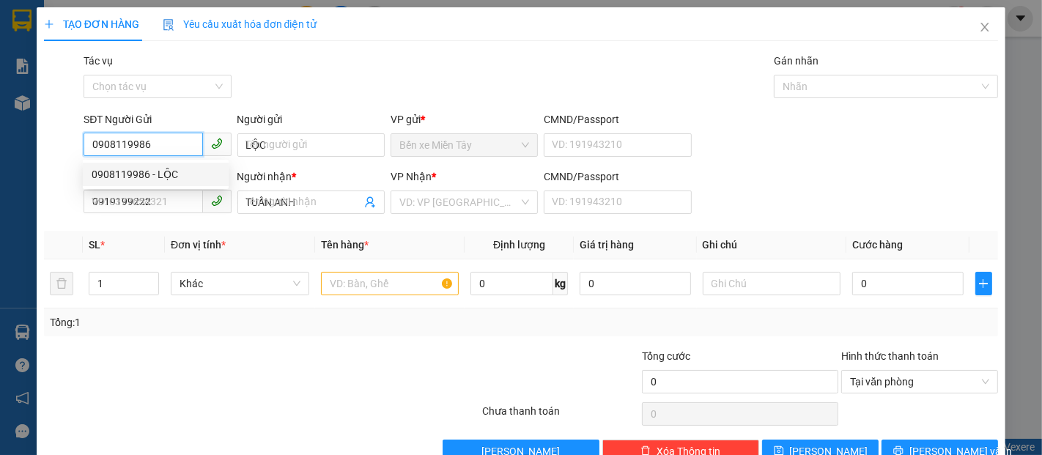
type input "150.000"
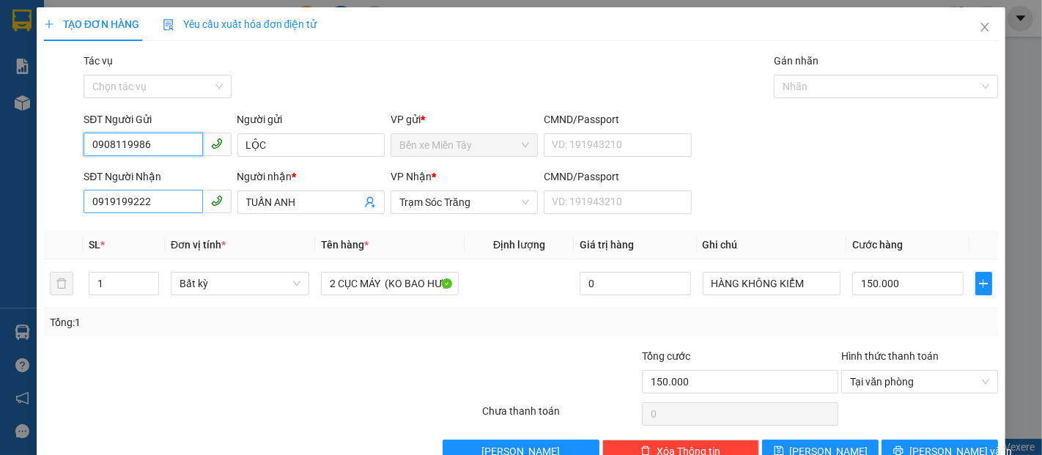
type input "0908119986"
click at [178, 202] on input "0919199222" at bounding box center [143, 201] width 119 height 23
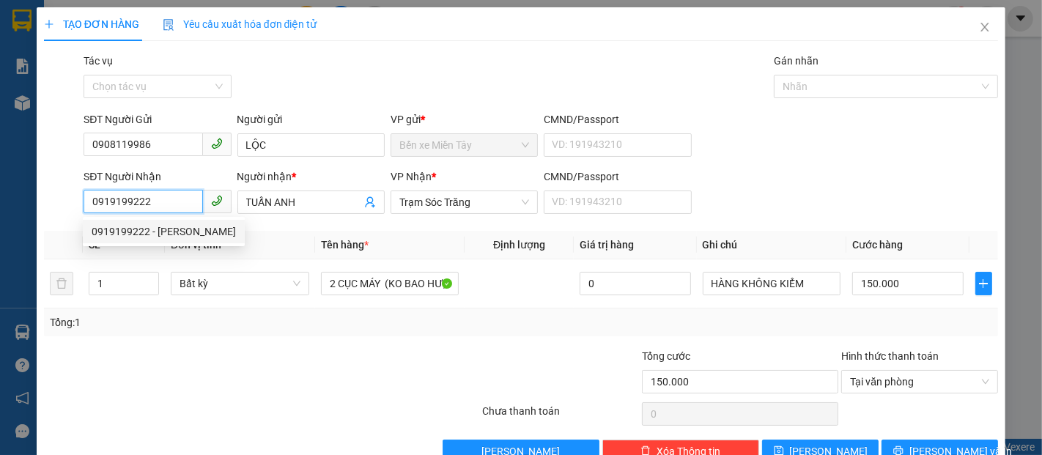
drag, startPoint x: 154, startPoint y: 203, endPoint x: 67, endPoint y: 216, distance: 87.4
click at [67, 216] on div "SĐT Người Nhận 0919199222 Người nhận * TUẤN ANH VP Nhận * Trạm Sóc Trăng CMND/P…" at bounding box center [520, 193] width 957 height 51
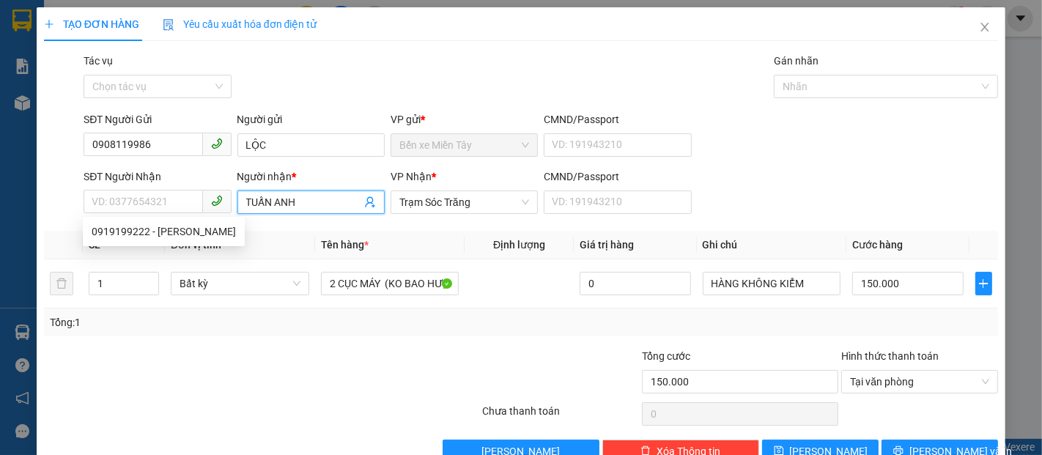
drag, startPoint x: 328, startPoint y: 211, endPoint x: 256, endPoint y: 209, distance: 71.8
click at [256, 209] on span "TUẤN ANH" at bounding box center [310, 201] width 147 height 23
type input "TUẤN AH"
drag, startPoint x: 289, startPoint y: 207, endPoint x: 185, endPoint y: 208, distance: 103.3
click at [185, 208] on div "SĐT Người Nhận VD: 0377654321 Người nhận * TUẤN AH TUẤN AH VP Nhận * Trạm Sóc T…" at bounding box center [541, 193] width 920 height 51
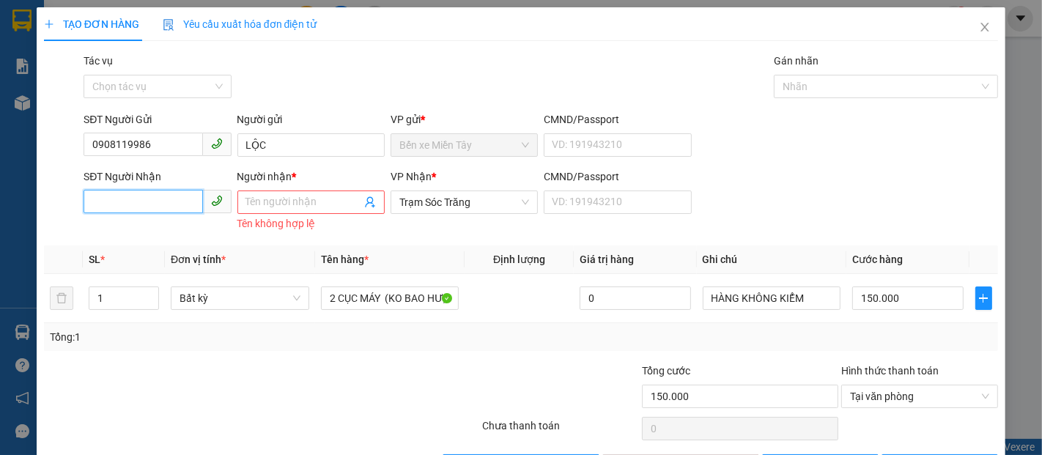
click at [163, 207] on input "SĐT Người Nhận" at bounding box center [143, 201] width 119 height 23
type input "0353865779"
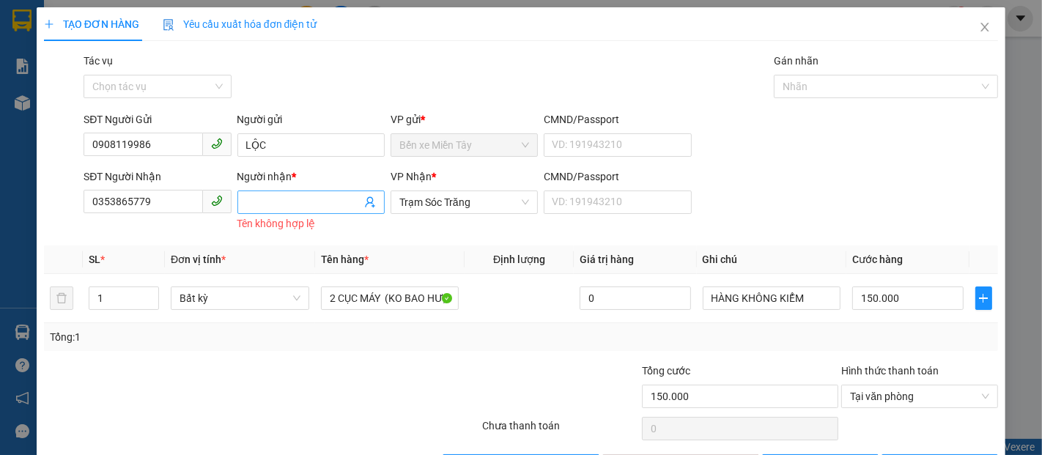
click at [270, 198] on input "Người nhận *" at bounding box center [303, 202] width 115 height 16
click at [293, 207] on input "Người nhận *" at bounding box center [303, 202] width 115 height 16
type input "U"
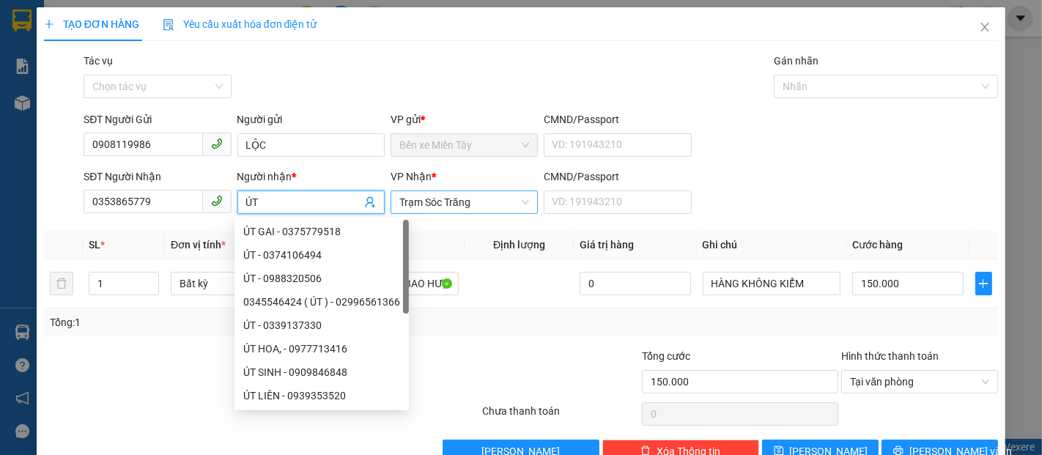
click at [486, 198] on span "Trạm Sóc Trăng" at bounding box center [464, 202] width 130 height 22
type input "ÚT"
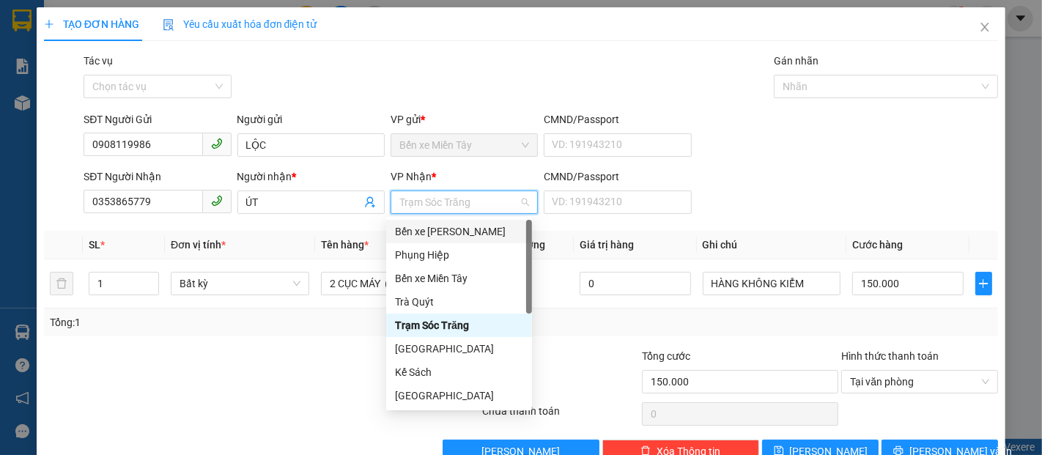
click at [469, 236] on div "Bến xe [PERSON_NAME]" at bounding box center [459, 231] width 128 height 16
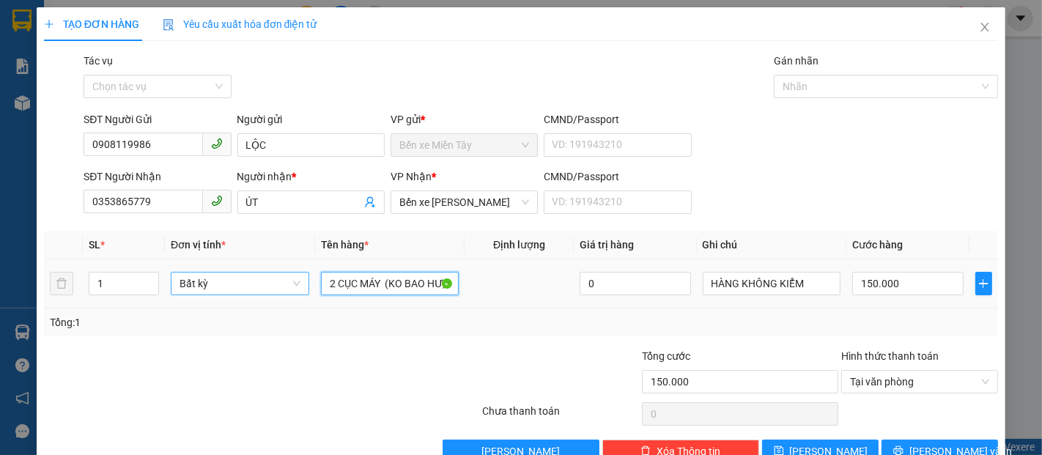
drag, startPoint x: 383, startPoint y: 282, endPoint x: 292, endPoint y: 283, distance: 90.8
click at [292, 283] on tr "1 Bất kỳ 2 CỤC MÁY (KO BAO HƯ, BỂ) 0 HÀNG KHÔNG KIỂM 150.000" at bounding box center [521, 283] width 954 height 49
type input "([PERSON_NAME], BỂ)"
click at [913, 281] on input "150.000" at bounding box center [907, 283] width 111 height 23
type input "0"
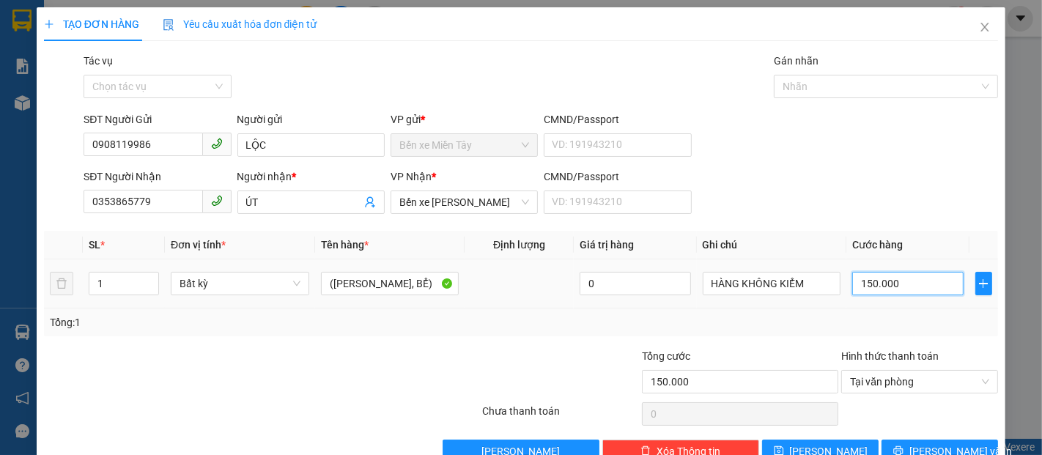
type input "0"
drag, startPoint x: 900, startPoint y: 288, endPoint x: 844, endPoint y: 291, distance: 55.7
click at [852, 291] on input "0" at bounding box center [907, 283] width 111 height 23
type input "1"
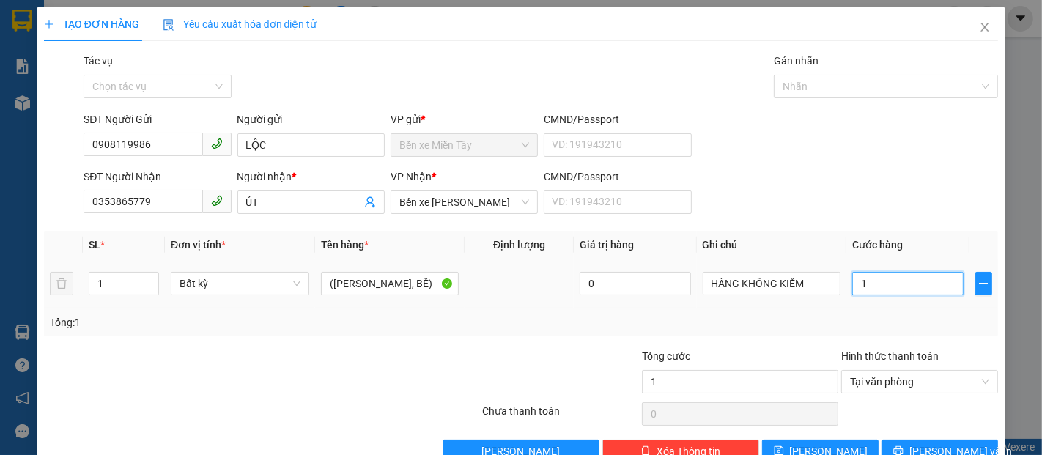
type input "0"
type input "8"
drag, startPoint x: 861, startPoint y: 286, endPoint x: 837, endPoint y: 286, distance: 24.9
click at [846, 286] on td "08" at bounding box center [907, 283] width 122 height 49
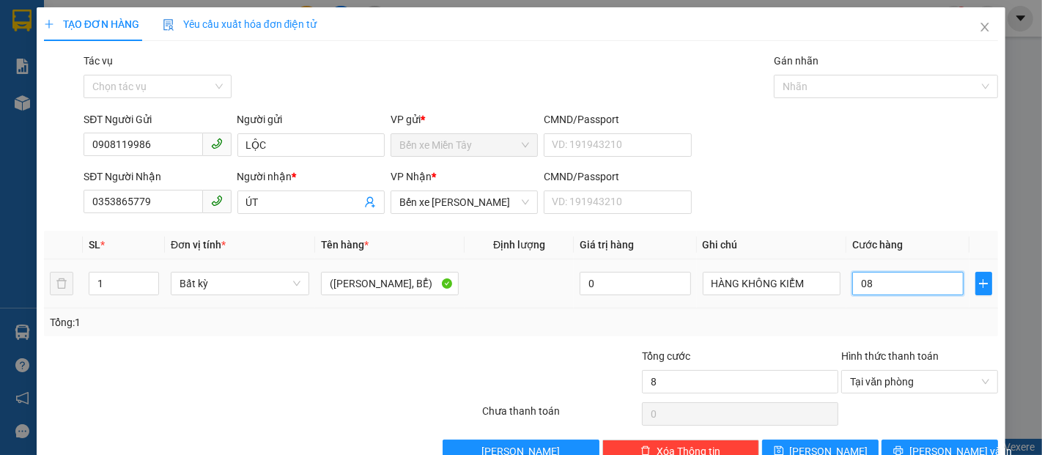
type input "8"
type input "80"
type input "800"
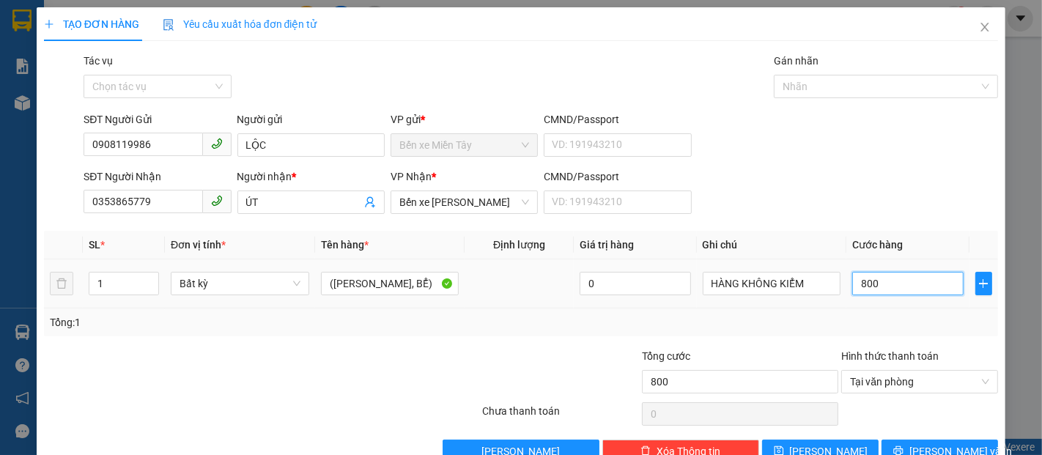
type input "8.000"
type input "80.000"
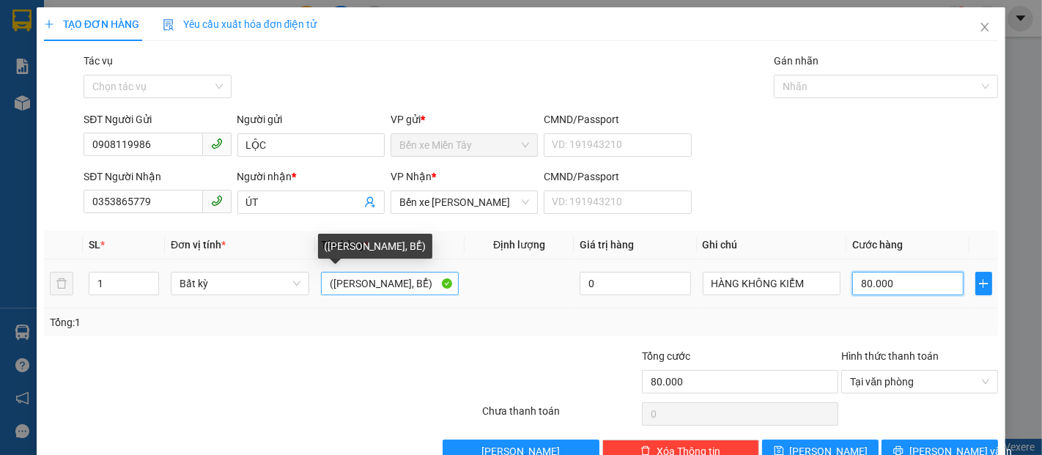
type input "80.000"
click at [322, 291] on input "([PERSON_NAME], BỂ)" at bounding box center [390, 283] width 138 height 23
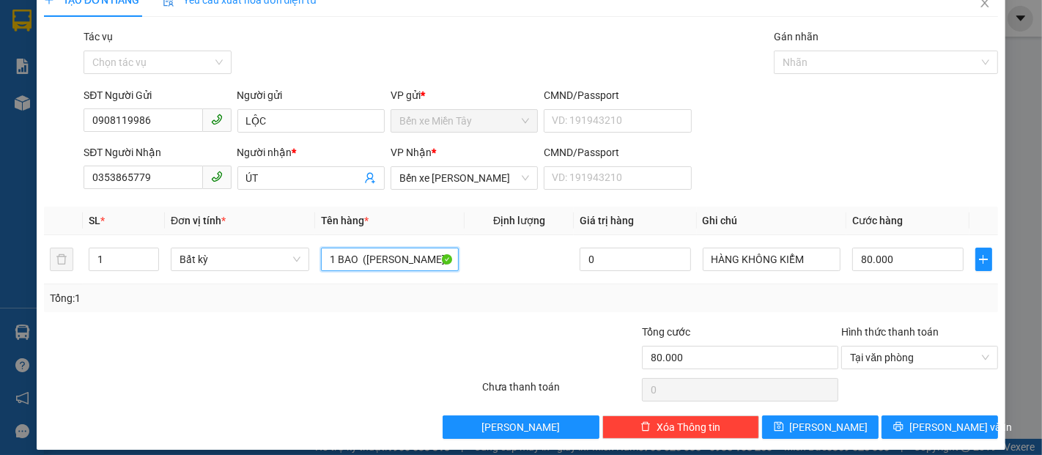
scroll to position [35, 0]
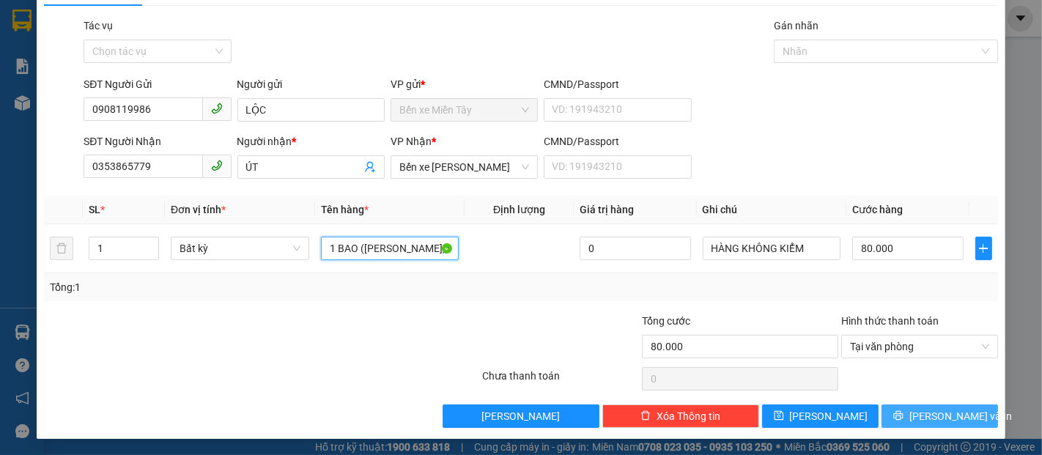
type input "1 BAO ([PERSON_NAME], BỂ)"
click at [960, 407] on button "[PERSON_NAME] và In" at bounding box center [939, 415] width 116 height 23
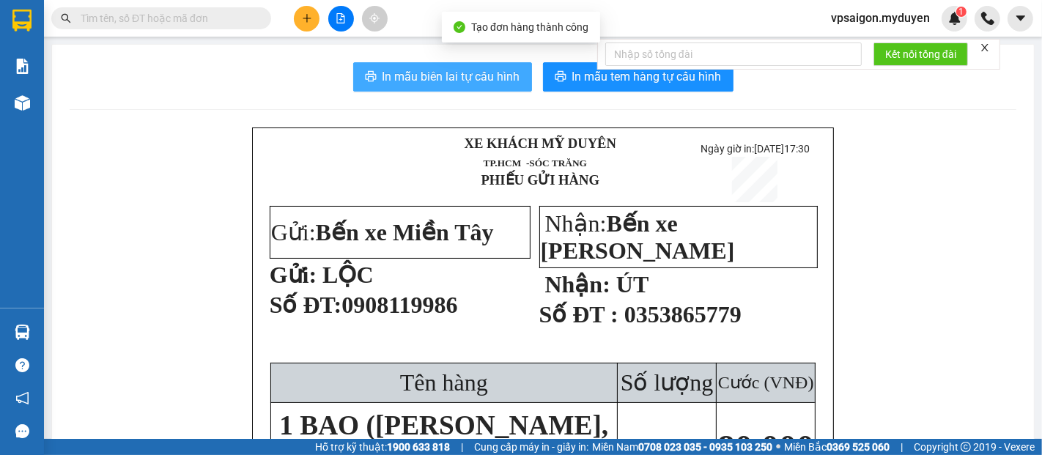
click at [451, 86] on button "In mẫu biên lai tự cấu hình" at bounding box center [442, 76] width 179 height 29
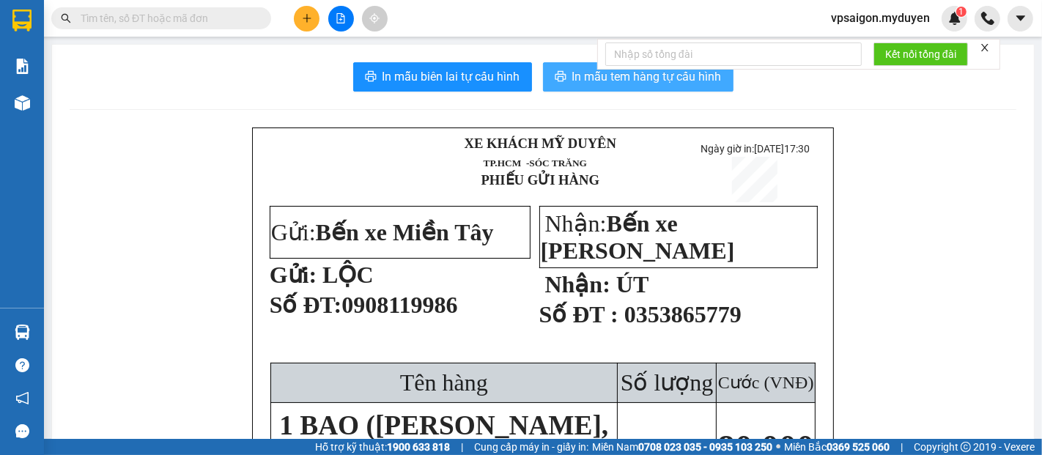
click at [657, 82] on span "In mẫu tem hàng tự cấu hình" at bounding box center [646, 76] width 149 height 18
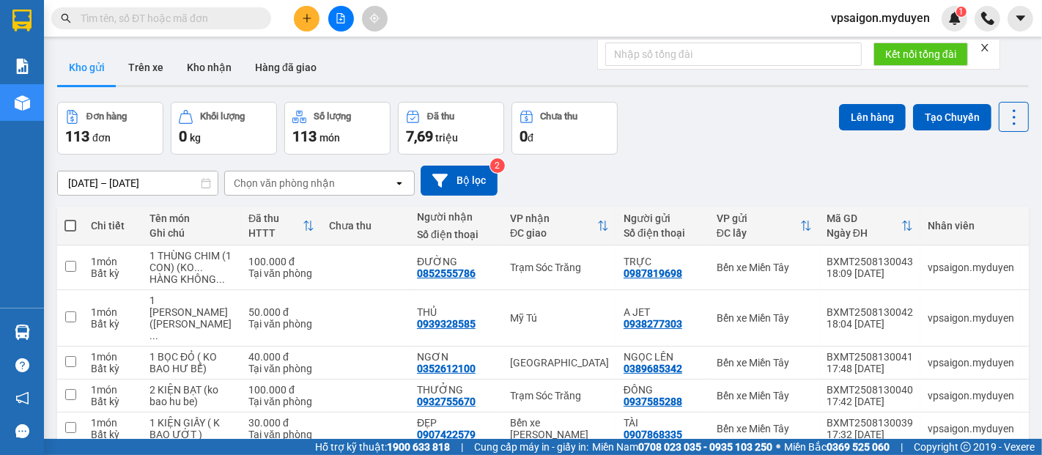
click at [307, 19] on icon "plus" at bounding box center [307, 18] width 10 height 10
click at [377, 51] on div "Tạo đơn hàng" at bounding box center [365, 55] width 64 height 16
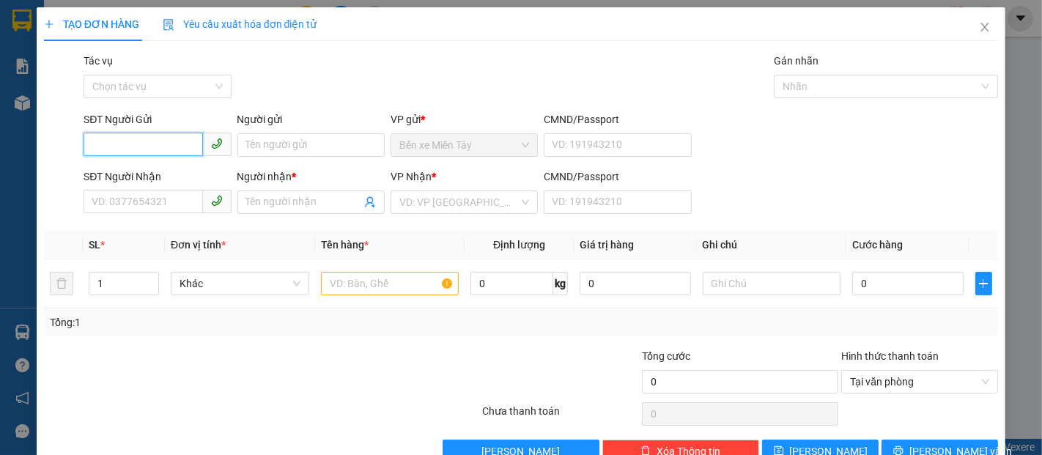
click at [176, 144] on input "SĐT Người Gửi" at bounding box center [143, 144] width 119 height 23
type input "0968796870"
click at [182, 178] on div "0968796870 - HIỆP" at bounding box center [156, 174] width 128 height 16
type input "HIỆP"
type input "0392354670"
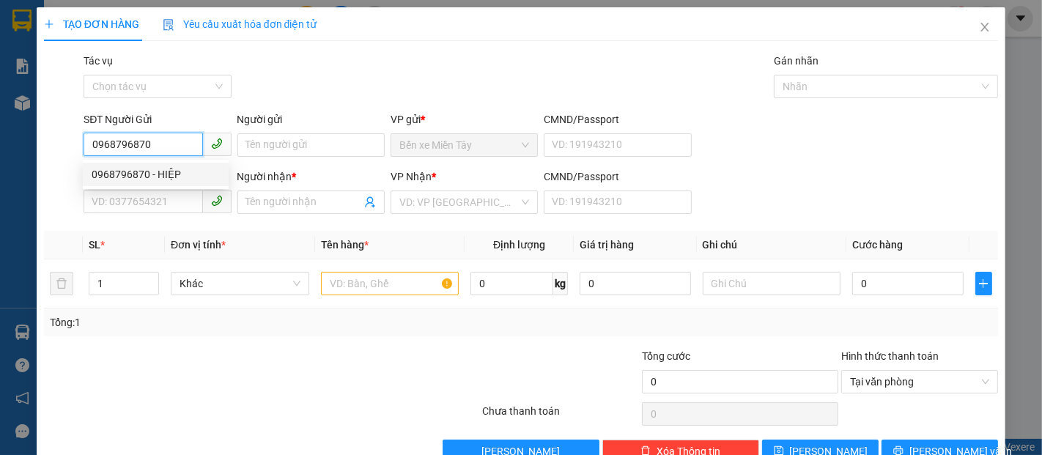
type input "THƯỞNG"
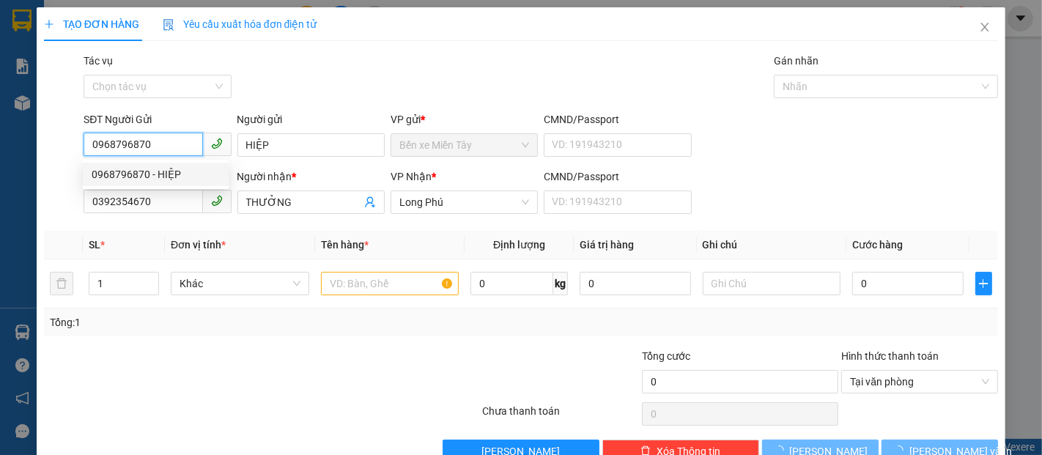
type input "30.000"
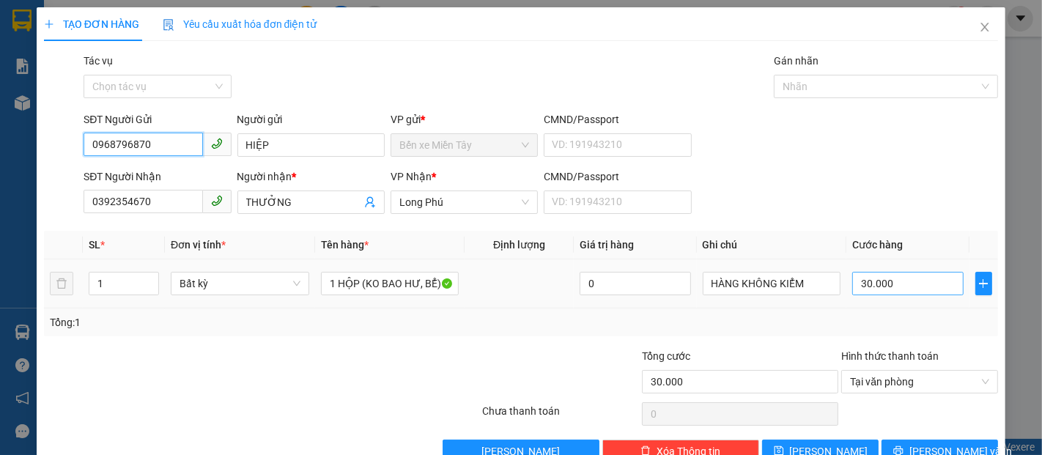
type input "0968796870"
click at [930, 289] on input "30.000" at bounding box center [907, 283] width 111 height 23
type input "1"
type input "14"
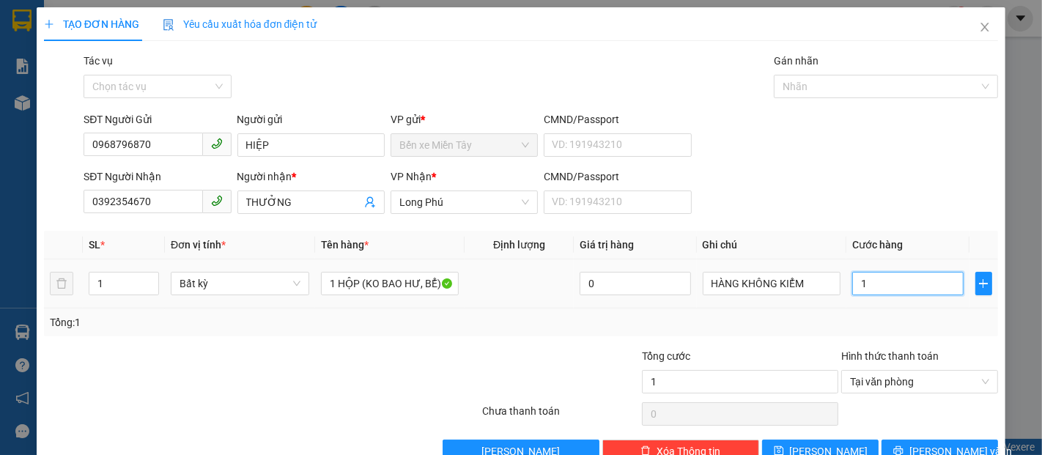
type input "14"
type input "140"
type input "1.400"
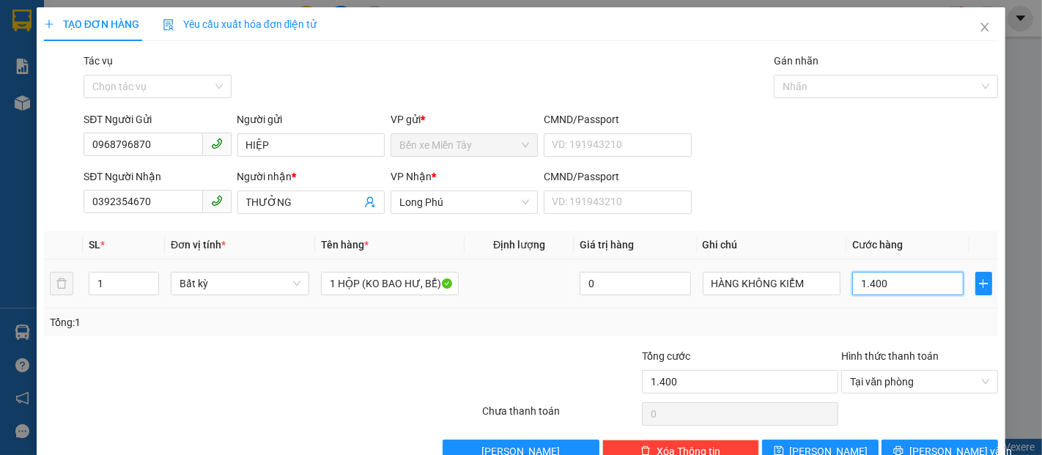
type input "14.000"
type input "140.000"
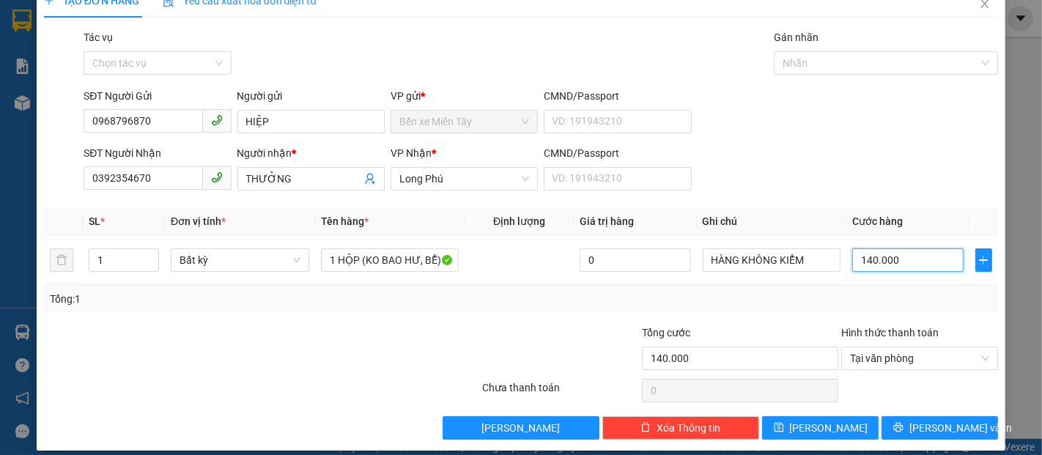
scroll to position [35, 0]
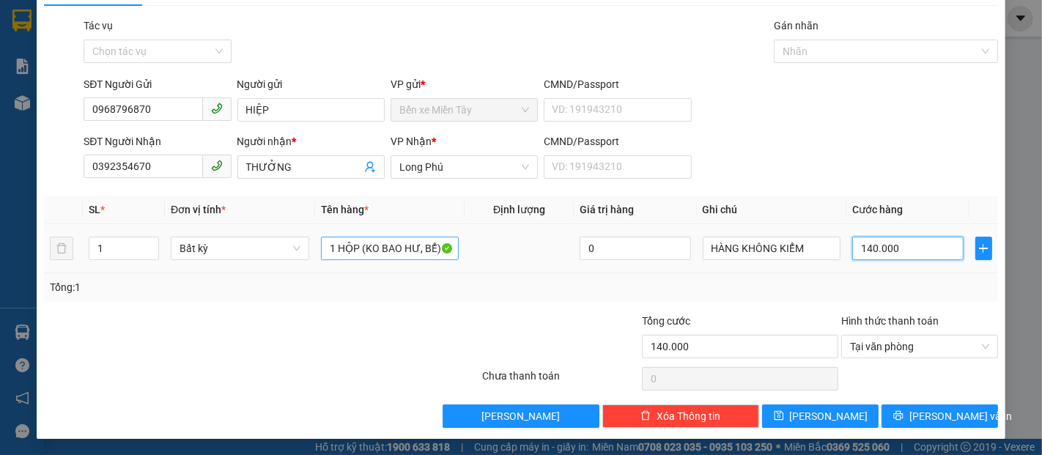
type input "140.000"
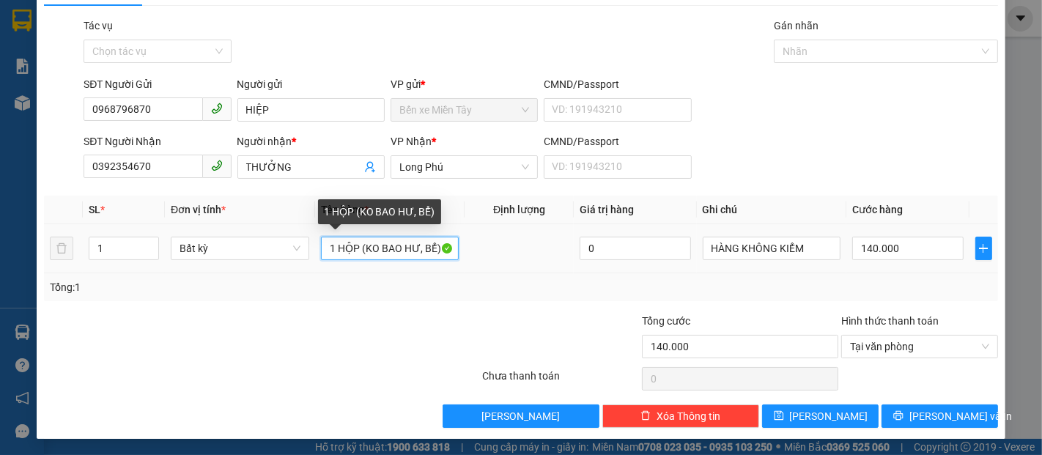
click at [355, 252] on input "1 HỘP (KO BAO HƯ, BỂ)" at bounding box center [390, 248] width 138 height 23
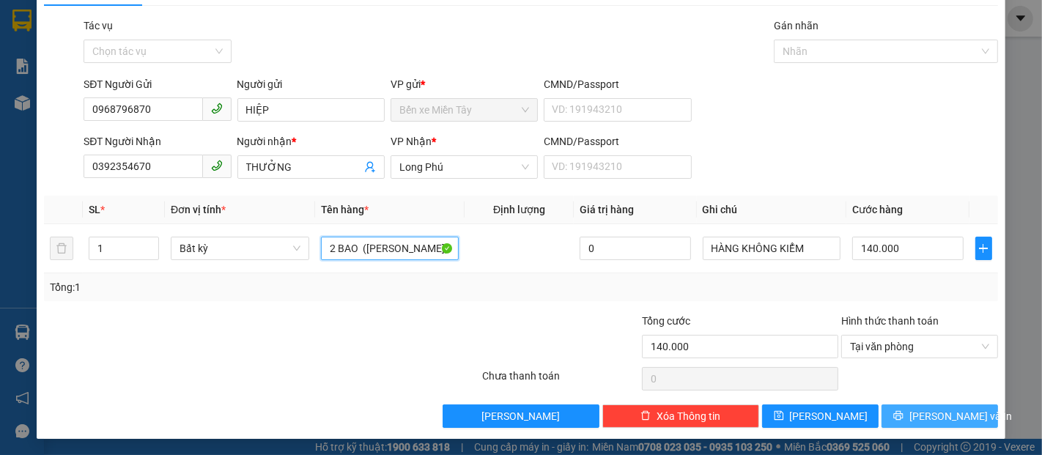
type input "2 BAO ([PERSON_NAME], BỂ)"
click at [951, 416] on span "[PERSON_NAME] và In" at bounding box center [960, 416] width 103 height 16
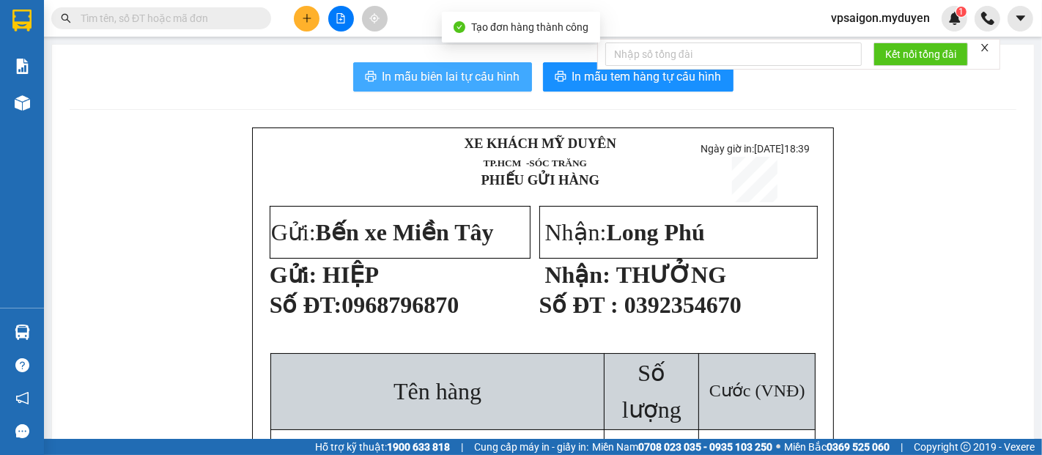
click at [461, 90] on button "In mẫu biên lai tự cấu hình" at bounding box center [442, 76] width 179 height 29
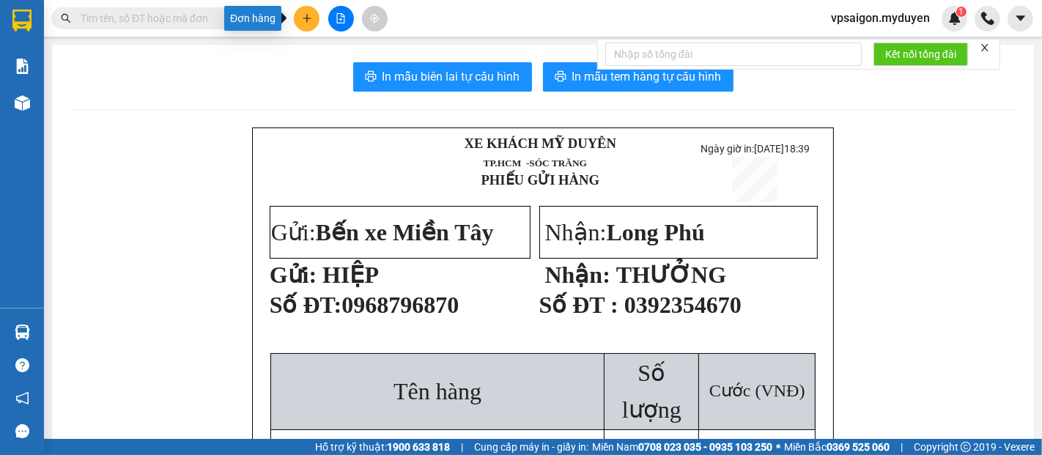
click at [307, 19] on icon "plus" at bounding box center [307, 18] width 10 height 10
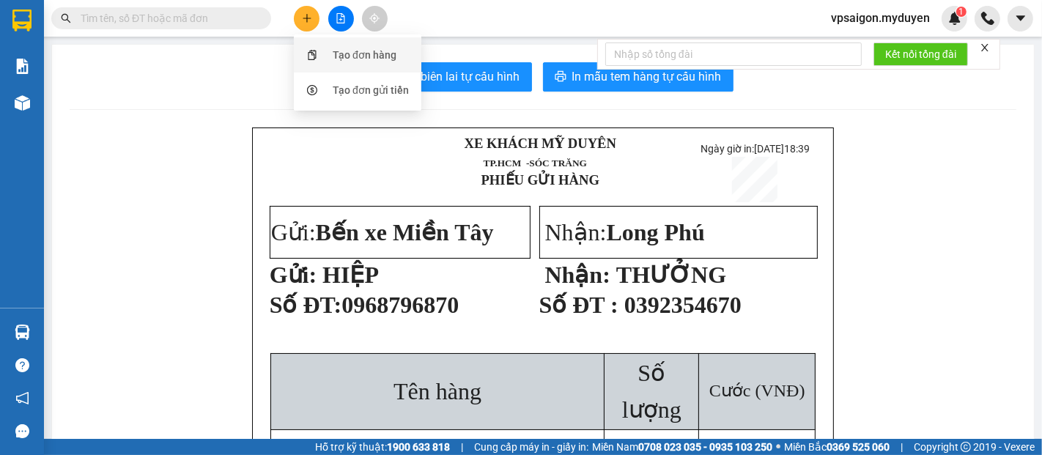
click at [344, 59] on div "Tạo đơn hàng" at bounding box center [365, 55] width 64 height 16
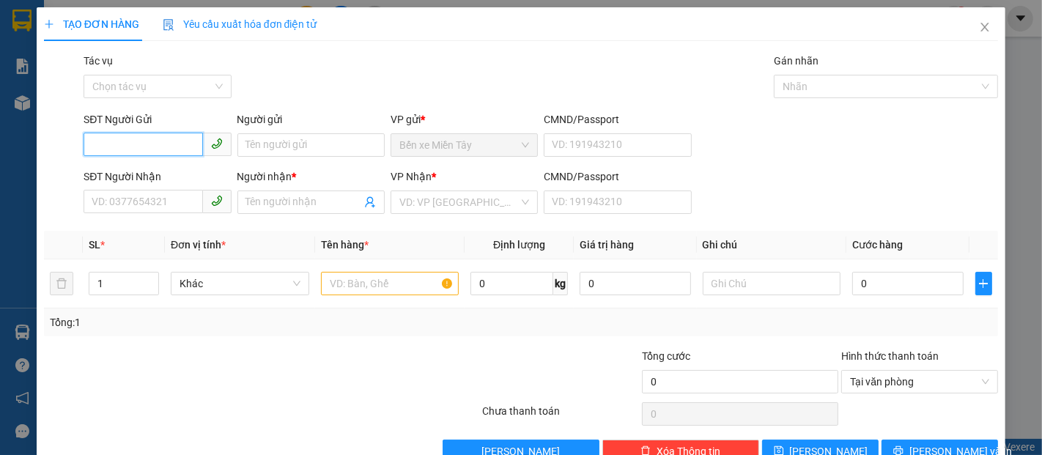
click at [170, 144] on input "SĐT Người Gửi" at bounding box center [143, 144] width 119 height 23
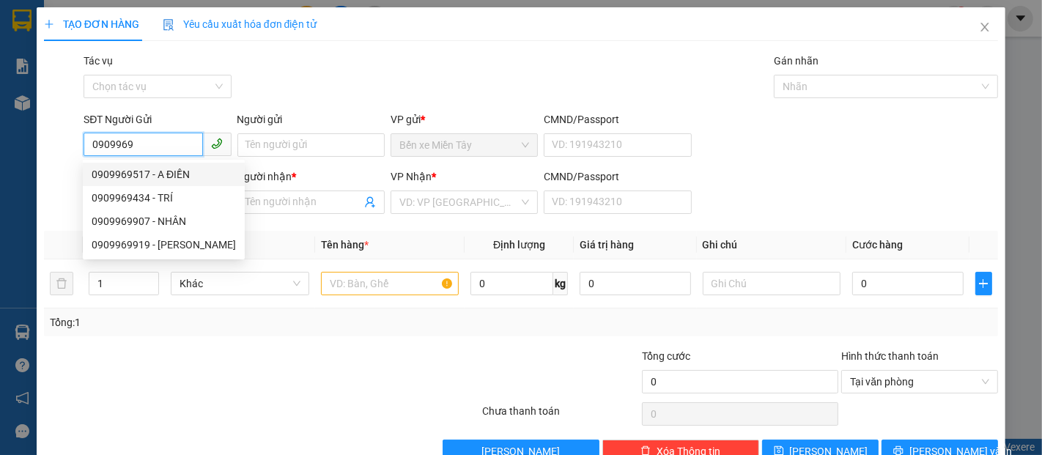
click at [188, 174] on div "0909969517 - A ĐIỀN" at bounding box center [164, 174] width 144 height 16
type input "0909969517"
type input "A ĐIỀN"
type input "0909969517"
type input "A ĐIỀN"
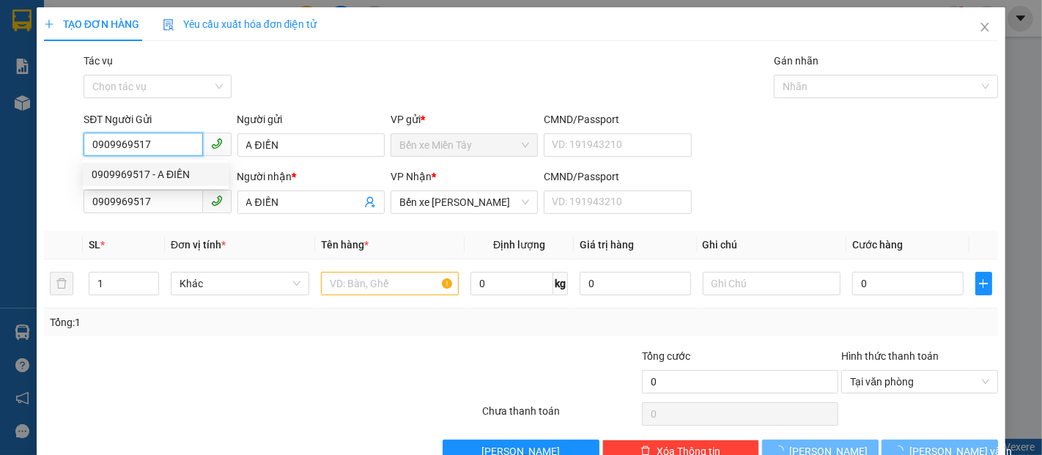
type input "50.000"
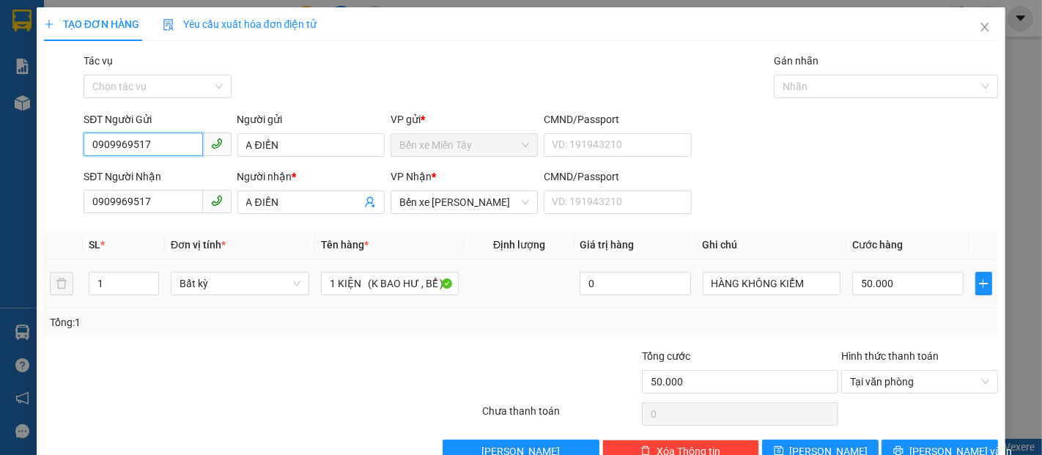
scroll to position [35, 0]
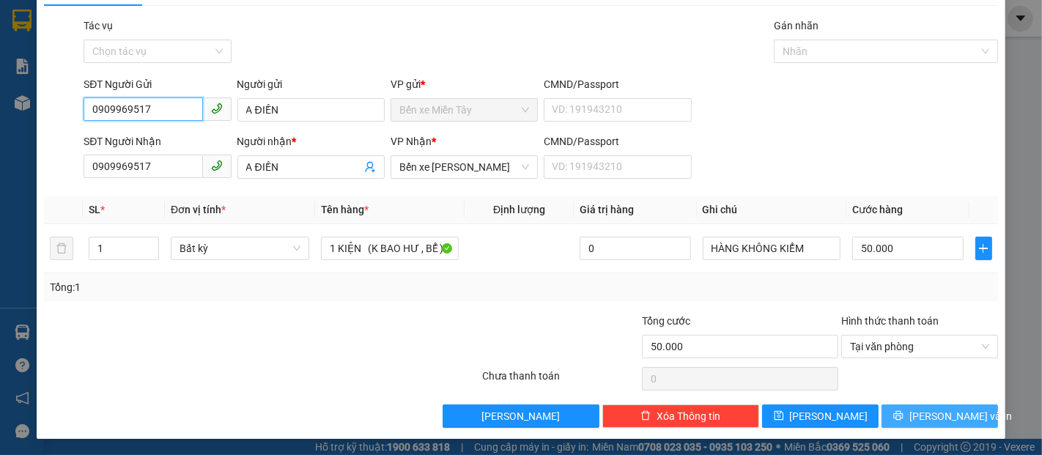
type input "0909969517"
click at [940, 418] on span "[PERSON_NAME] và In" at bounding box center [960, 416] width 103 height 16
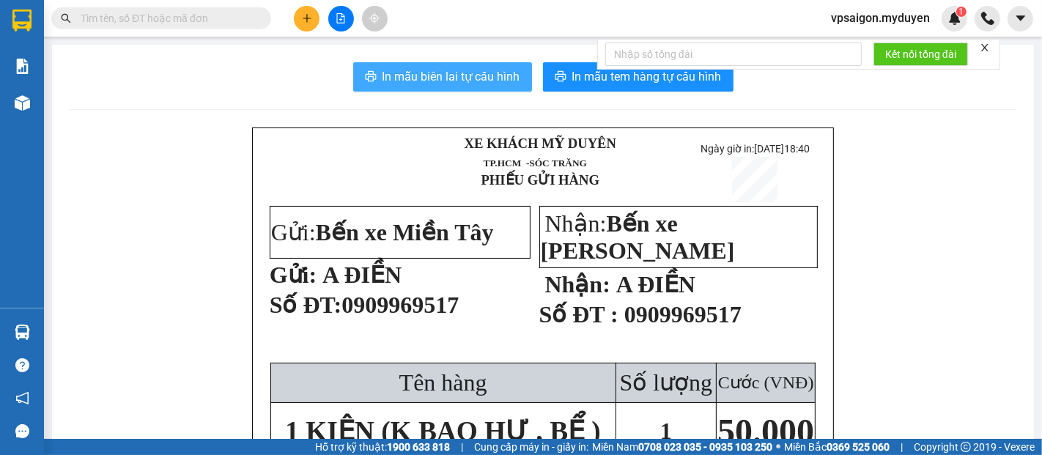
click at [475, 79] on span "In mẫu biên lai tự cấu hình" at bounding box center [451, 76] width 138 height 18
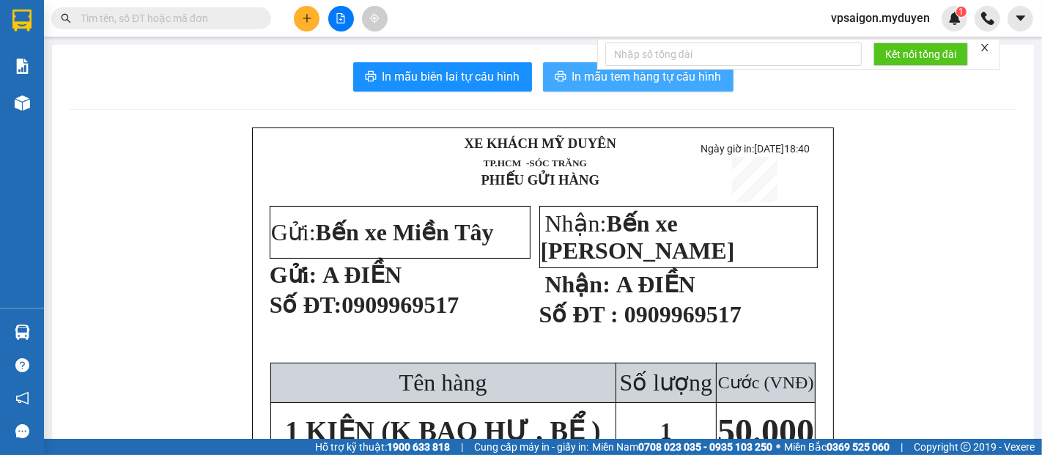
click at [593, 81] on span "In mẫu tem hàng tự cấu hình" at bounding box center [646, 76] width 149 height 18
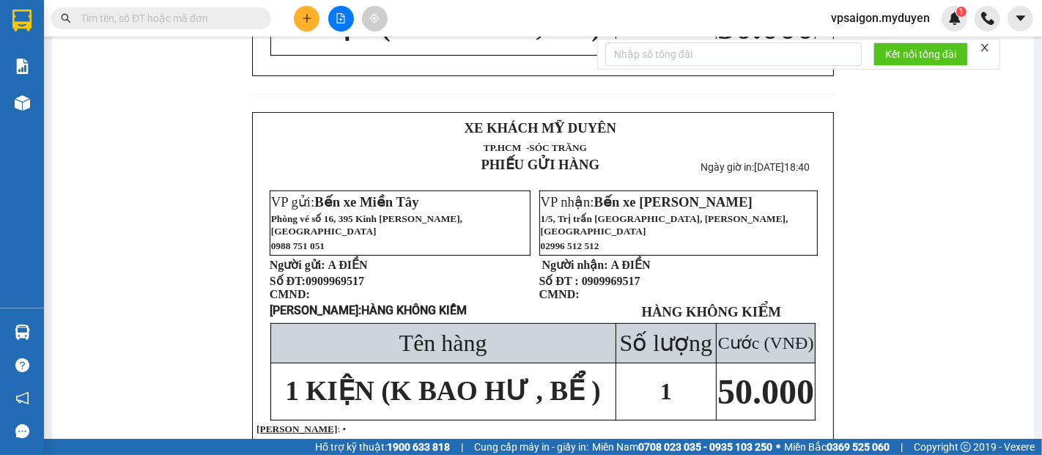
scroll to position [407, 0]
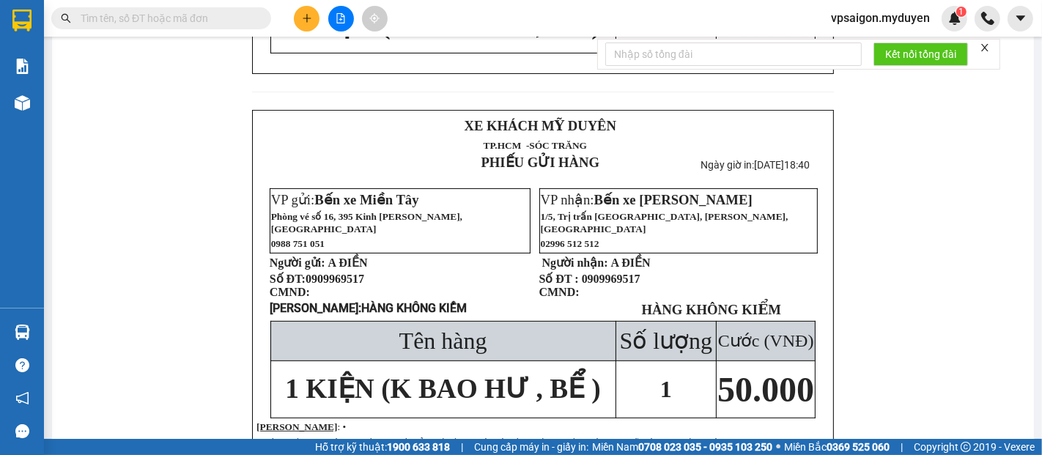
click at [305, 7] on button at bounding box center [307, 19] width 26 height 26
click at [330, 55] on div "Tạo đơn hàng" at bounding box center [358, 55] width 110 height 28
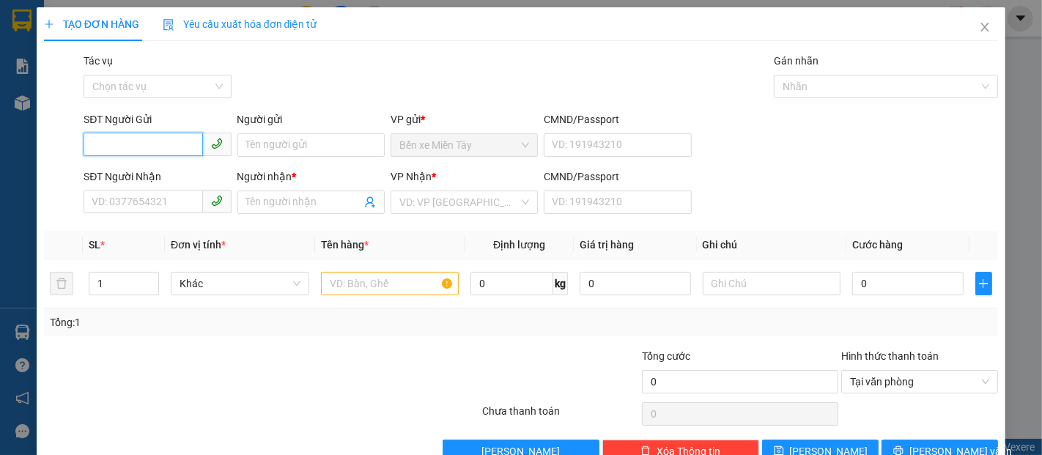
click at [154, 131] on div "SĐT Người Gửi VD: 0371234567" at bounding box center [157, 136] width 147 height 51
drag, startPoint x: 179, startPoint y: 139, endPoint x: 72, endPoint y: 155, distance: 108.8
click at [72, 155] on div "SĐT Người Gửi 0926696313 0926696313 Người gửi Tên người gửi VP gửi * Bến xe Miề…" at bounding box center [520, 136] width 957 height 51
type input "0926696313"
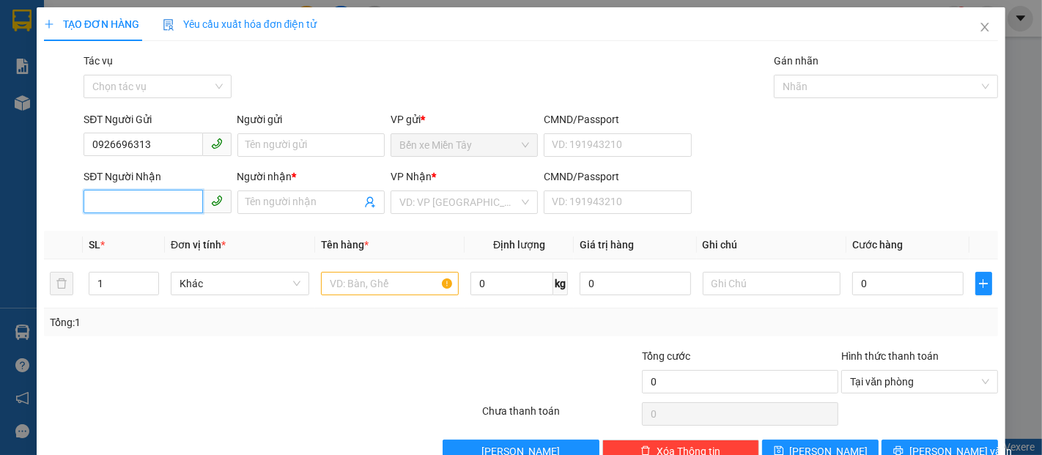
click at [153, 202] on input "SĐT Người Nhận" at bounding box center [143, 201] width 119 height 23
paste input "0926696313"
type input "0926696313"
click at [166, 199] on input "0926696313" at bounding box center [143, 201] width 119 height 23
click at [172, 229] on div "0926696313 - PHƯỢNG" at bounding box center [156, 231] width 128 height 16
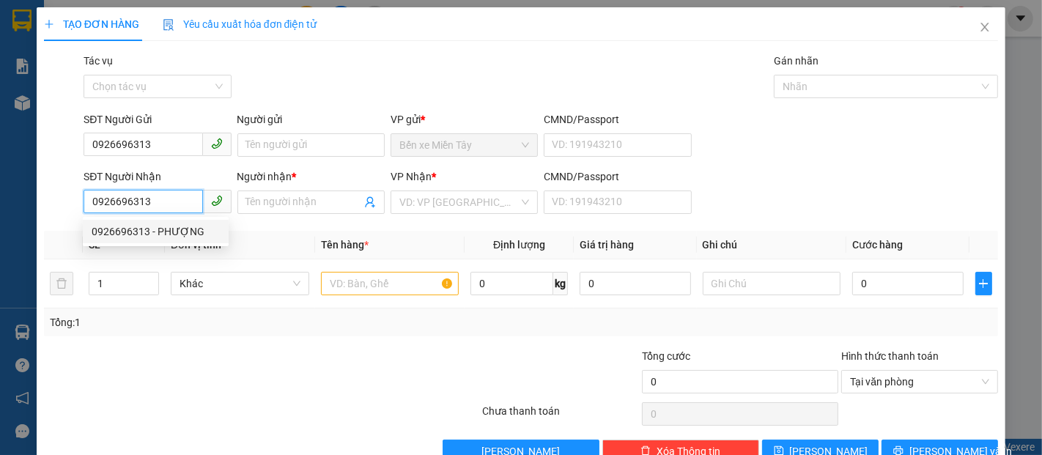
type input "PHƯỢNG"
type input "20.000"
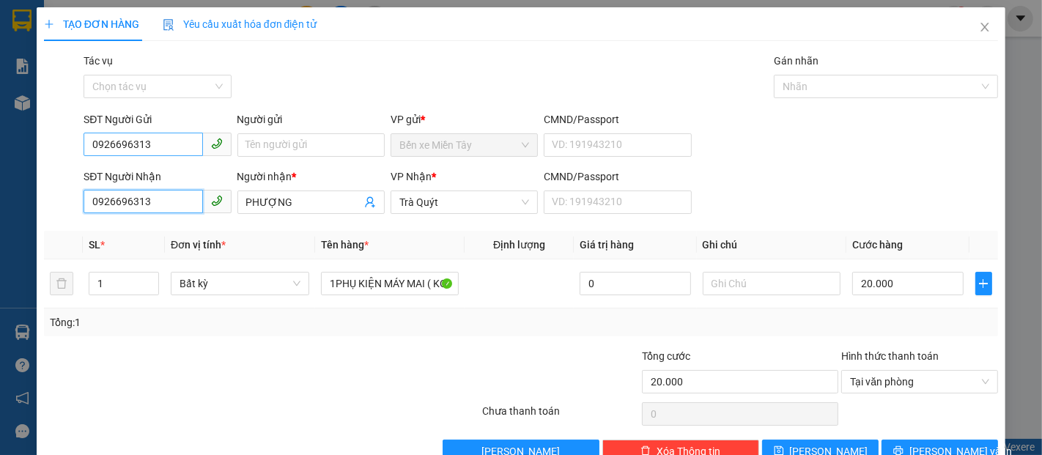
type input "0926696313"
drag, startPoint x: 160, startPoint y: 140, endPoint x: 79, endPoint y: 155, distance: 82.8
click at [75, 154] on div "SĐT Người Gửi 0926696313 0926696313 Người gửi Tên người gửi VP gửi * Bến xe Miề…" at bounding box center [520, 136] width 957 height 51
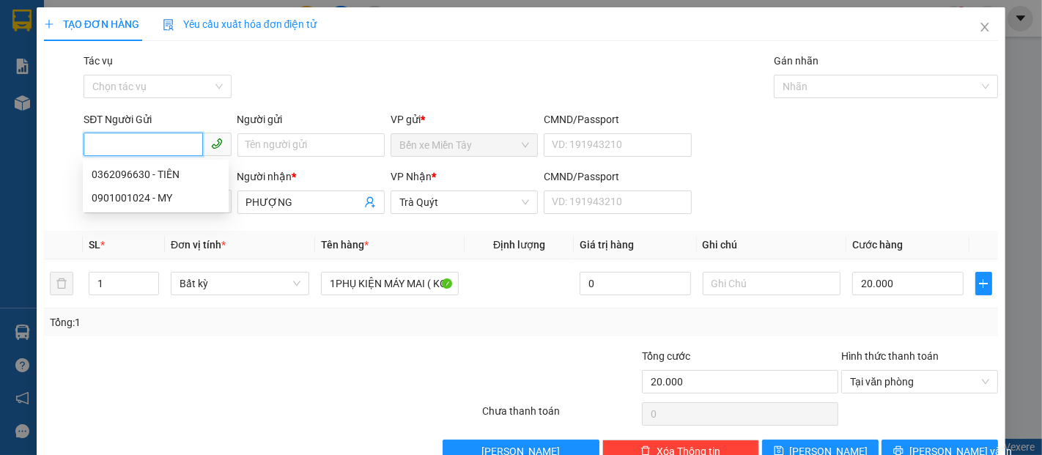
click at [134, 144] on input "SĐT Người Gửi" at bounding box center [143, 144] width 119 height 23
click at [138, 172] on div "0362096630 - TIÊN" at bounding box center [156, 174] width 128 height 16
type input "0362096630"
type input "TIÊN"
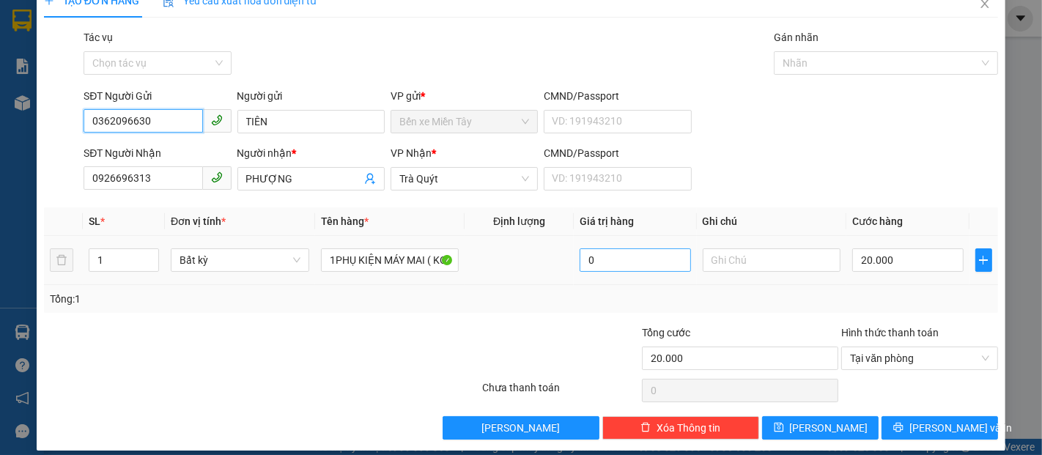
scroll to position [35, 0]
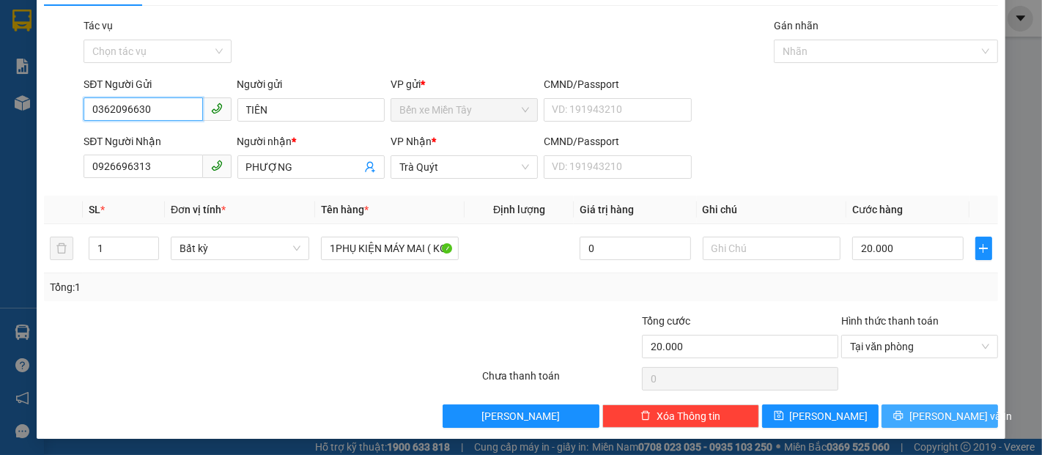
type input "0362096630"
drag, startPoint x: 930, startPoint y: 412, endPoint x: 902, endPoint y: 392, distance: 34.1
click at [927, 411] on span "[PERSON_NAME] và In" at bounding box center [960, 416] width 103 height 16
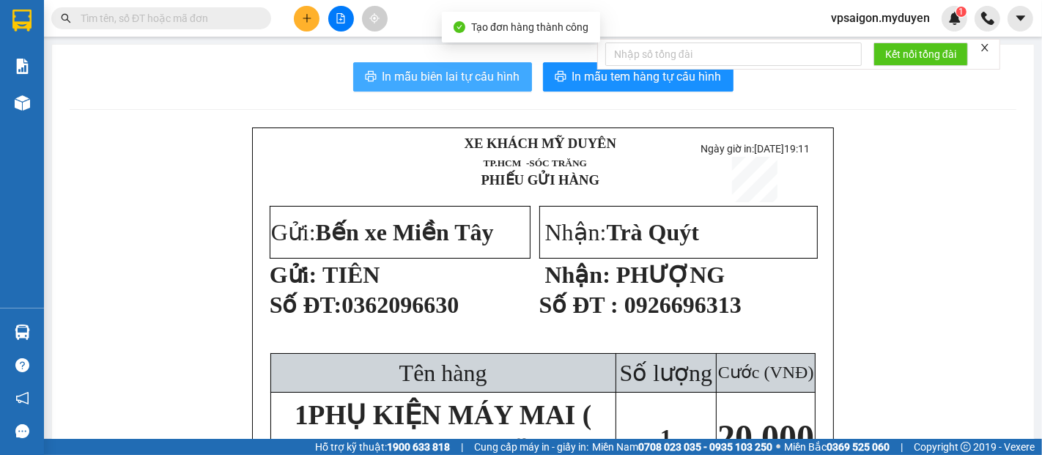
click at [459, 81] on span "In mẫu biên lai tự cấu hình" at bounding box center [451, 76] width 138 height 18
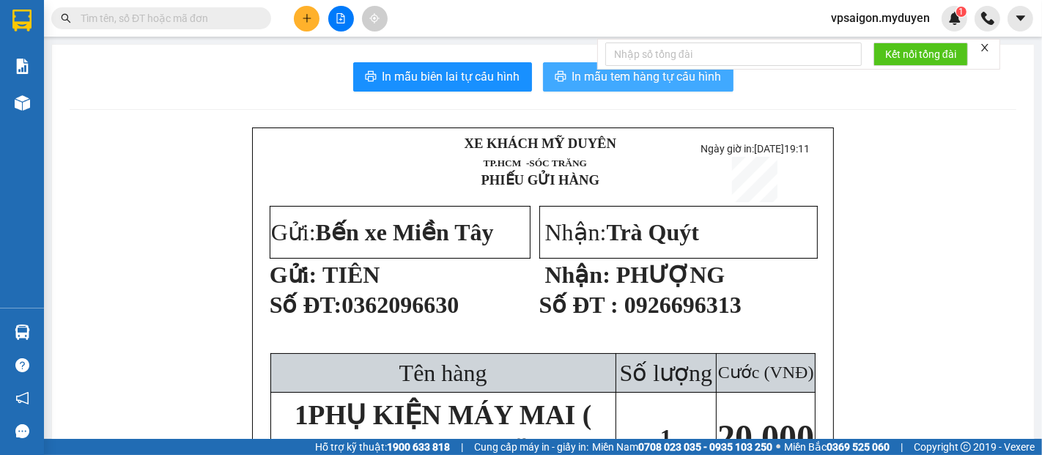
click at [626, 89] on button "In mẫu tem hàng tự cấu hình" at bounding box center [638, 76] width 190 height 29
click at [673, 75] on span "In mẫu tem hàng tự cấu hình" at bounding box center [646, 76] width 149 height 18
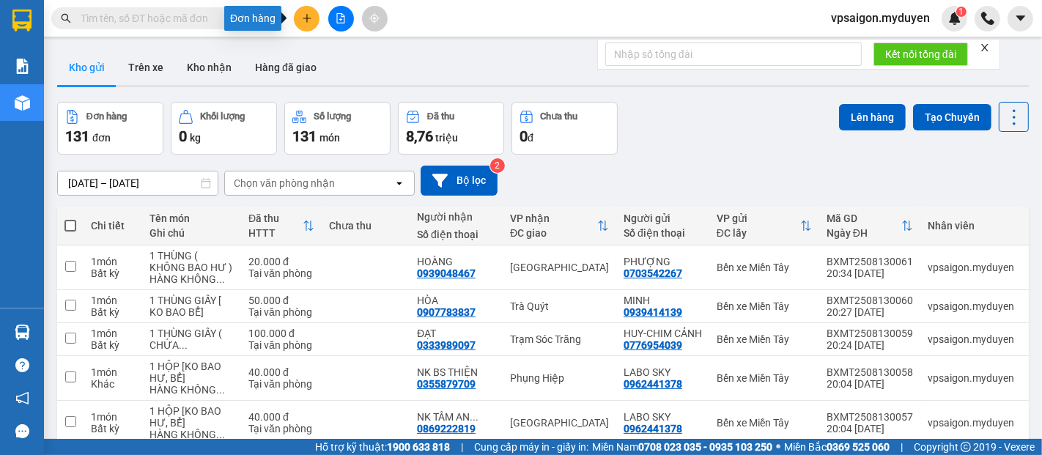
click at [302, 23] on button at bounding box center [307, 19] width 26 height 26
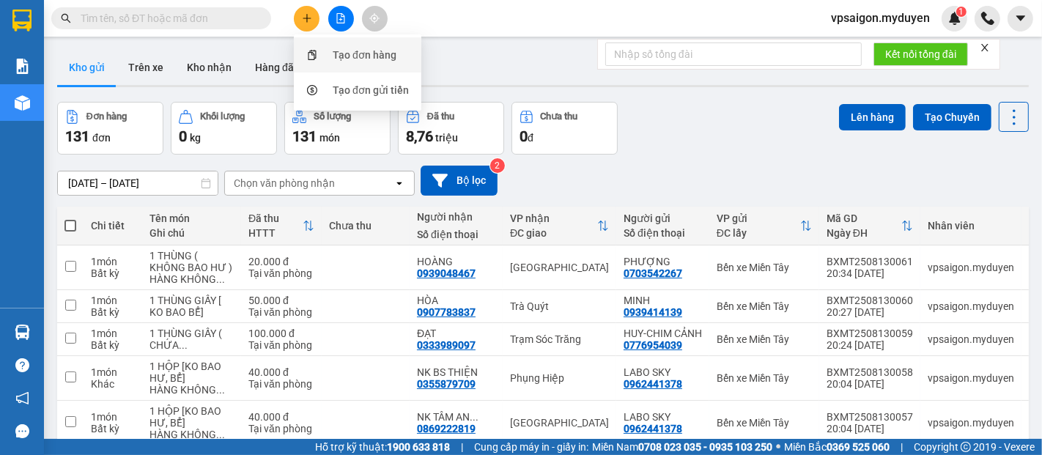
click at [370, 56] on div "Tạo đơn hàng" at bounding box center [365, 55] width 64 height 16
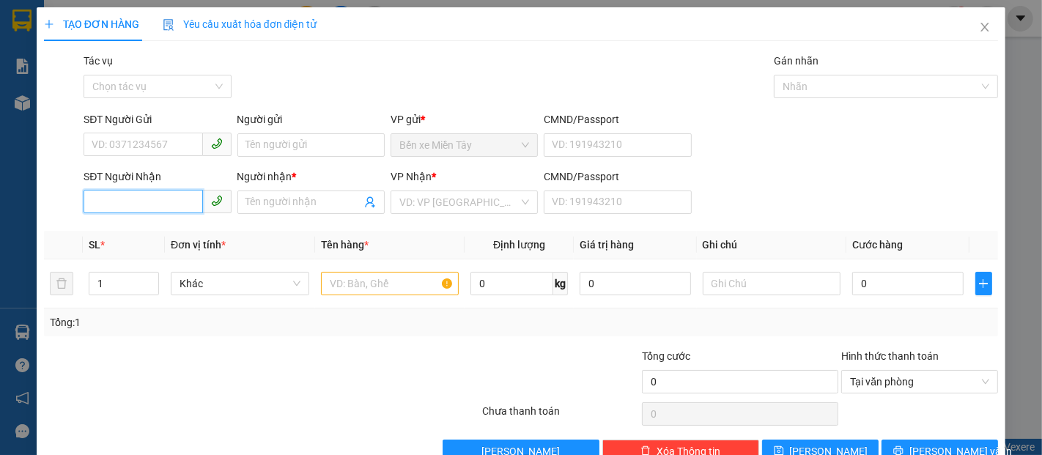
click at [147, 201] on input "SĐT Người Nhận" at bounding box center [143, 201] width 119 height 23
click at [164, 227] on div "0767374427 - GIÀU" at bounding box center [156, 231] width 128 height 16
type input "0767374427"
type input "GIÀU"
type input "50.000"
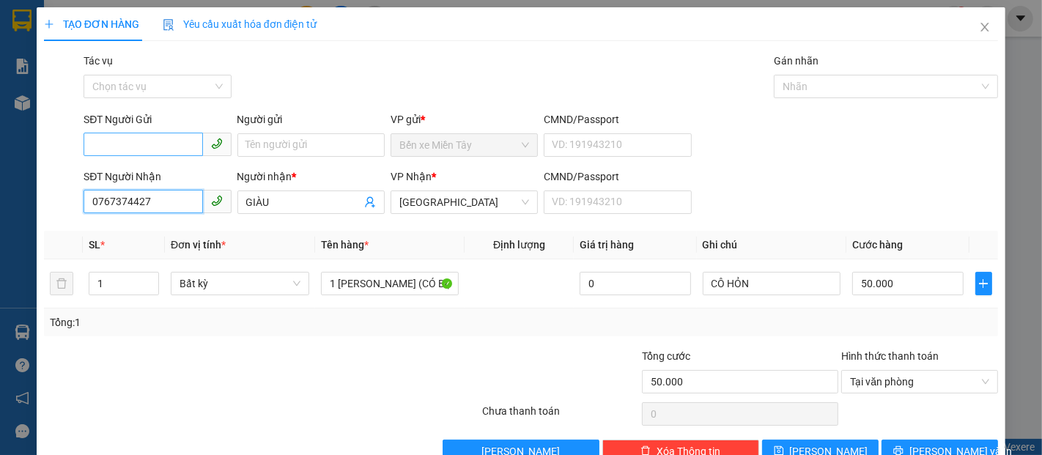
type input "0767374427"
click at [152, 147] on input "SĐT Người Gửi" at bounding box center [143, 144] width 119 height 23
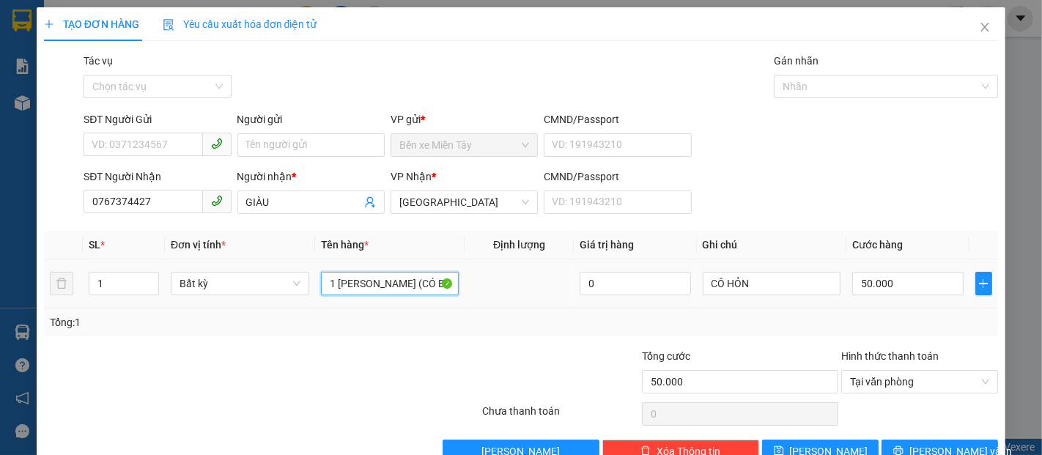
drag, startPoint x: 393, startPoint y: 285, endPoint x: 311, endPoint y: 285, distance: 81.3
click at [315, 285] on td "1 THÙNG MUS (CÓ BỌC ĐEN D/C) (KO BAO HƯ, BỂ)" at bounding box center [390, 283] width 150 height 49
type input "1 SƠ MI + 1 GIẤY (CÓ BỌC ĐEN D/C) (KO BAO HƯ, BỂ)"
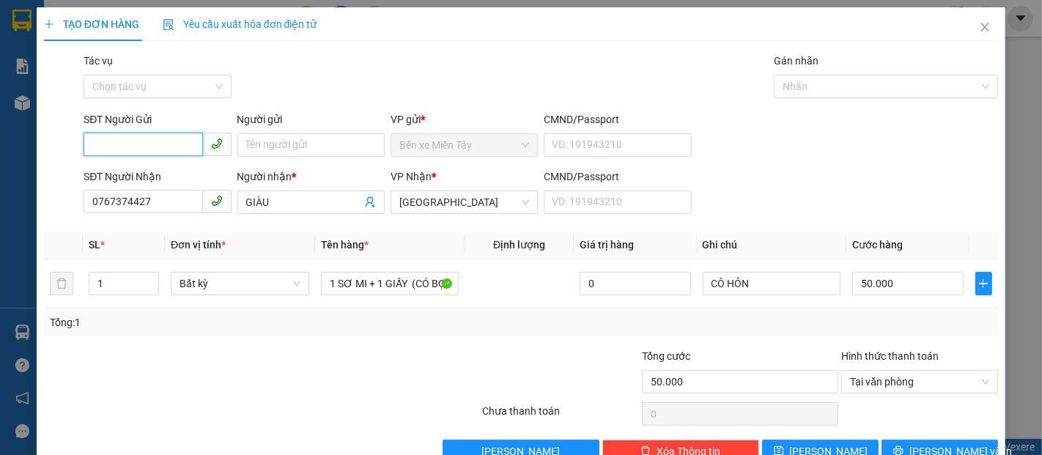
click at [168, 149] on input "SĐT Người Gửi" at bounding box center [143, 144] width 119 height 23
click at [137, 144] on input "SĐT Người Gửi" at bounding box center [143, 144] width 119 height 23
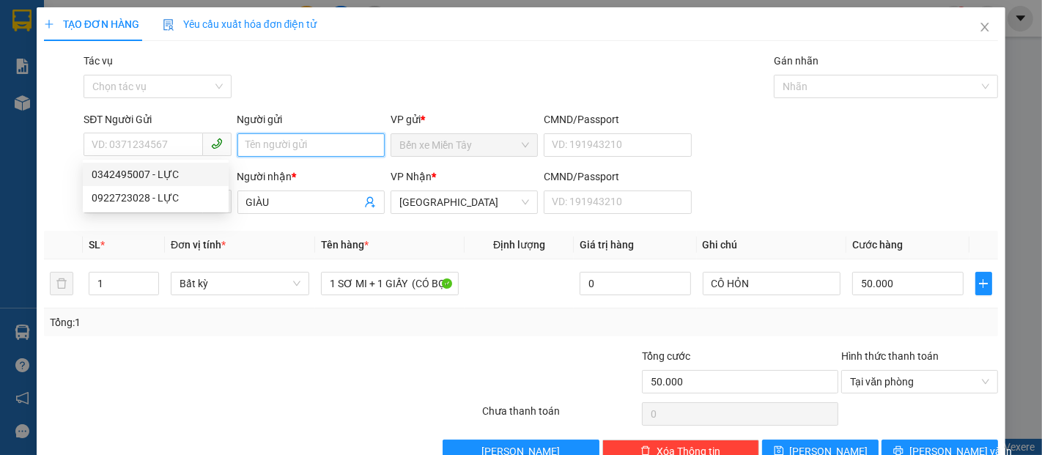
click at [324, 150] on input "Người gửi" at bounding box center [310, 144] width 147 height 23
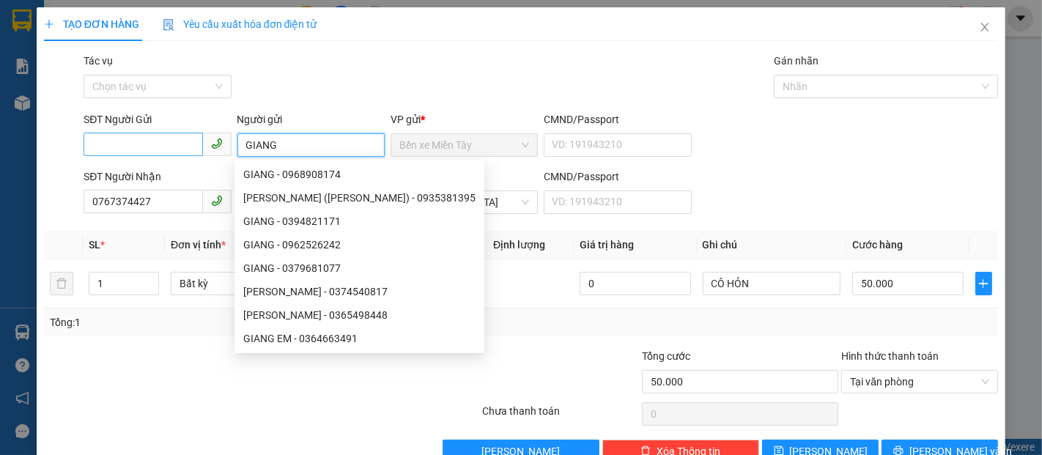
type input "GIANG"
click at [163, 142] on input "SĐT Người Gửi" at bounding box center [143, 144] width 119 height 23
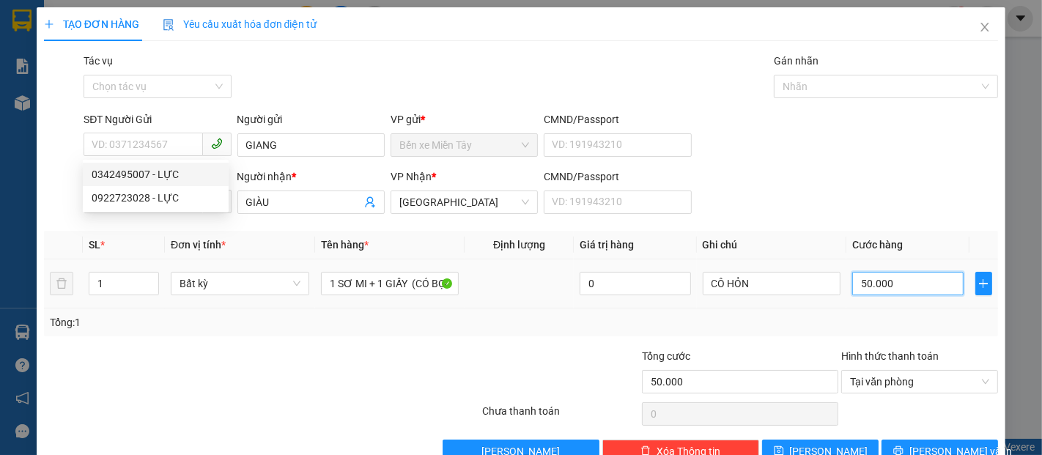
click at [900, 292] on input "50.000" at bounding box center [907, 283] width 111 height 23
type input "4"
type input "40"
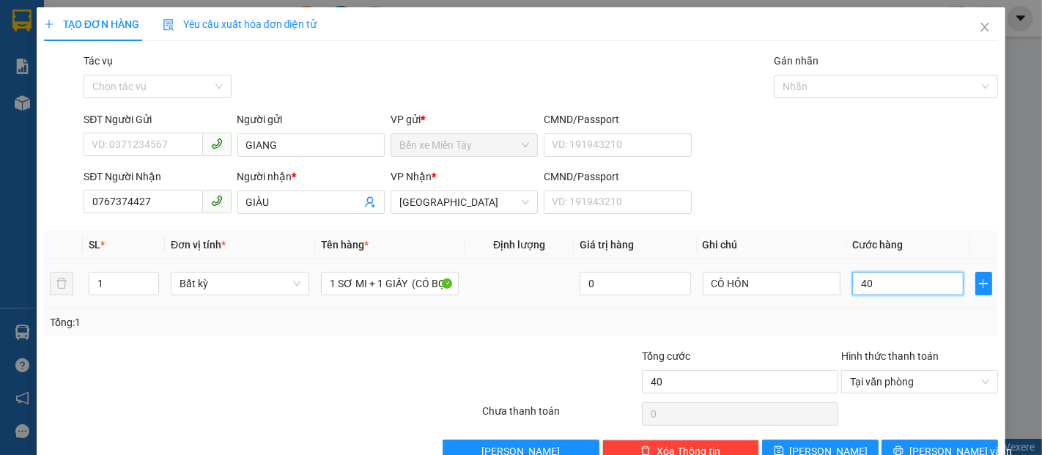
type input "400"
type input "4.000"
type input "40.000"
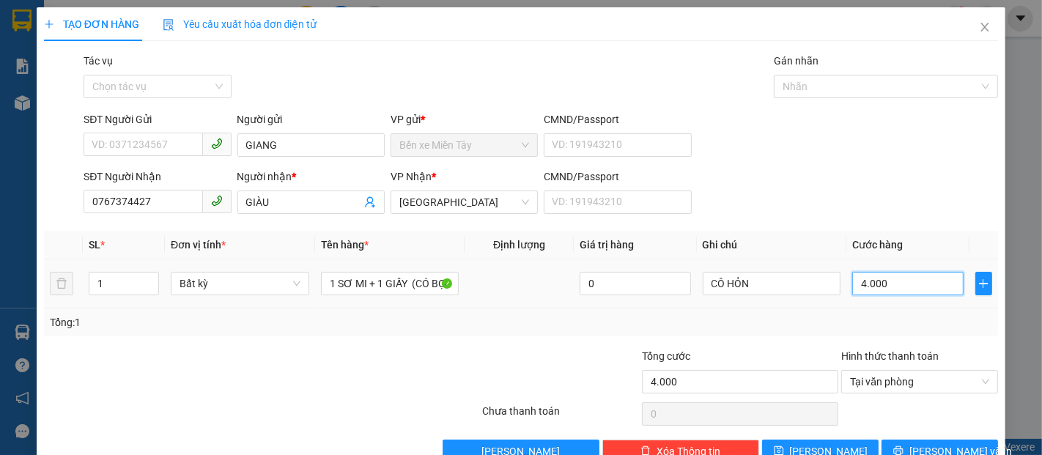
type input "40.000"
type input "400.000"
type input "40.000"
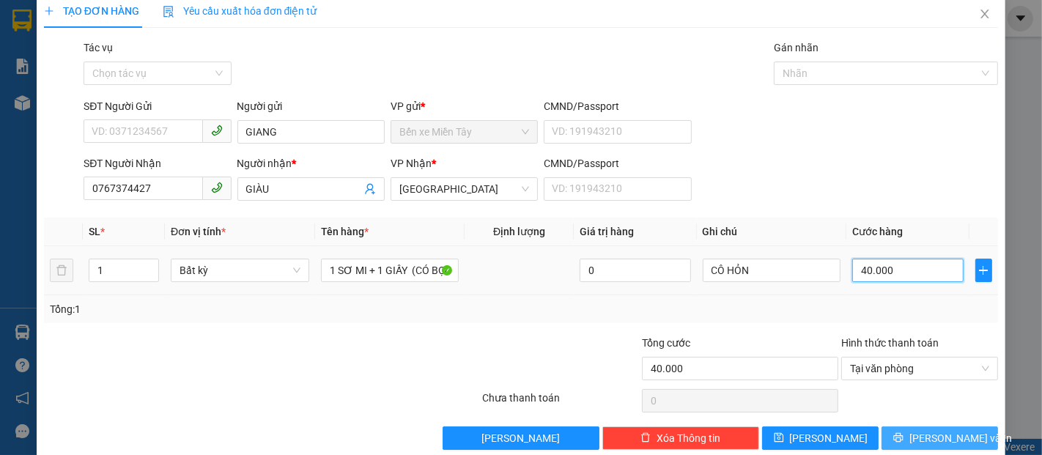
scroll to position [35, 0]
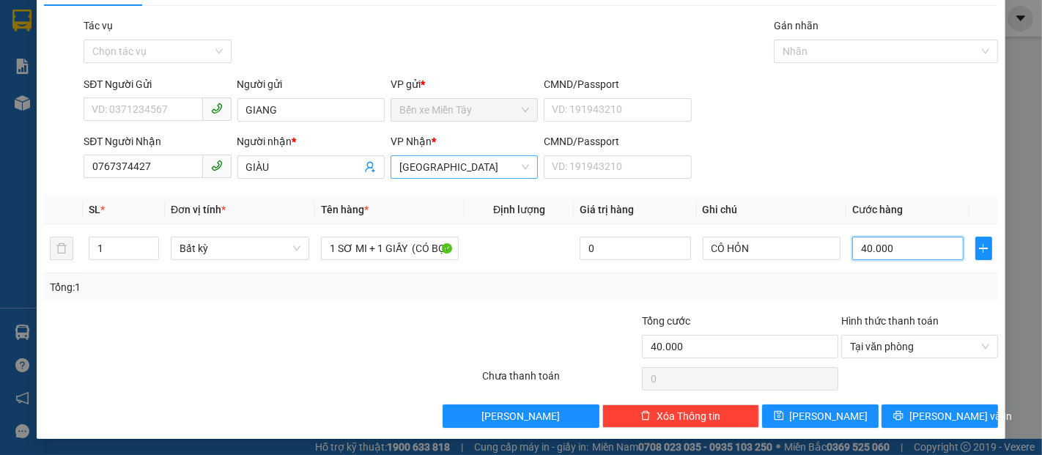
click at [507, 166] on span "[GEOGRAPHIC_DATA]" at bounding box center [464, 167] width 130 height 22
type input "40.000"
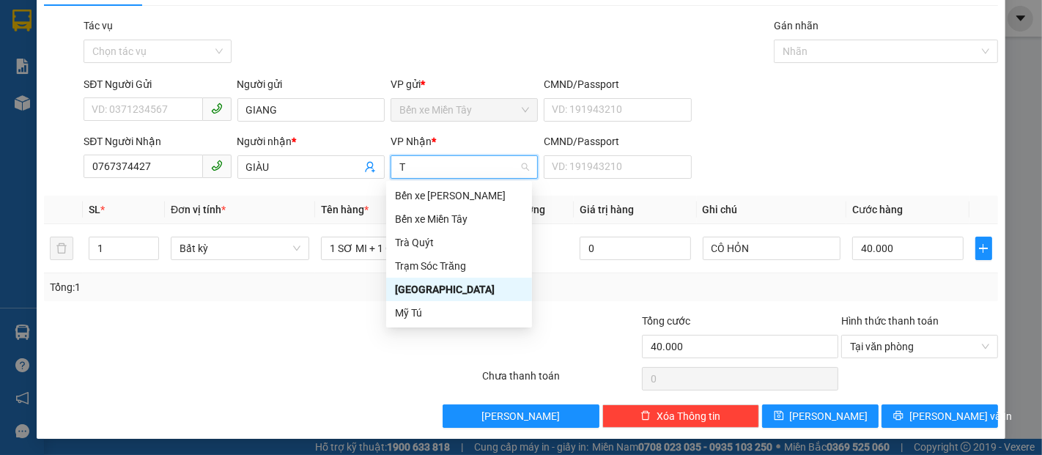
type input "TR"
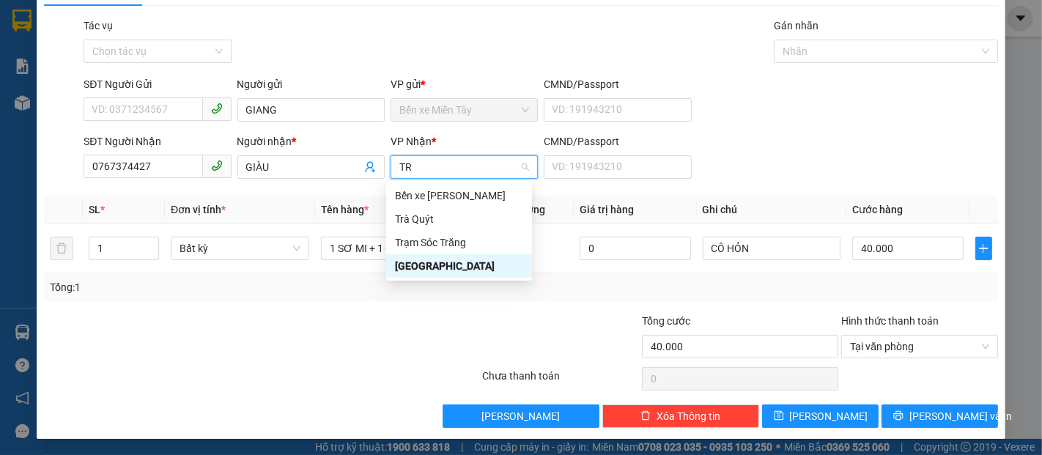
click at [459, 267] on div "[GEOGRAPHIC_DATA]" at bounding box center [459, 266] width 128 height 16
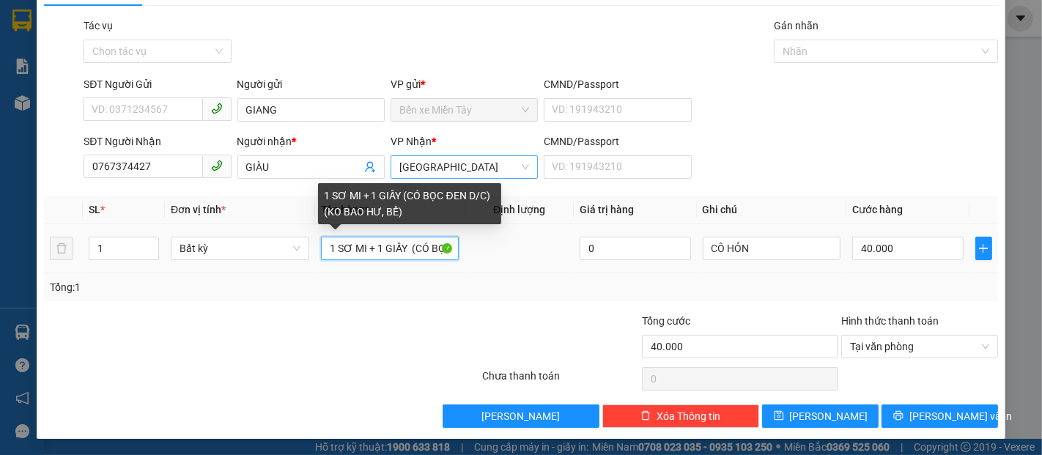
click at [390, 247] on input "1 SƠ MI + 1 GIẤY (CÓ BỌC ĐEN D/C) (KO BAO HƯ, BỂ)" at bounding box center [390, 248] width 138 height 23
click at [384, 248] on input "1 SƠ MI + 1 GIẤY (CÓ BỌC ĐEN D/C) (KO BAO HƯ, BỂ)" at bounding box center [390, 248] width 138 height 23
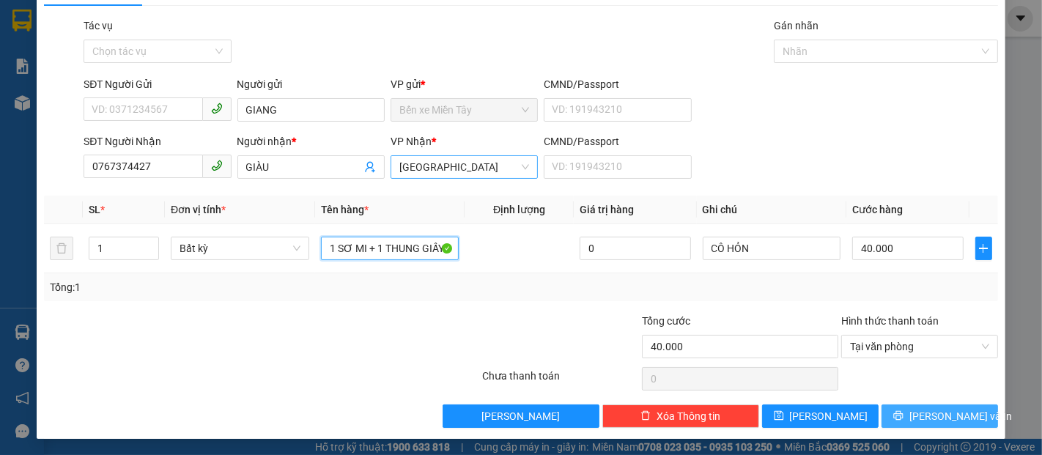
type input "1 SƠ MI + 1 THUNG GIẤY (CÓ BỌC ĐEN D/C) (KO BAO HƯ, BỂ)"
click at [939, 411] on span "[PERSON_NAME] và In" at bounding box center [960, 416] width 103 height 16
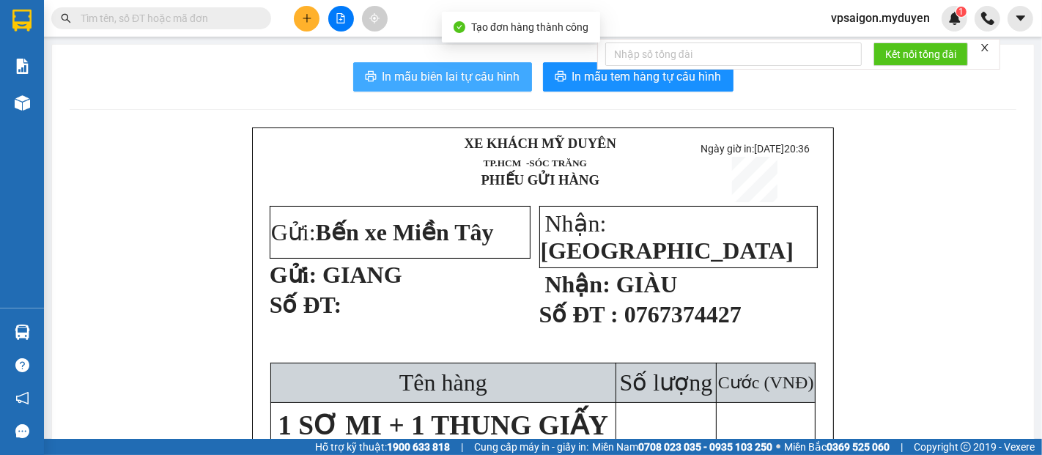
click at [478, 80] on span "In mẫu biên lai tự cấu hình" at bounding box center [451, 76] width 138 height 18
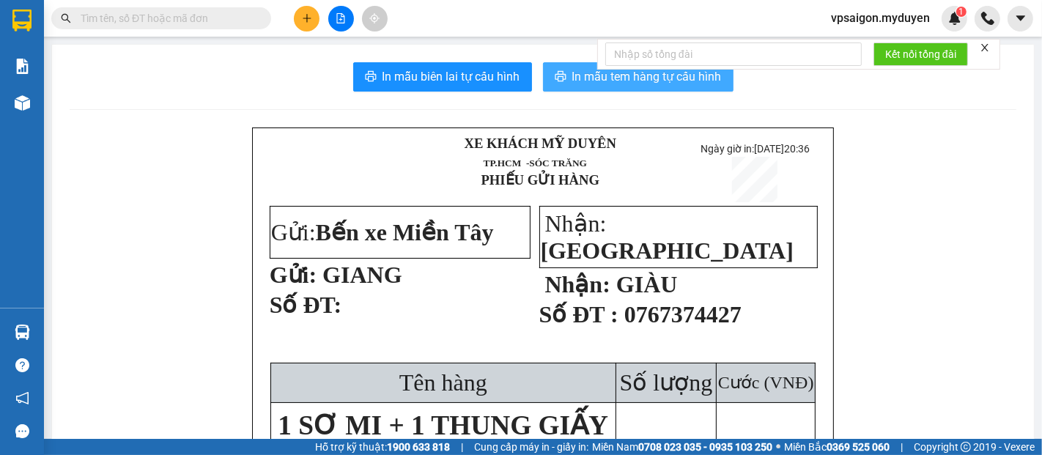
click at [685, 87] on button "In mẫu tem hàng tự cấu hình" at bounding box center [638, 76] width 190 height 29
click at [618, 89] on button "In mẫu tem hàng tự cấu hình" at bounding box center [638, 76] width 190 height 29
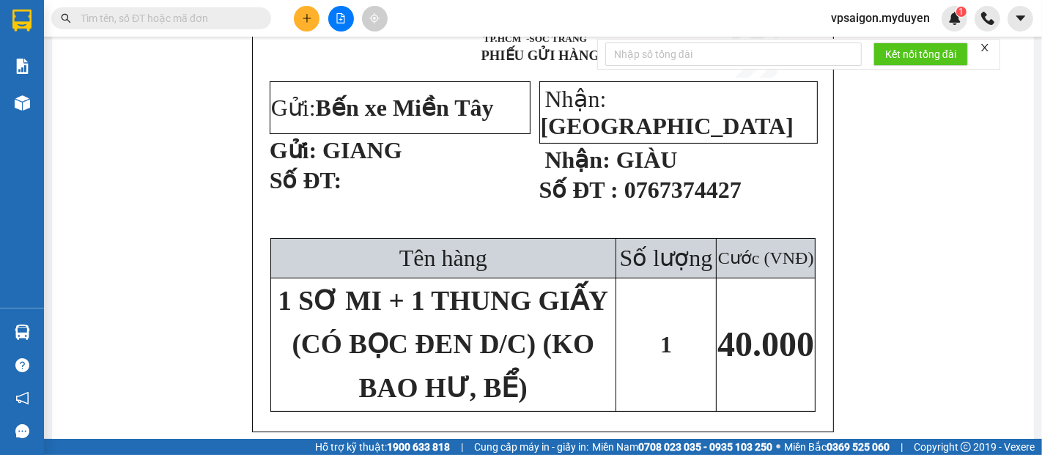
scroll to position [244, 0]
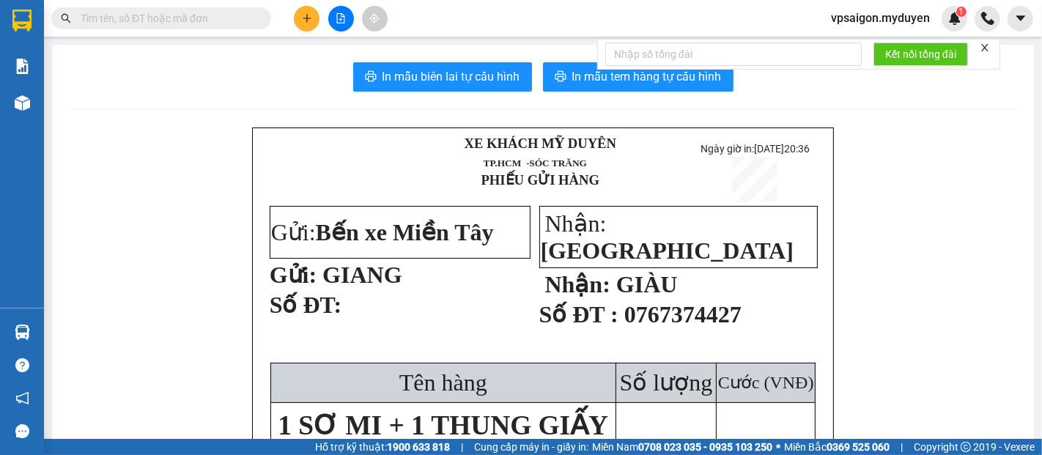
scroll to position [733, 0]
click at [306, 10] on button at bounding box center [307, 19] width 26 height 26
click at [385, 56] on div "Tạo đơn hàng" at bounding box center [365, 55] width 64 height 16
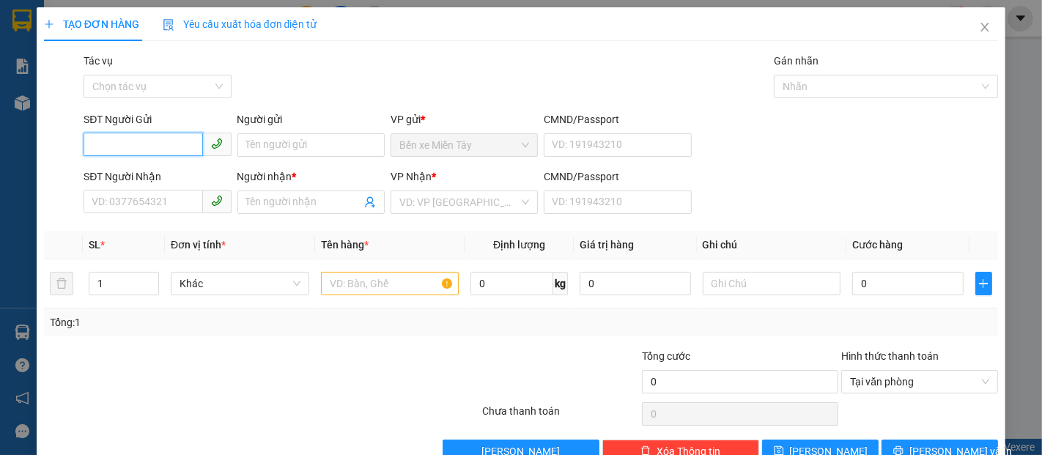
click at [157, 149] on input "SĐT Người Gửi" at bounding box center [143, 144] width 119 height 23
click at [170, 176] on div "0988772443 - CẦU" at bounding box center [156, 174] width 128 height 16
type input "0988772443"
type input "CẦU"
type input "0865191401"
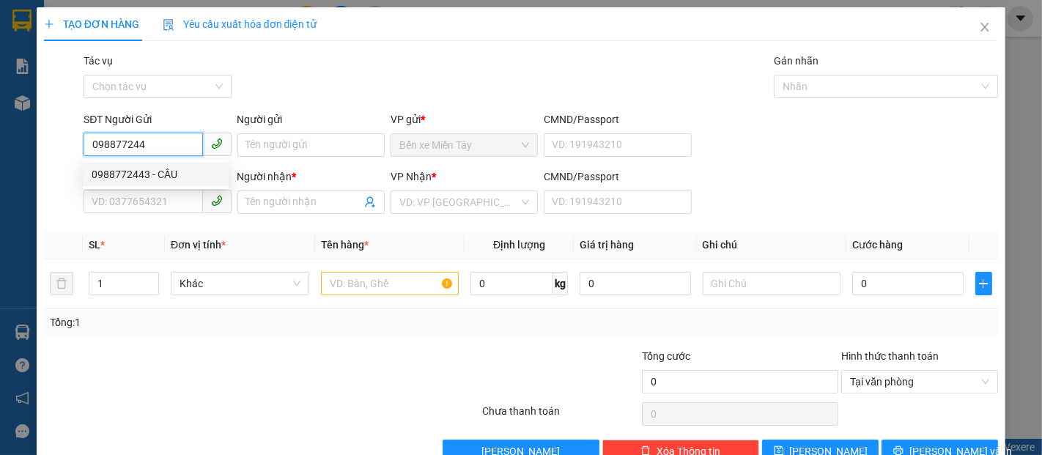
type input "TOÀN"
type input "20.000"
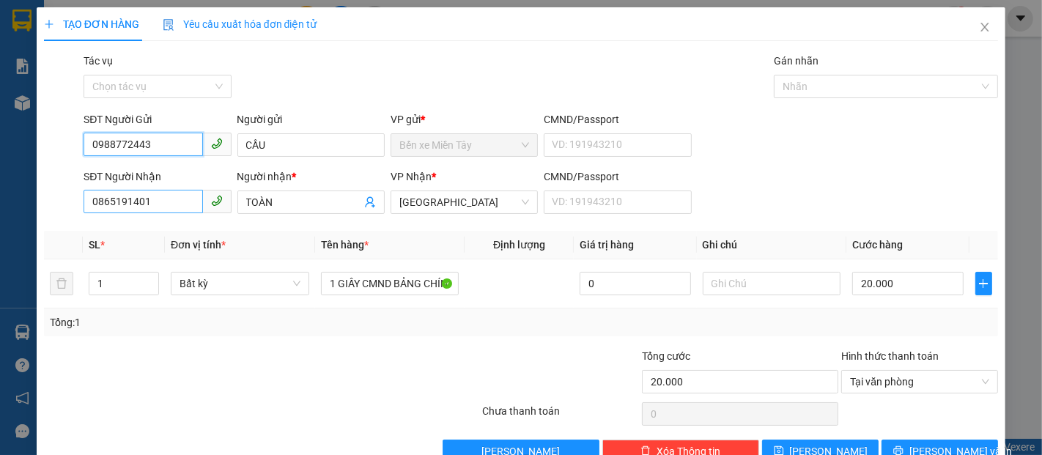
type input "0988772443"
drag, startPoint x: 153, startPoint y: 206, endPoint x: 33, endPoint y: 202, distance: 120.2
click at [33, 202] on div "TẠO ĐƠN HÀNG Yêu cầu xuất hóa đơn điện tử Transit Pickup Surcharge Ids Transit …" at bounding box center [521, 227] width 1042 height 455
type input "0393916966"
drag, startPoint x: 316, startPoint y: 197, endPoint x: 182, endPoint y: 201, distance: 134.9
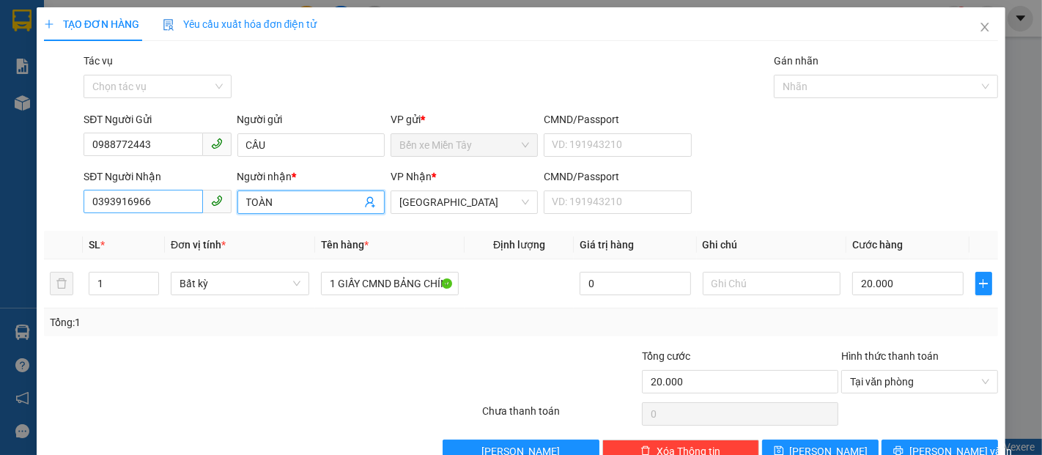
click at [188, 204] on div "SĐT Người Nhận 0393916966 Người nhận * TOÀN TOÀN VP Nhận * Đại Ngãi CMND/Passpo…" at bounding box center [541, 193] width 920 height 51
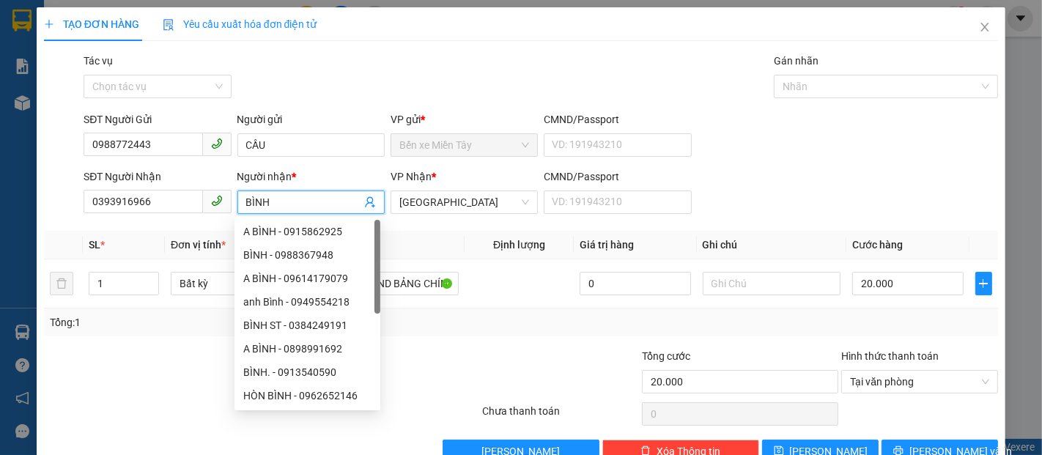
type input "BÌNH"
click at [551, 425] on div "Chưa thanh toán" at bounding box center [561, 416] width 160 height 26
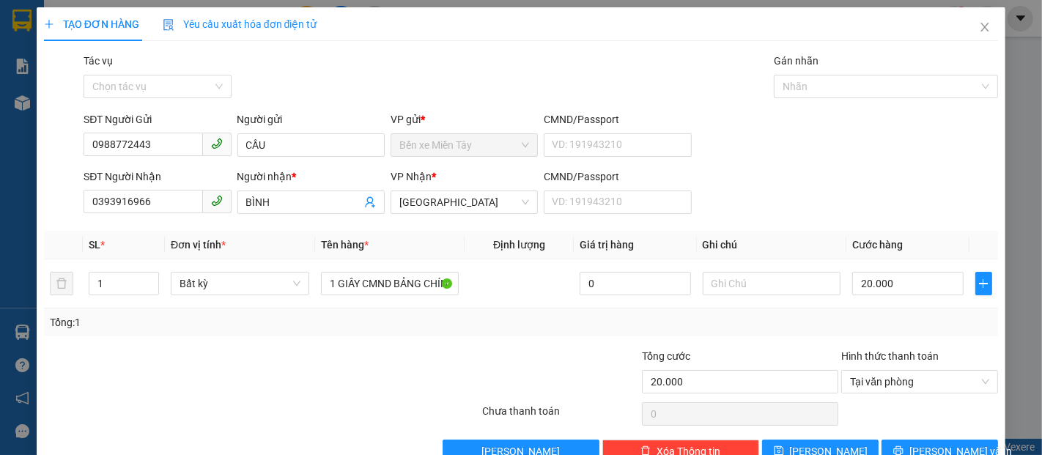
click at [590, 321] on div "Tổng: 1" at bounding box center [521, 322] width 942 height 16
click at [924, 289] on input "20.000" at bounding box center [907, 283] width 111 height 23
type input "4"
type input "40"
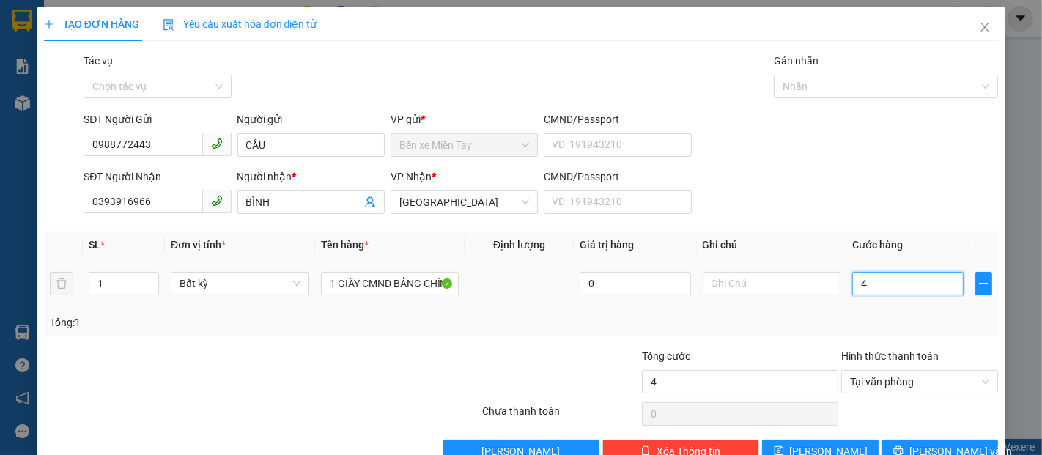
type input "40"
type input "400"
type input "4.000"
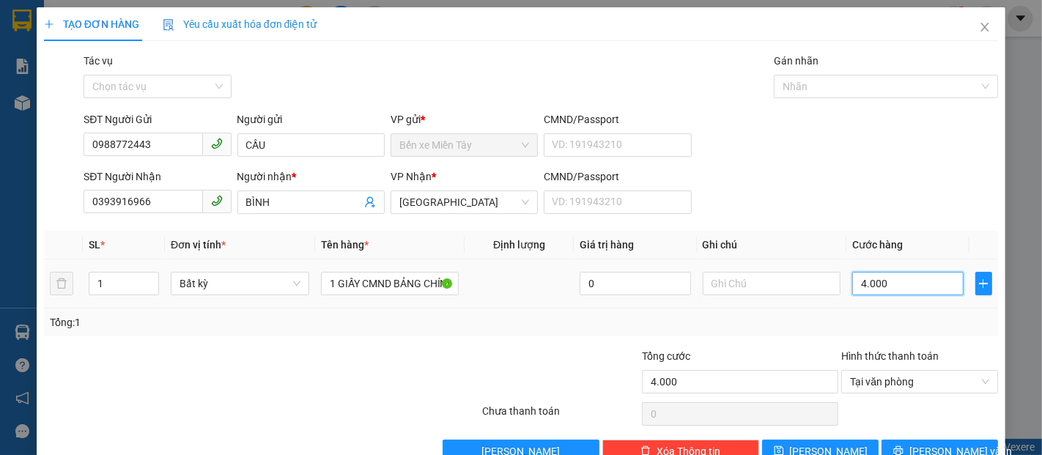
type input "40.000"
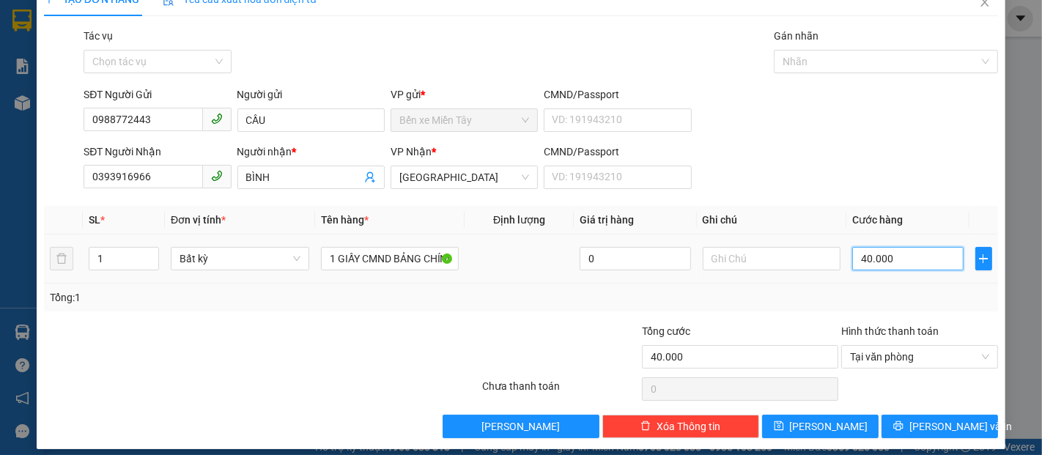
scroll to position [35, 0]
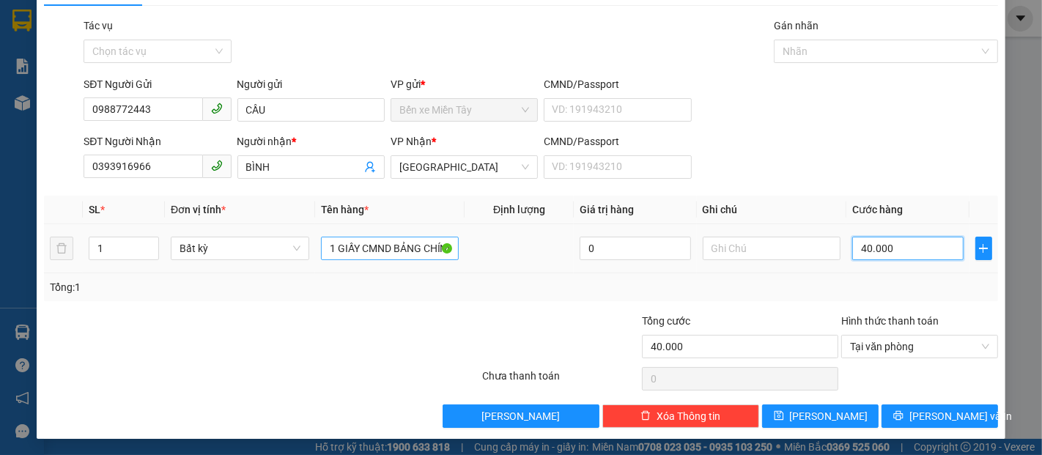
type input "40.000"
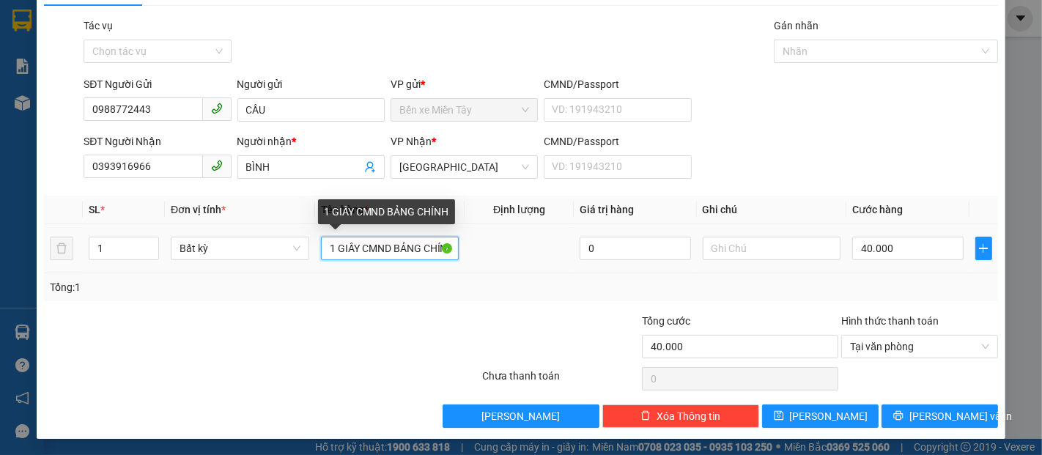
scroll to position [0, 8]
drag, startPoint x: 324, startPoint y: 247, endPoint x: 475, endPoint y: 253, distance: 151.8
click at [475, 253] on tr "1 Bất kỳ 1 GIẤY CMND BẢNG CHÍNH 0 40.000" at bounding box center [521, 248] width 954 height 49
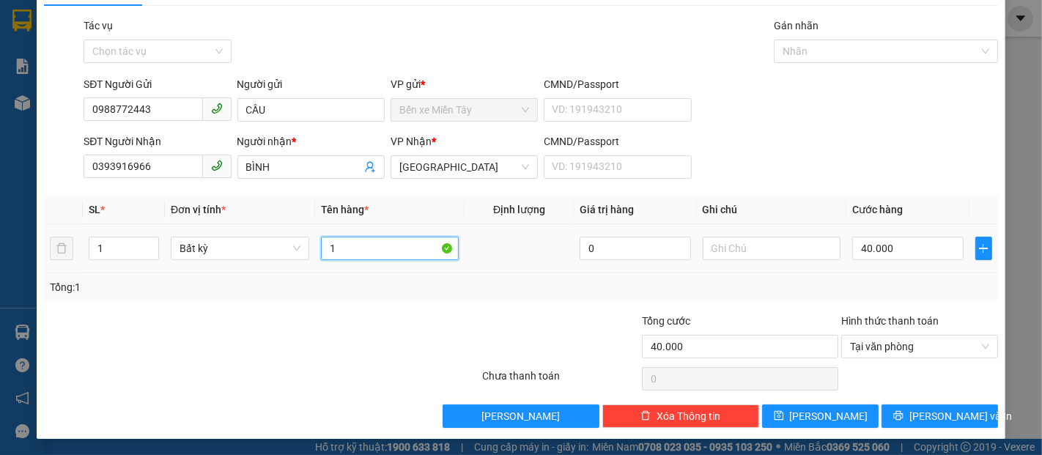
scroll to position [0, 0]
type input "1 KIỆN"
click at [798, 300] on div "Transit Pickup Surcharge Ids Transit Deliver Surcharge Ids Transit Deliver Surc…" at bounding box center [521, 223] width 954 height 410
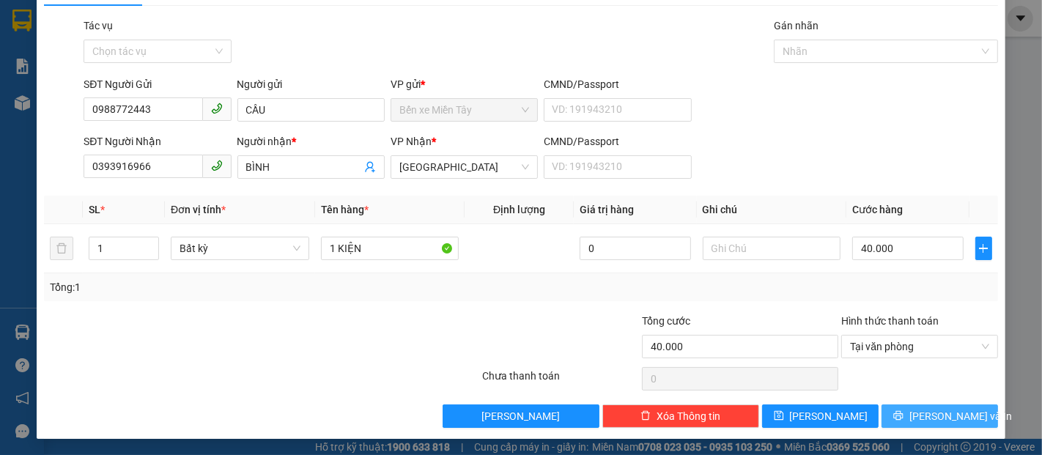
click at [938, 420] on span "[PERSON_NAME] và In" at bounding box center [960, 416] width 103 height 16
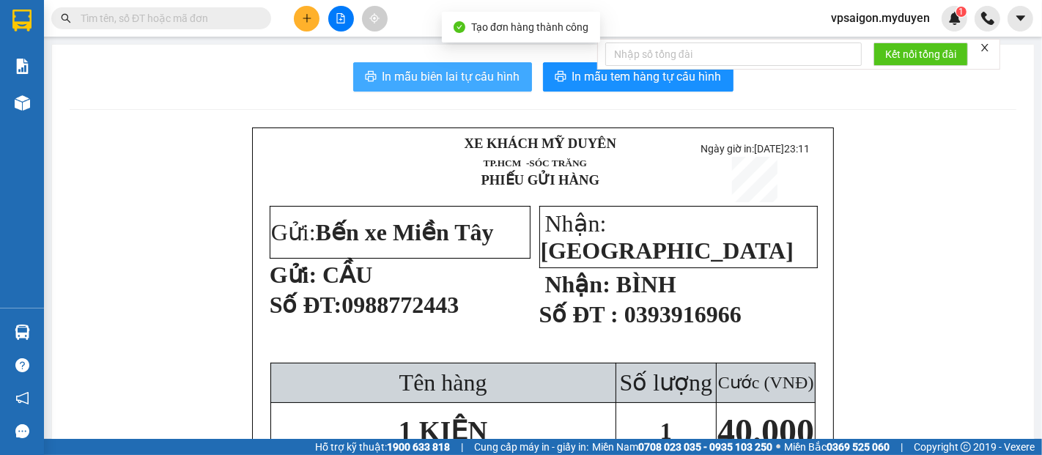
click at [481, 71] on span "In mẫu biên lai tự cấu hình" at bounding box center [451, 76] width 138 height 18
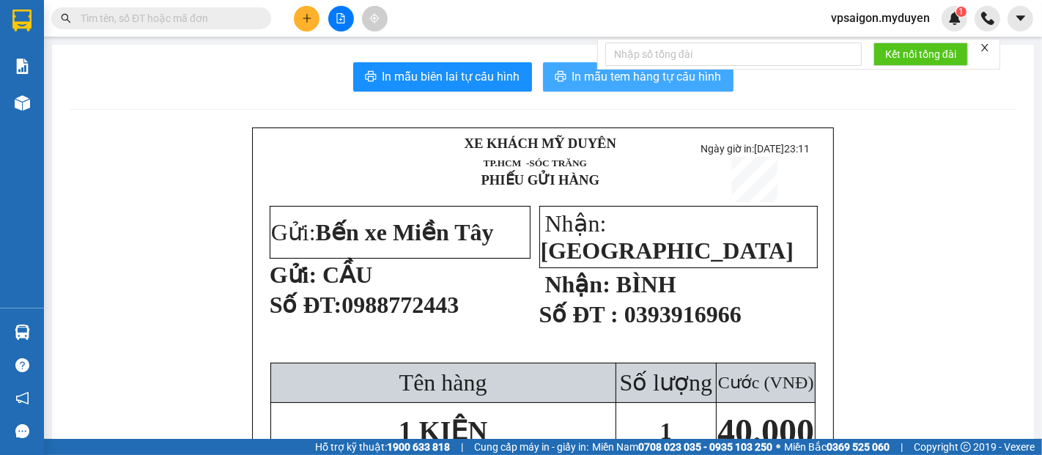
click at [653, 81] on span "In mẫu tem hàng tự cấu hình" at bounding box center [646, 76] width 149 height 18
click at [642, 77] on span "In mẫu tem hàng tự cấu hình" at bounding box center [646, 76] width 149 height 18
